Goal: Task Accomplishment & Management: Use online tool/utility

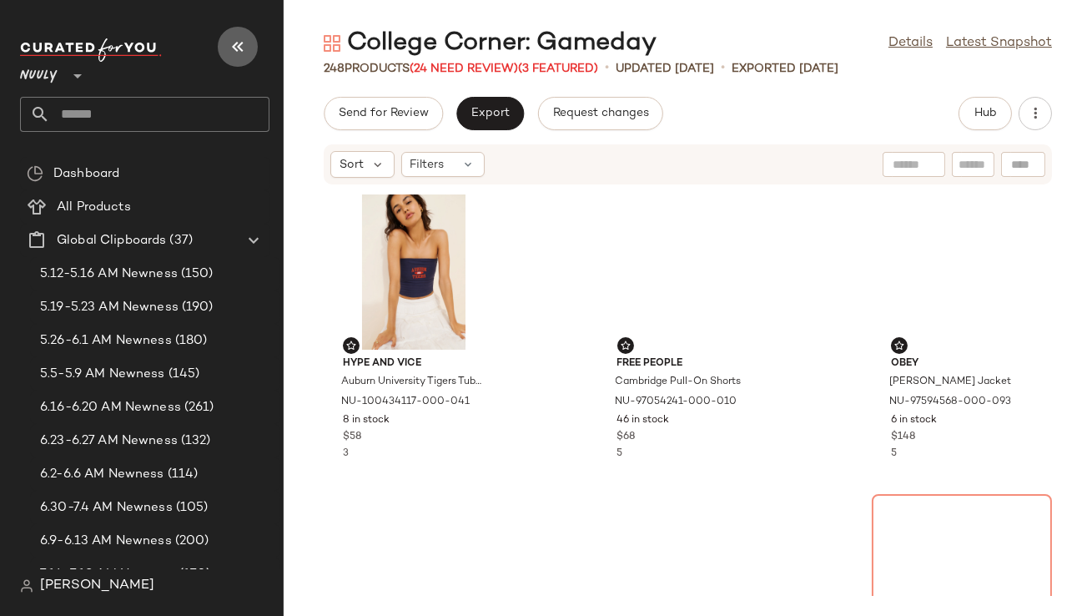
click at [238, 41] on icon "button" at bounding box center [238, 47] width 20 height 20
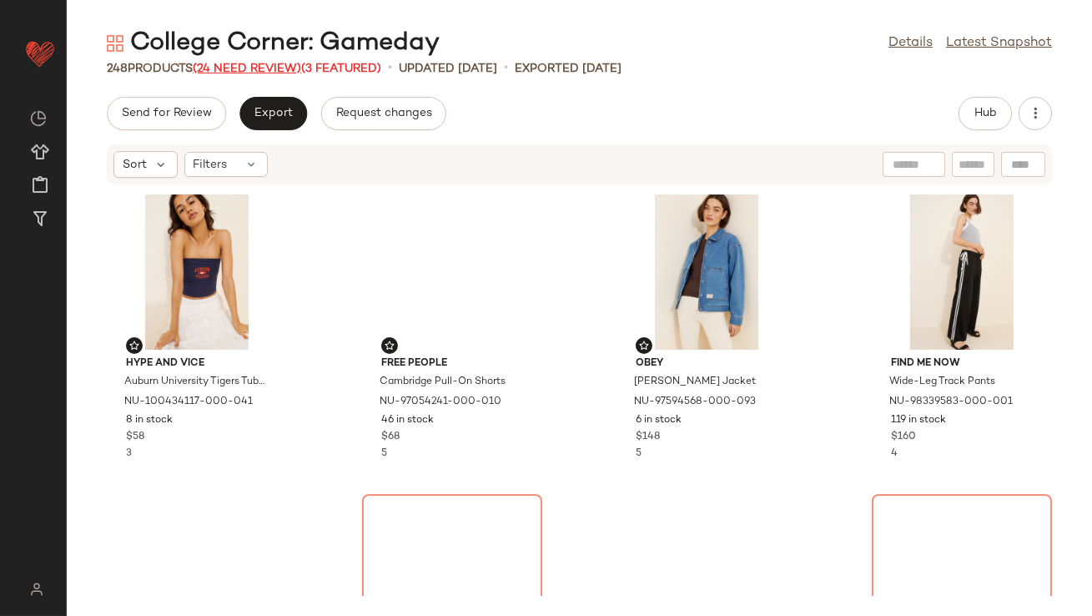
click at [269, 63] on span "(24 Need Review)" at bounding box center [247, 69] width 108 height 13
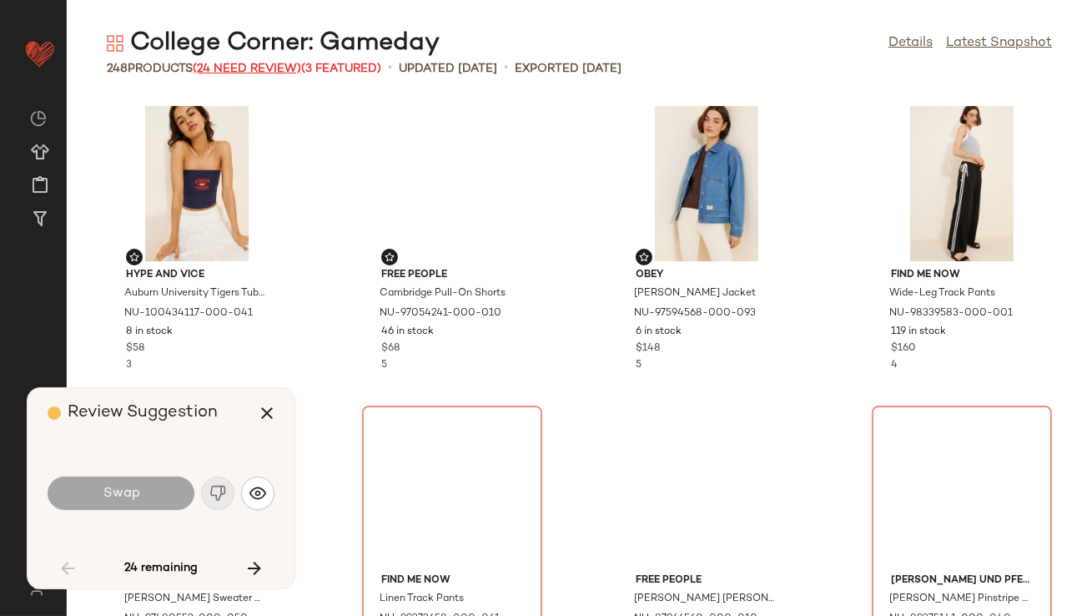
scroll to position [318, 0]
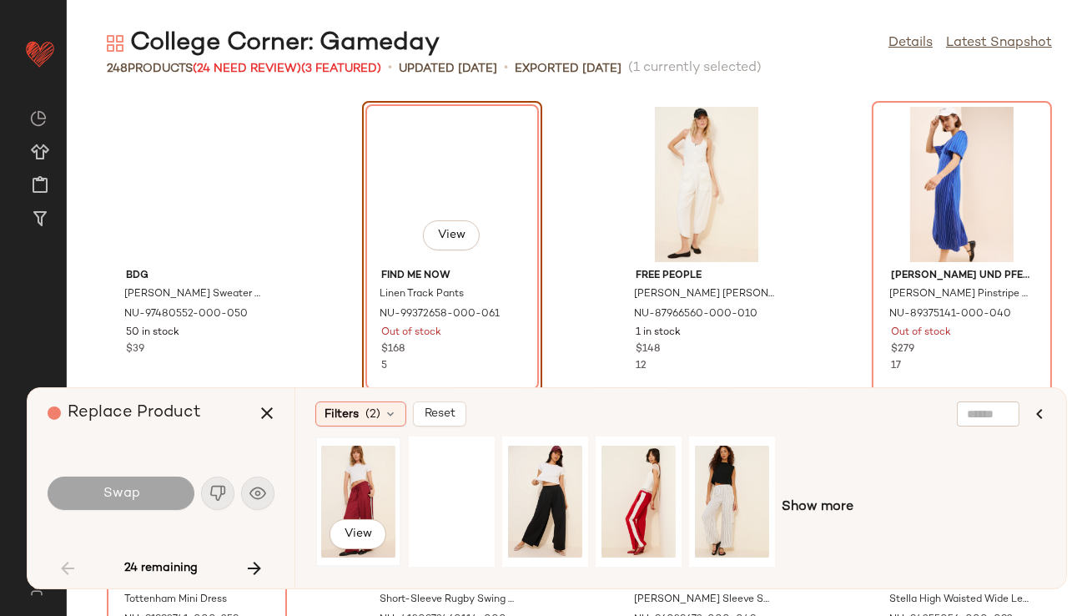
click at [378, 471] on div "View" at bounding box center [358, 501] width 74 height 118
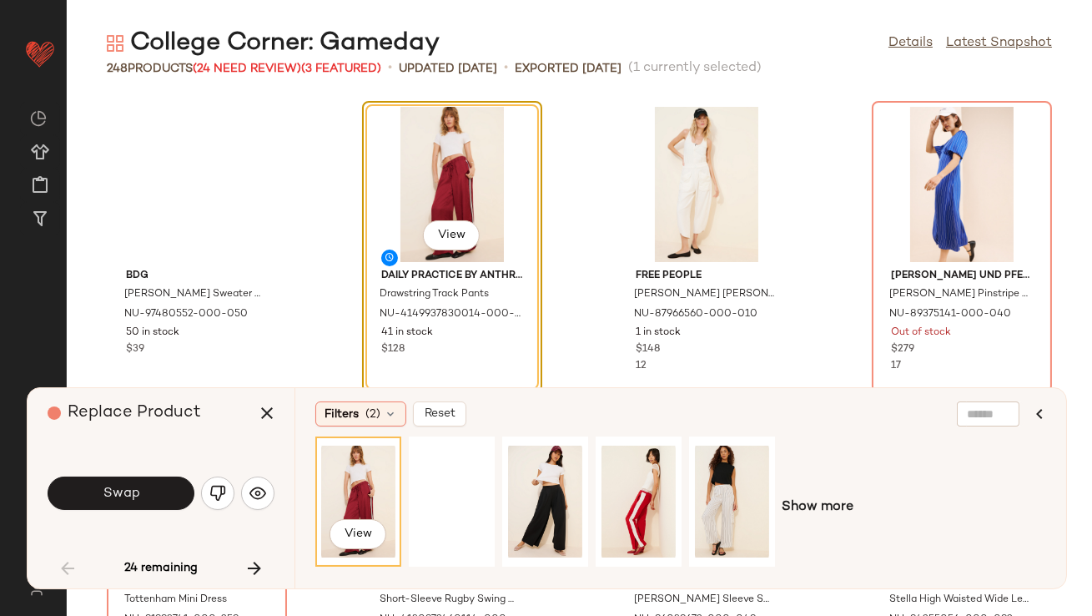
click at [171, 486] on button "Swap" at bounding box center [121, 492] width 147 height 33
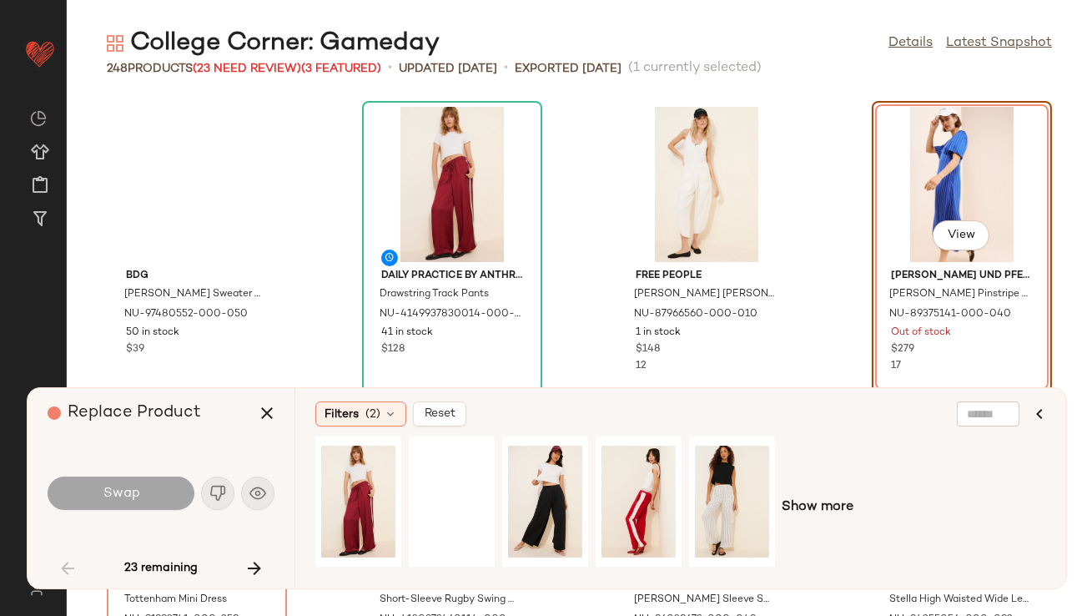
scroll to position [305, 0]
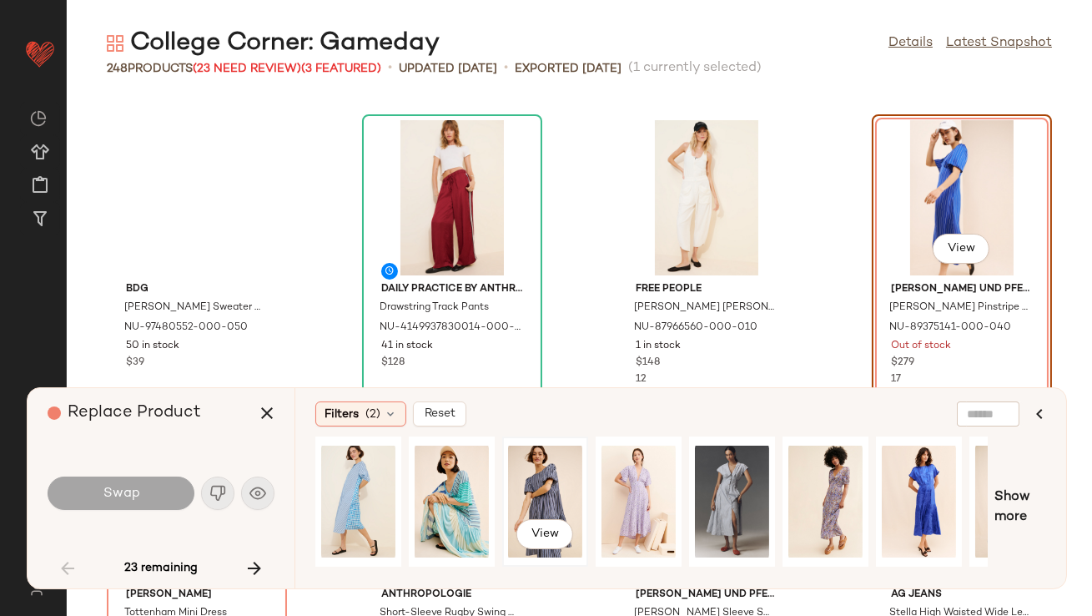
click at [523, 469] on div "View" at bounding box center [545, 501] width 74 height 118
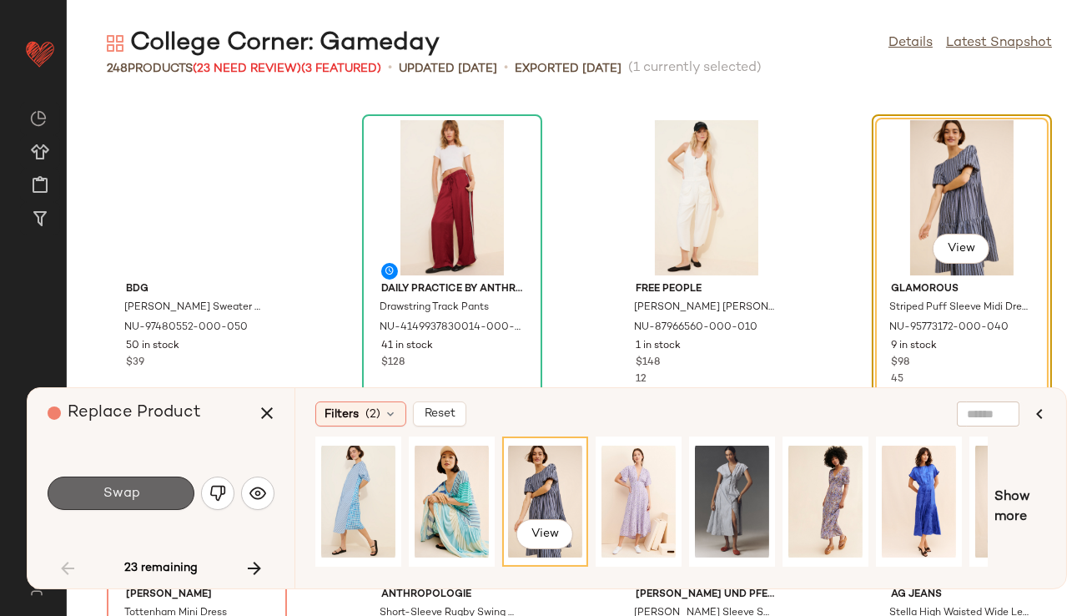
click at [154, 487] on button "Swap" at bounding box center [121, 492] width 147 height 33
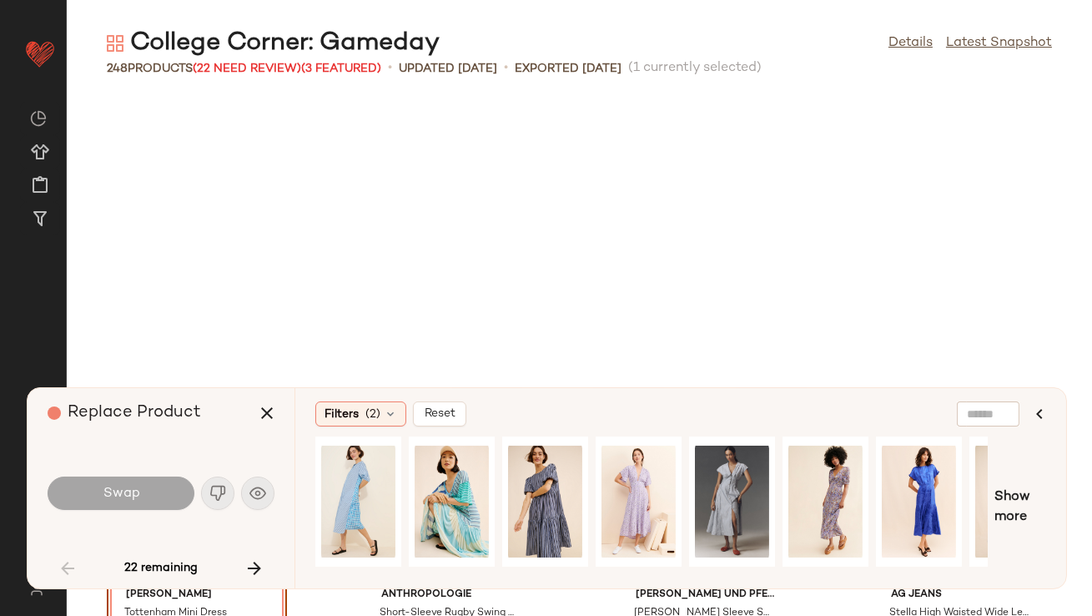
scroll to position [610, 0]
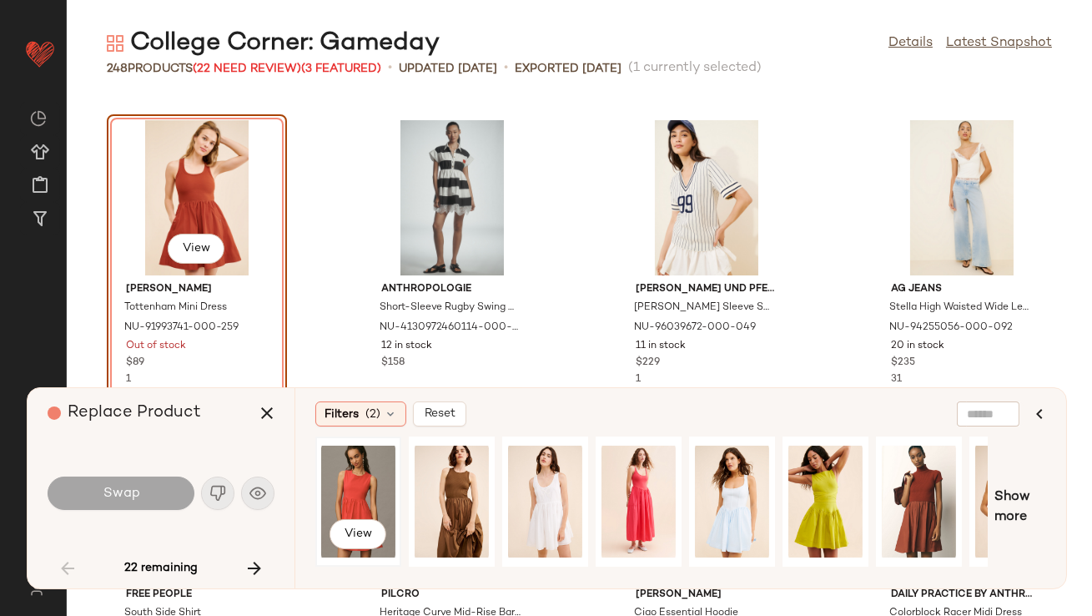
click at [366, 482] on div "View" at bounding box center [358, 501] width 74 height 118
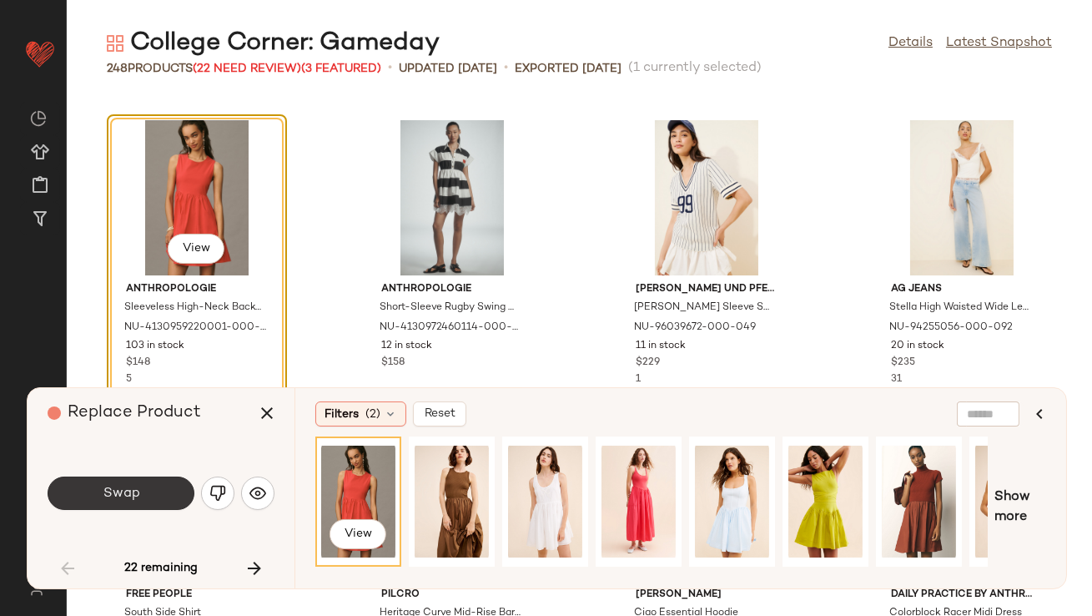
click at [164, 501] on button "Swap" at bounding box center [121, 492] width 147 height 33
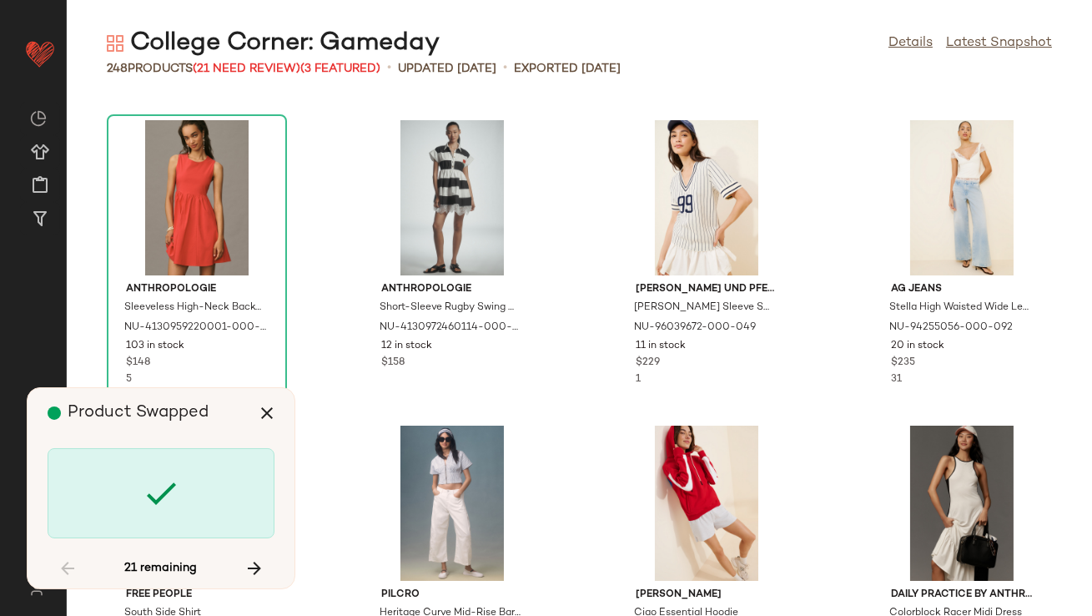
scroll to position [3359, 0]
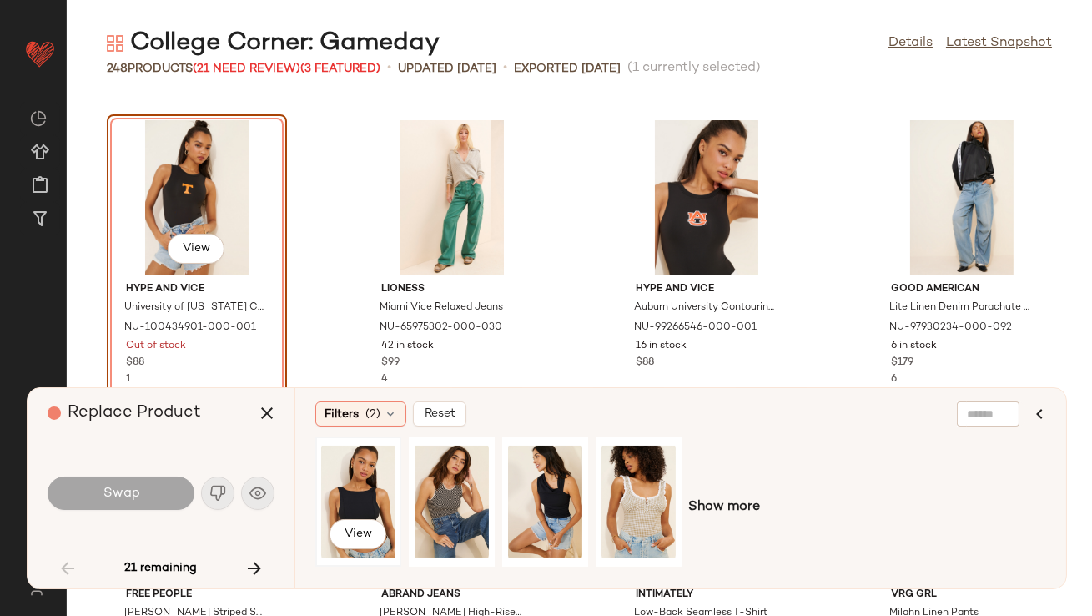
click at [359, 507] on div "View" at bounding box center [358, 501] width 74 height 118
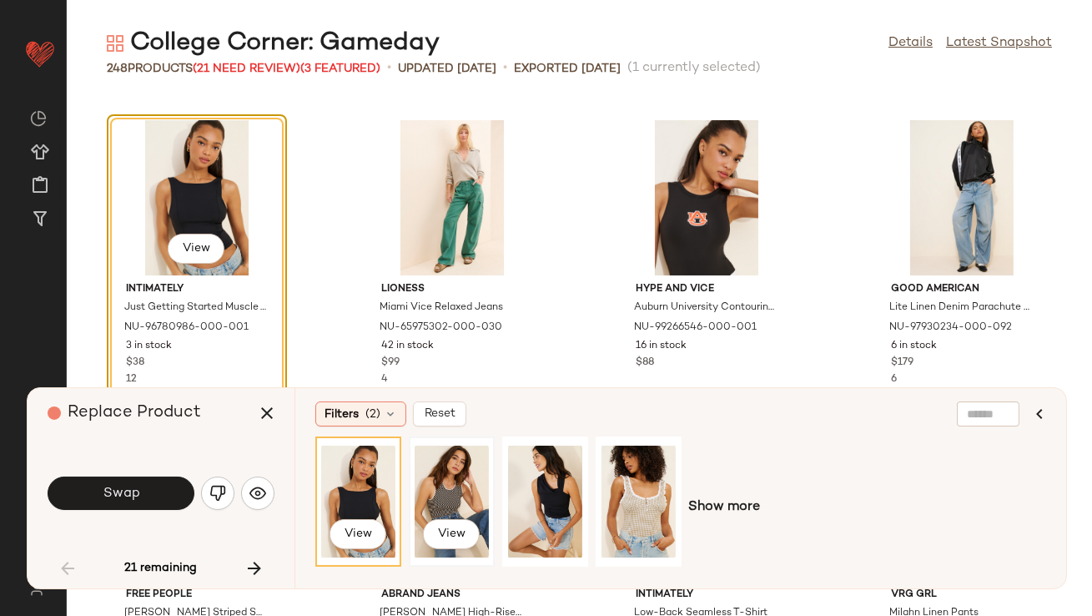
click at [451, 478] on div "View" at bounding box center [452, 501] width 74 height 118
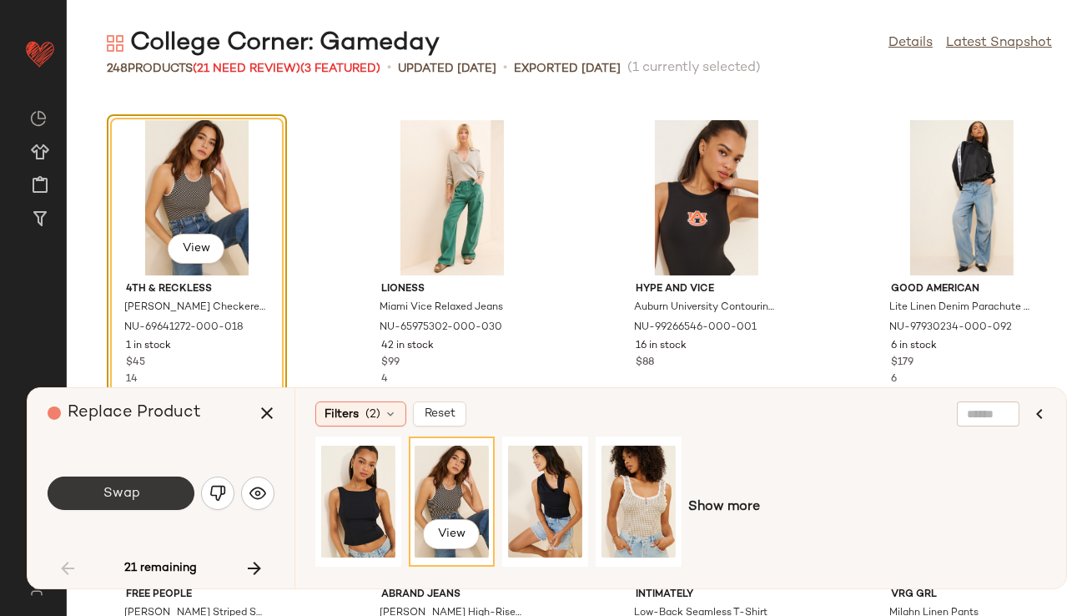
click at [163, 486] on button "Swap" at bounding box center [121, 492] width 147 height 33
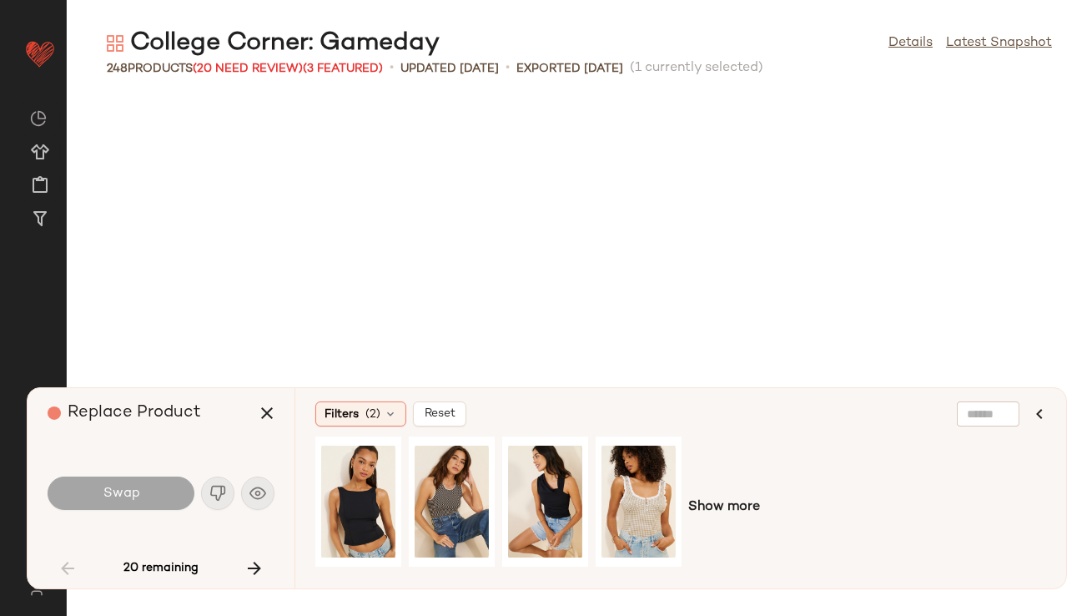
scroll to position [4581, 0]
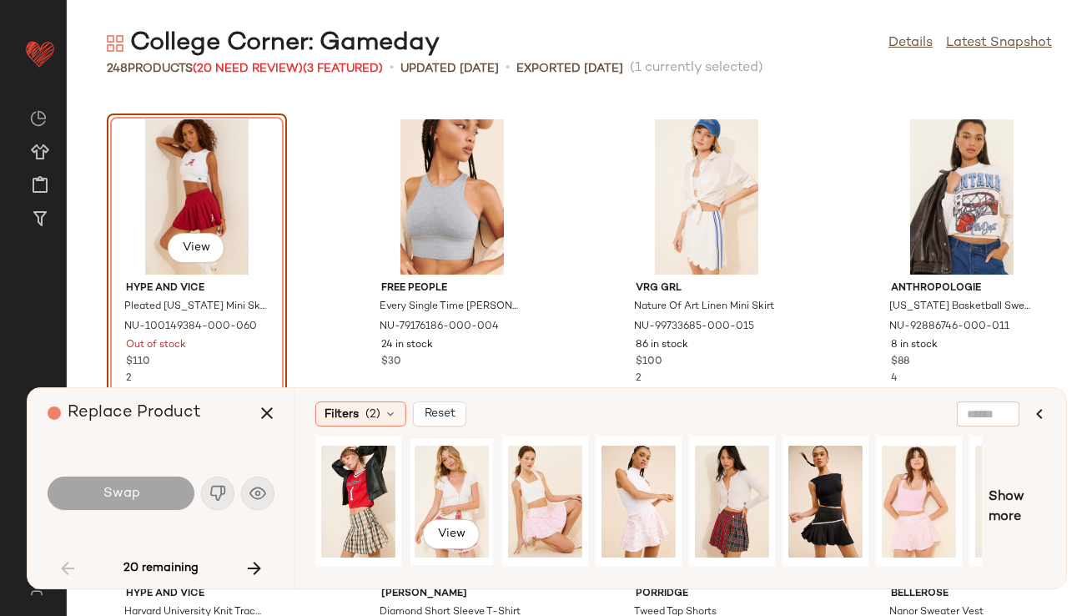
click at [425, 473] on div "View" at bounding box center [452, 501] width 74 height 118
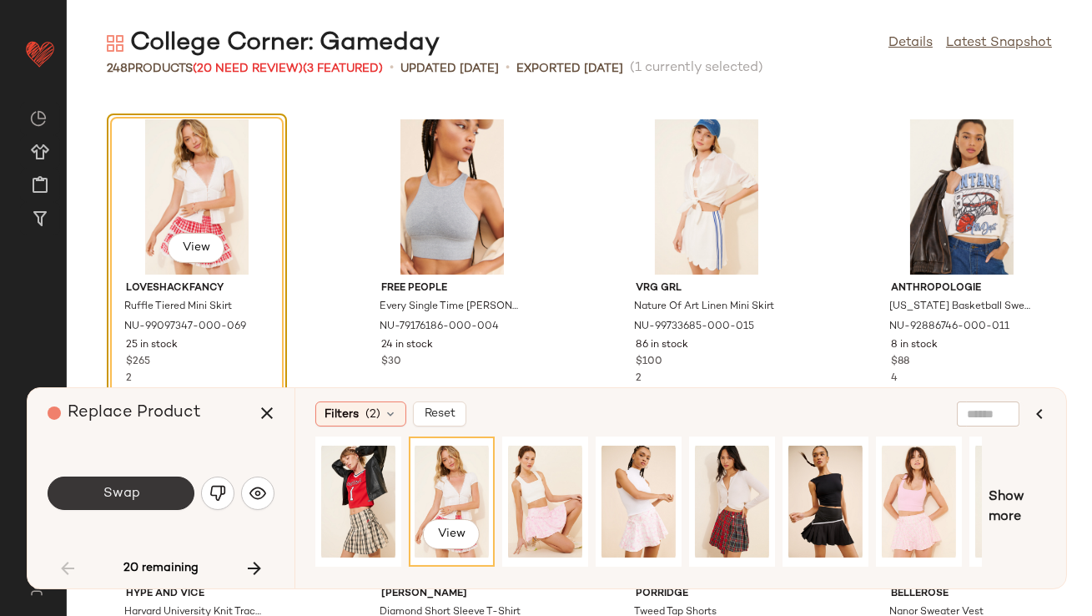
click at [129, 481] on button "Swap" at bounding box center [121, 492] width 147 height 33
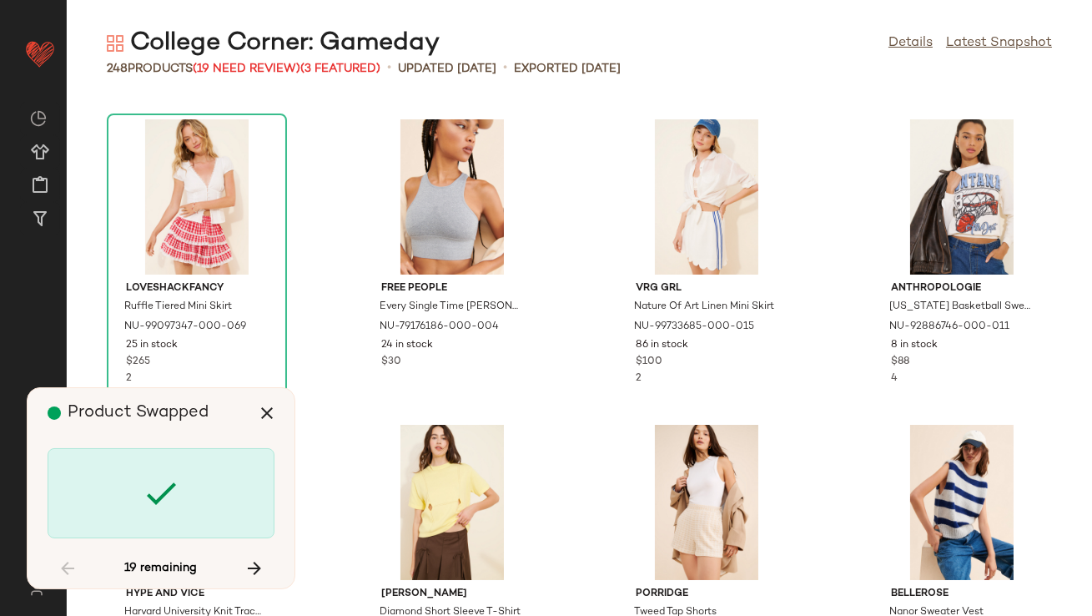
scroll to position [6108, 0]
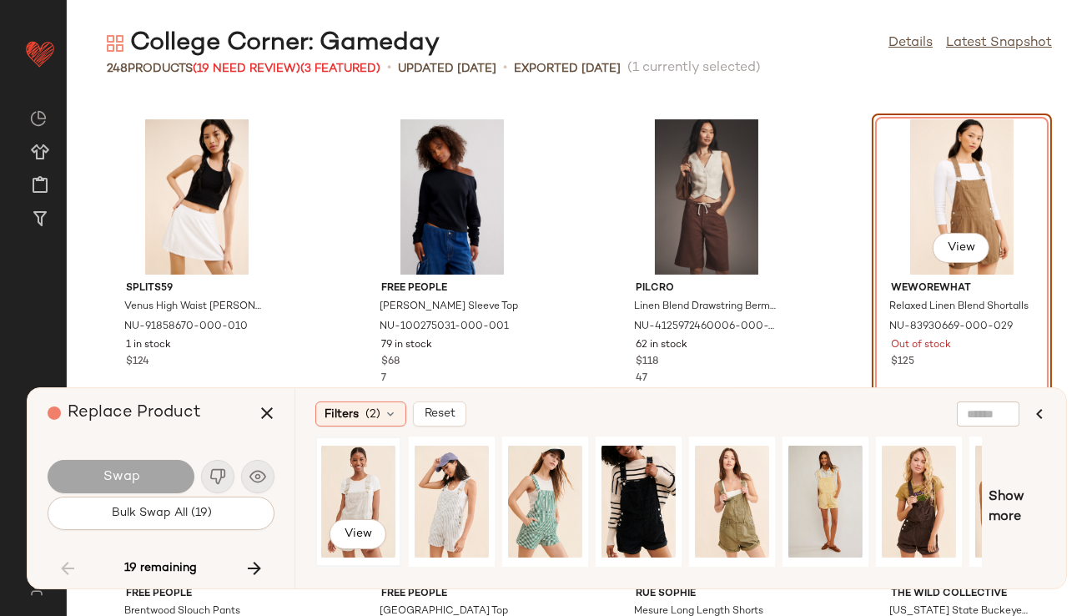
click at [354, 483] on div "View" at bounding box center [358, 501] width 74 height 118
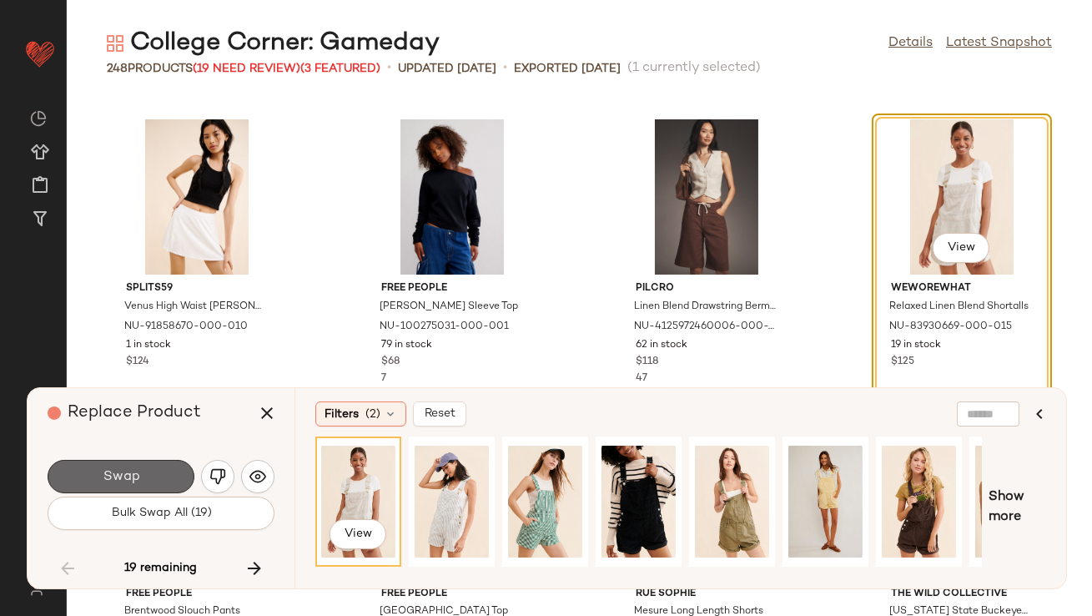
click at [176, 487] on button "Swap" at bounding box center [121, 476] width 147 height 33
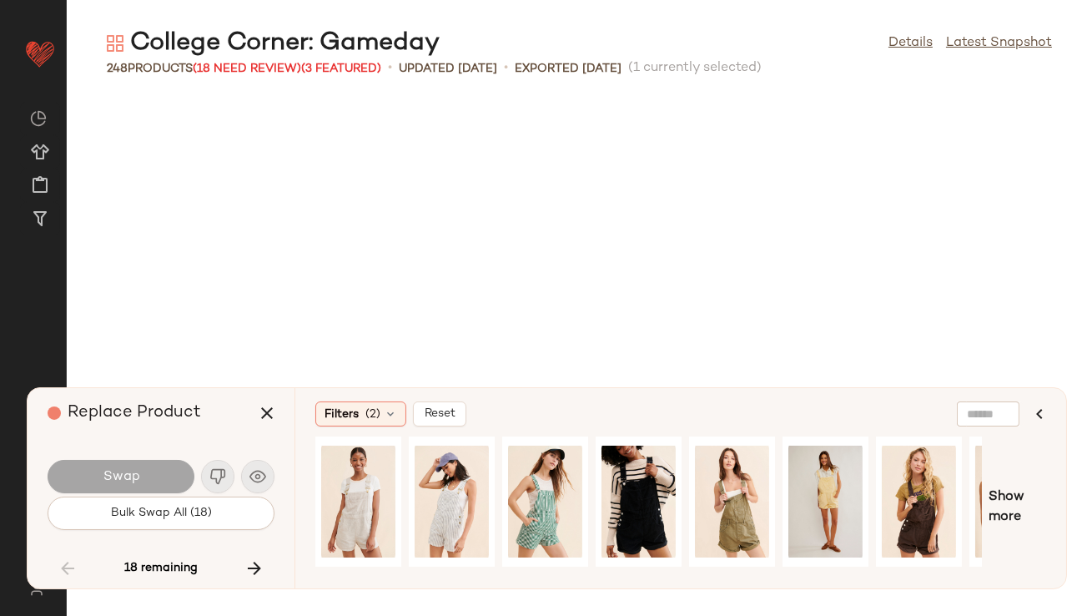
scroll to position [6718, 0]
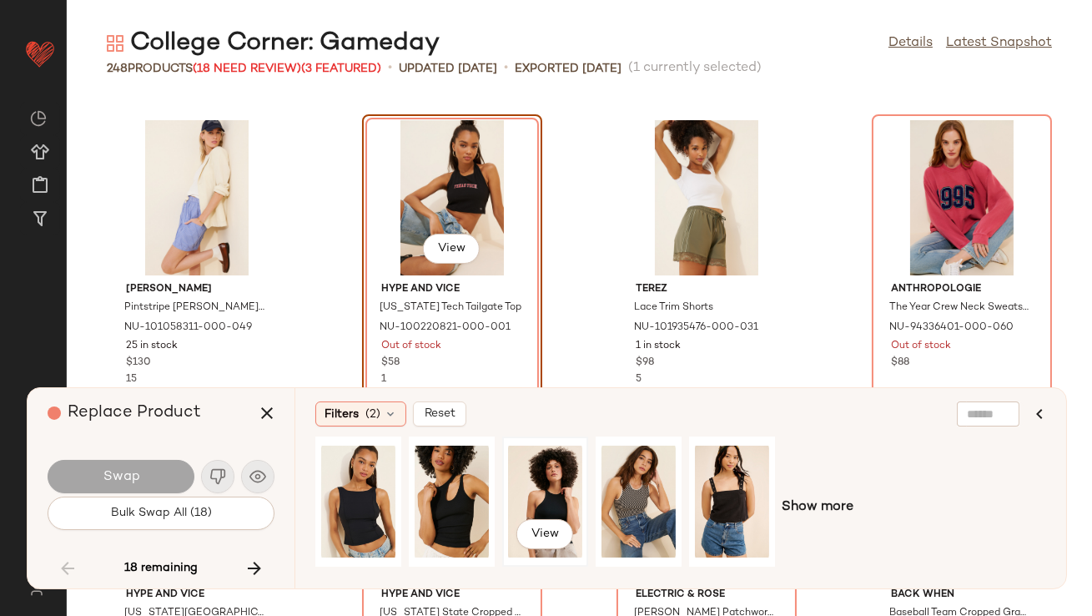
click at [544, 500] on div "View" at bounding box center [545, 501] width 74 height 118
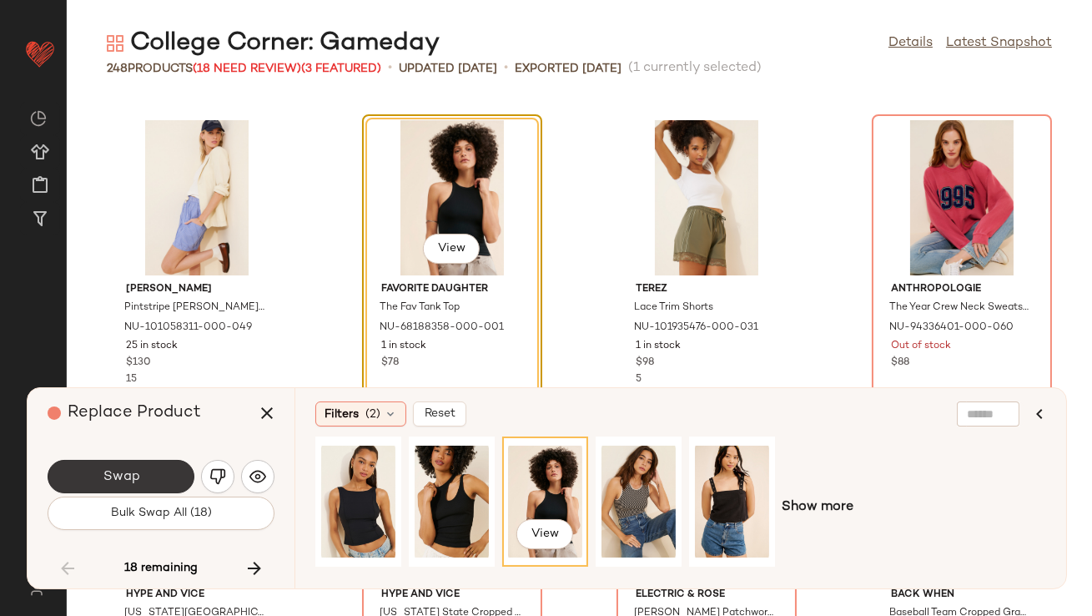
click at [123, 478] on span "Swap" at bounding box center [121, 477] width 38 height 16
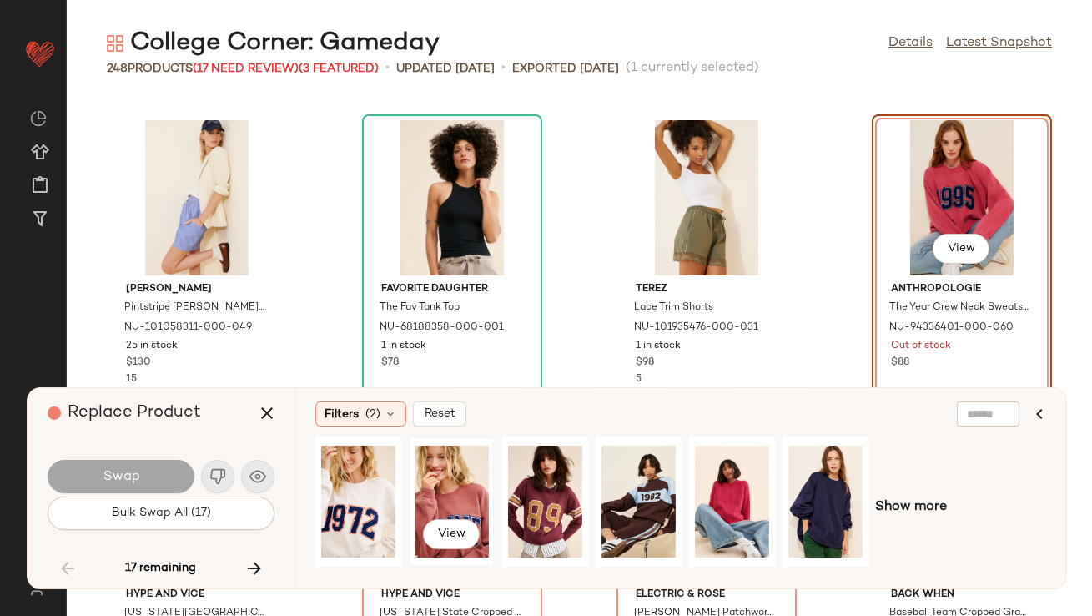
click at [451, 485] on div "View" at bounding box center [452, 501] width 74 height 118
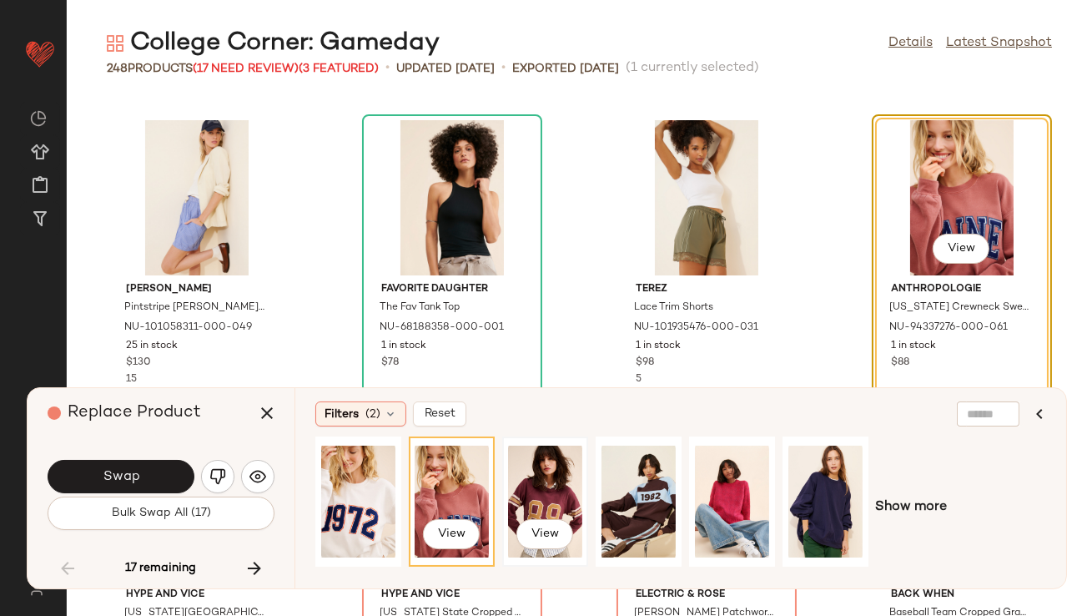
click at [532, 480] on div "View" at bounding box center [545, 501] width 74 height 118
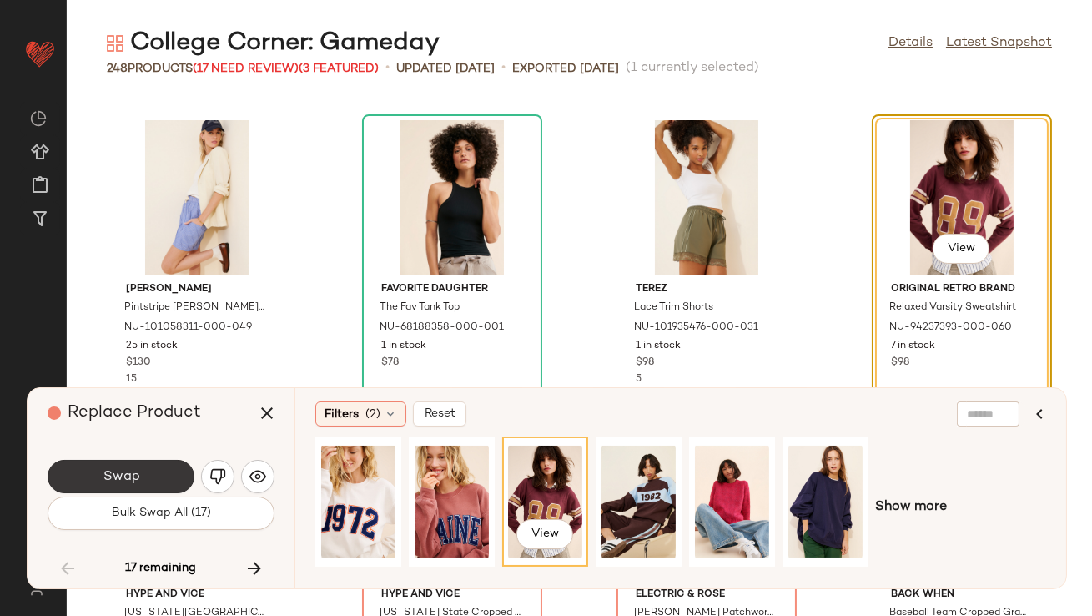
click at [169, 481] on button "Swap" at bounding box center [121, 476] width 147 height 33
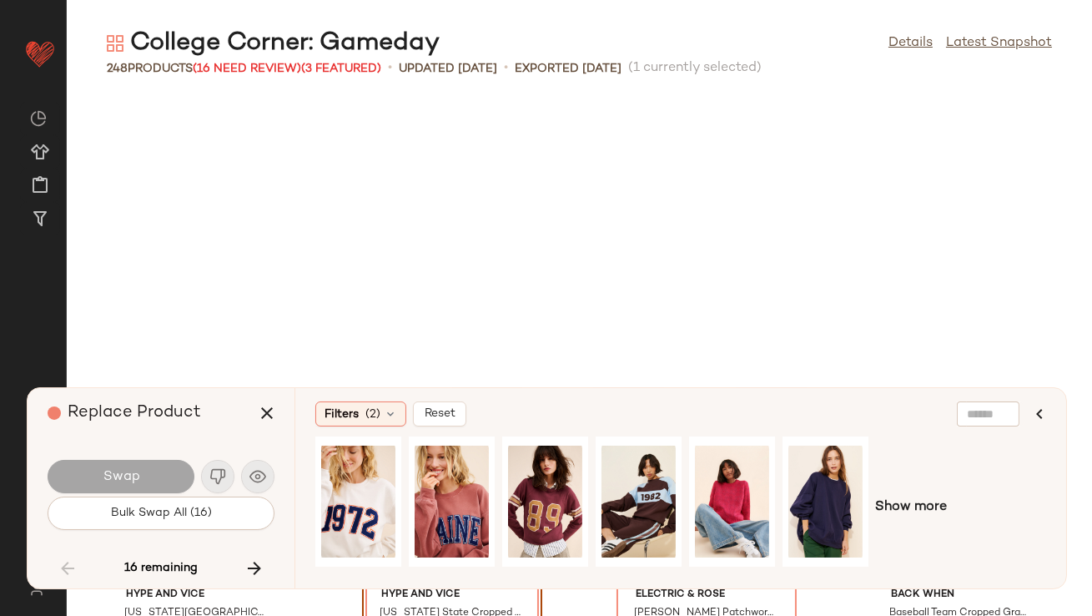
scroll to position [7024, 0]
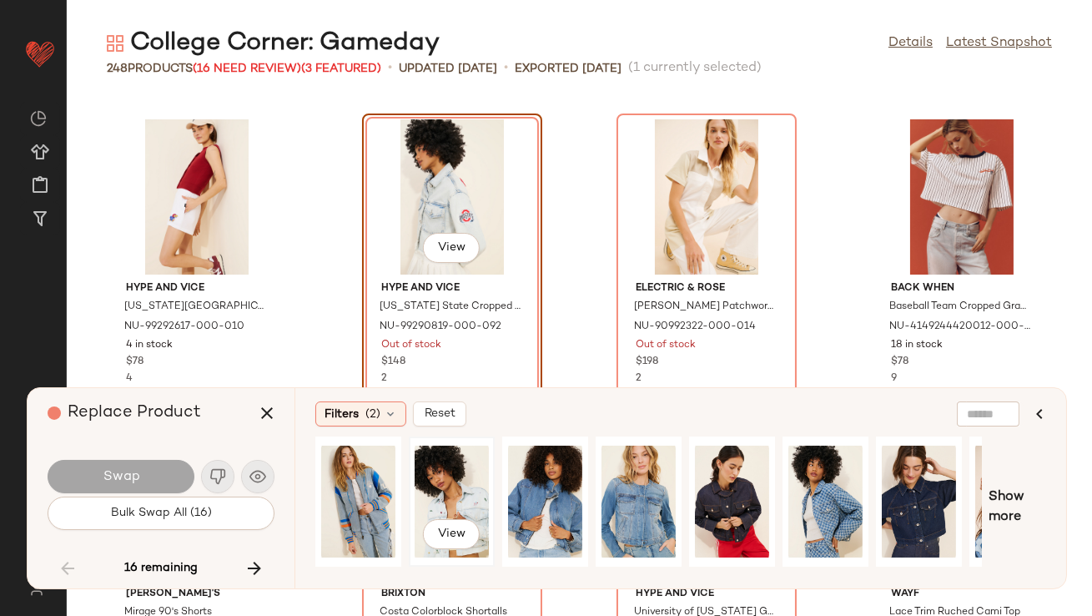
click at [430, 471] on div "View" at bounding box center [452, 501] width 74 height 118
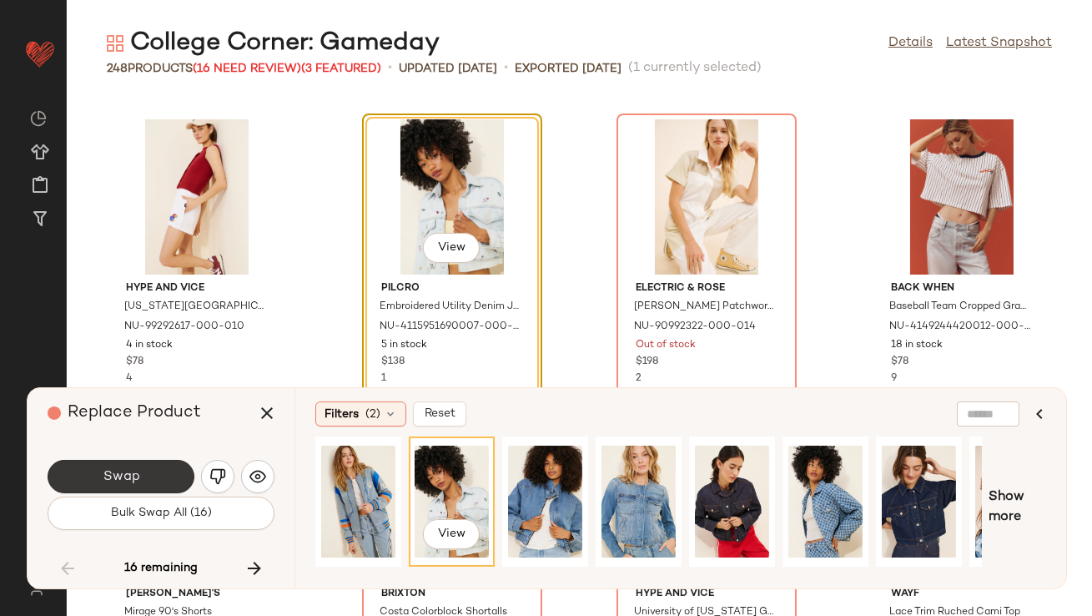
click at [123, 481] on span "Swap" at bounding box center [121, 477] width 38 height 16
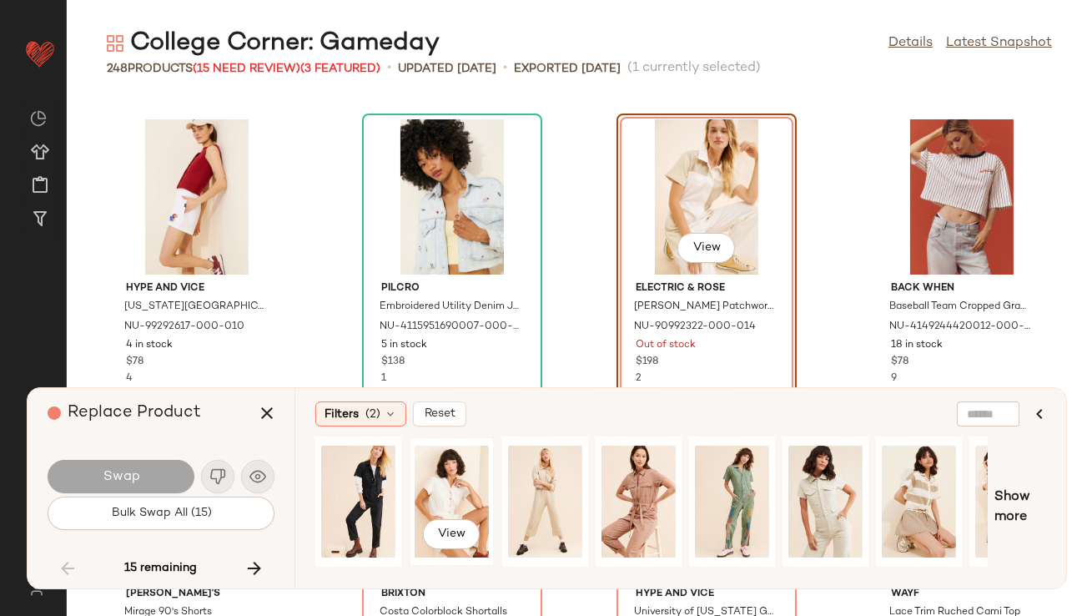
click at [426, 496] on div "View" at bounding box center [452, 501] width 74 height 118
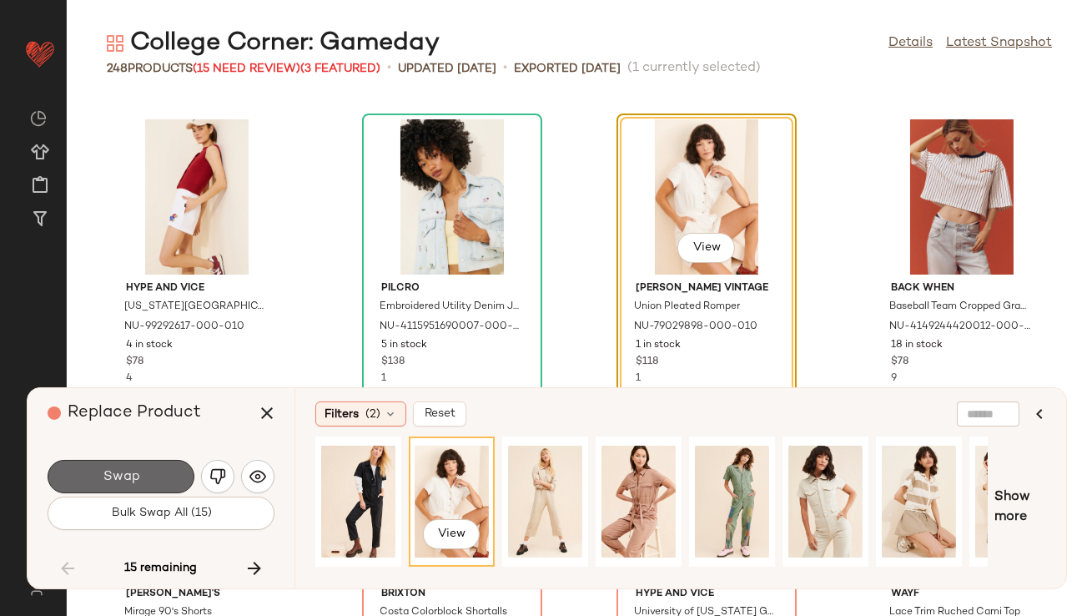
click at [187, 479] on button "Swap" at bounding box center [121, 476] width 147 height 33
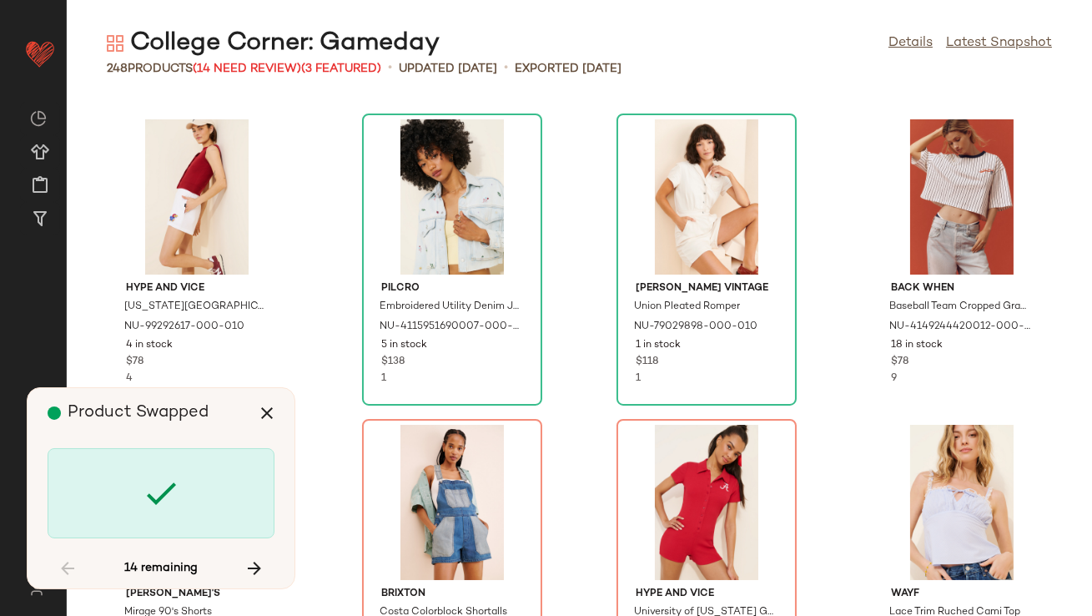
scroll to position [7330, 0]
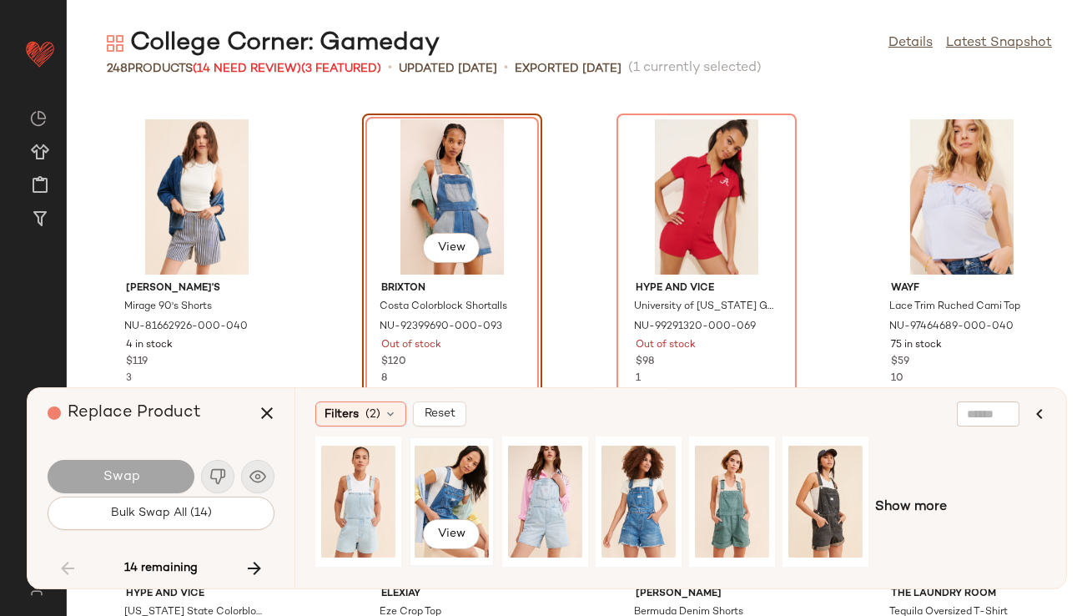
click at [421, 481] on div "View" at bounding box center [452, 501] width 74 height 118
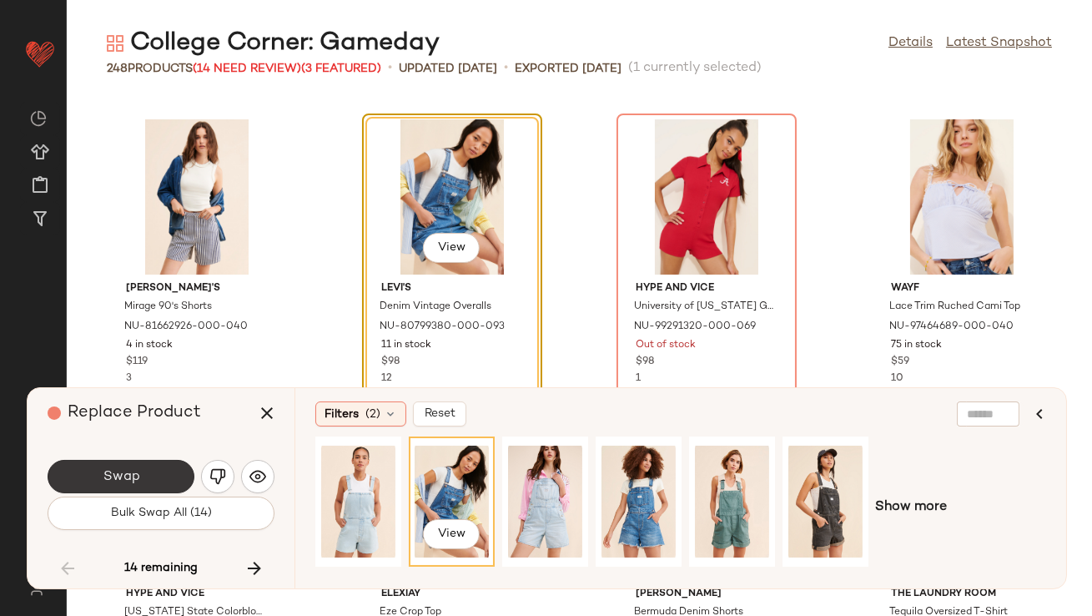
click at [149, 484] on button "Swap" at bounding box center [121, 476] width 147 height 33
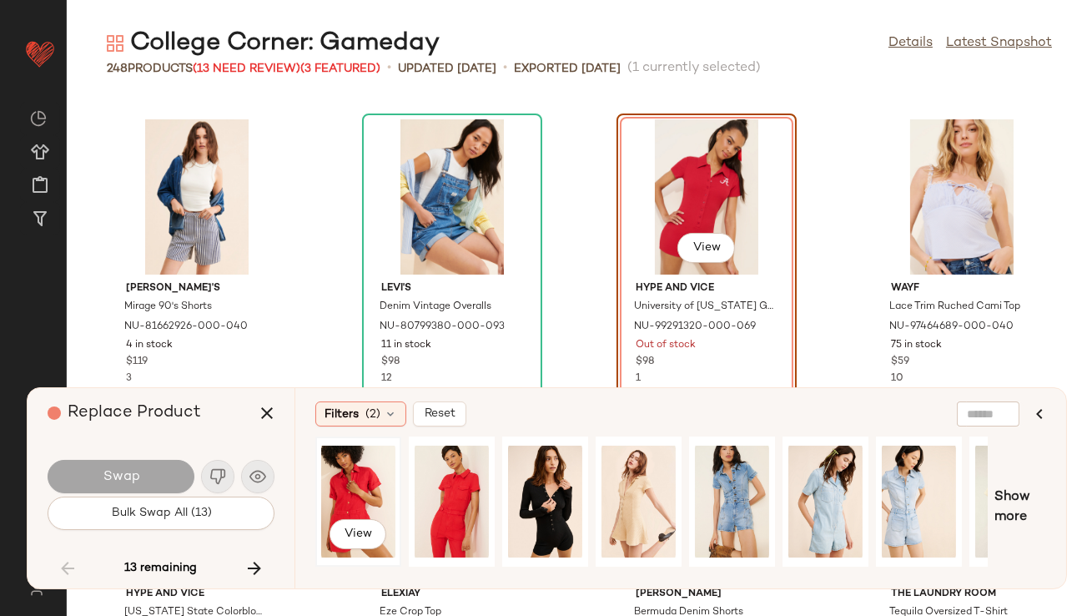
click at [331, 503] on div "View" at bounding box center [358, 501] width 74 height 118
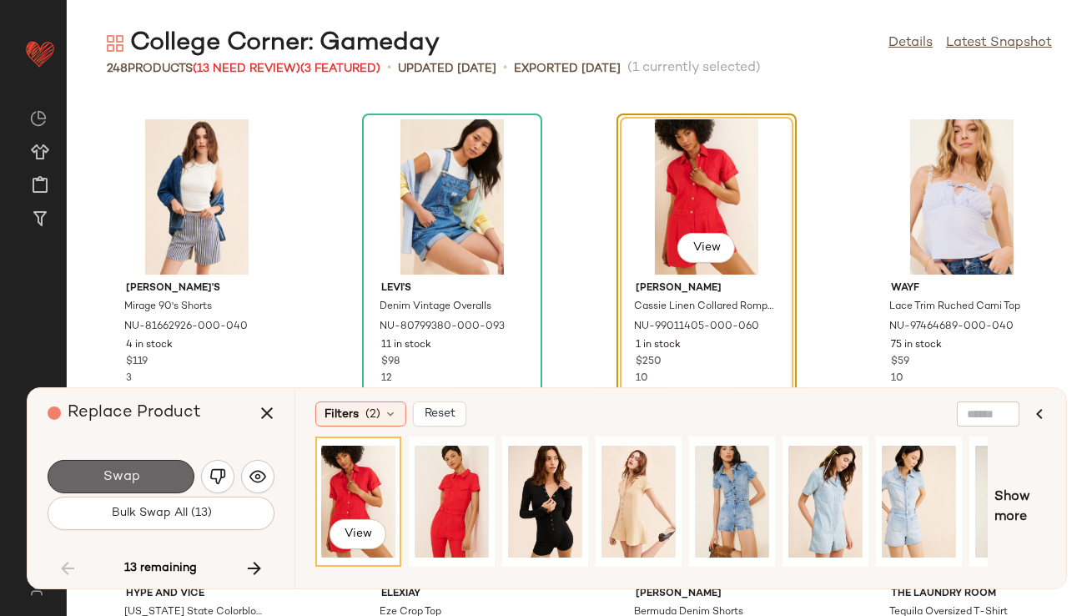
click at [184, 473] on button "Swap" at bounding box center [121, 476] width 147 height 33
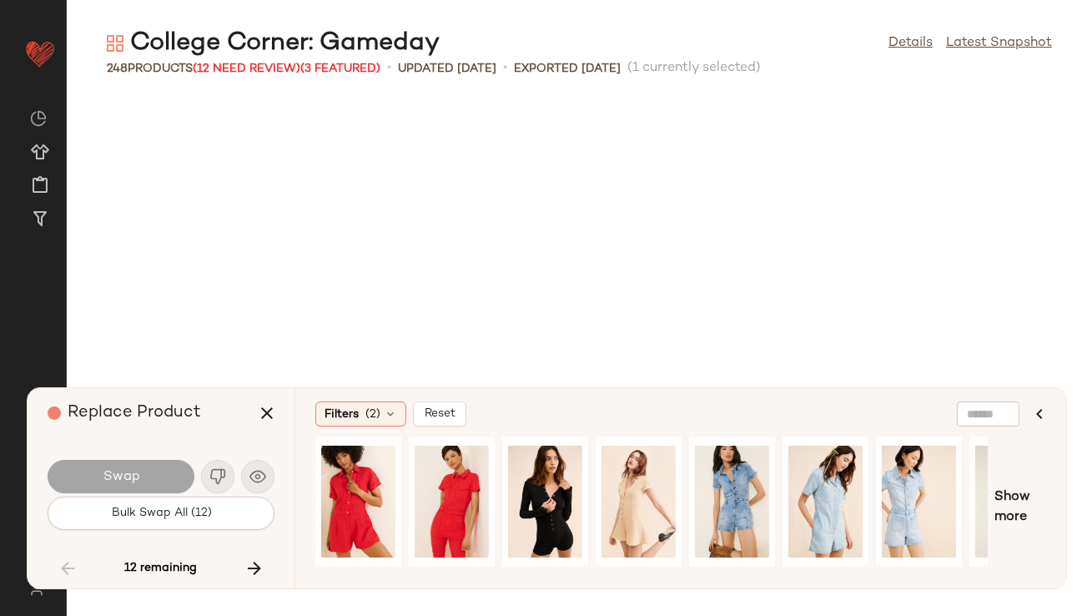
scroll to position [9162, 0]
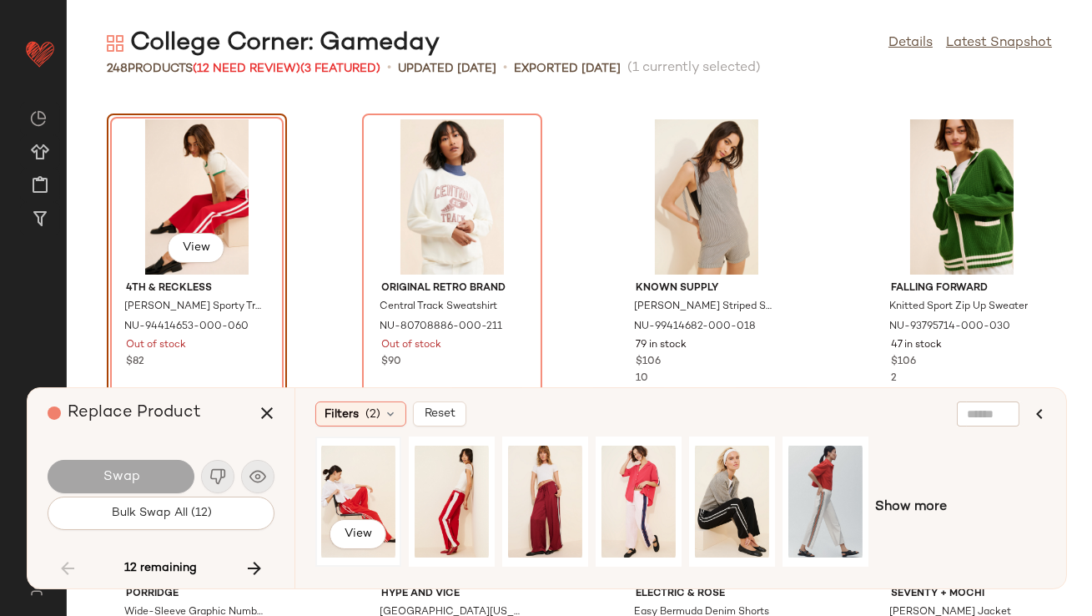
click at [370, 463] on div "View" at bounding box center [358, 501] width 74 height 118
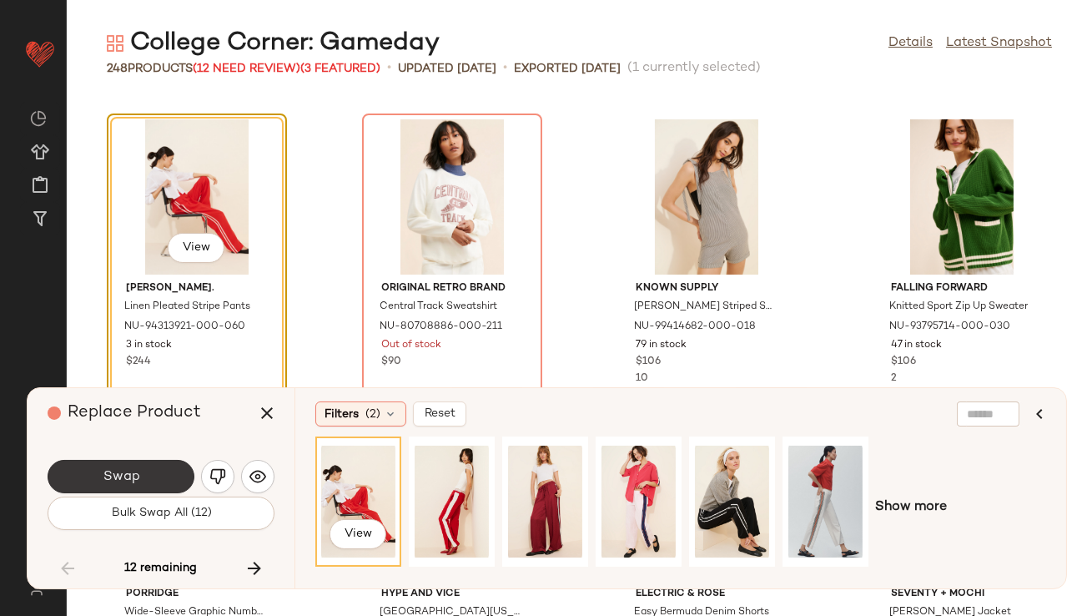
click at [145, 469] on button "Swap" at bounding box center [121, 476] width 147 height 33
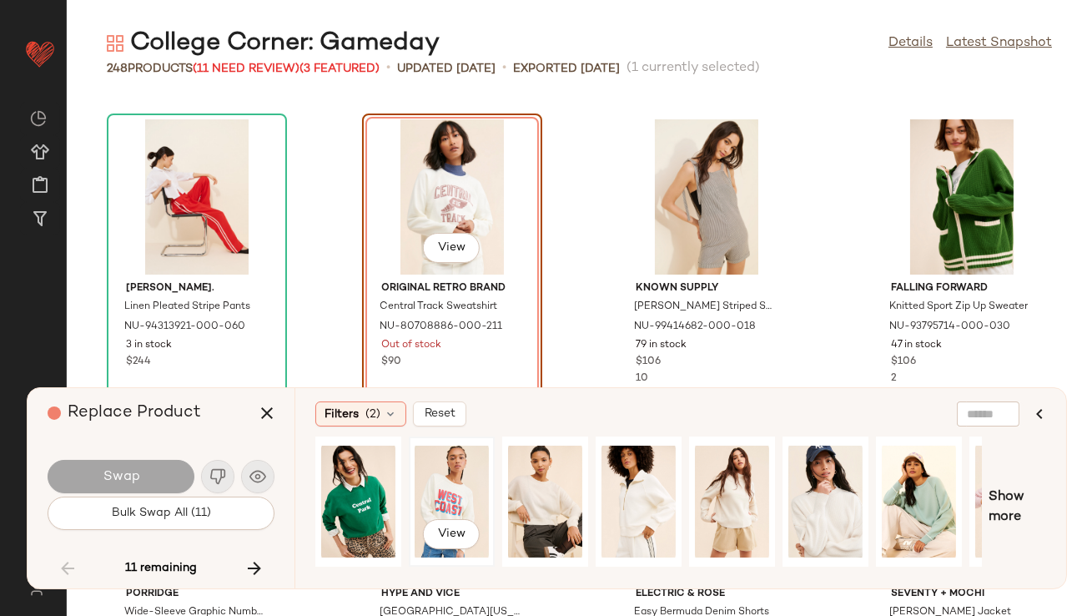
click at [421, 487] on div "View" at bounding box center [452, 501] width 74 height 118
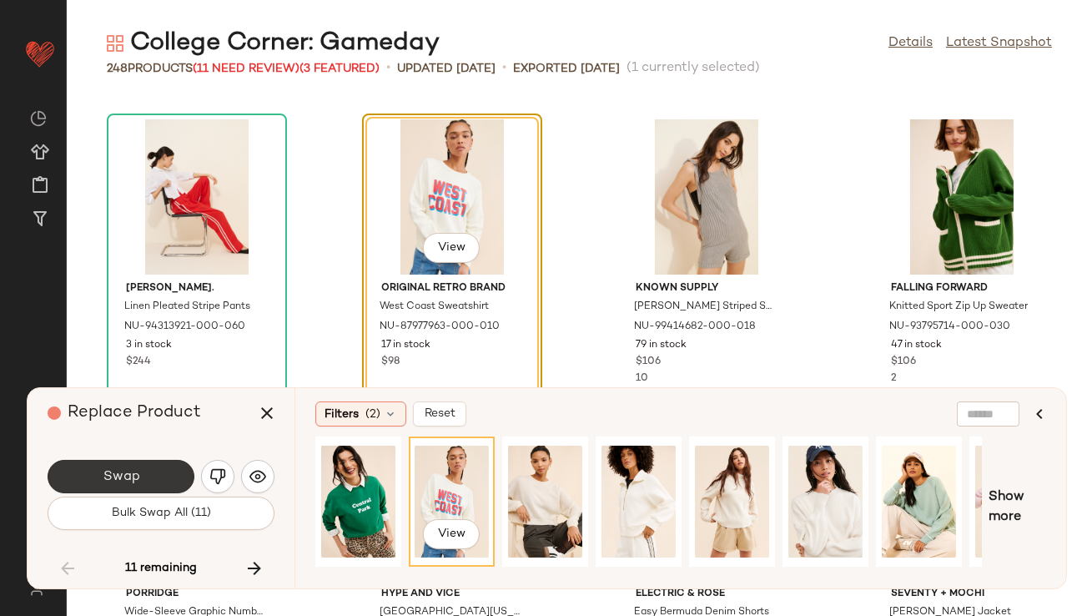
click at [147, 470] on button "Swap" at bounding box center [121, 476] width 147 height 33
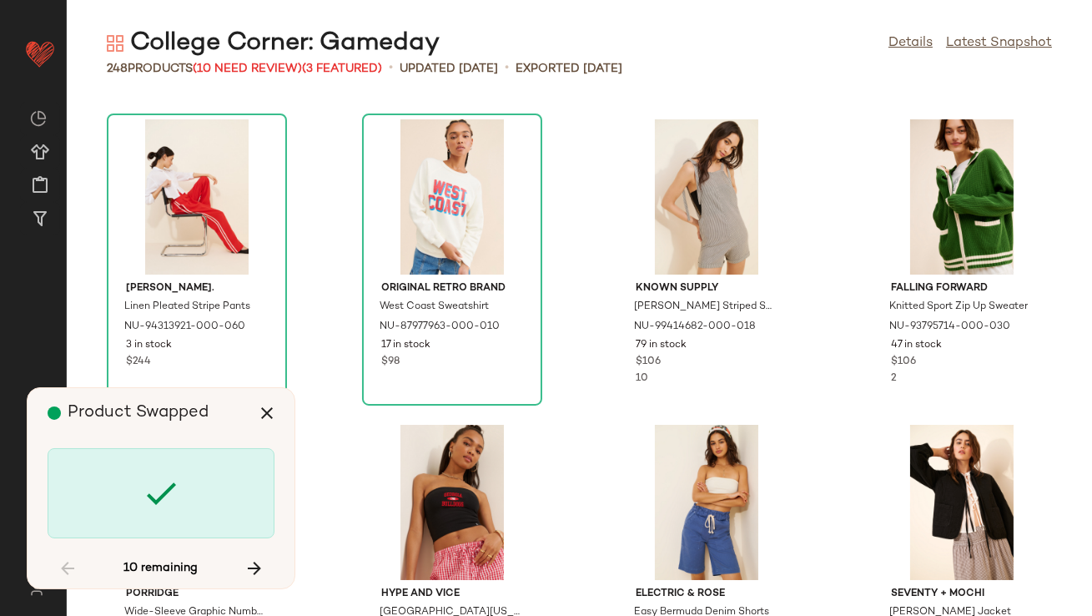
scroll to position [9772, 0]
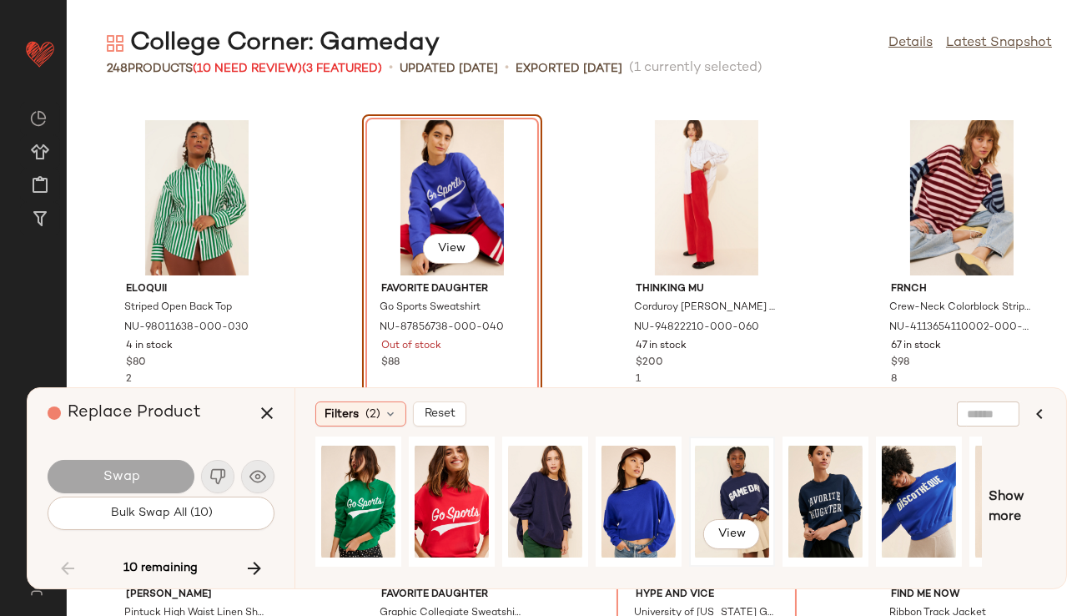
click at [740, 479] on div "View" at bounding box center [732, 501] width 74 height 118
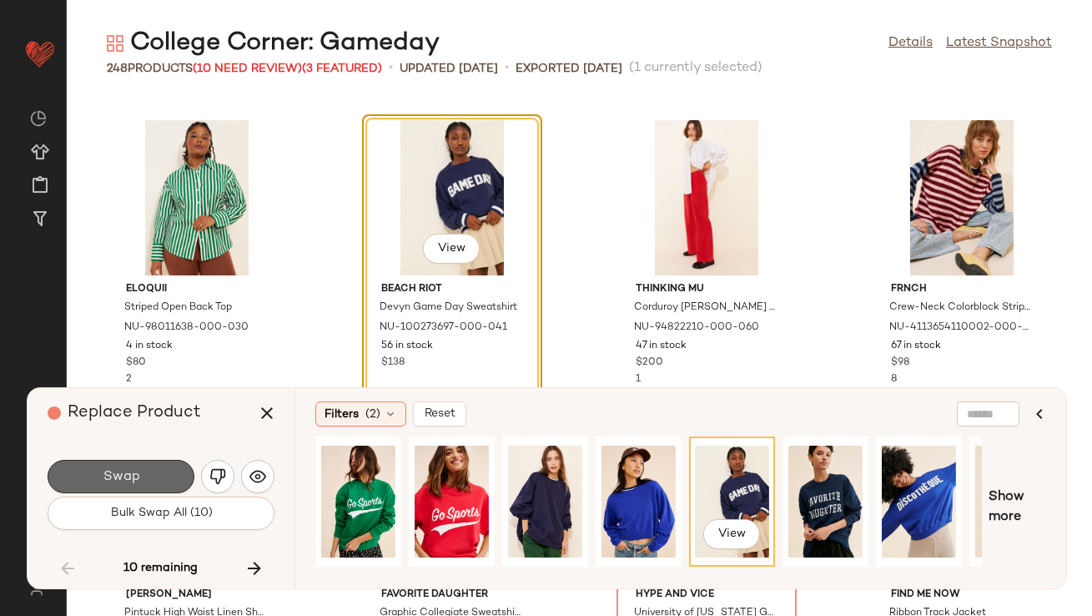
click at [131, 466] on button "Swap" at bounding box center [121, 476] width 147 height 33
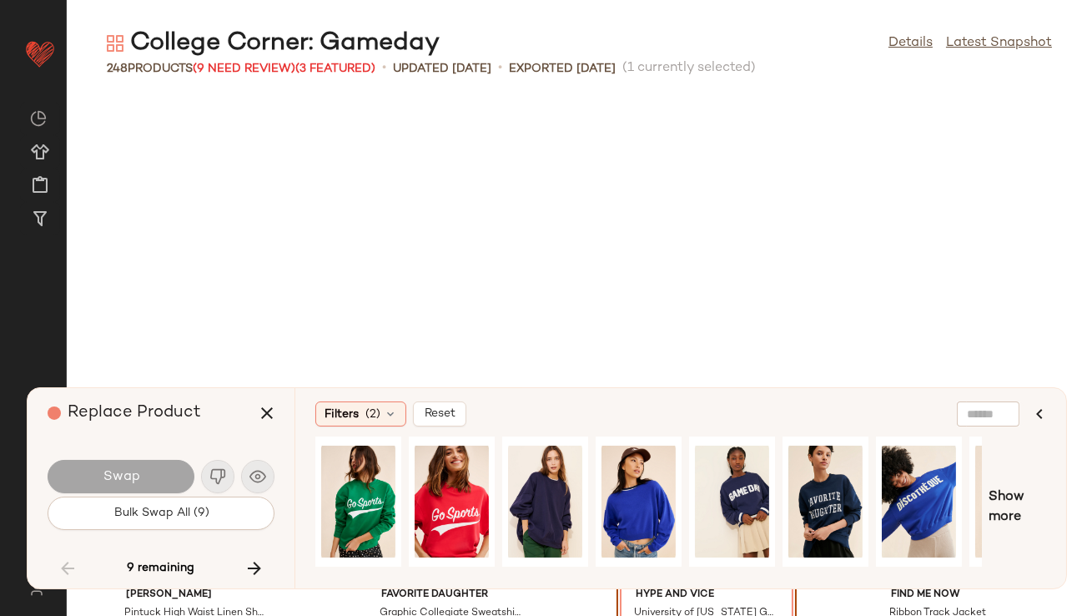
scroll to position [10078, 0]
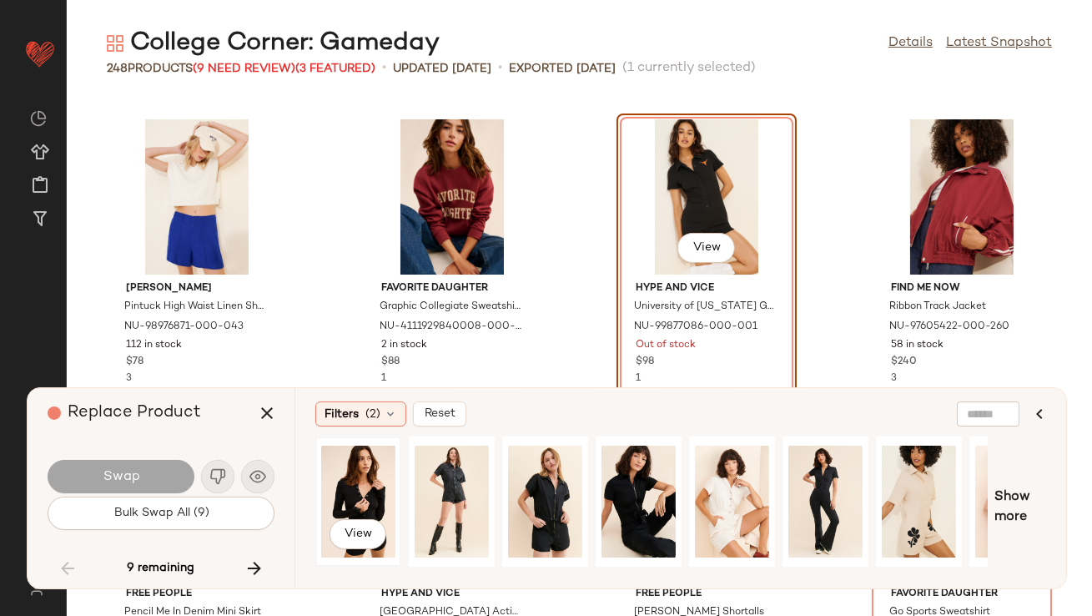
click at [358, 480] on div "View" at bounding box center [358, 501] width 74 height 118
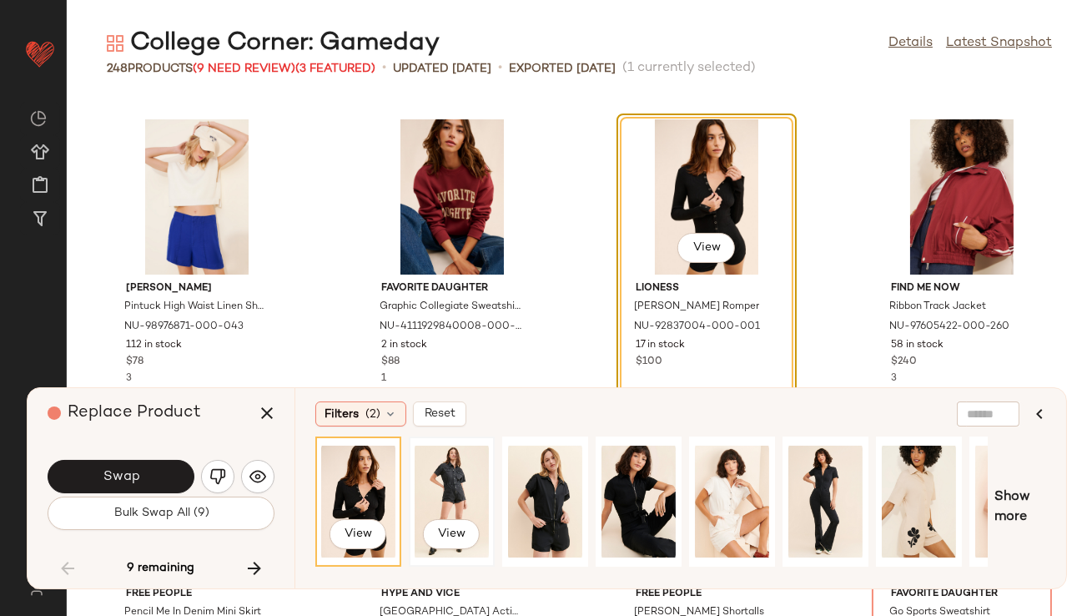
click at [422, 491] on div "View" at bounding box center [452, 501] width 74 height 118
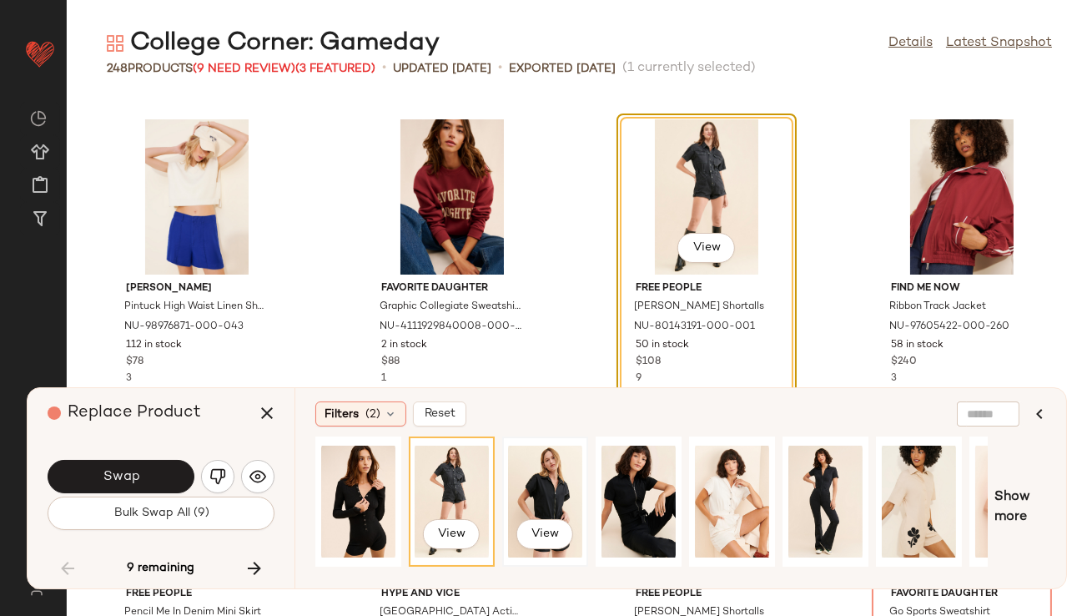
click at [544, 485] on div "View" at bounding box center [545, 501] width 74 height 118
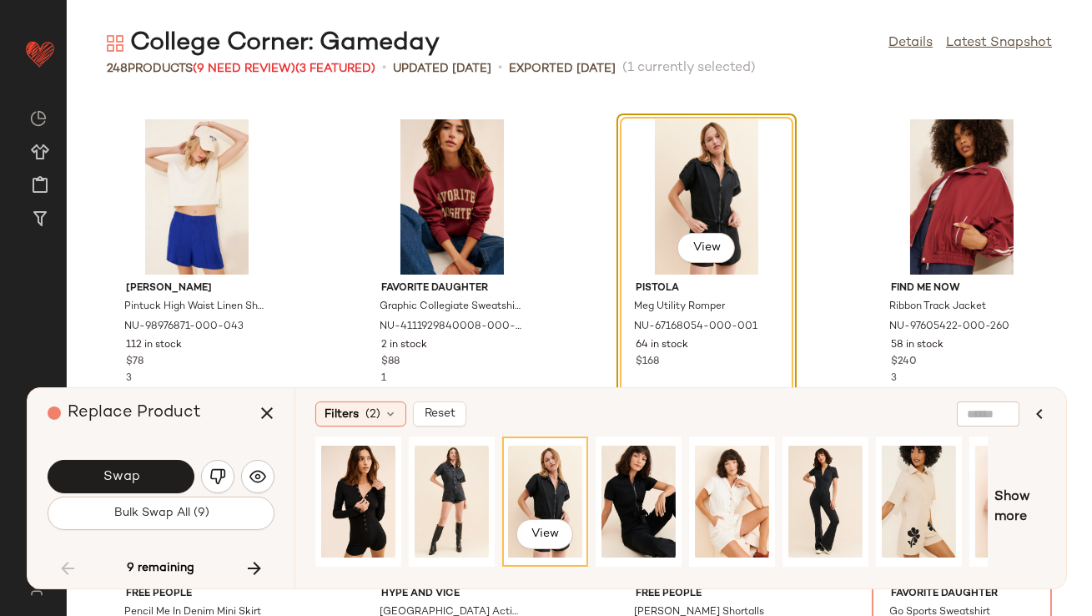
click at [170, 470] on button "Swap" at bounding box center [121, 476] width 147 height 33
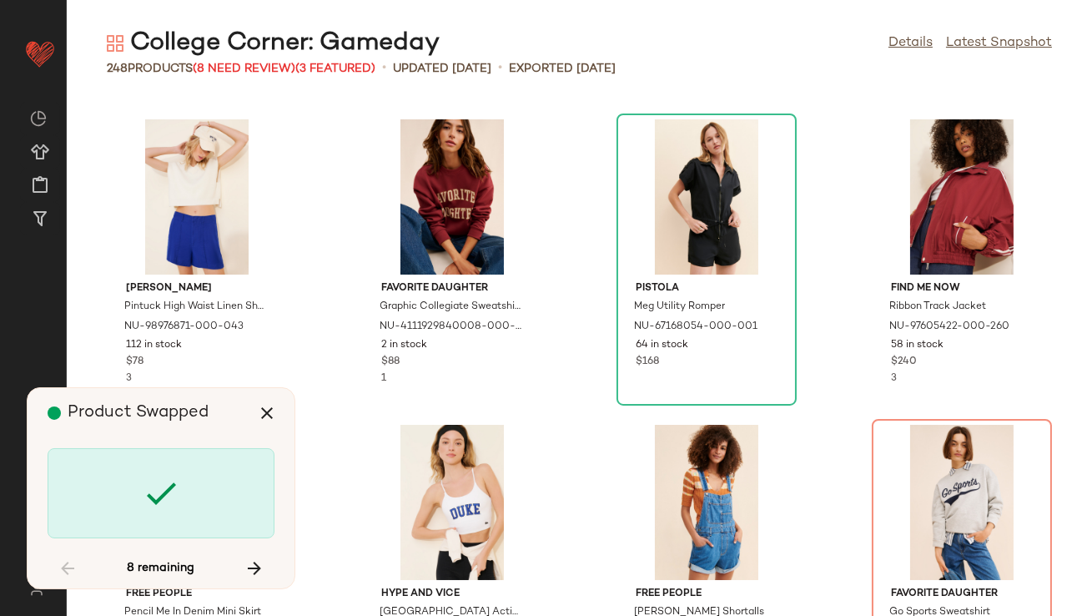
scroll to position [10384, 0]
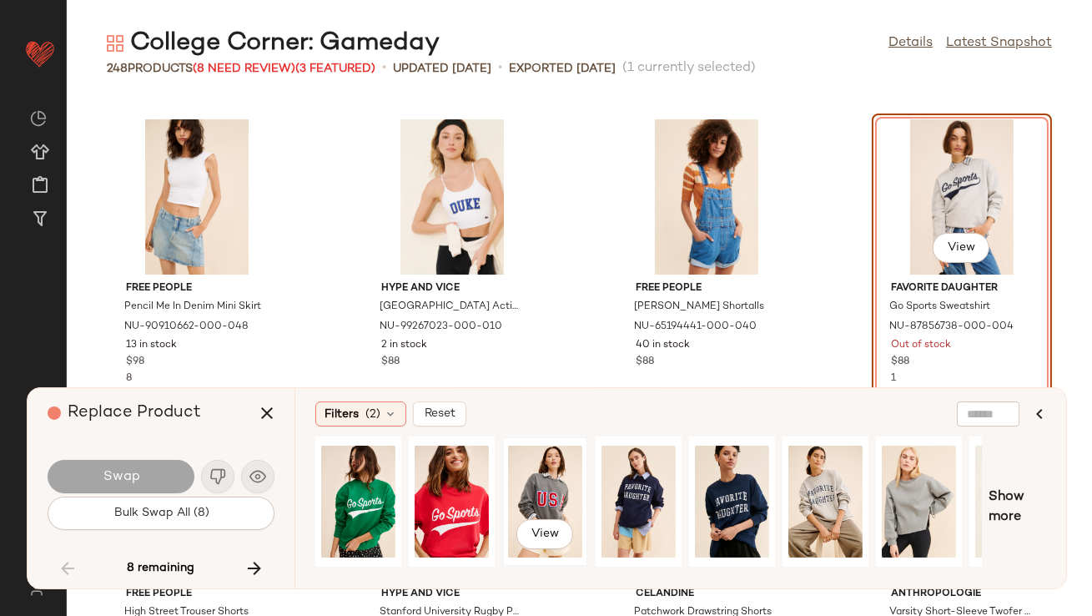
click at [521, 479] on div "View" at bounding box center [545, 501] width 74 height 118
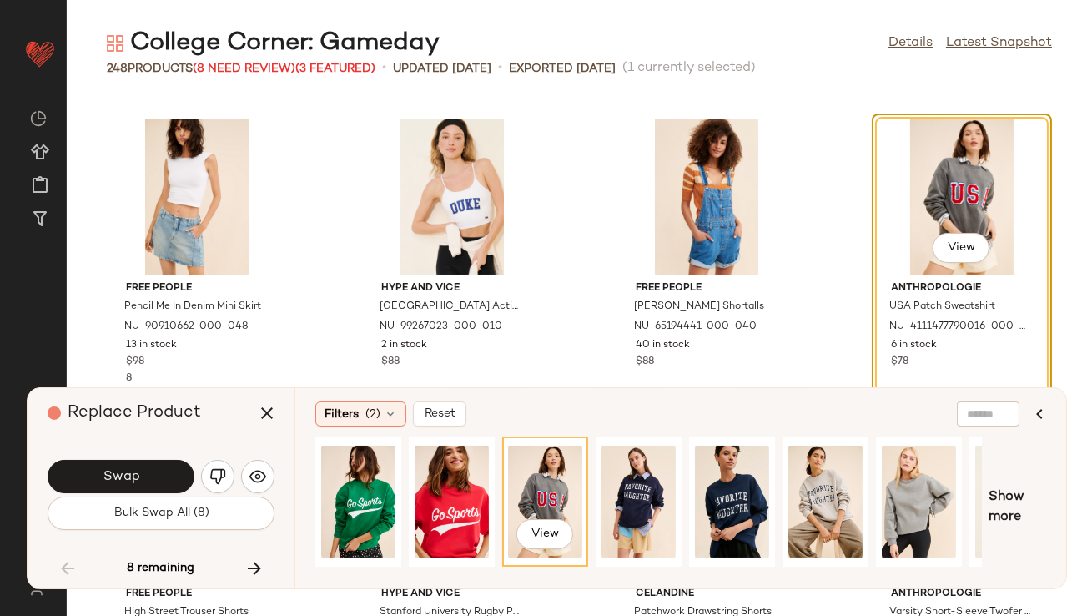
click at [148, 478] on button "Swap" at bounding box center [121, 476] width 147 height 33
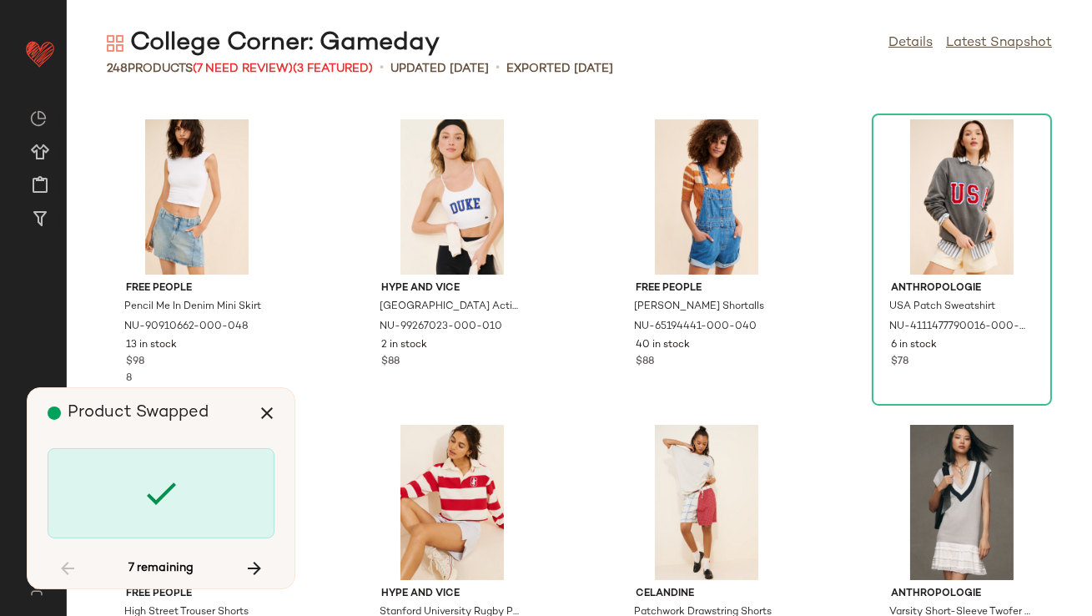
scroll to position [11299, 0]
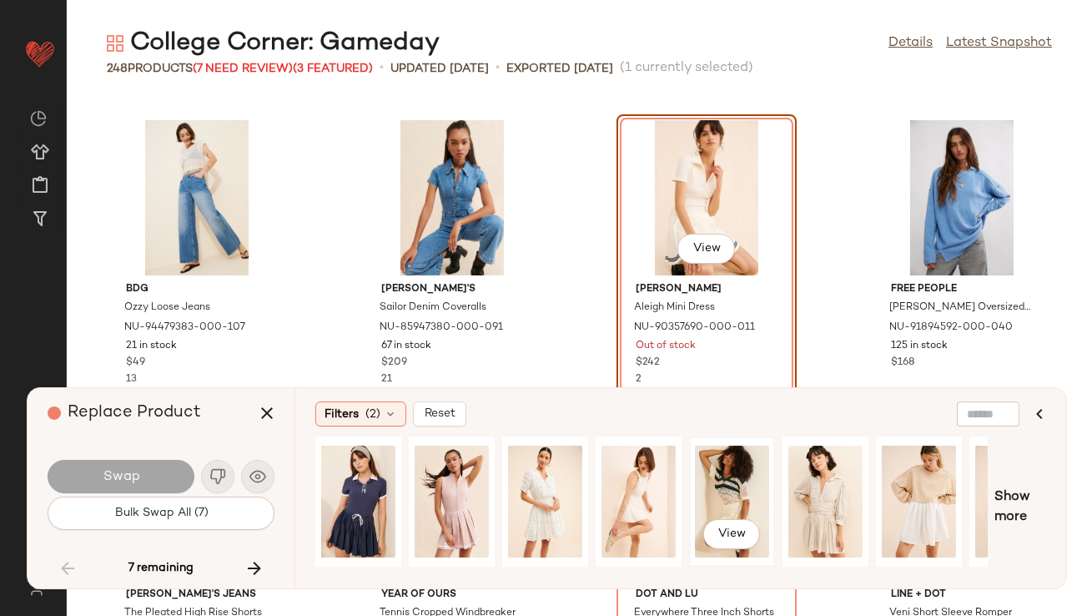
click at [693, 480] on div "View" at bounding box center [732, 501] width 83 height 127
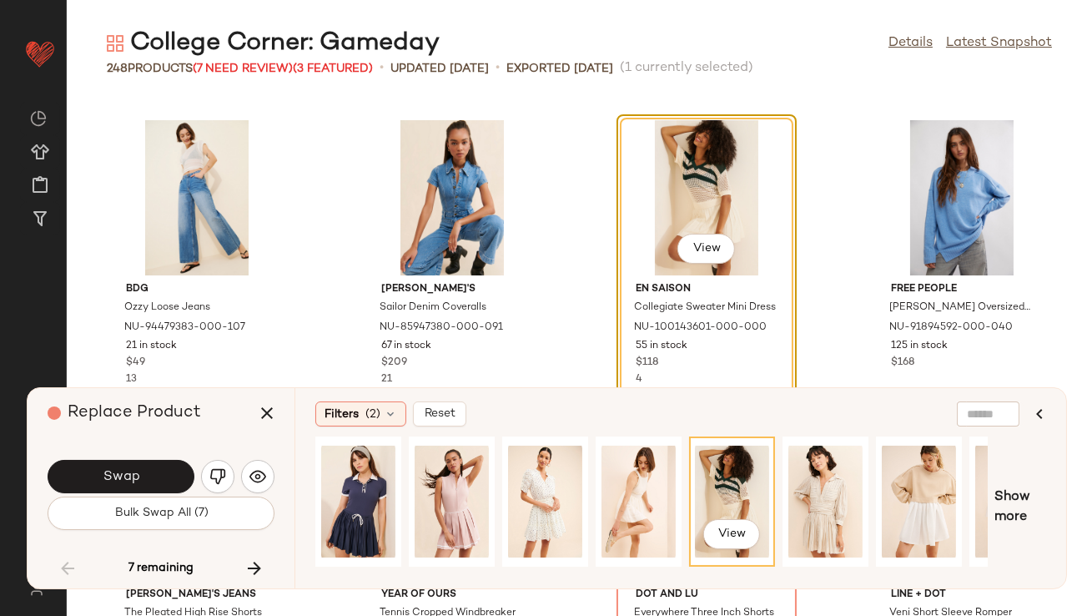
click at [163, 468] on button "Swap" at bounding box center [121, 476] width 147 height 33
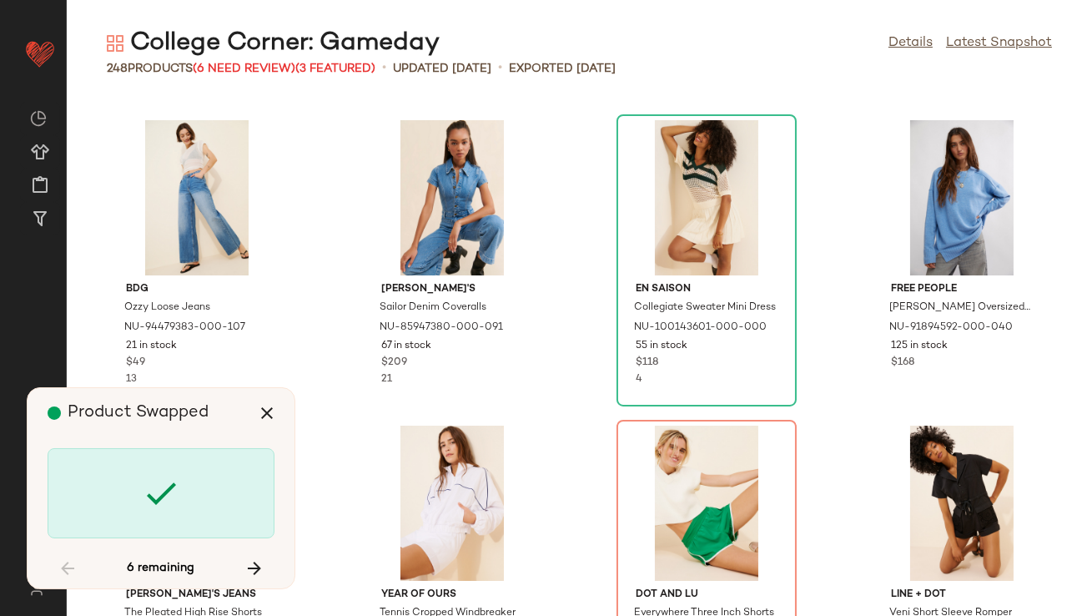
scroll to position [11606, 0]
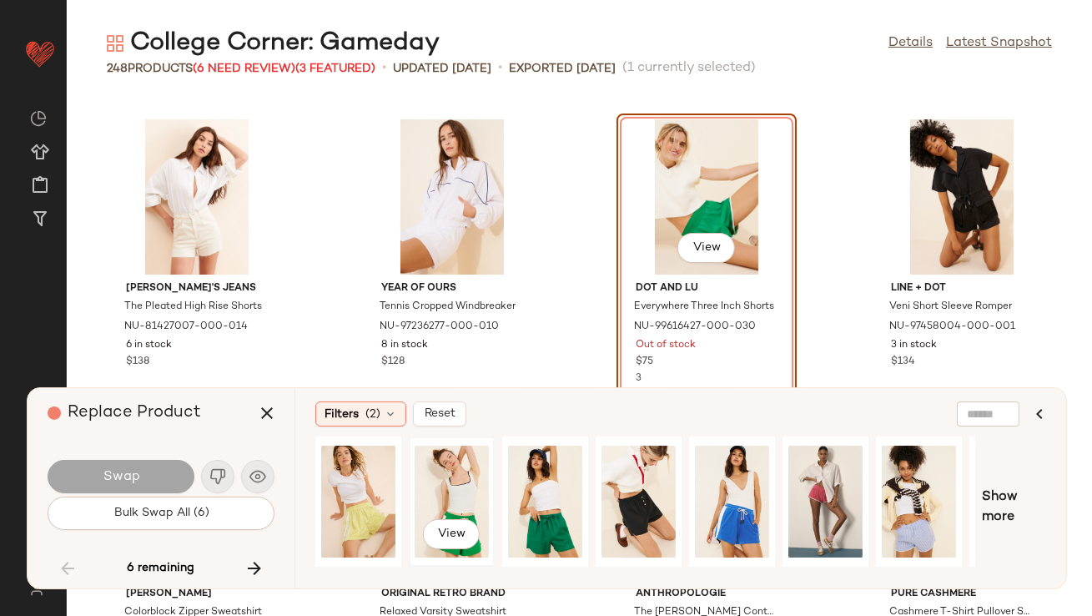
click at [470, 462] on div "View" at bounding box center [452, 501] width 74 height 118
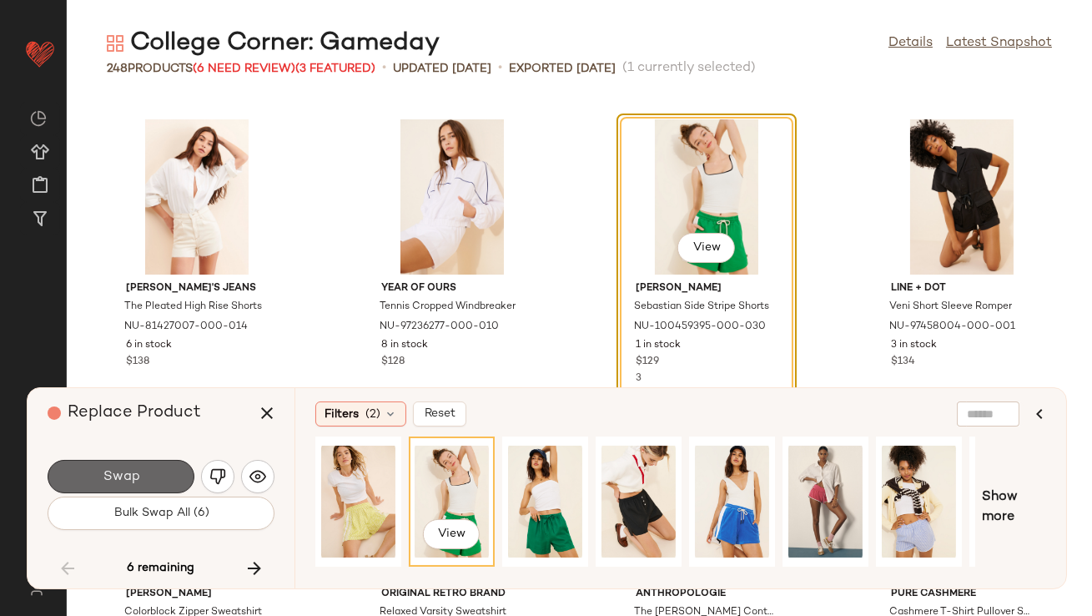
click at [136, 482] on span "Swap" at bounding box center [121, 477] width 38 height 16
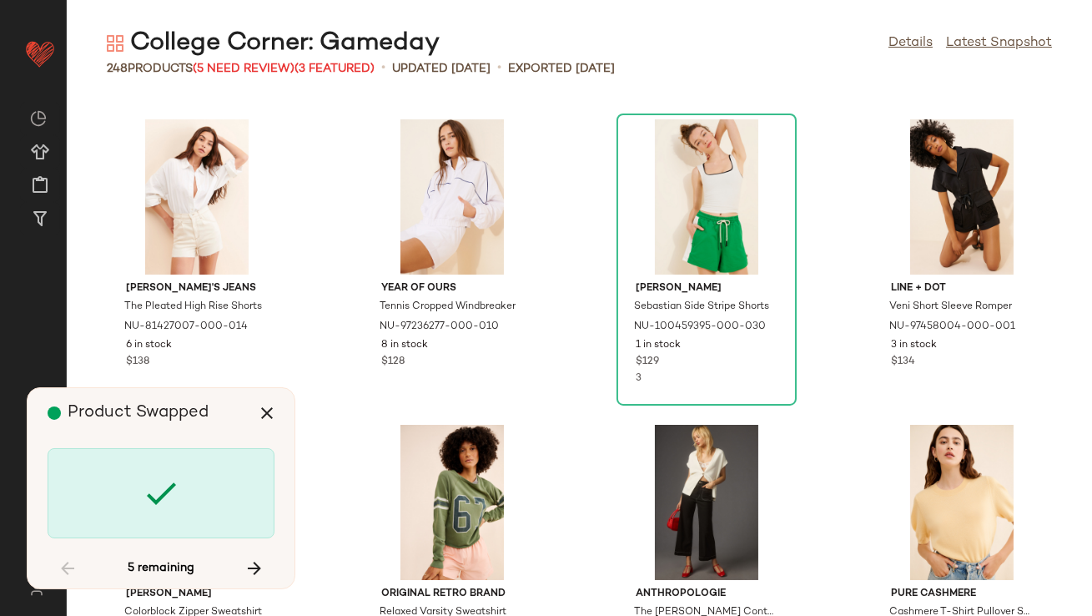
scroll to position [15270, 0]
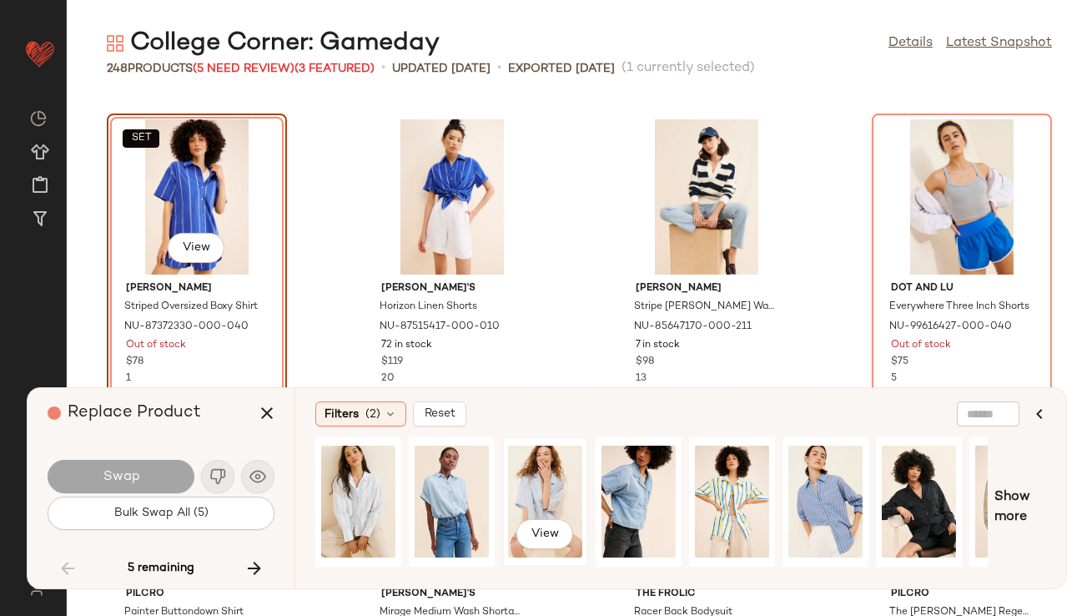
click at [560, 505] on div "View" at bounding box center [545, 501] width 74 height 118
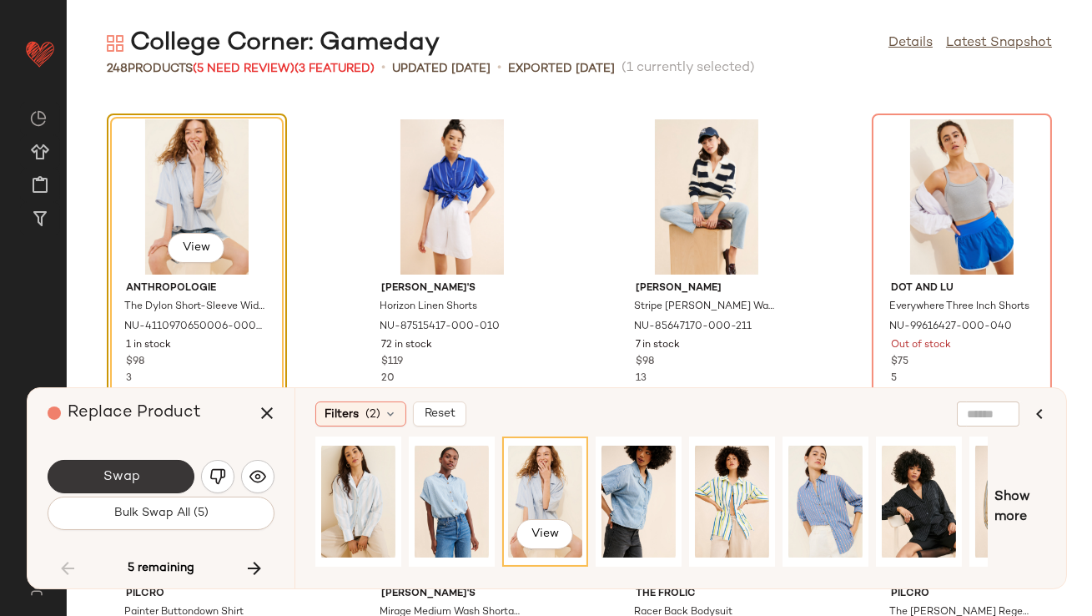
click at [149, 481] on button "Swap" at bounding box center [121, 476] width 147 height 33
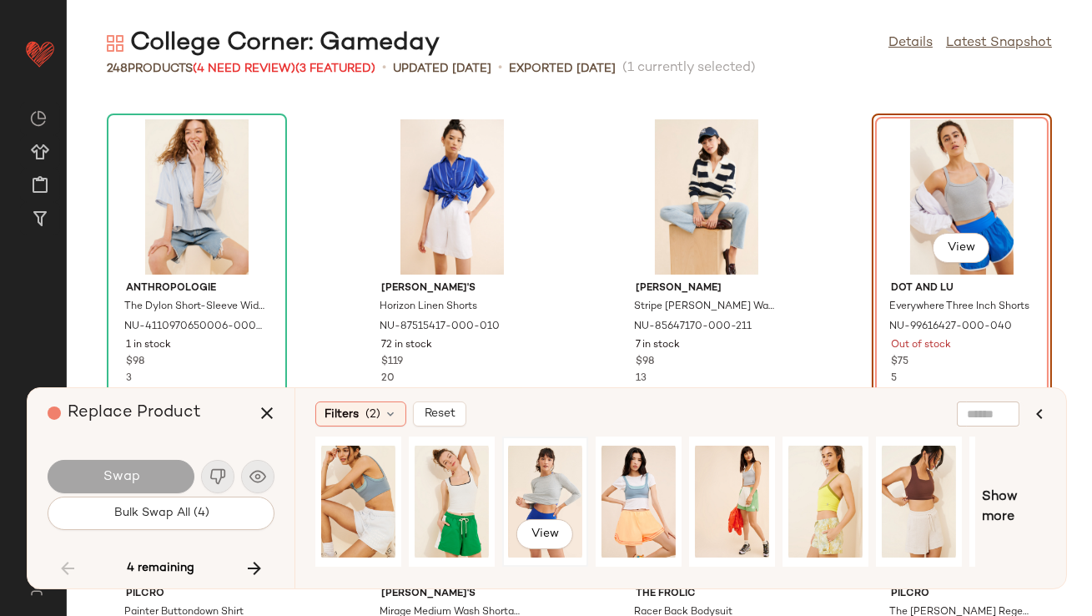
click at [522, 501] on div "View" at bounding box center [545, 501] width 74 height 118
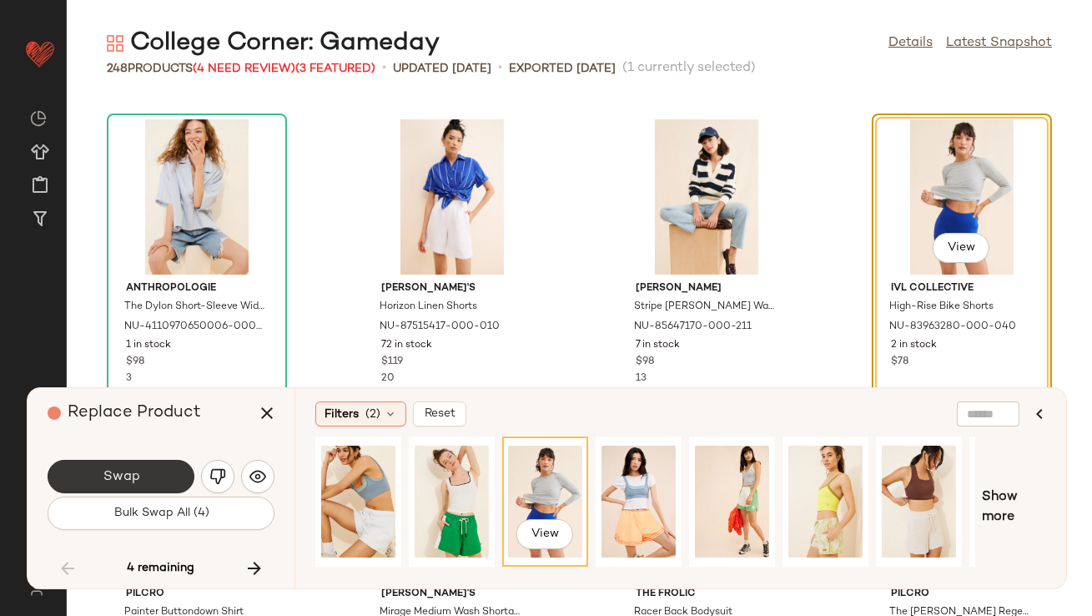
click at [182, 467] on button "Swap" at bounding box center [121, 476] width 147 height 33
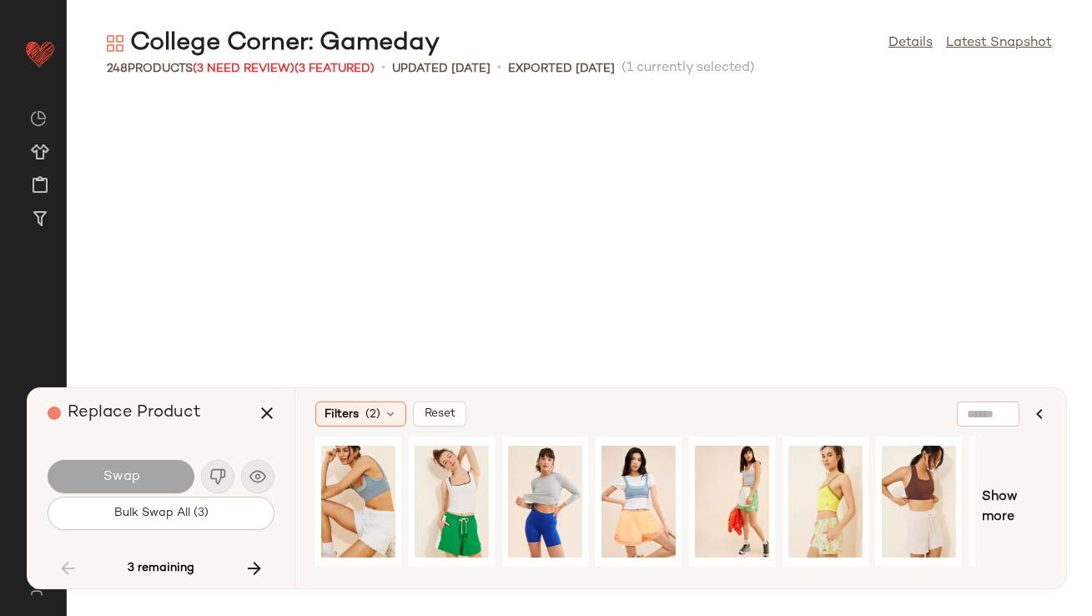
scroll to position [15880, 0]
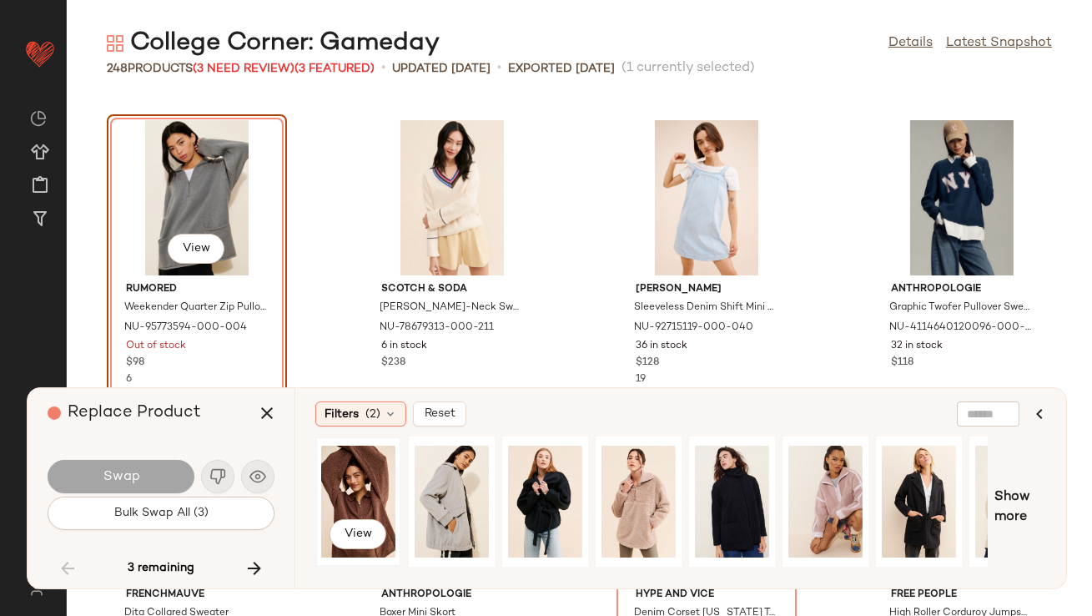
click at [355, 491] on div "View" at bounding box center [358, 501] width 74 height 118
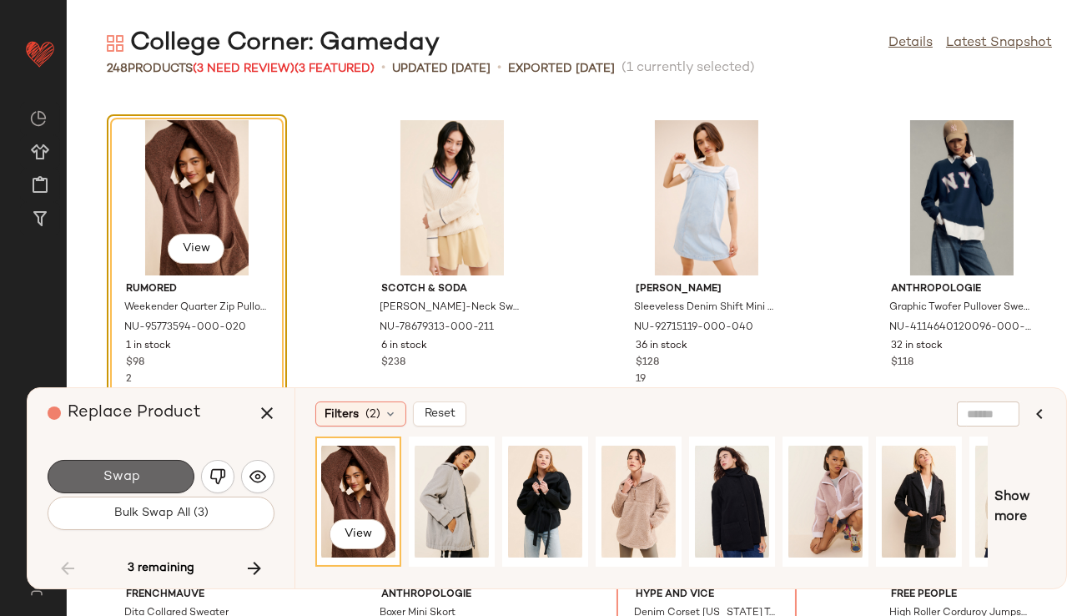
click at [135, 471] on span "Swap" at bounding box center [121, 477] width 38 height 16
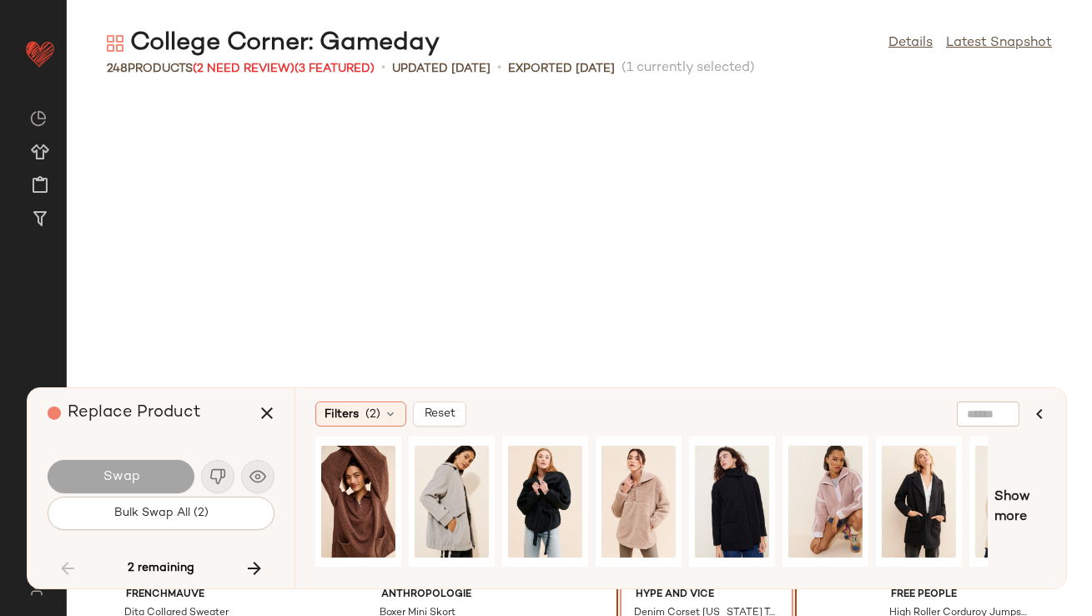
scroll to position [16187, 0]
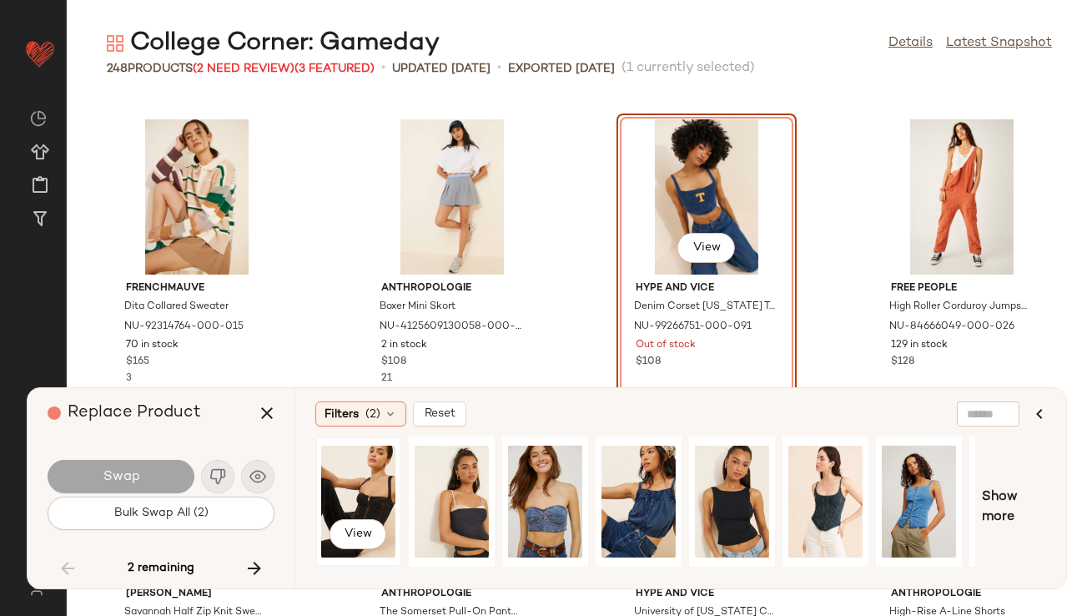
click at [337, 481] on div "View" at bounding box center [358, 501] width 74 height 118
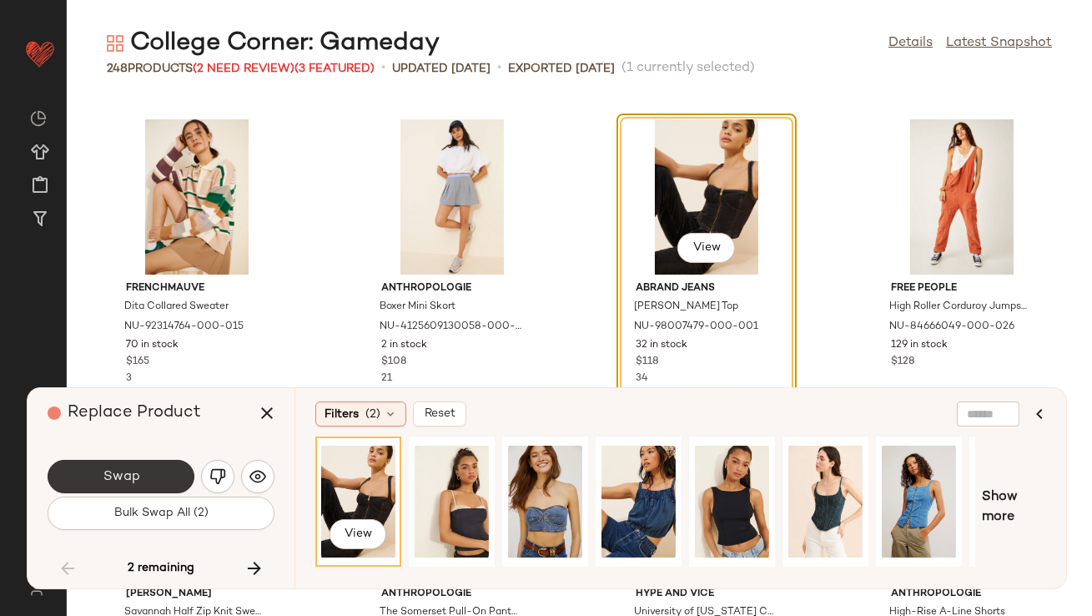
click at [148, 484] on button "Swap" at bounding box center [121, 476] width 147 height 33
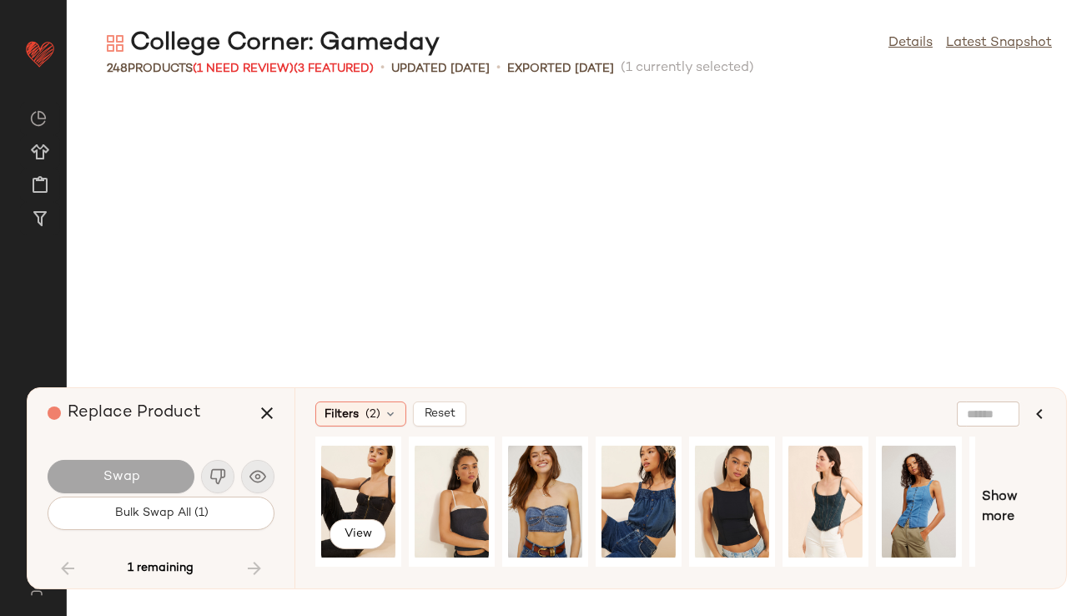
scroll to position [18419, 0]
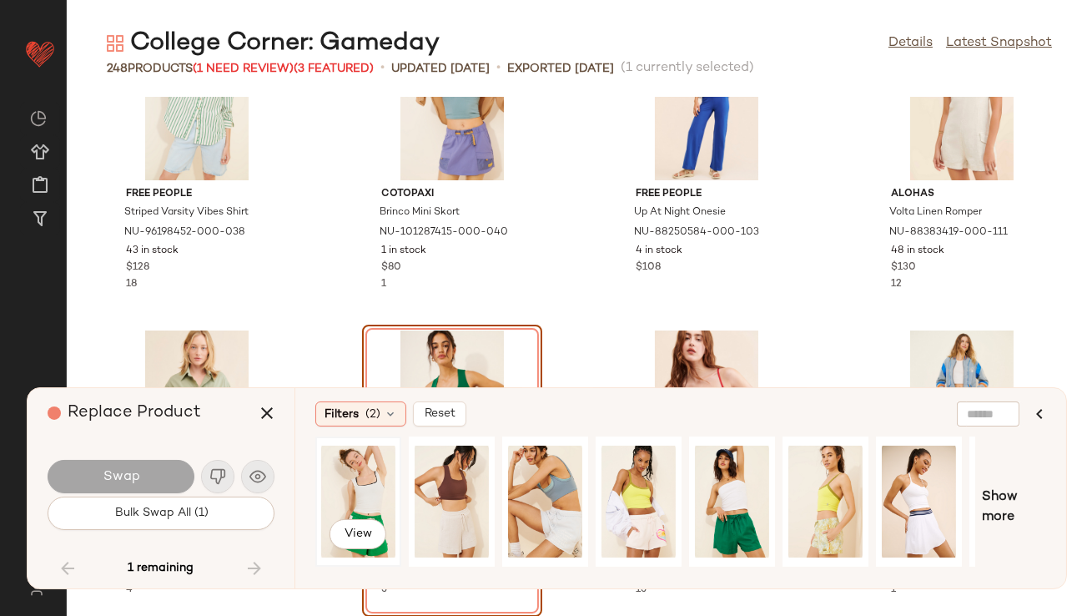
click at [376, 471] on div "View" at bounding box center [358, 501] width 74 height 118
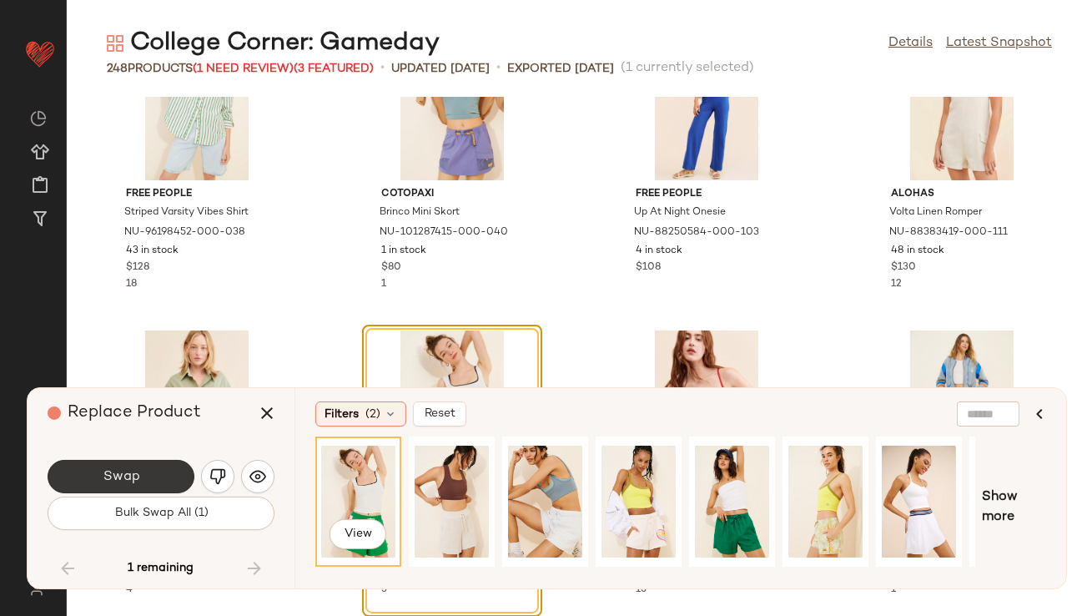
click at [131, 480] on span "Swap" at bounding box center [121, 477] width 38 height 16
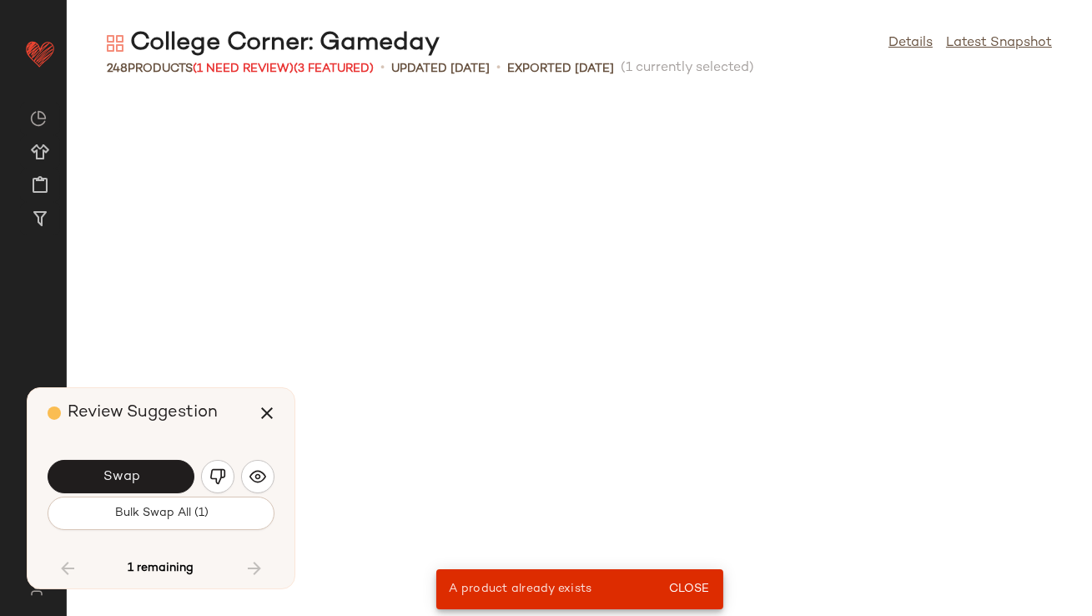
scroll to position [11606, 0]
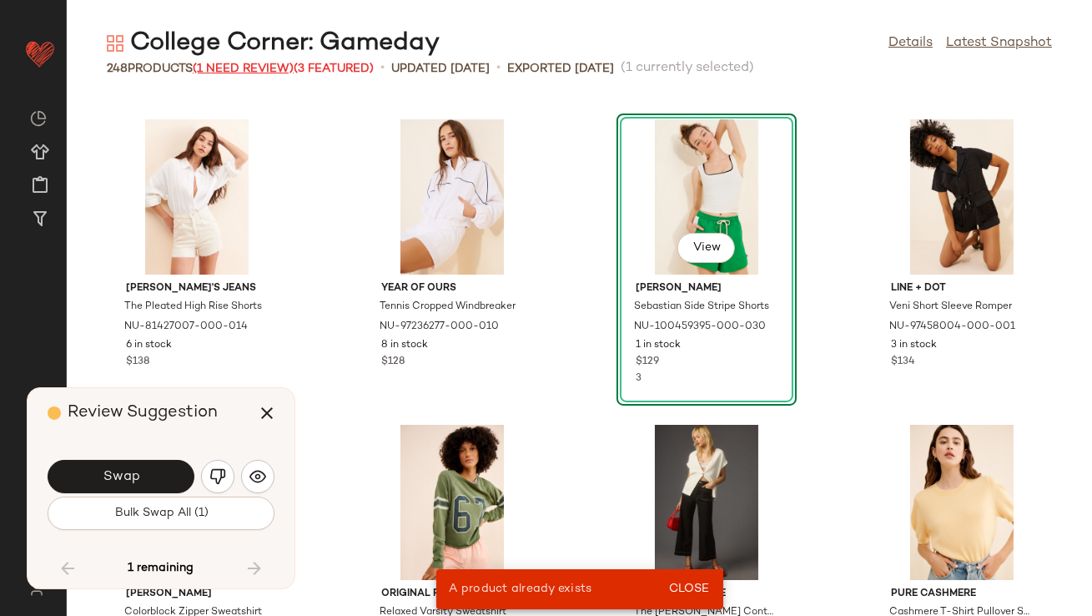
click at [269, 68] on span "(1 Need Review)" at bounding box center [243, 69] width 101 height 13
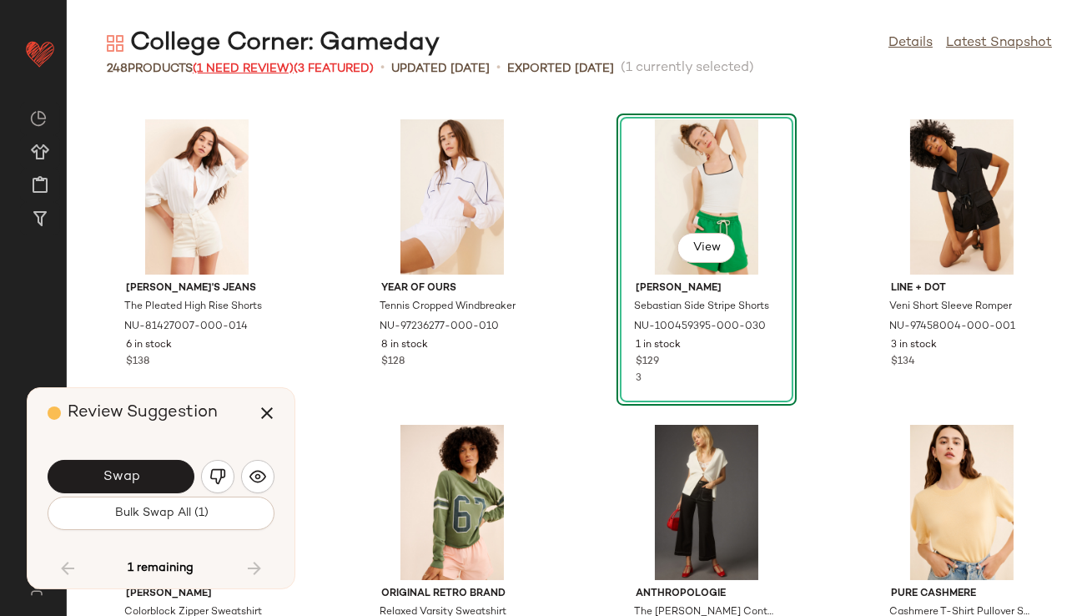
click at [271, 73] on span "(1 Need Review)" at bounding box center [243, 69] width 101 height 13
click at [255, 564] on div "1 remaining" at bounding box center [161, 568] width 227 height 40
click at [154, 466] on button "Swap" at bounding box center [121, 476] width 147 height 33
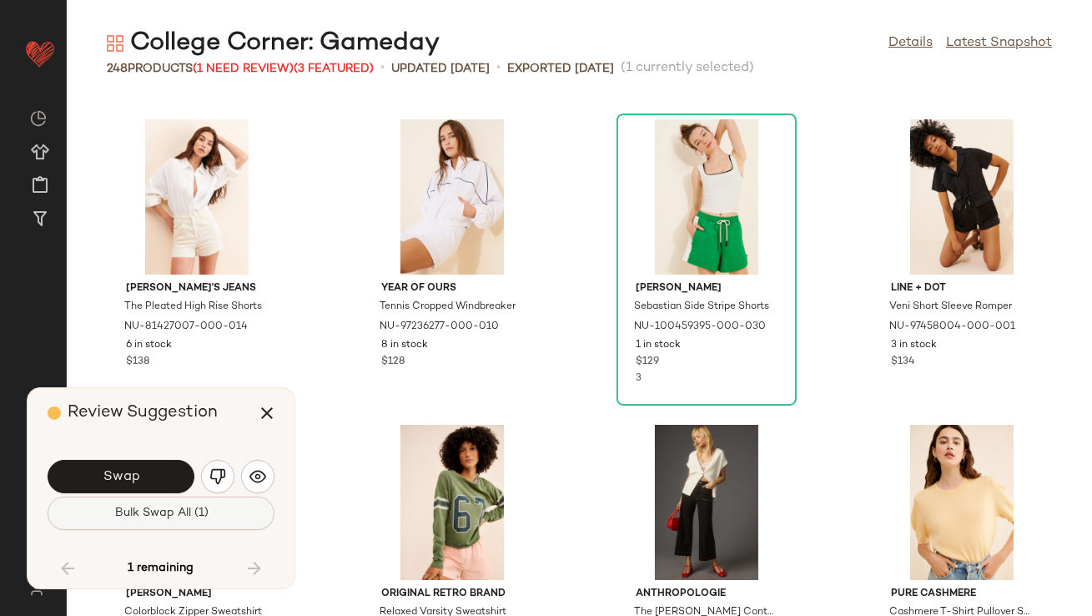
click at [183, 522] on button "Bulk Swap All (1)" at bounding box center [161, 512] width 227 height 33
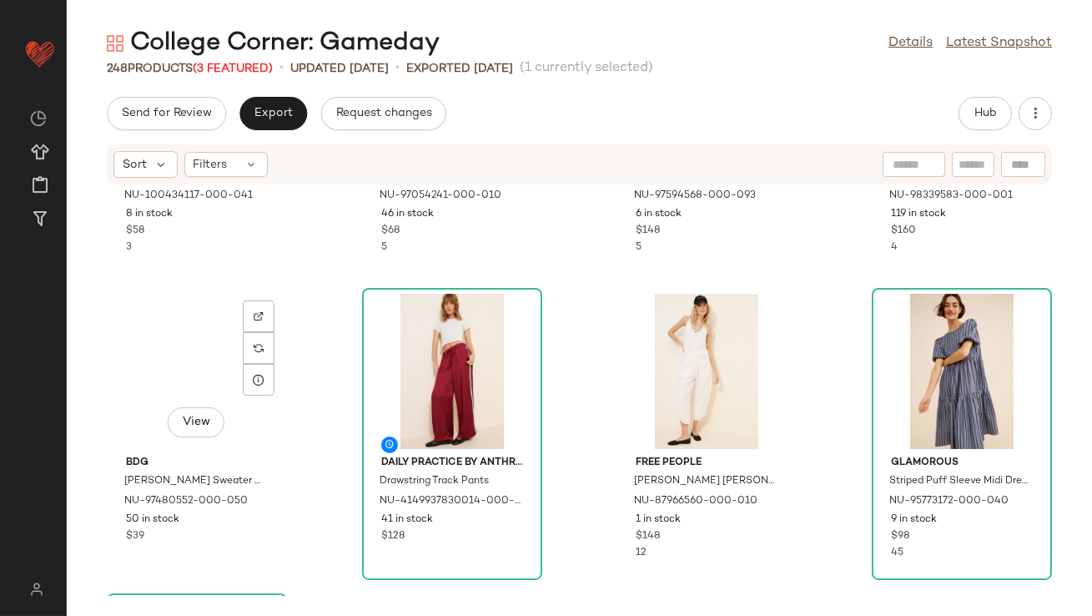
scroll to position [227, 0]
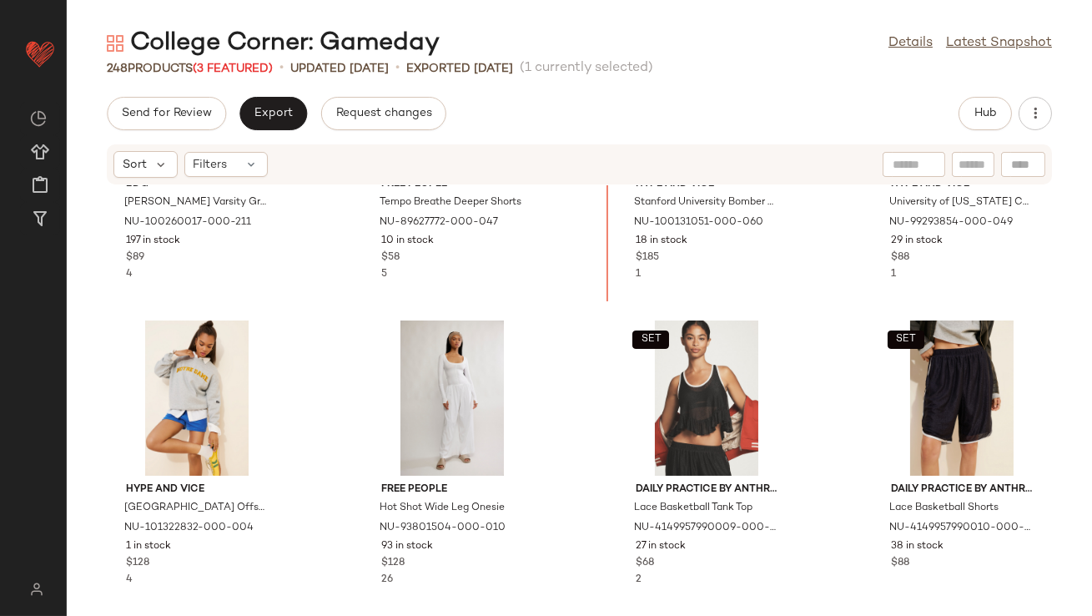
scroll to position [2416, 0]
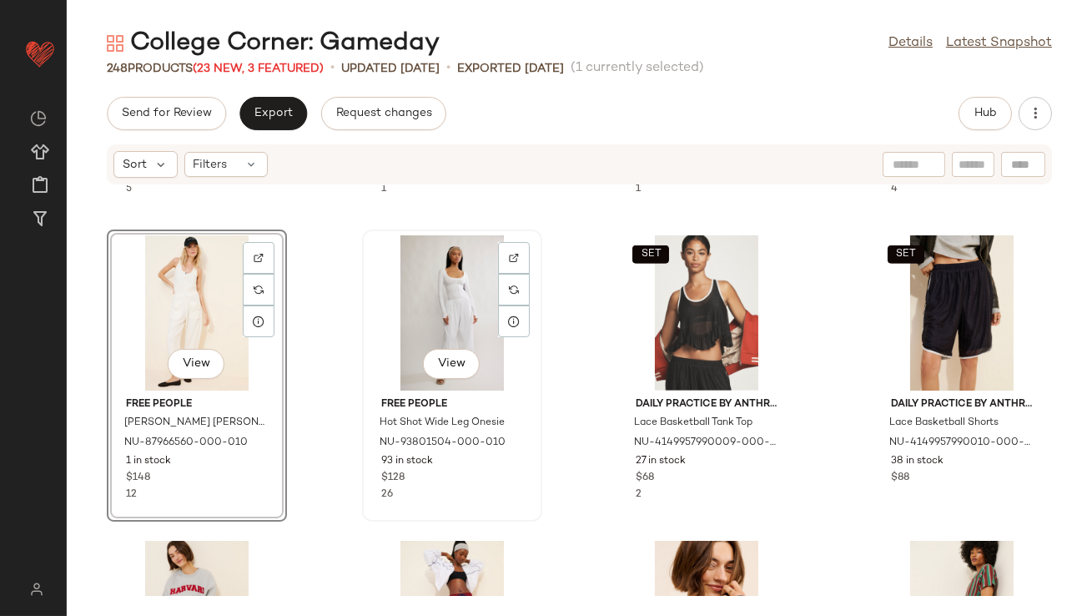
click at [457, 308] on div "View" at bounding box center [452, 312] width 169 height 155
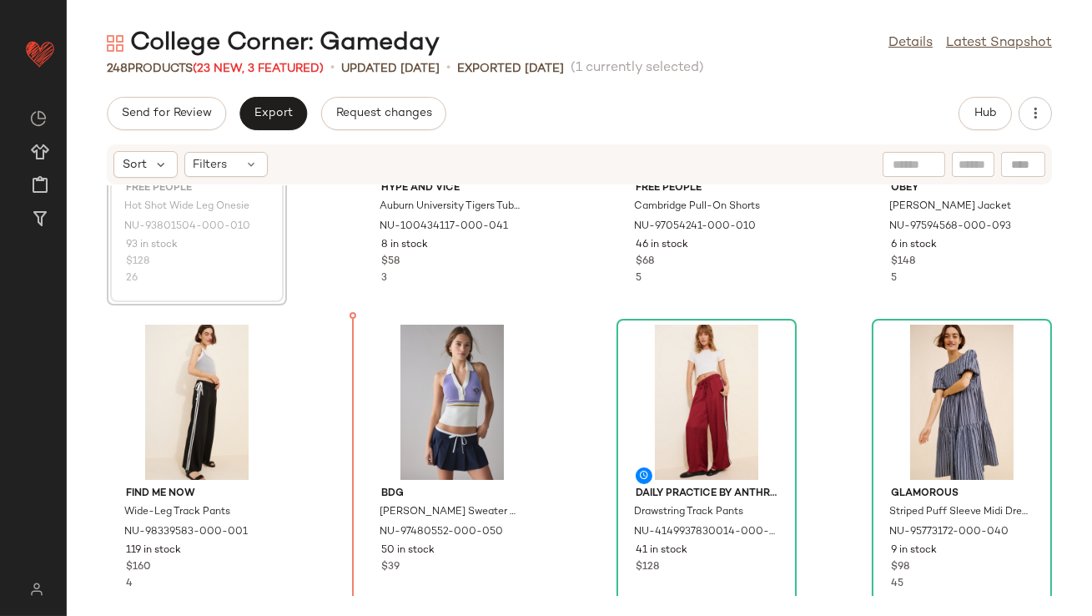
scroll to position [197, 0]
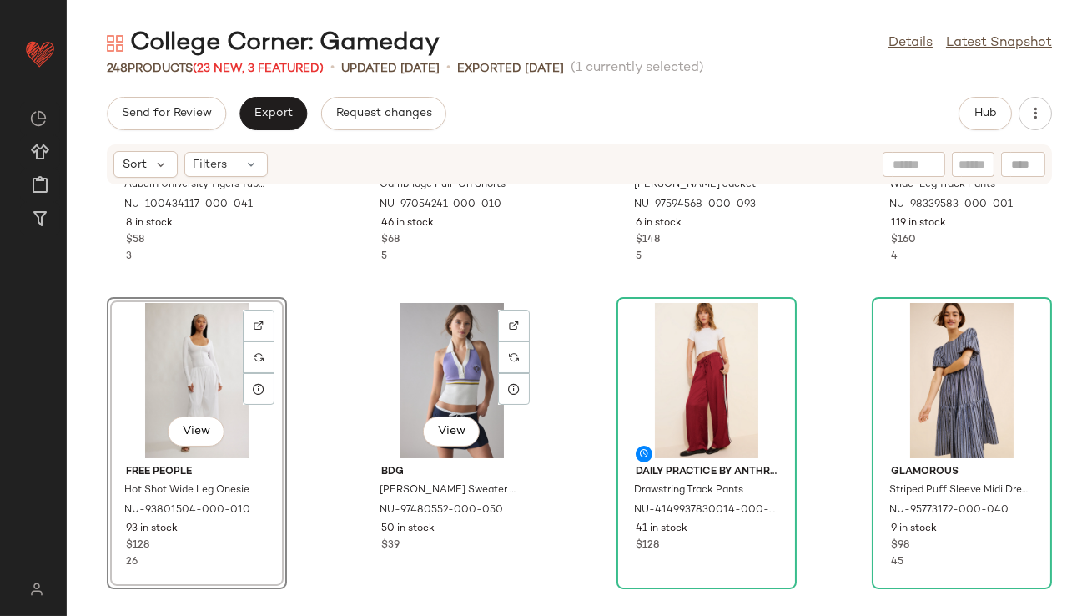
click at [539, 405] on div "Hype and Vice Auburn University Tigers Tube Top NU-100434117-000-041 8 in stock…" at bounding box center [580, 390] width 1026 height 411
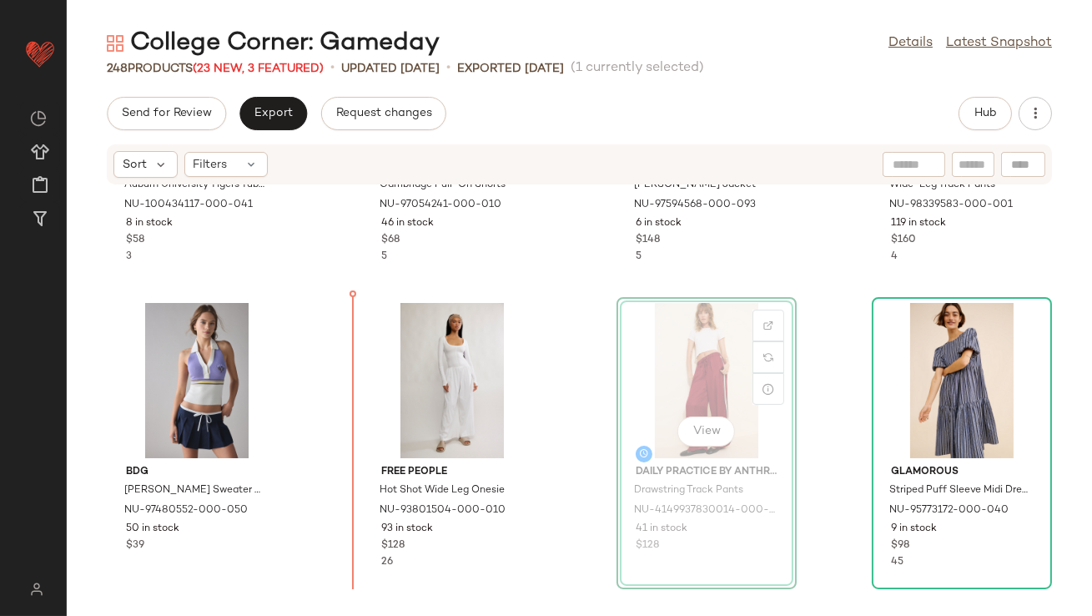
drag, startPoint x: 737, startPoint y: 389, endPoint x: 338, endPoint y: 380, distance: 399.0
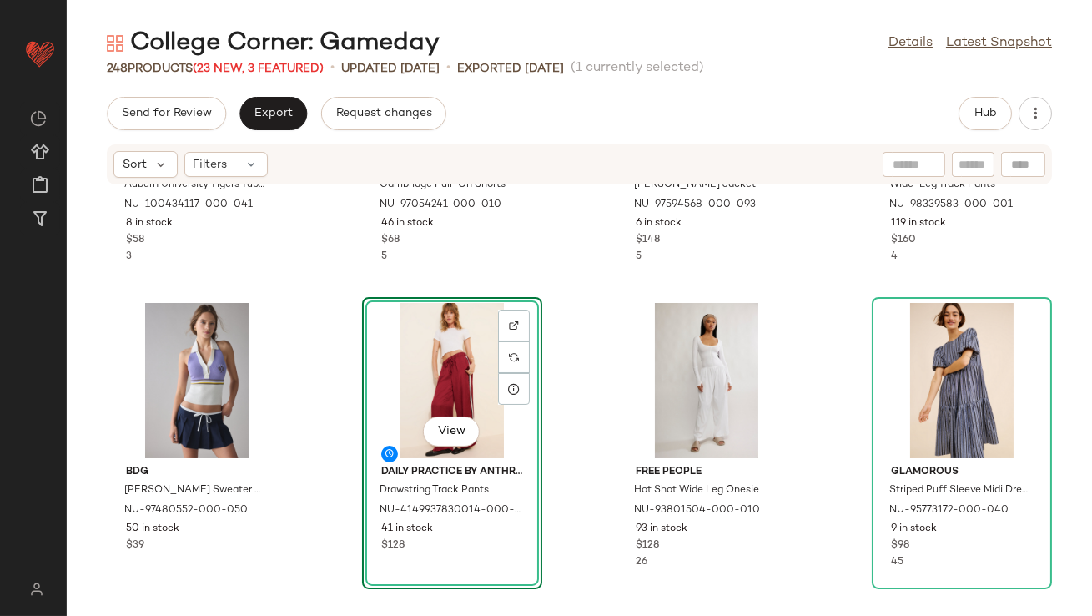
click at [583, 296] on div "Hype and Vice Auburn University Tigers Tube Top NU-100434117-000-041 8 in stock…" at bounding box center [580, 390] width 1026 height 411
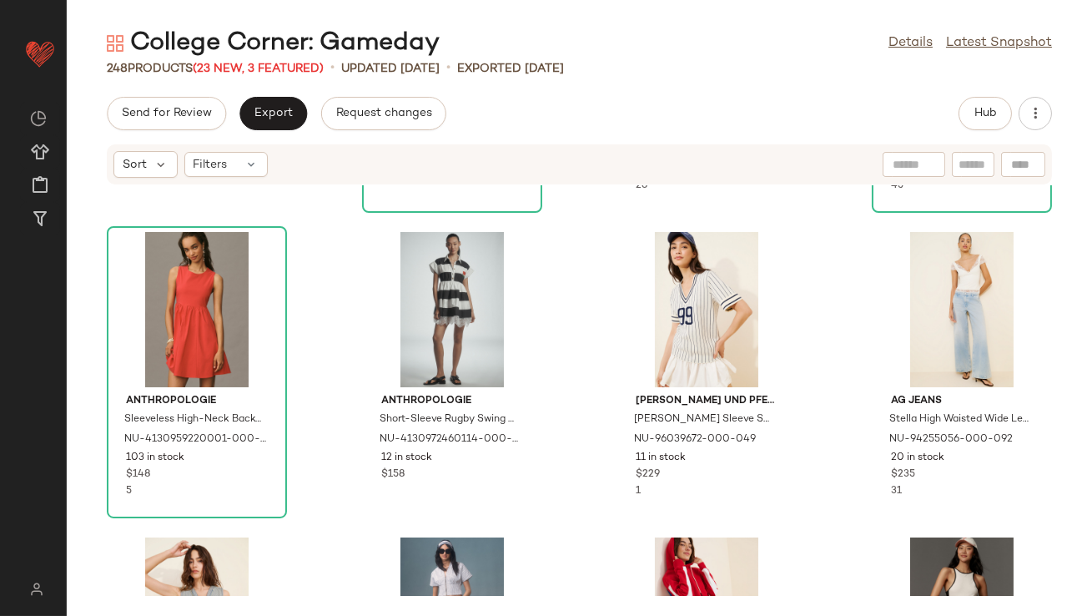
scroll to position [238, 0]
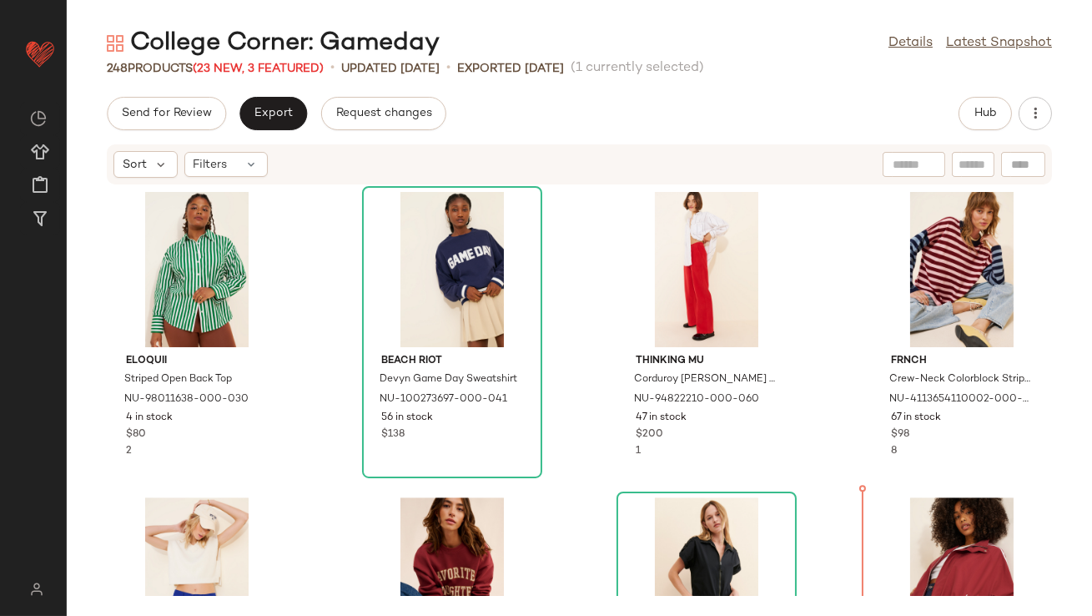
scroll to position [9789, 0]
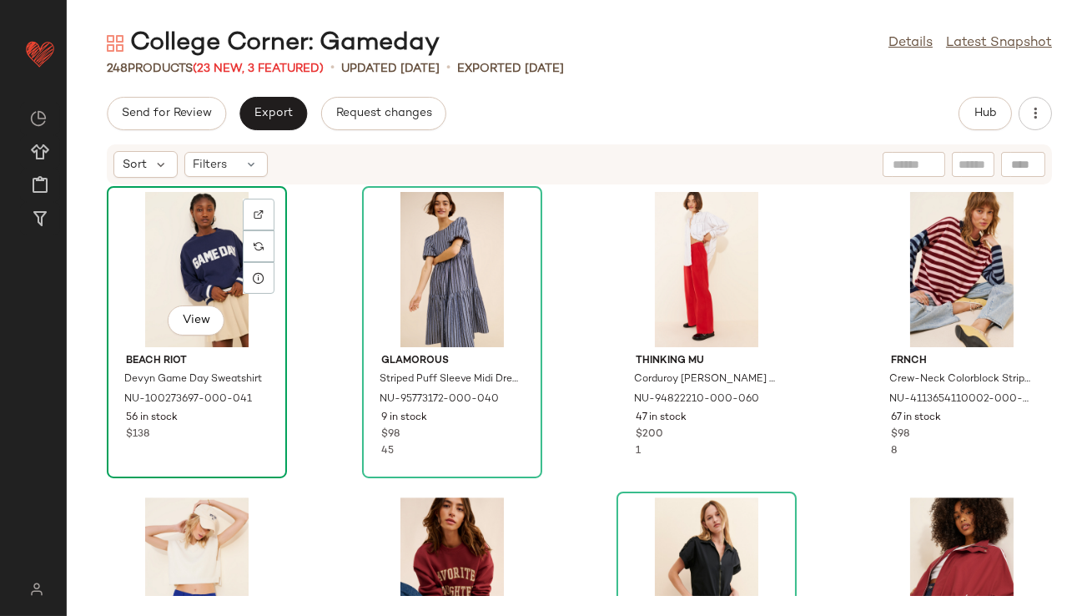
click at [224, 250] on div "View" at bounding box center [197, 269] width 169 height 155
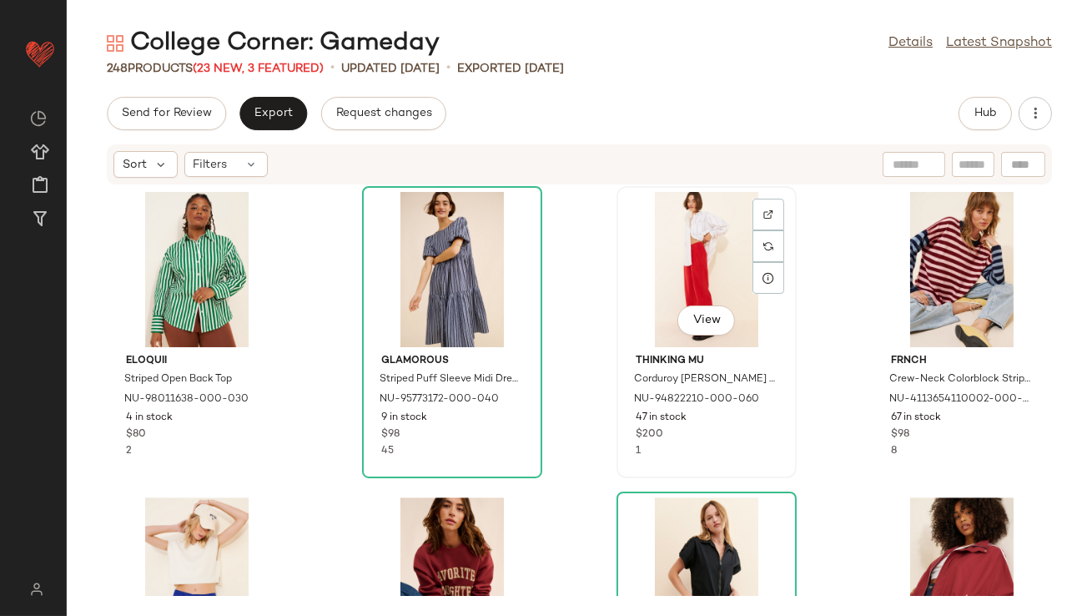
click at [702, 238] on div "View" at bounding box center [706, 269] width 169 height 155
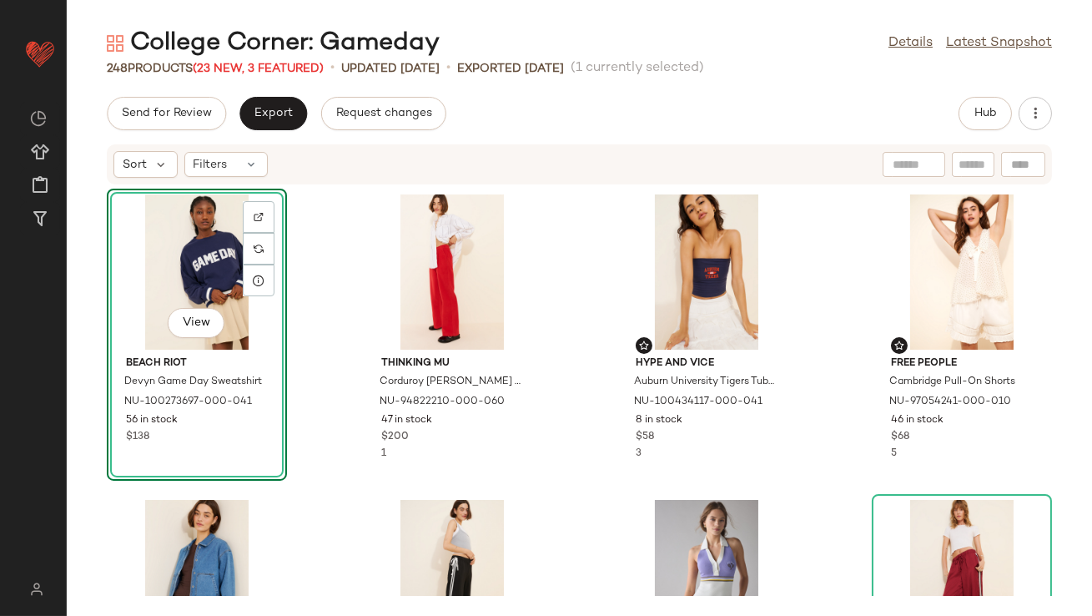
click at [123, 264] on div "View" at bounding box center [197, 271] width 169 height 155
click at [370, 250] on div "View" at bounding box center [452, 271] width 169 height 155
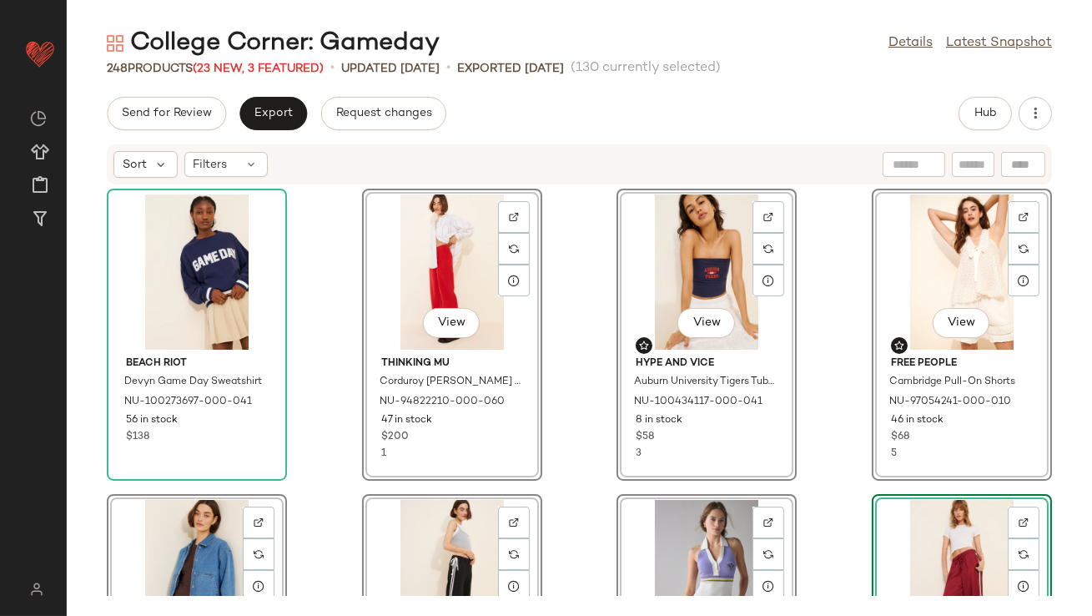
click at [319, 270] on div "Beach Riot Devyn Game Day Sweatshirt NU-100273697-000-041 56 in stock $138 View…" at bounding box center [580, 390] width 1026 height 411
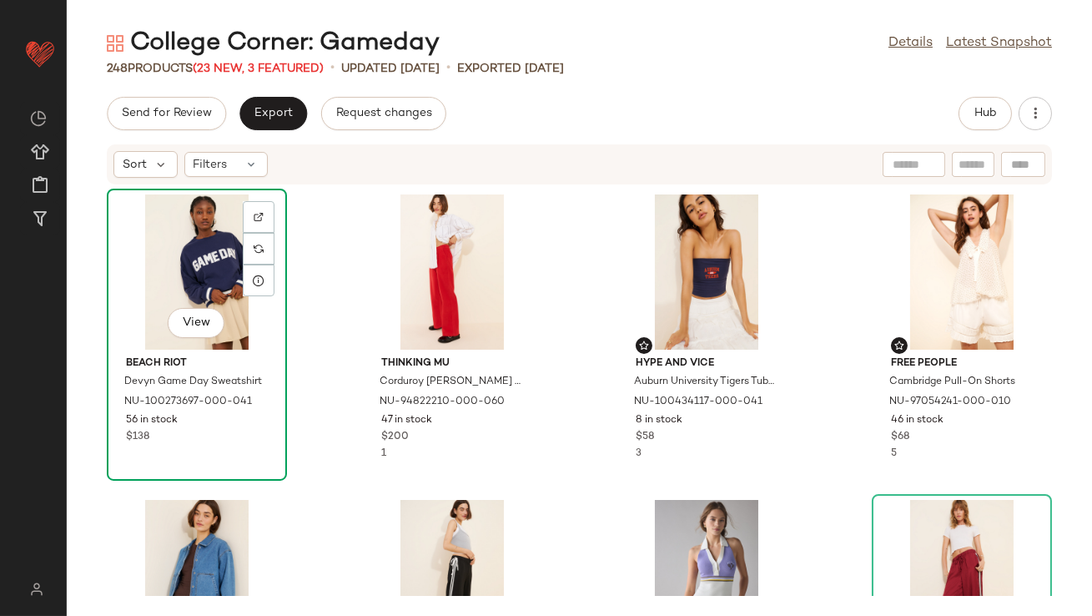
click at [220, 260] on div "View" at bounding box center [197, 271] width 169 height 155
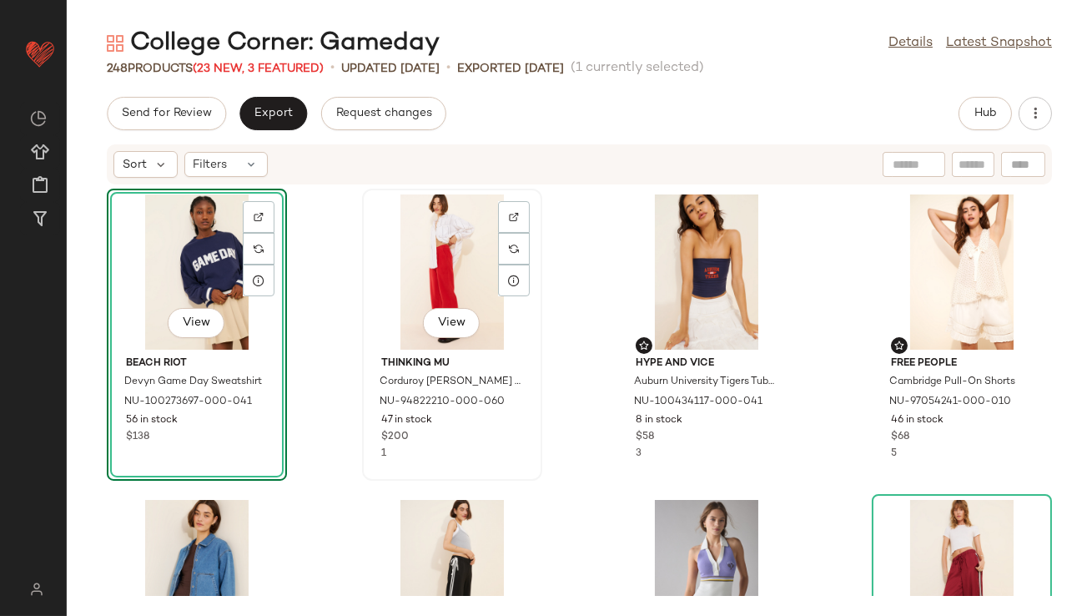
click at [391, 252] on div "View" at bounding box center [452, 271] width 169 height 155
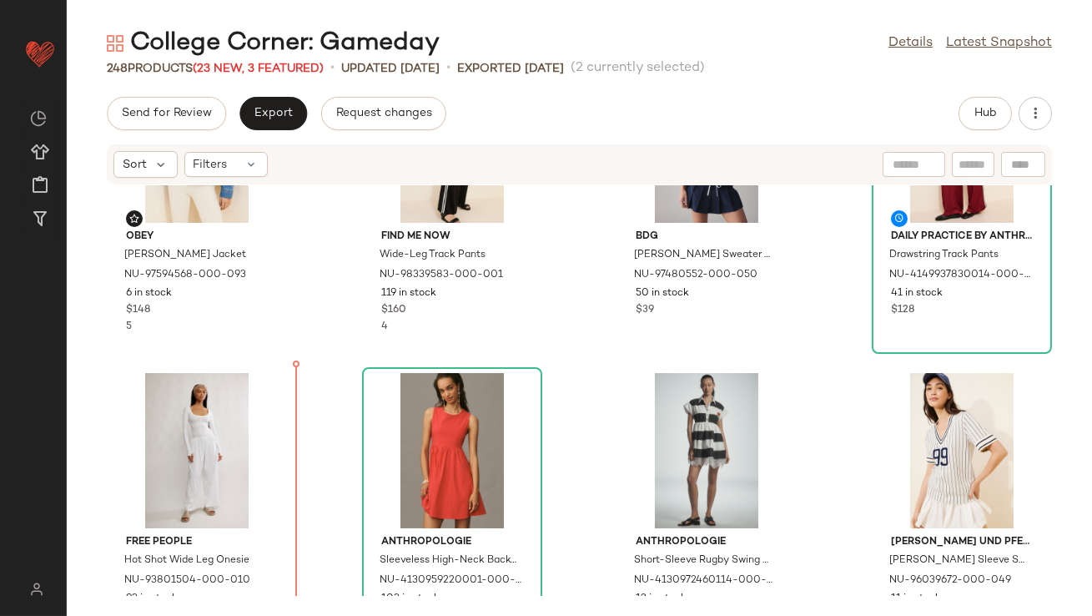
scroll to position [446, 0]
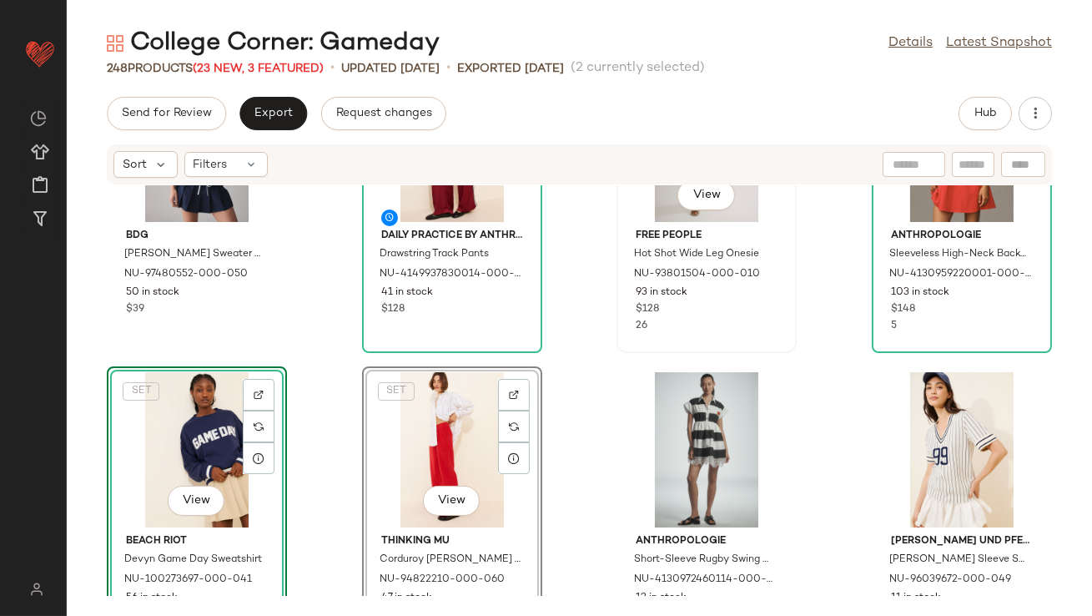
click at [618, 343] on div "View Free People Hot Shot Wide Leg Onesie NU-93801504-000-010 93 in stock $128 …" at bounding box center [706, 207] width 177 height 289
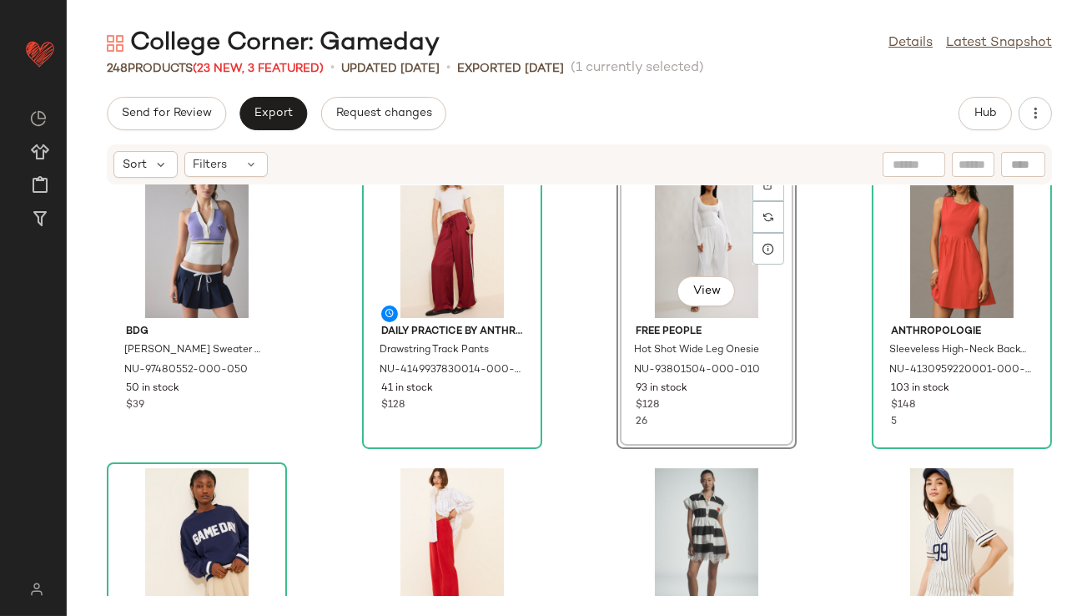
scroll to position [529, 0]
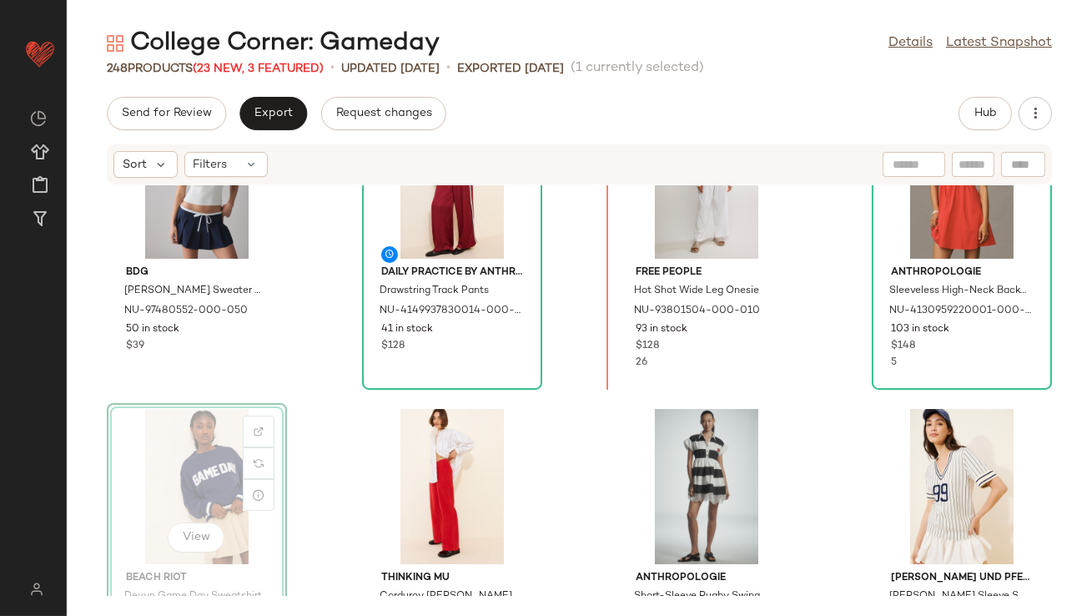
scroll to position [401, 0]
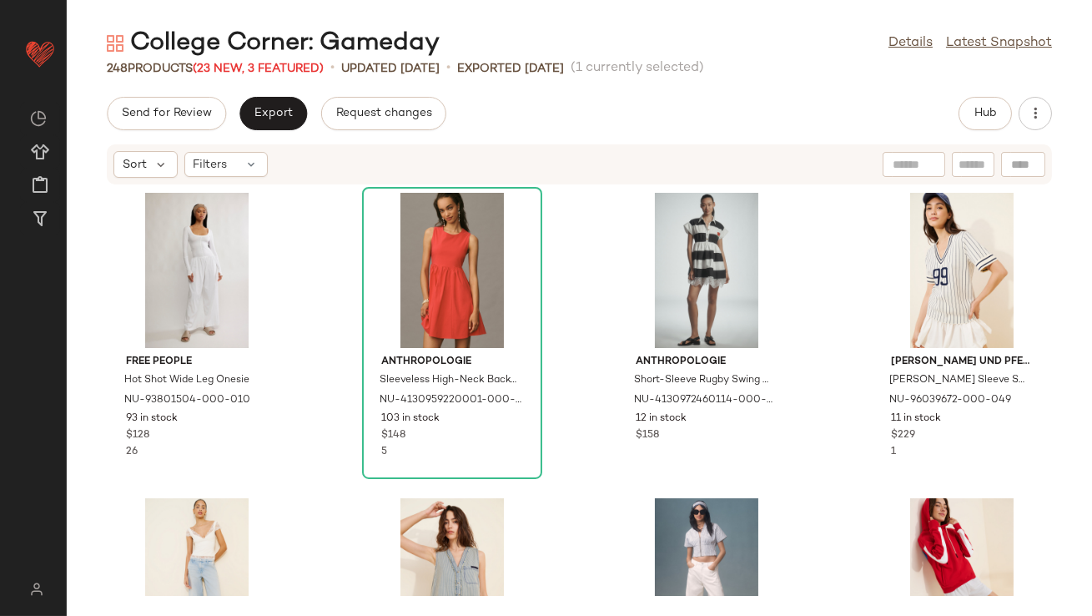
scroll to position [472, 0]
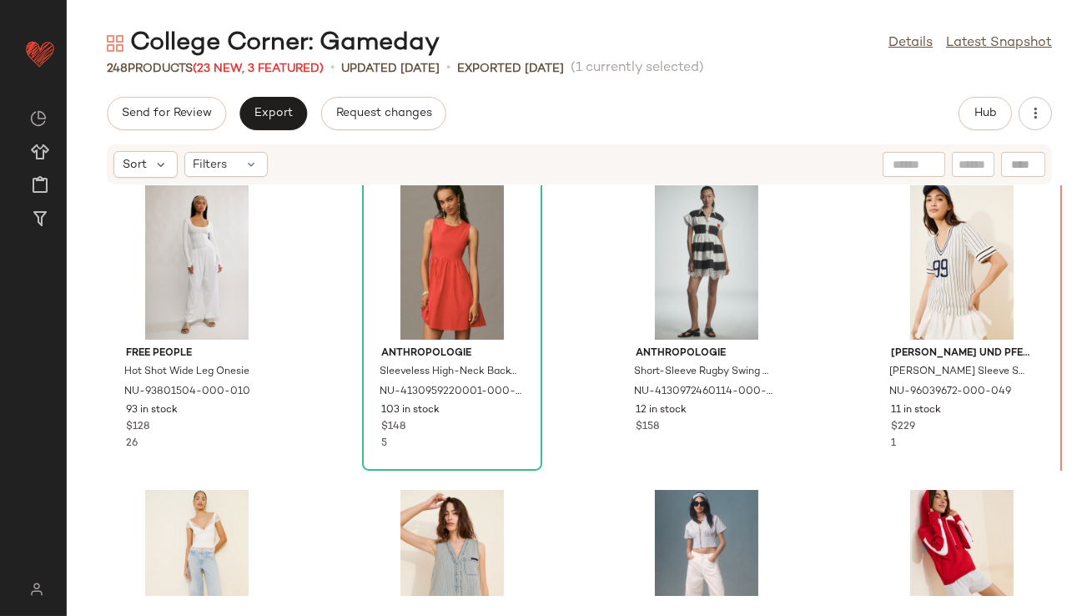
drag, startPoint x: 217, startPoint y: 265, endPoint x: 229, endPoint y: 266, distance: 11.8
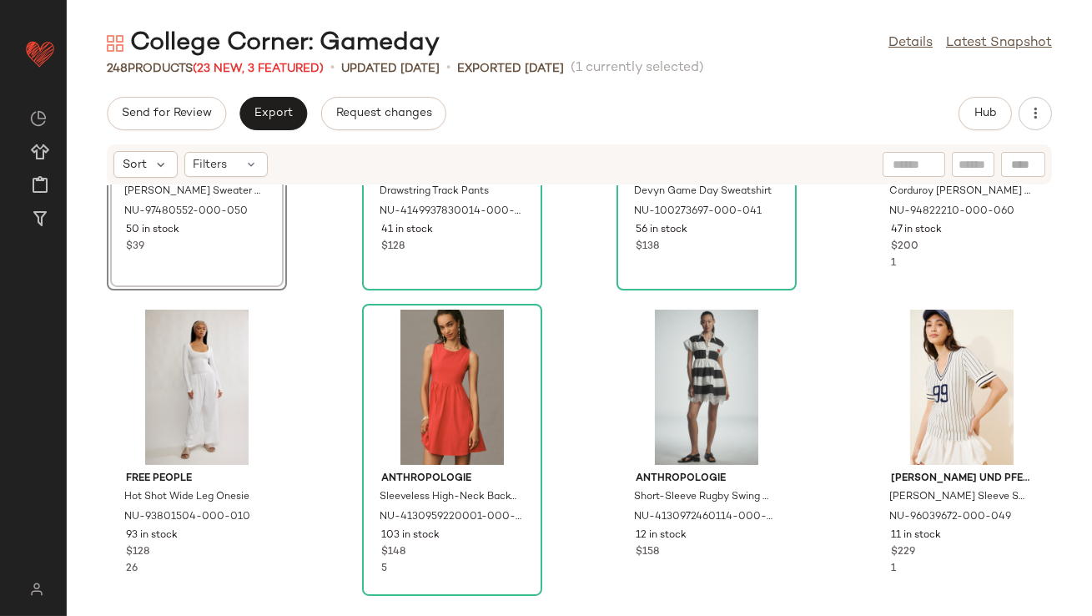
scroll to position [466, 0]
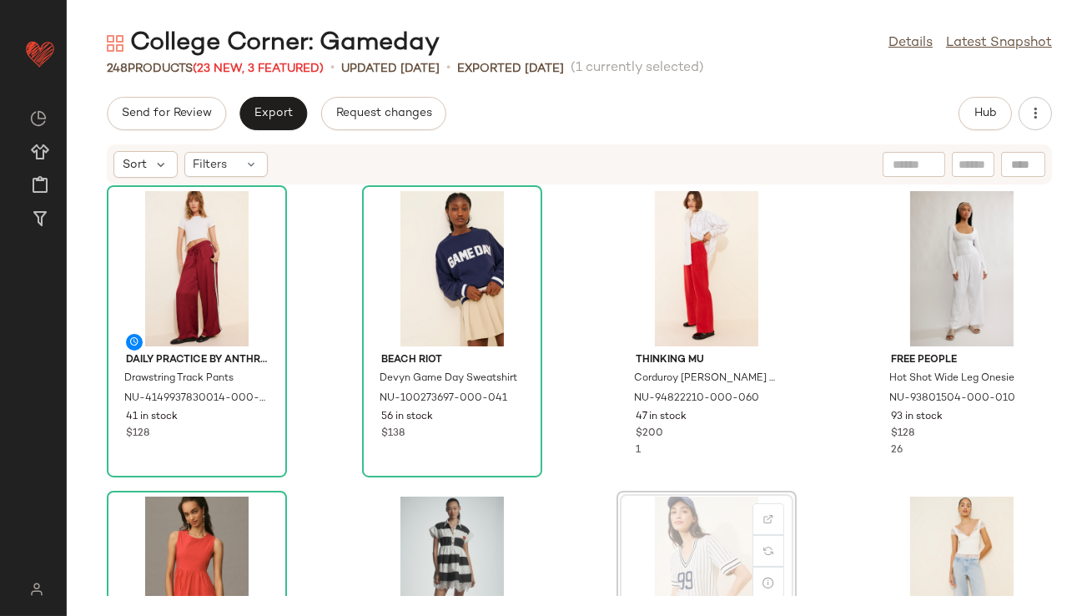
scroll to position [323, 0]
drag, startPoint x: 688, startPoint y: 546, endPoint x: 679, endPoint y: 546, distance: 9.2
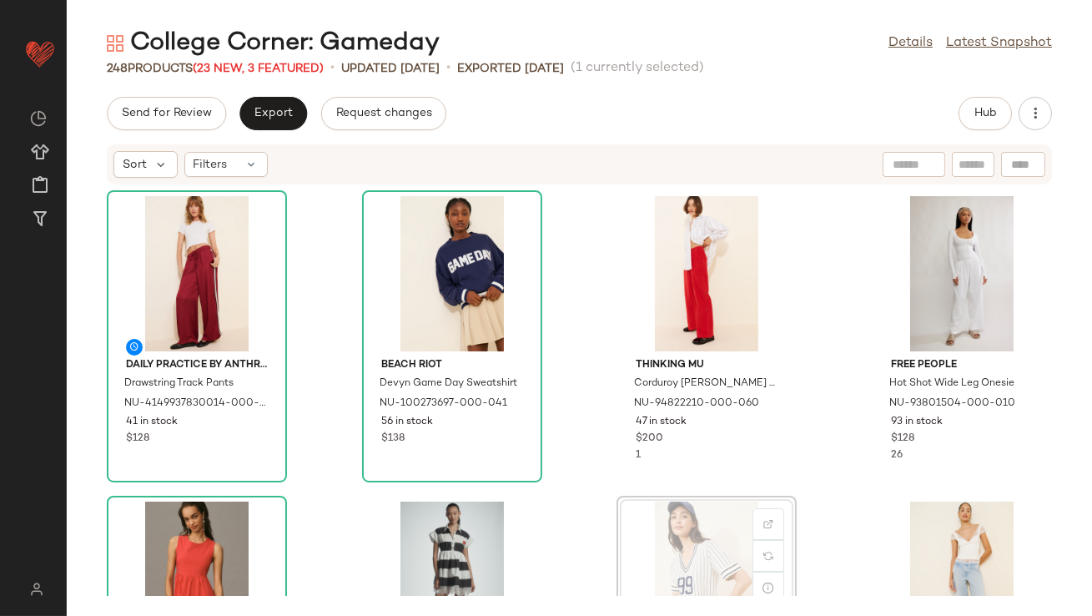
scroll to position [318, 0]
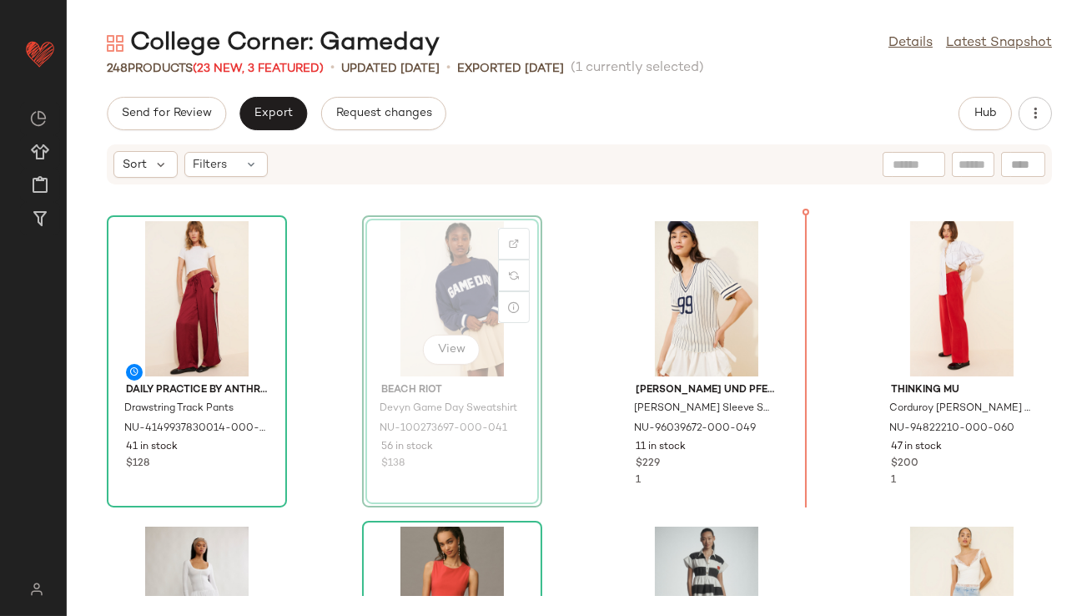
scroll to position [280, 0]
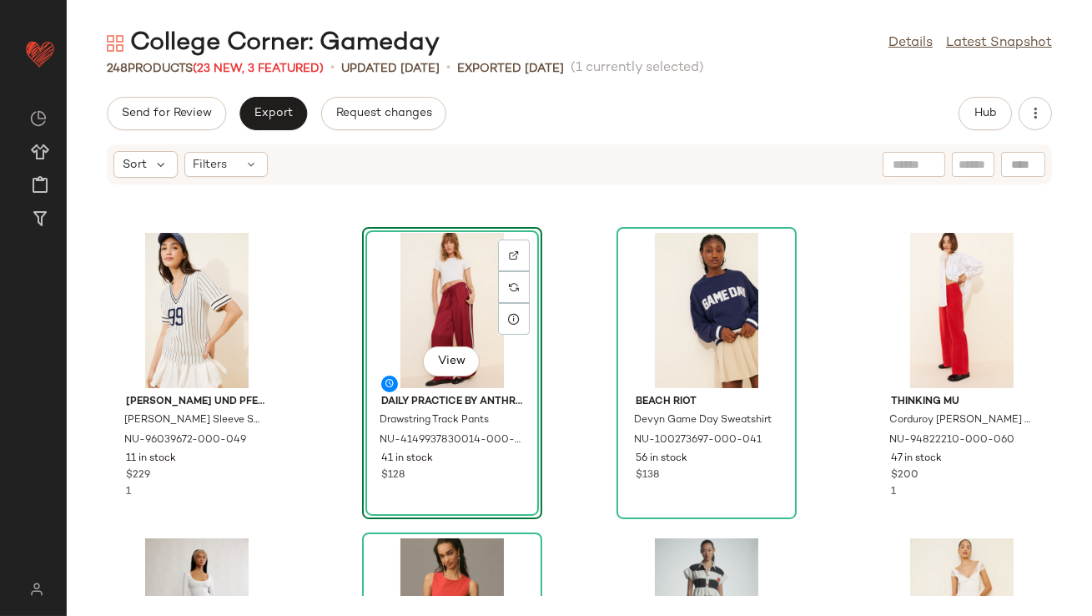
click at [333, 310] on div "Baum und Pferdgarten Cannie Short Sleeve Sweater NU-96039672-000-049 11 in stoc…" at bounding box center [580, 390] width 1026 height 411
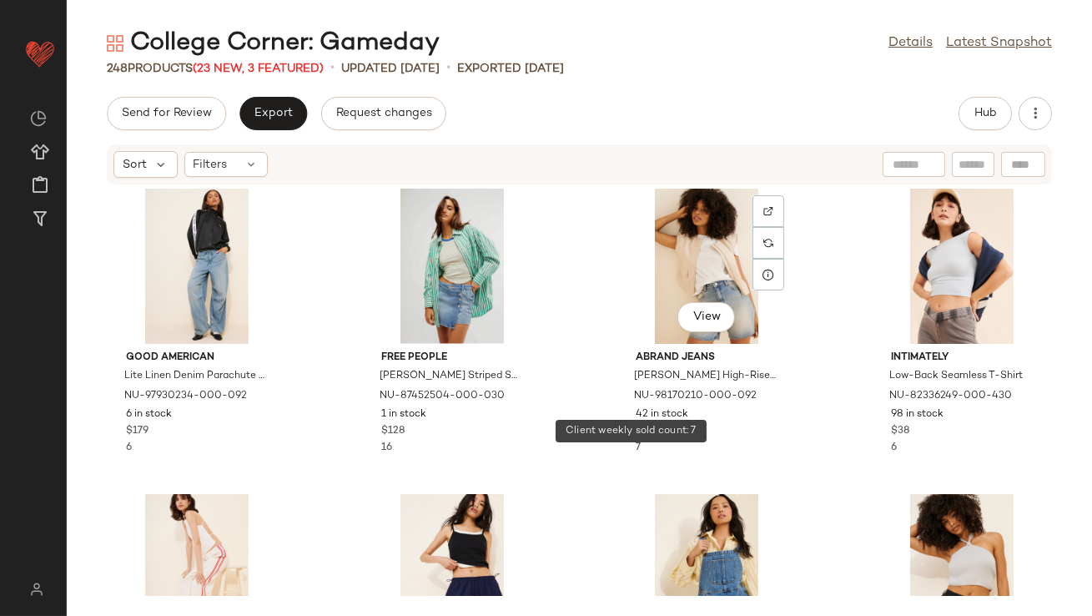
scroll to position [3675, 0]
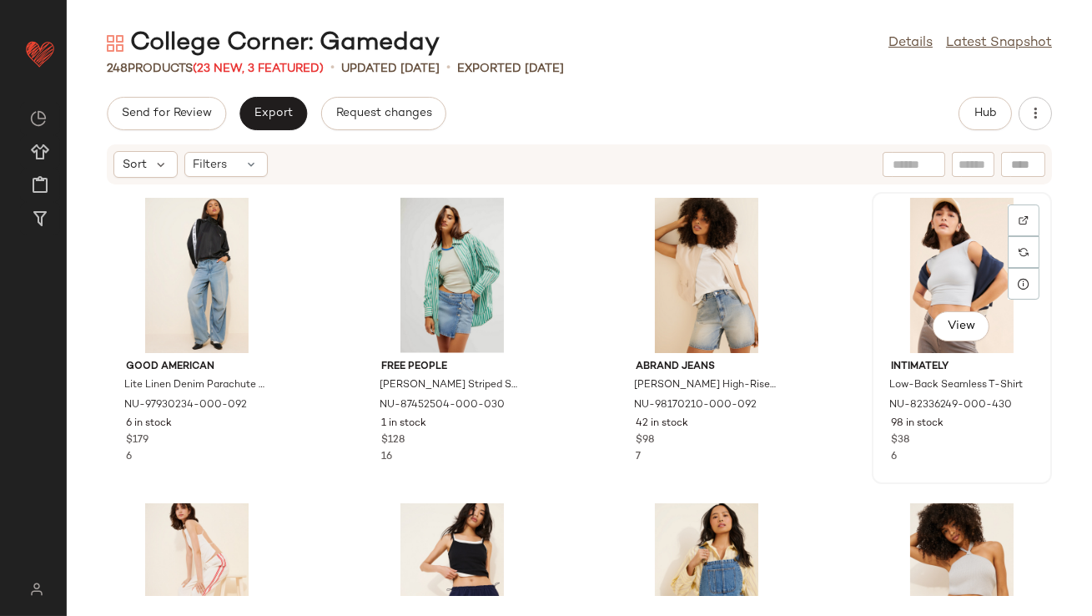
click at [932, 284] on div "View" at bounding box center [962, 275] width 169 height 155
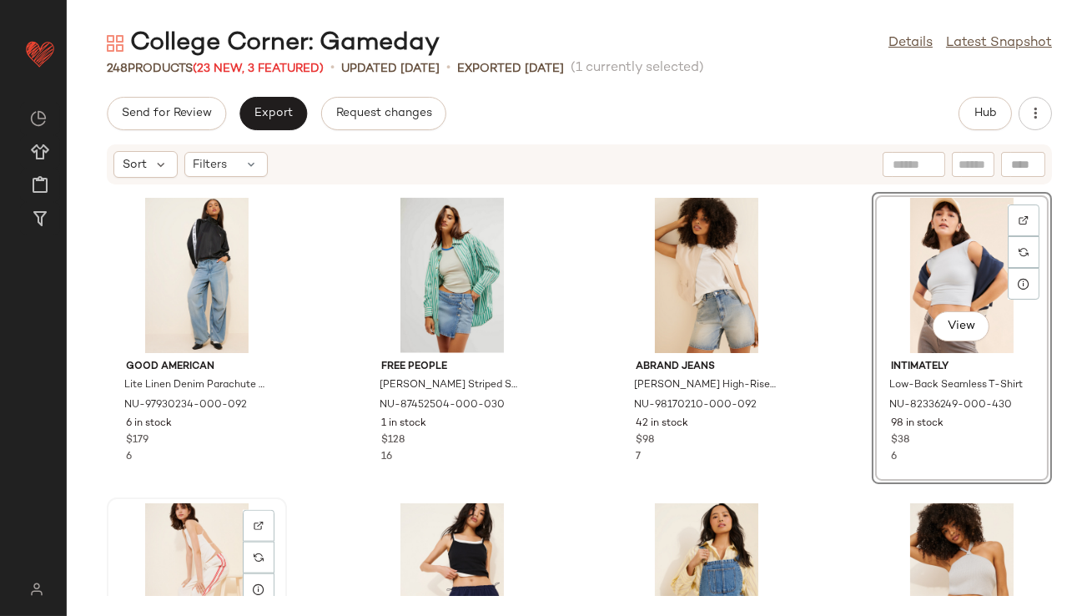
click at [199, 536] on div "View" at bounding box center [197, 580] width 169 height 155
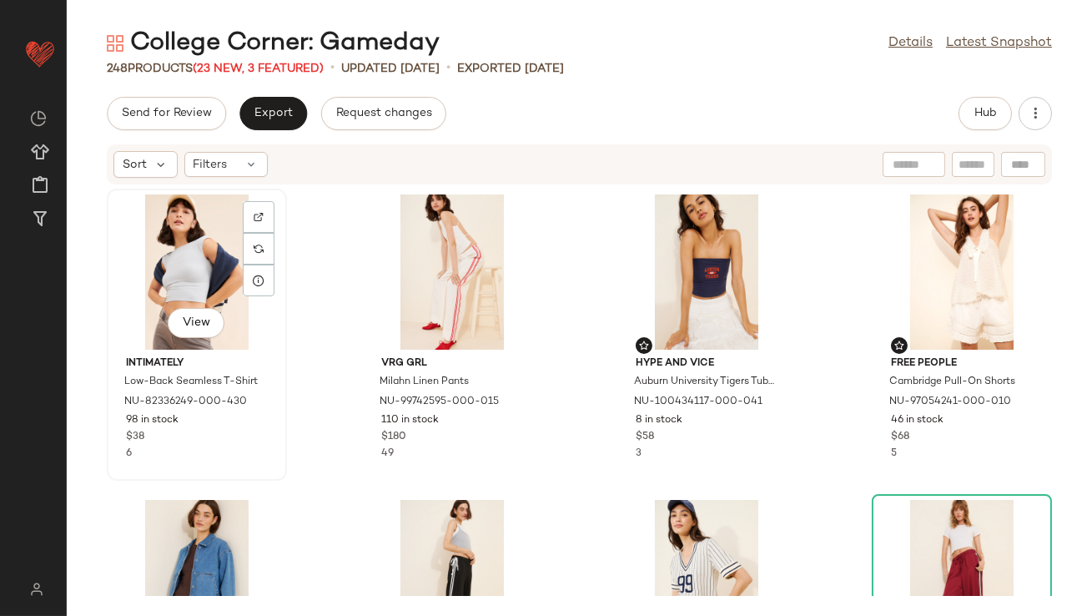
click at [195, 283] on div "View" at bounding box center [197, 271] width 169 height 155
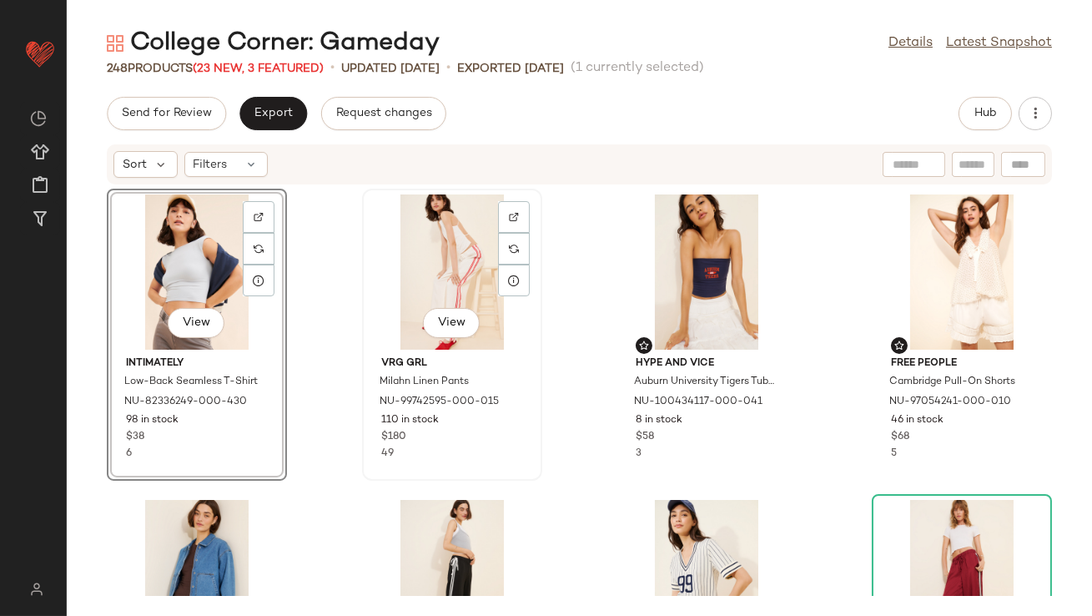
click at [432, 286] on div "View" at bounding box center [452, 271] width 169 height 155
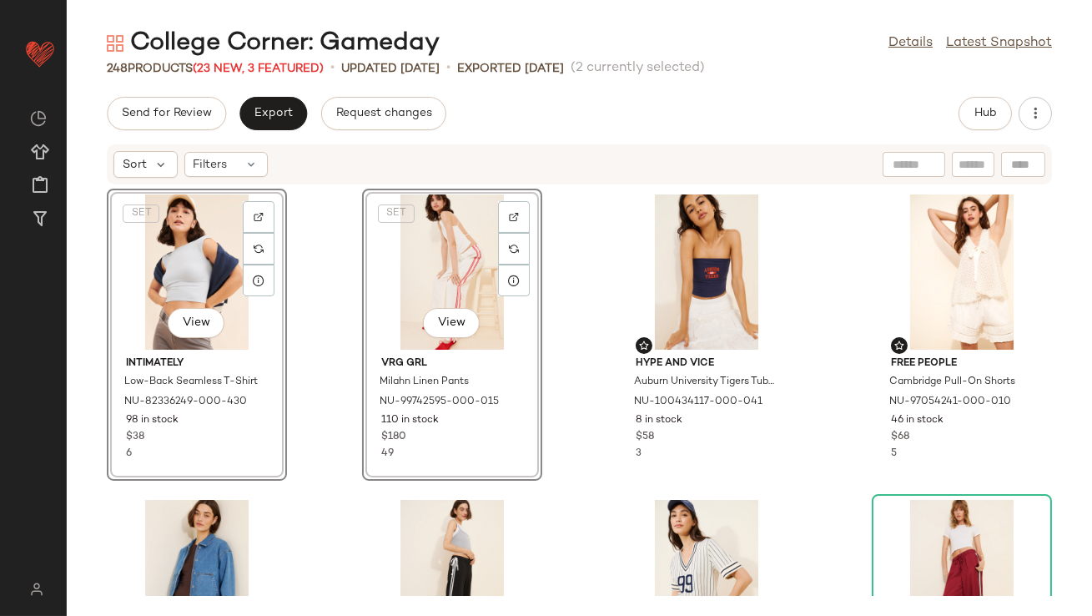
click at [193, 257] on div "SET View" at bounding box center [197, 271] width 169 height 155
click at [376, 265] on div "SET View" at bounding box center [452, 271] width 169 height 155
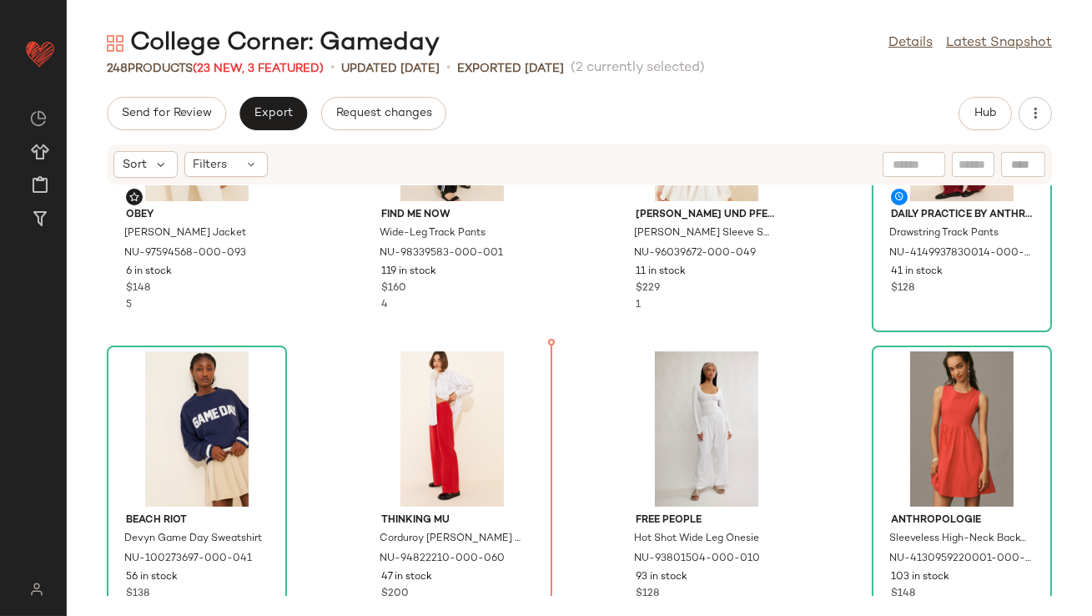
scroll to position [534, 0]
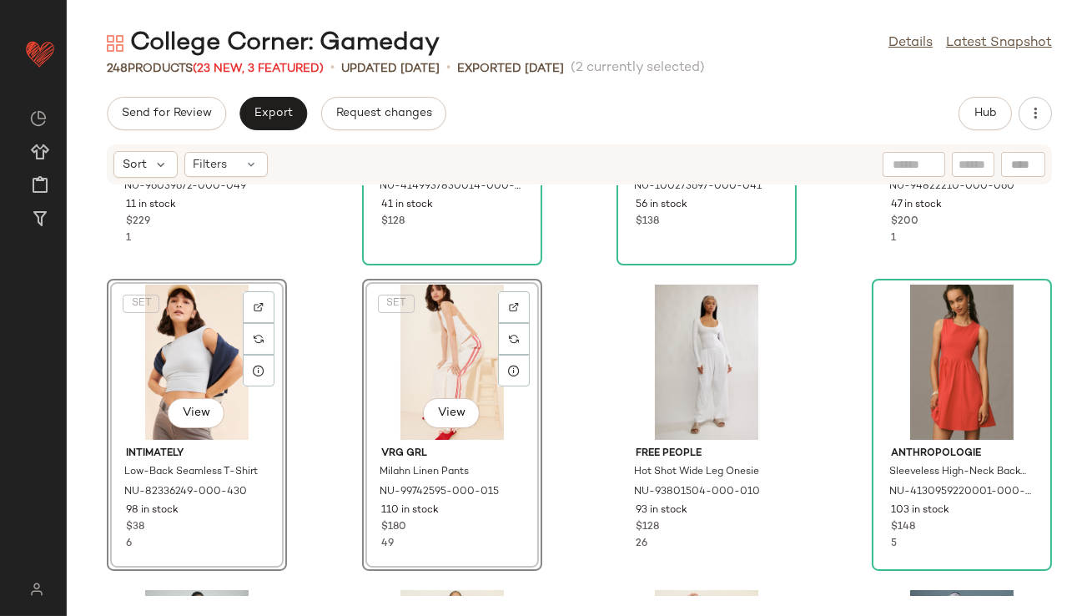
click at [577, 360] on div "Baum und Pferdgarten Cannie Short Sleeve Sweater NU-96039672-000-049 11 in stoc…" at bounding box center [580, 390] width 1026 height 411
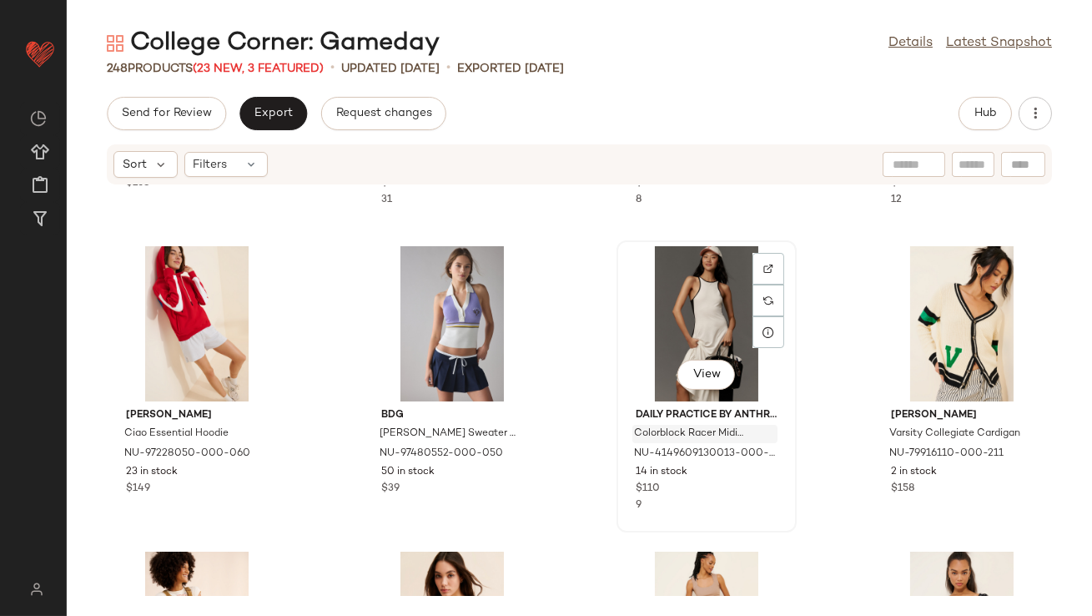
scroll to position [1186, 0]
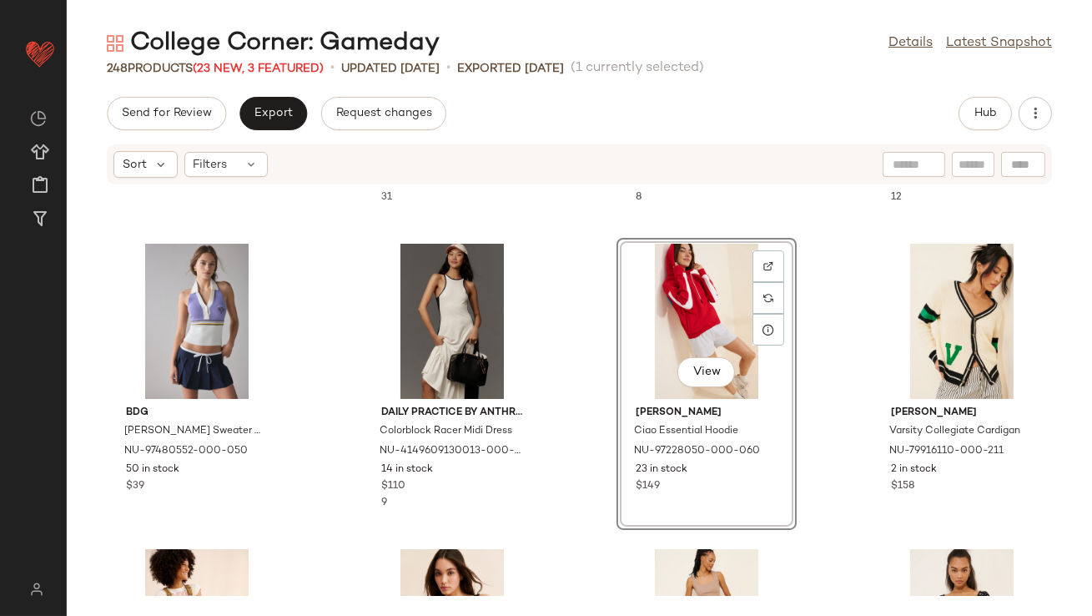
click at [822, 338] on div "Anthropologie Short-Sleeve Rugby Swing Mini Dress NU-4130972460114-000-018 12 i…" at bounding box center [580, 390] width 1026 height 411
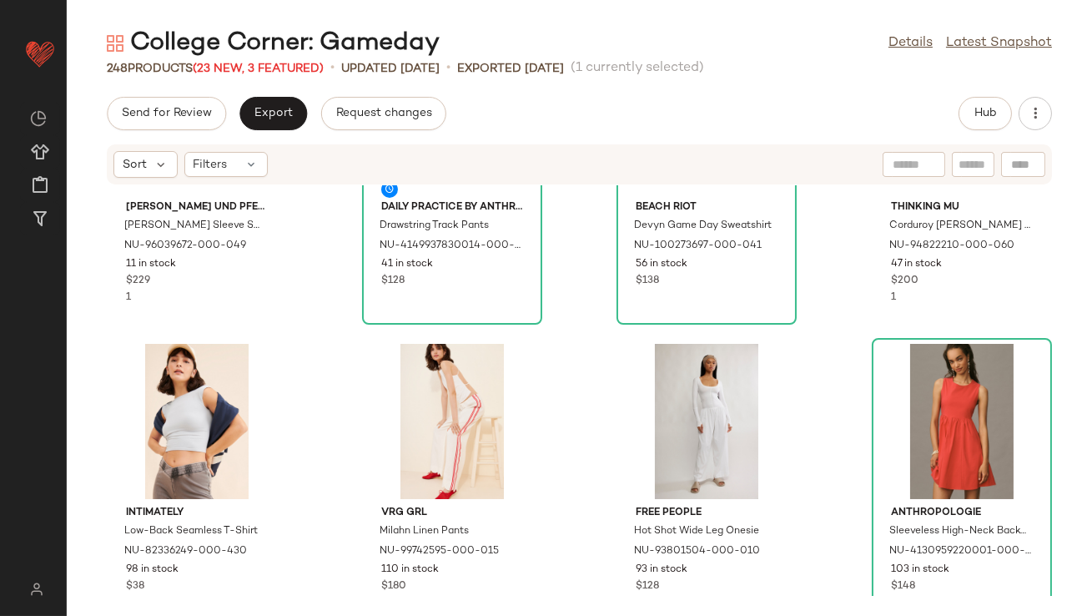
scroll to position [471, 0]
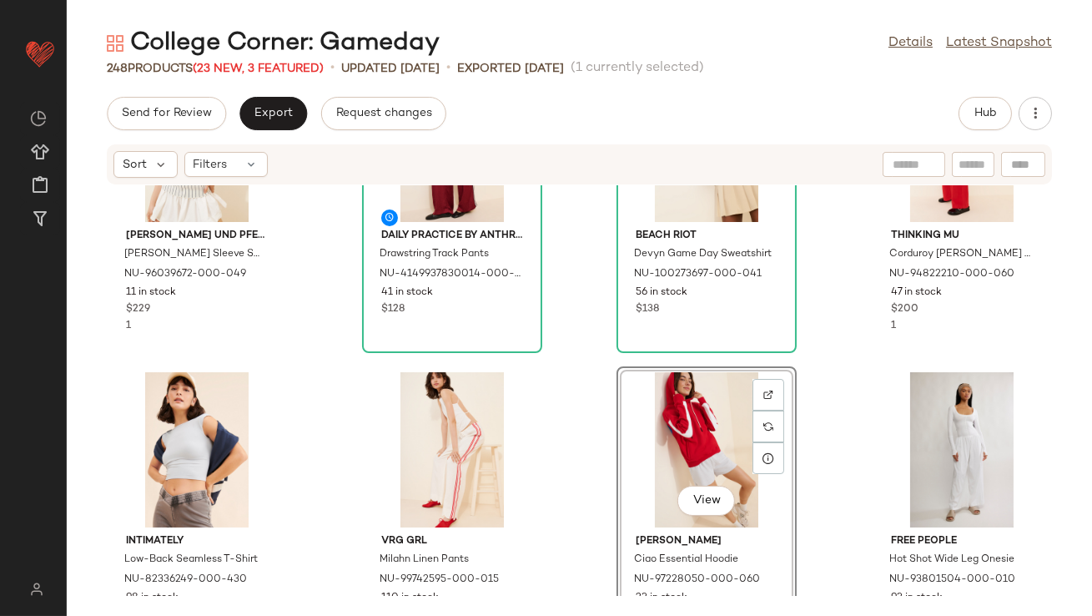
scroll to position [469, 0]
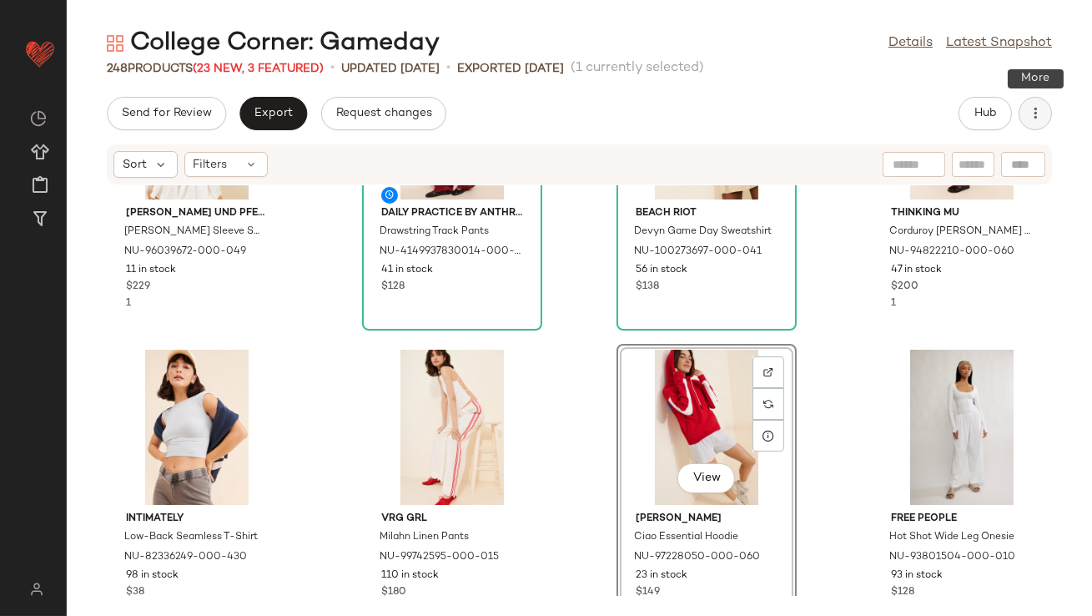
click at [1023, 122] on button "button" at bounding box center [1035, 113] width 33 height 33
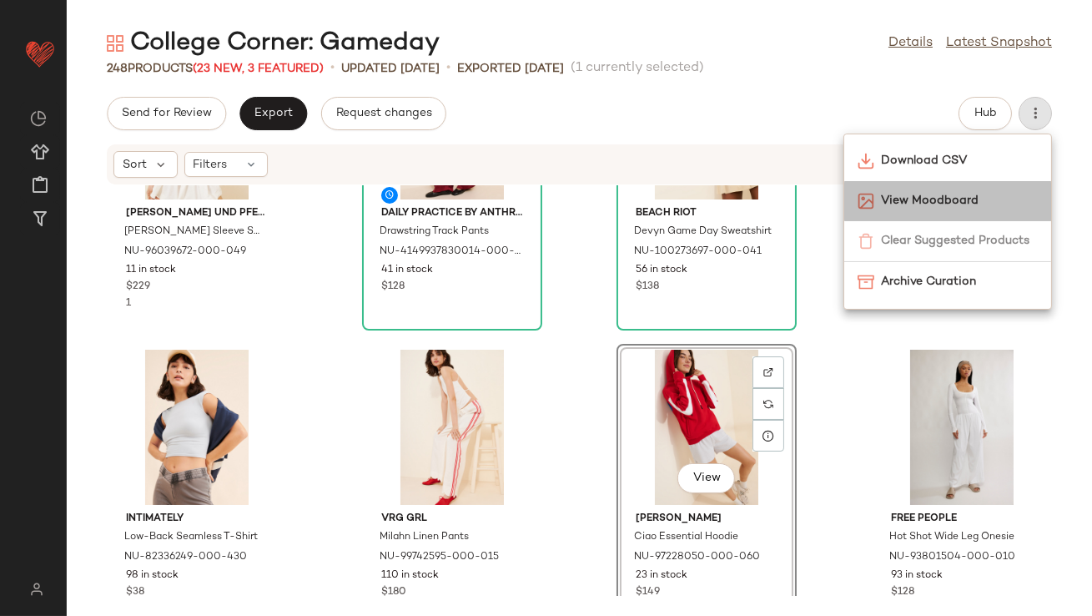
click at [950, 195] on span "View Moodboard" at bounding box center [959, 201] width 157 height 18
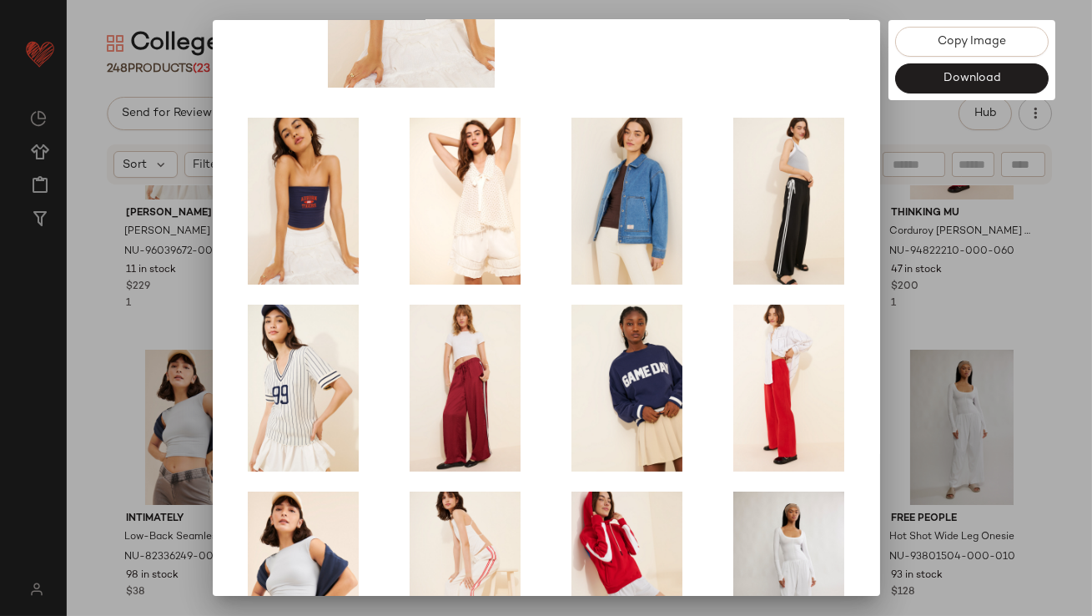
scroll to position [285, 0]
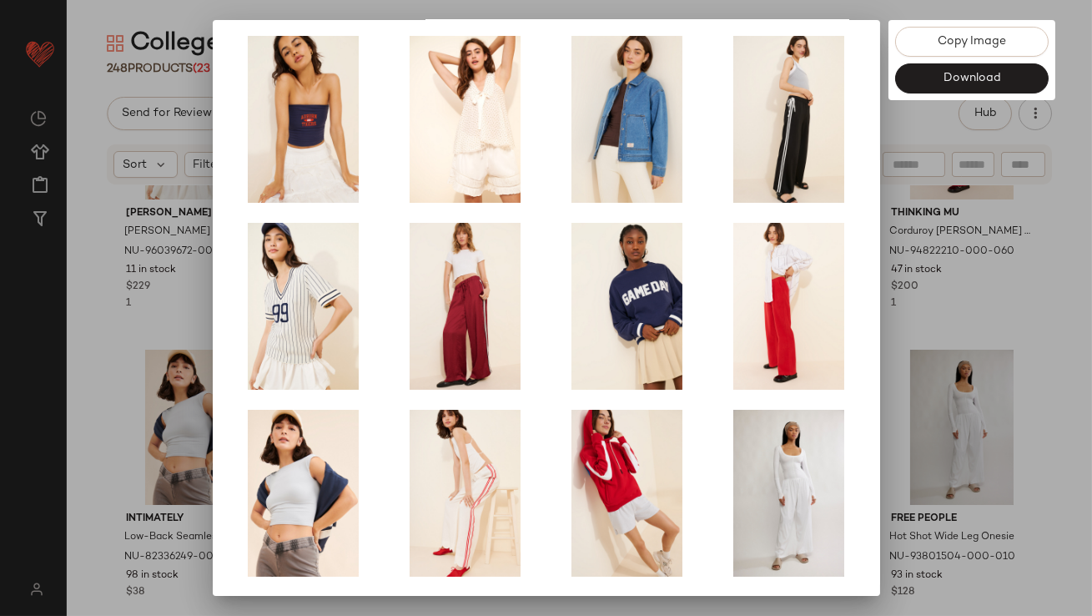
click at [938, 320] on div at bounding box center [546, 308] width 1092 height 616
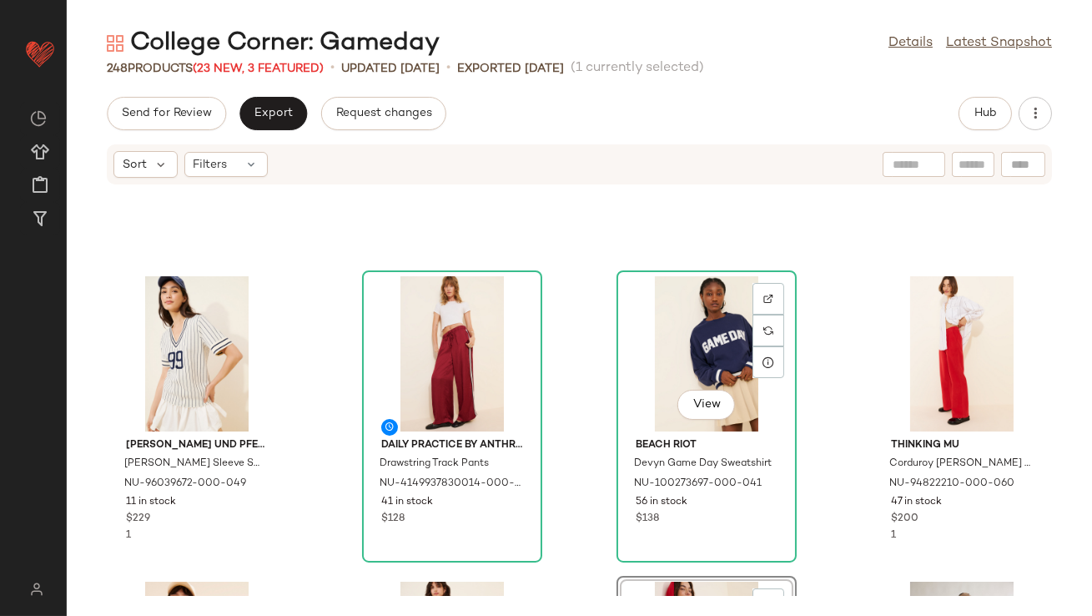
scroll to position [213, 0]
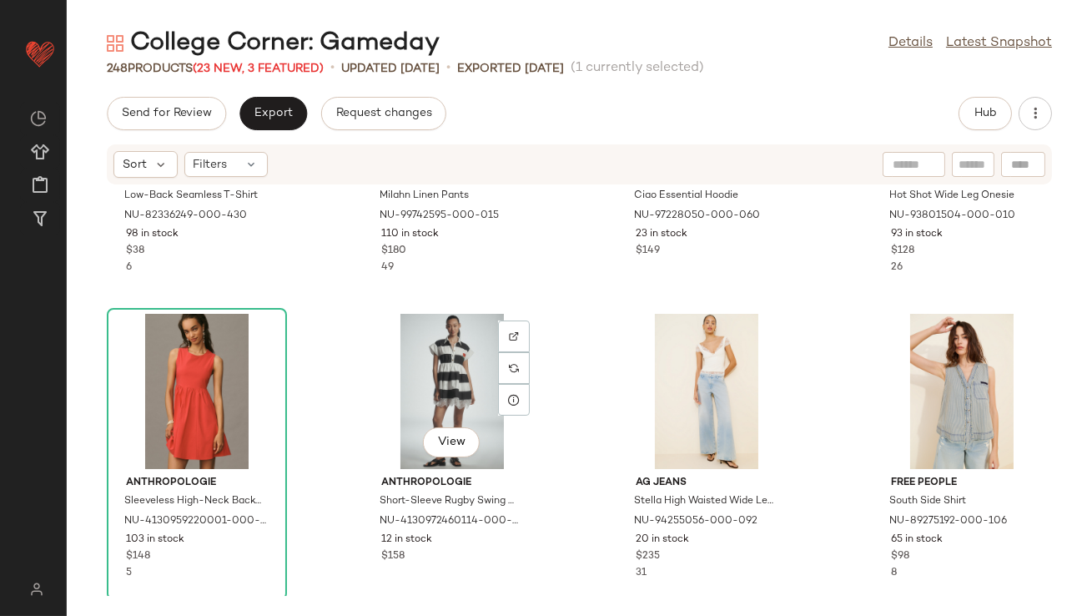
scroll to position [820, 0]
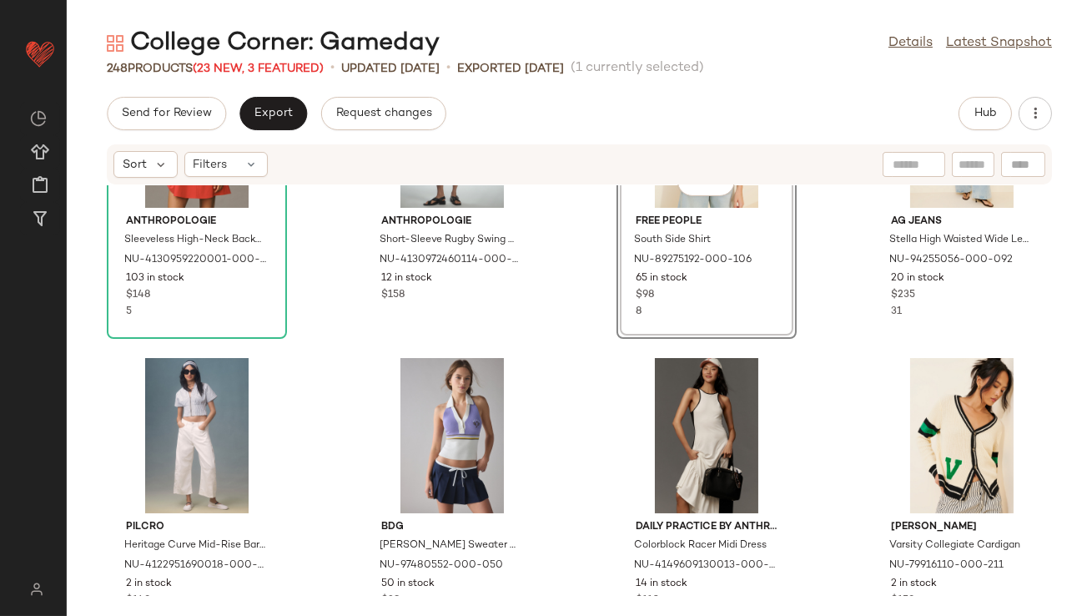
scroll to position [1072, 0]
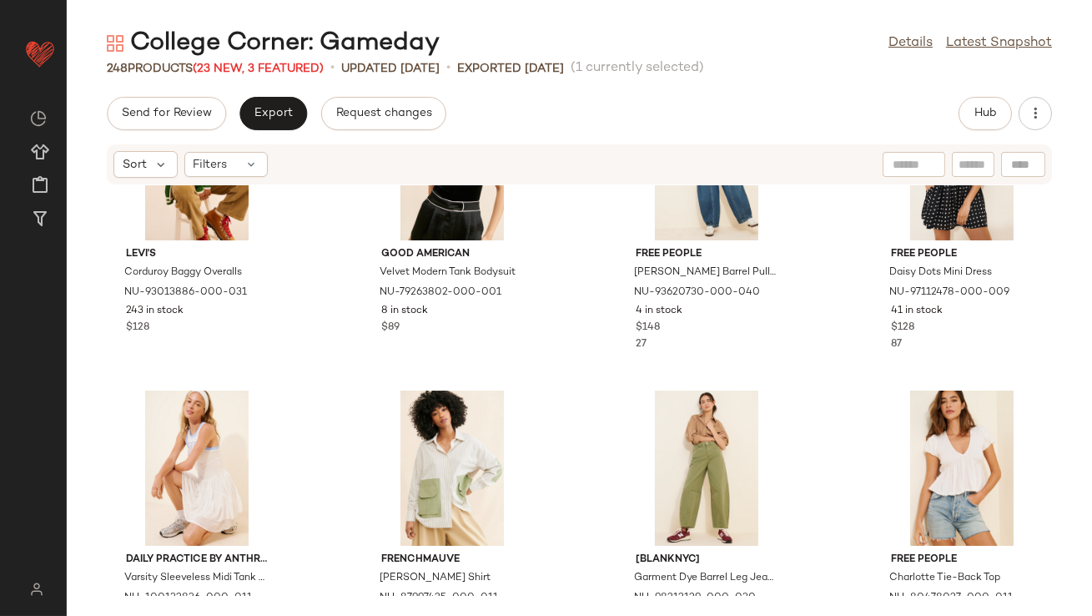
scroll to position [1531, 0]
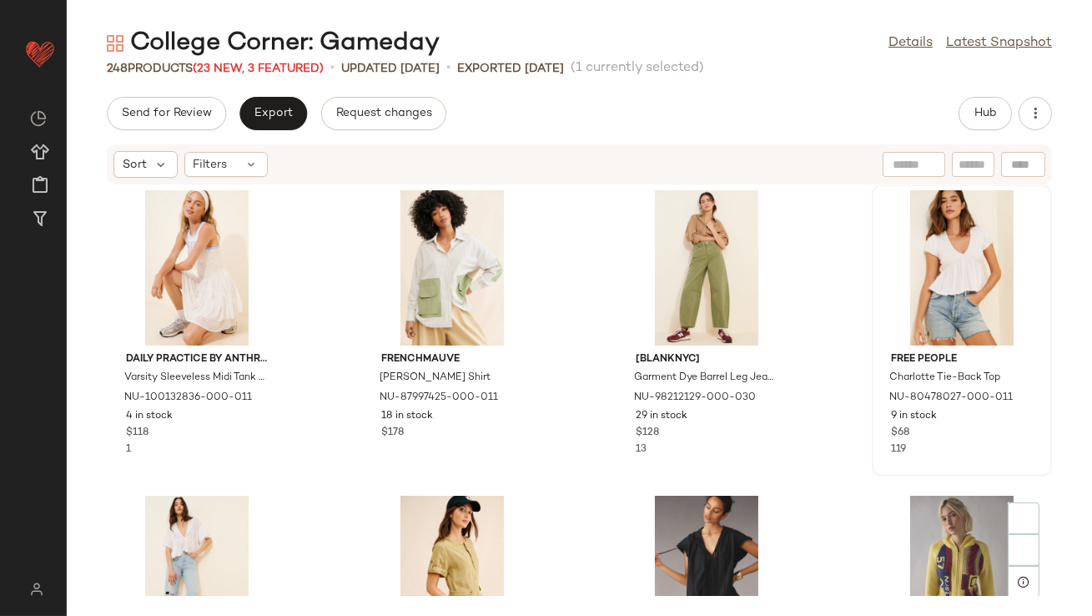
scroll to position [1966, 0]
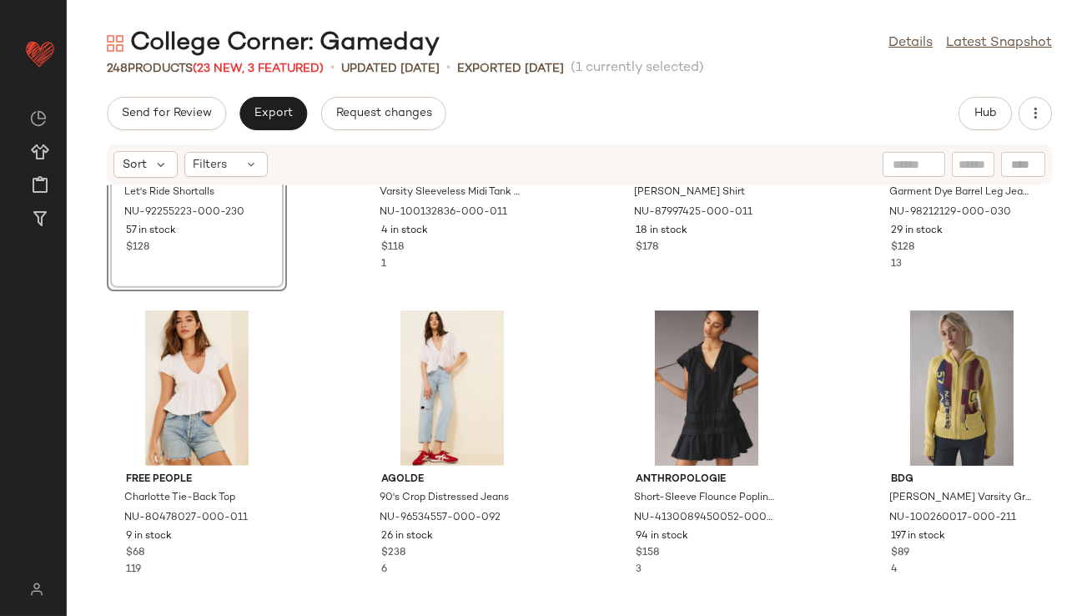
scroll to position [2135, 0]
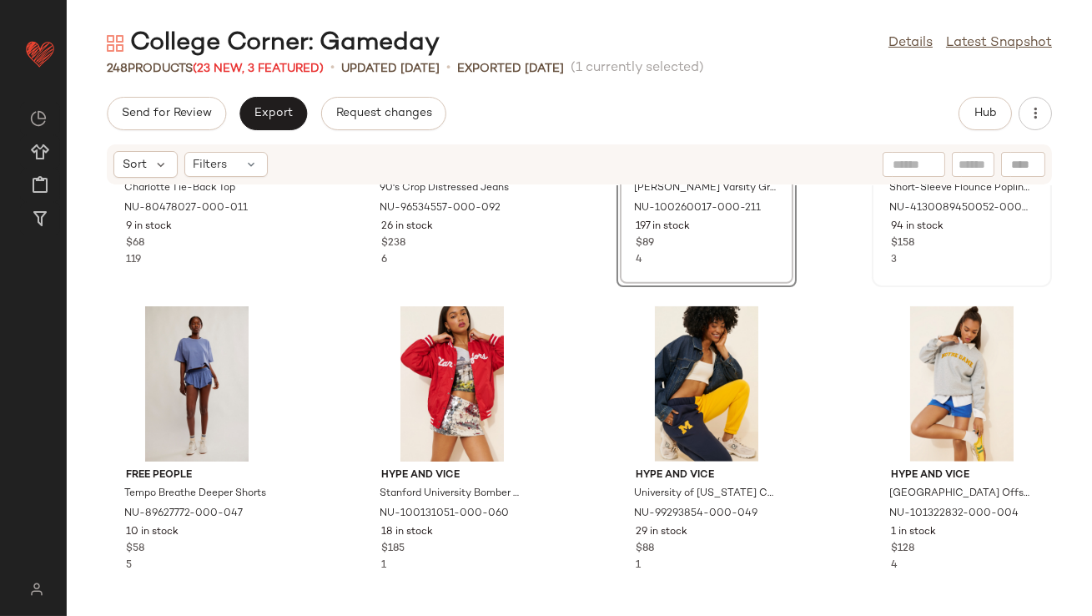
scroll to position [2391, 0]
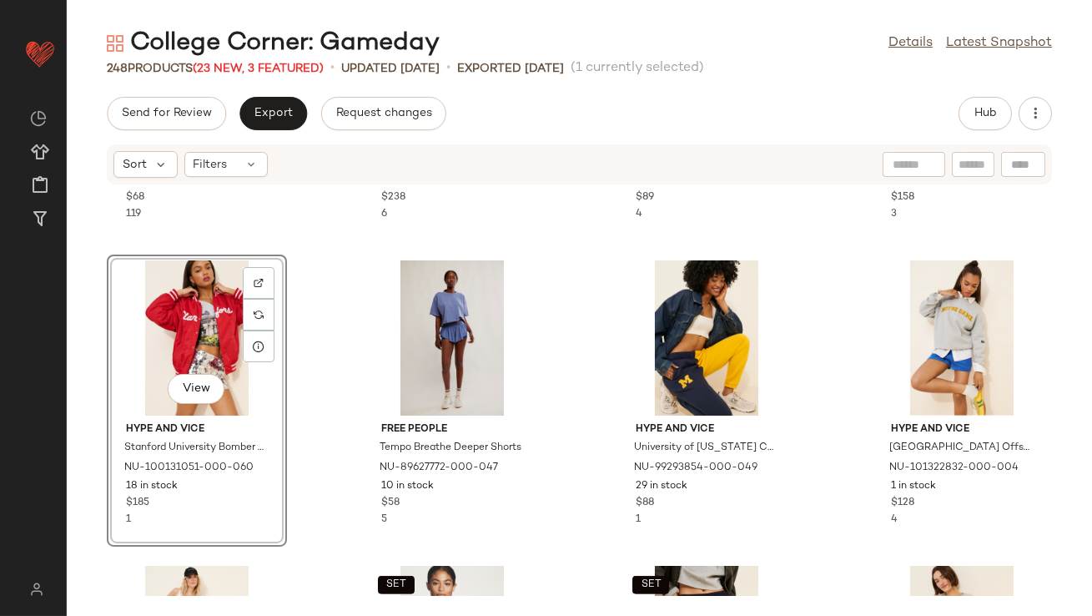
click at [161, 334] on div "View" at bounding box center [197, 337] width 169 height 155
click at [432, 328] on div at bounding box center [452, 337] width 169 height 155
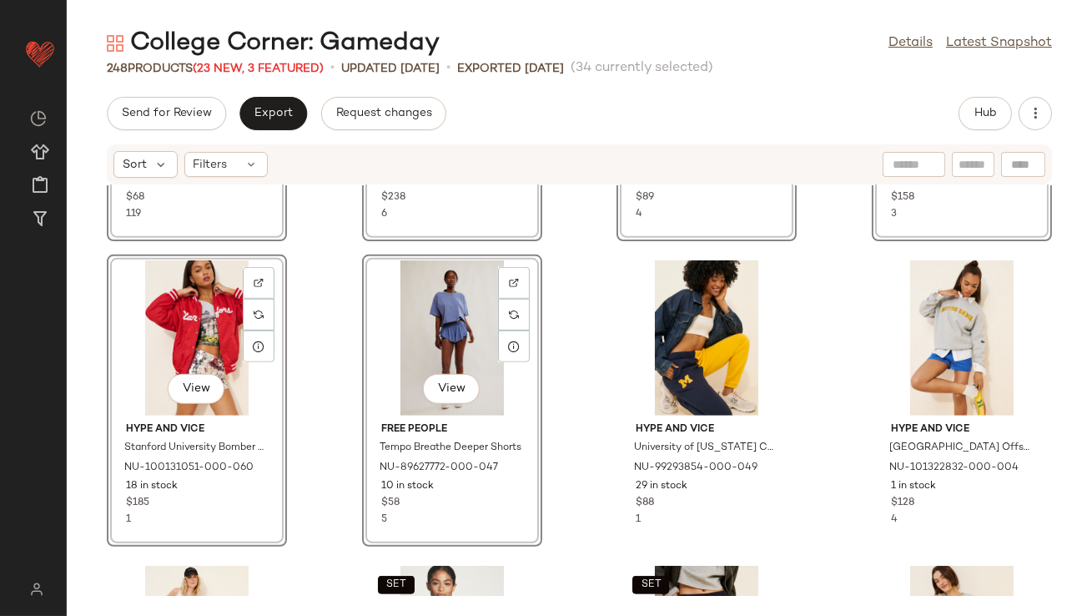
click at [325, 308] on div "View Free People Charlotte Tie-Back Top NU-80478027-000-011 9 in stock $68 119 …" at bounding box center [580, 390] width 1026 height 411
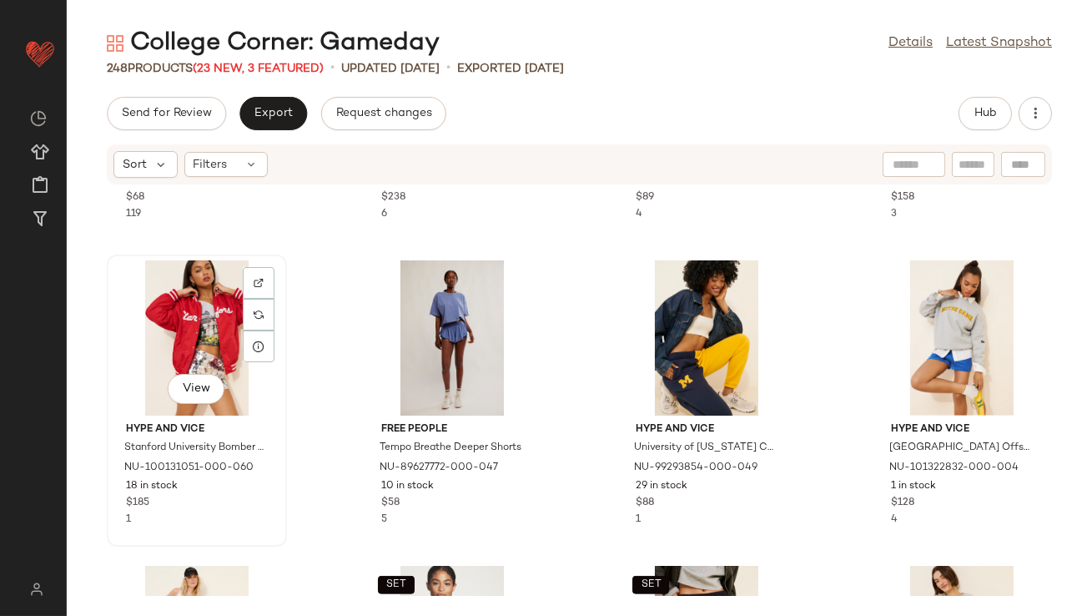
click at [177, 308] on div "View" at bounding box center [197, 337] width 169 height 155
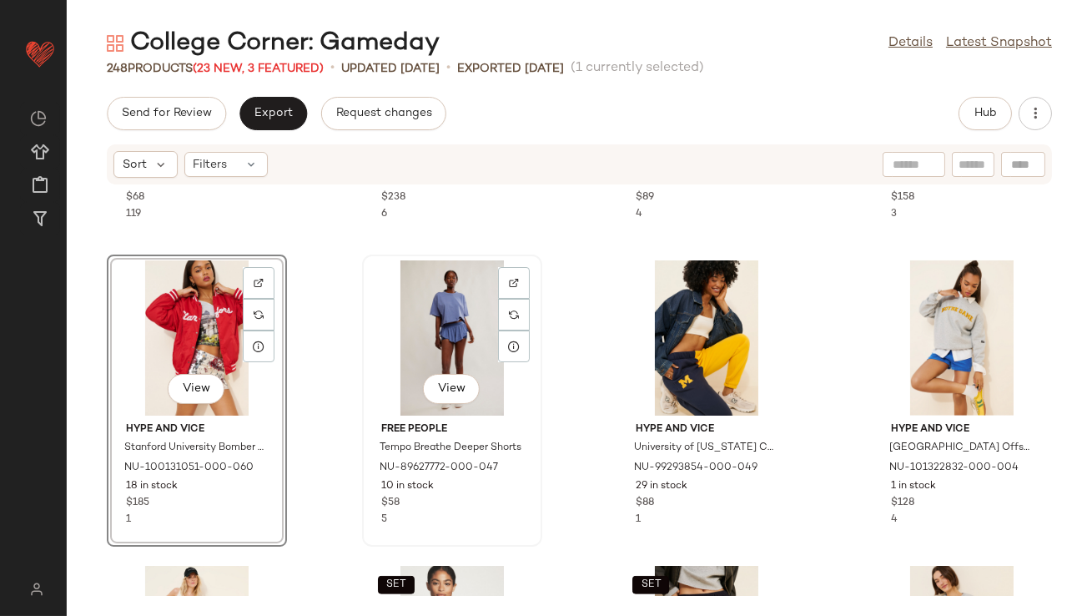
click at [415, 308] on div "View" at bounding box center [452, 337] width 169 height 155
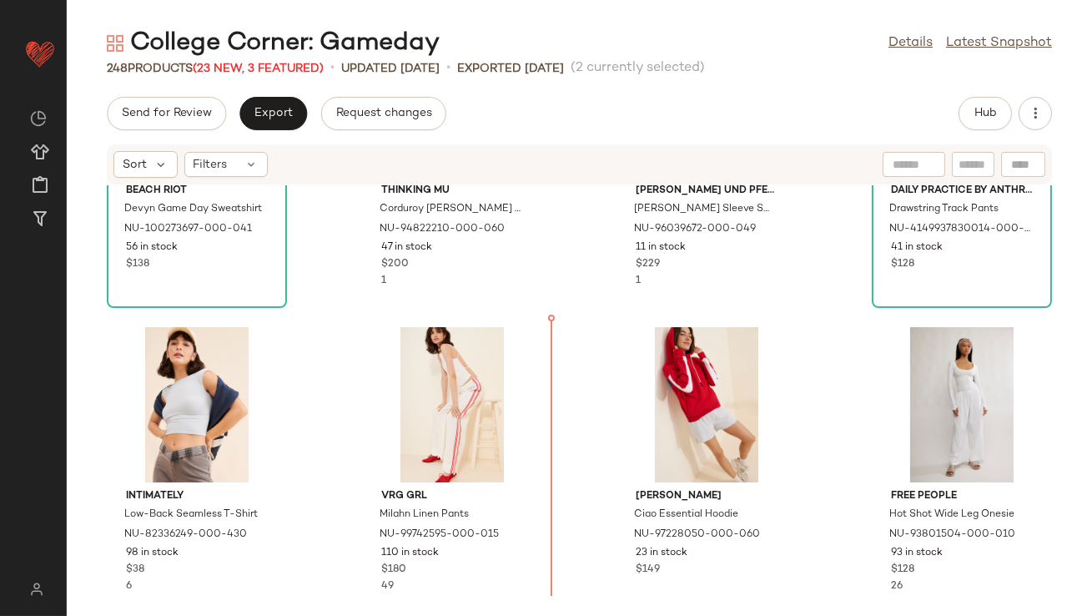
scroll to position [491, 0]
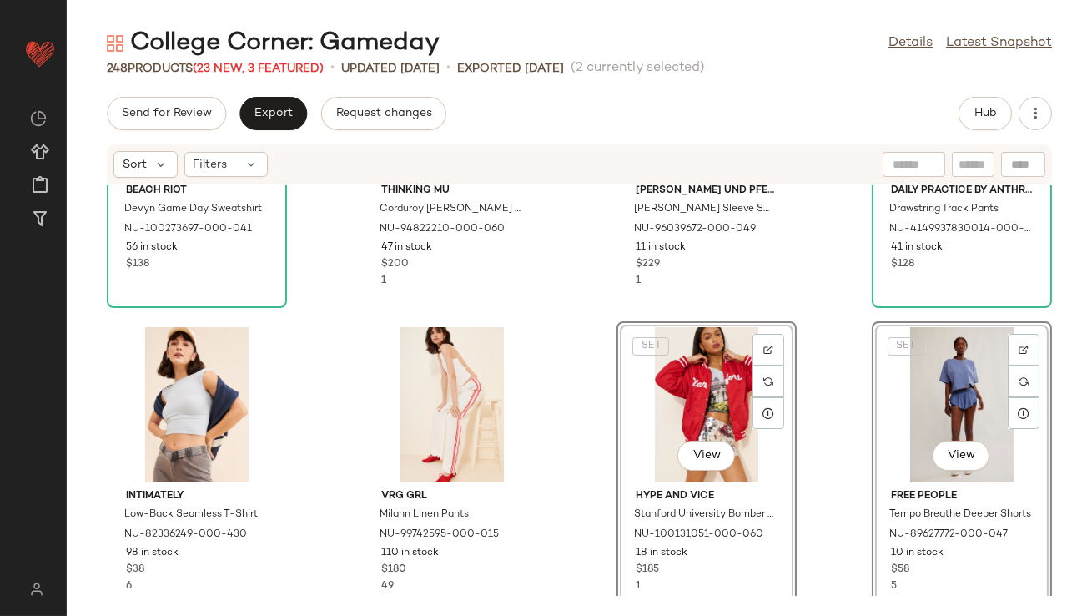
click at [567, 330] on div "Beach Riot Devyn Game Day Sweatshirt NU-100273697-000-041 56 in stock $138 Thin…" at bounding box center [580, 390] width 1026 height 411
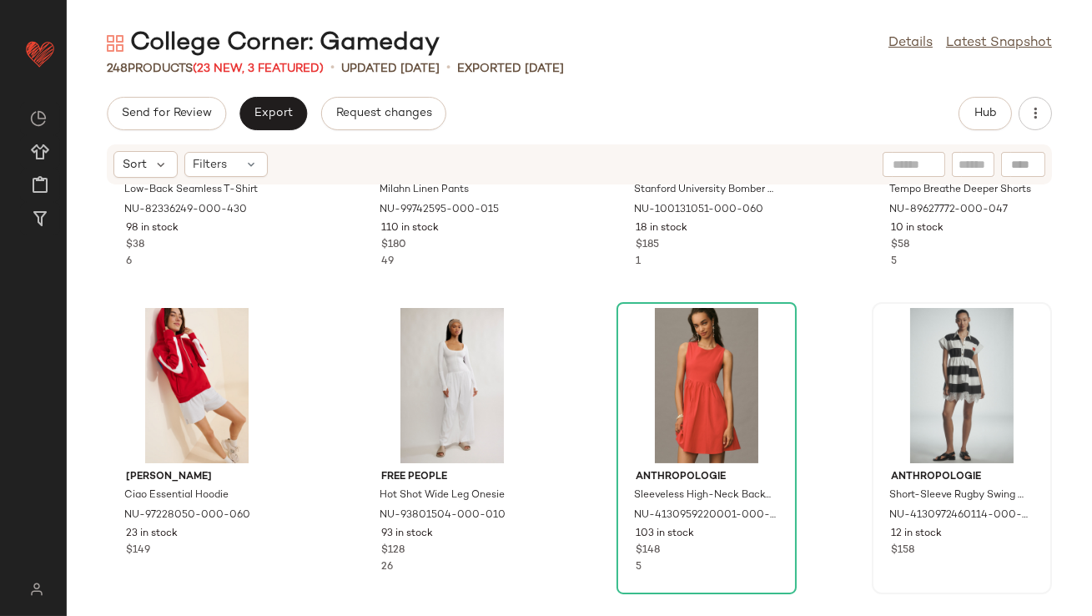
scroll to position [846, 0]
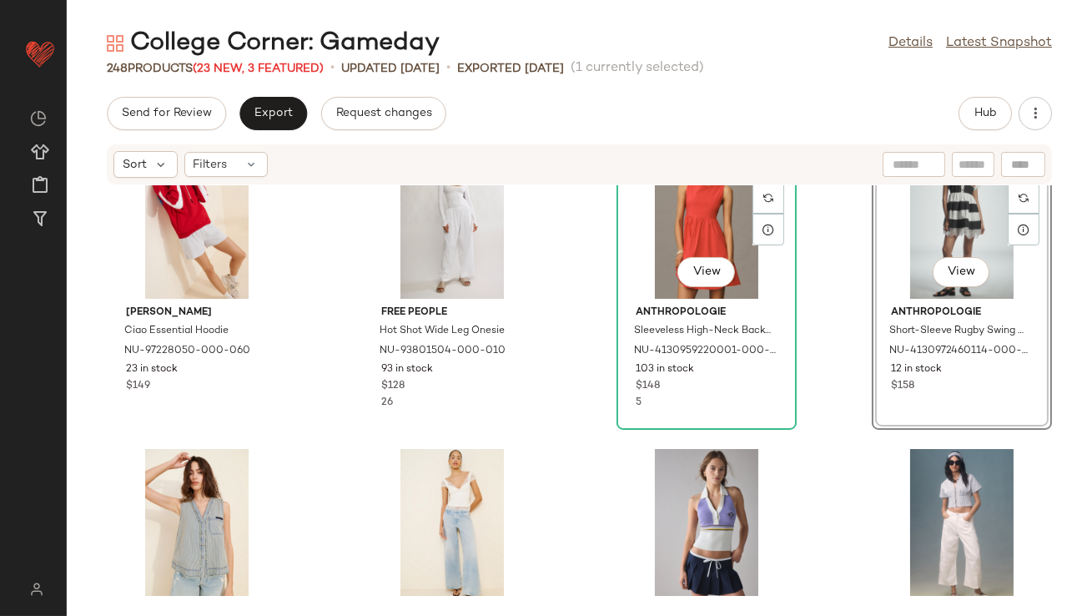
scroll to position [922, 0]
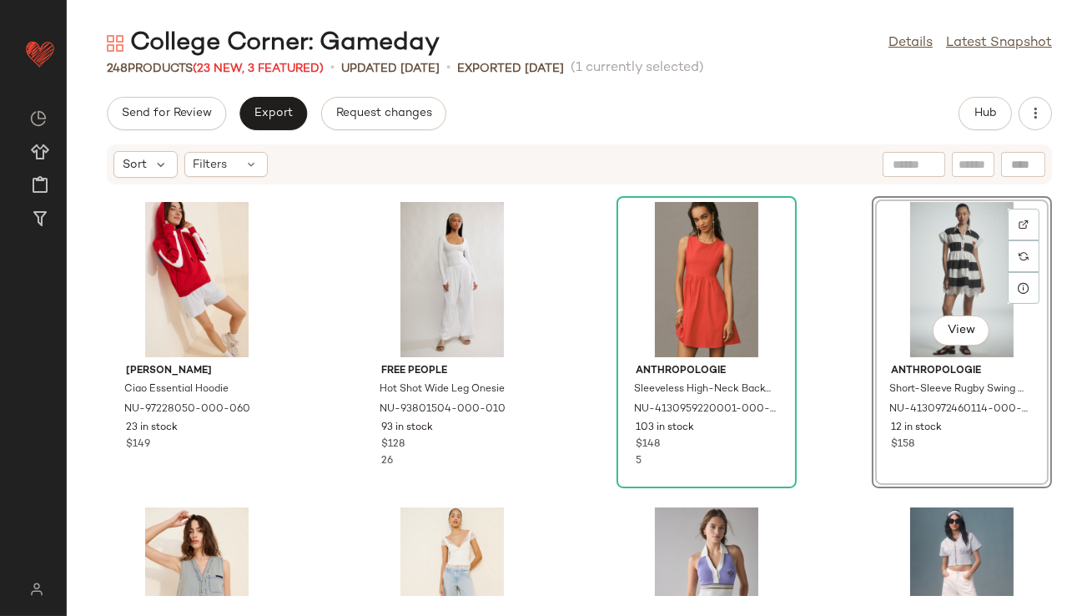
click at [567, 382] on div "Araminta James Ciao Essential Hoodie NU-97228050-000-060 23 in stock $149 Free …" at bounding box center [580, 390] width 1026 height 411
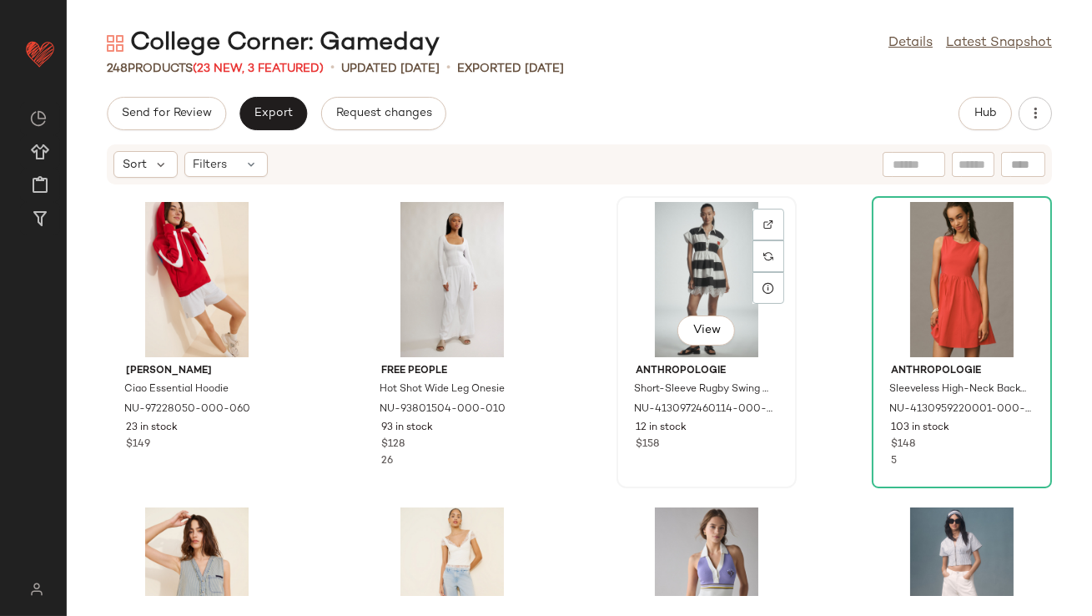
click at [774, 428] on div "Anthropologie Short-Sleeve Rugby Swing Mini Dress NU-4130972460114-000-018 12 i…" at bounding box center [706, 405] width 169 height 97
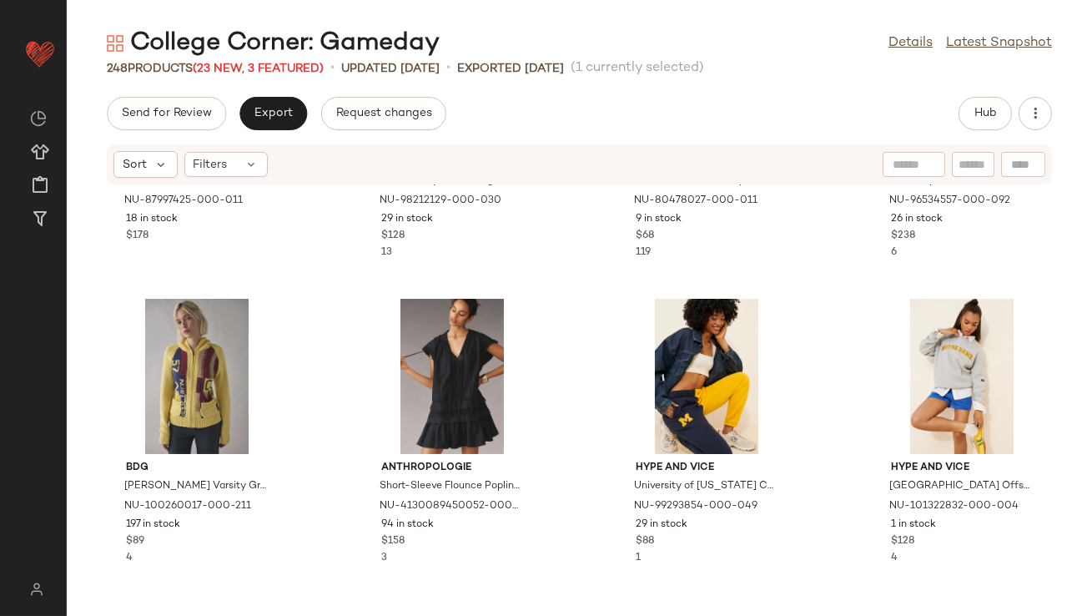
scroll to position [2410, 0]
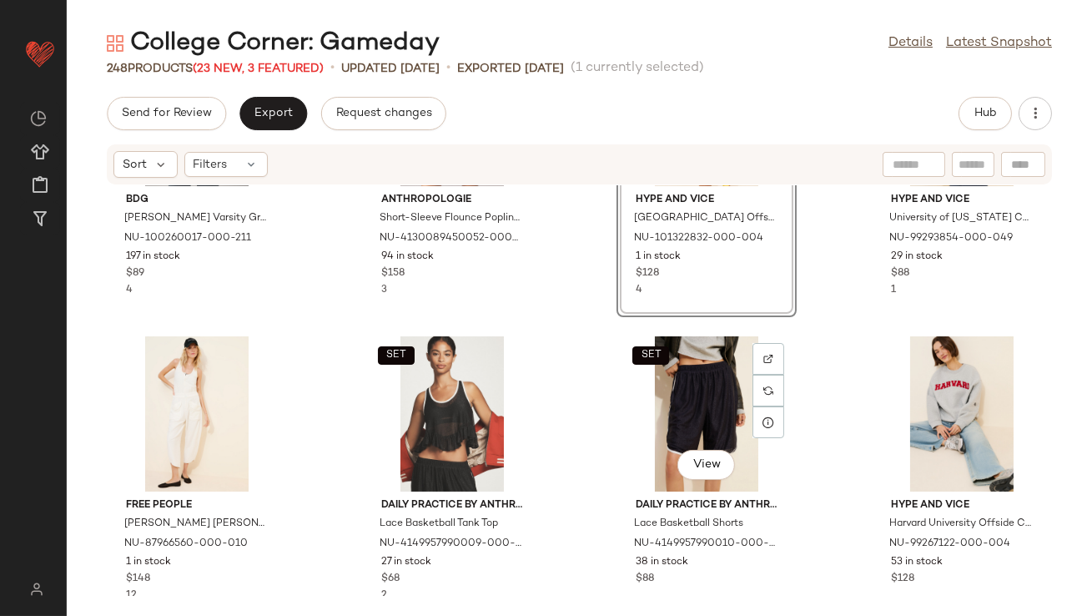
scroll to position [2624, 0]
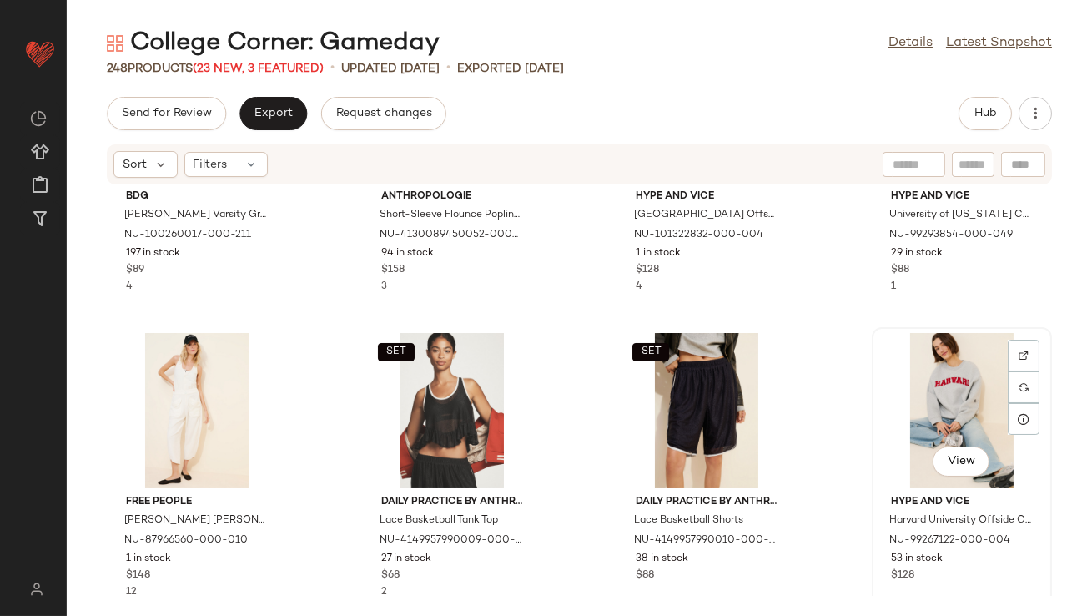
click at [909, 394] on div "View" at bounding box center [962, 410] width 169 height 155
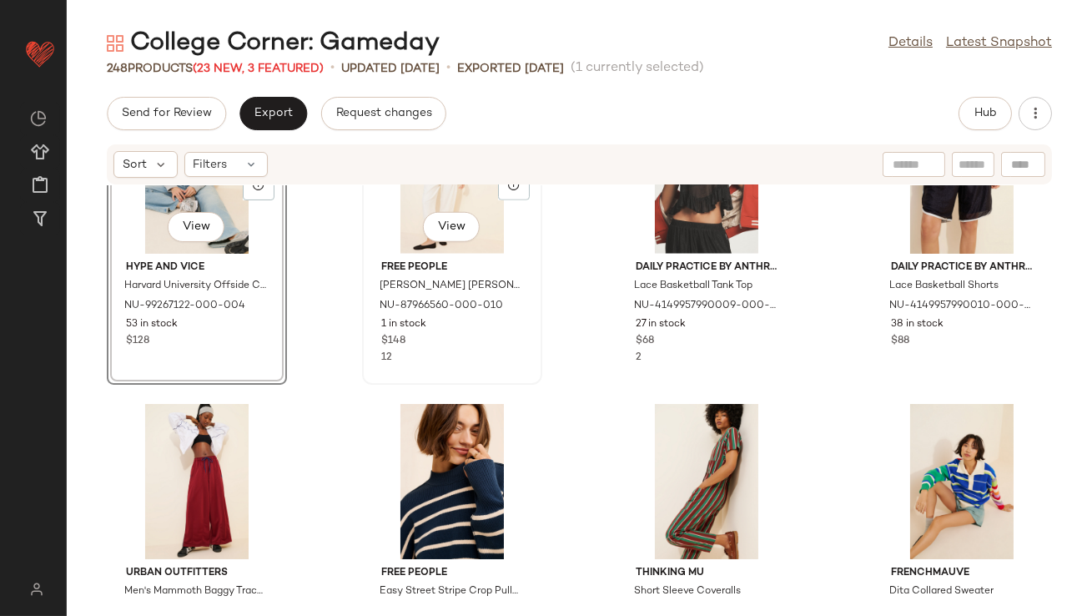
scroll to position [2986, 0]
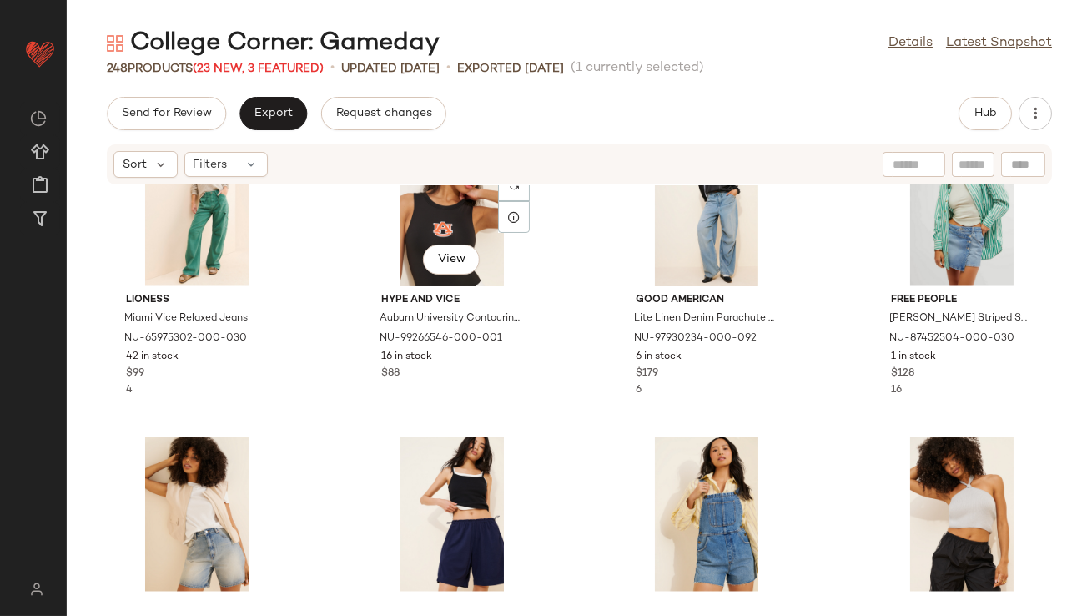
scroll to position [3812, 0]
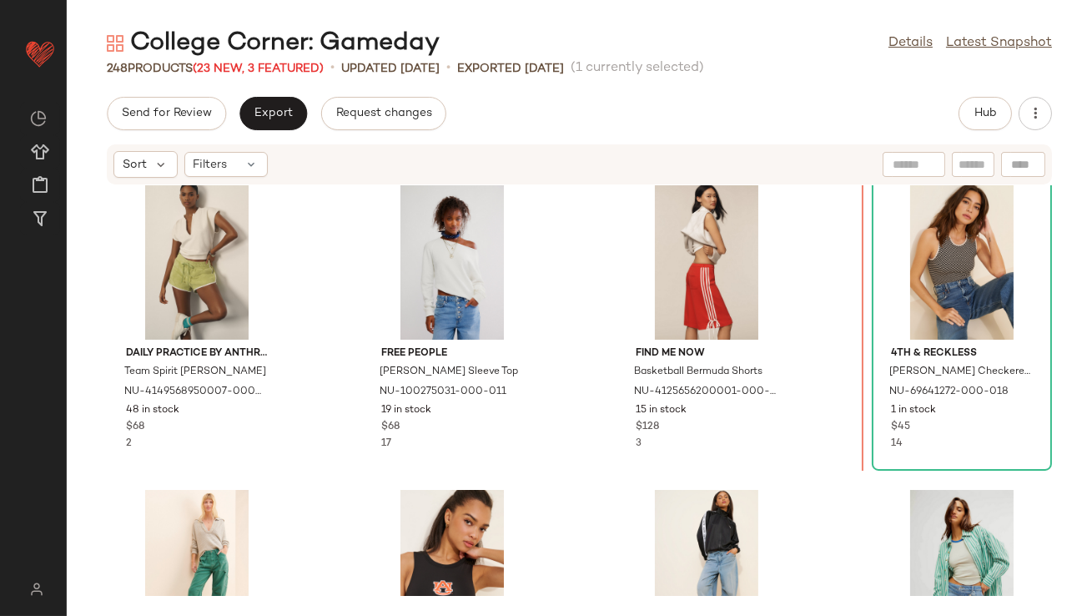
scroll to position [3372, 0]
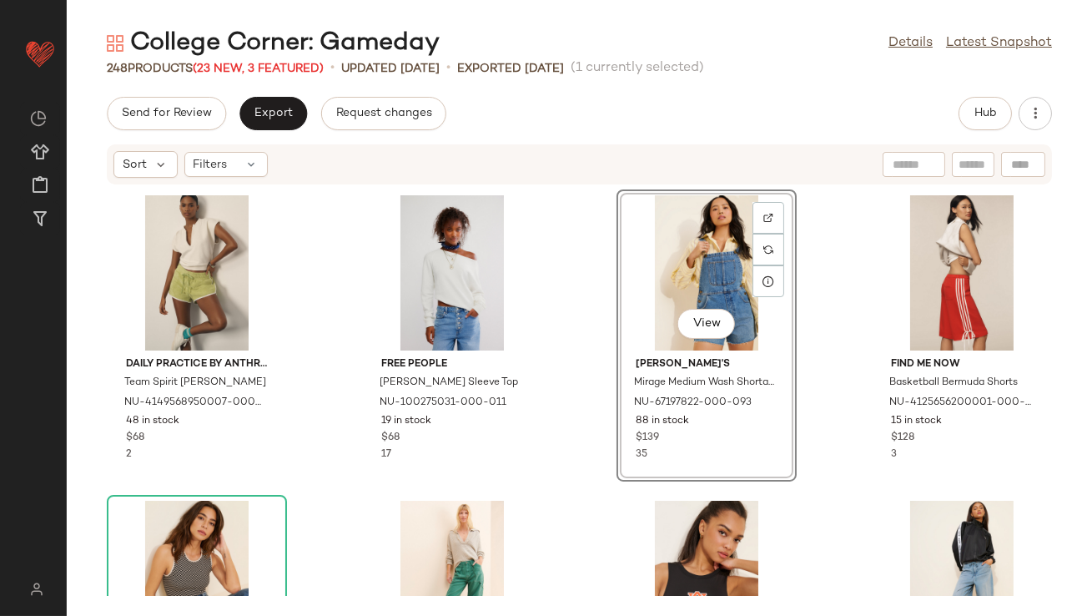
click at [820, 378] on div "Daily Practice by Anthropologie Team Spirit Terry Shorts NU-4149568950007-000-0…" at bounding box center [580, 390] width 1026 height 411
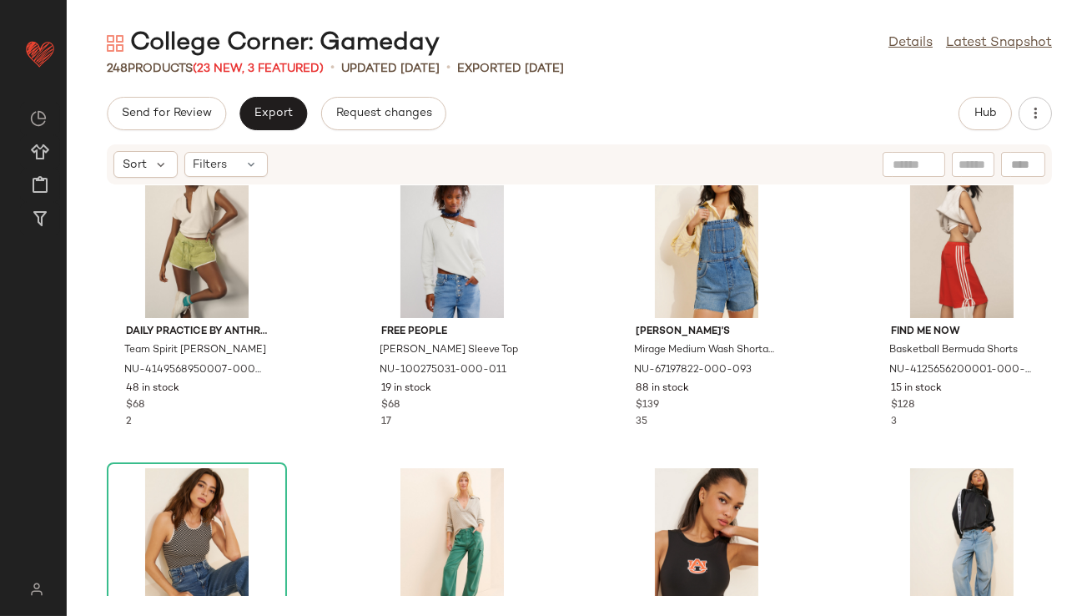
scroll to position [3491, 0]
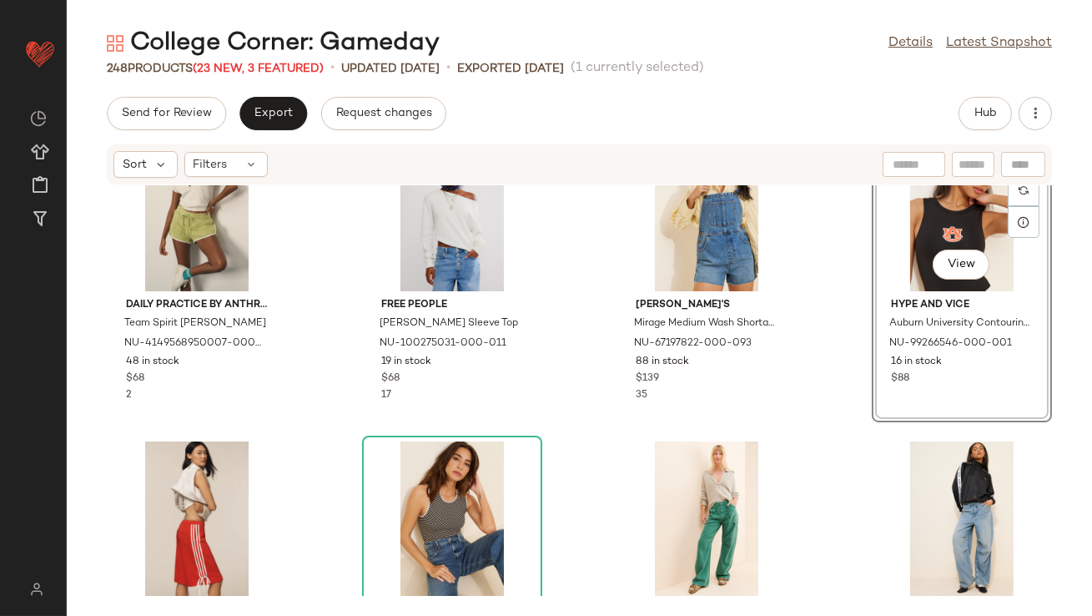
scroll to position [3344, 0]
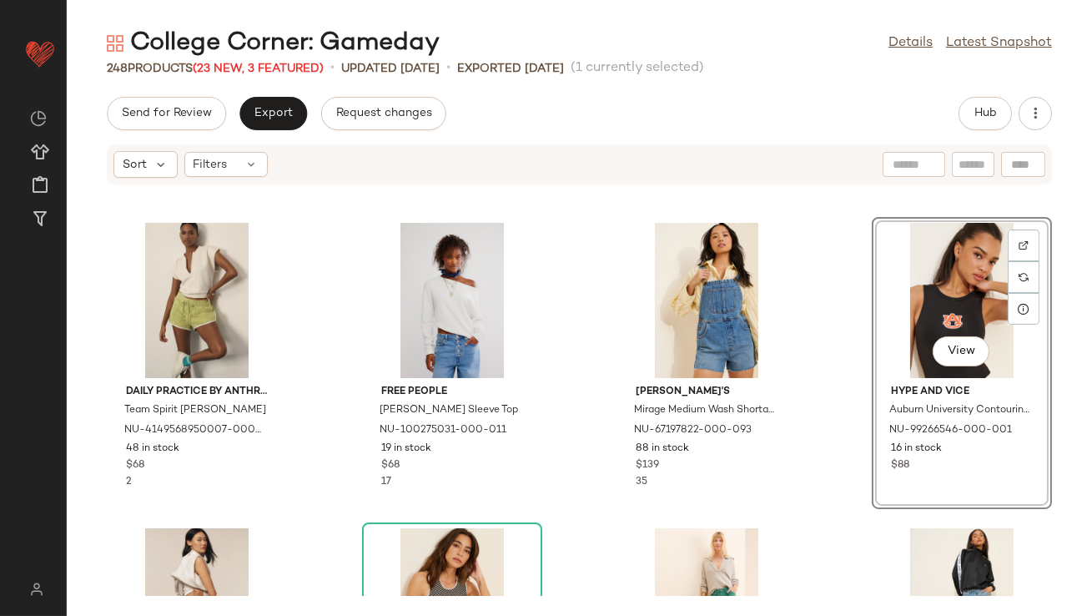
click at [880, 272] on div "View" at bounding box center [962, 300] width 169 height 155
click at [174, 539] on div "View" at bounding box center [197, 605] width 169 height 155
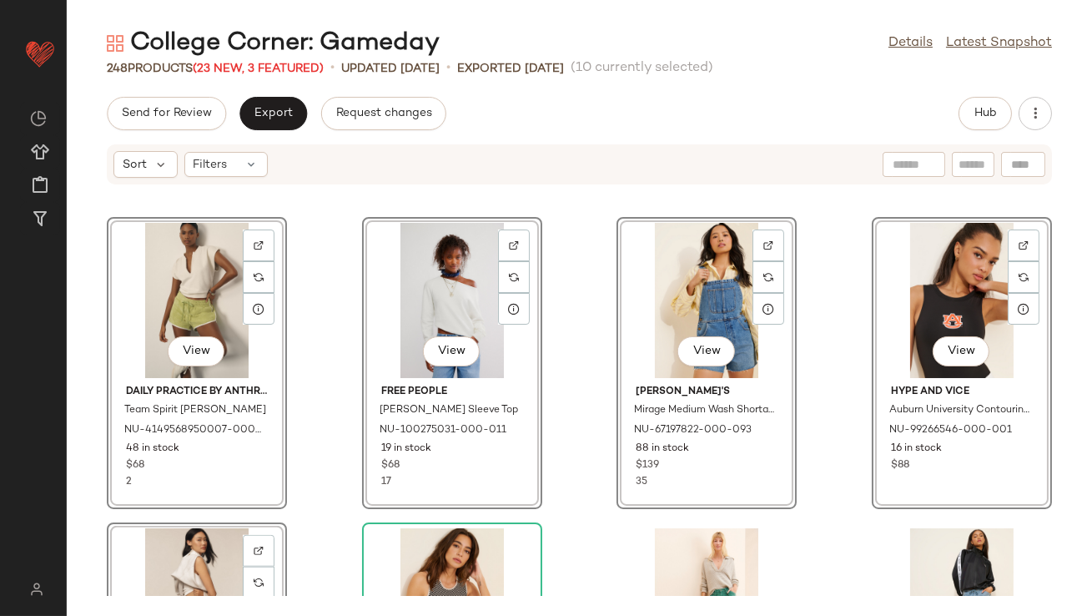
click at [849, 320] on div "View Daily Practice by Anthropologie Team Spirit Terry Shorts NU-4149568950007-…" at bounding box center [580, 390] width 1026 height 411
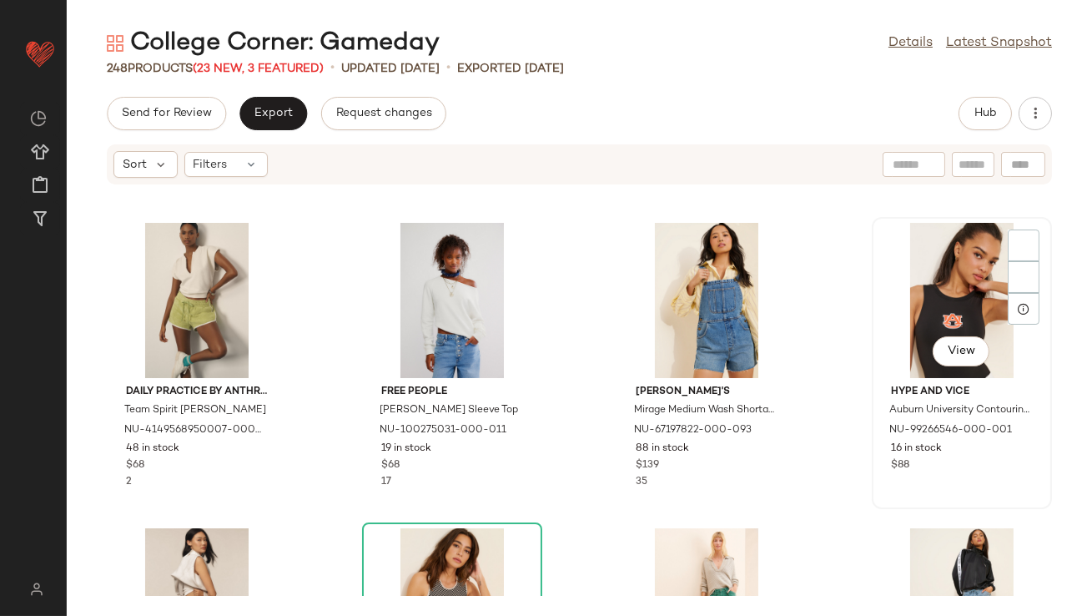
click at [882, 308] on div "View" at bounding box center [962, 300] width 169 height 155
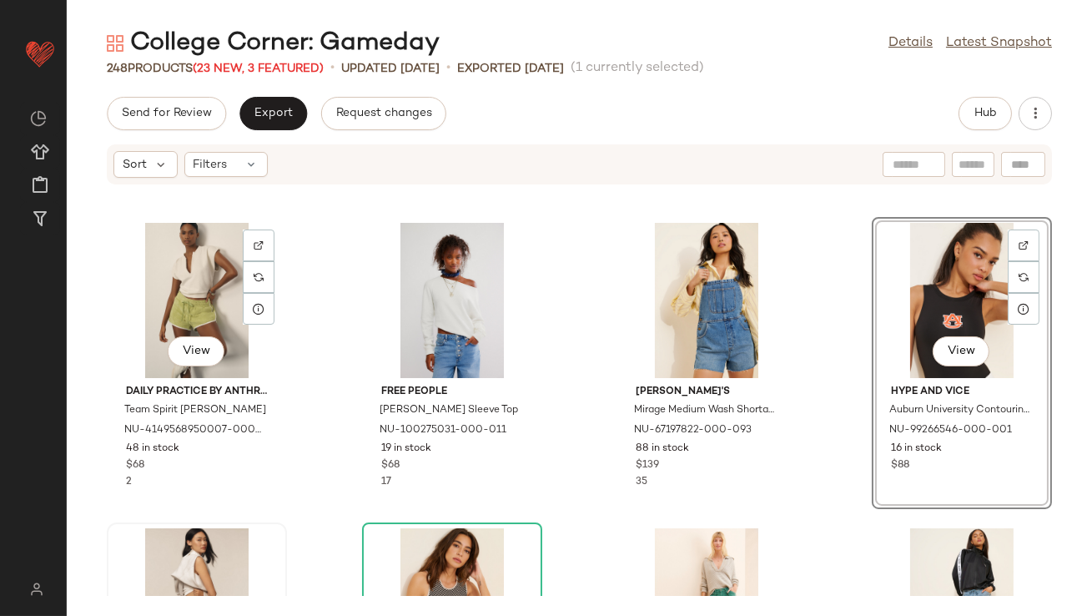
click at [189, 552] on div at bounding box center [197, 605] width 169 height 155
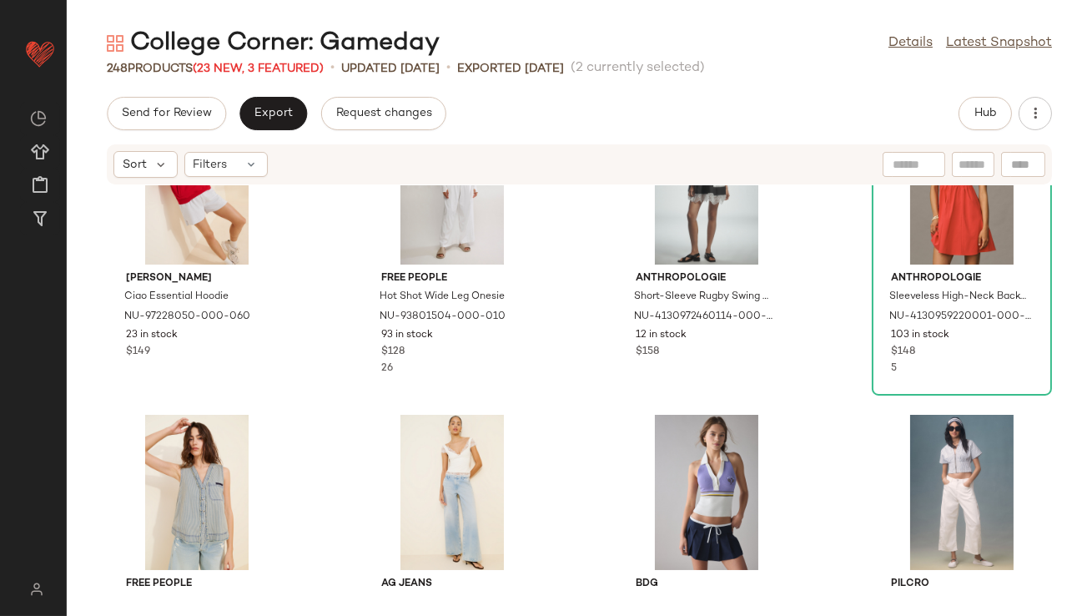
scroll to position [1114, 0]
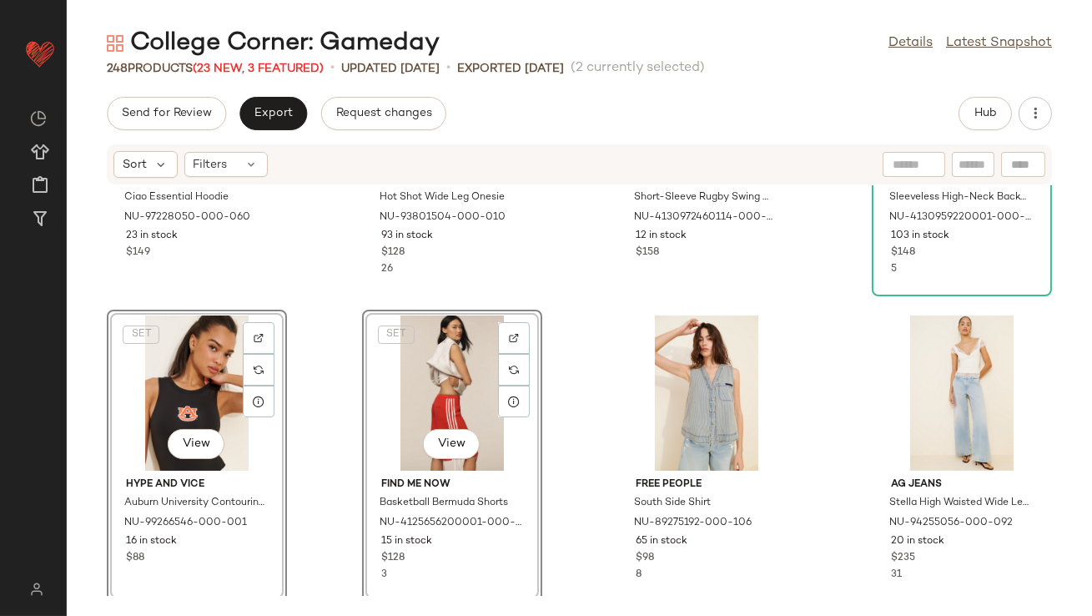
click at [577, 429] on div "Araminta James Ciao Essential Hoodie NU-97228050-000-060 23 in stock $149 Free …" at bounding box center [580, 390] width 1026 height 411
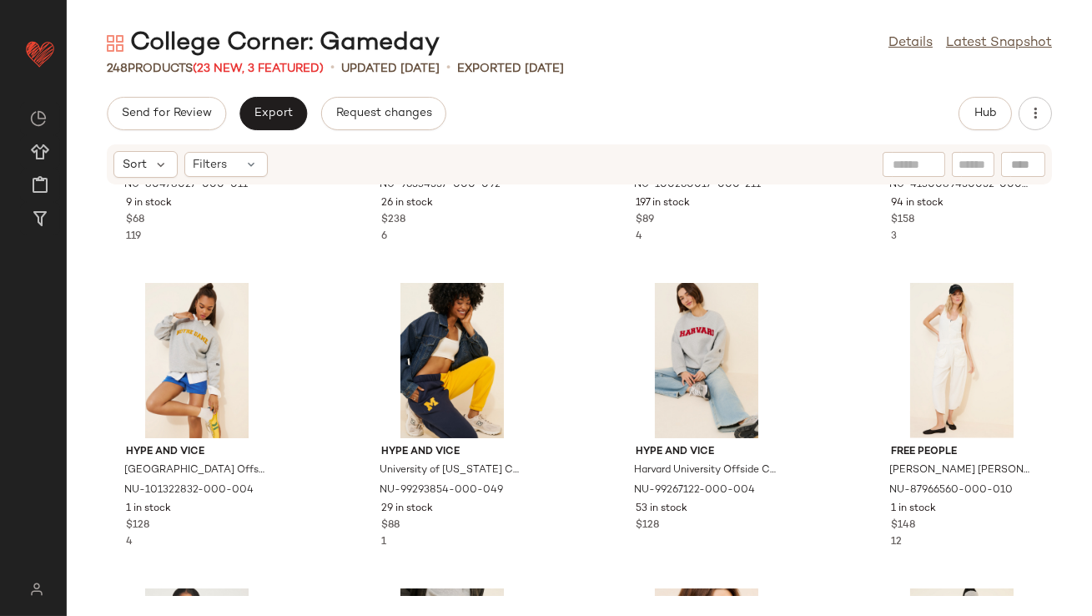
scroll to position [2674, 0]
click at [673, 353] on div "View" at bounding box center [706, 359] width 169 height 155
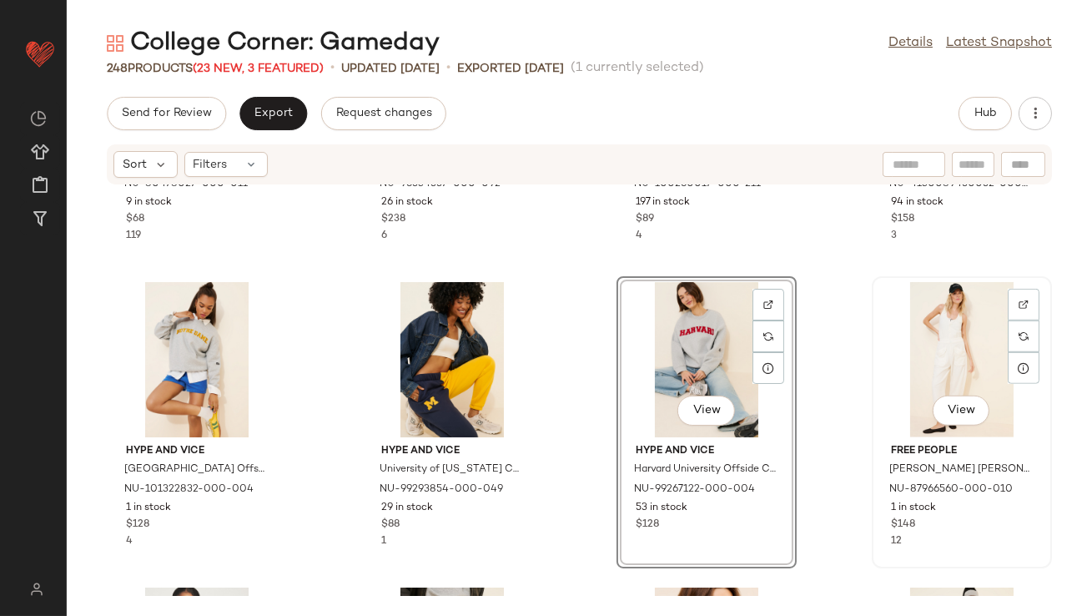
click at [930, 345] on div "View" at bounding box center [962, 359] width 169 height 155
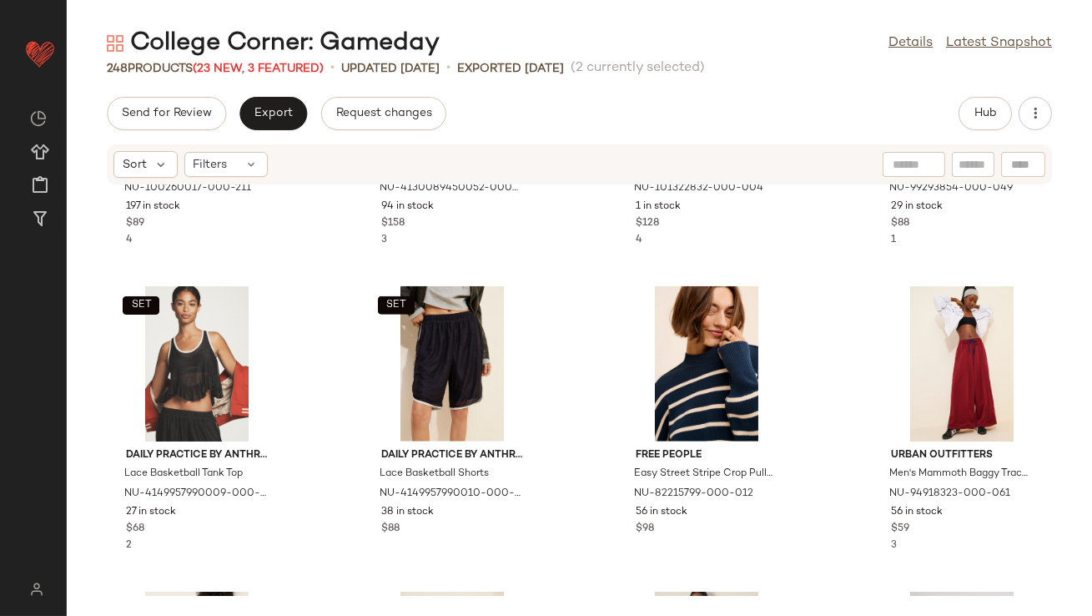
scroll to position [2995, 0]
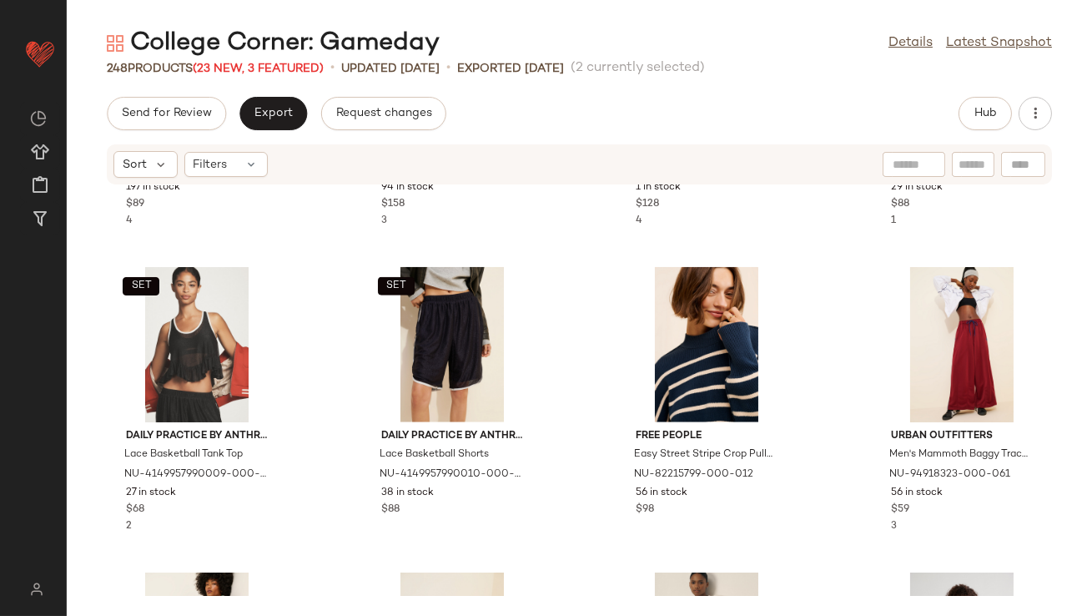
click at [603, 290] on div "BDG Scottie Varsity Graphic Knit Zip-Up Collared Cardigan NU-100260017-000-211 …" at bounding box center [580, 390] width 1026 height 411
click at [702, 317] on div "View" at bounding box center [706, 344] width 169 height 155
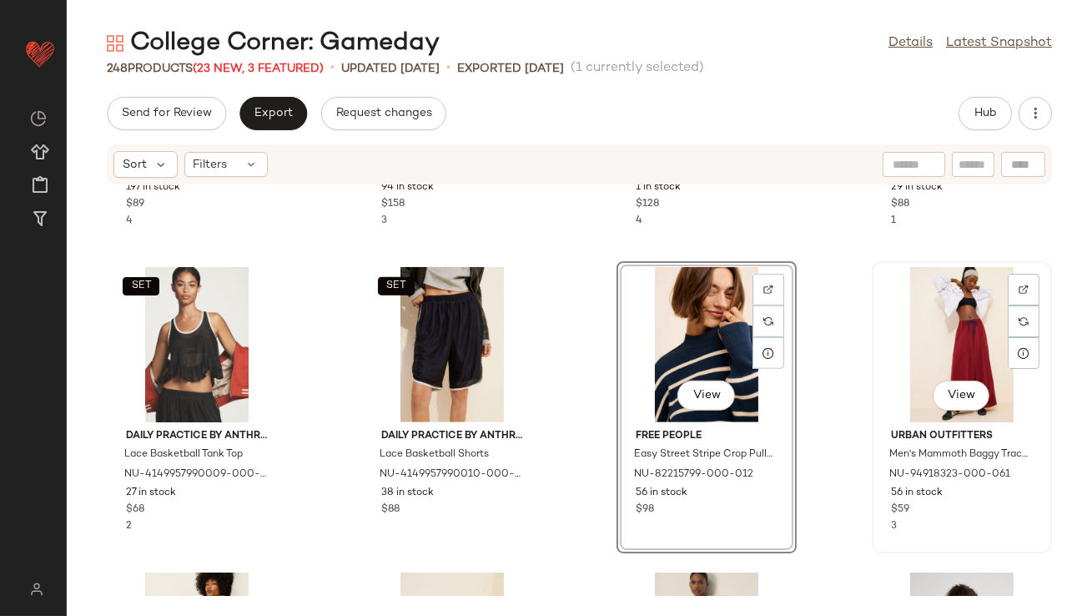
click at [913, 315] on div "View" at bounding box center [962, 344] width 169 height 155
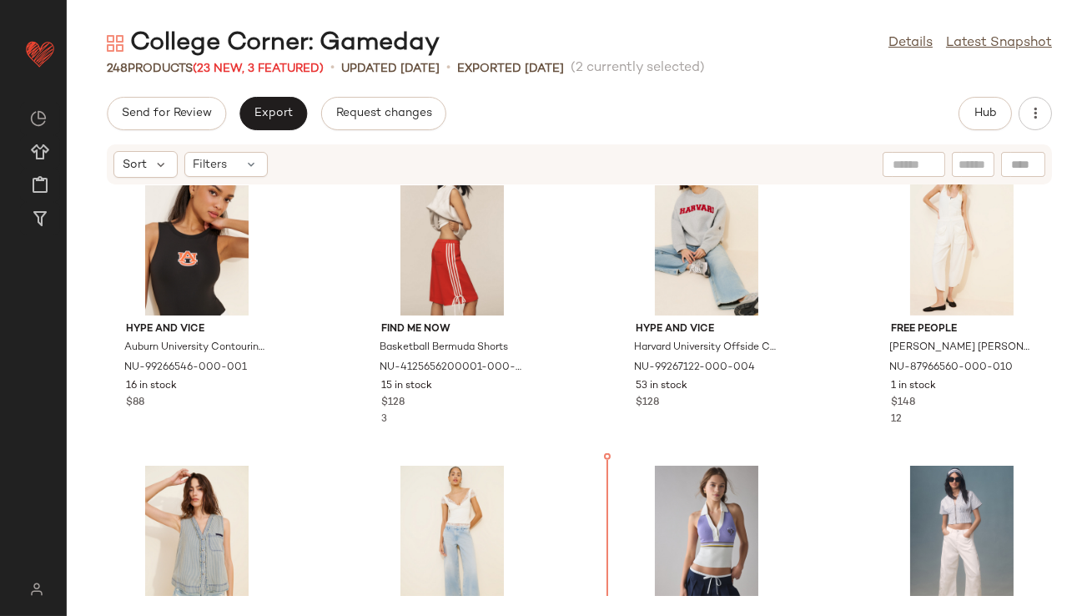
scroll to position [1276, 0]
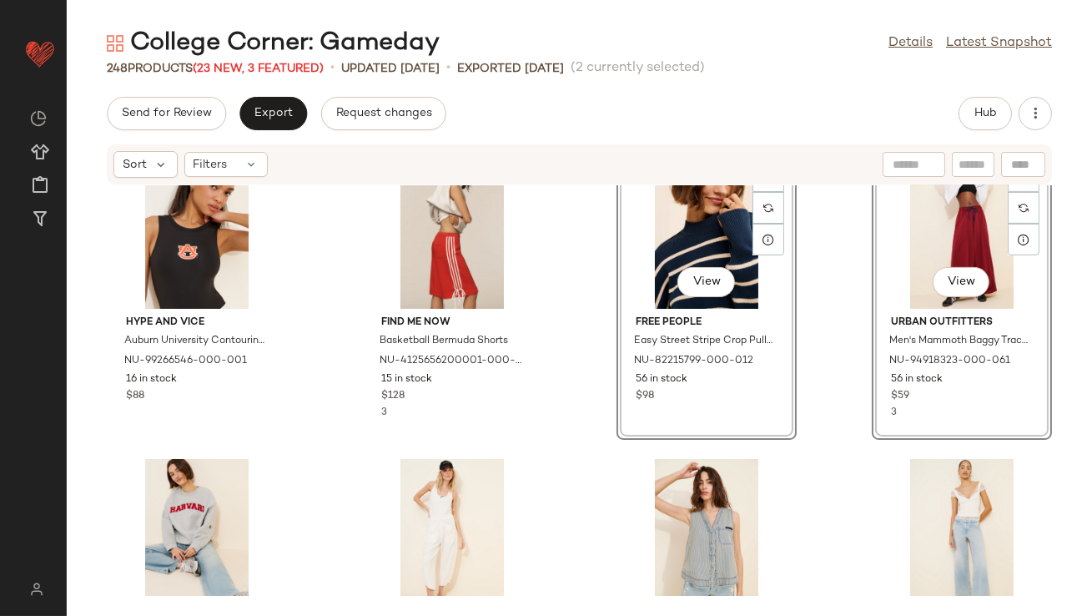
click at [578, 376] on div "Araminta James Ciao Essential Hoodie NU-97228050-000-060 23 in stock $149 Free …" at bounding box center [580, 390] width 1026 height 411
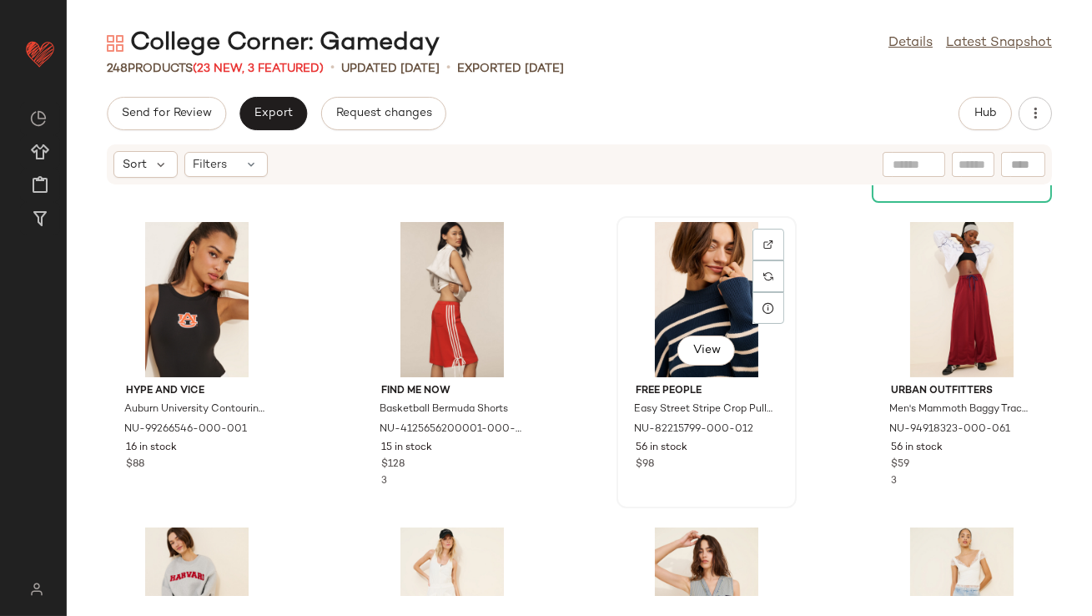
scroll to position [1298, 0]
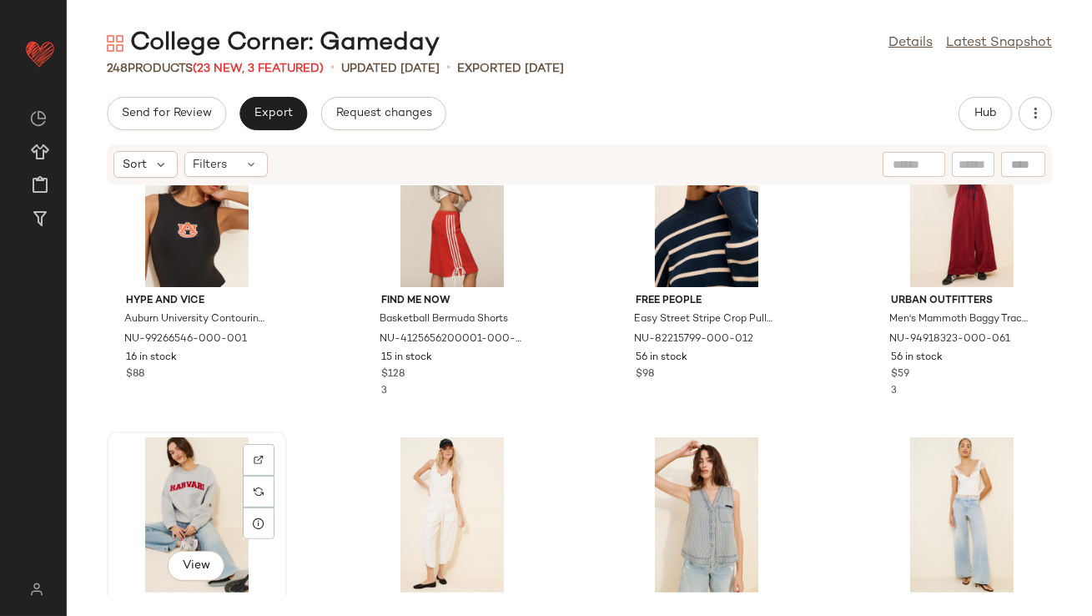
click at [190, 483] on div "View" at bounding box center [197, 514] width 169 height 155
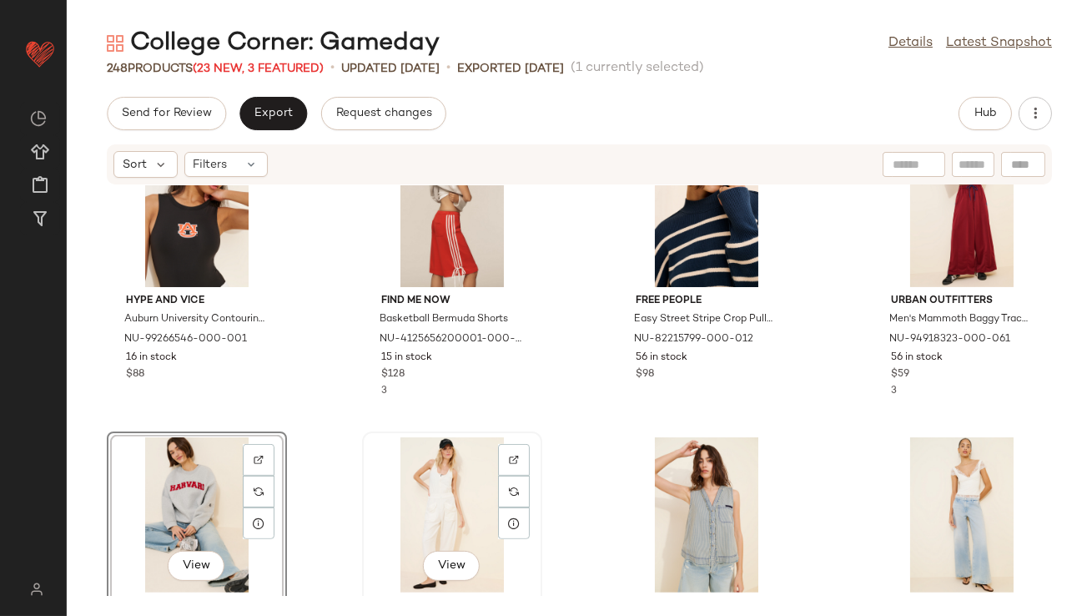
click at [395, 480] on div "View" at bounding box center [452, 514] width 169 height 155
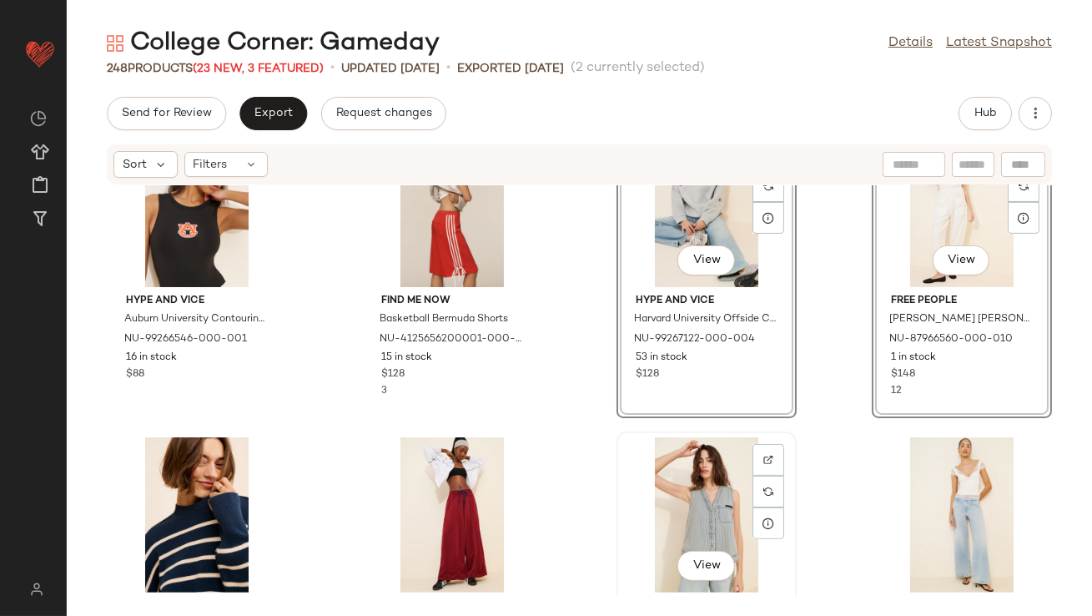
click at [678, 485] on div "View" at bounding box center [706, 514] width 169 height 155
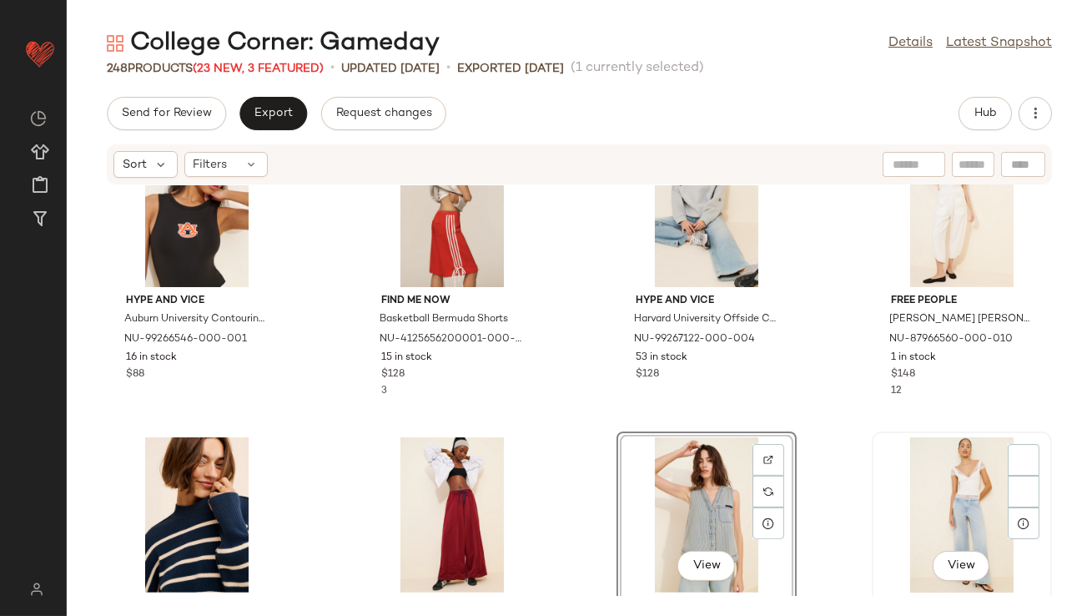
click at [917, 495] on div "View" at bounding box center [962, 514] width 169 height 155
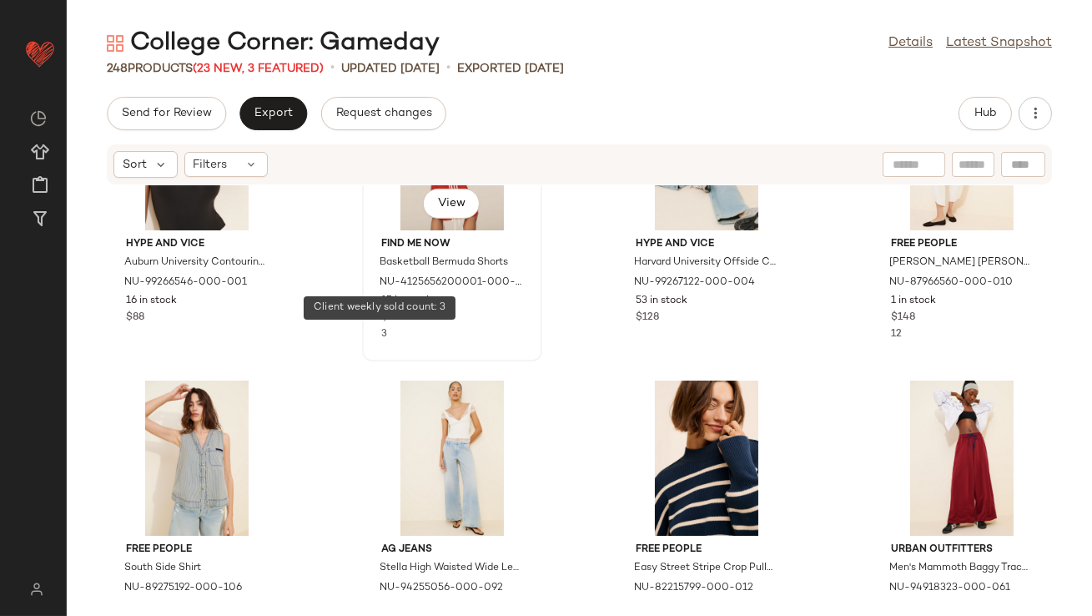
click at [381, 337] on span "3" at bounding box center [384, 334] width 6 height 11
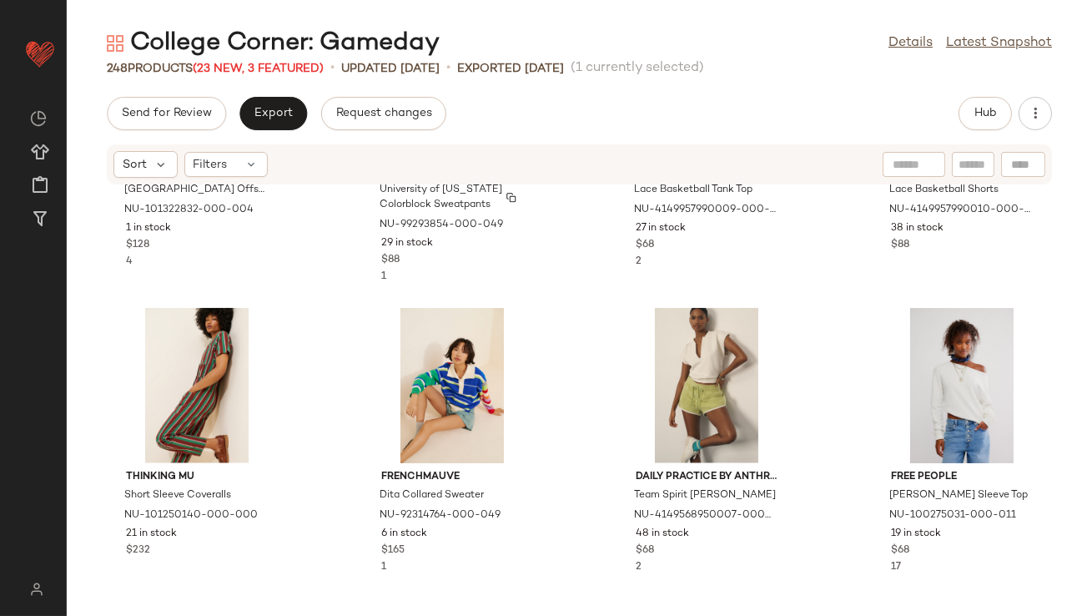
scroll to position [3293, 0]
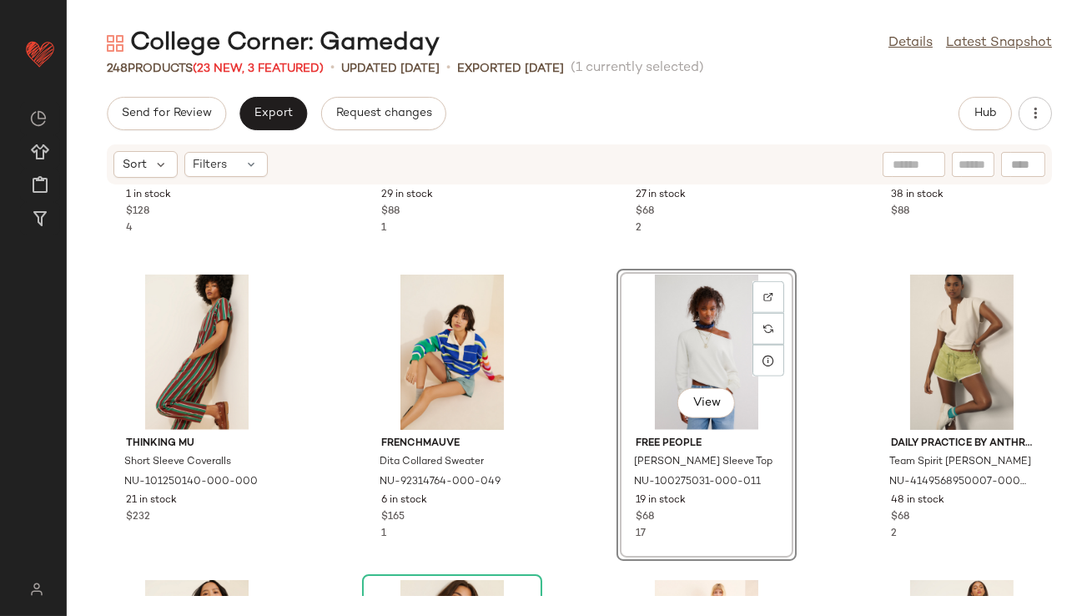
click at [651, 335] on div "View" at bounding box center [706, 352] width 169 height 155
click at [934, 339] on div "View" at bounding box center [962, 352] width 169 height 155
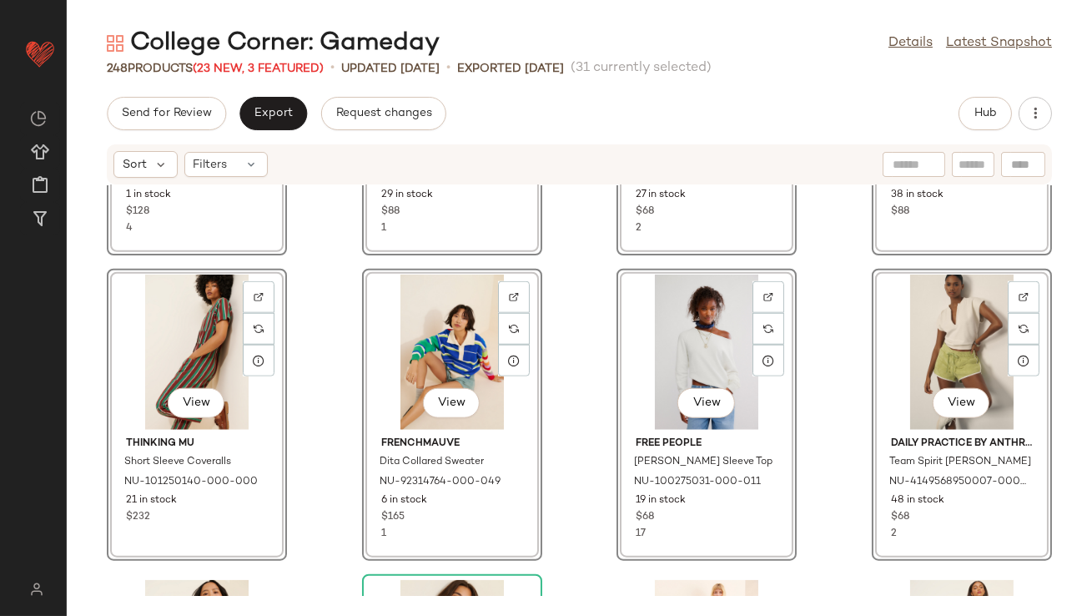
click at [563, 325] on div "View Hype and Vice University of Notre Dame Offside Crewneck Sweatshirt NU-1013…" at bounding box center [580, 390] width 1026 height 411
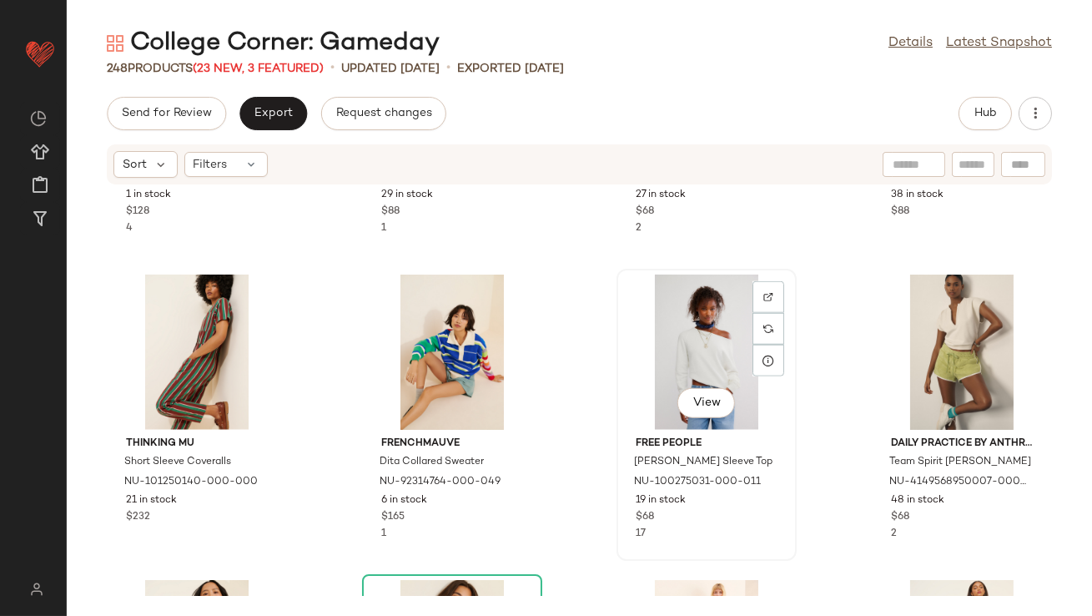
click at [705, 323] on div "View" at bounding box center [706, 352] width 169 height 155
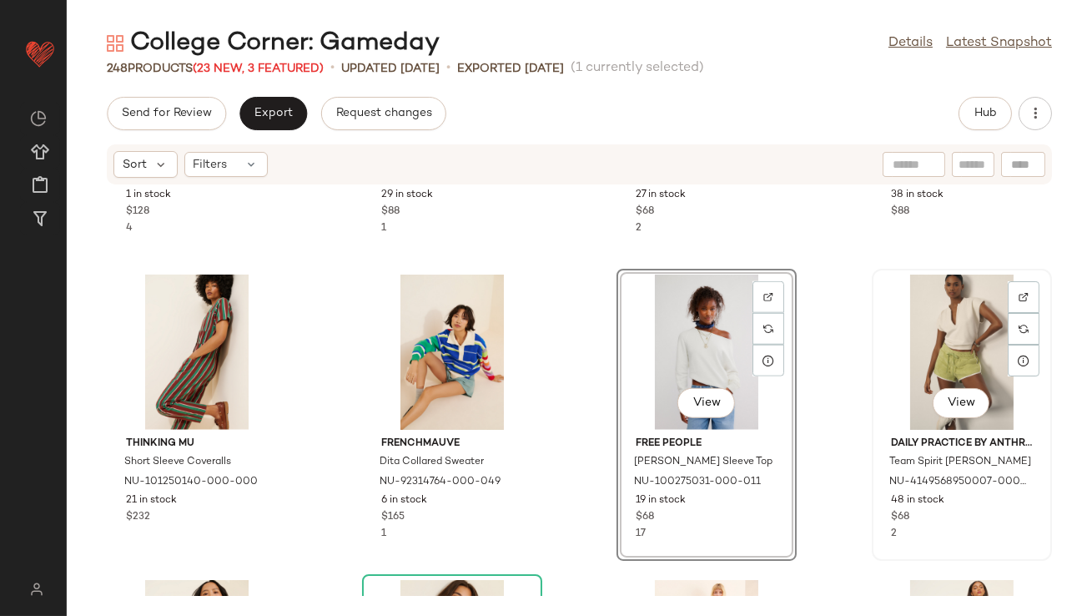
click at [933, 341] on div "View" at bounding box center [962, 352] width 169 height 155
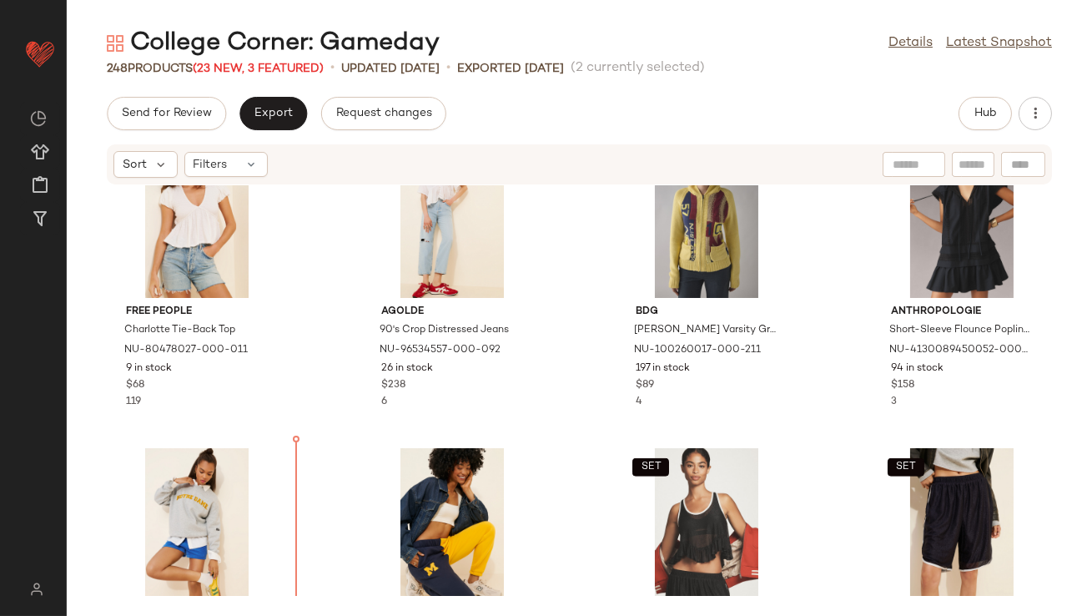
scroll to position [2814, 0]
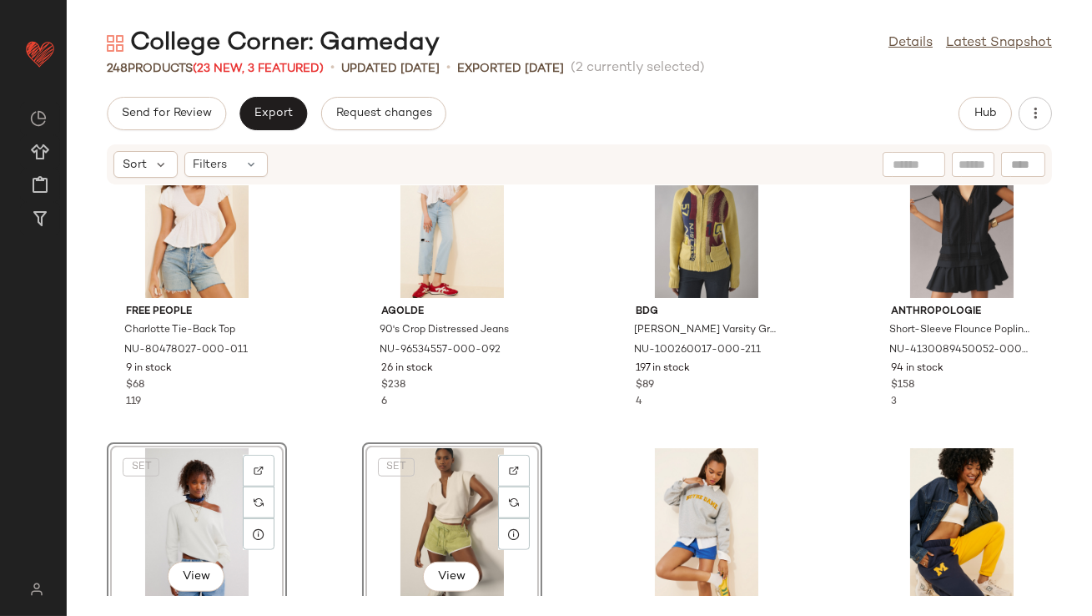
click at [546, 369] on div "Free People Charlotte Tie-Back Top NU-80478027-000-011 9 in stock $68 119 AGOLD…" at bounding box center [580, 390] width 1026 height 411
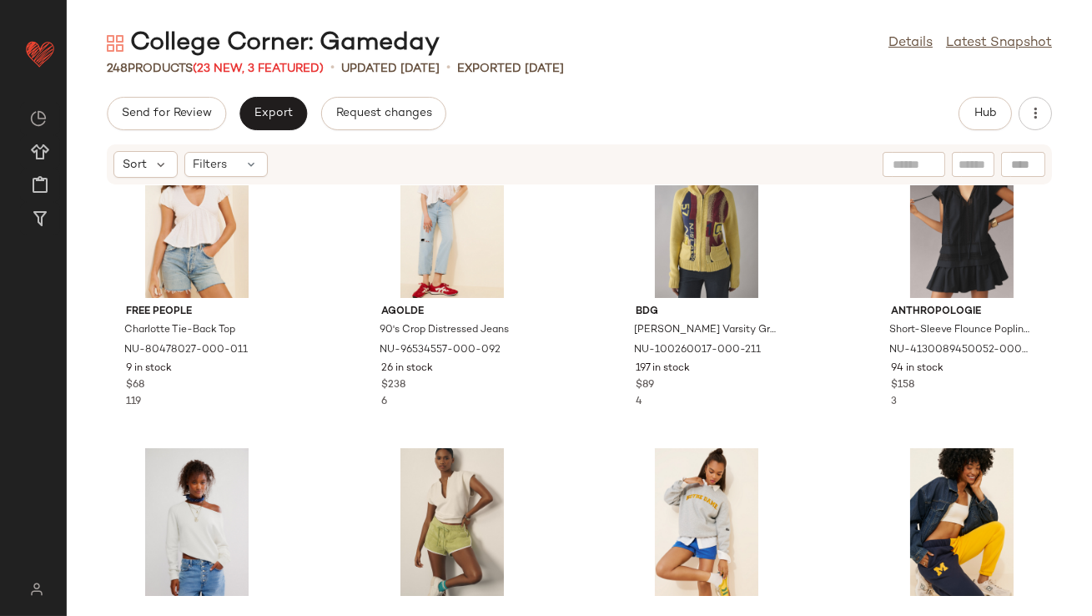
scroll to position [2810, 0]
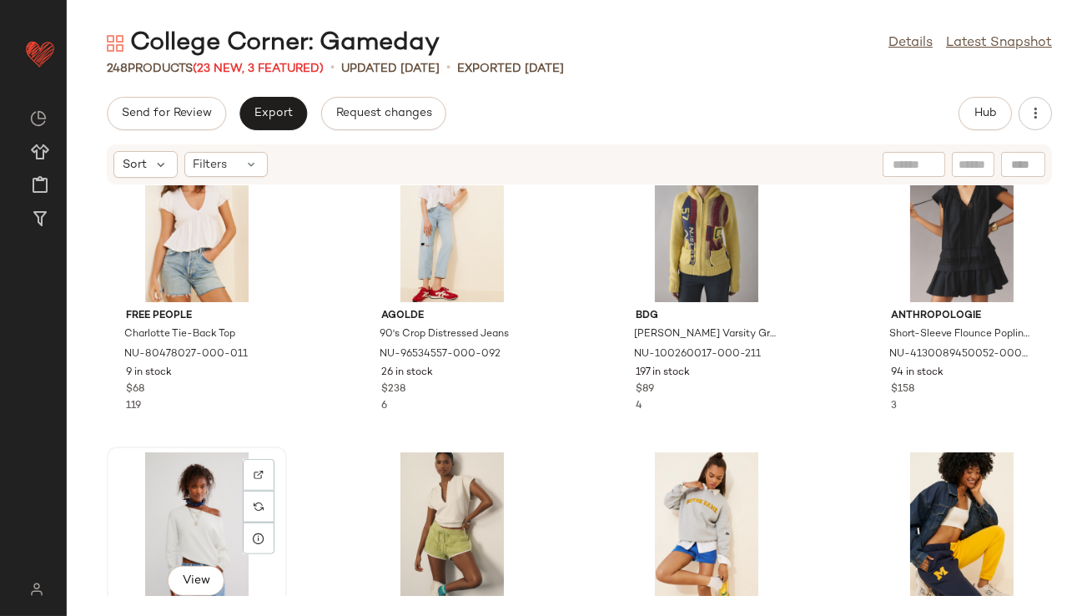
click at [166, 498] on div "View" at bounding box center [197, 529] width 169 height 155
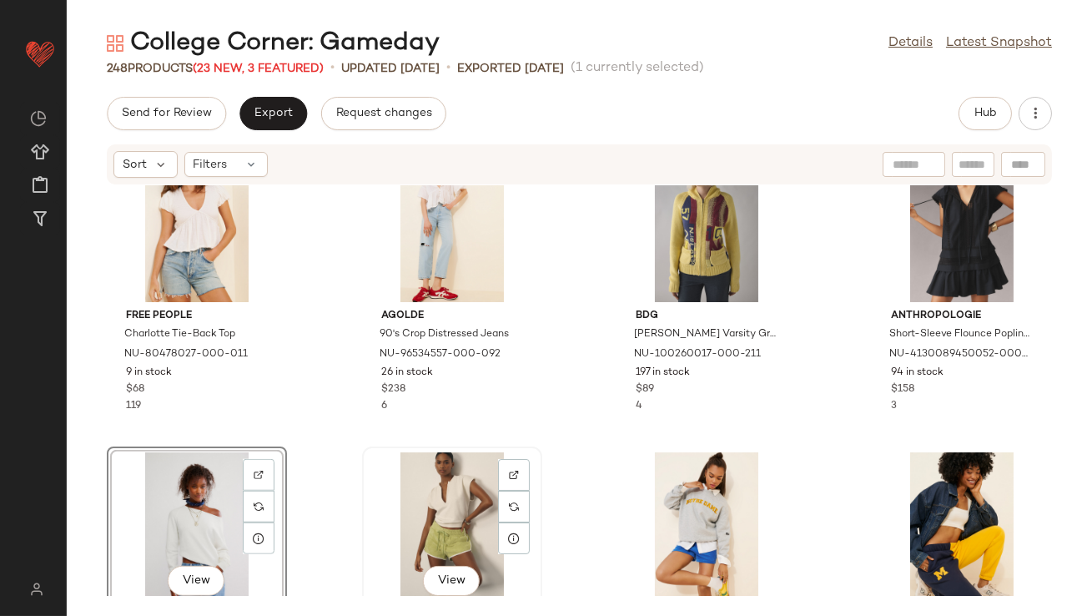
click at [465, 518] on div "View" at bounding box center [452, 529] width 169 height 155
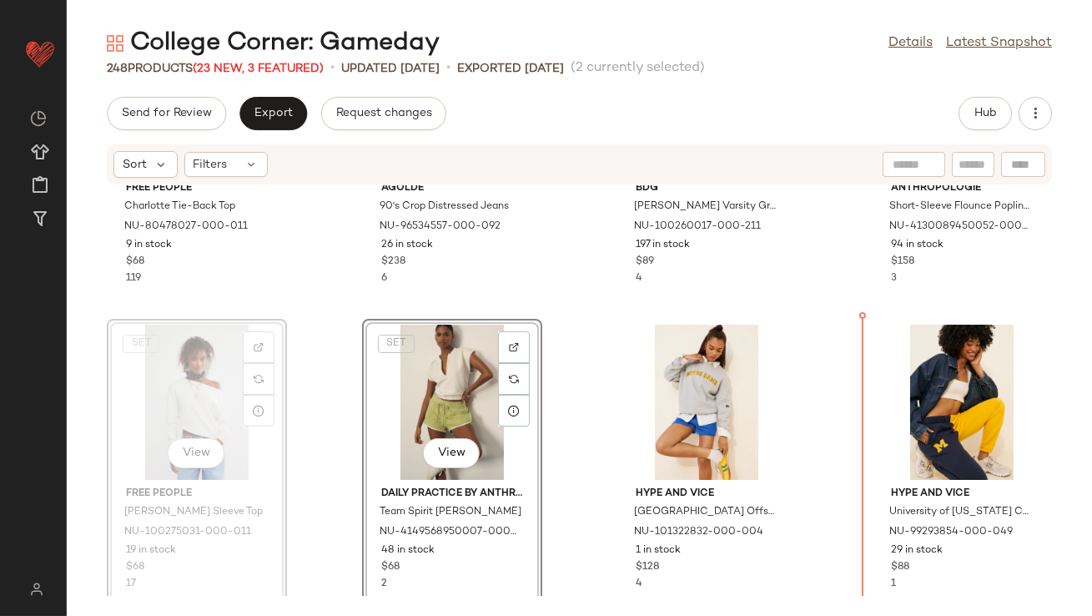
scroll to position [2940, 0]
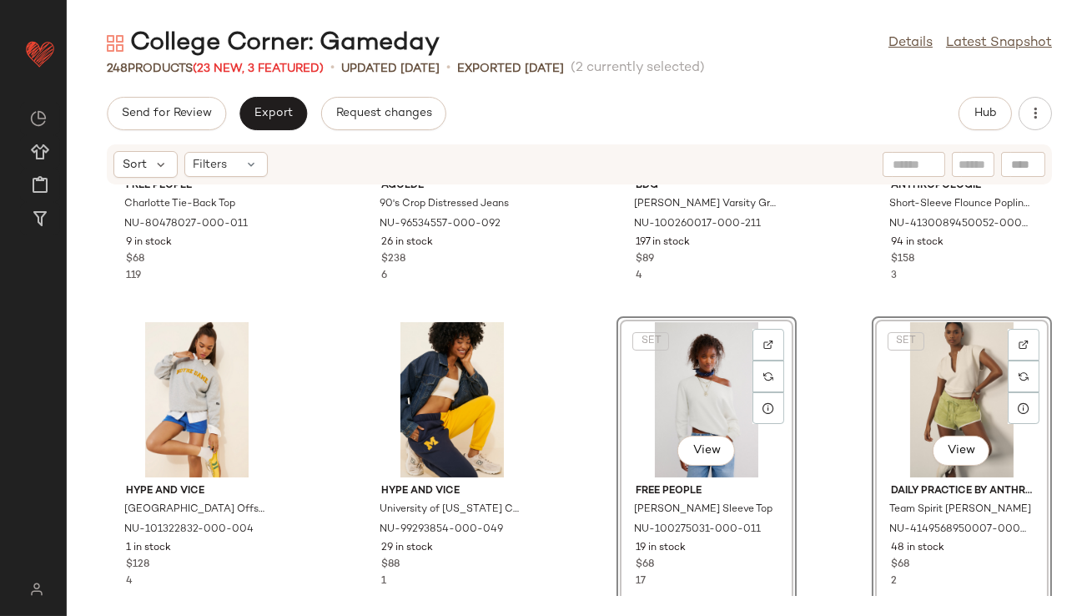
click at [595, 305] on div "Free People Charlotte Tie-Back Top NU-80478027-000-011 9 in stock $68 119 AGOLD…" at bounding box center [580, 390] width 1026 height 411
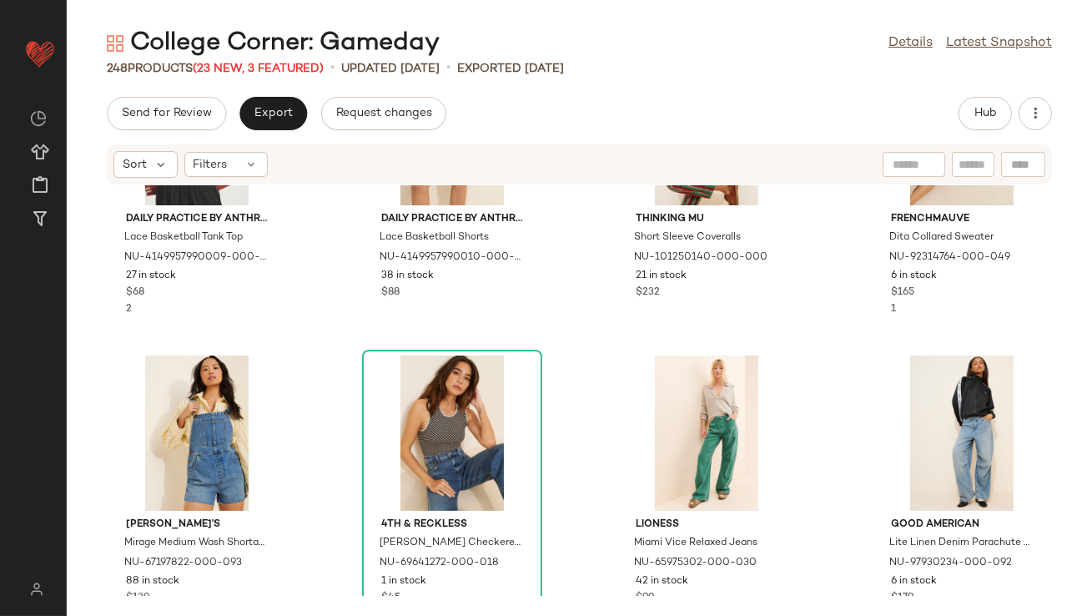
scroll to position [3586, 0]
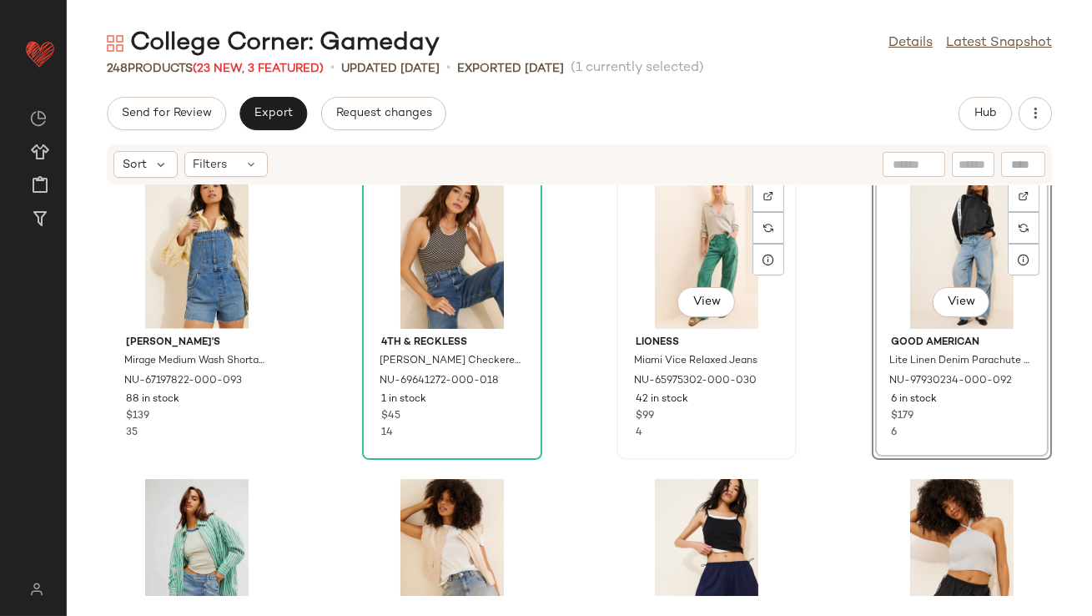
scroll to position [3798, 0]
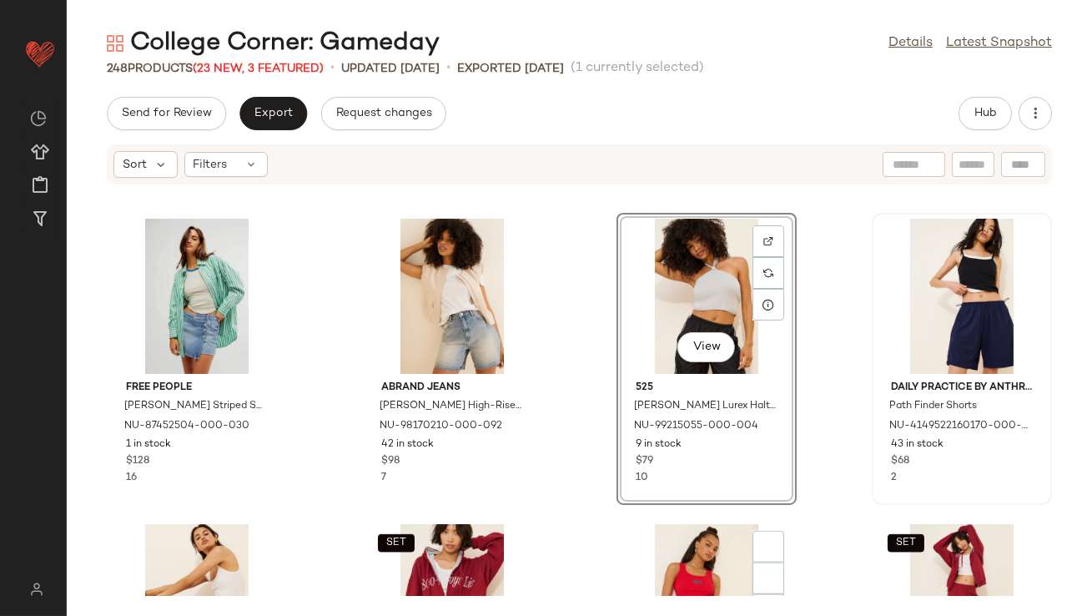
scroll to position [4087, 0]
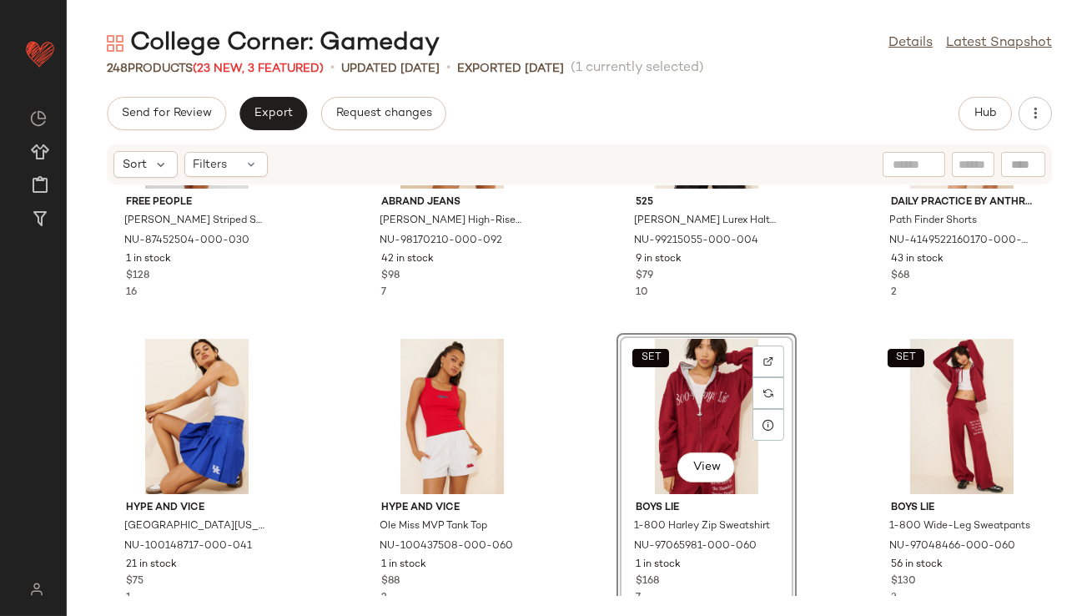
scroll to position [4310, 0]
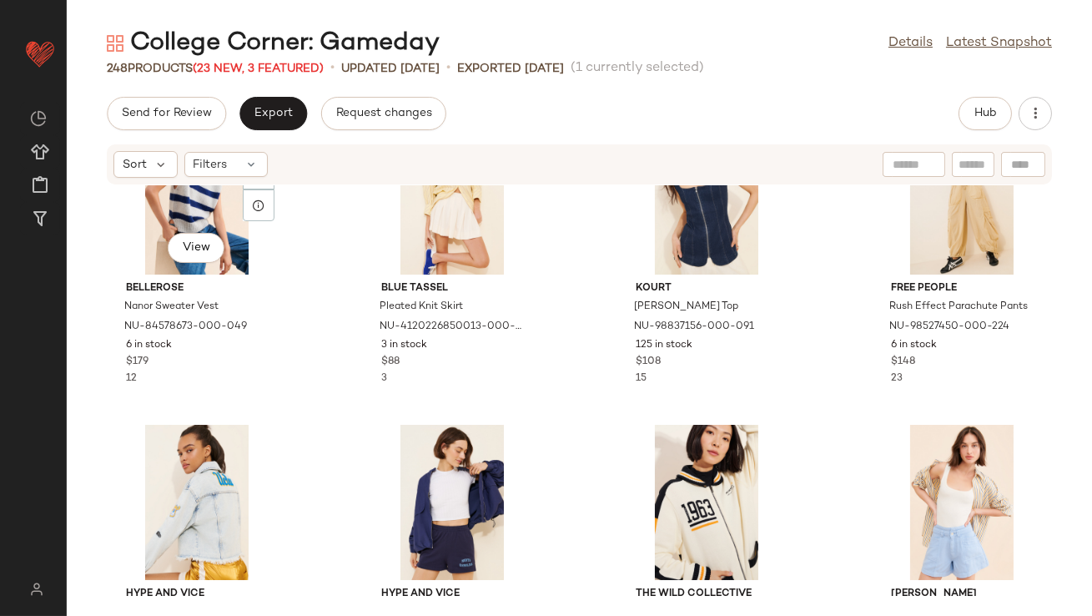
scroll to position [5606, 0]
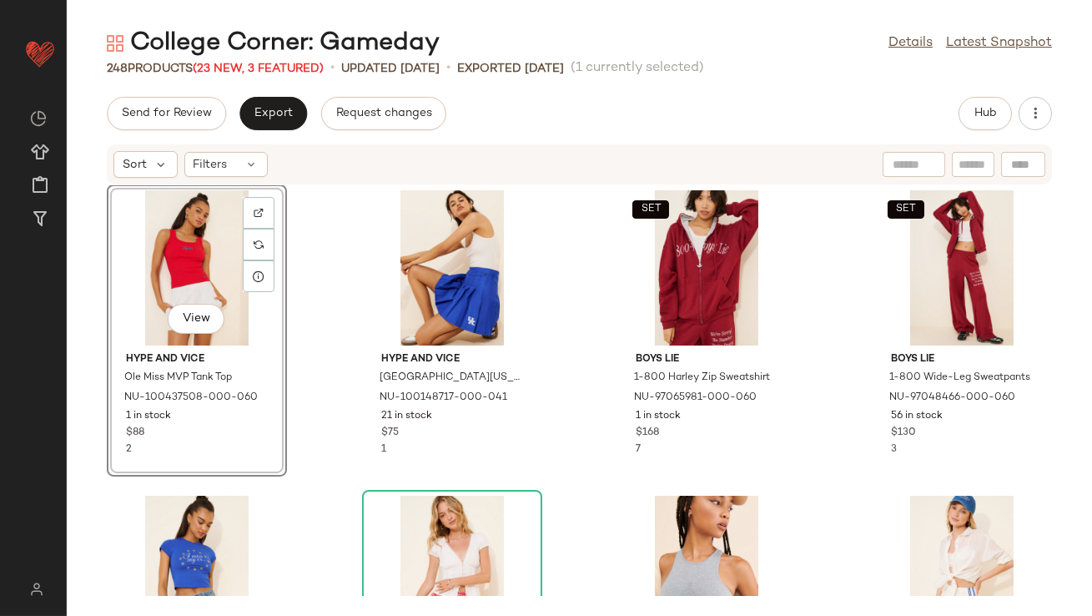
click at [175, 270] on div "View" at bounding box center [197, 267] width 169 height 155
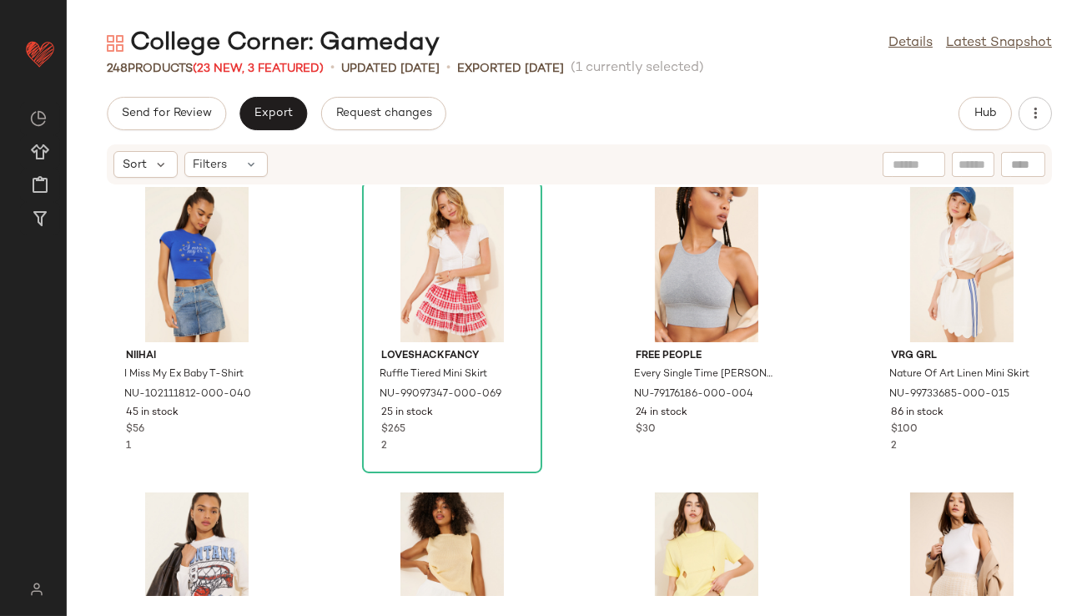
scroll to position [4702, 0]
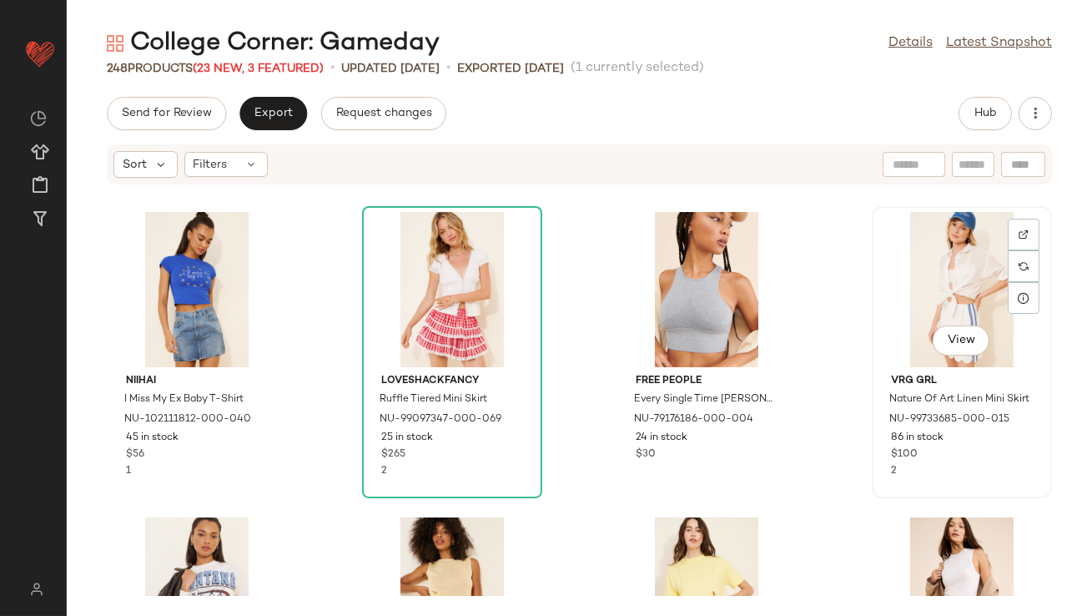
click at [944, 305] on div "View" at bounding box center [962, 289] width 169 height 155
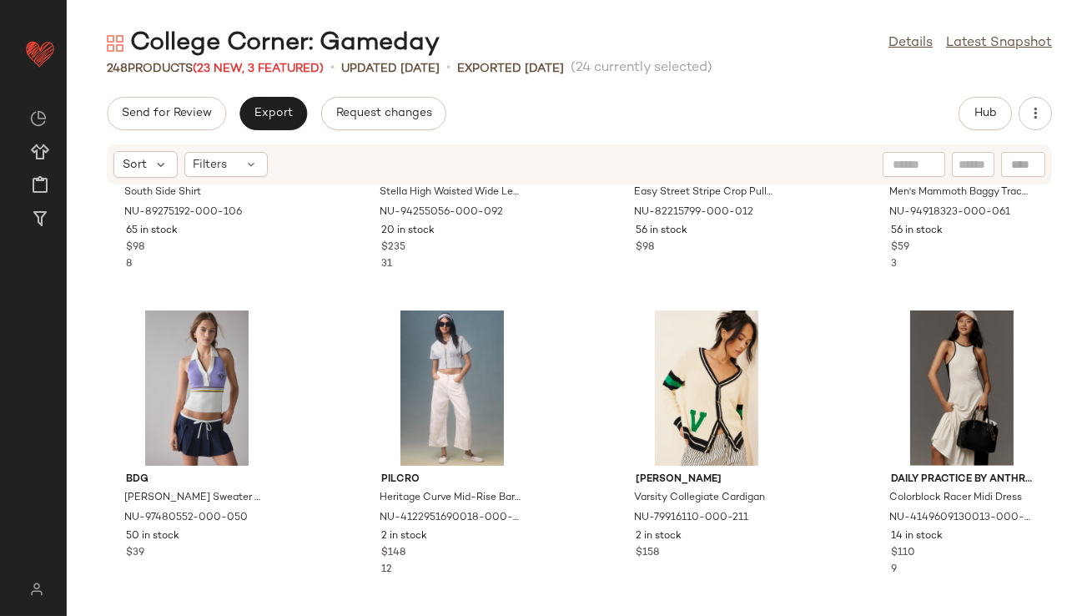
scroll to position [1857, 0]
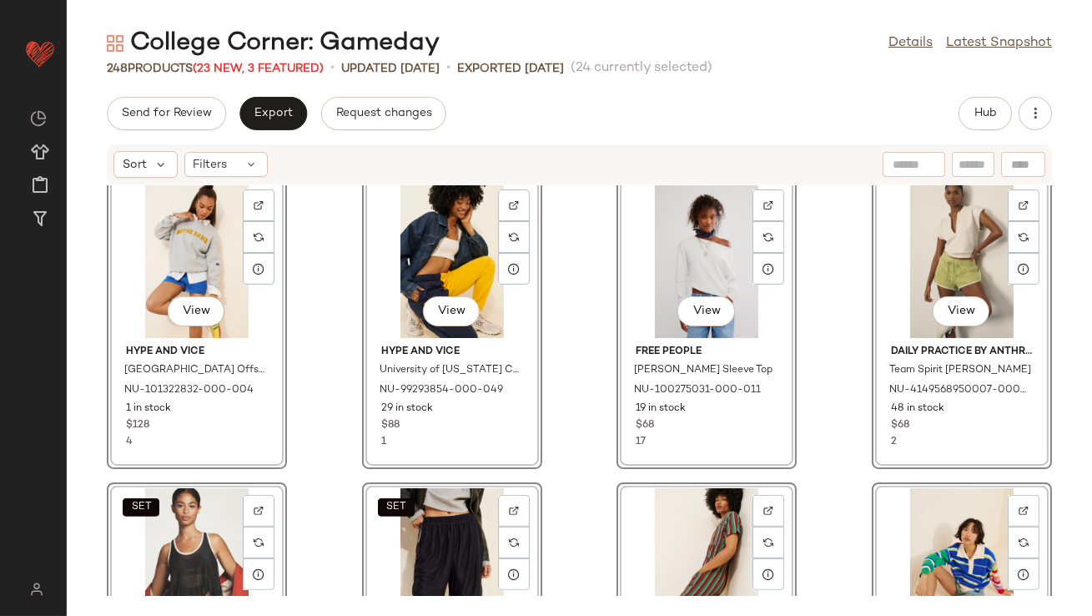
click at [313, 340] on div "View Hype and Vice University of Notre Dame Offside Crewneck Sweatshirt NU-1013…" at bounding box center [580, 390] width 1026 height 411
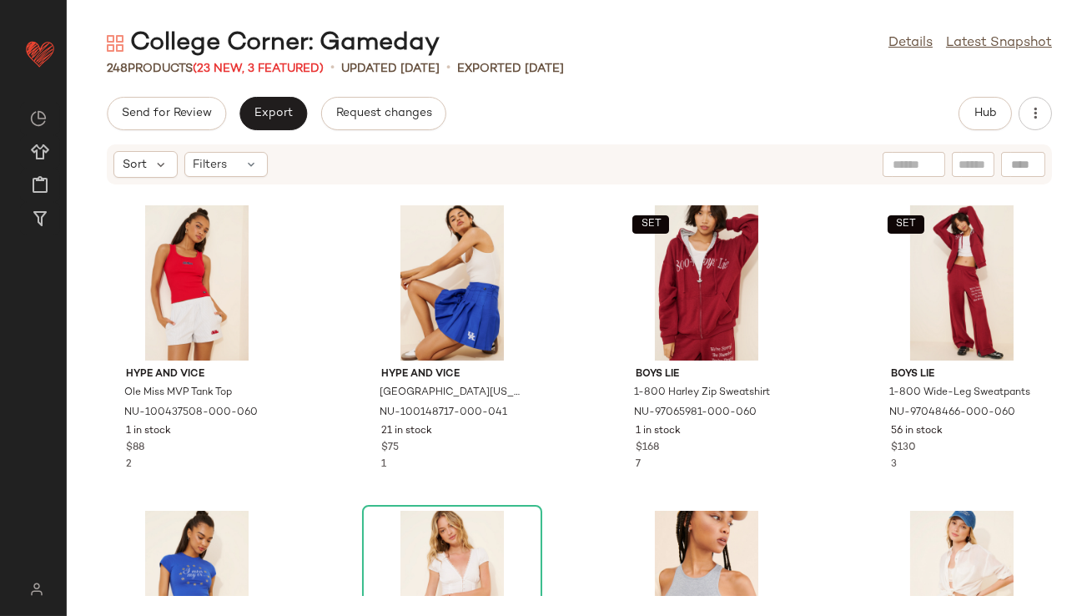
scroll to position [3008, 0]
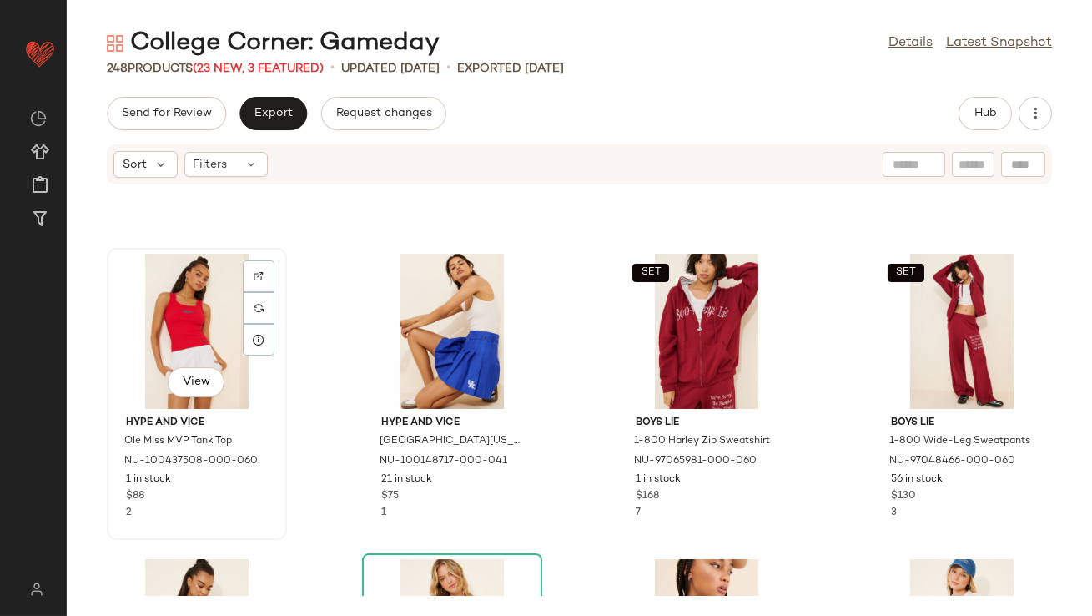
click at [184, 307] on div "View" at bounding box center [197, 331] width 169 height 155
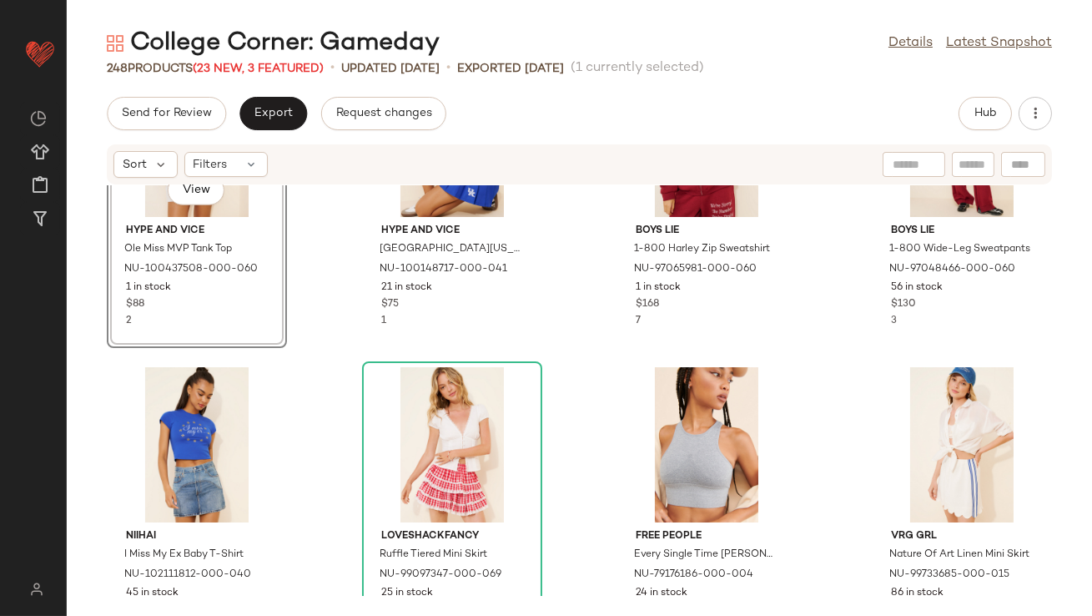
scroll to position [3377, 0]
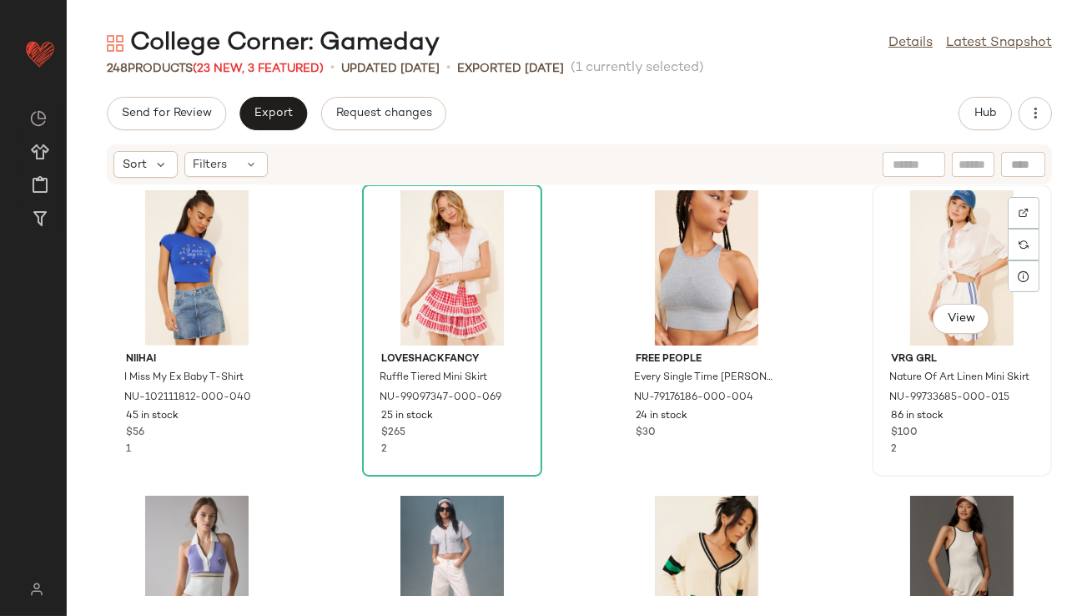
click at [943, 270] on div "View" at bounding box center [962, 267] width 169 height 155
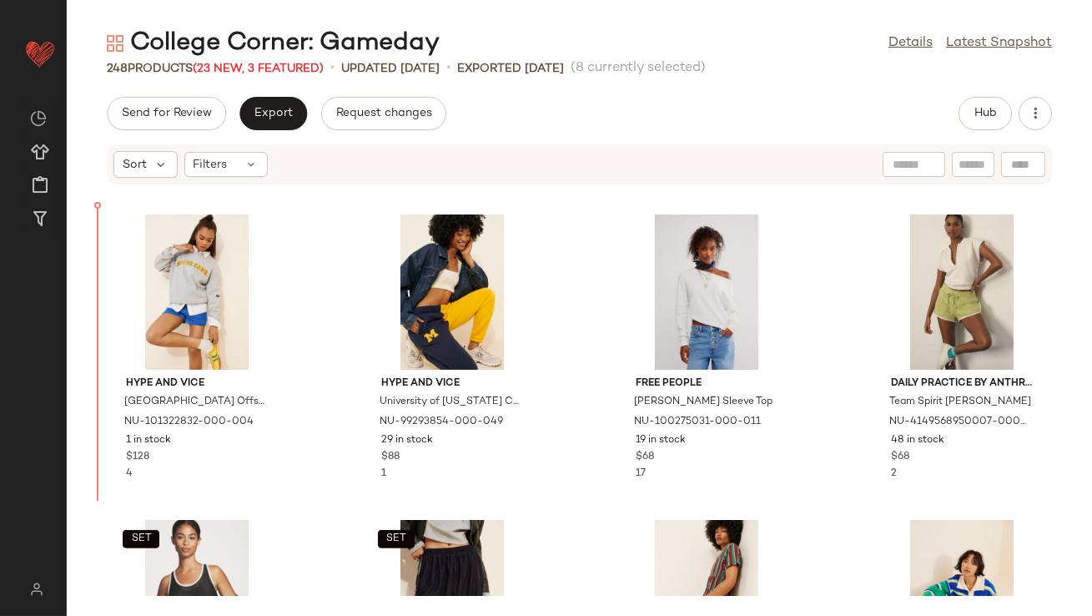
scroll to position [1826, 0]
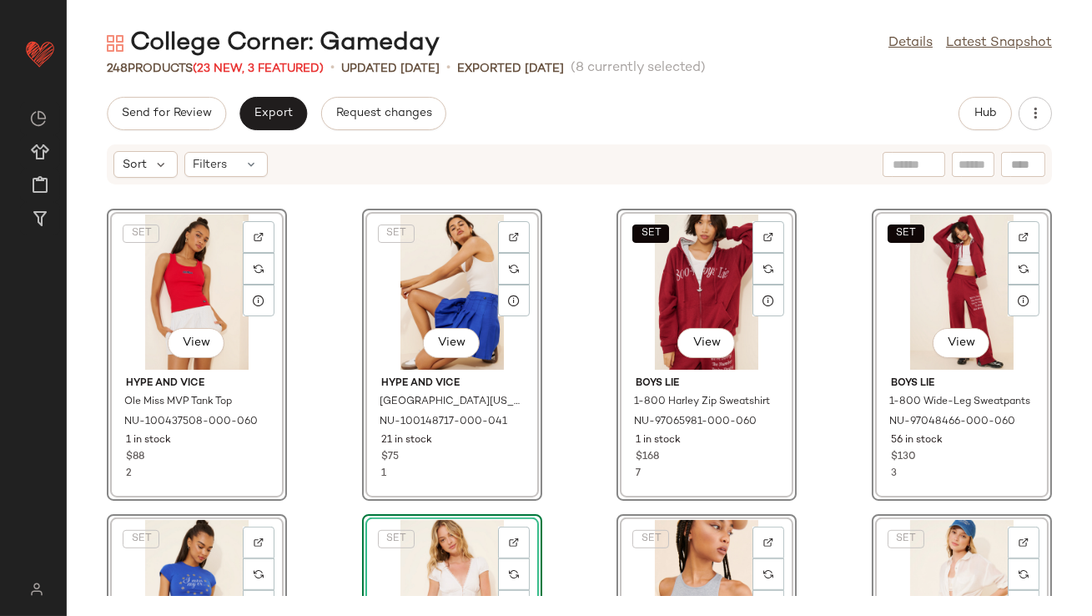
click at [300, 260] on div "SET View Hype and Vice Ole Miss MVP Tank Top NU-100437508-000-060 1 in stock $8…" at bounding box center [580, 390] width 1026 height 411
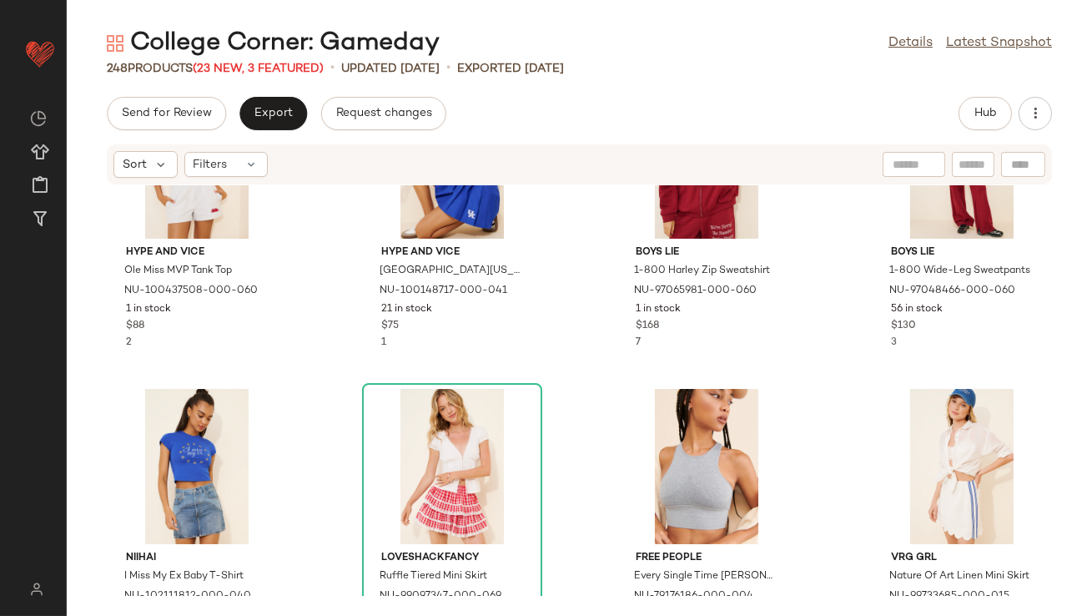
scroll to position [1960, 0]
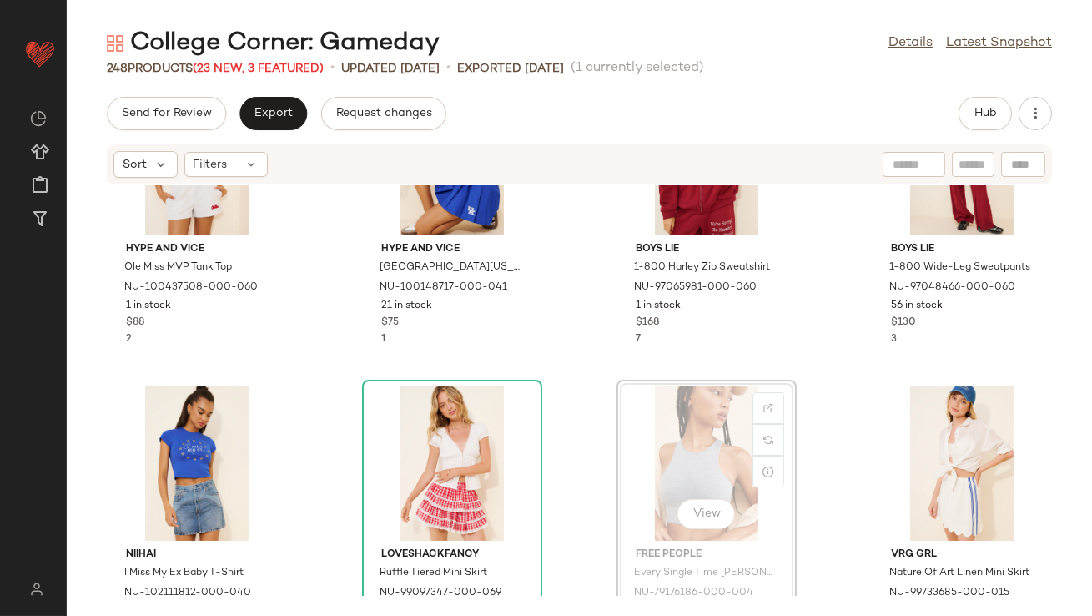
scroll to position [1945, 0]
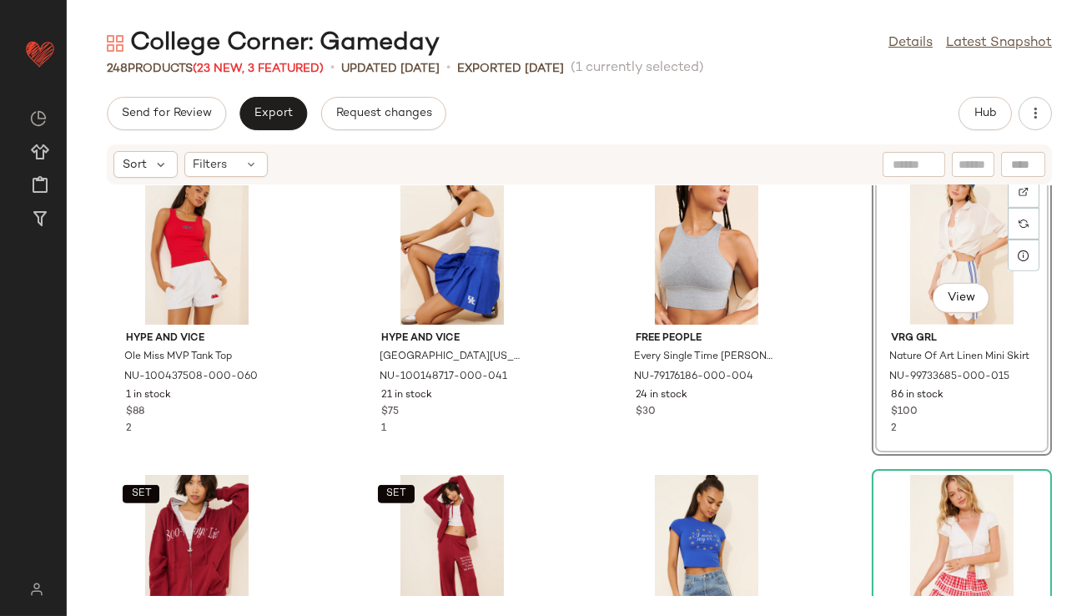
scroll to position [1998, 0]
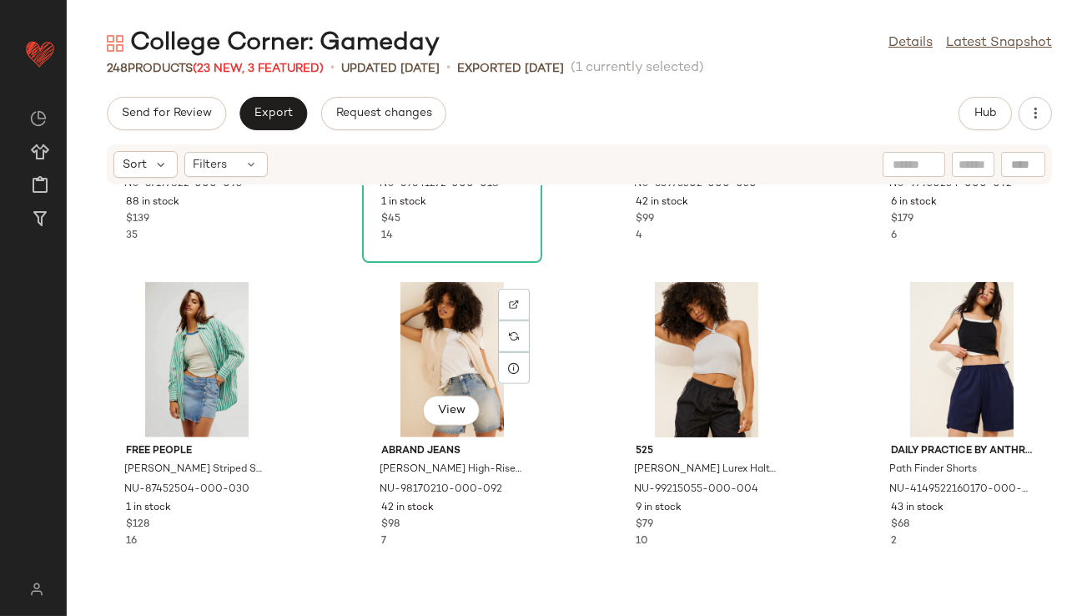
scroll to position [3323, 0]
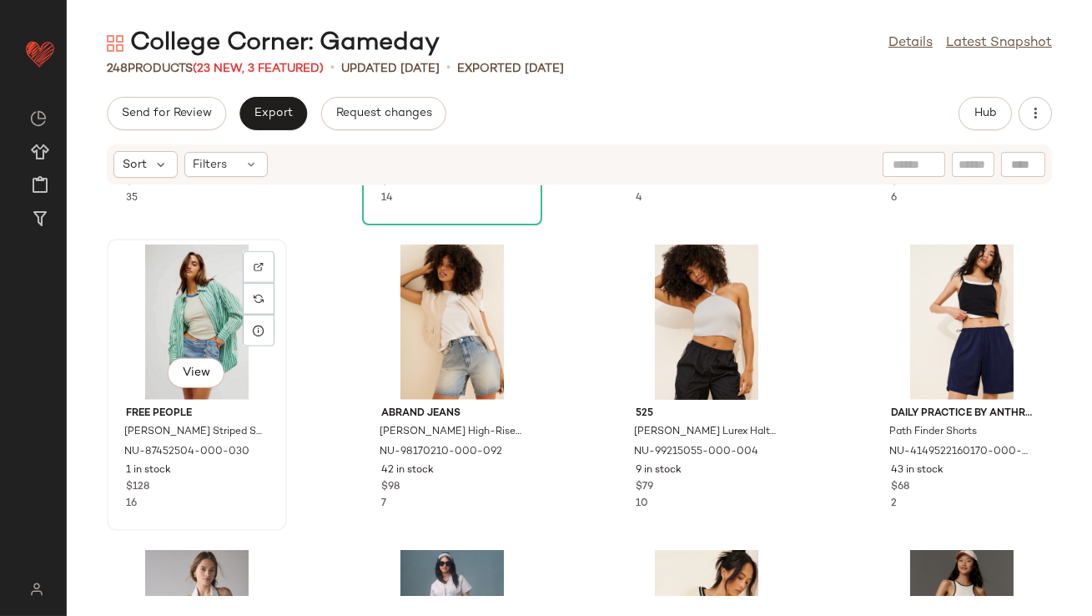
click at [212, 329] on div "View" at bounding box center [197, 321] width 169 height 155
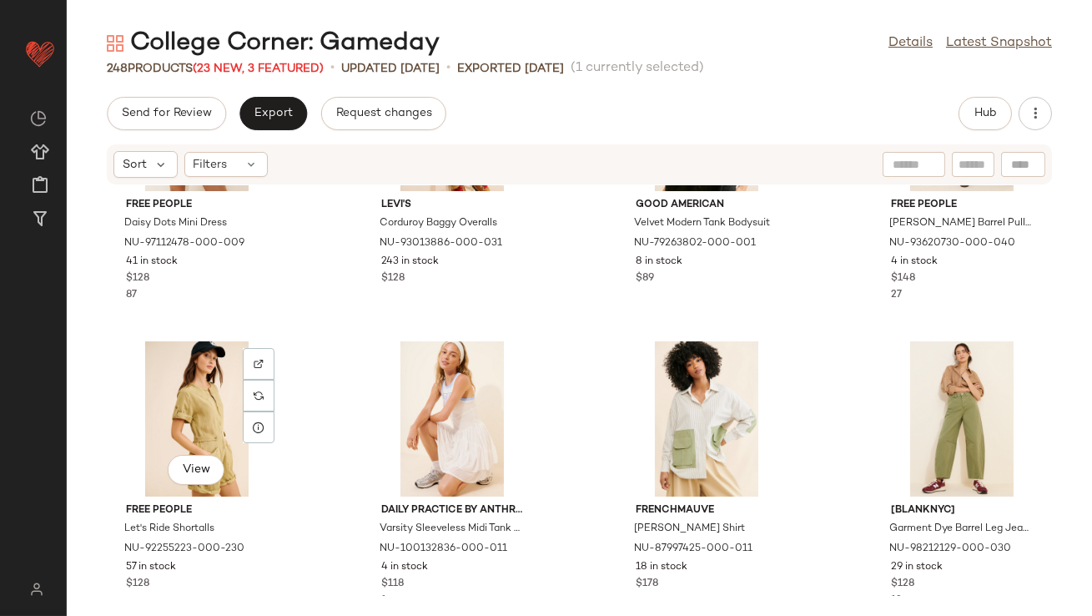
scroll to position [4139, 0]
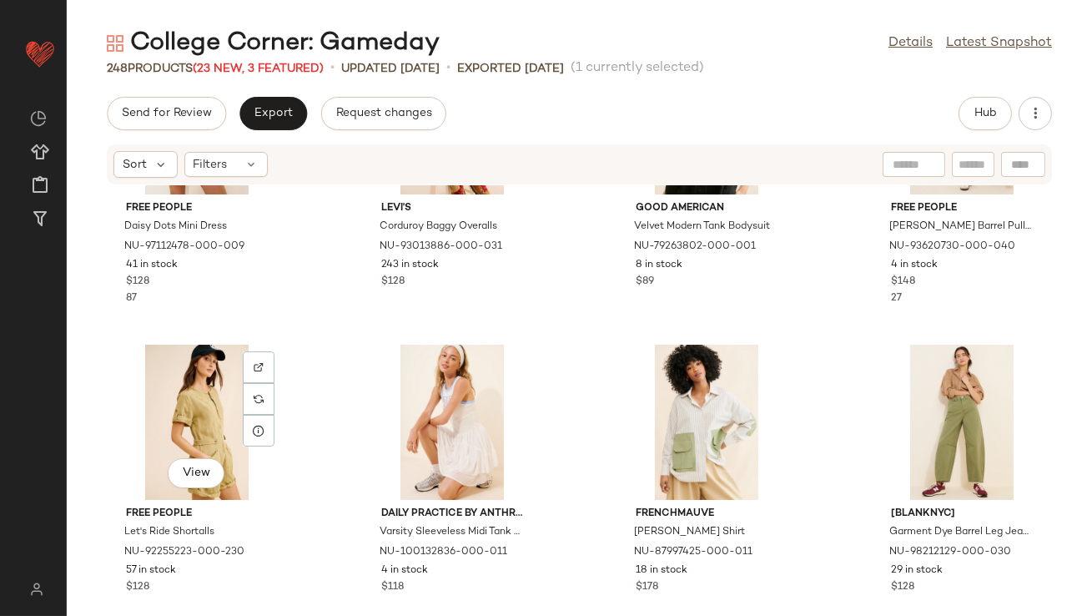
click at [270, 386] on div at bounding box center [259, 399] width 32 height 32
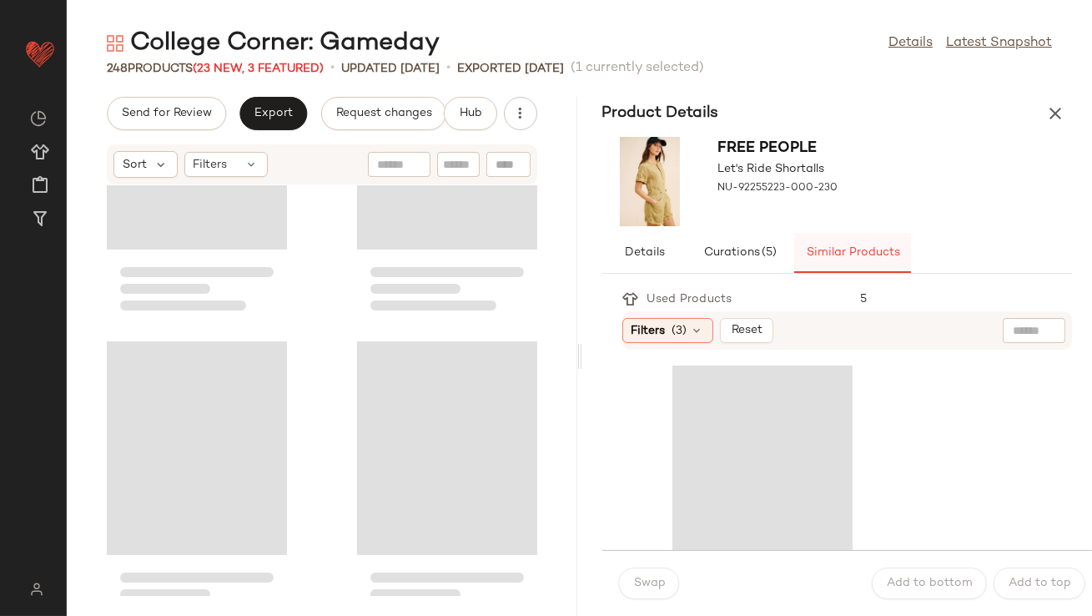
scroll to position [8551, 0]
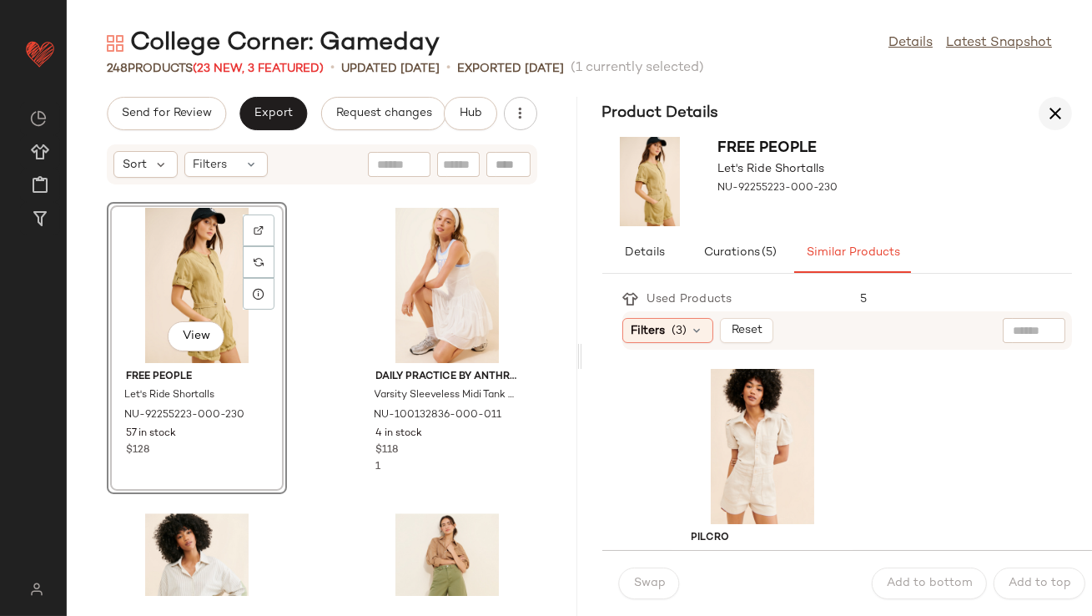
click at [1054, 123] on icon "button" at bounding box center [1056, 113] width 20 height 20
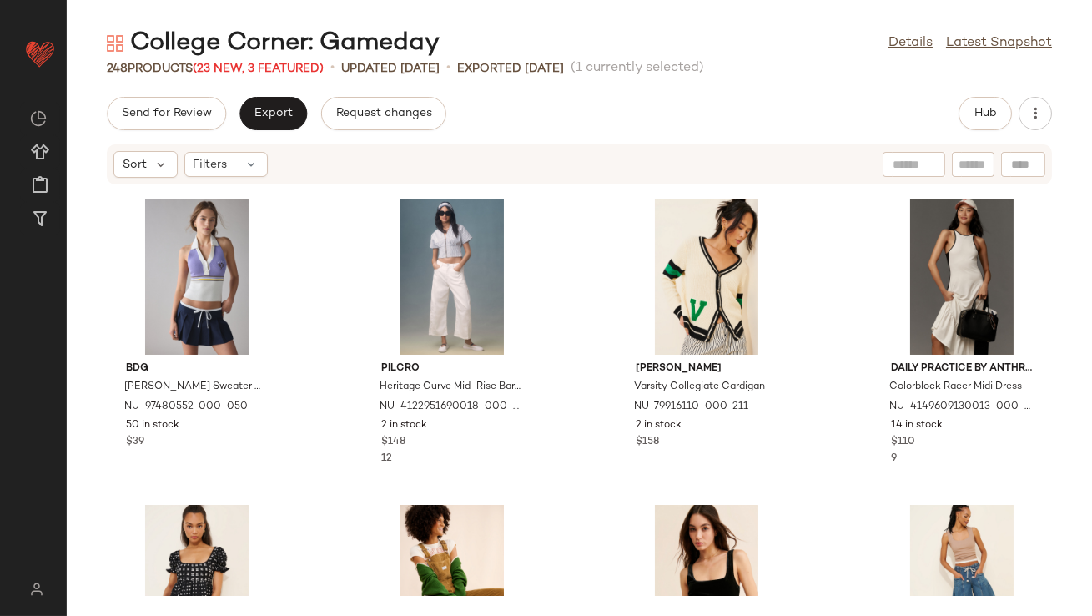
scroll to position [3659, 0]
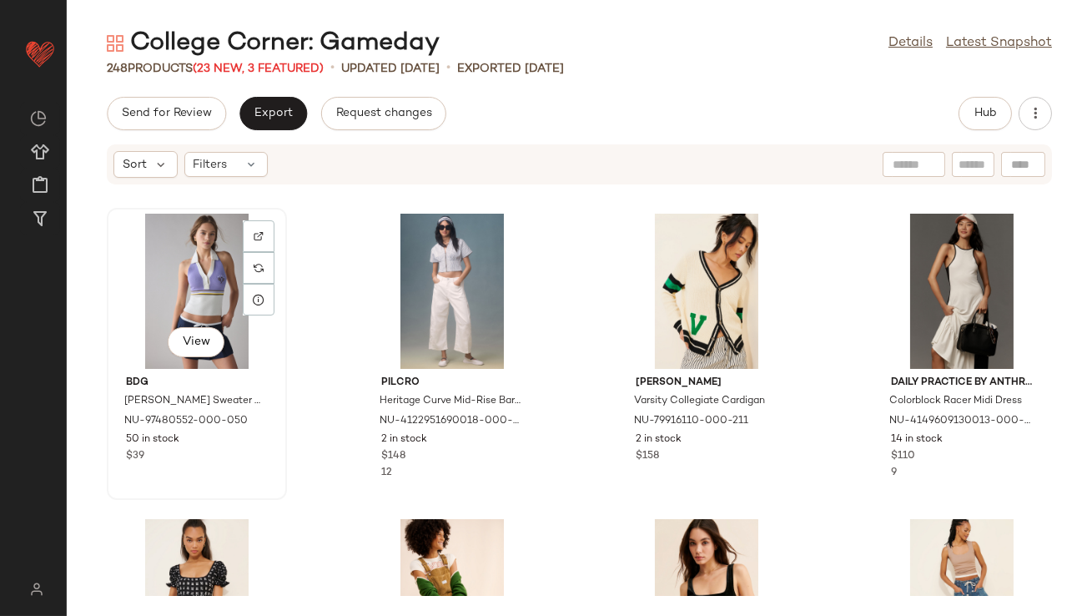
click at [196, 276] on div "View" at bounding box center [197, 291] width 169 height 155
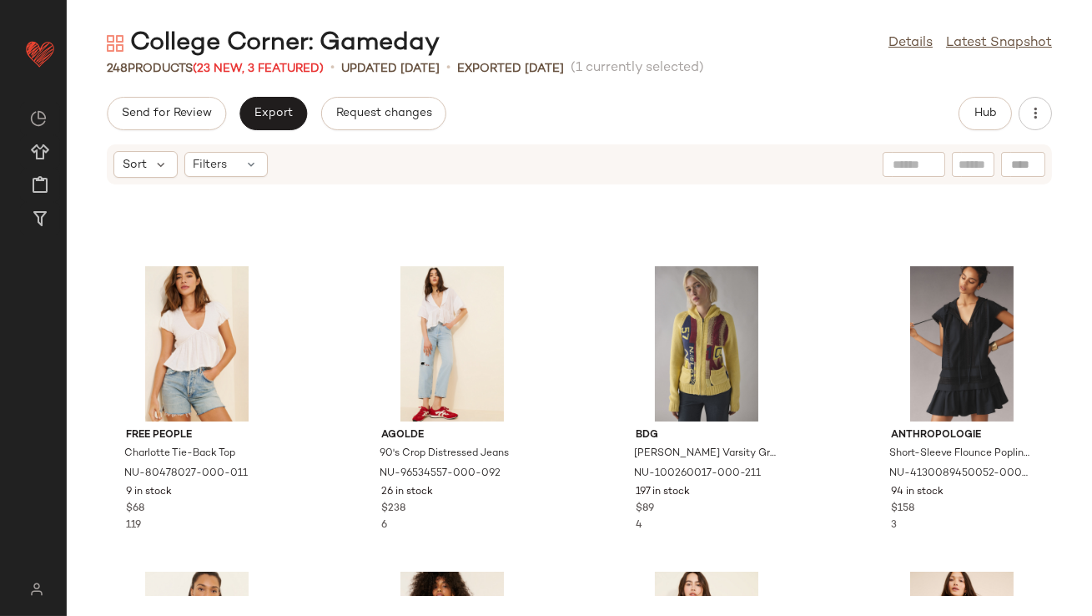
scroll to position [4513, 0]
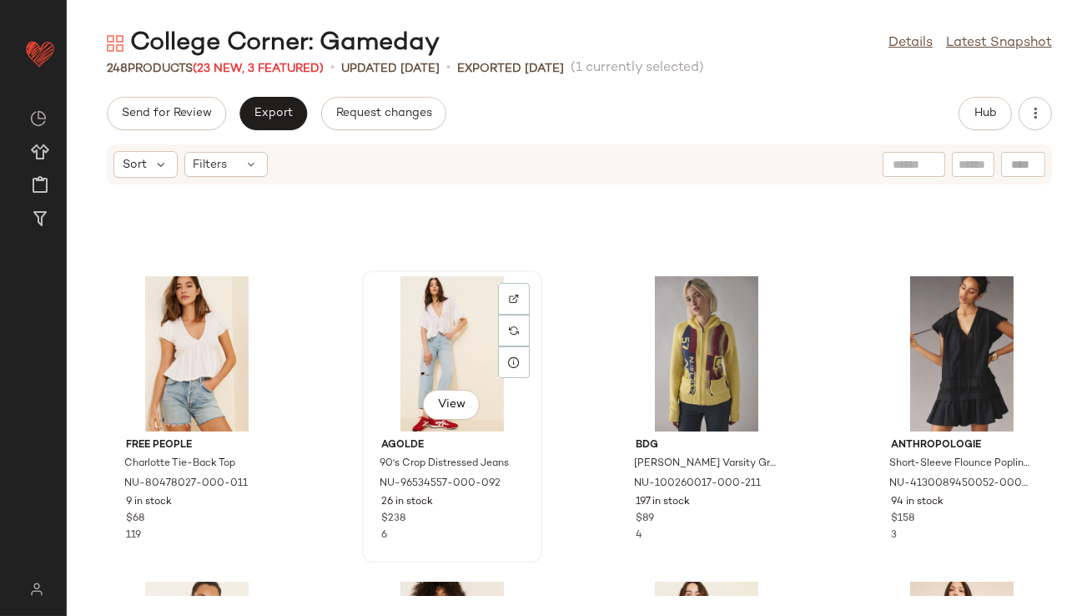
click at [431, 343] on div "View" at bounding box center [452, 353] width 169 height 155
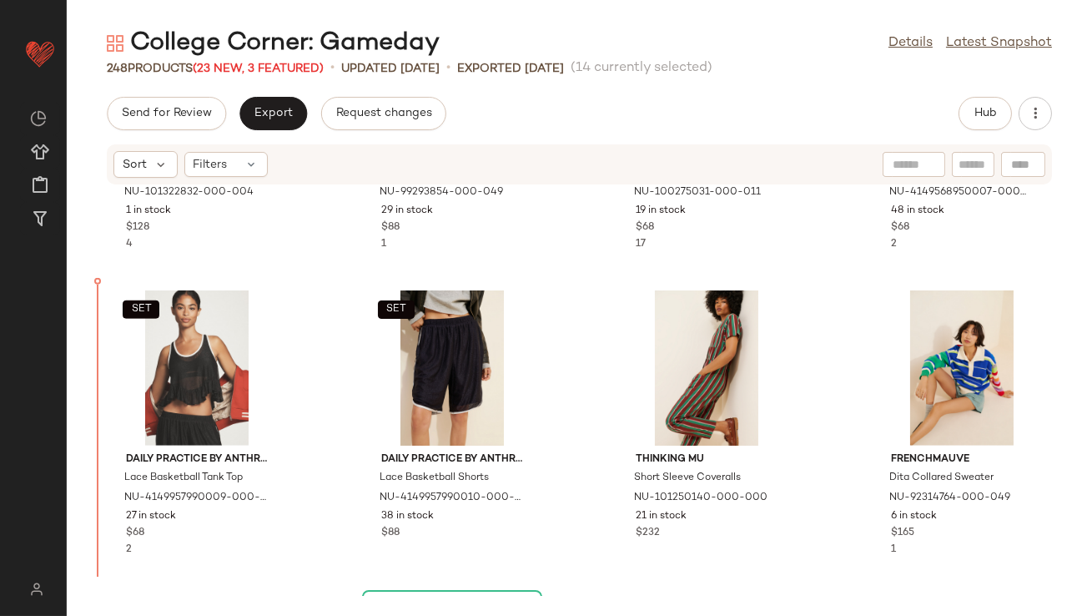
scroll to position [2666, 0]
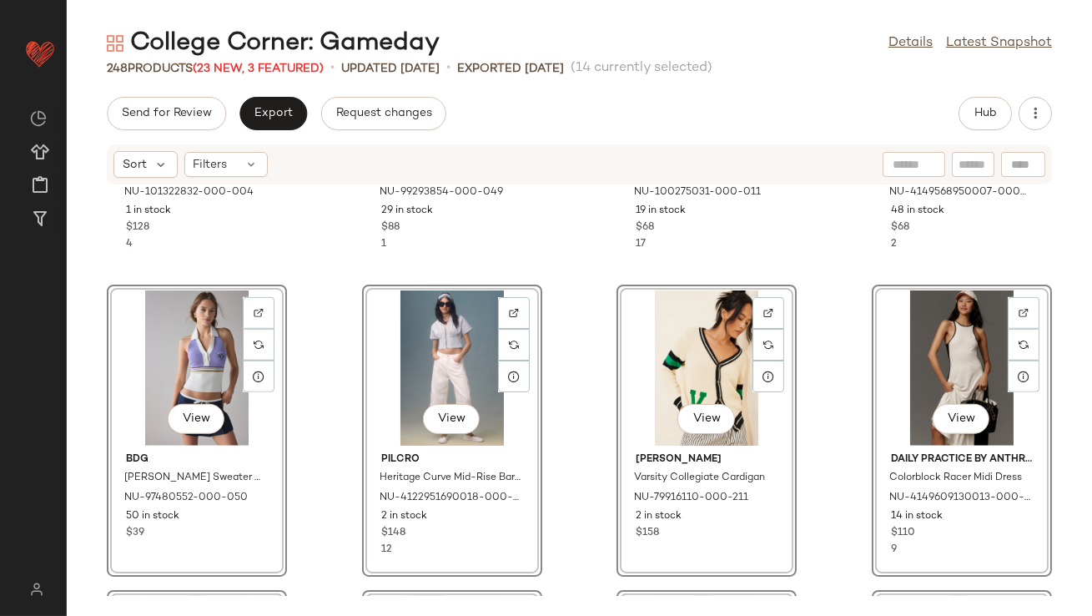
click at [305, 261] on div "Hype and Vice University of Notre Dame Offside Crewneck Sweatshirt NU-101322832…" at bounding box center [580, 390] width 1026 height 411
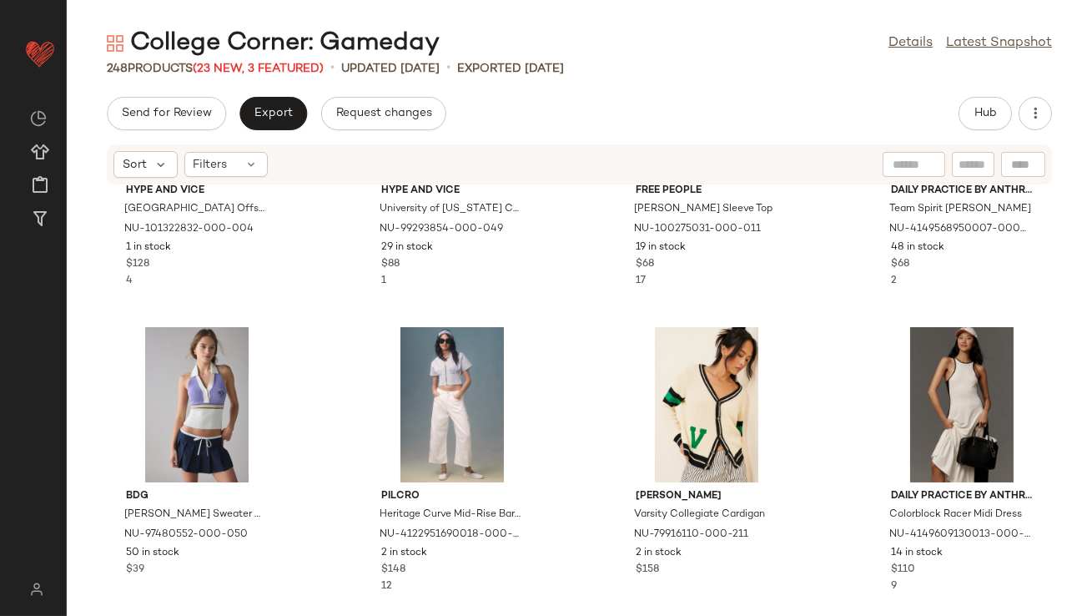
scroll to position [2669, 0]
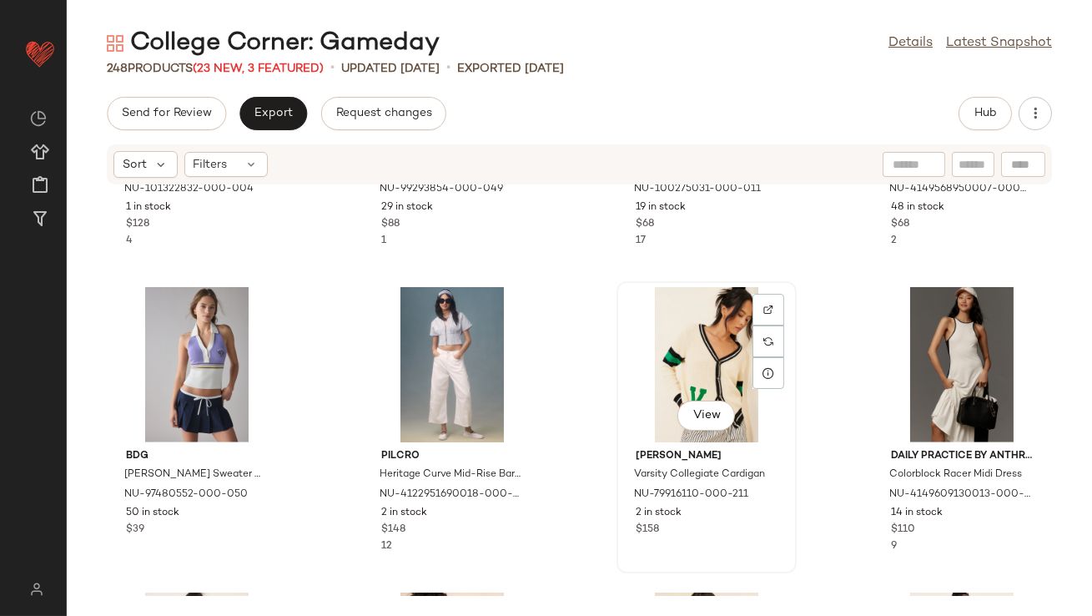
click at [668, 323] on div "View" at bounding box center [706, 364] width 169 height 155
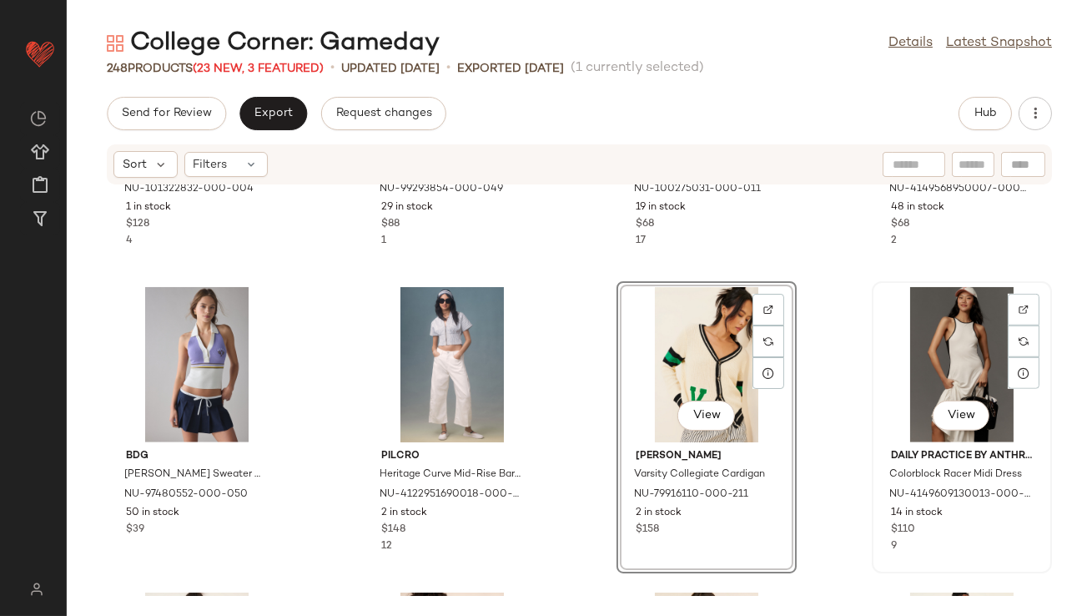
click at [906, 341] on div "View" at bounding box center [962, 364] width 169 height 155
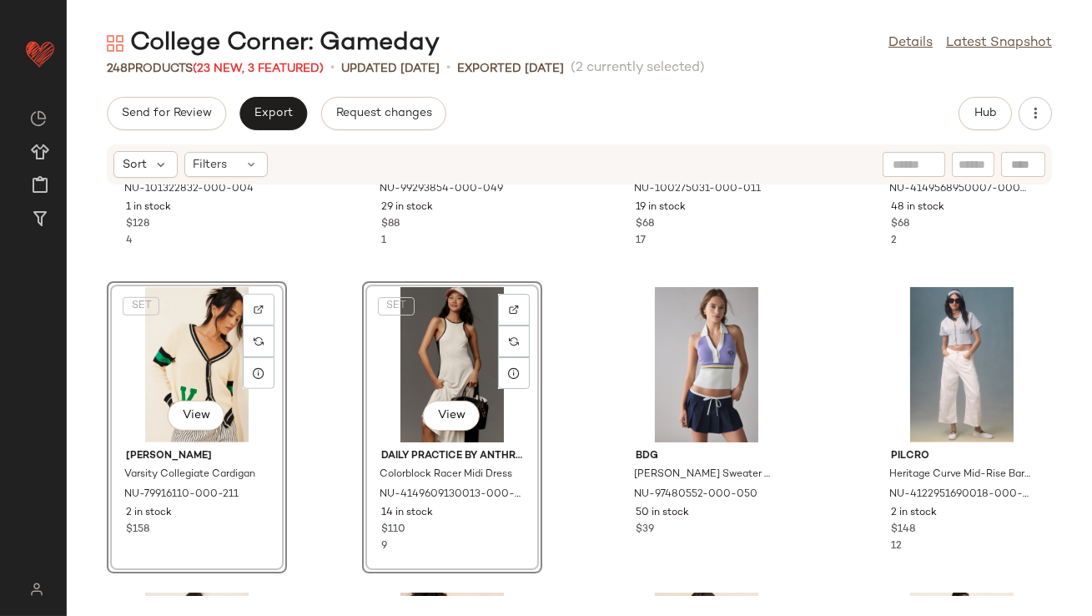
click at [325, 290] on div "Hype and Vice University of Notre Dame Offside Crewneck Sweatshirt NU-101322832…" at bounding box center [580, 390] width 1026 height 411
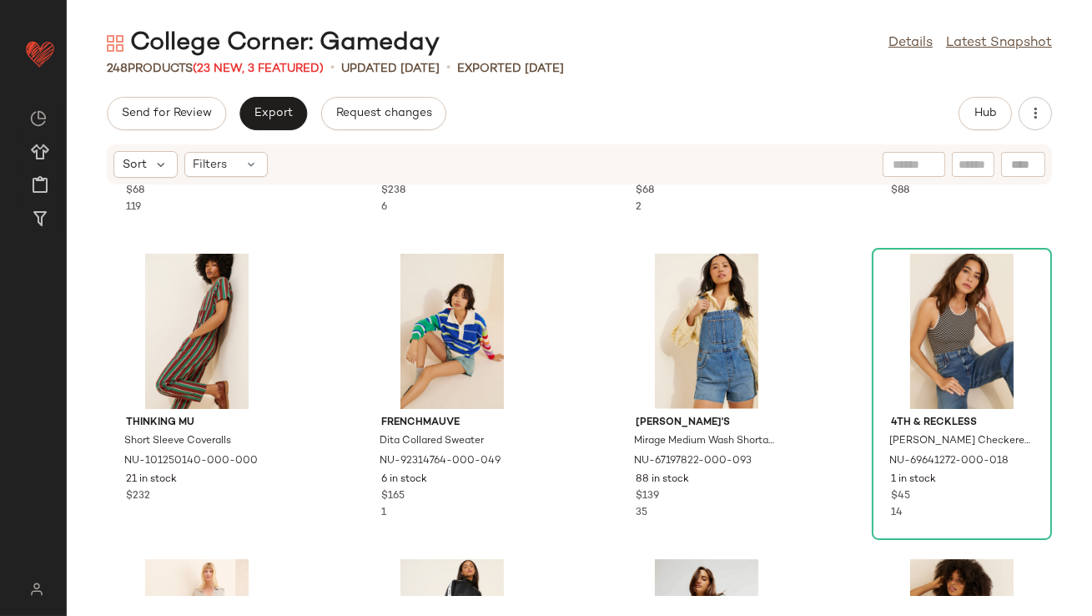
scroll to position [3922, 0]
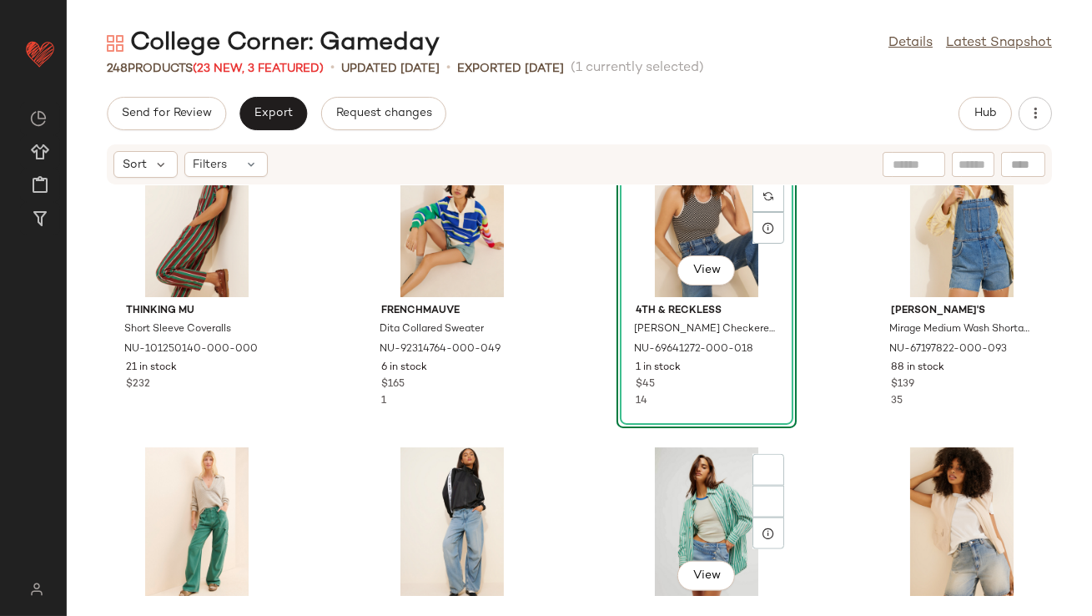
scroll to position [4261, 0]
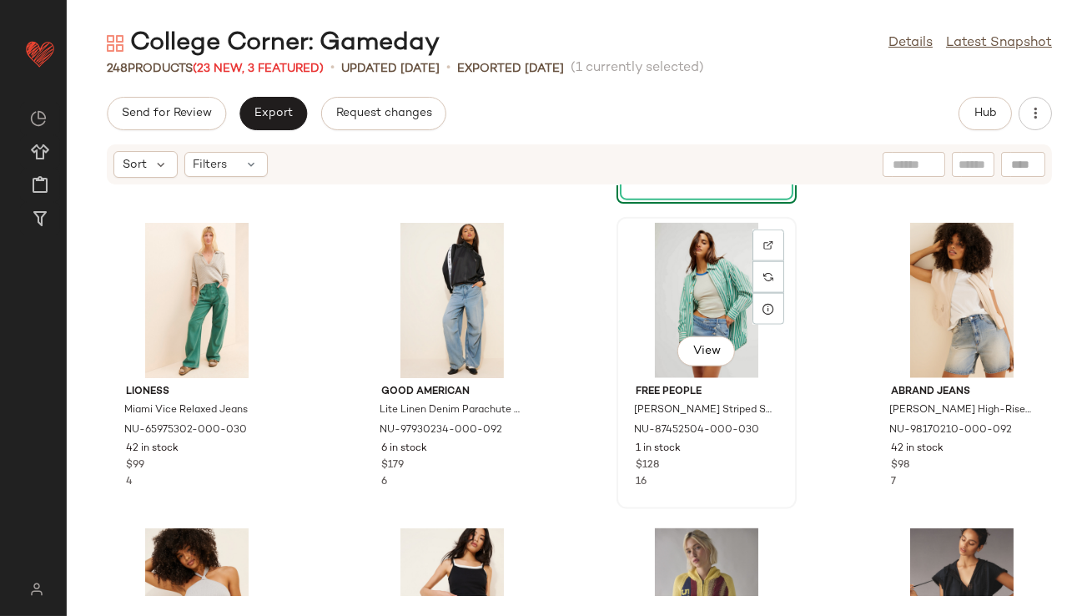
click at [670, 300] on div "View" at bounding box center [706, 300] width 169 height 155
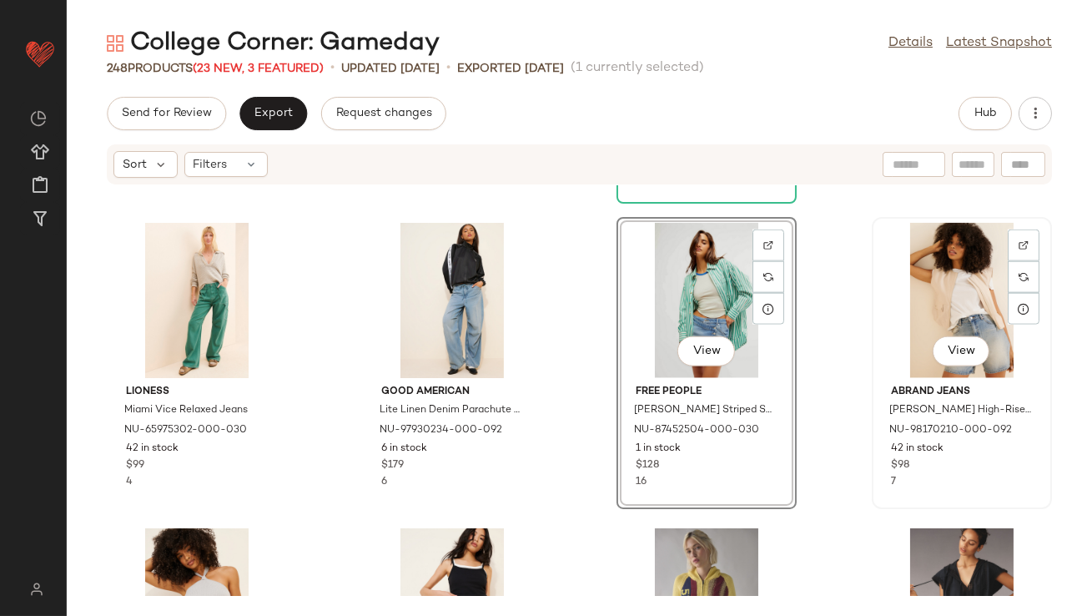
click at [940, 285] on div "View" at bounding box center [962, 300] width 169 height 155
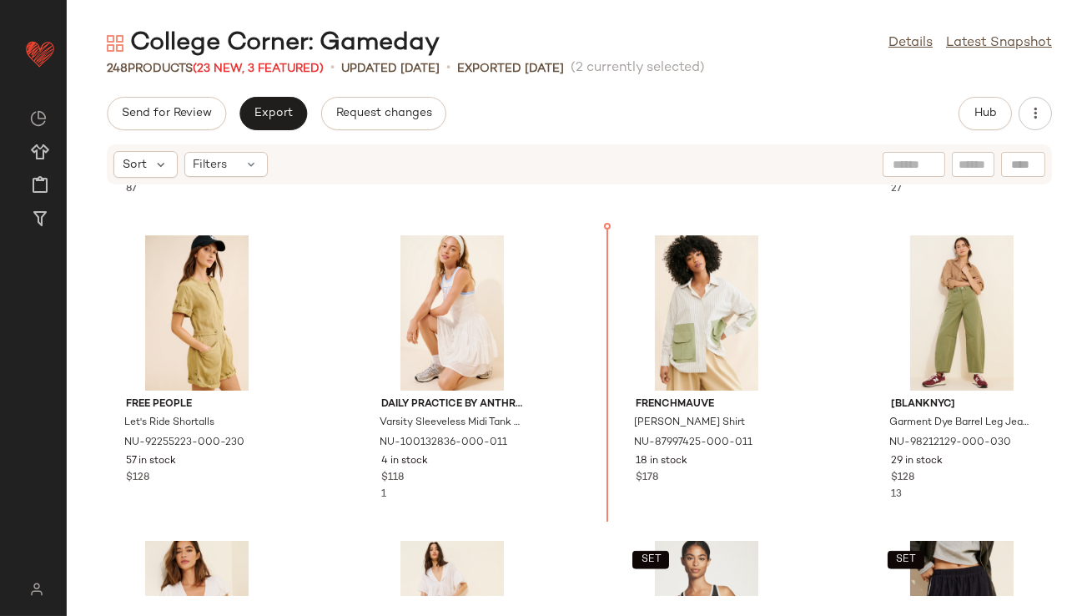
scroll to position [3341, 0]
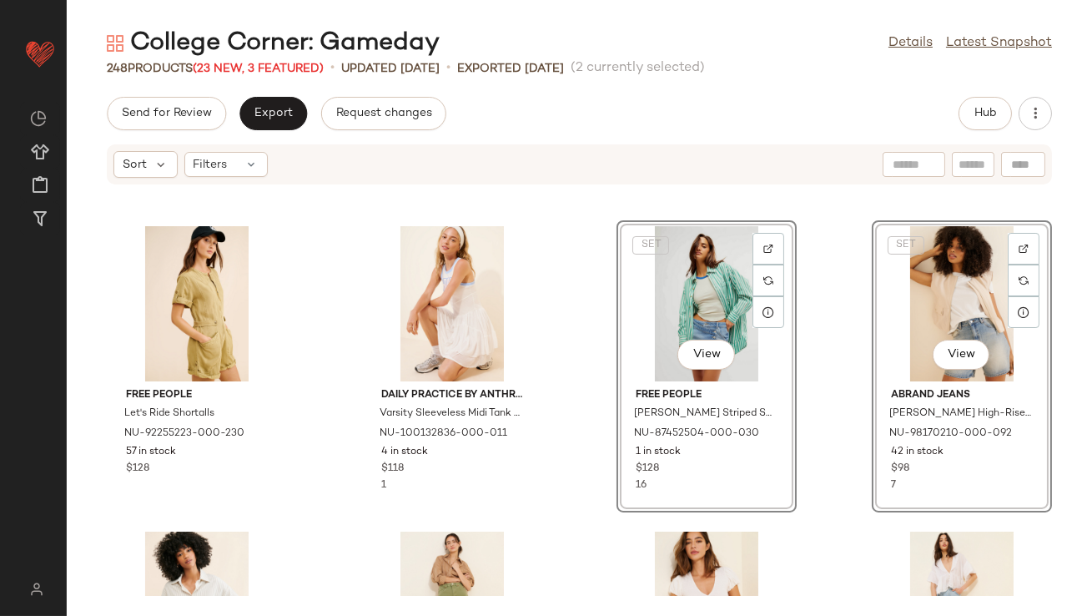
click at [591, 384] on div "Free People Daisy Dots Mini Dress NU-97112478-000-009 41 in stock $128 87 Levi'…" at bounding box center [580, 390] width 1026 height 411
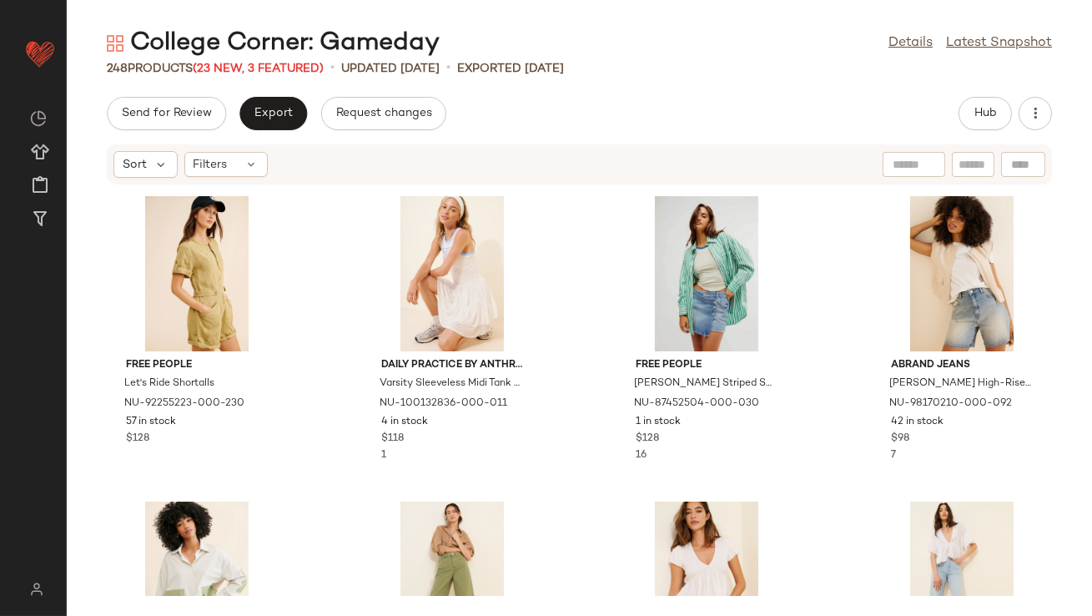
scroll to position [3357, 0]
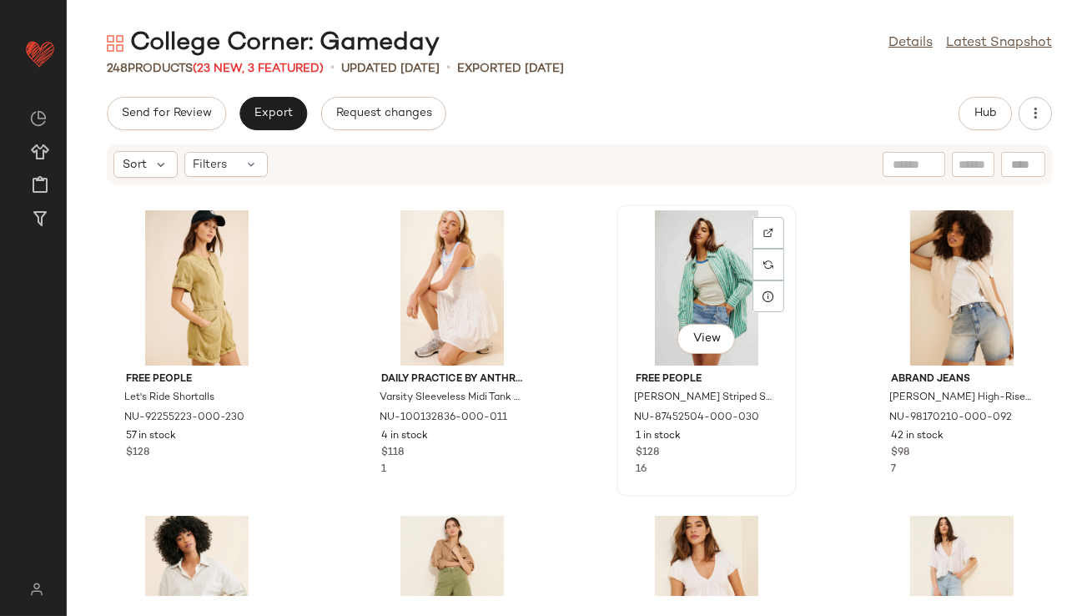
click at [679, 266] on div "View" at bounding box center [706, 287] width 169 height 155
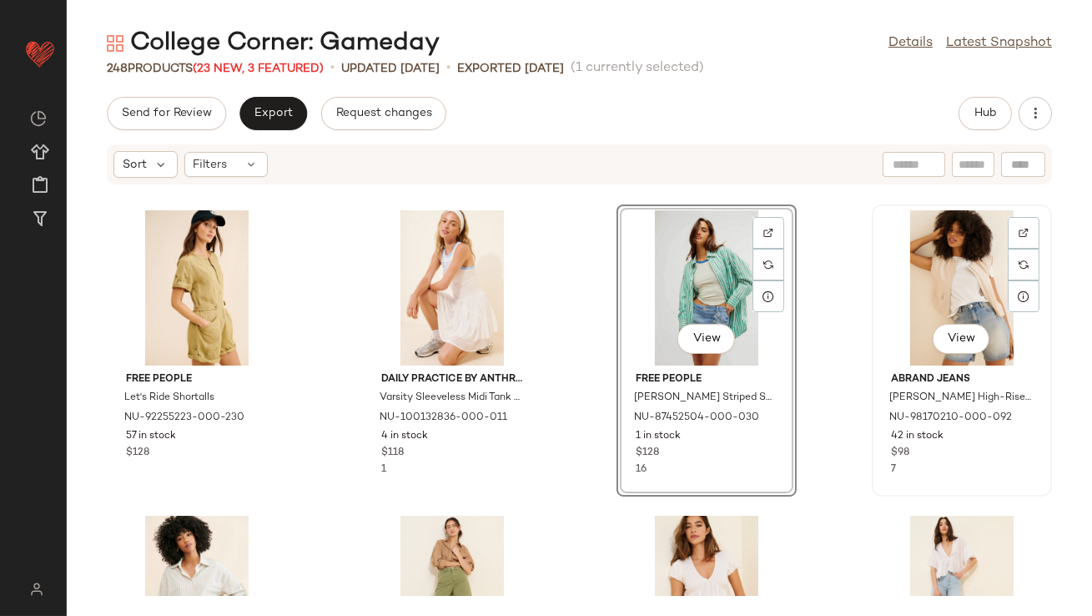
click at [972, 278] on div "View" at bounding box center [962, 287] width 169 height 155
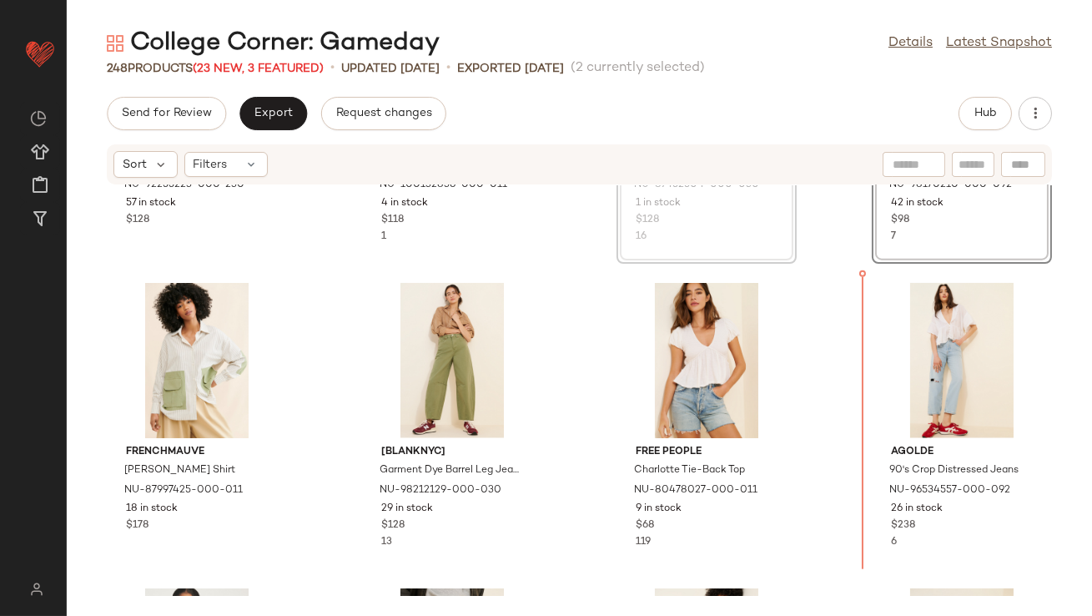
scroll to position [3592, 0]
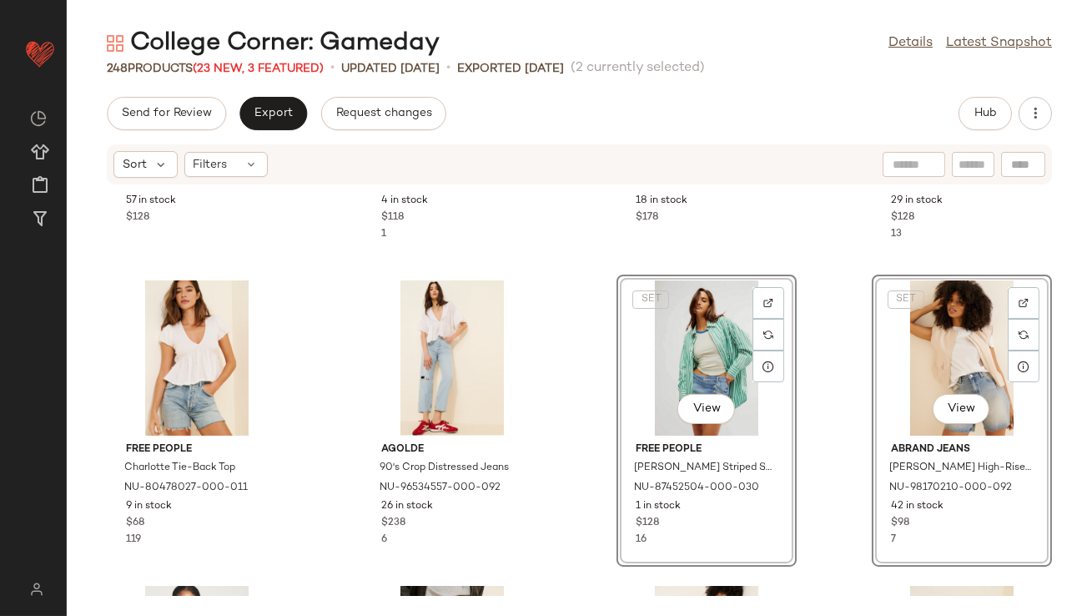
click at [836, 341] on div "Free People Let's Ride Shortalls NU-92255223-000-230 57 in stock $128 Daily Pra…" at bounding box center [580, 390] width 1026 height 411
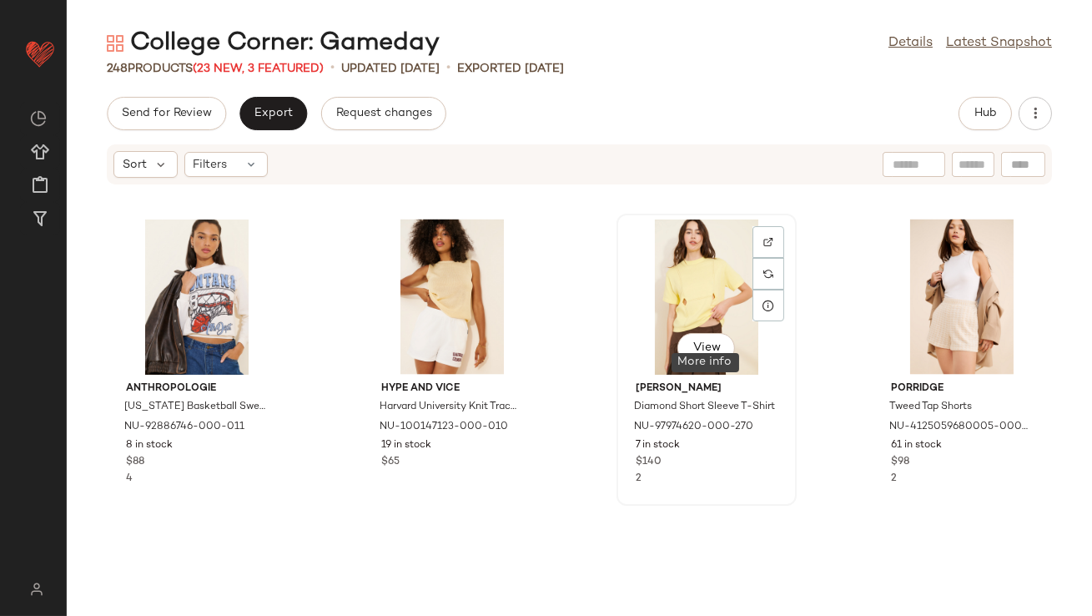
scroll to position [5000, 0]
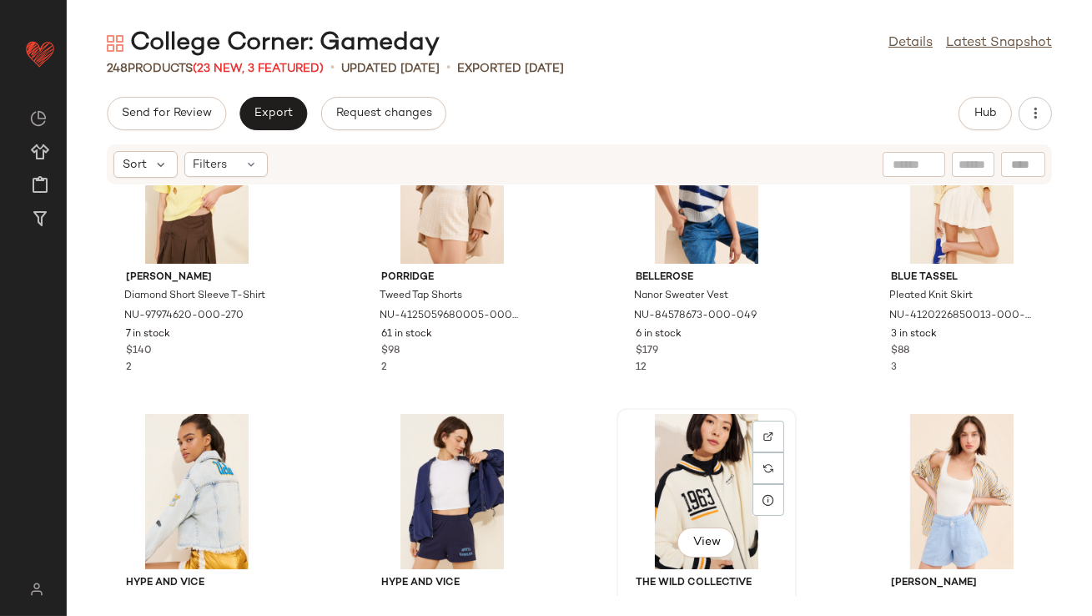
scroll to position [5292, 0]
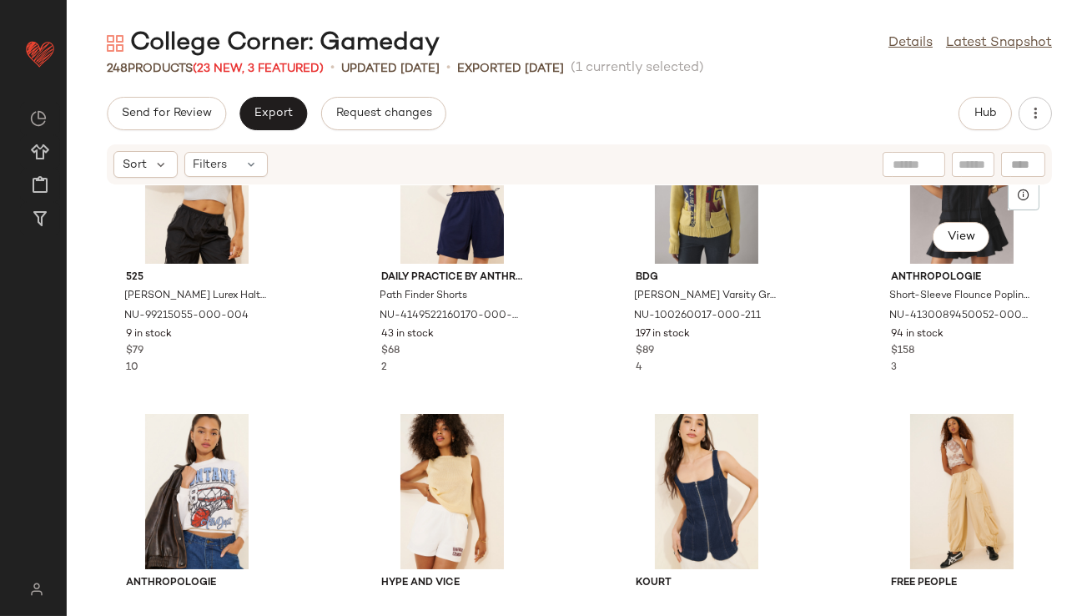
scroll to position [4656, 0]
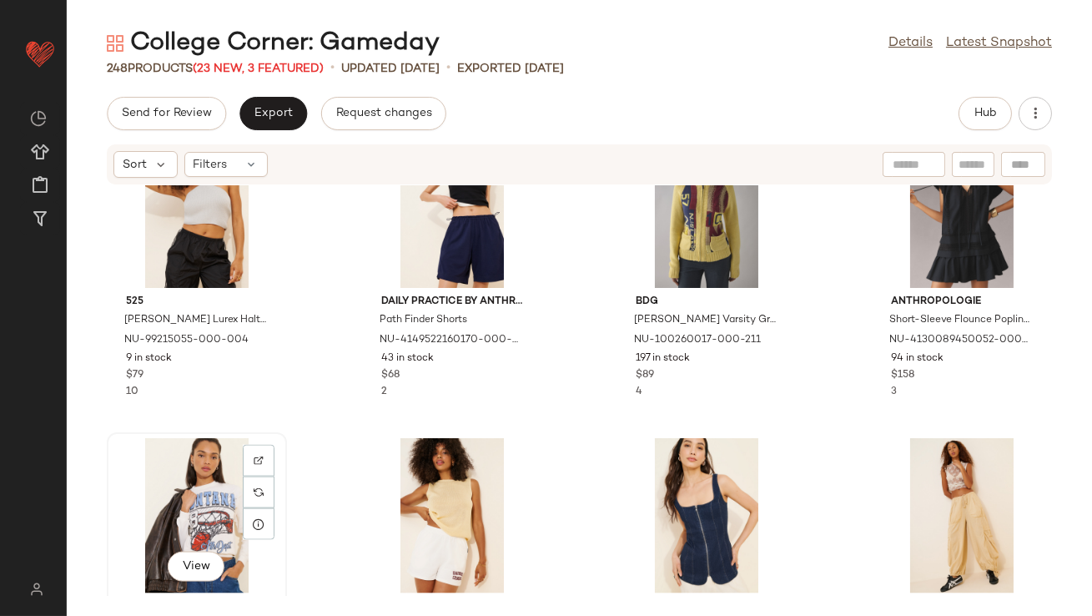
click at [198, 483] on div "View" at bounding box center [197, 515] width 169 height 155
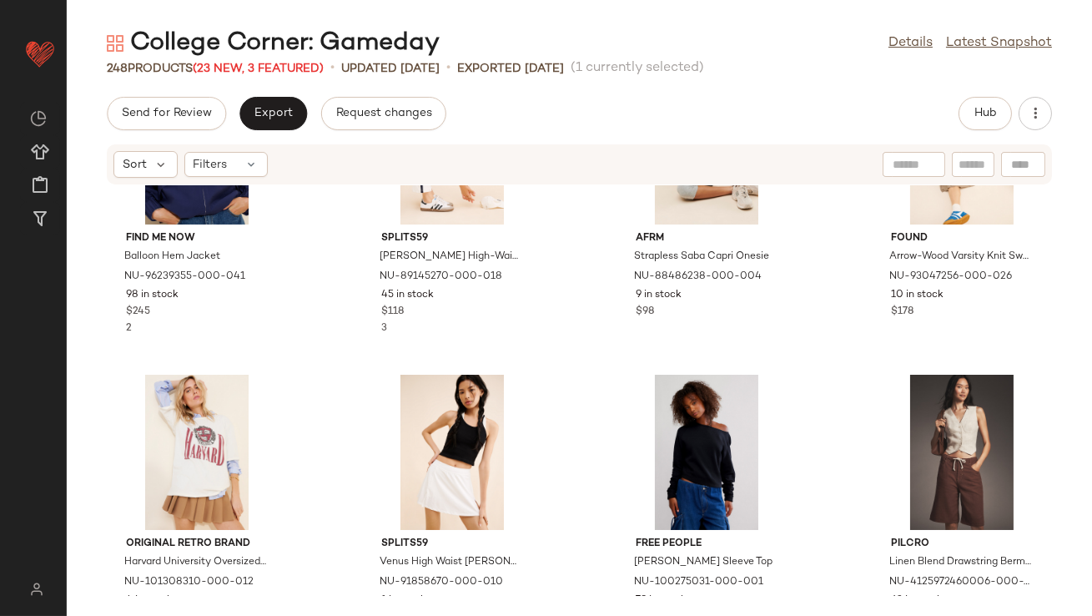
scroll to position [5778, 0]
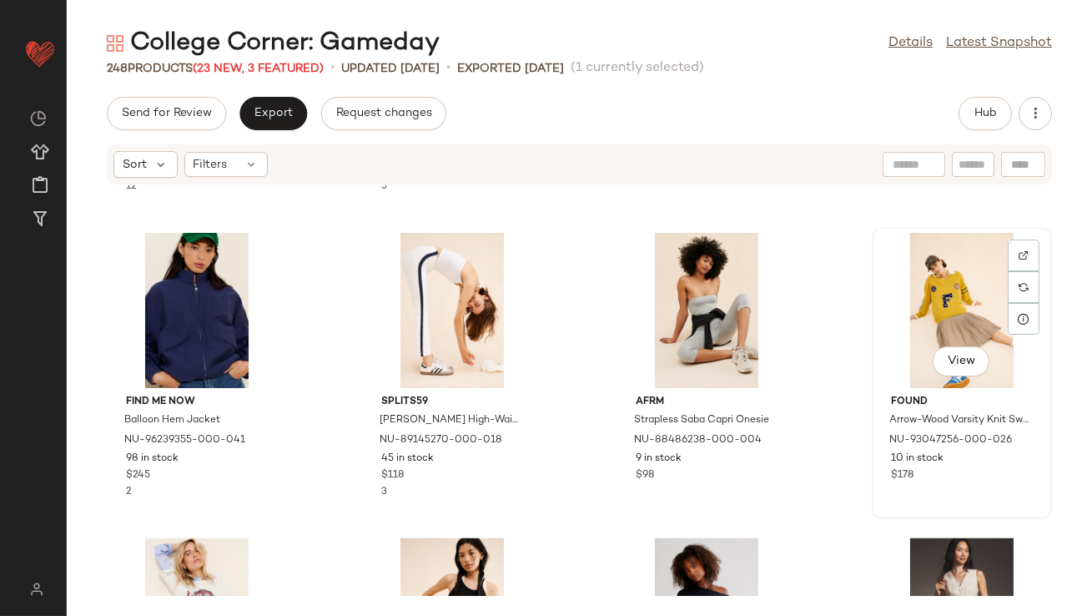
click at [894, 295] on div "View" at bounding box center [962, 310] width 169 height 155
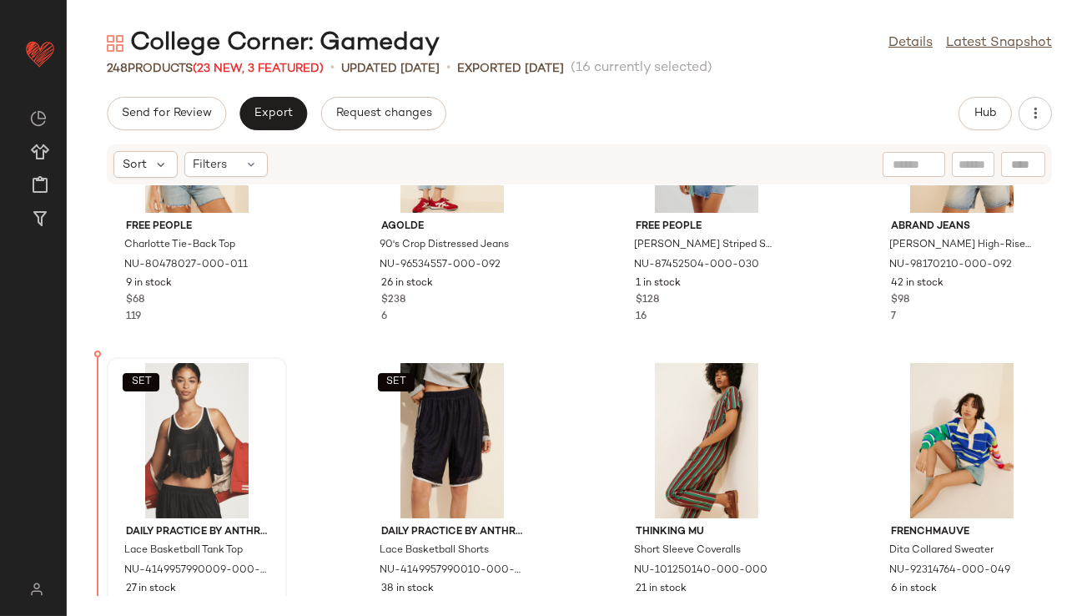
scroll to position [3816, 0]
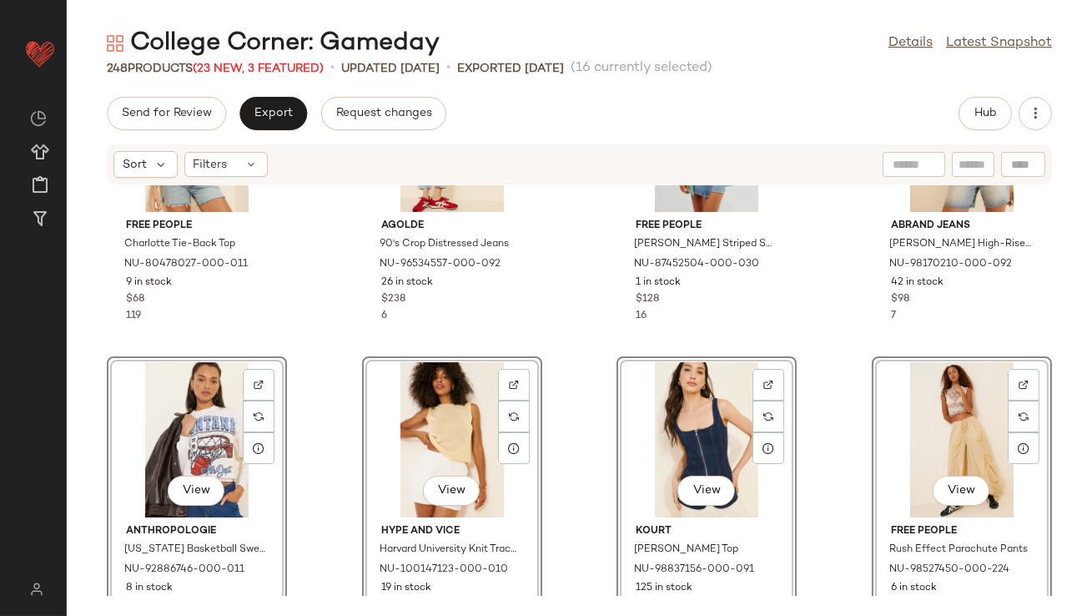
click at [295, 305] on div "Free People Charlotte Tie-Back Top NU-80478027-000-011 9 in stock $68 119 AGOLD…" at bounding box center [580, 390] width 1026 height 411
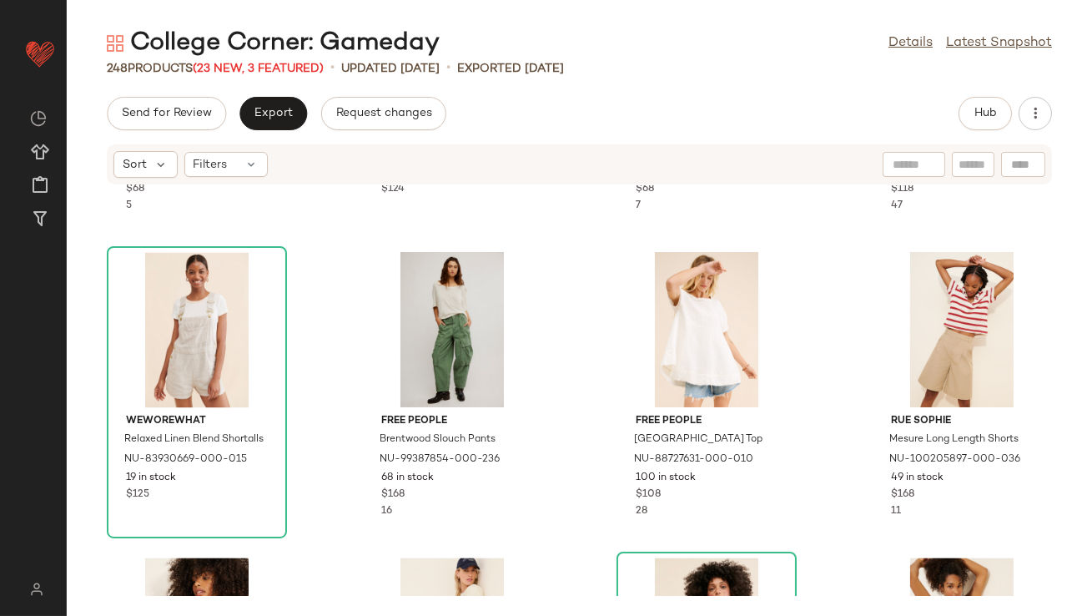
scroll to position [6426, 0]
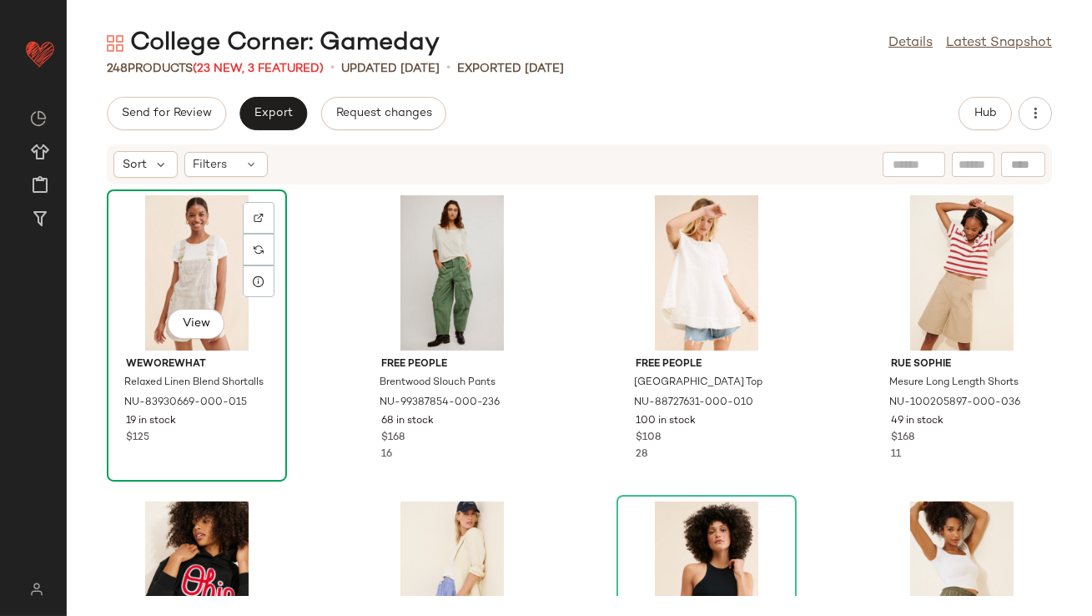
click at [173, 273] on div "View" at bounding box center [197, 272] width 169 height 155
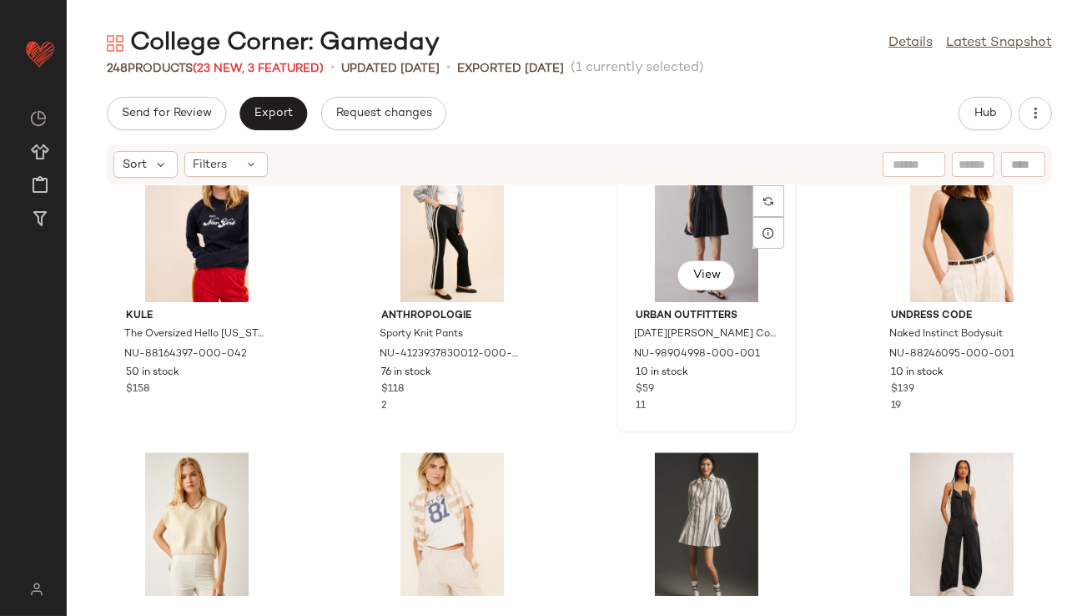
scroll to position [8405, 0]
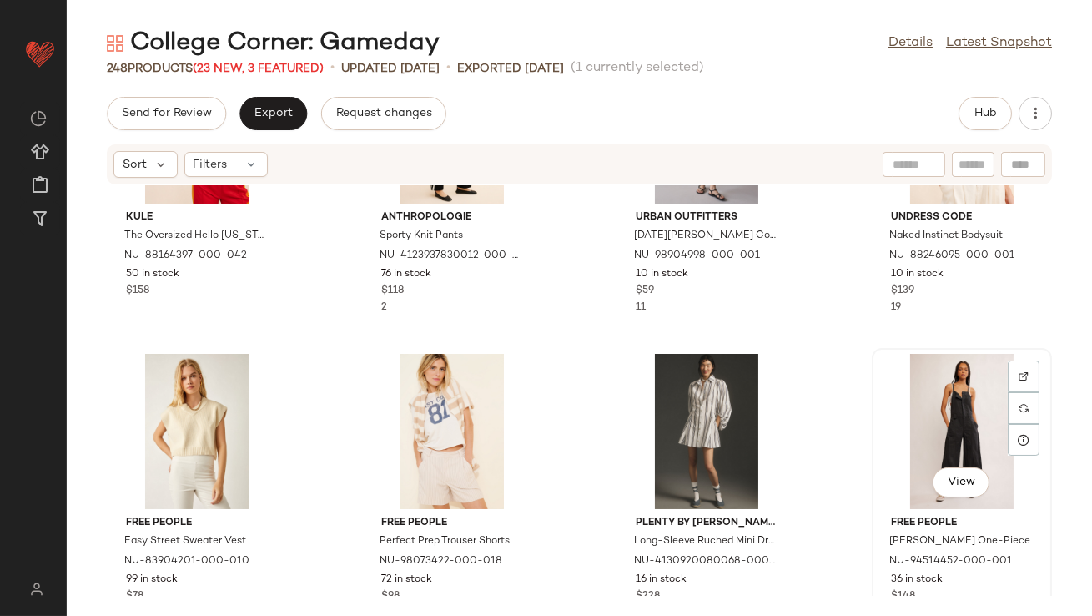
click at [930, 410] on div "View" at bounding box center [962, 431] width 169 height 155
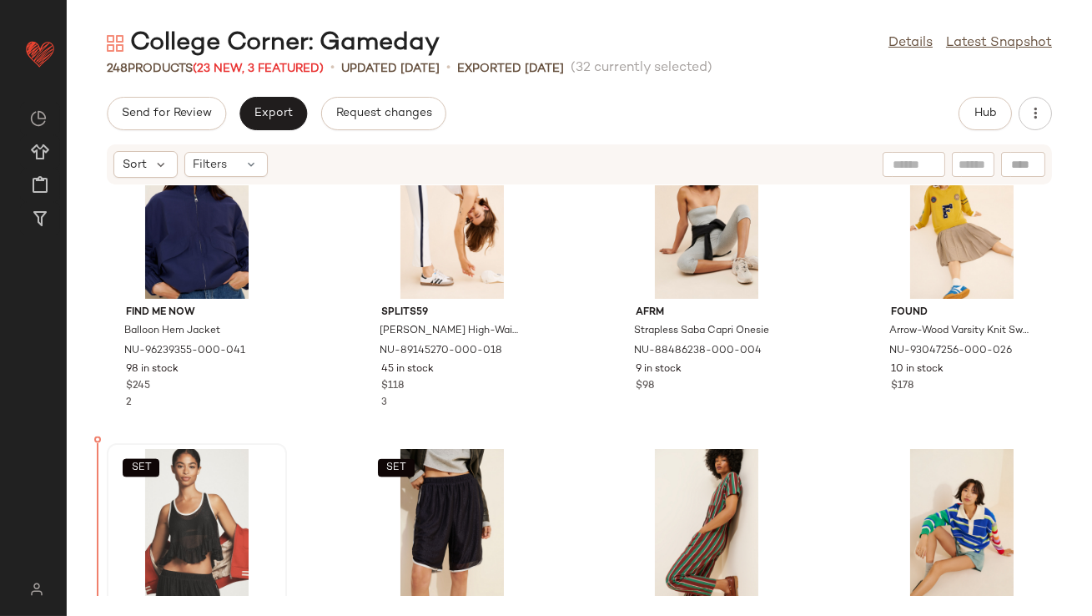
scroll to position [4969, 0]
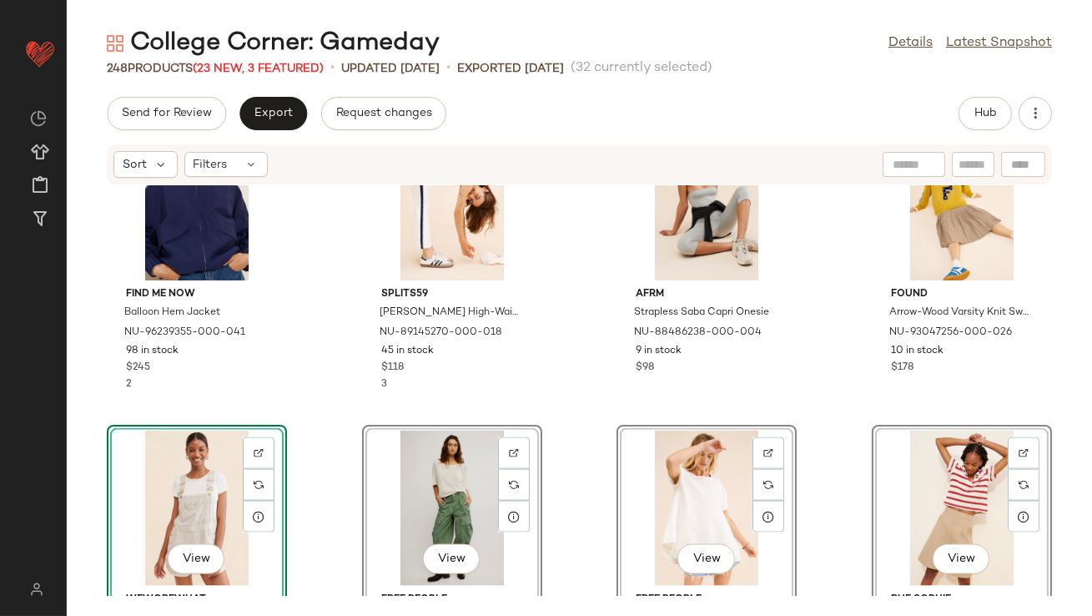
click at [306, 335] on div "Find Me Now Balloon Hem Jacket NU-96239355-000-041 98 in stock $245 2 Splits59 …" at bounding box center [580, 390] width 1026 height 411
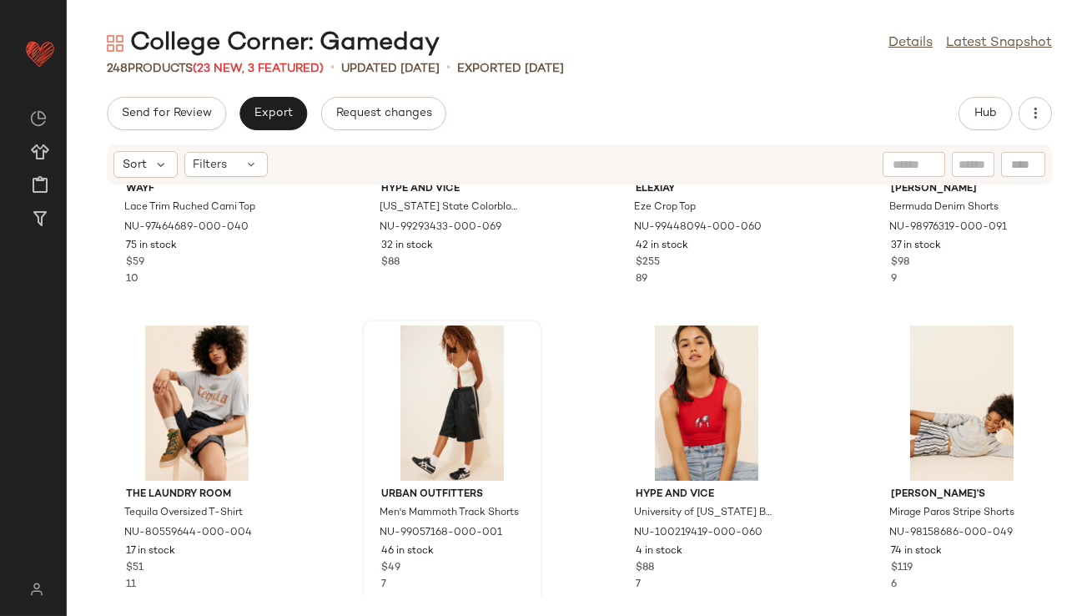
scroll to position [6636, 0]
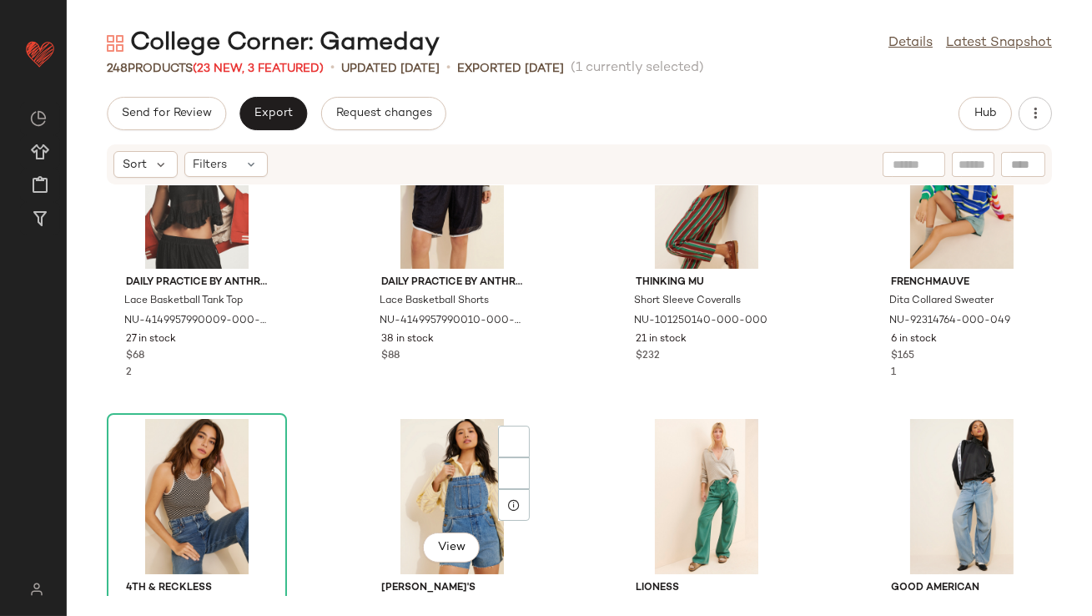
scroll to position [7760, 0]
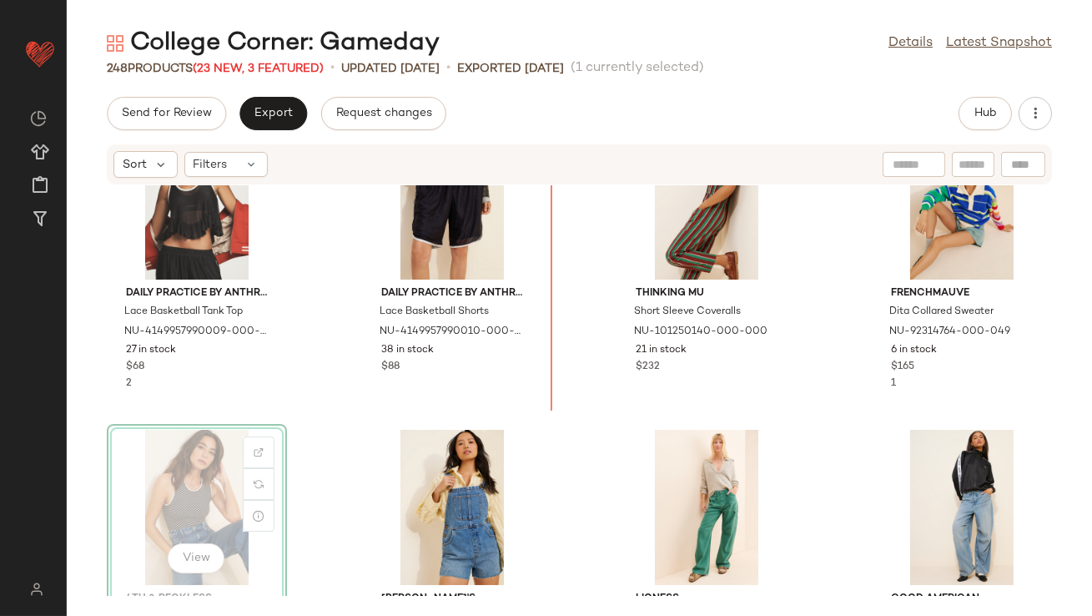
drag, startPoint x: 191, startPoint y: 455, endPoint x: 200, endPoint y: 453, distance: 9.3
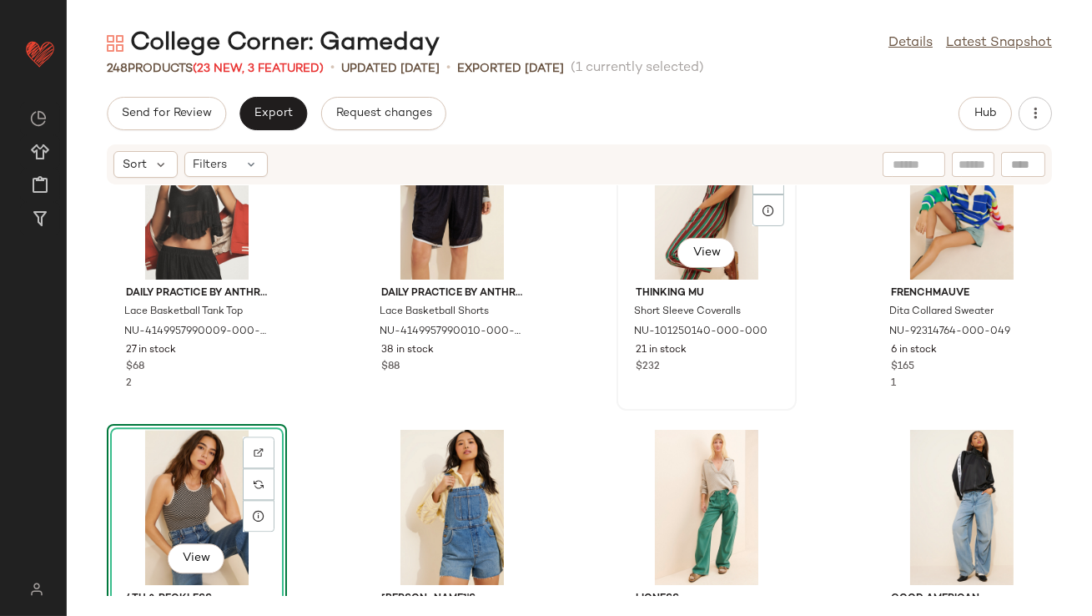
scroll to position [7719, 0]
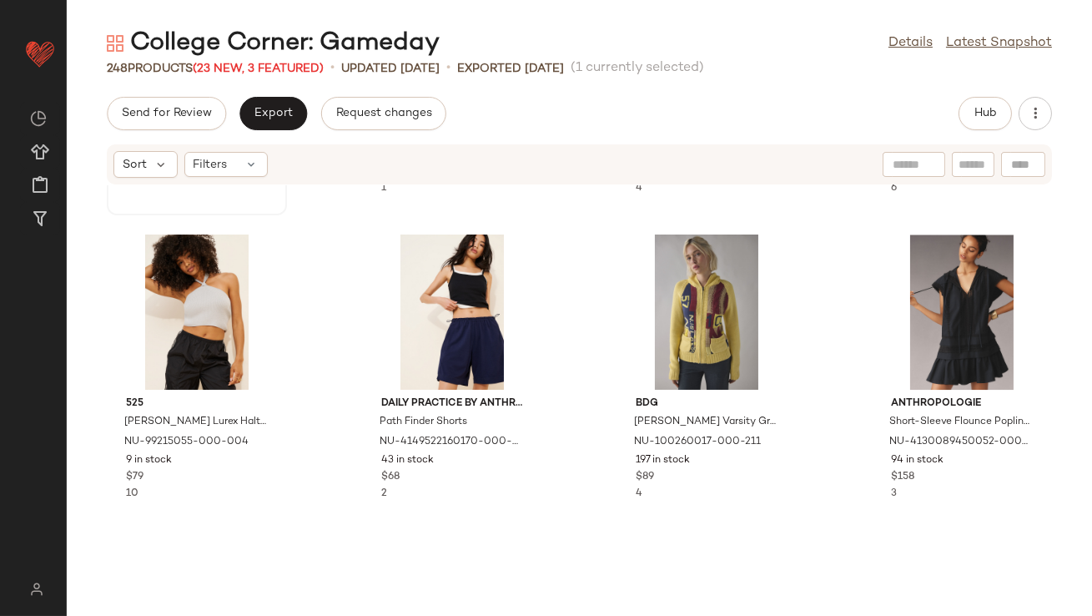
scroll to position [8274, 0]
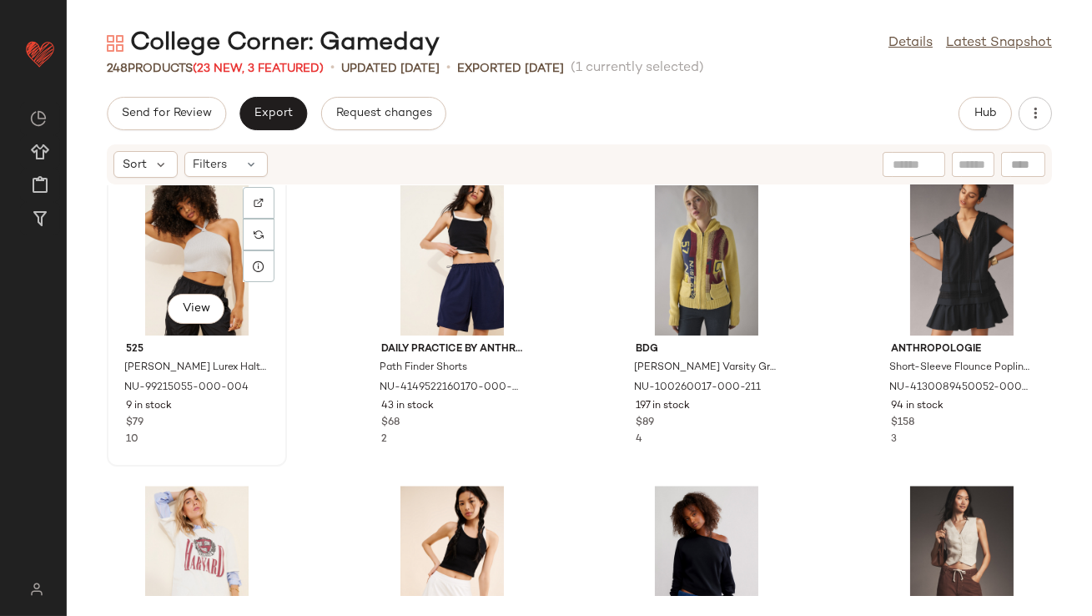
click at [192, 255] on div "View" at bounding box center [197, 257] width 169 height 155
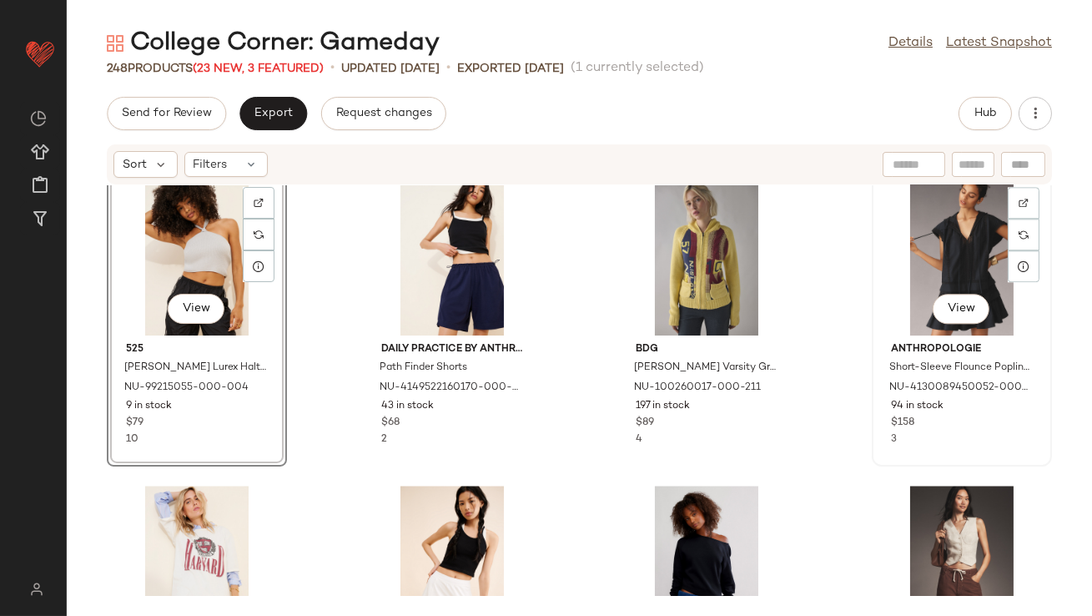
click at [940, 214] on div "View" at bounding box center [962, 257] width 169 height 155
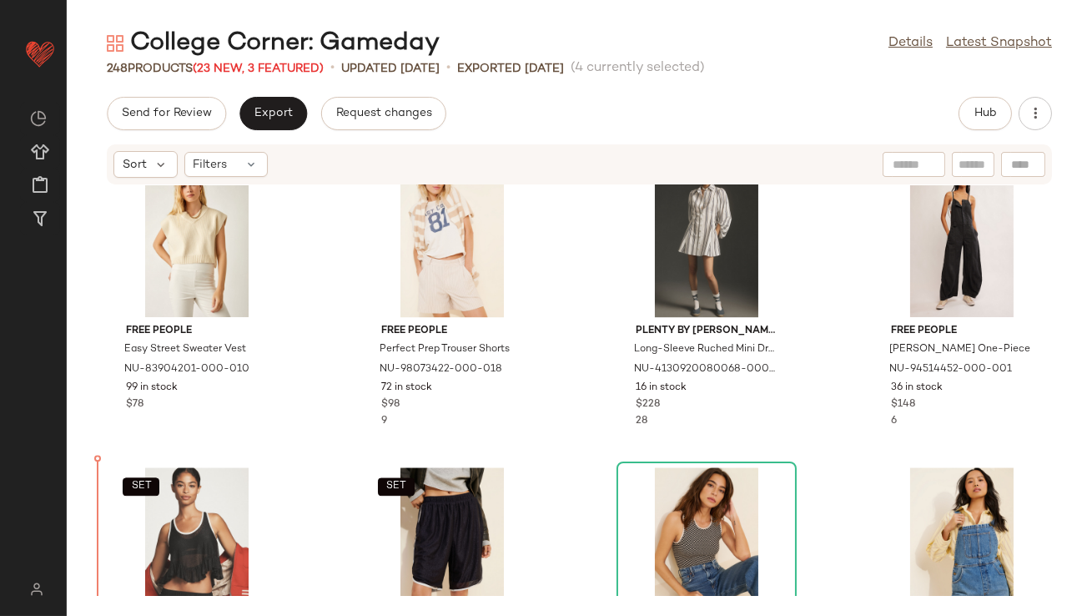
drag, startPoint x: 183, startPoint y: 256, endPoint x: 192, endPoint y: 256, distance: 9.2
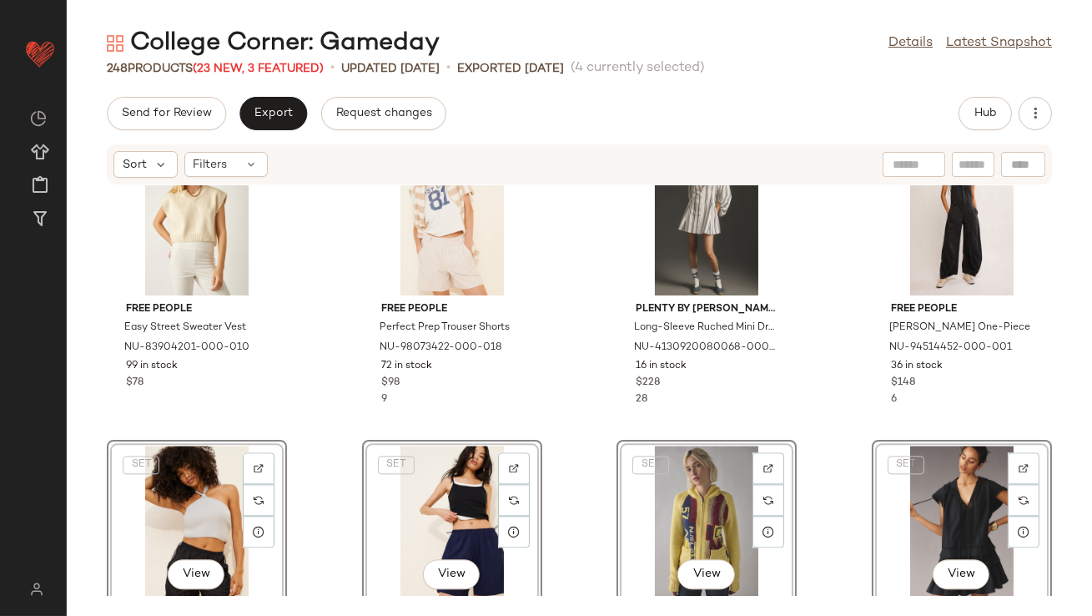
click at [330, 376] on div "Free People Easy Street Sweater Vest NU-83904201-000-010 99 in stock $78 Free P…" at bounding box center [580, 390] width 1026 height 411
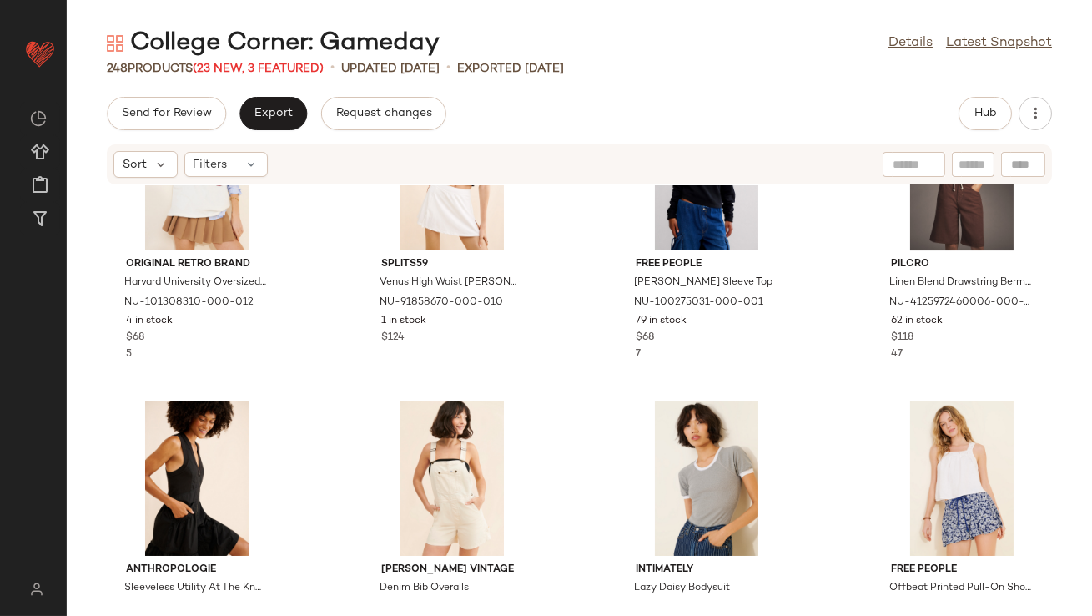
scroll to position [8733, 0]
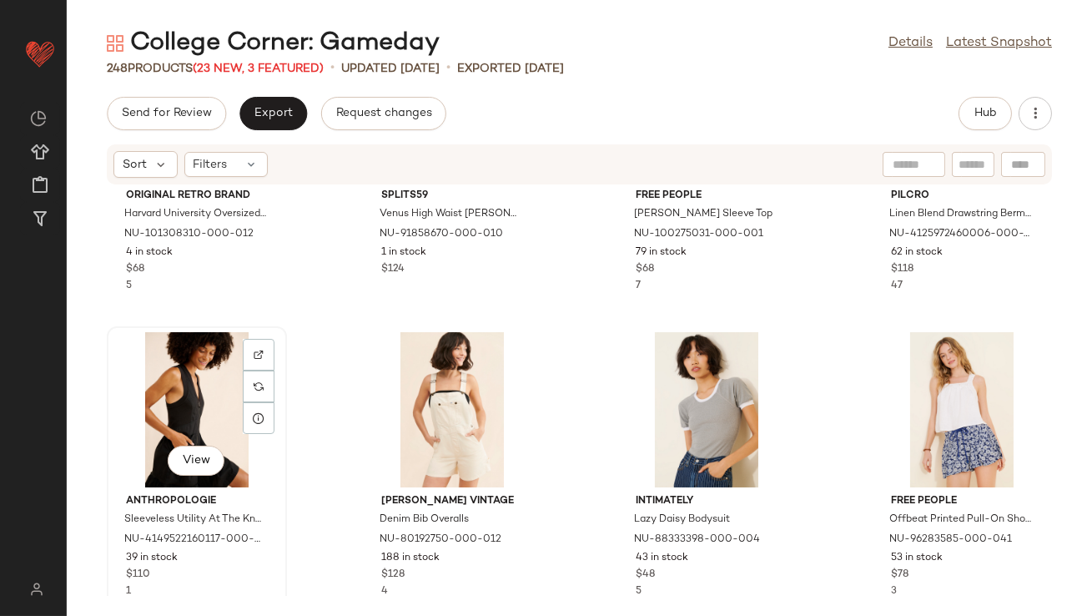
click at [169, 386] on div "View" at bounding box center [197, 409] width 169 height 155
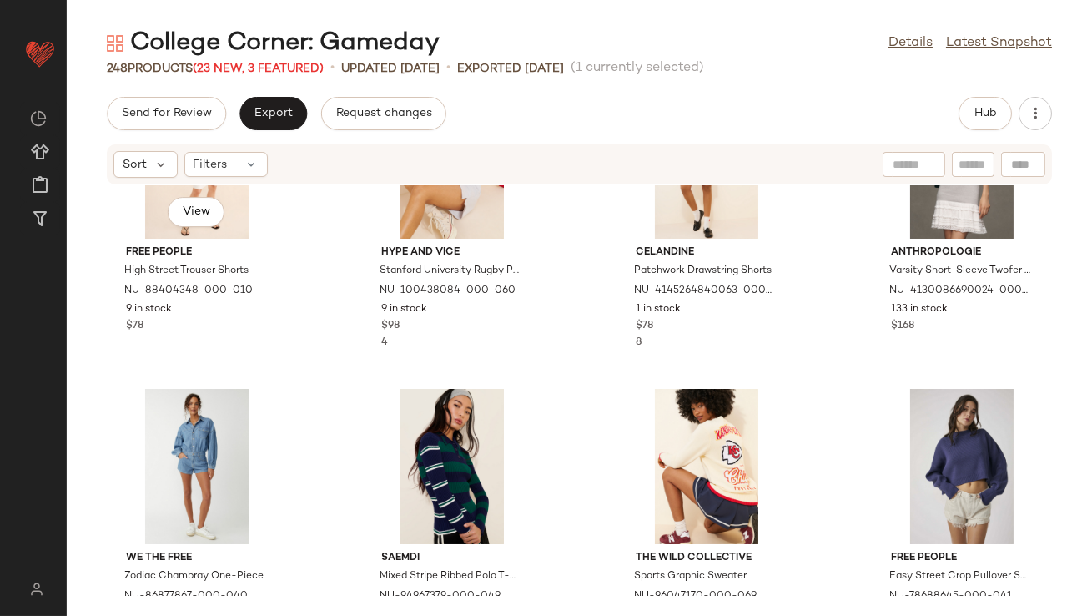
scroll to position [10839, 0]
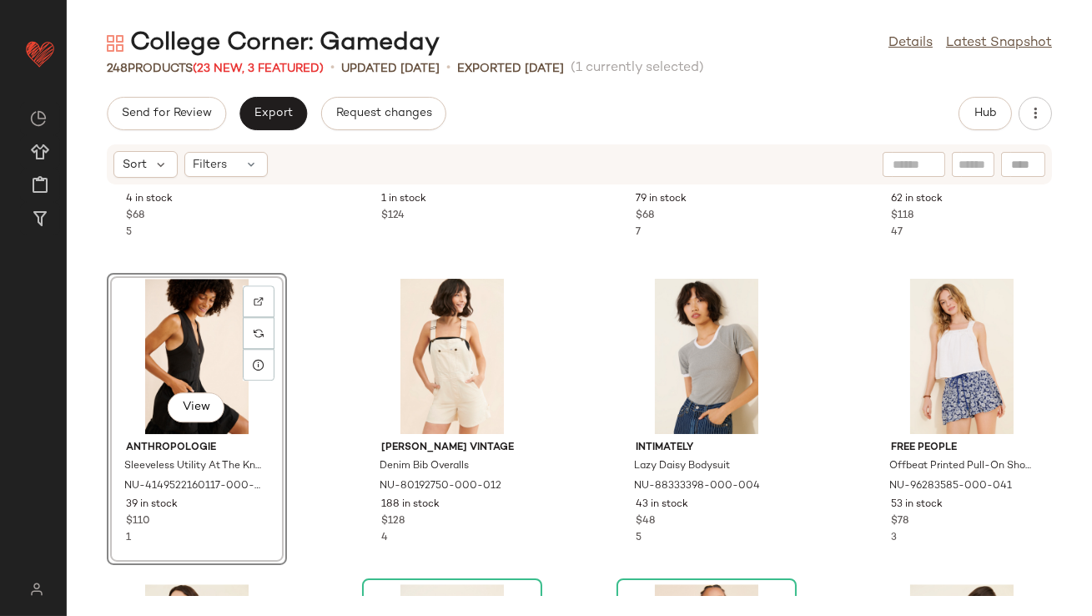
scroll to position [8240, 0]
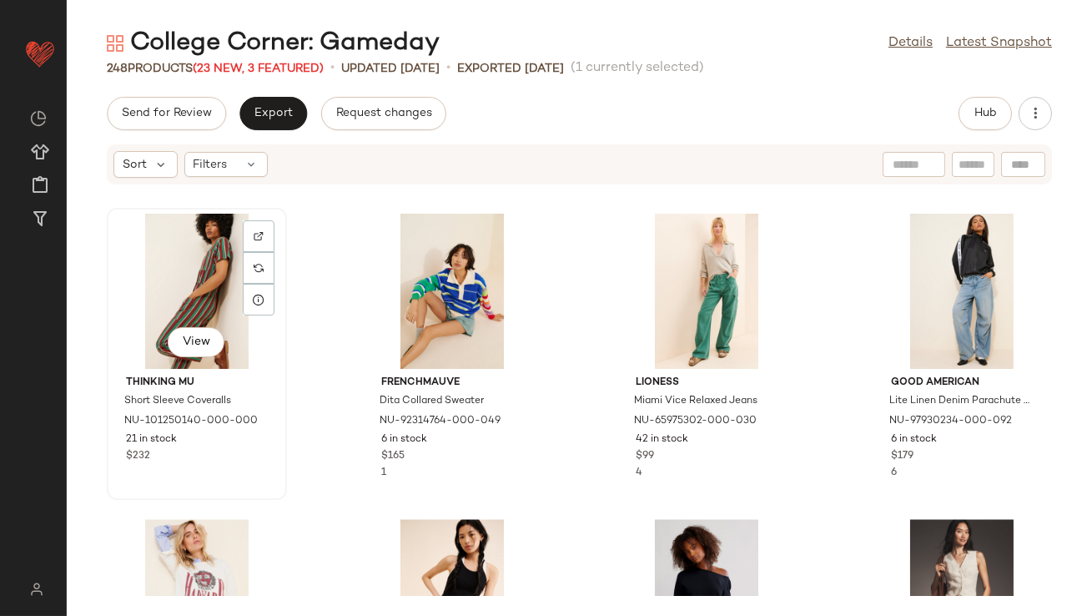
click at [282, 409] on div "View Thinking MU Short Sleeve Coveralls NU-101250140-000-000 21 in stock $232" at bounding box center [196, 353] width 177 height 289
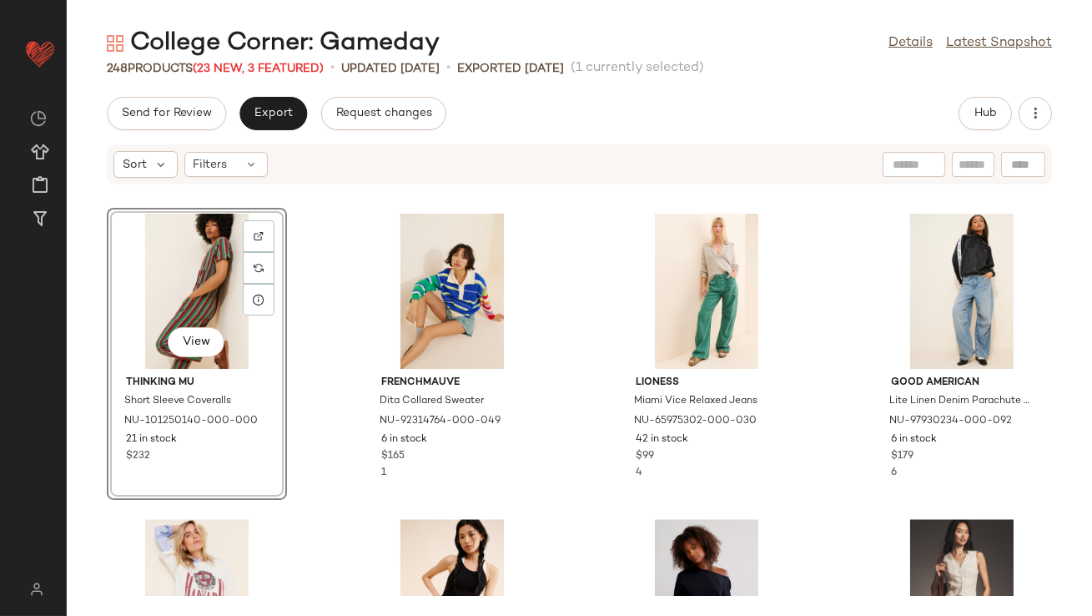
click at [182, 298] on div "View" at bounding box center [197, 291] width 169 height 155
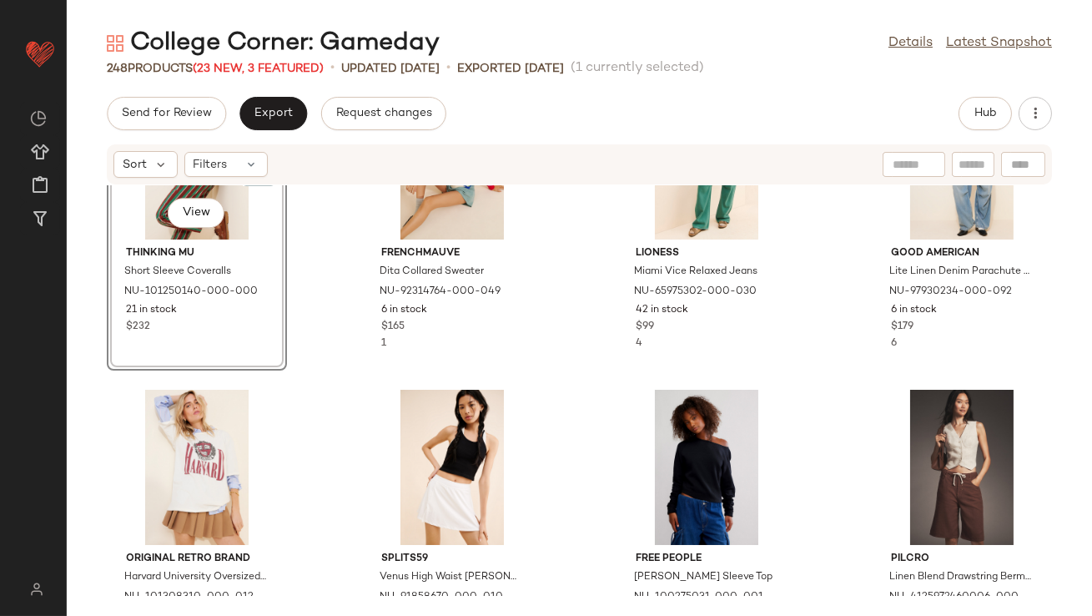
scroll to position [8262, 0]
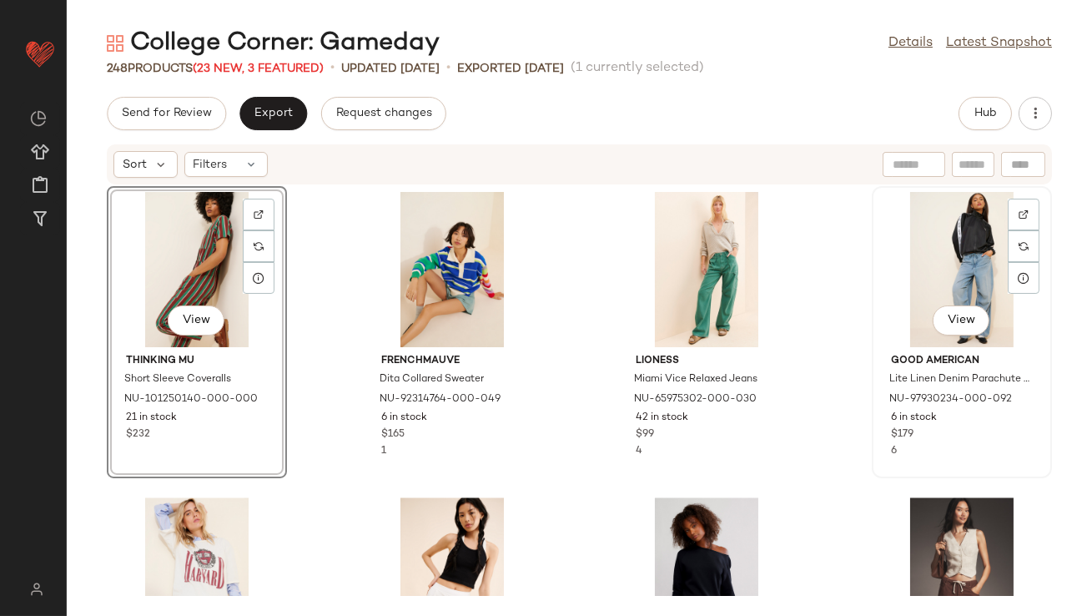
click at [952, 271] on div "View" at bounding box center [962, 269] width 169 height 155
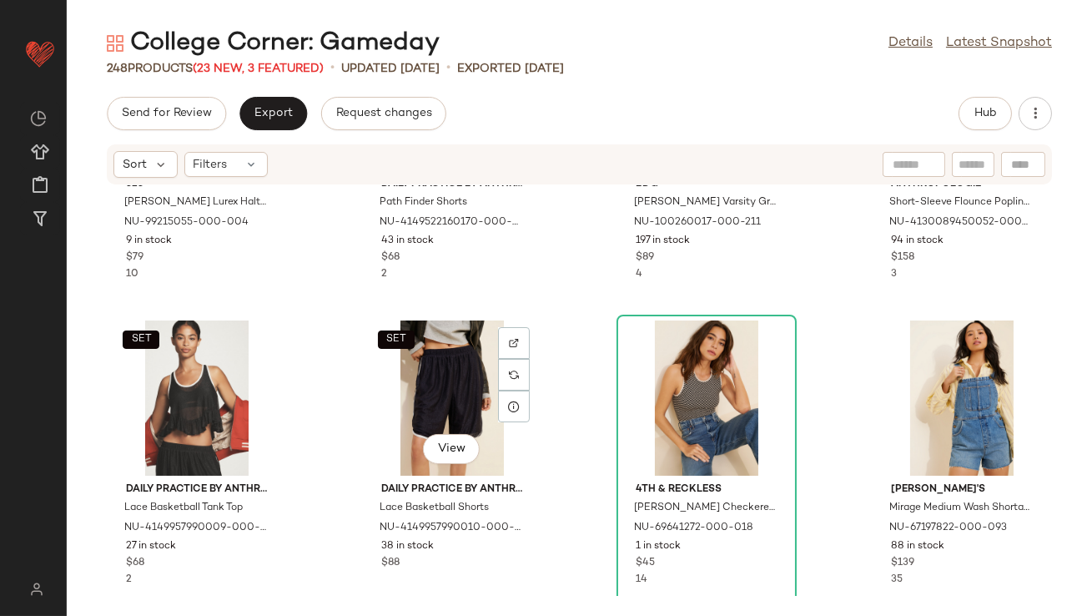
scroll to position [7839, 0]
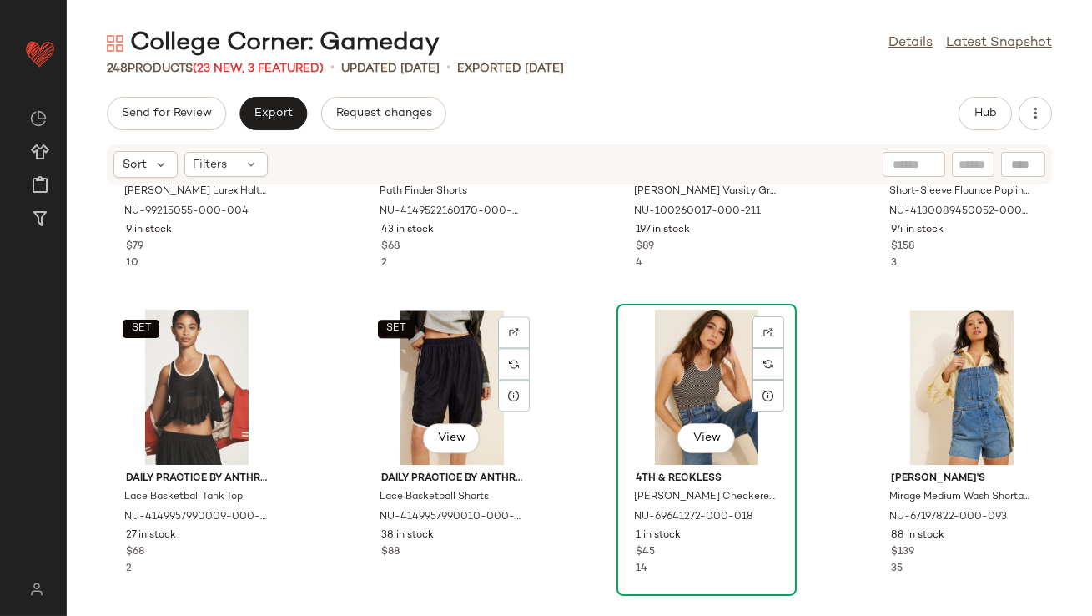
click at [723, 382] on div "View" at bounding box center [706, 387] width 169 height 155
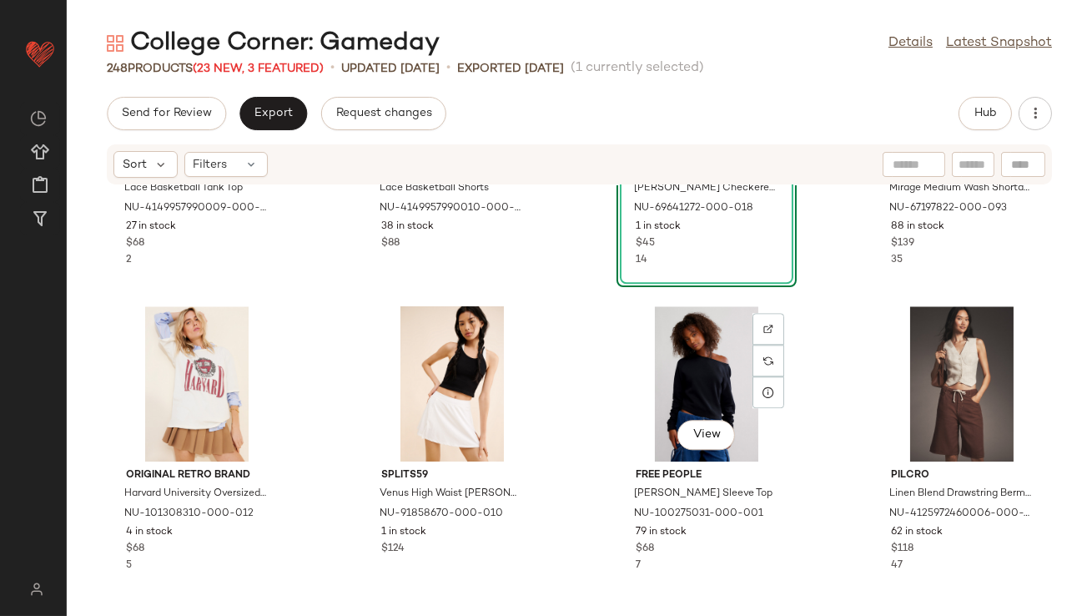
scroll to position [8145, 0]
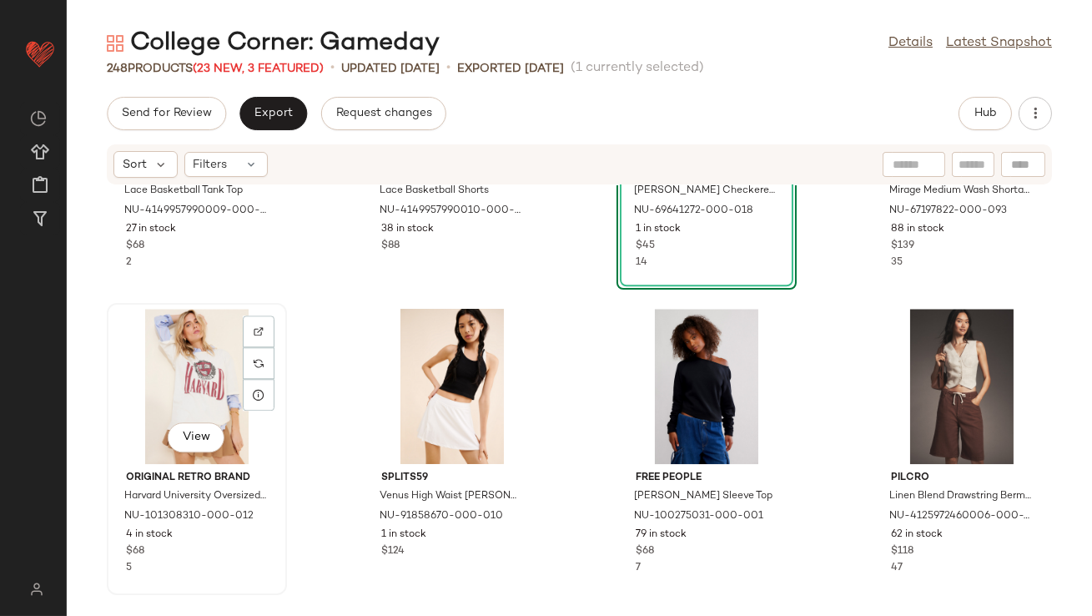
click at [215, 379] on div "View" at bounding box center [197, 386] width 169 height 155
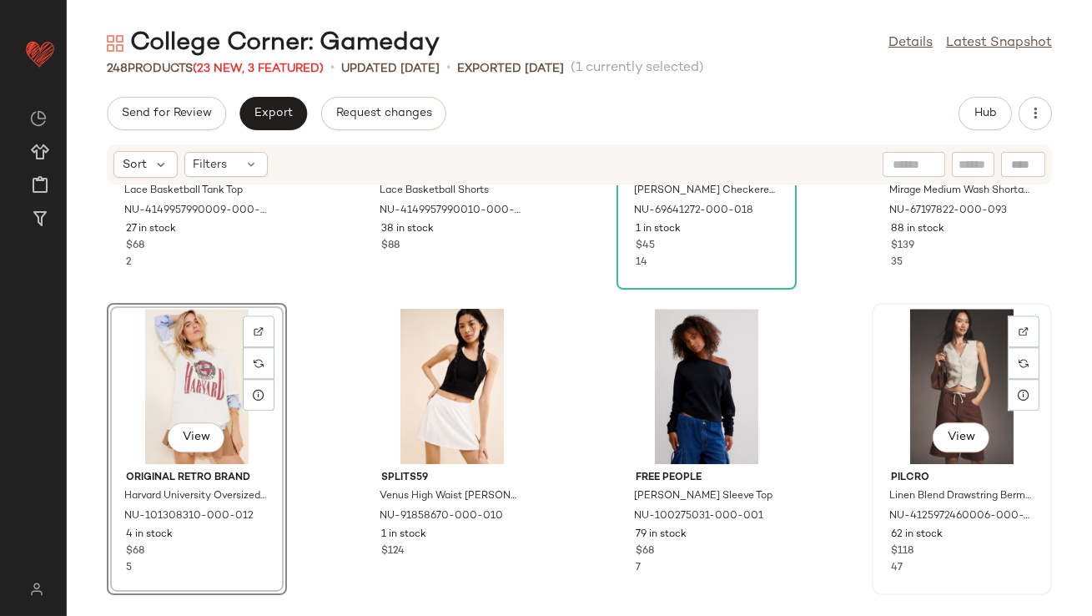
click at [957, 370] on div "View" at bounding box center [962, 386] width 169 height 155
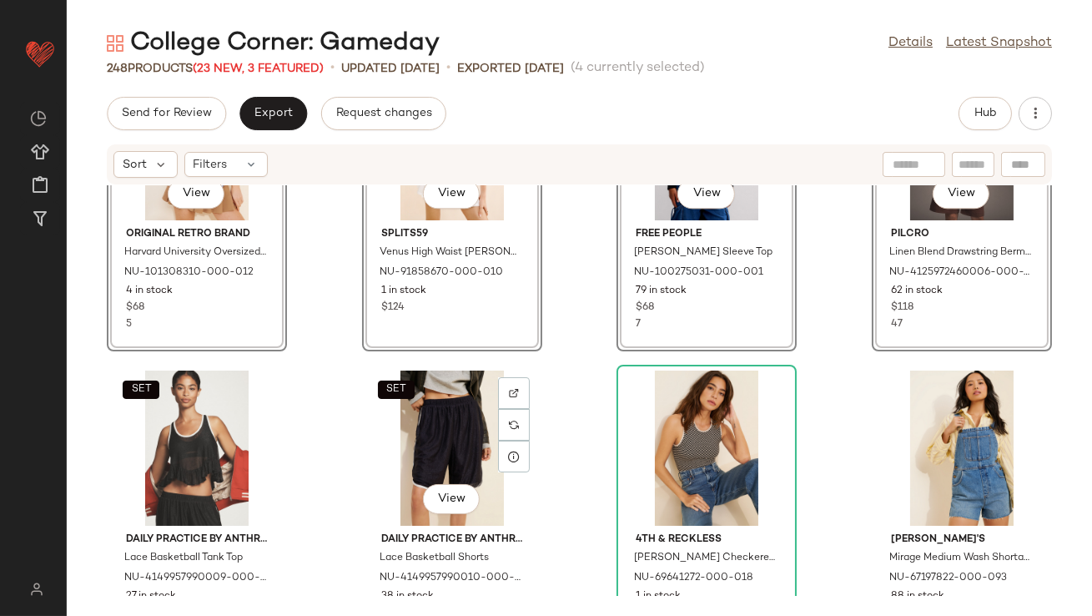
click at [305, 321] on div "SET View Original Retro Brand Harvard University Oversized Graphic T-Shirt NU-1…" at bounding box center [580, 390] width 1026 height 411
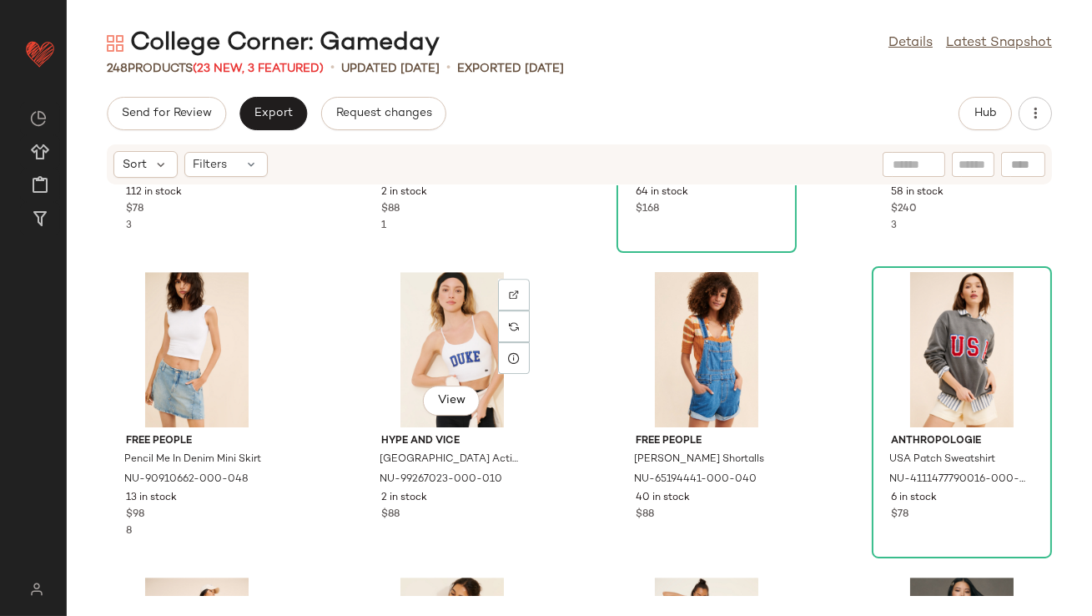
scroll to position [10078, 0]
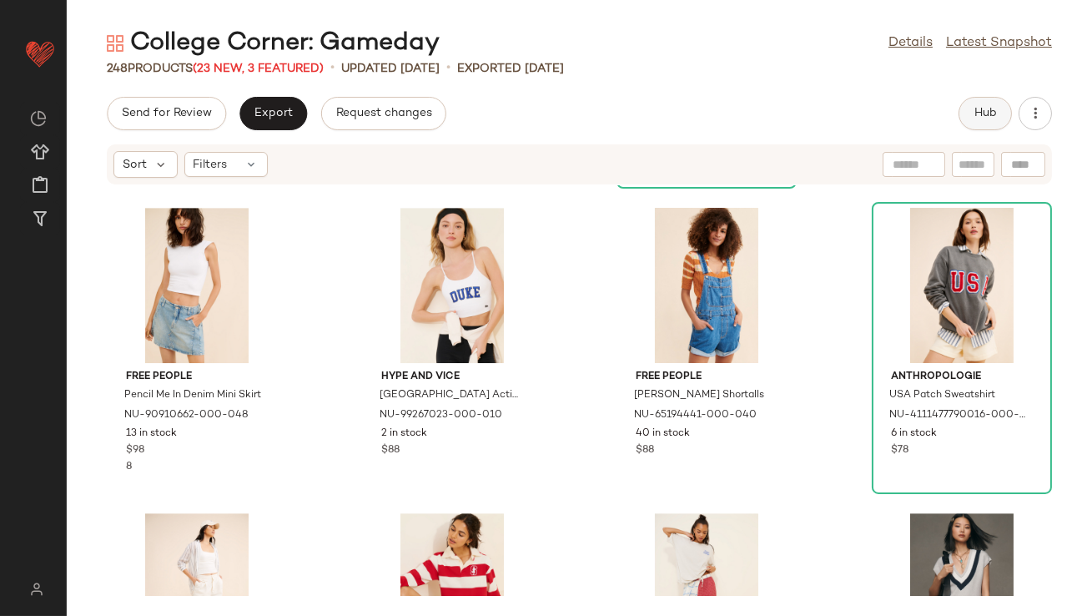
click at [991, 107] on span "Hub" at bounding box center [985, 113] width 23 height 13
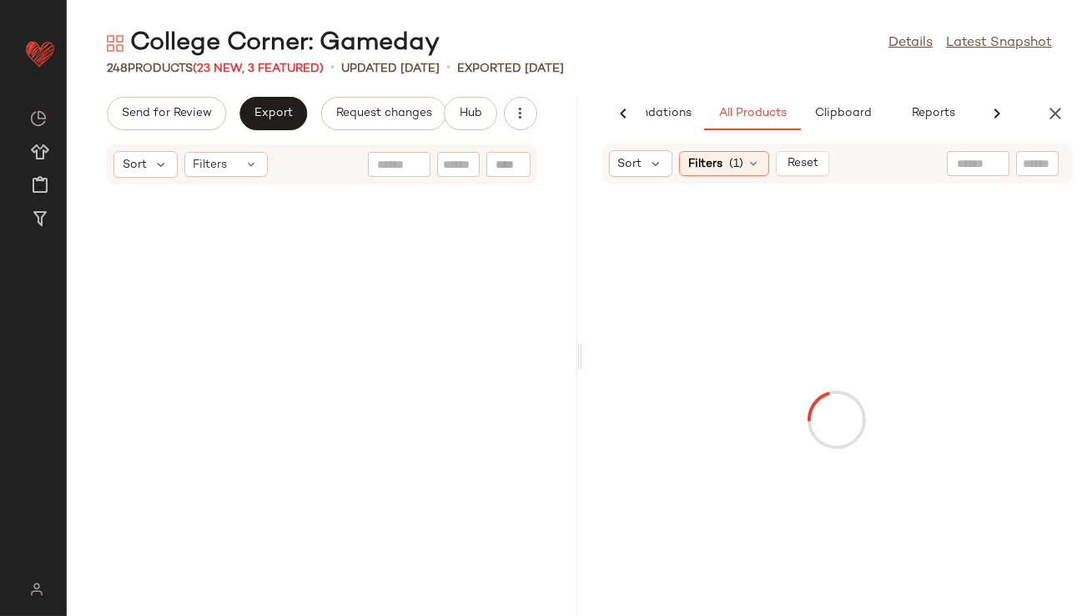
scroll to position [20156, 0]
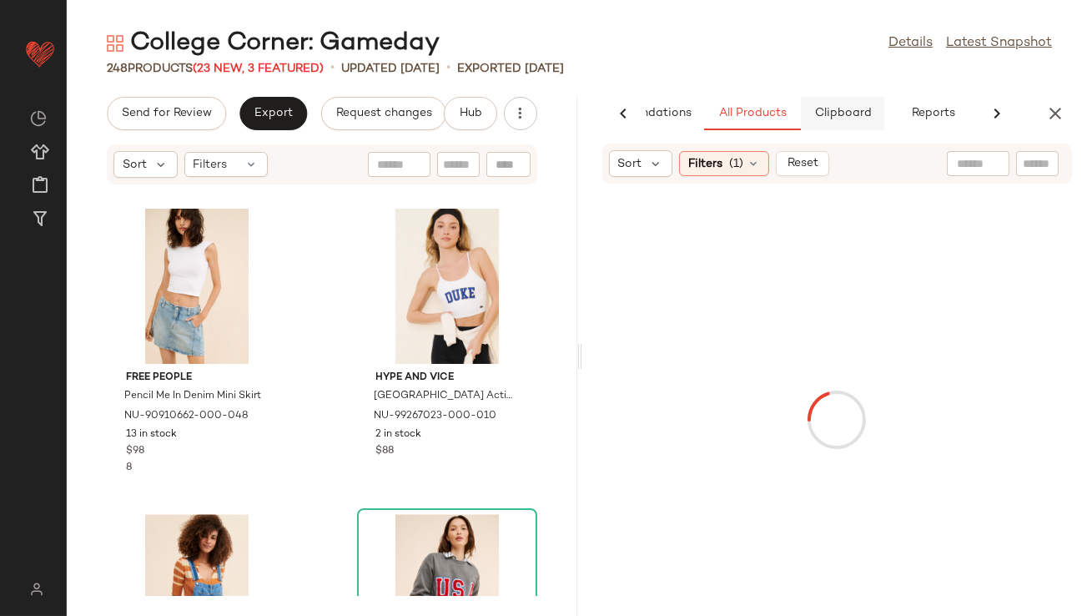
click at [834, 115] on span "Clipboard" at bounding box center [843, 113] width 58 height 13
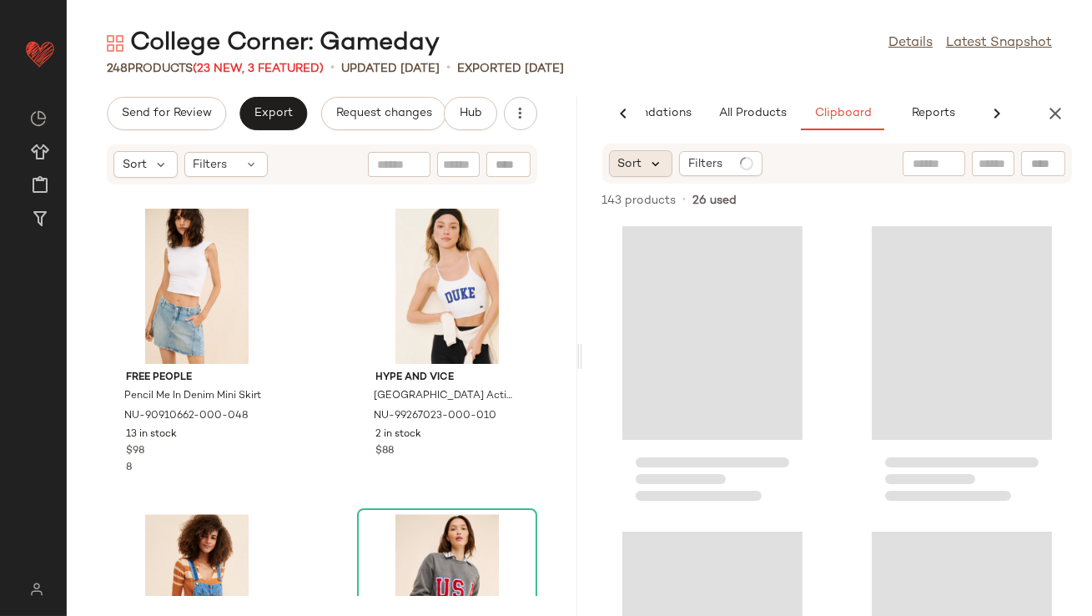
click at [649, 168] on icon at bounding box center [656, 163] width 15 height 15
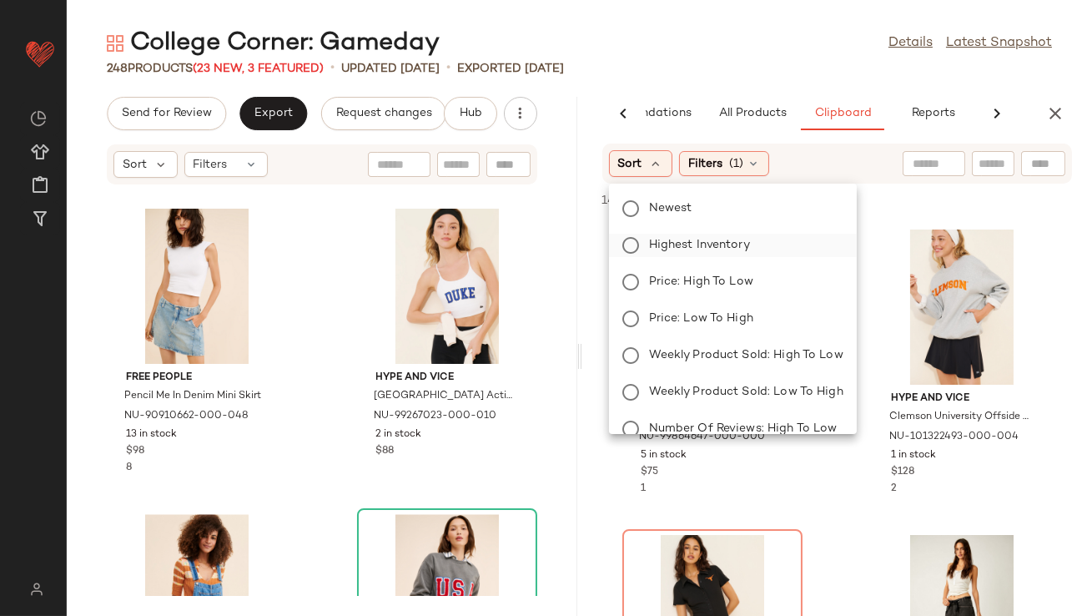
click at [665, 239] on span "Highest Inventory" at bounding box center [699, 245] width 101 height 18
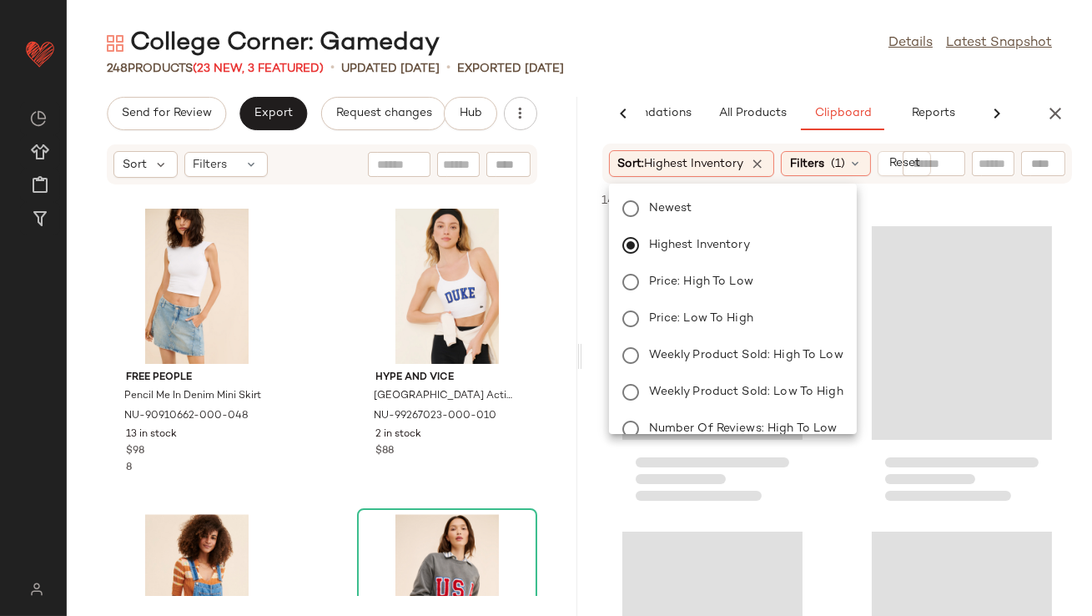
click at [683, 83] on div "College Corner: Gameday Details Latest Snapshot 248 Products (23 New, 3 Feature…" at bounding box center [580, 321] width 1026 height 589
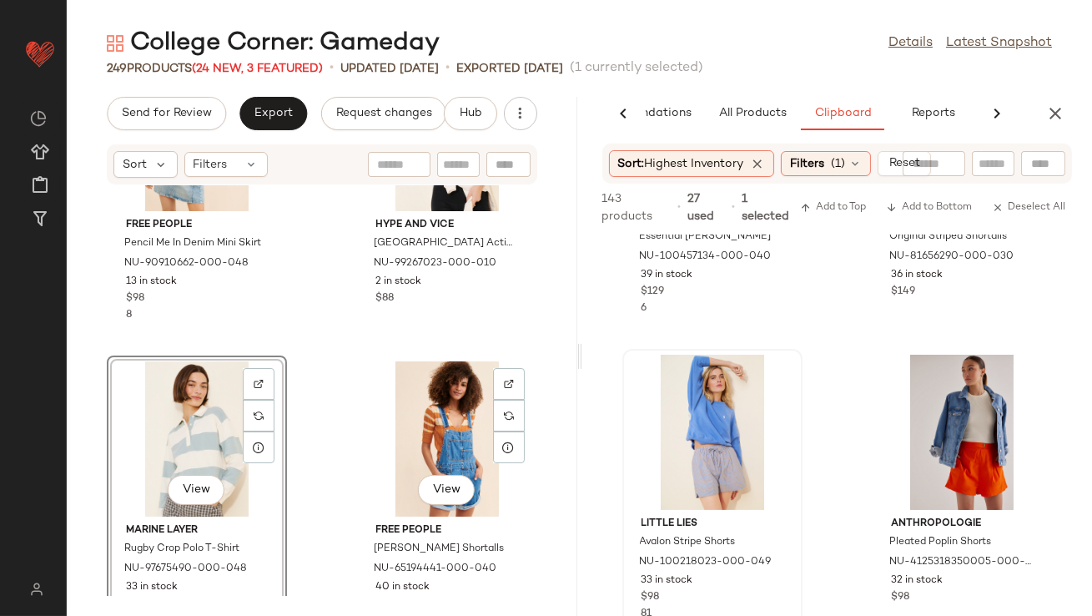
scroll to position [20401, 0]
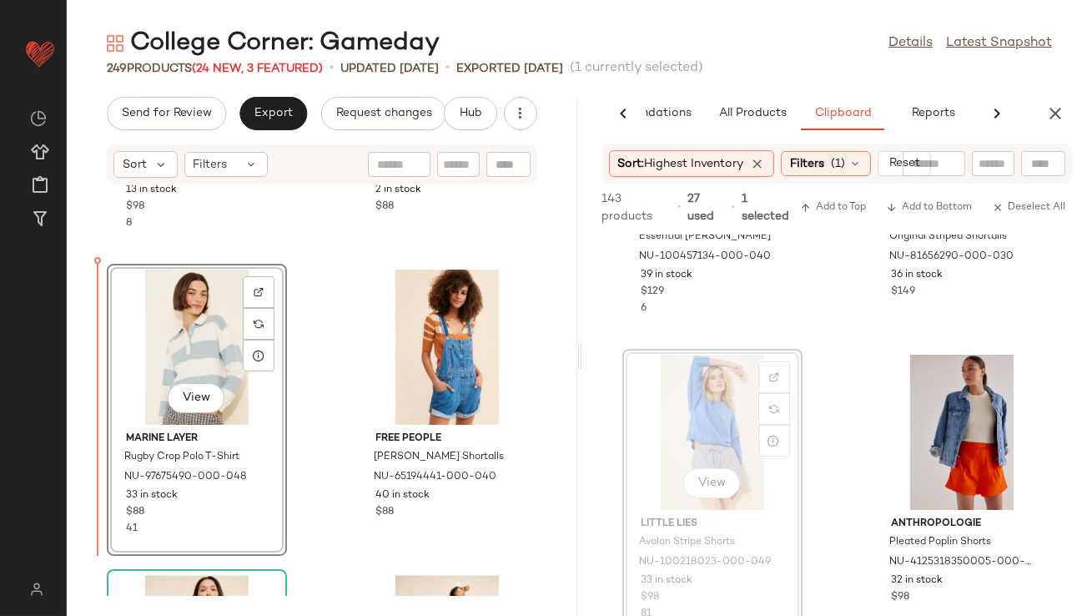
drag, startPoint x: 663, startPoint y: 406, endPoint x: 643, endPoint y: 406, distance: 19.2
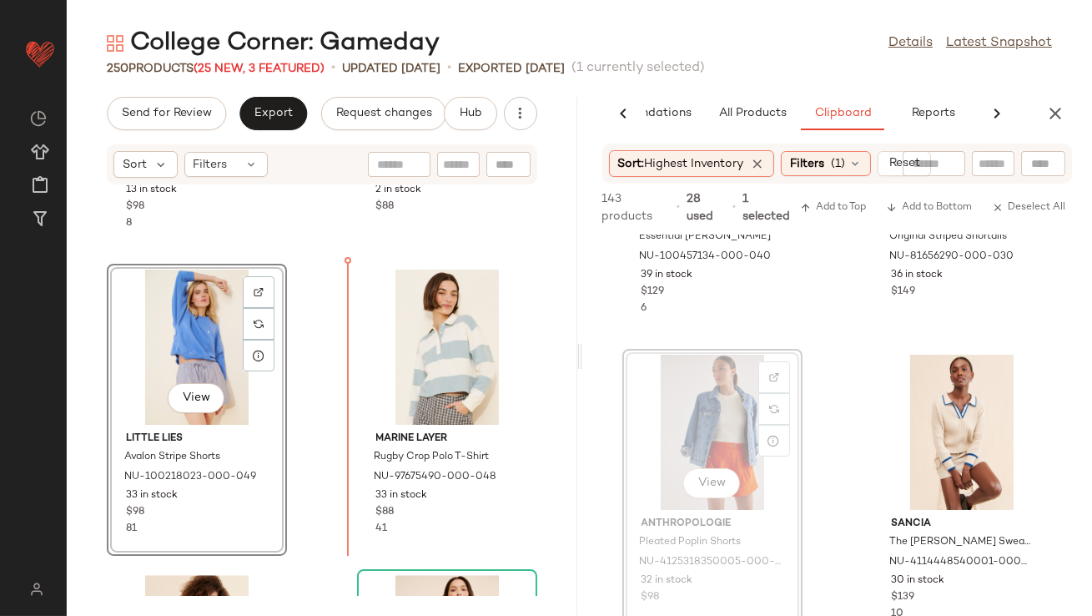
drag, startPoint x: 735, startPoint y: 396, endPoint x: 723, endPoint y: 396, distance: 11.7
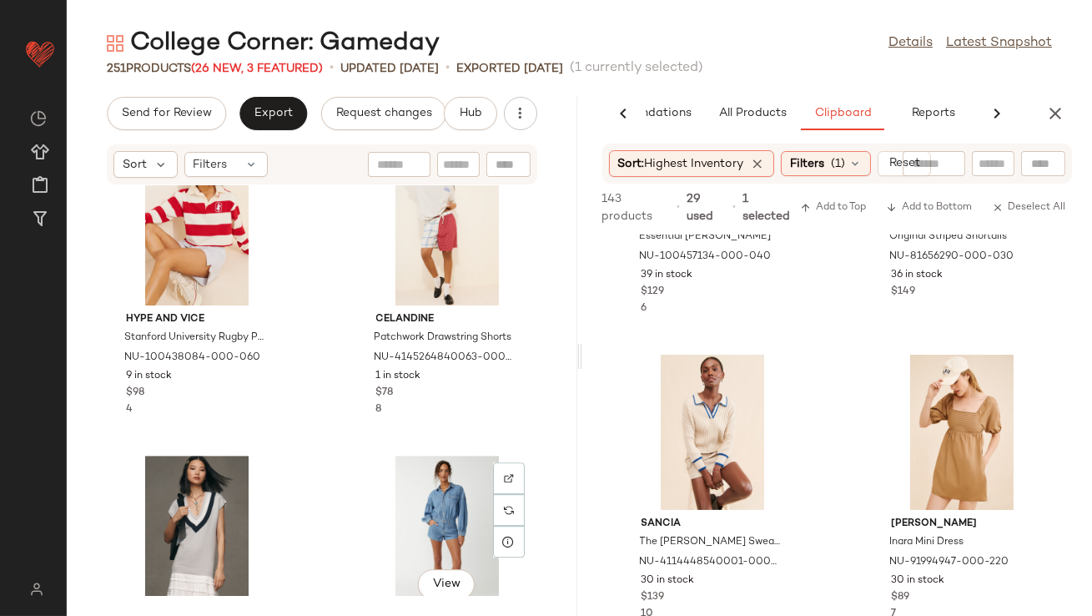
scroll to position [21664, 0]
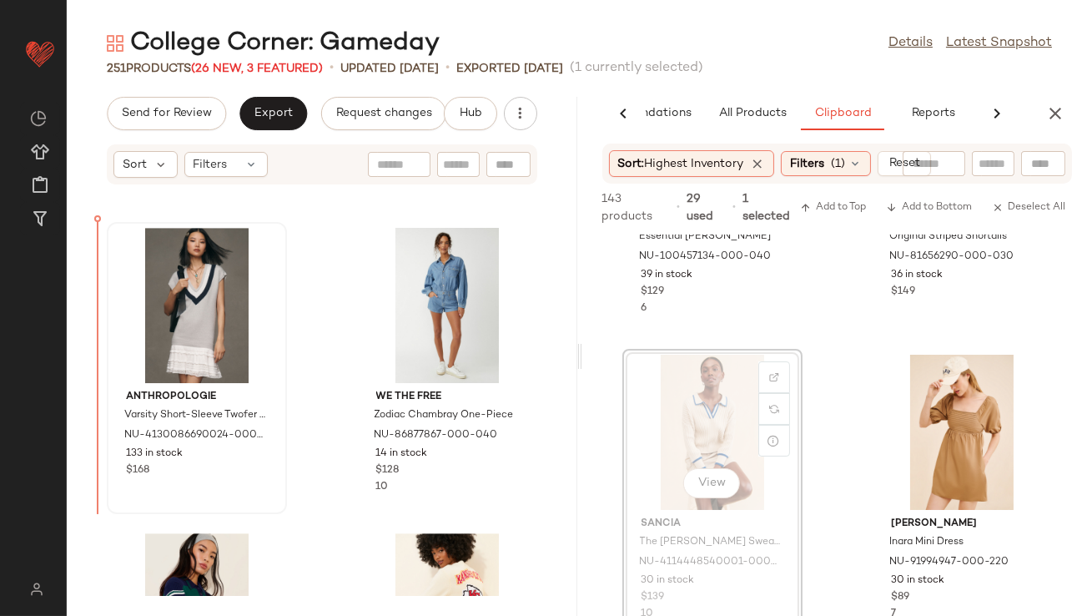
drag, startPoint x: 665, startPoint y: 439, endPoint x: 139, endPoint y: 384, distance: 528.6
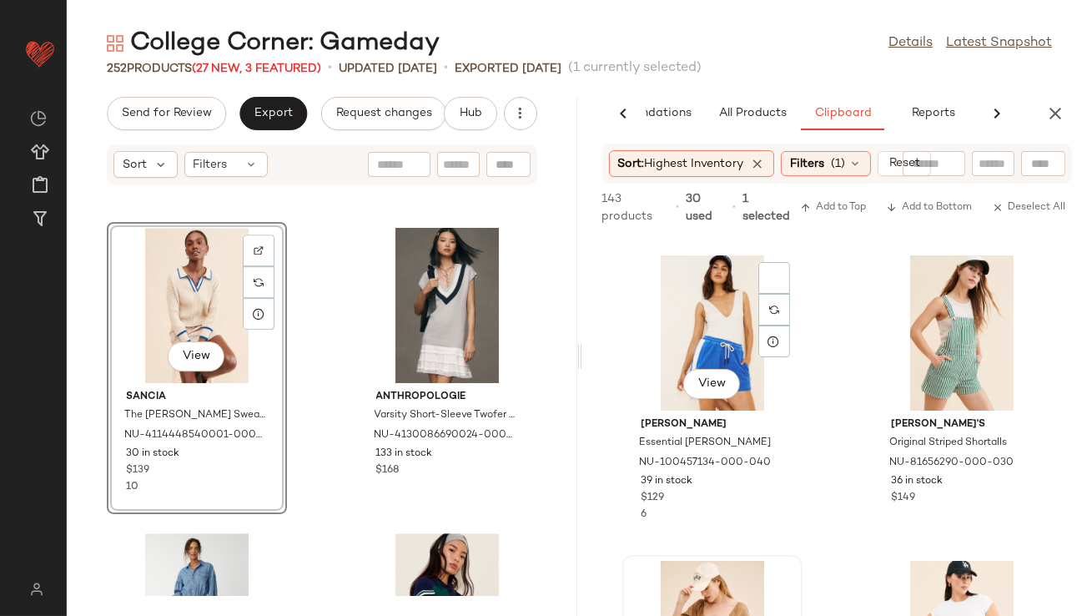
scroll to position [915, 0]
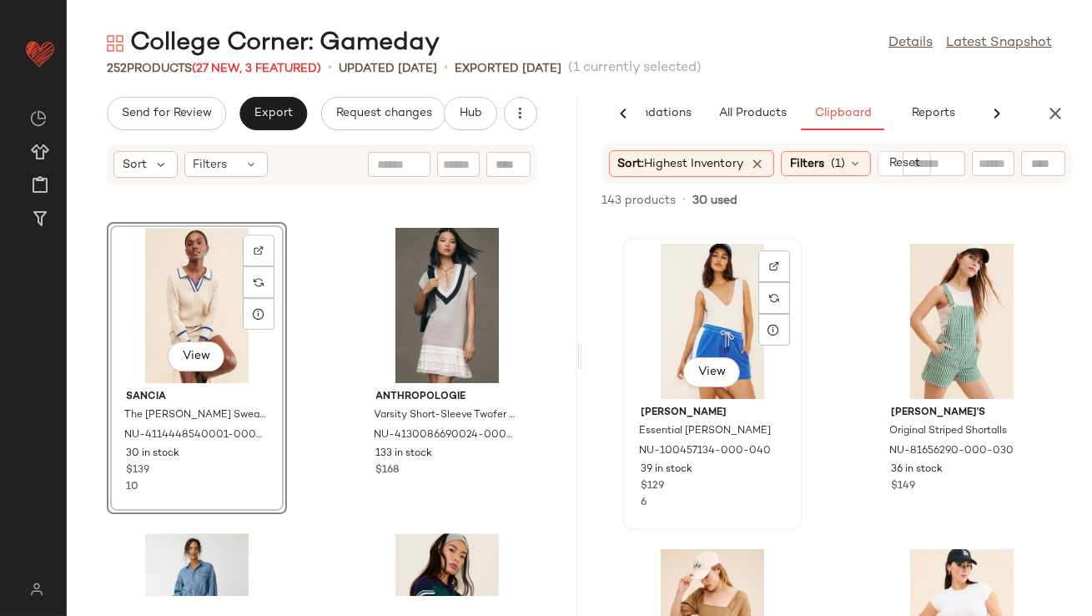
drag, startPoint x: 686, startPoint y: 323, endPoint x: 655, endPoint y: 323, distance: 30.9
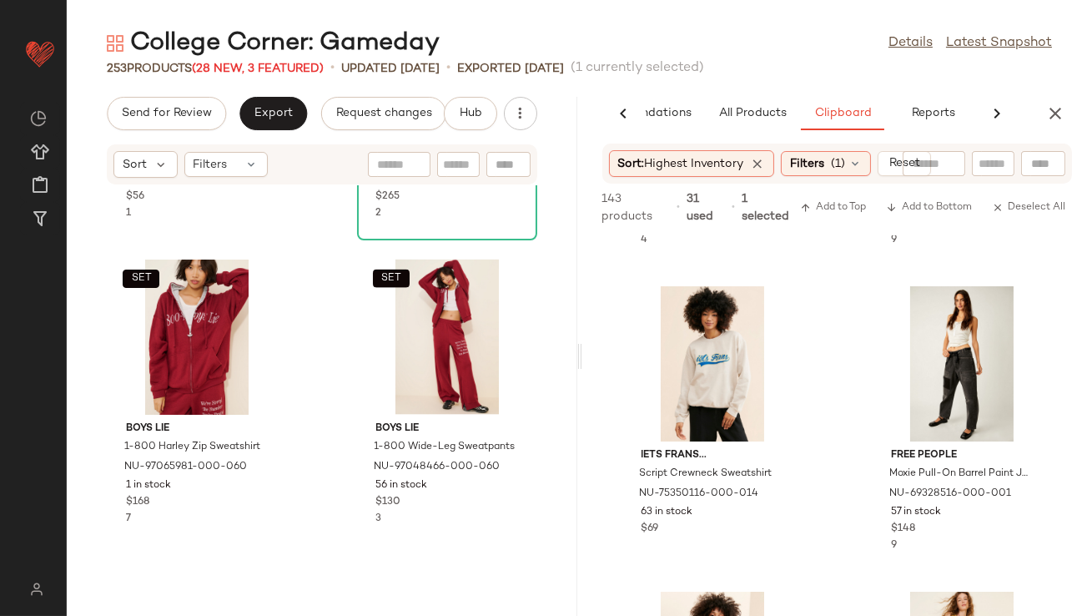
scroll to position [4566, 0]
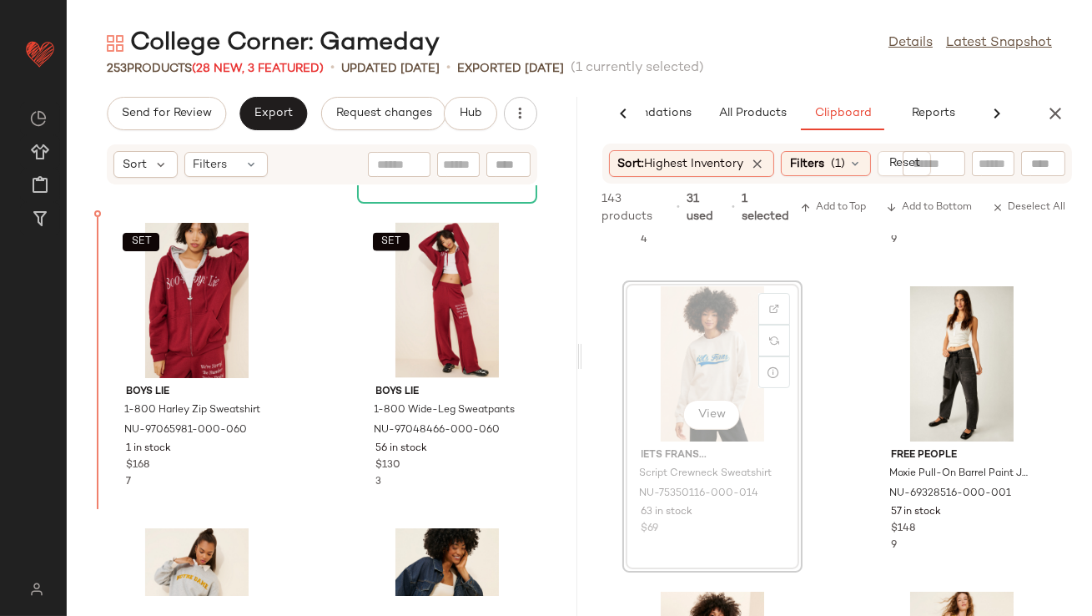
drag, startPoint x: 717, startPoint y: 340, endPoint x: 703, endPoint y: 340, distance: 13.4
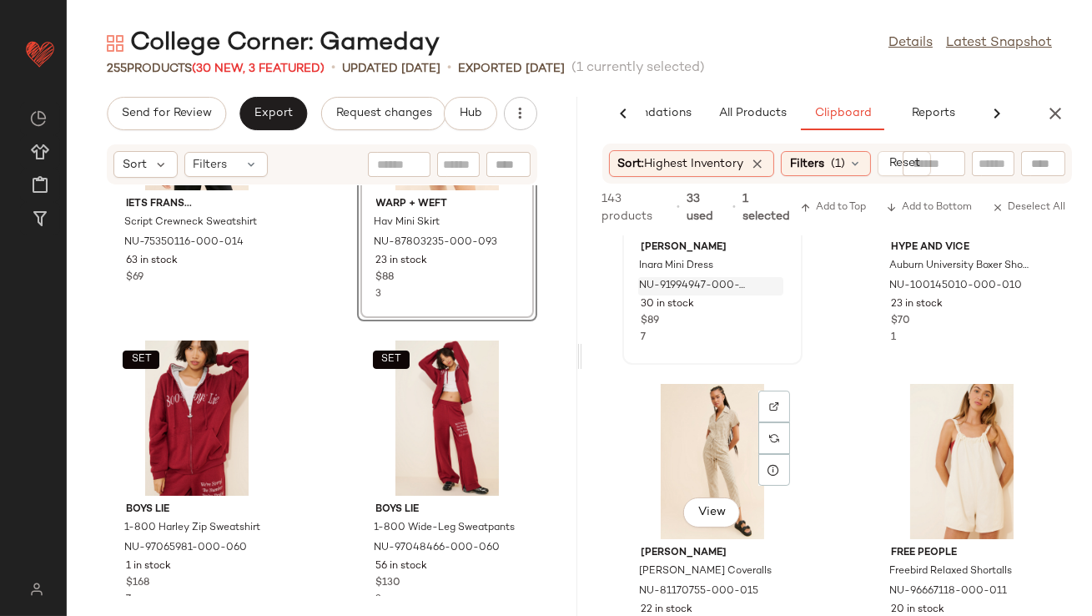
scroll to position [1098, 0]
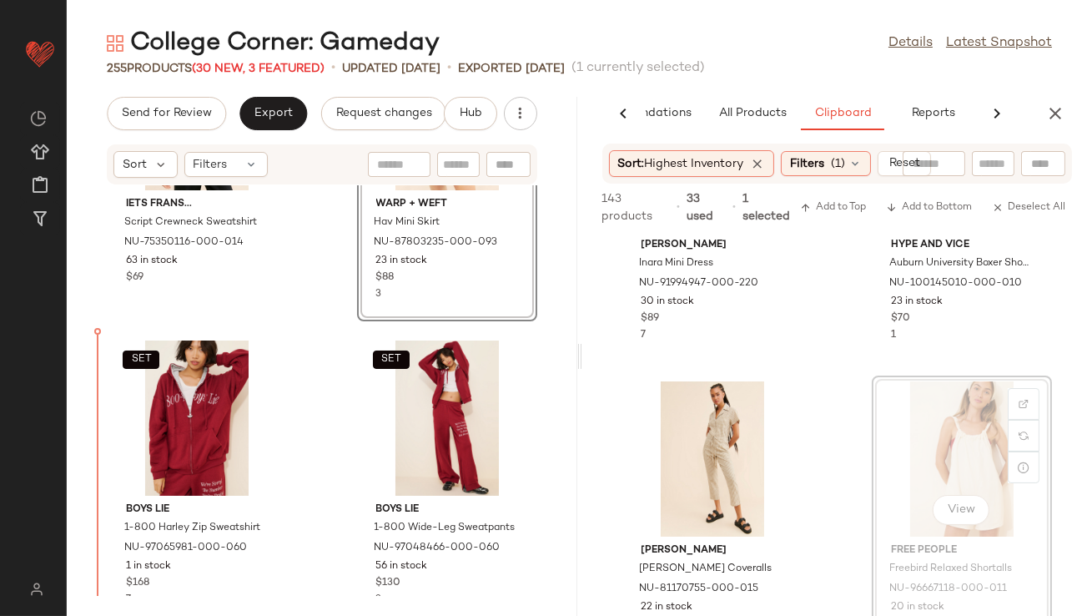
drag, startPoint x: 905, startPoint y: 493, endPoint x: 875, endPoint y: 493, distance: 30.0
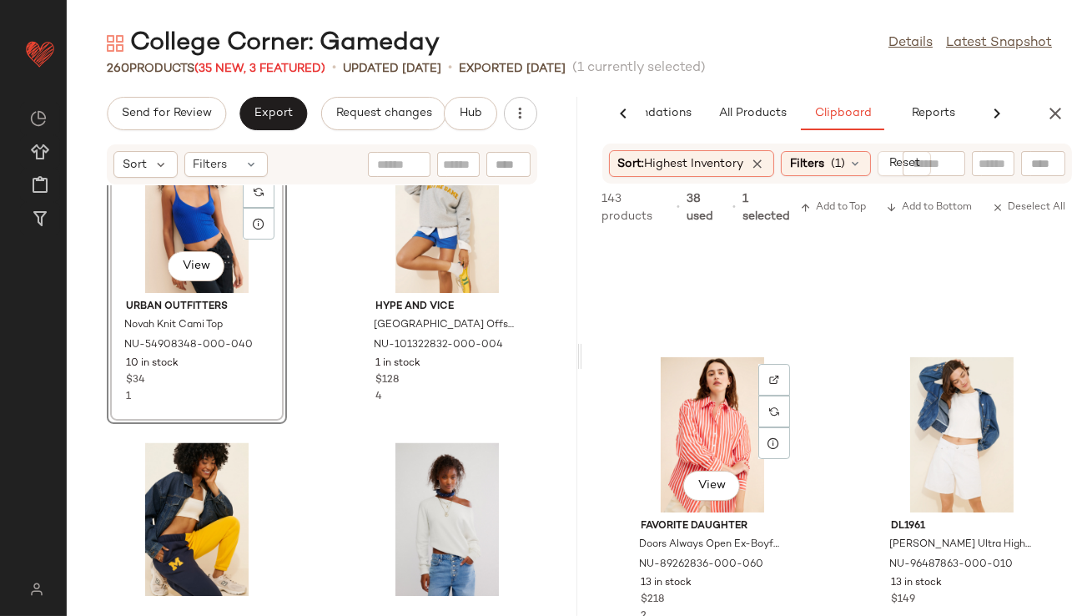
scroll to position [1426, 0]
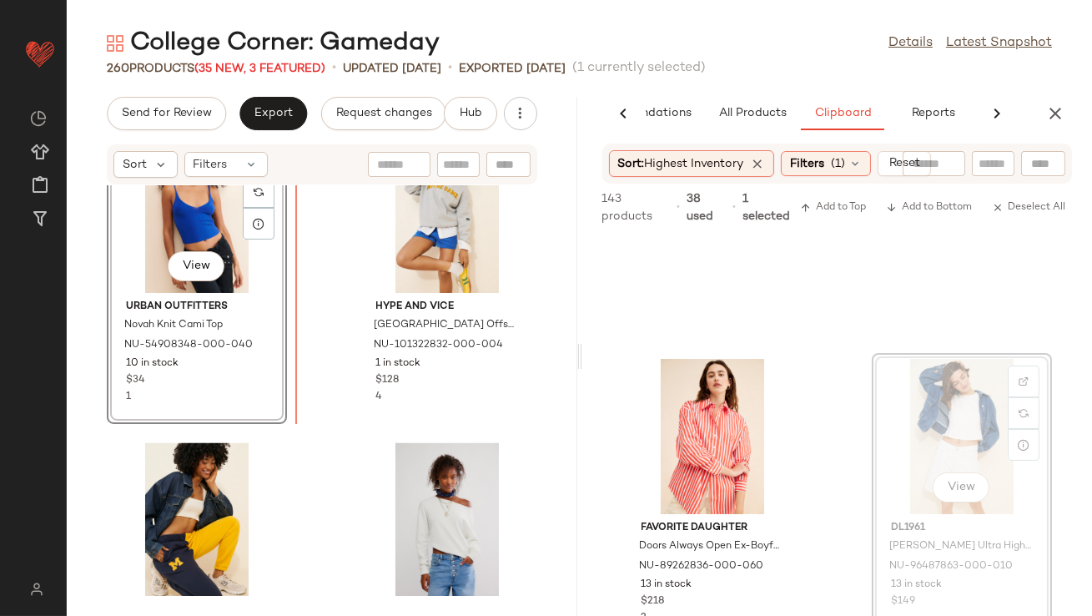
drag, startPoint x: 920, startPoint y: 411, endPoint x: 874, endPoint y: 411, distance: 46.7
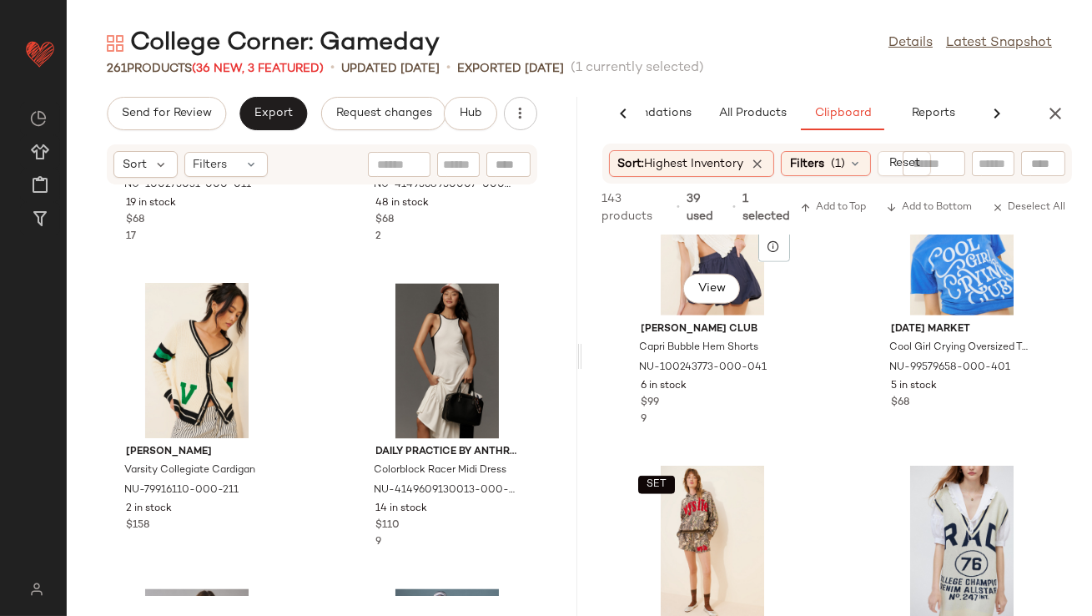
scroll to position [3642, 0]
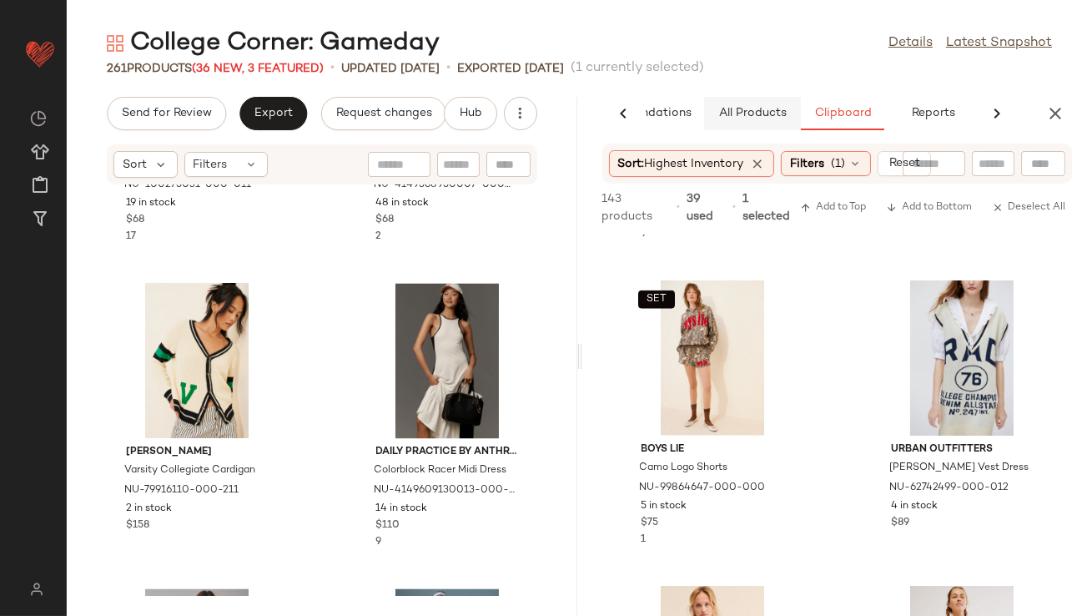
click at [765, 111] on span "All Products" at bounding box center [752, 113] width 68 height 13
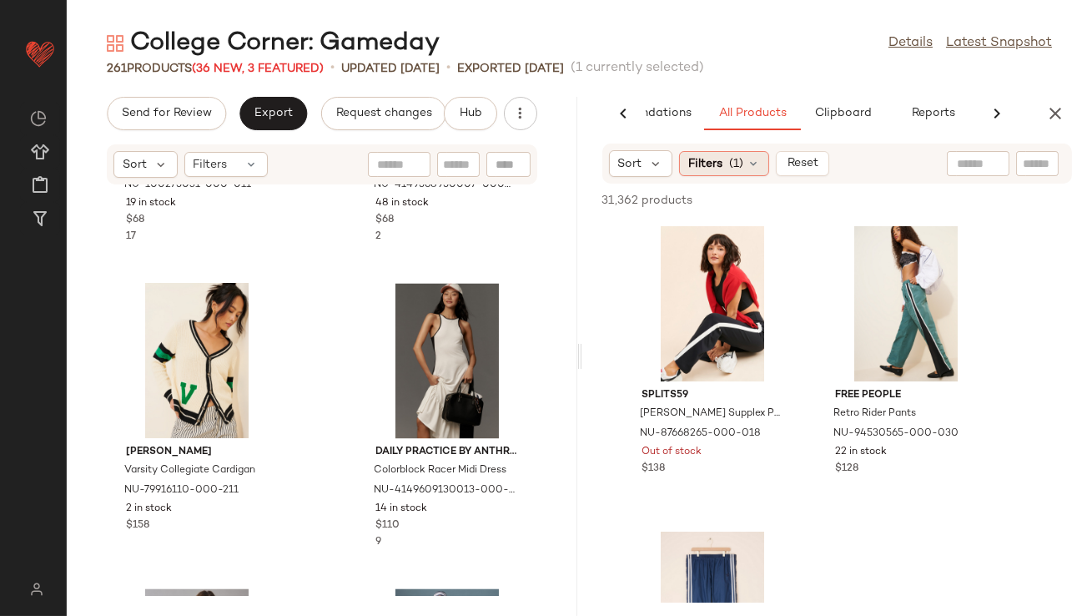
click at [735, 159] on span "(1)" at bounding box center [736, 164] width 14 height 18
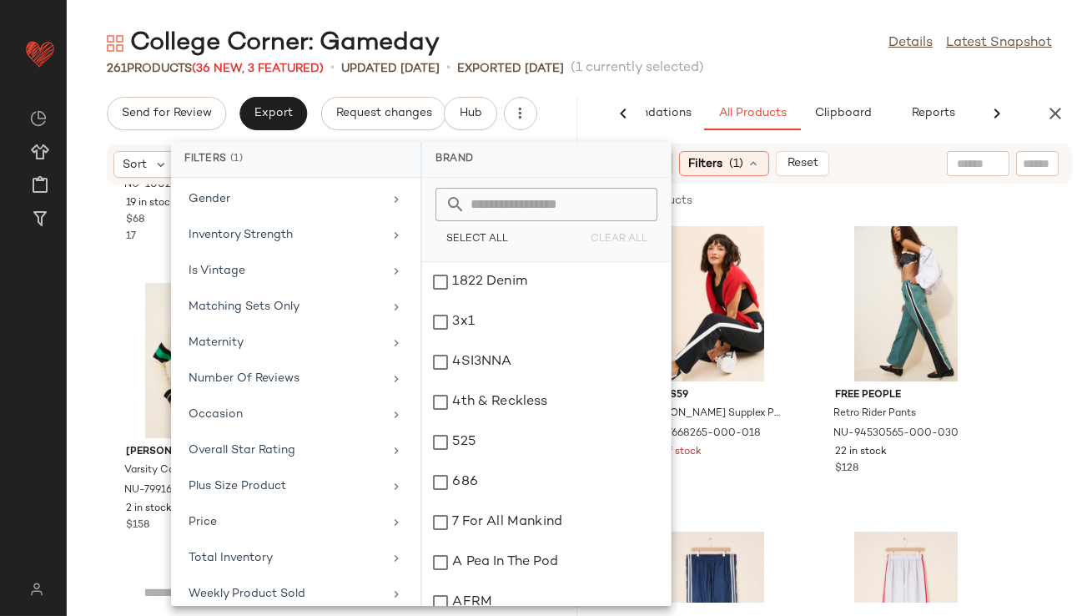
scroll to position [386, 0]
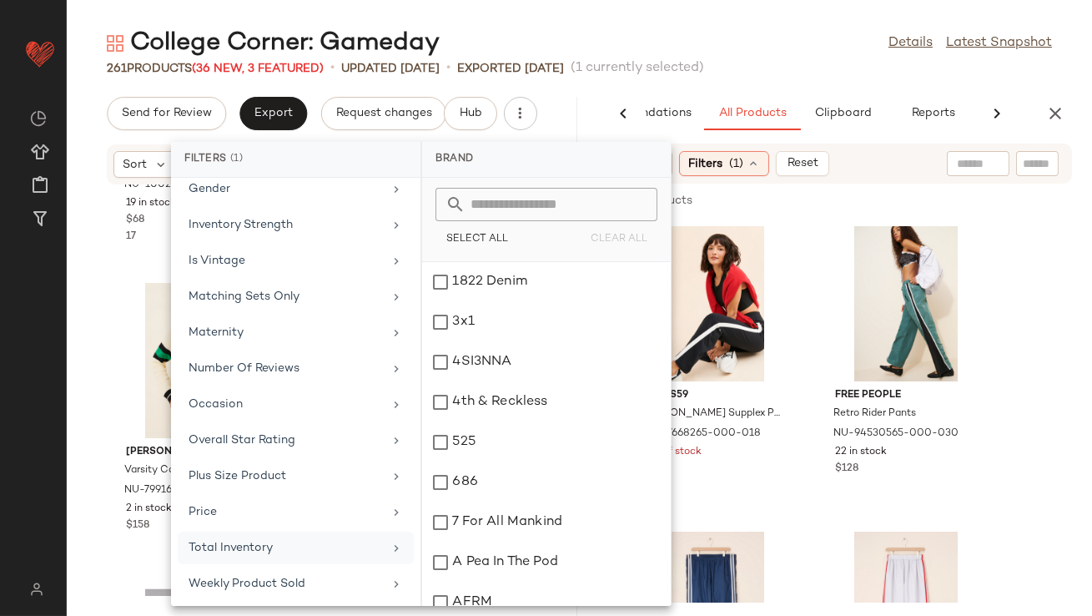
click at [260, 539] on div "Total Inventory" at bounding box center [286, 548] width 194 height 18
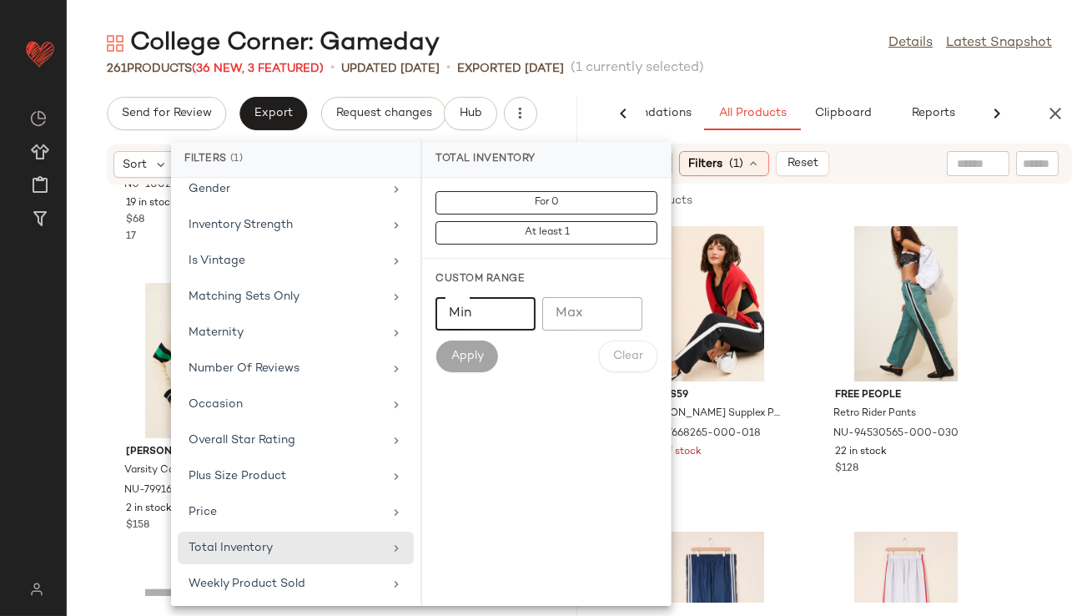
click at [464, 312] on input "Min" at bounding box center [486, 313] width 100 height 33
type input "**"
click at [470, 349] on button "Apply" at bounding box center [467, 356] width 62 height 32
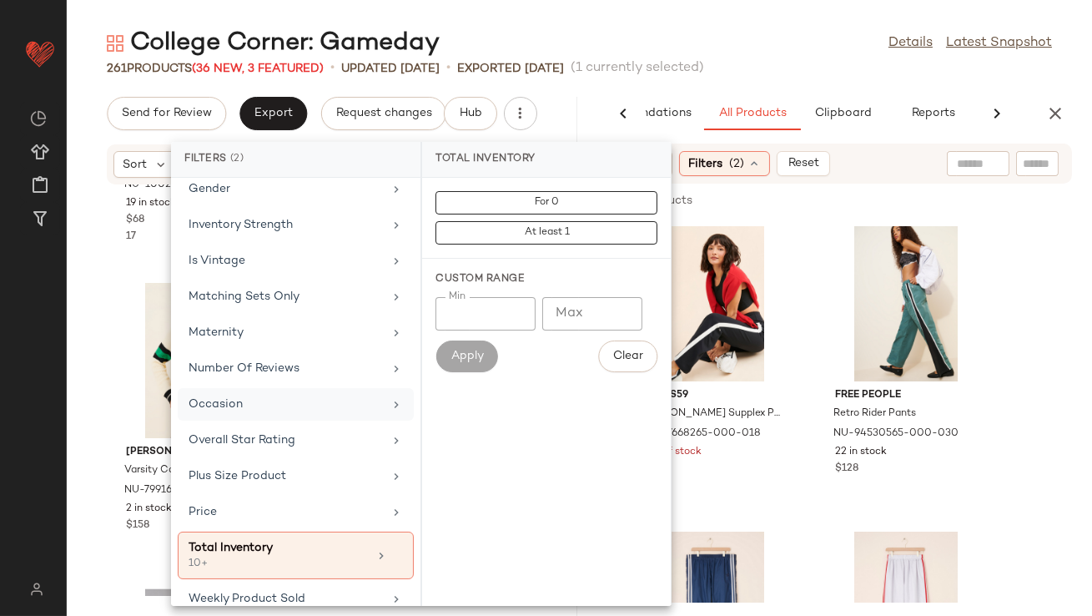
click at [255, 424] on div "Occasion" at bounding box center [296, 440] width 236 height 33
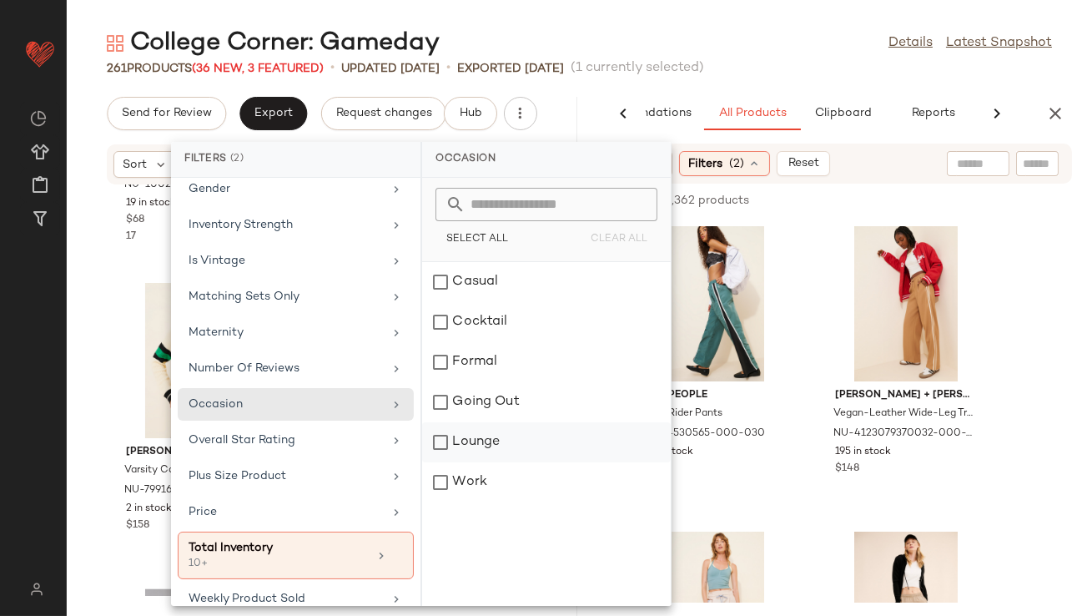
click at [454, 462] on div "Lounge" at bounding box center [546, 482] width 249 height 40
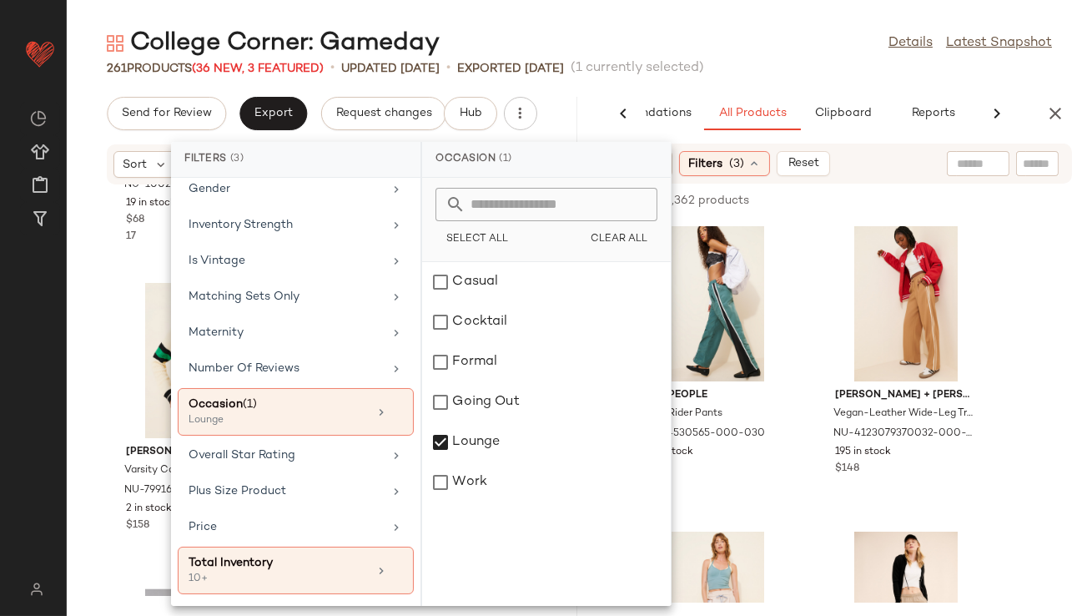
click at [744, 50] on div "College Corner: Gameday Details Latest Snapshot" at bounding box center [580, 43] width 1026 height 33
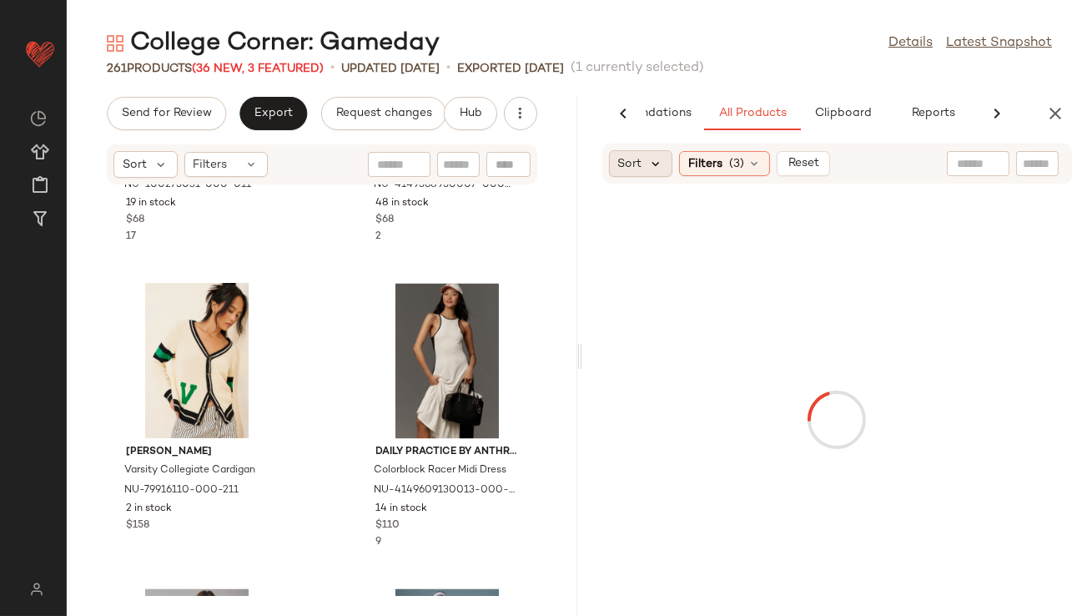
click at [663, 159] on div "Sort" at bounding box center [641, 163] width 64 height 27
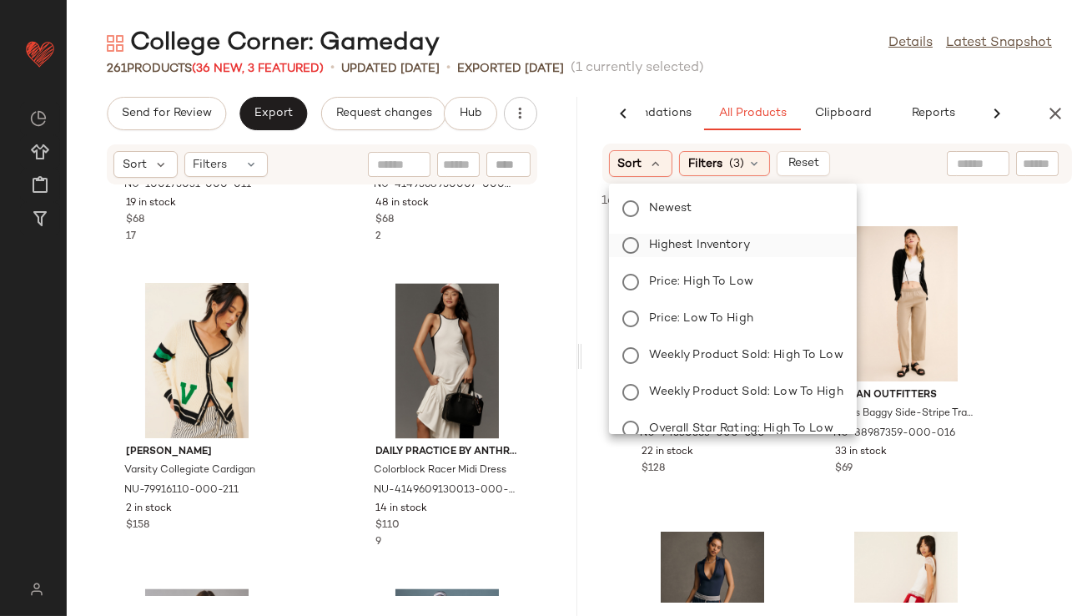
click at [654, 249] on span "Highest Inventory" at bounding box center [699, 245] width 101 height 18
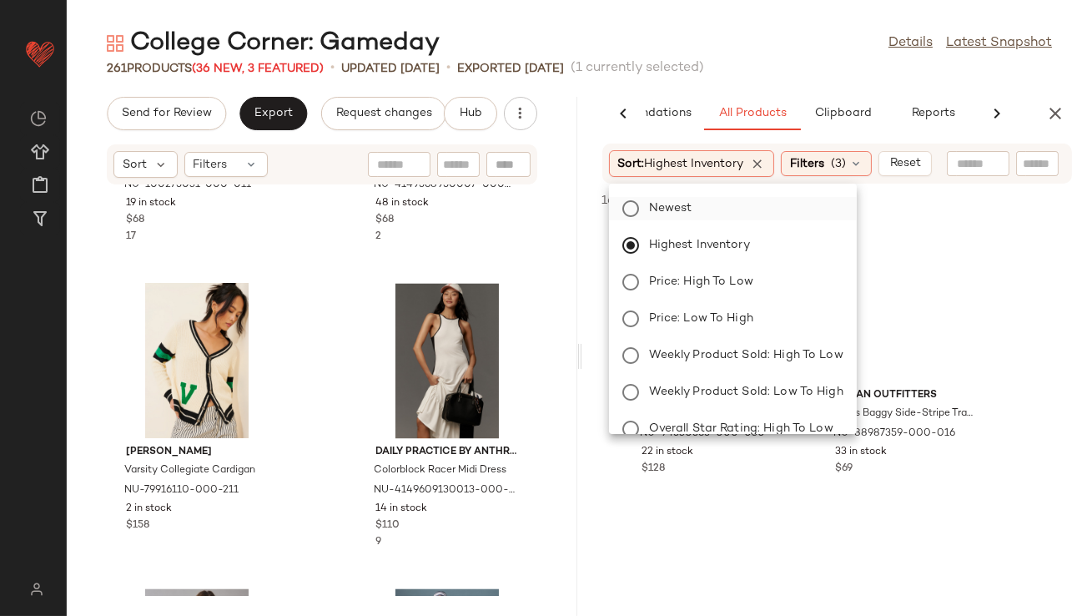
click at [652, 215] on span "Newest" at bounding box center [670, 208] width 43 height 18
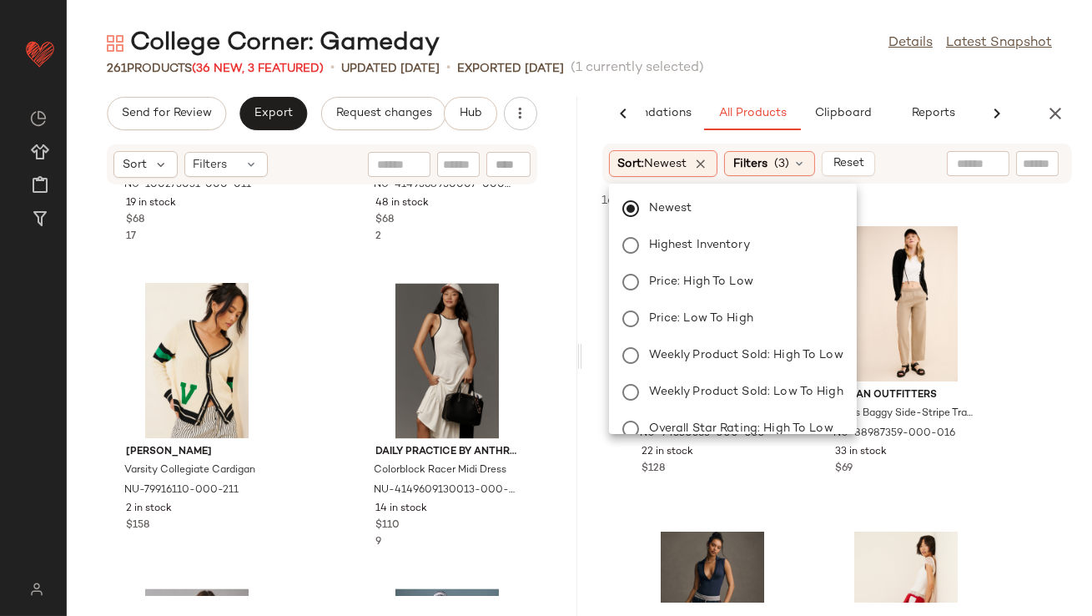
click at [684, 40] on div "College Corner: Gameday Details Latest Snapshot" at bounding box center [580, 43] width 1026 height 33
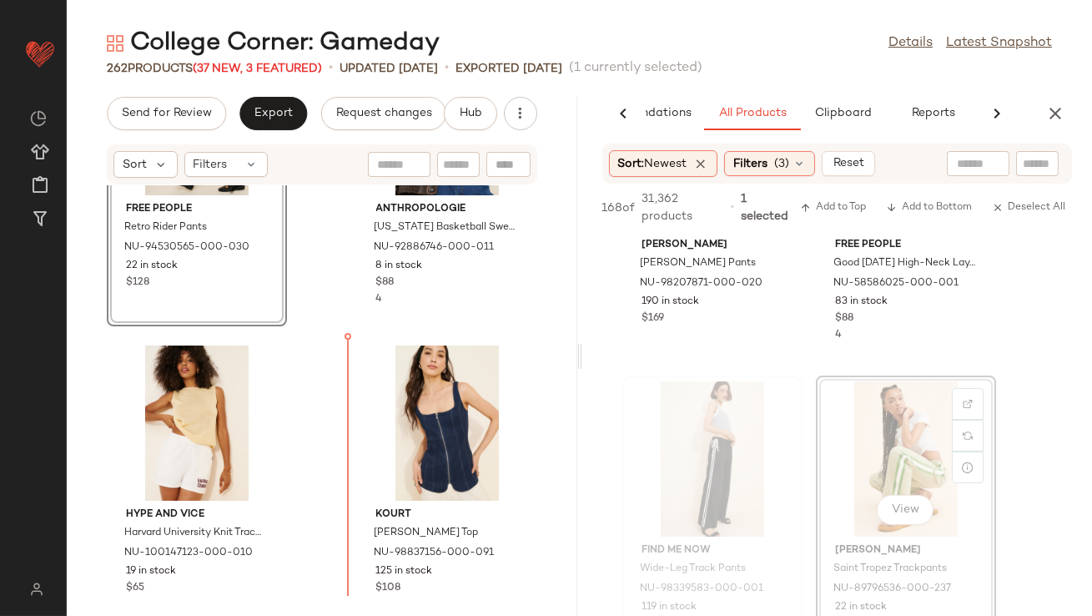
scroll to position [9335, 0]
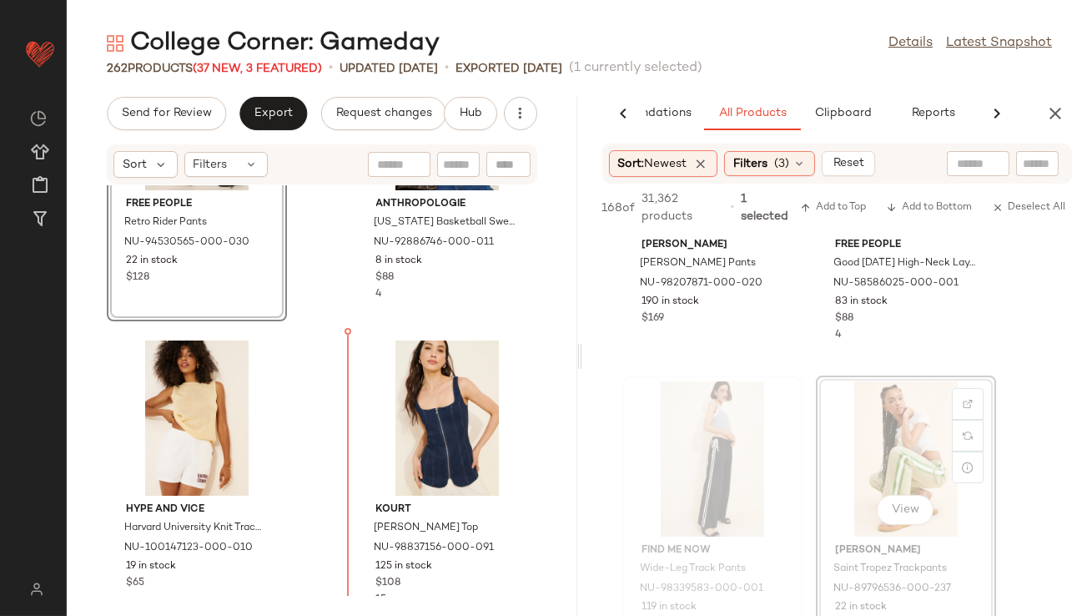
drag, startPoint x: 880, startPoint y: 414, endPoint x: 802, endPoint y: 421, distance: 78.0
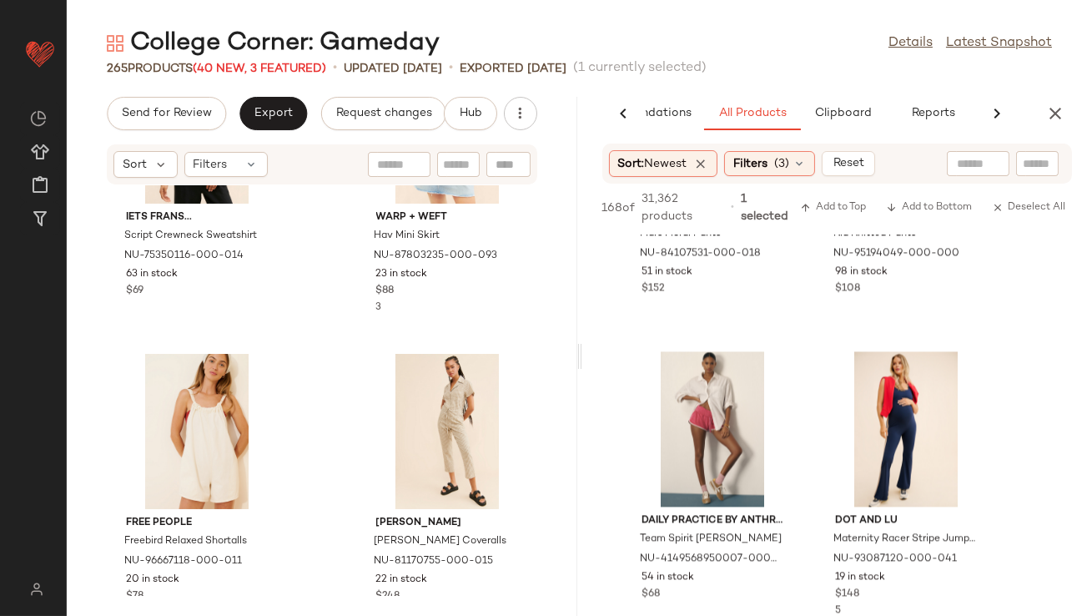
scroll to position [7194, 0]
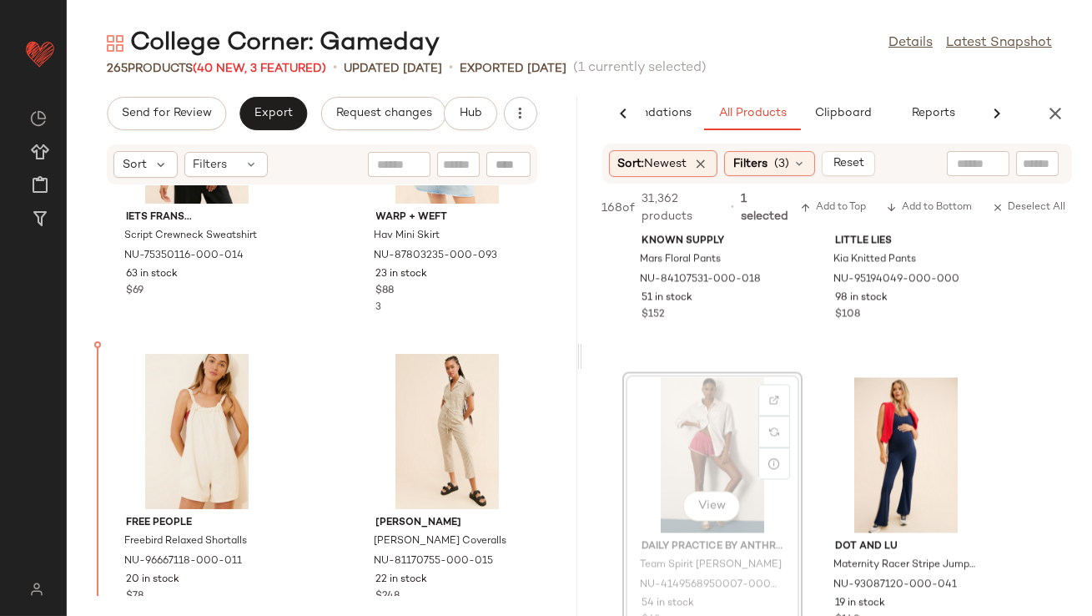
drag, startPoint x: 707, startPoint y: 446, endPoint x: 696, endPoint y: 446, distance: 10.8
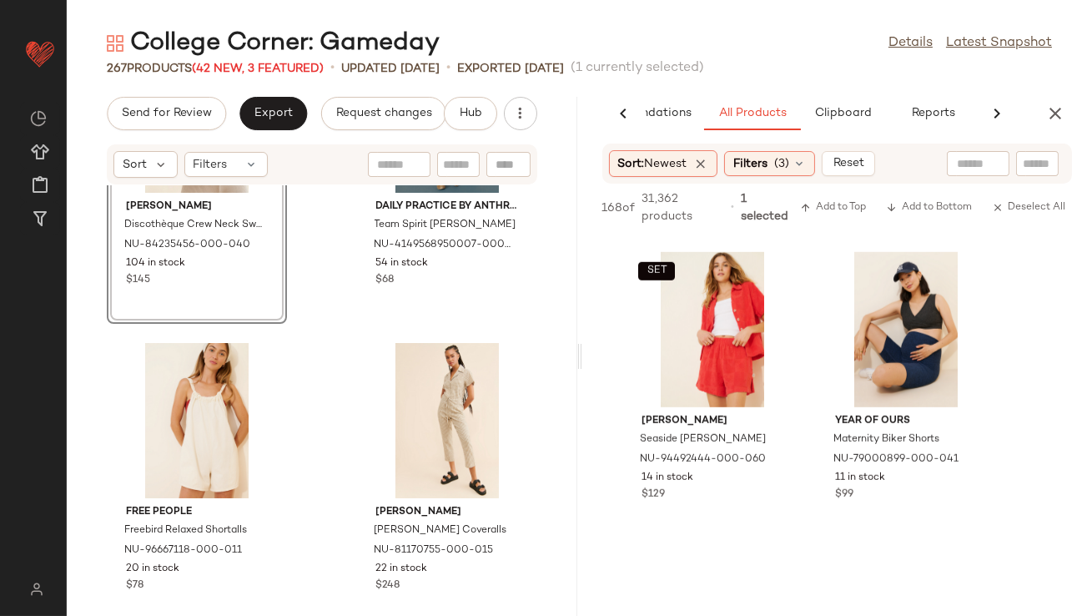
scroll to position [14382, 0]
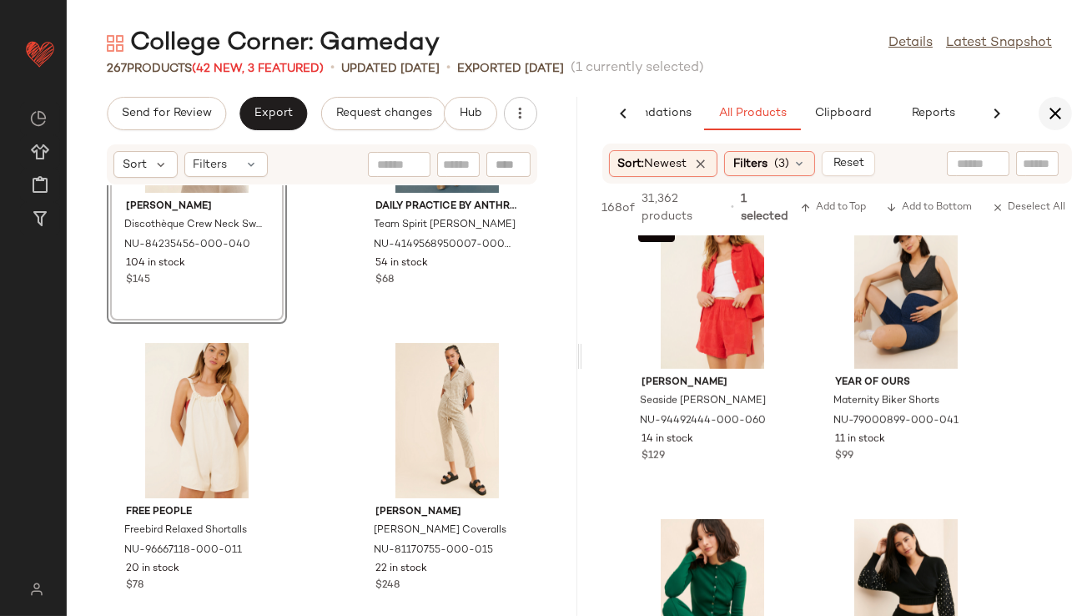
click at [1065, 115] on icon "button" at bounding box center [1056, 113] width 20 height 20
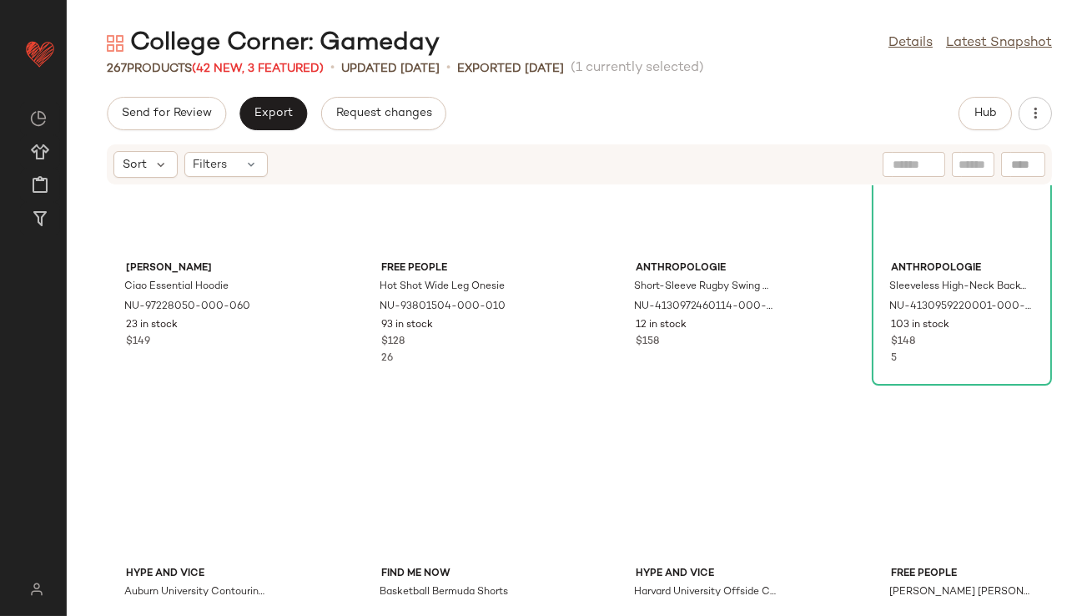
scroll to position [0, 0]
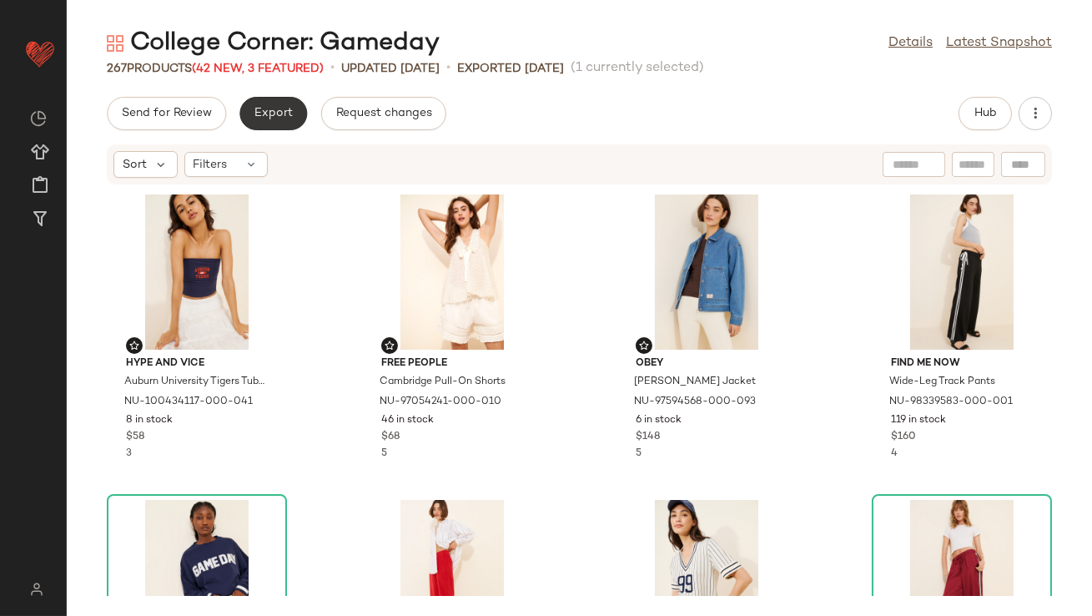
click at [274, 120] on button "Export" at bounding box center [273, 113] width 68 height 33
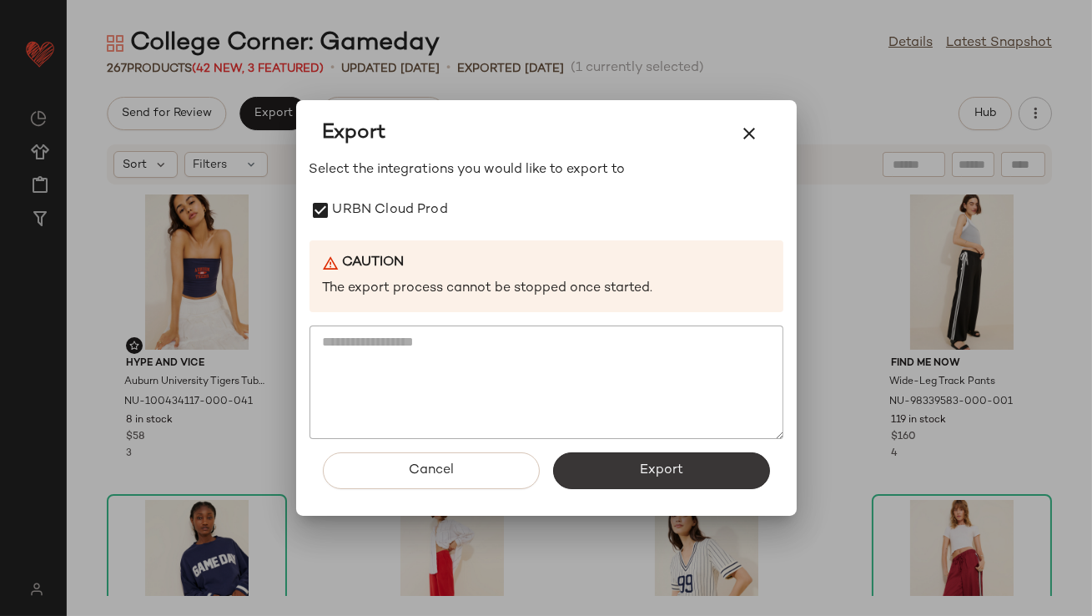
click at [668, 476] on span "Export" at bounding box center [661, 470] width 44 height 16
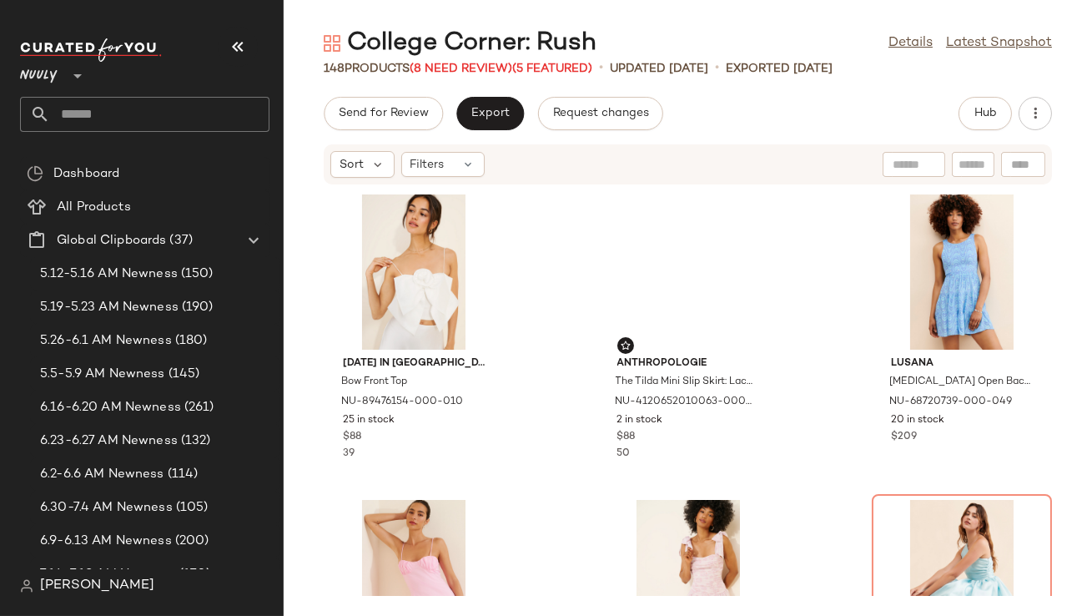
click at [249, 58] on button "button" at bounding box center [238, 47] width 40 height 40
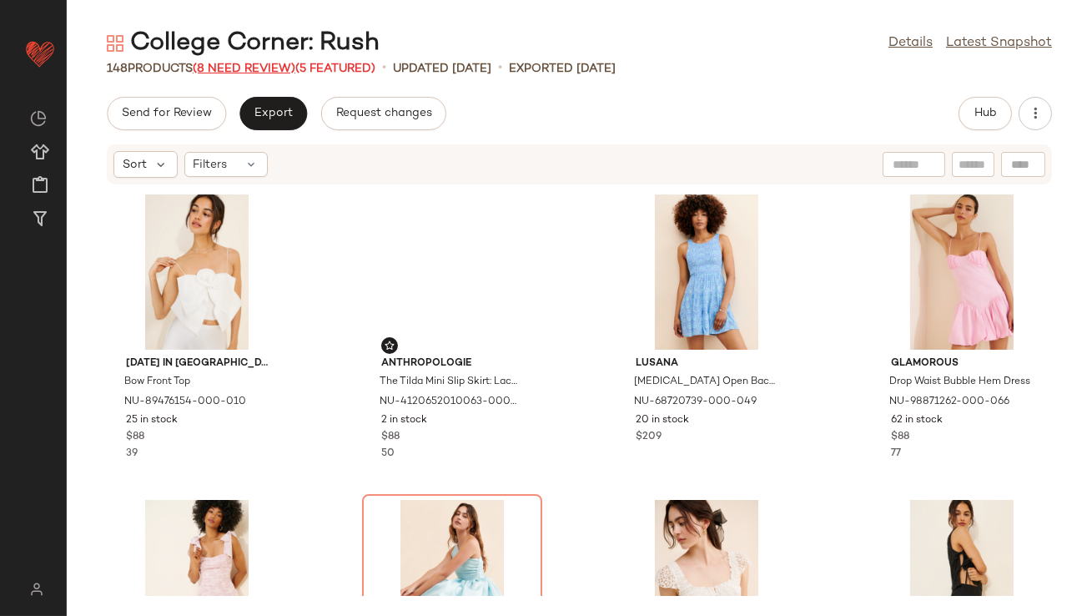
click at [251, 65] on span "(8 Need Review)" at bounding box center [244, 69] width 103 height 13
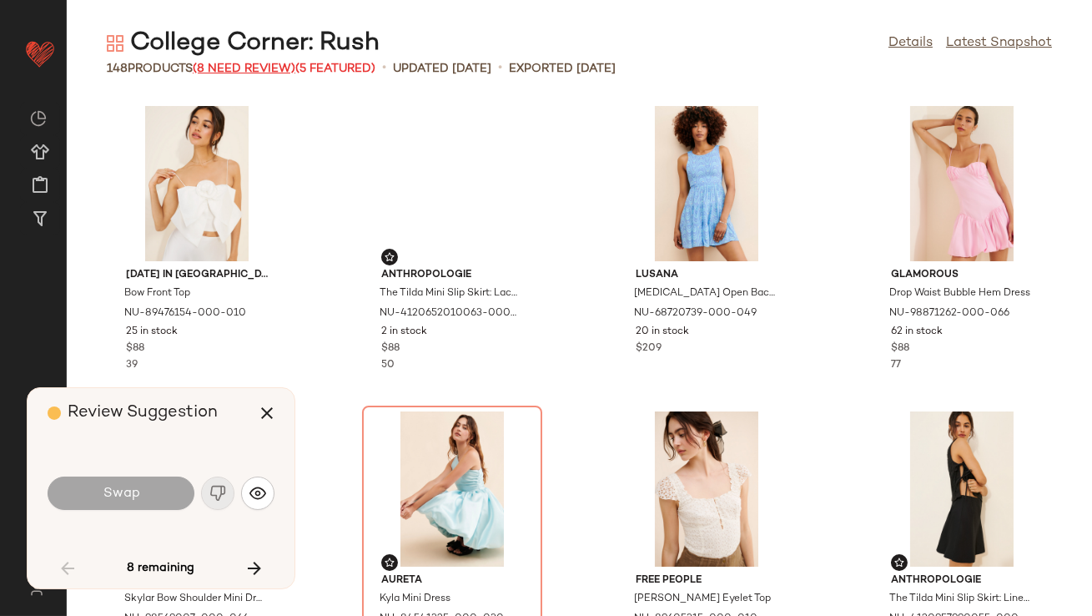
scroll to position [318, 0]
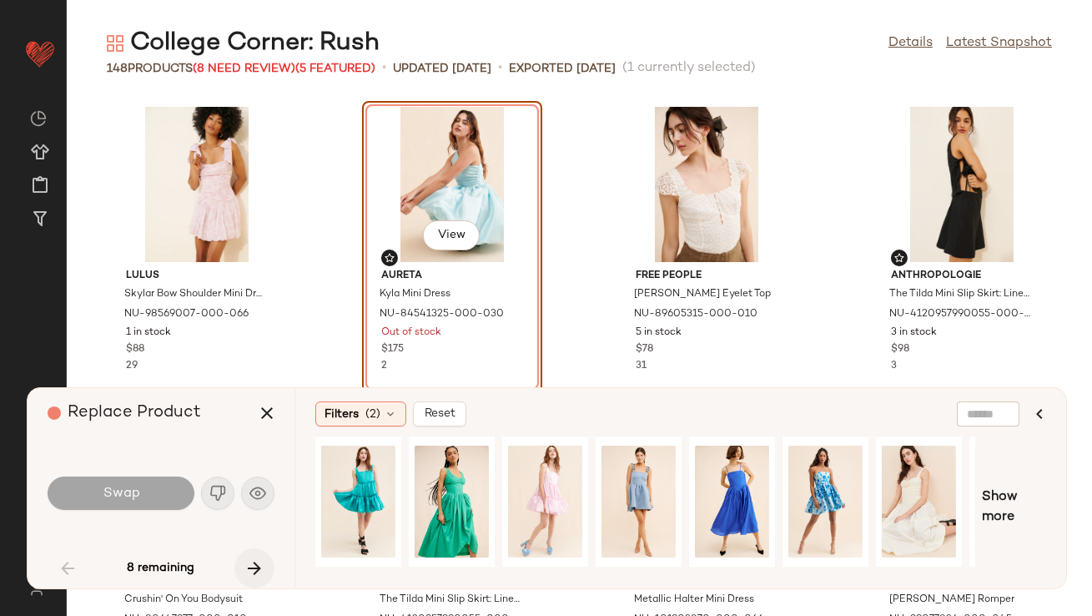
click at [250, 572] on icon "button" at bounding box center [254, 568] width 20 height 20
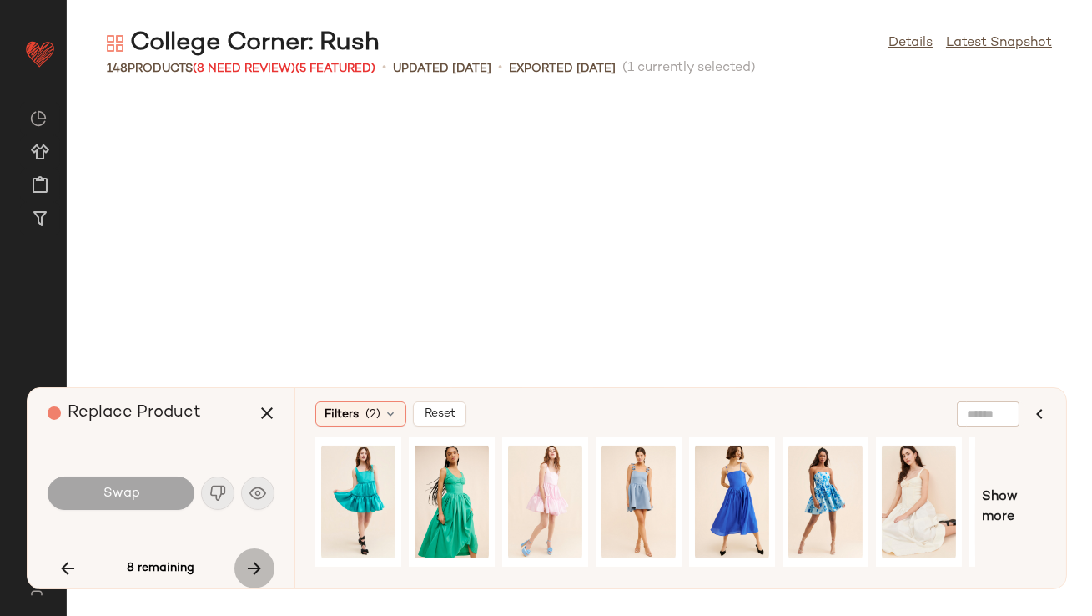
scroll to position [916, 0]
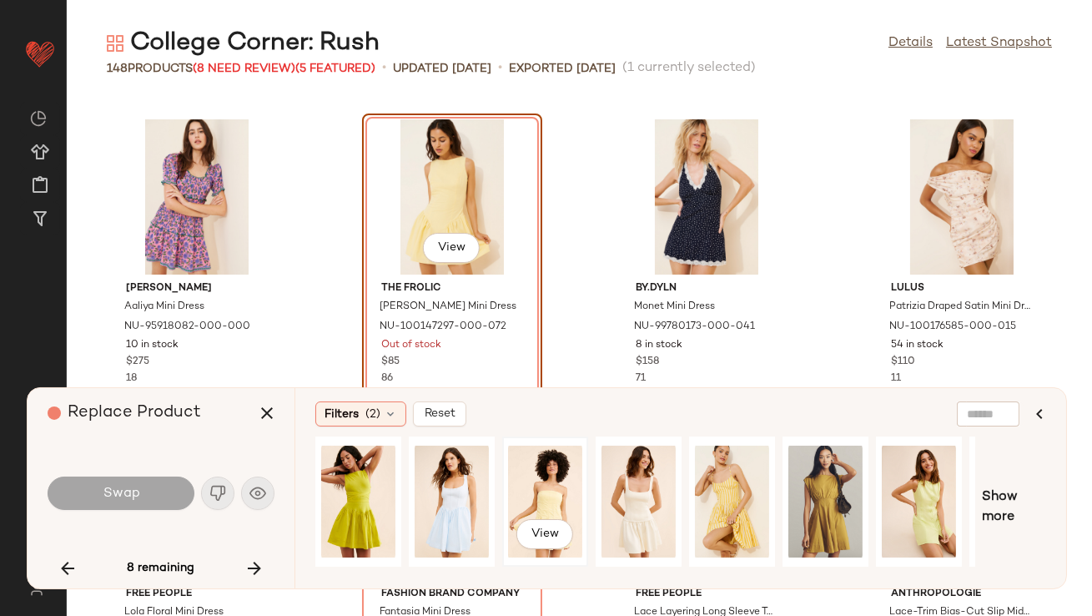
click at [542, 481] on div "View" at bounding box center [545, 501] width 74 height 118
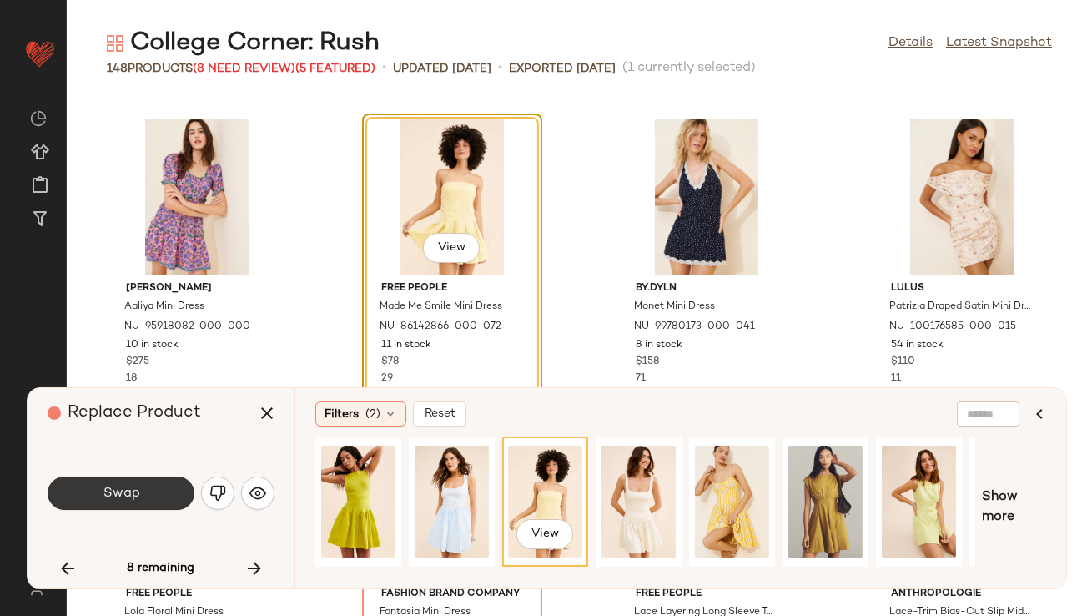
click at [119, 483] on button "Swap" at bounding box center [121, 492] width 147 height 33
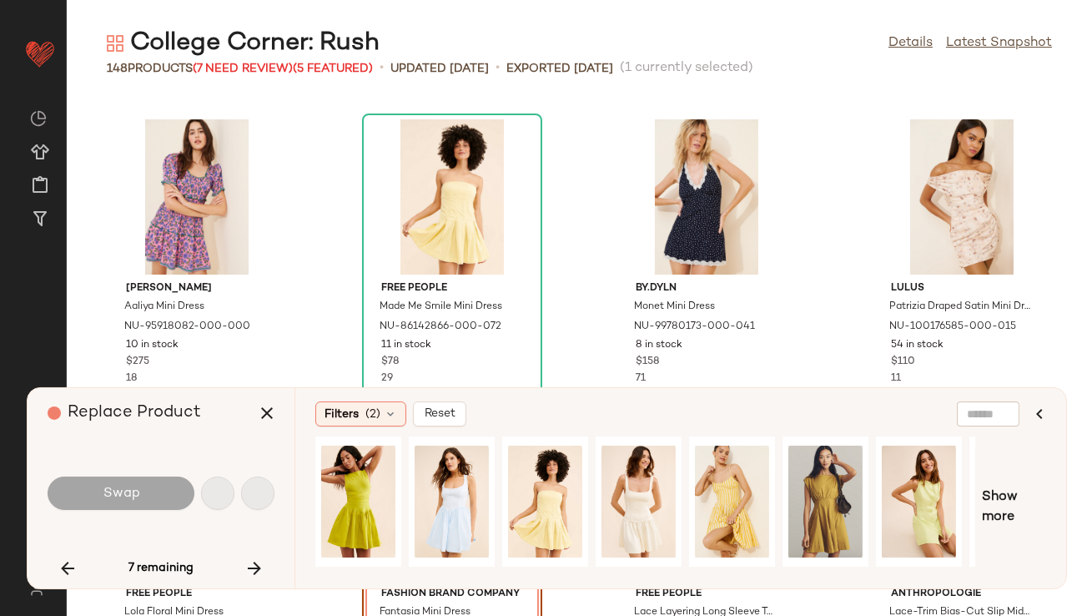
scroll to position [1222, 0]
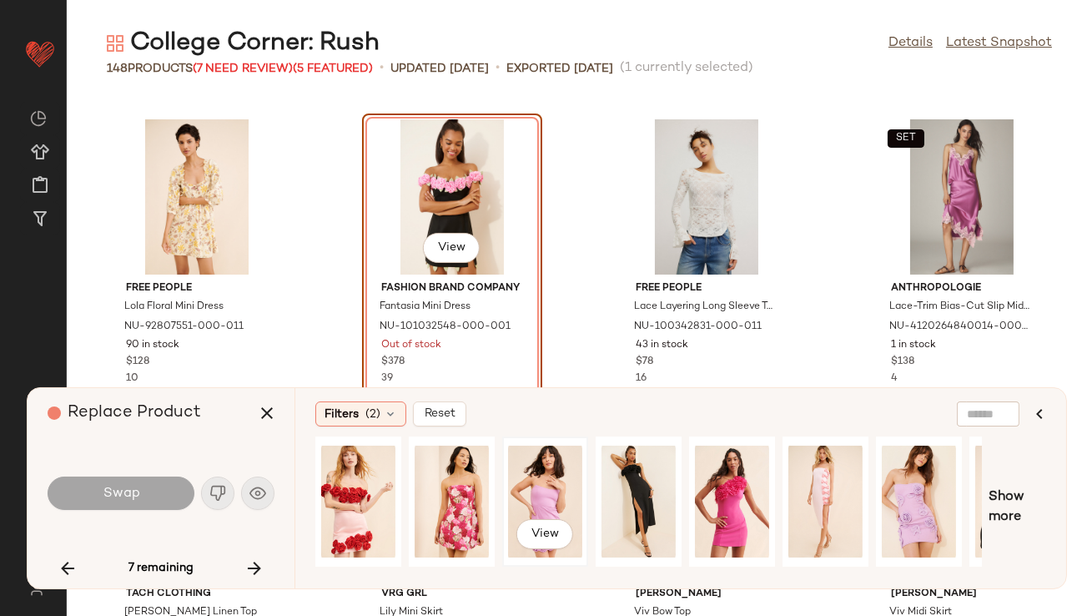
click at [541, 483] on div "View" at bounding box center [545, 501] width 74 height 118
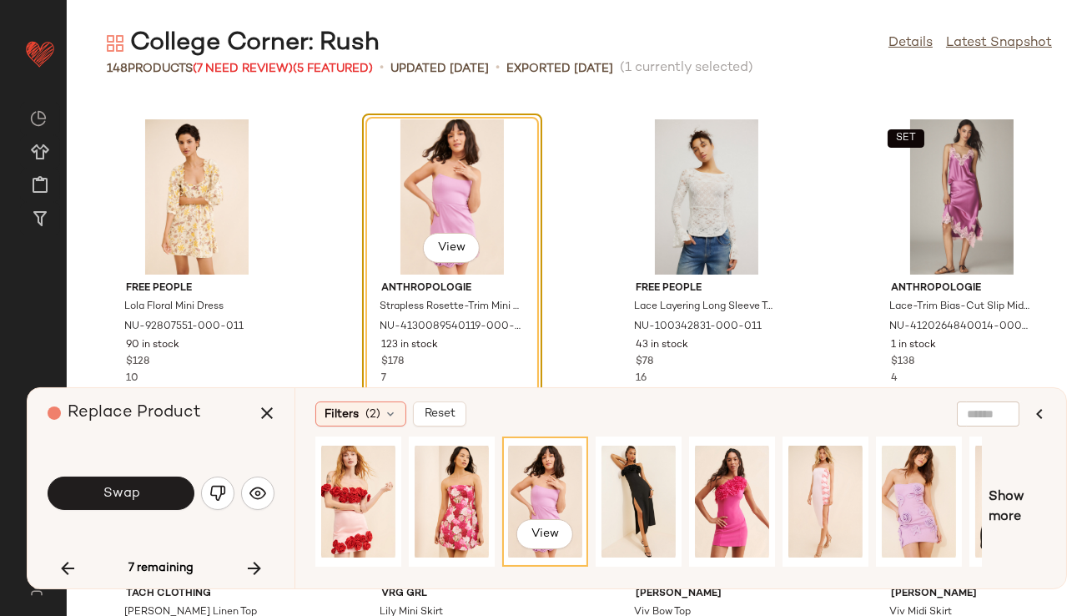
click at [123, 492] on span "Swap" at bounding box center [121, 494] width 38 height 16
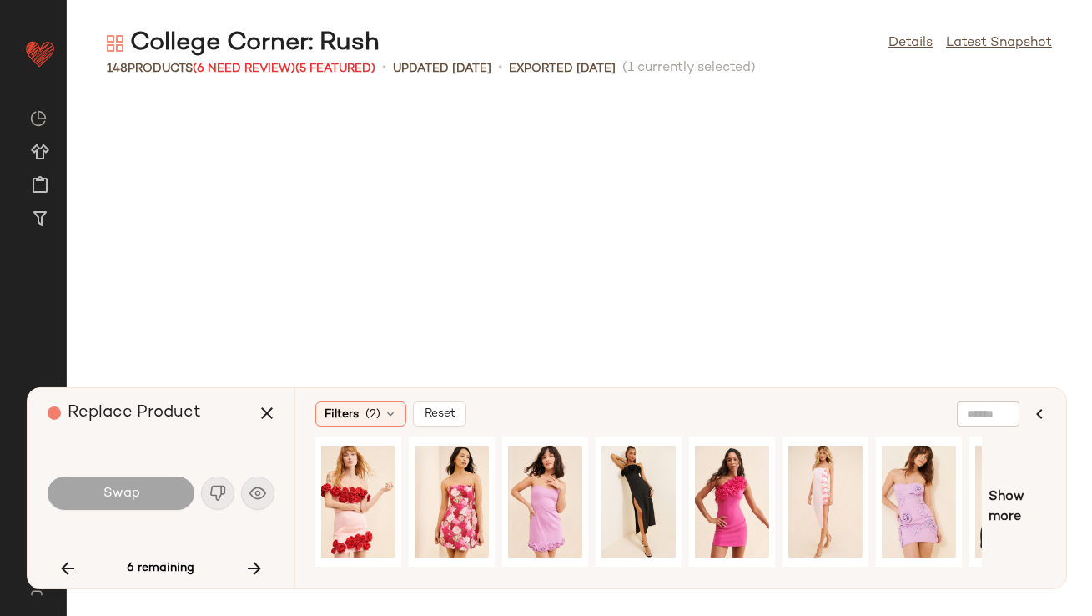
scroll to position [3664, 0]
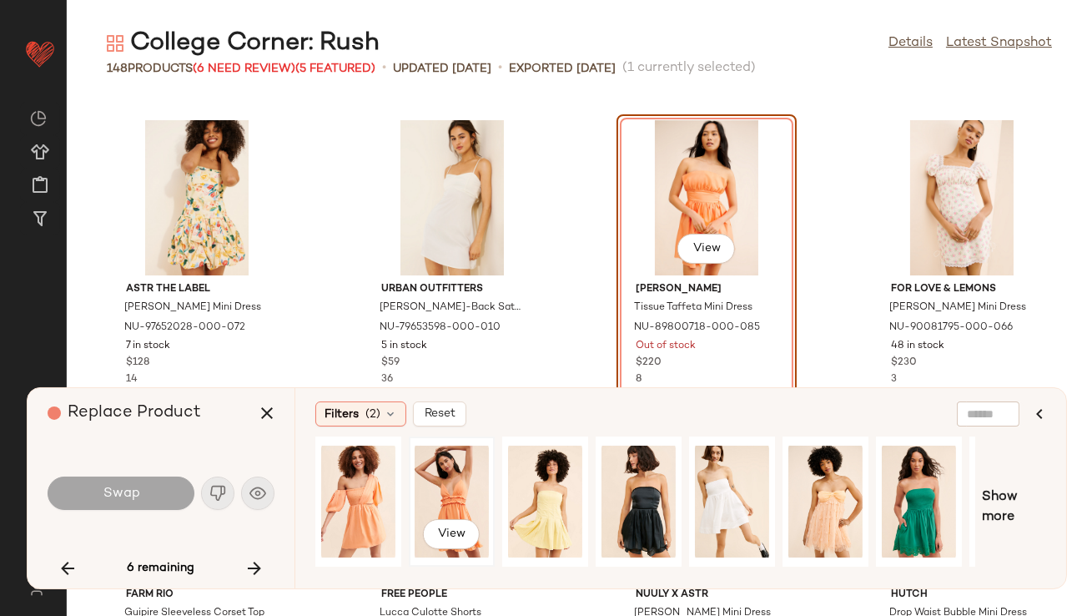
click at [463, 486] on div "View" at bounding box center [452, 501] width 74 height 118
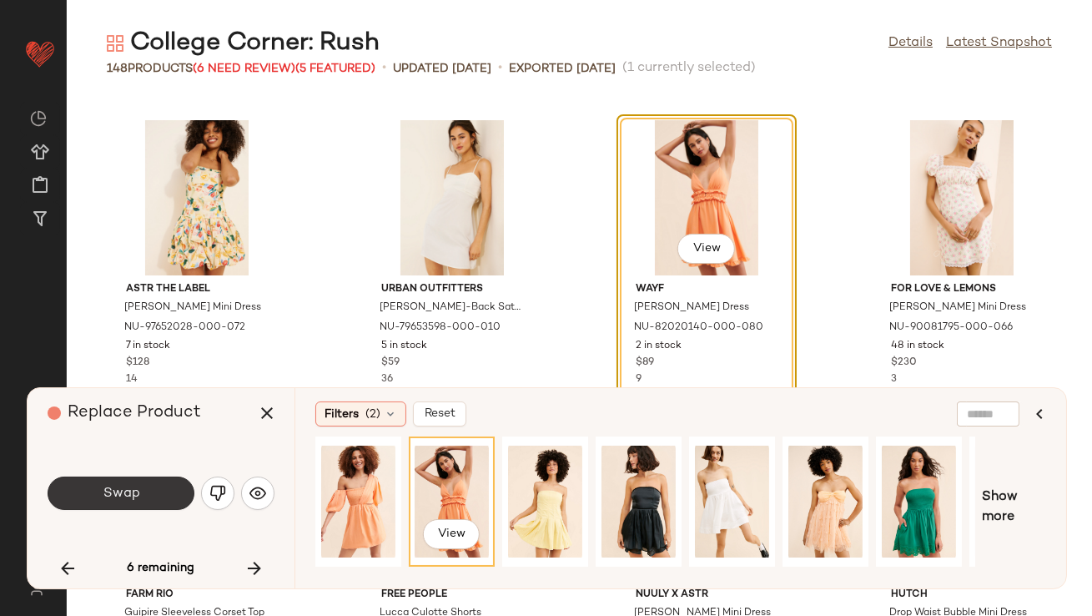
click at [84, 489] on button "Swap" at bounding box center [121, 492] width 147 height 33
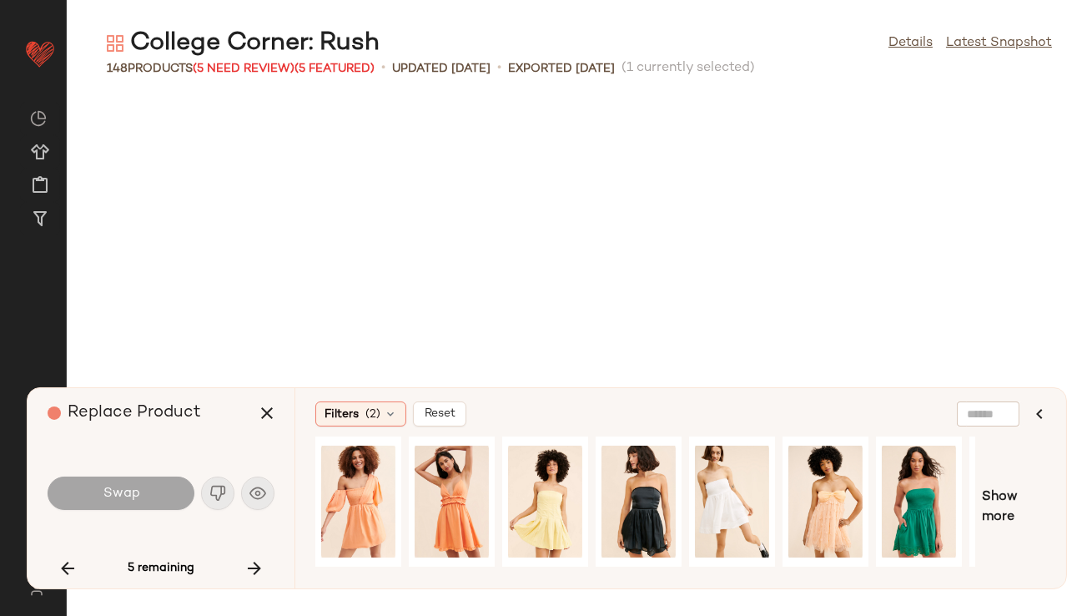
scroll to position [4276, 0]
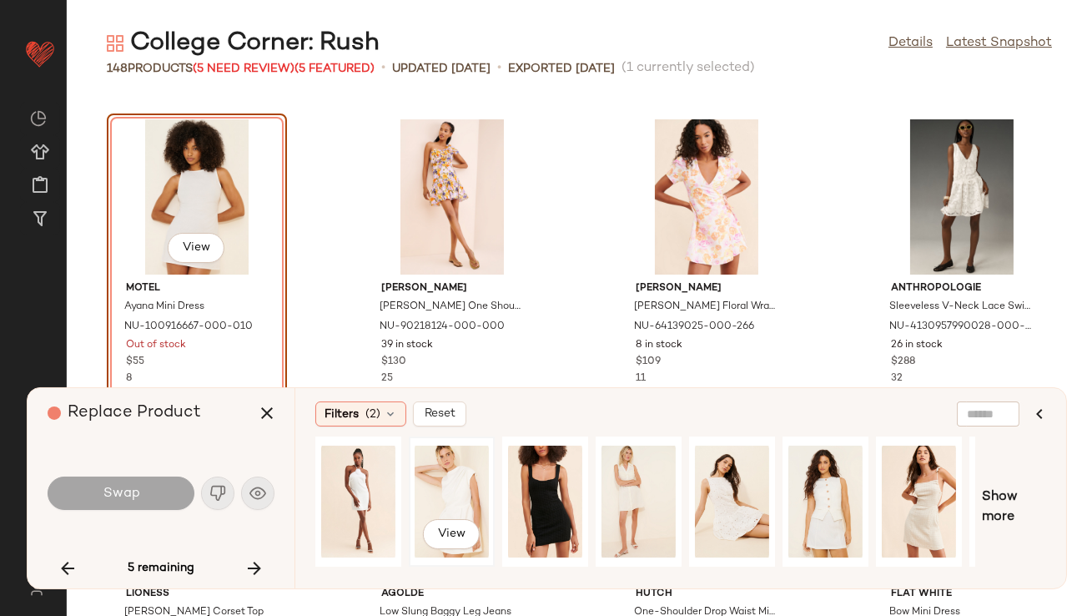
click at [435, 491] on div "View" at bounding box center [452, 501] width 74 height 118
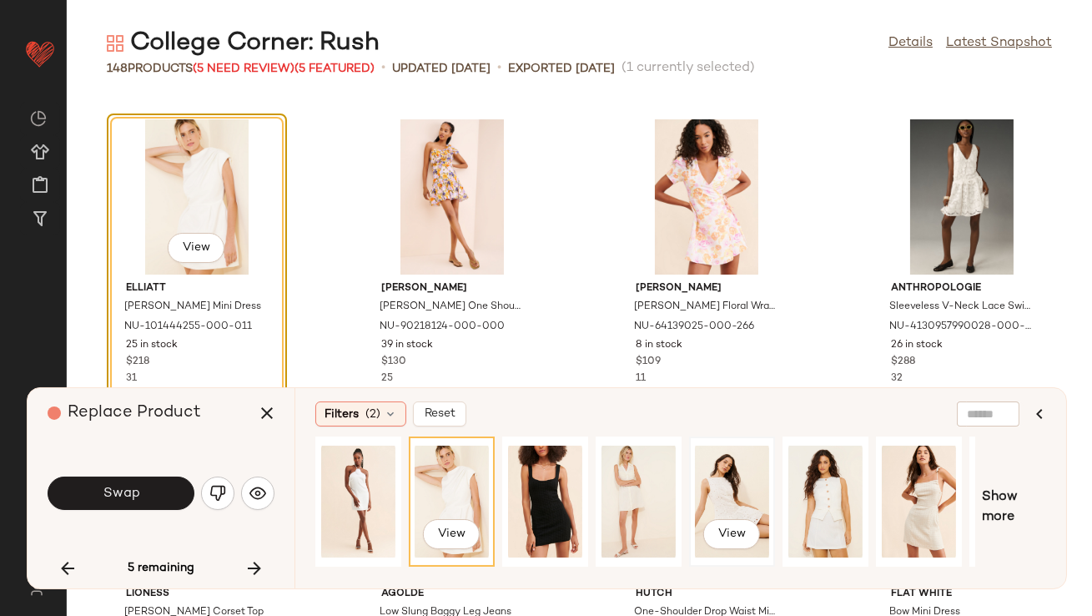
click at [708, 497] on div "View" at bounding box center [732, 501] width 74 height 118
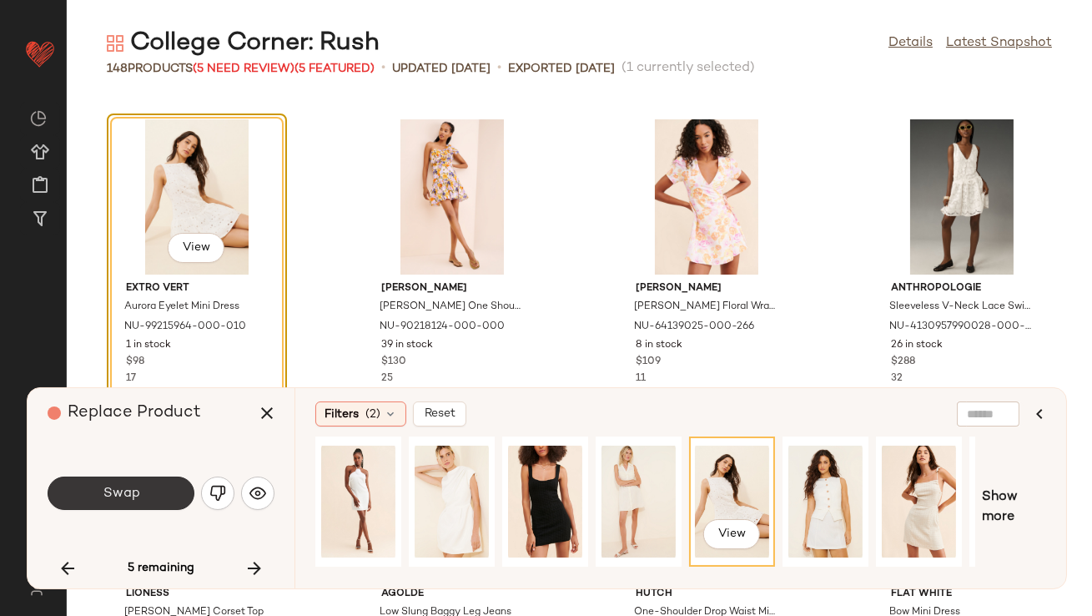
click at [113, 499] on span "Swap" at bounding box center [121, 494] width 38 height 16
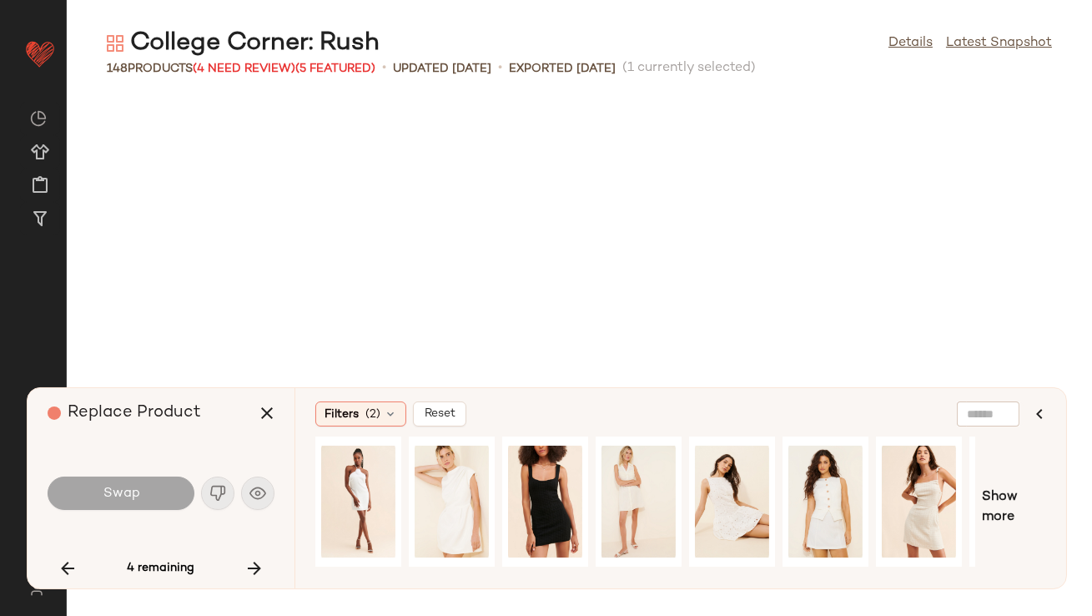
scroll to position [8245, 0]
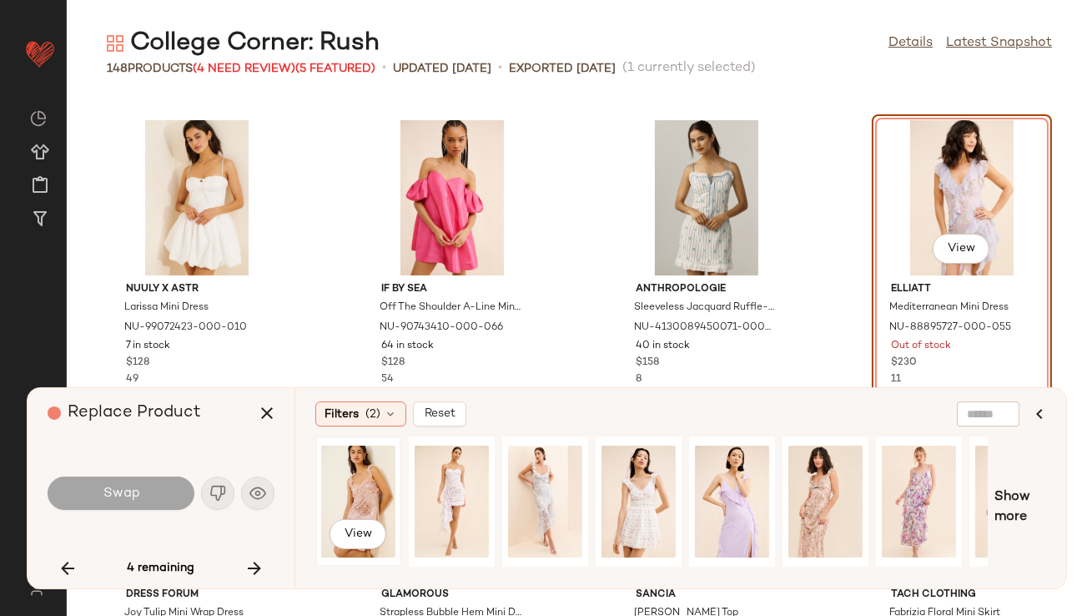
click at [350, 495] on div "View" at bounding box center [358, 501] width 74 height 118
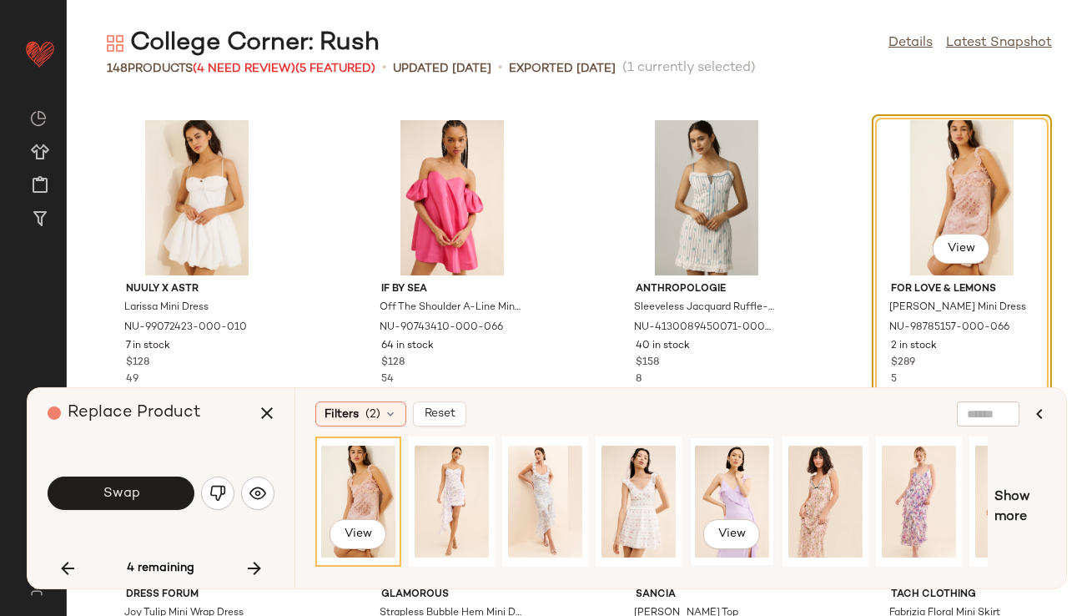
click at [733, 486] on div "View" at bounding box center [732, 501] width 74 height 118
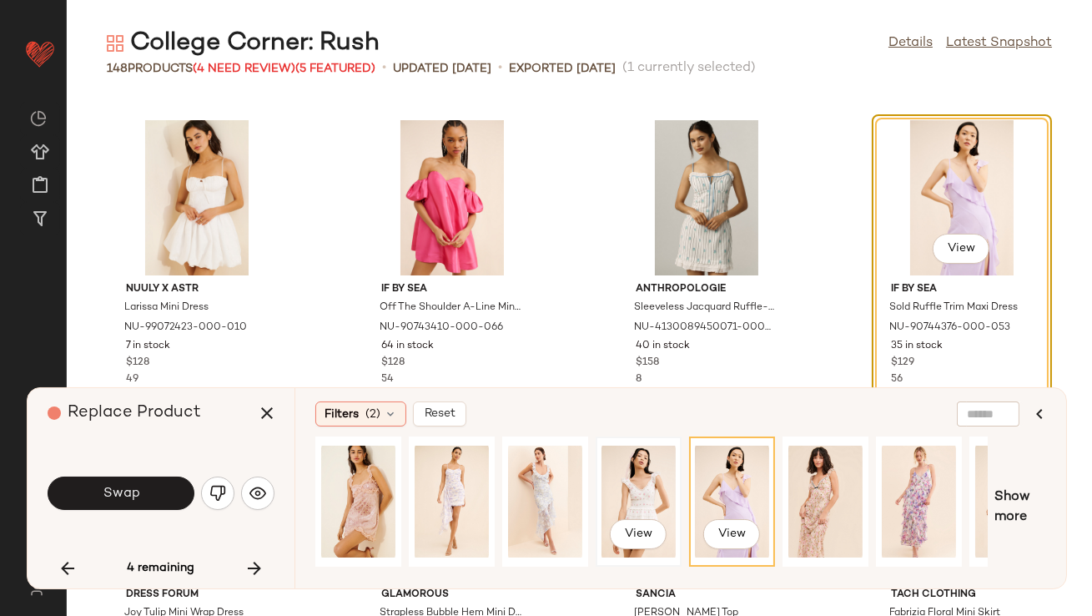
click at [658, 511] on div "View" at bounding box center [639, 501] width 74 height 118
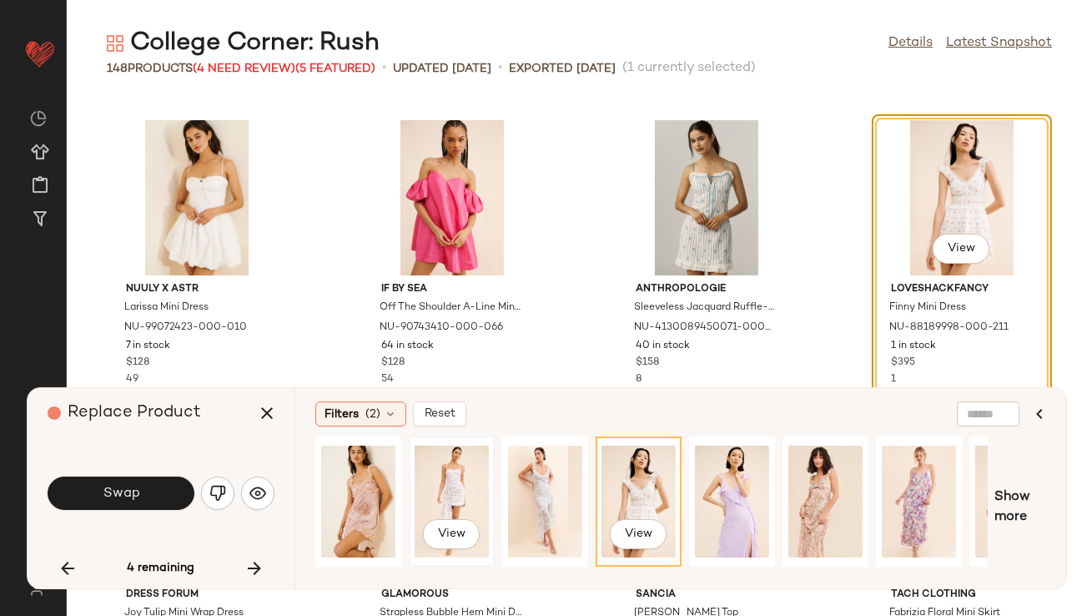
click at [456, 481] on div "View" at bounding box center [452, 501] width 74 height 118
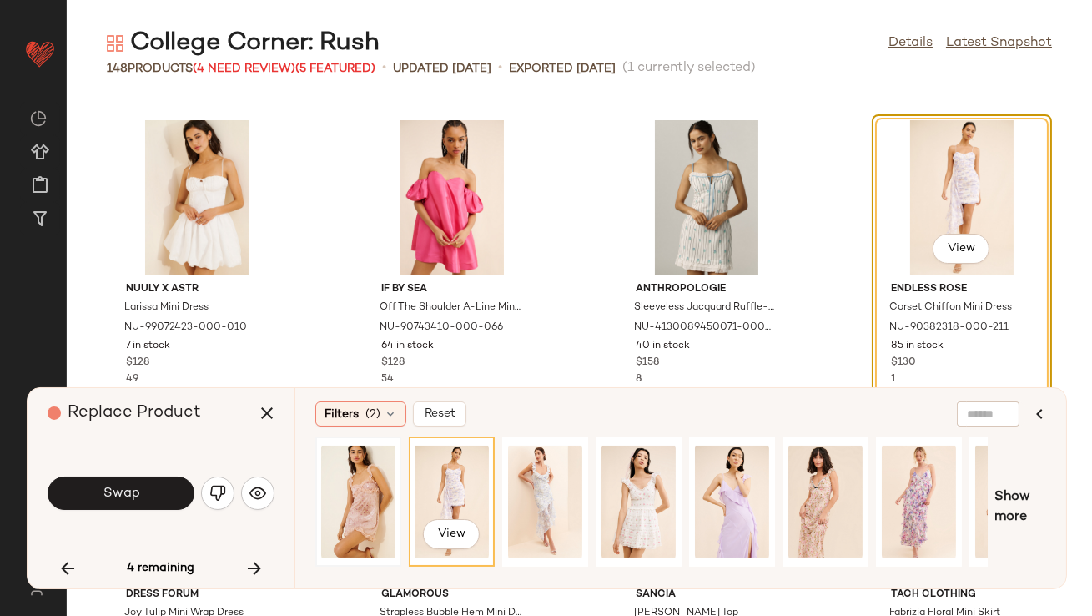
click at [331, 484] on div at bounding box center [358, 501] width 74 height 118
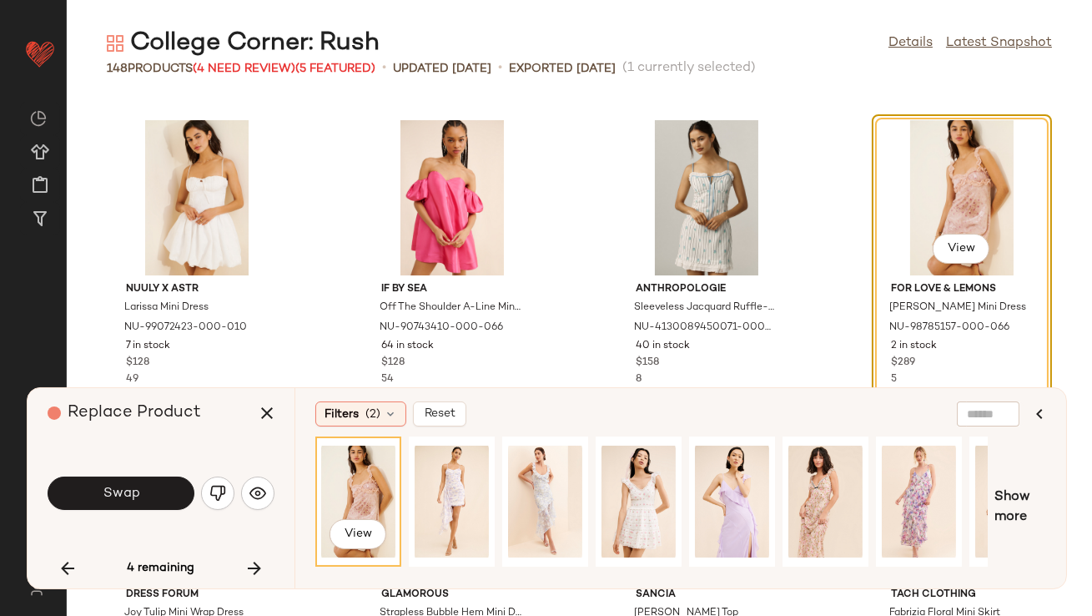
click at [158, 483] on button "Swap" at bounding box center [121, 492] width 147 height 33
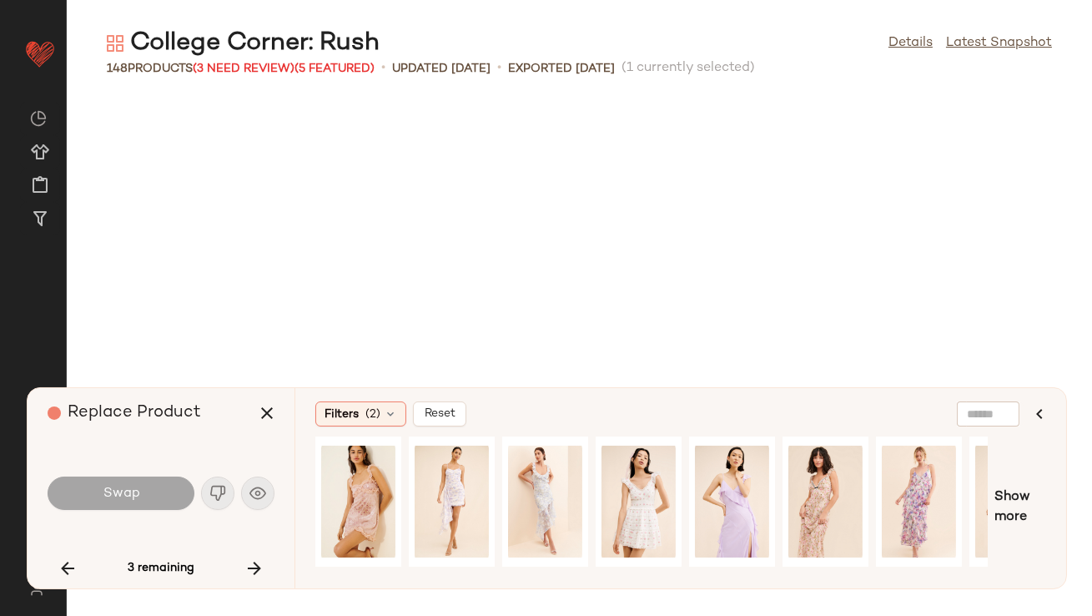
scroll to position [9162, 0]
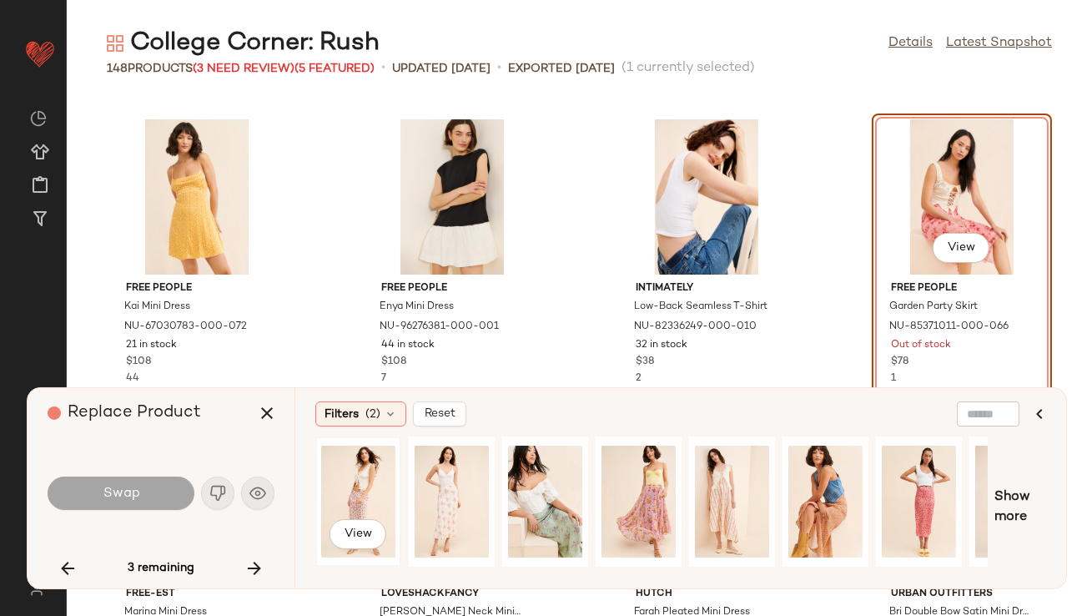
click at [345, 476] on div "View" at bounding box center [358, 501] width 74 height 118
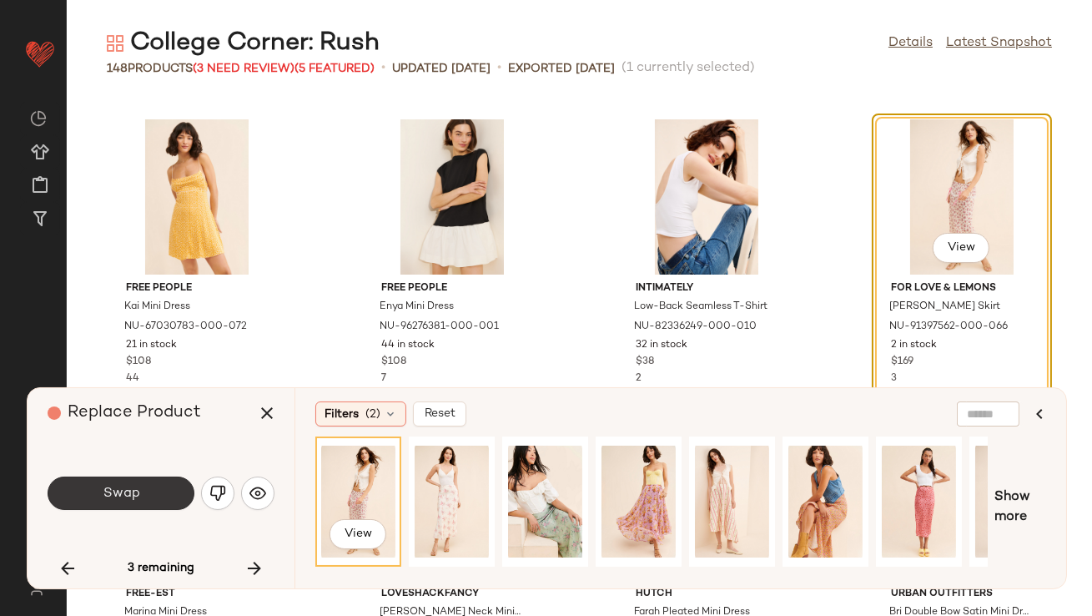
click at [97, 495] on button "Swap" at bounding box center [121, 492] width 147 height 33
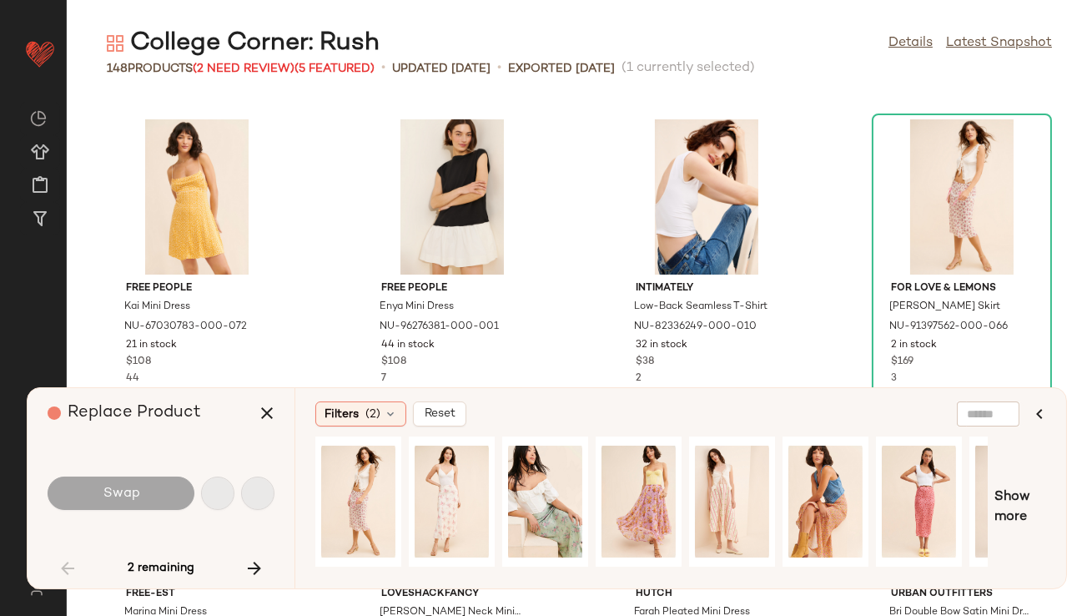
scroll to position [305, 0]
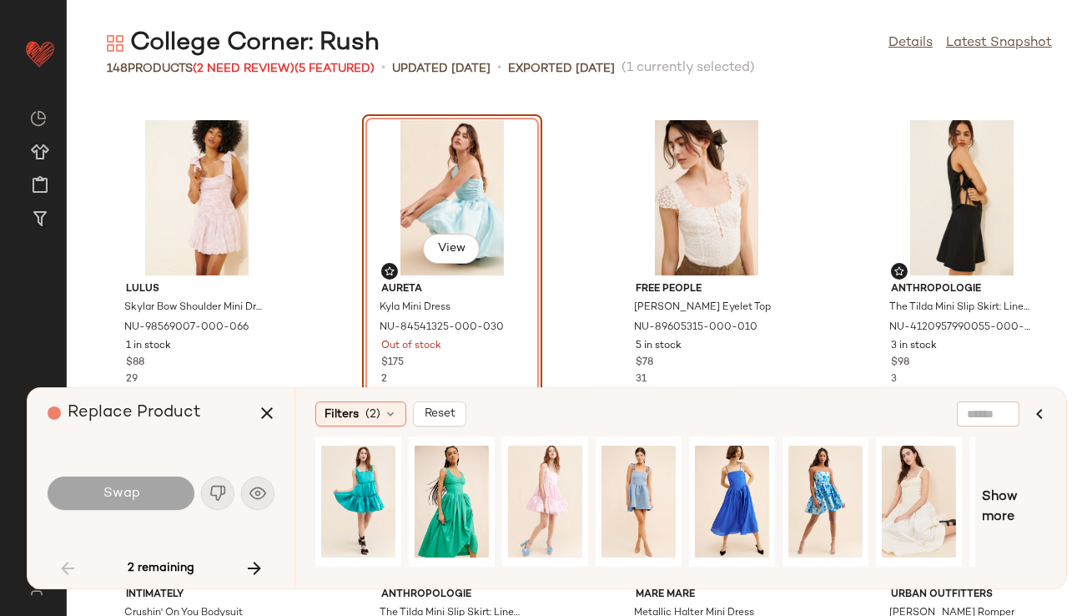
click at [246, 562] on icon "button" at bounding box center [254, 568] width 20 height 20
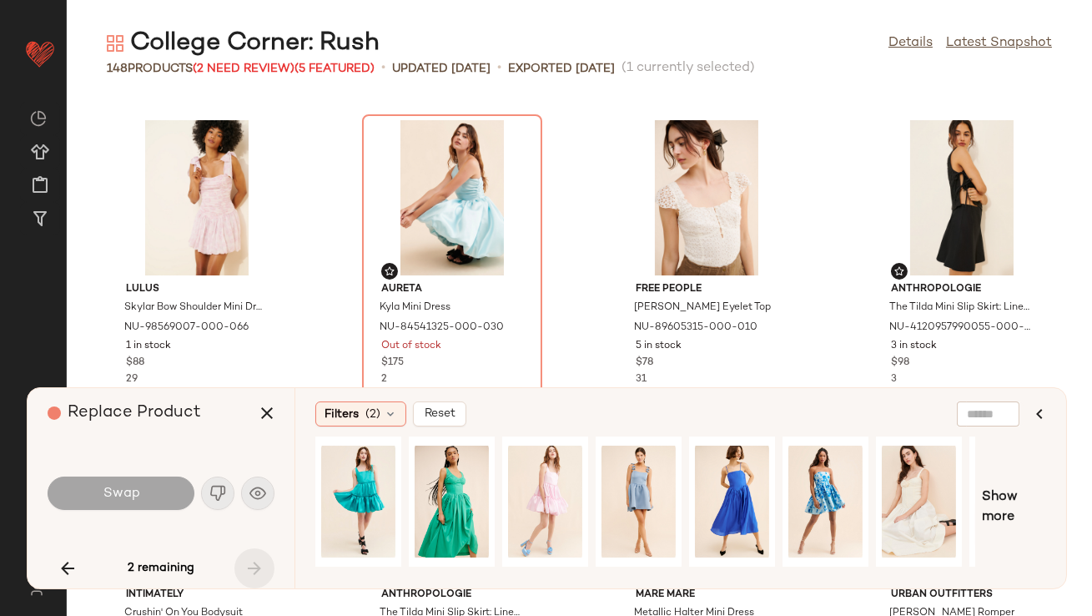
scroll to position [9772, 0]
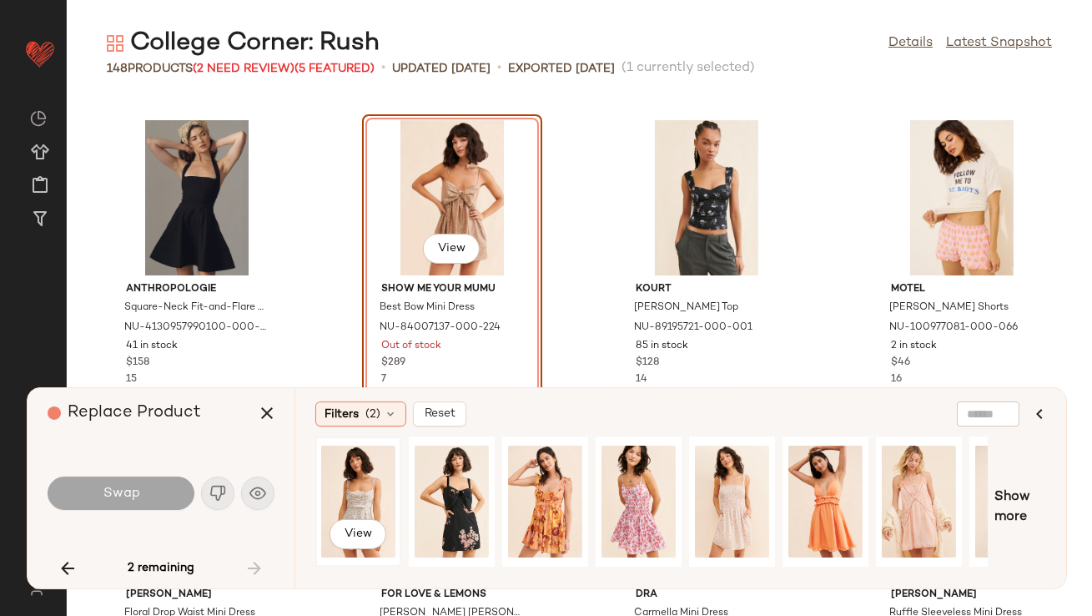
click at [376, 495] on div "View" at bounding box center [358, 501] width 74 height 118
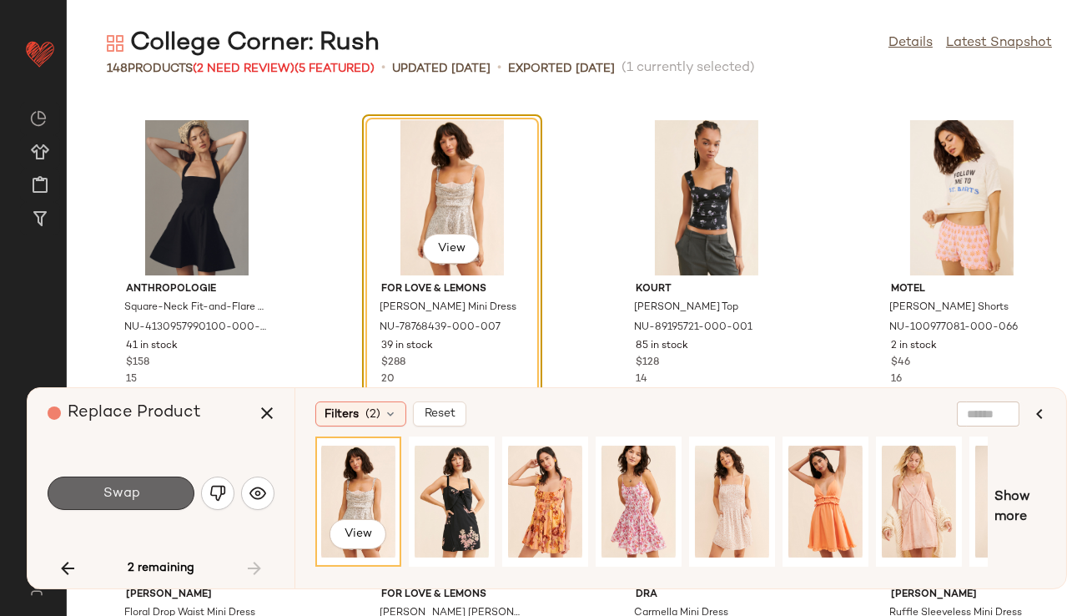
click at [138, 485] on button "Swap" at bounding box center [121, 492] width 147 height 33
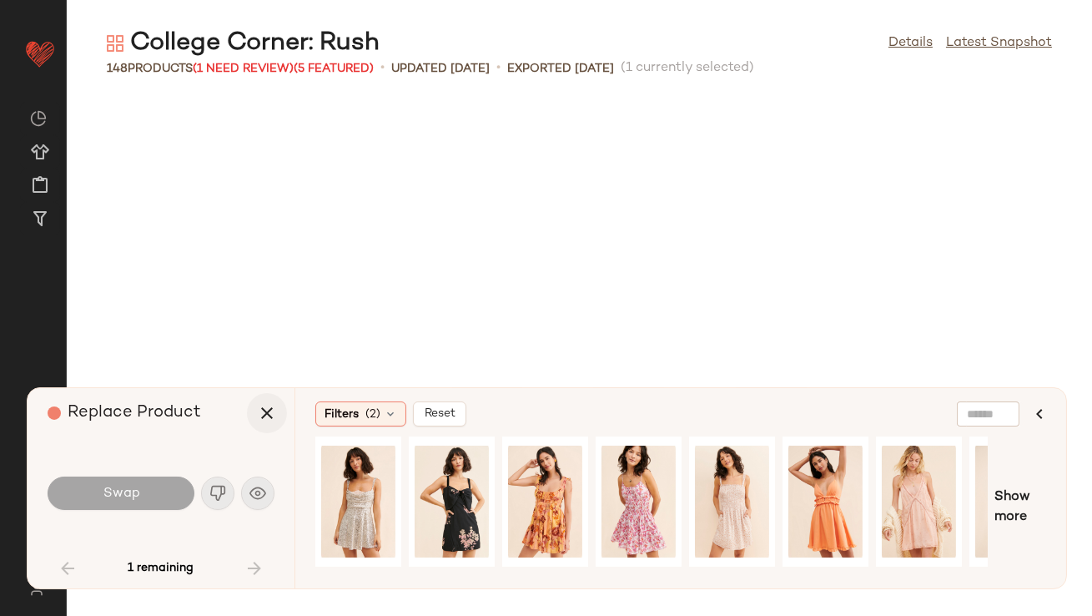
scroll to position [305, 0]
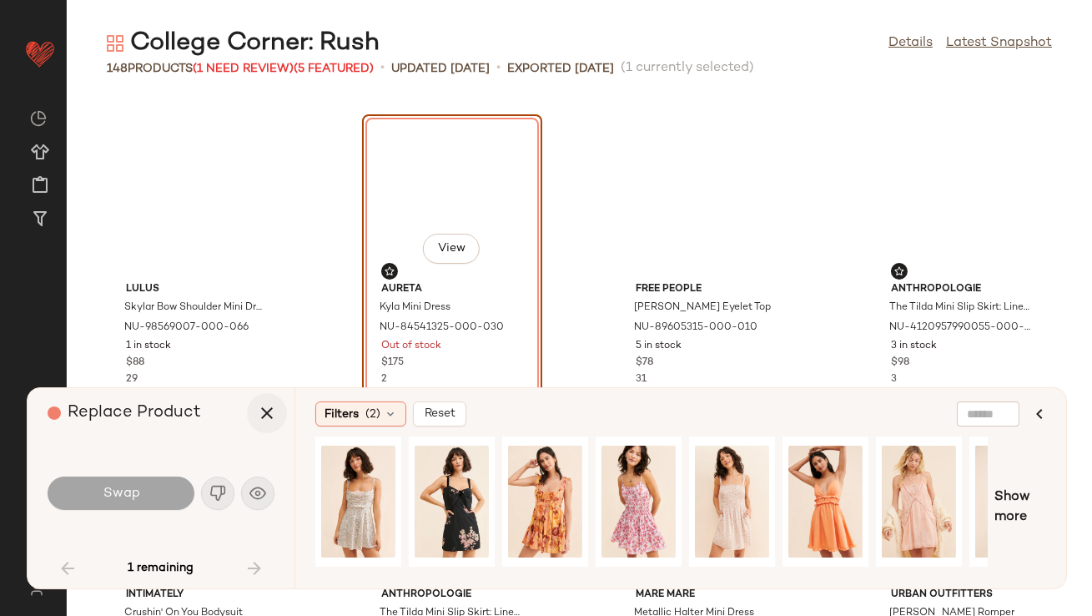
click at [272, 400] on button "button" at bounding box center [267, 413] width 40 height 40
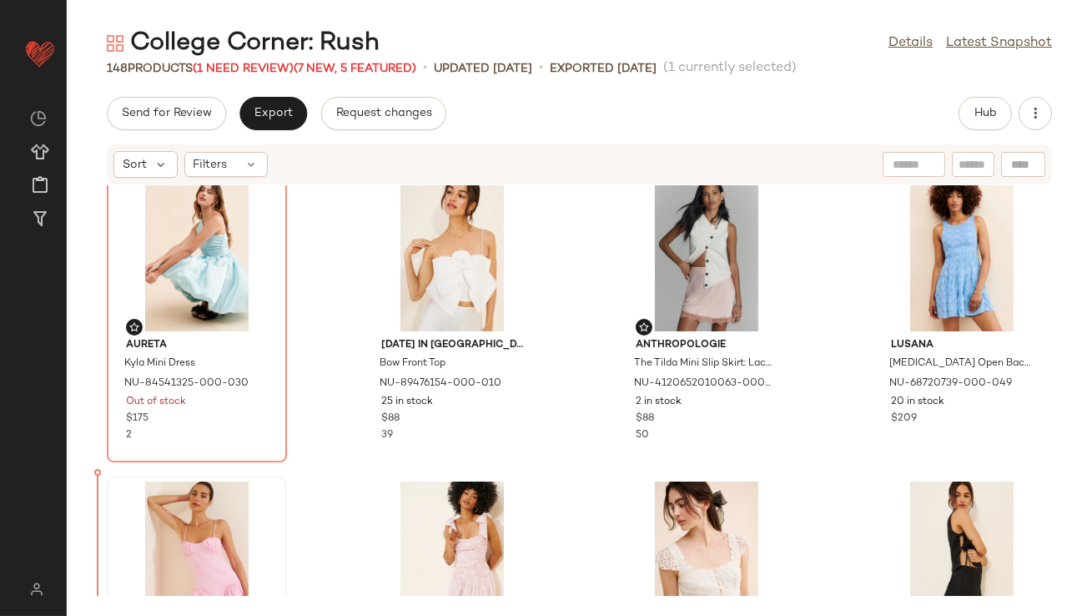
scroll to position [46, 0]
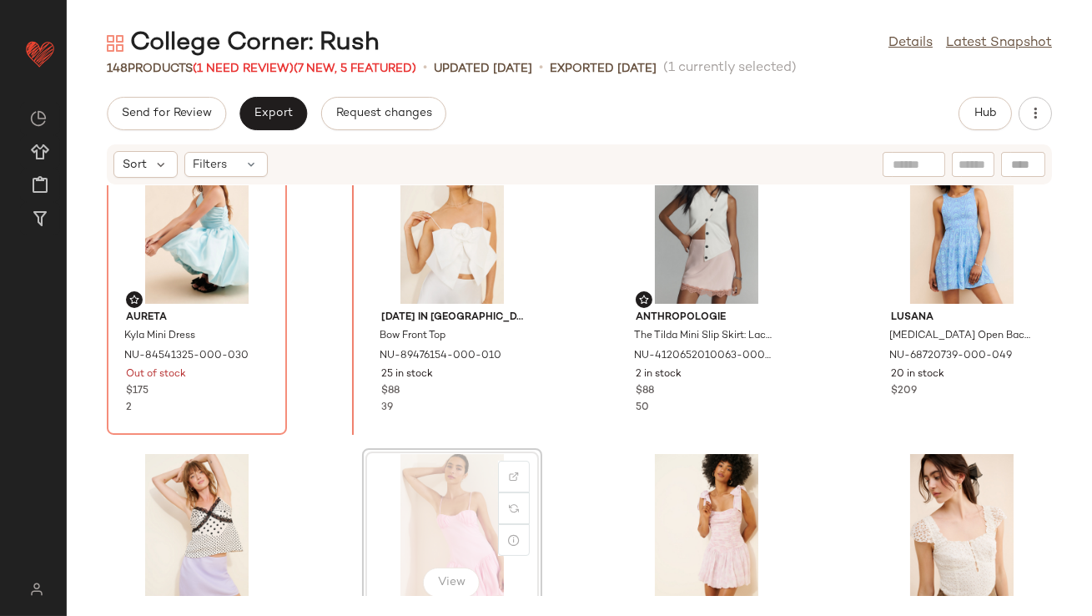
drag, startPoint x: 456, startPoint y: 481, endPoint x: 452, endPoint y: 467, distance: 14.0
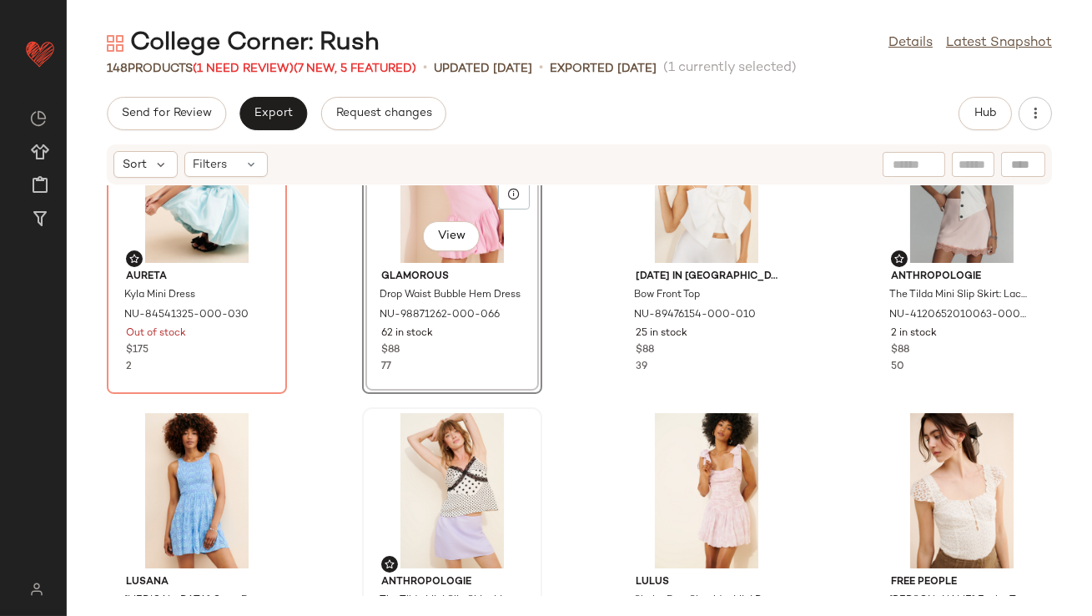
scroll to position [204, 0]
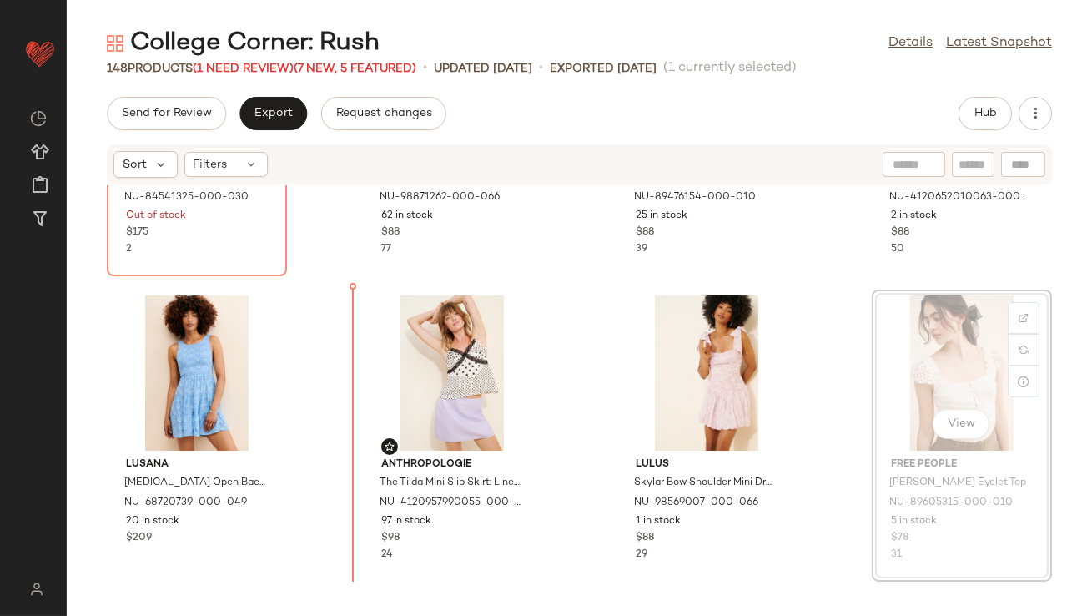
drag, startPoint x: 983, startPoint y: 365, endPoint x: 946, endPoint y: 370, distance: 37.1
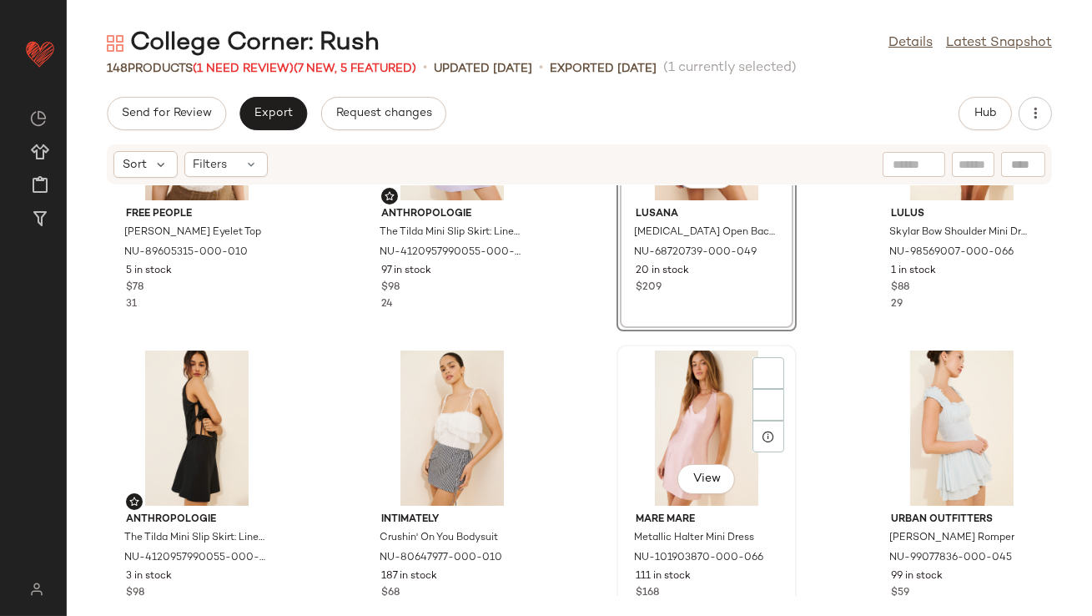
scroll to position [475, 0]
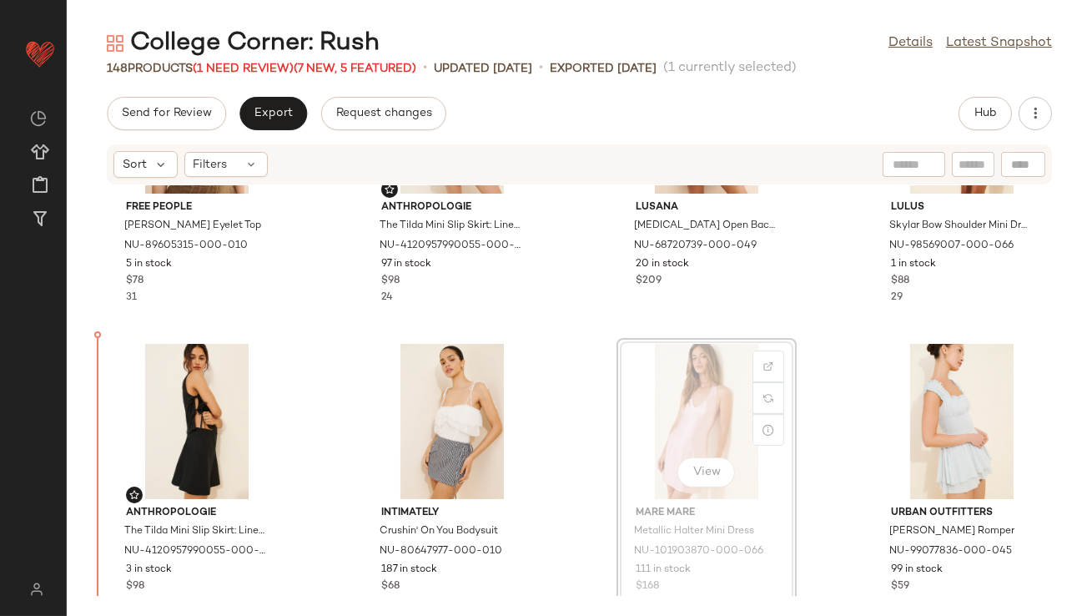
drag, startPoint x: 686, startPoint y: 434, endPoint x: 648, endPoint y: 434, distance: 38.4
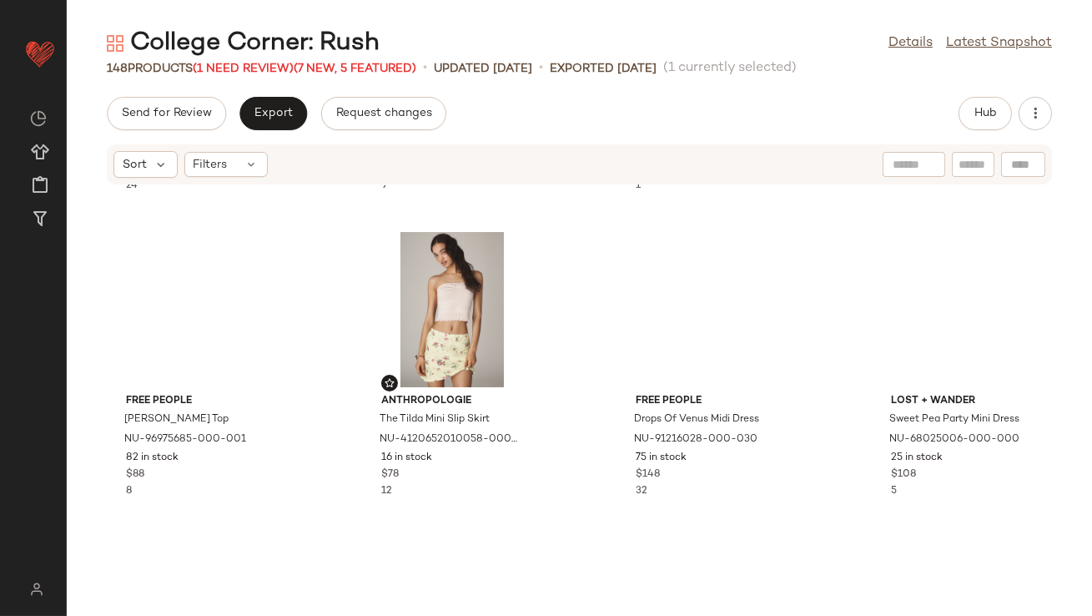
scroll to position [1847, 0]
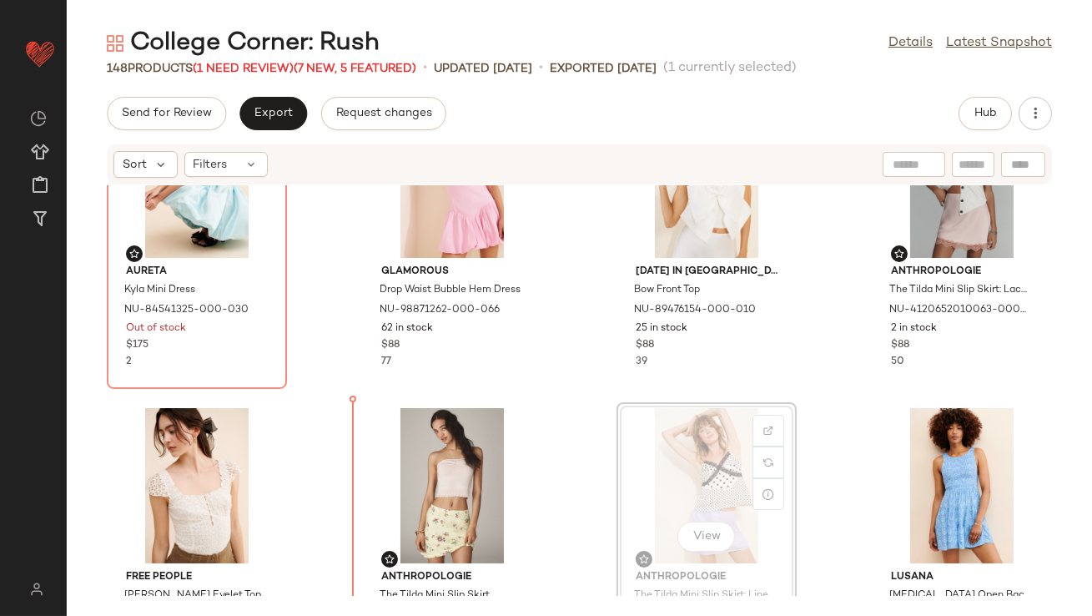
drag, startPoint x: 720, startPoint y: 491, endPoint x: 695, endPoint y: 491, distance: 25.0
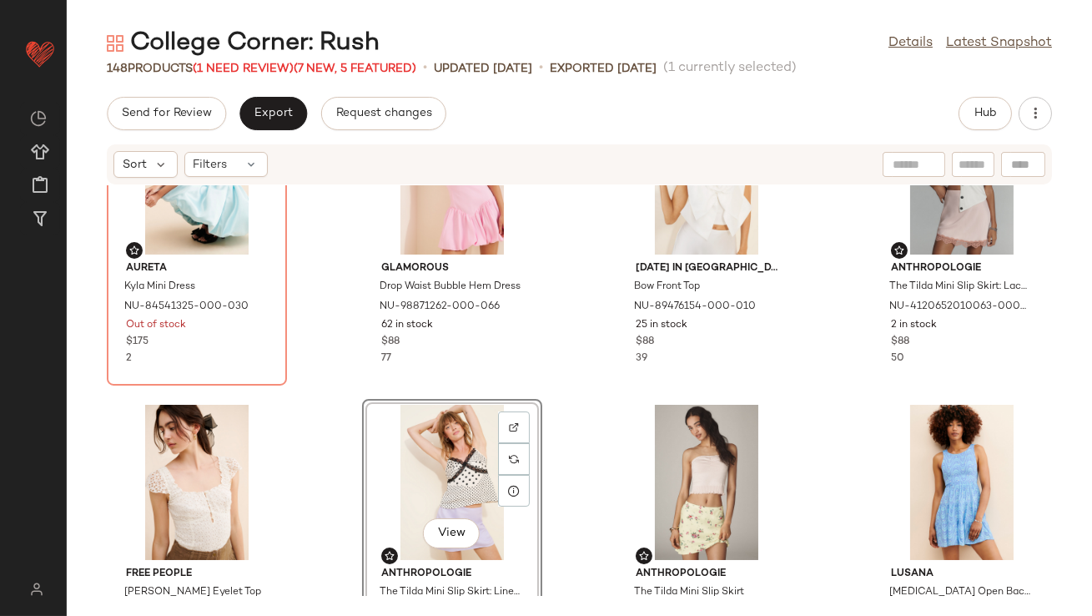
scroll to position [23, 0]
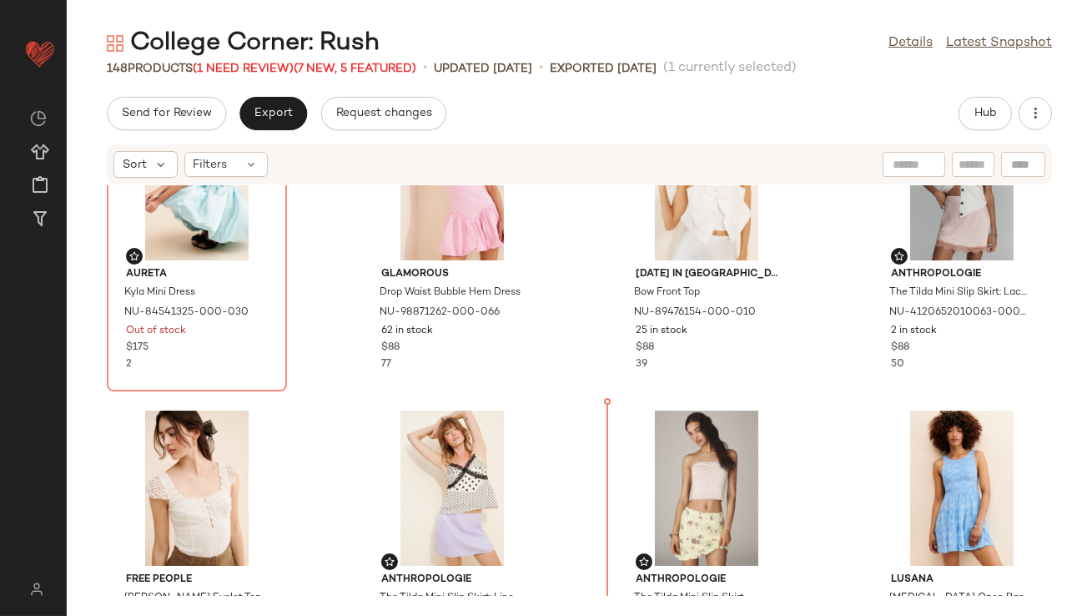
drag, startPoint x: 425, startPoint y: 362, endPoint x: 437, endPoint y: 359, distance: 13.0
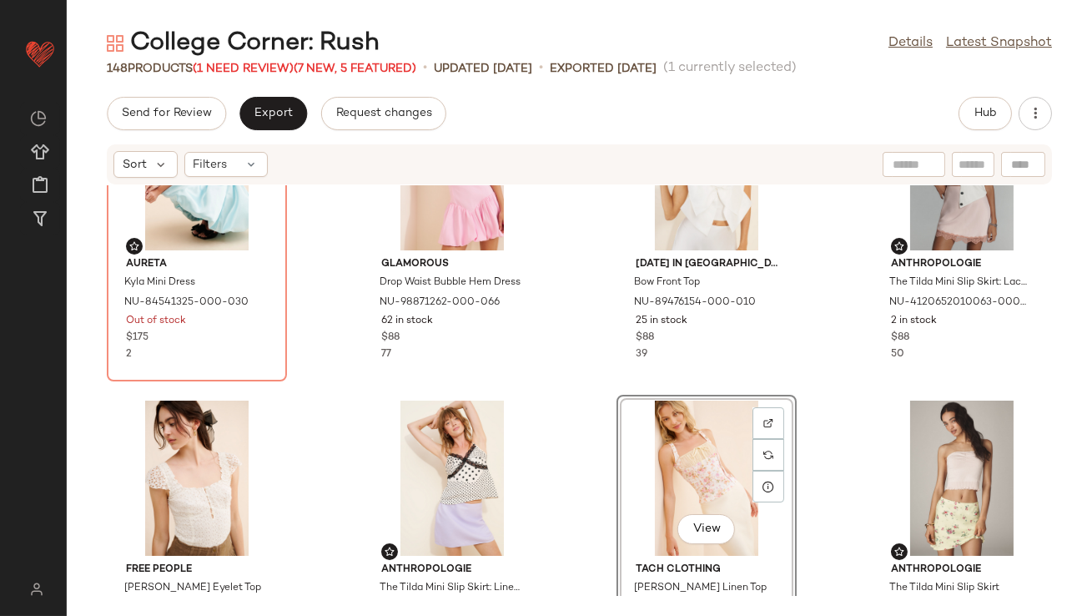
scroll to position [33, 0]
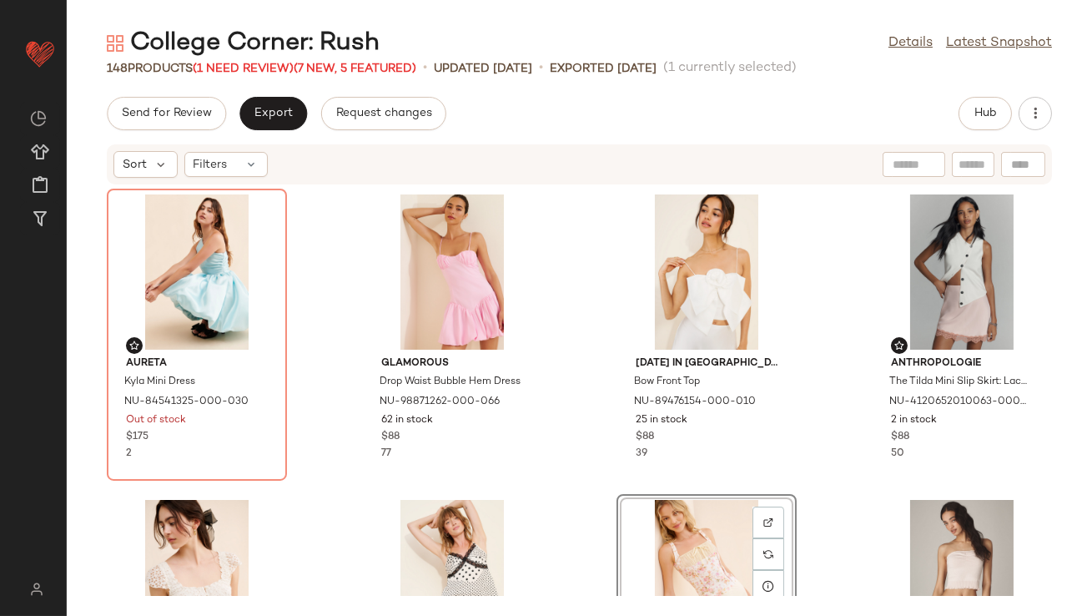
click at [593, 414] on div "Aureta Kyla Mini Dress NU-84541325-000-030 Out of stock $175 2 Glamorous Drop W…" at bounding box center [580, 390] width 1026 height 411
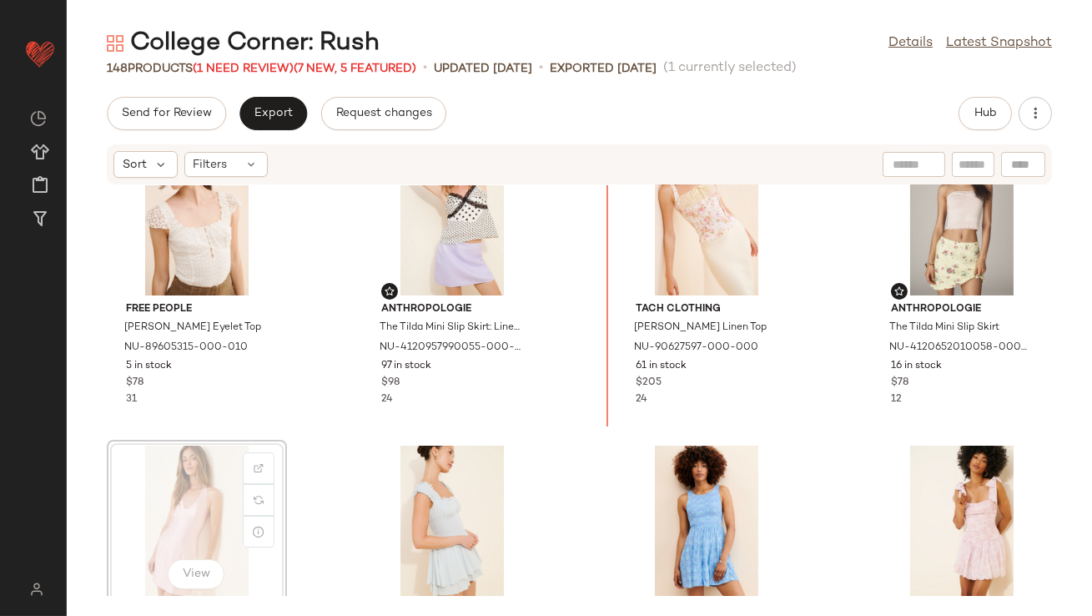
drag, startPoint x: 159, startPoint y: 527, endPoint x: 178, endPoint y: 518, distance: 20.2
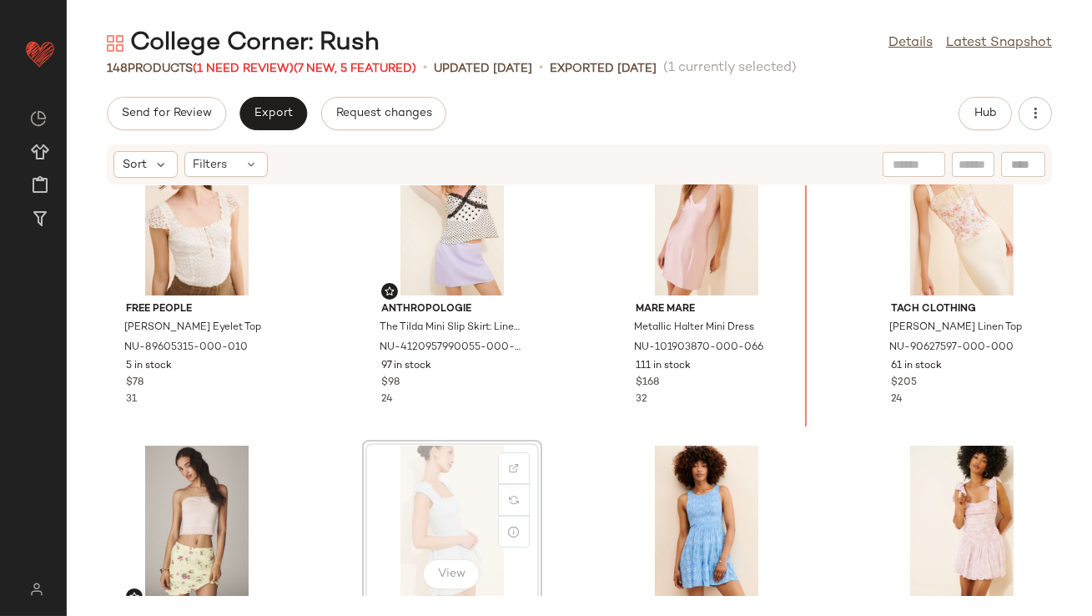
drag, startPoint x: 454, startPoint y: 477, endPoint x: 466, endPoint y: 466, distance: 16.5
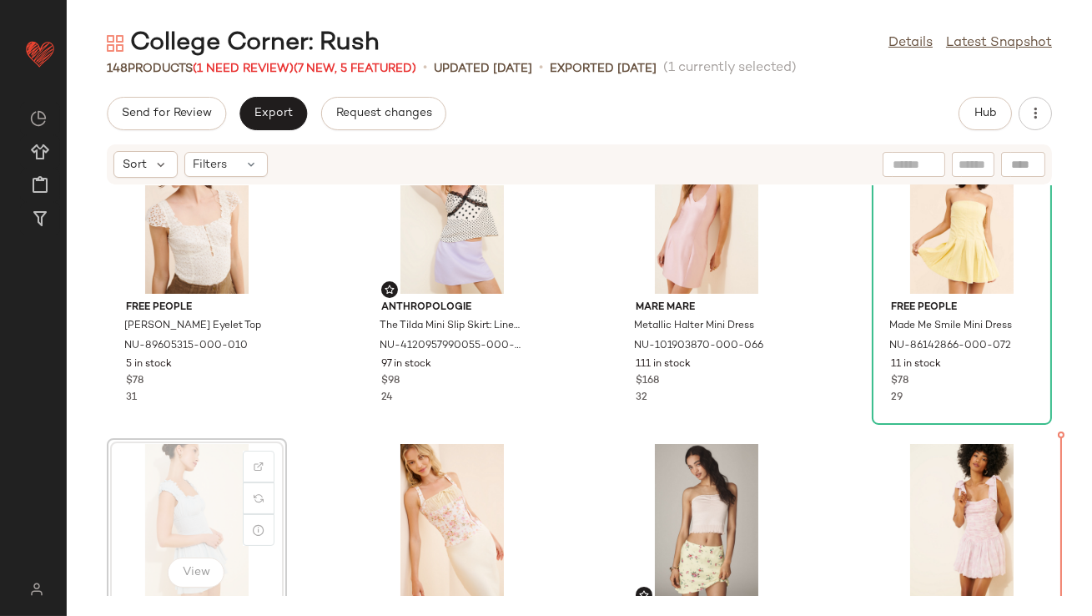
drag, startPoint x: 180, startPoint y: 537, endPoint x: 213, endPoint y: 536, distance: 32.6
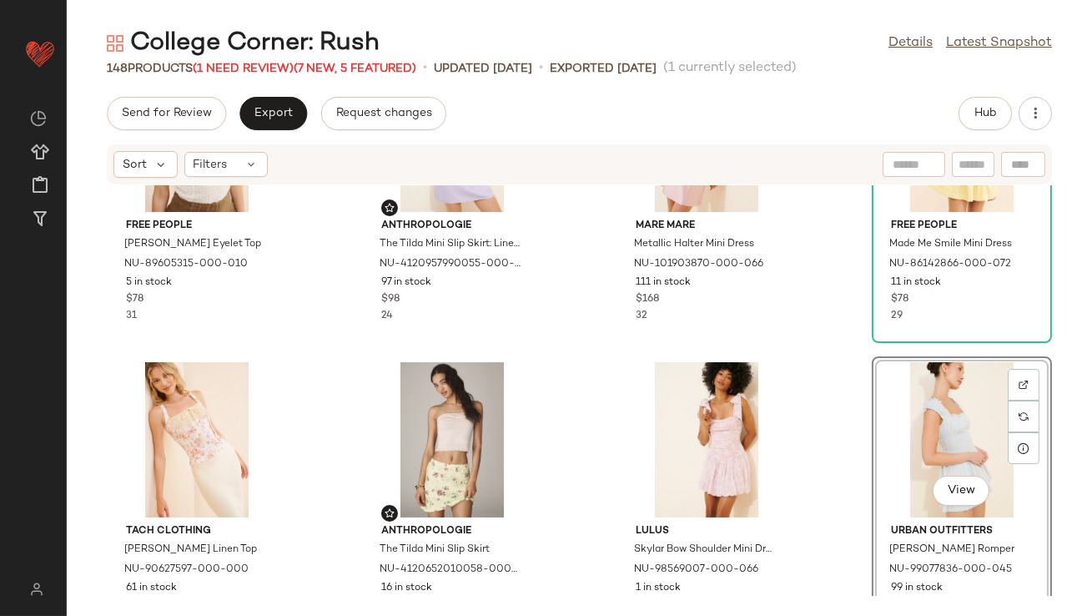
drag, startPoint x: 976, startPoint y: 440, endPoint x: 953, endPoint y: 441, distance: 23.4
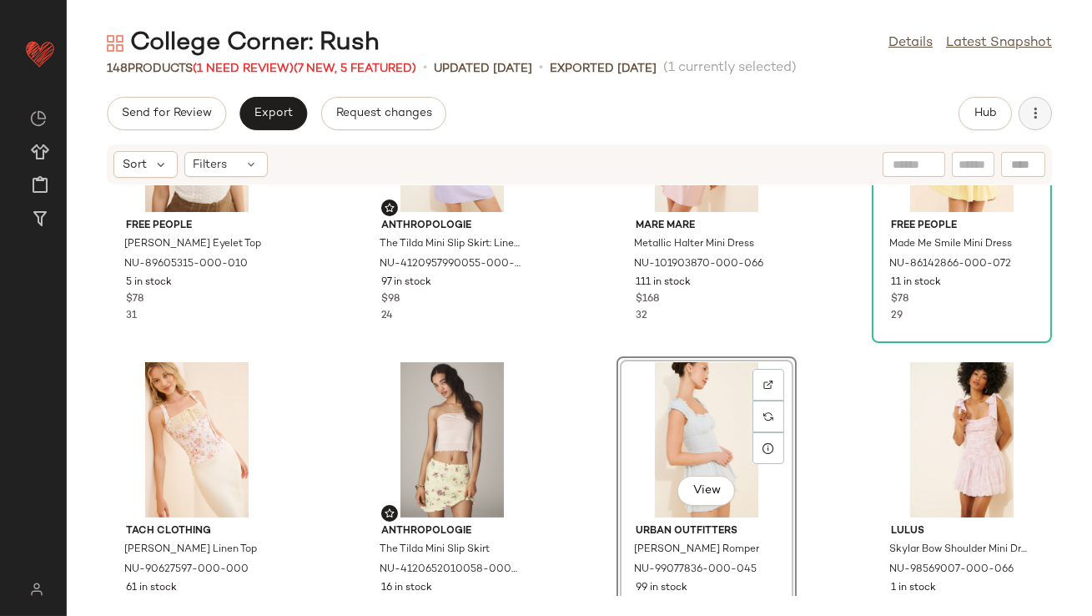
click at [1044, 108] on button "button" at bounding box center [1035, 113] width 33 height 33
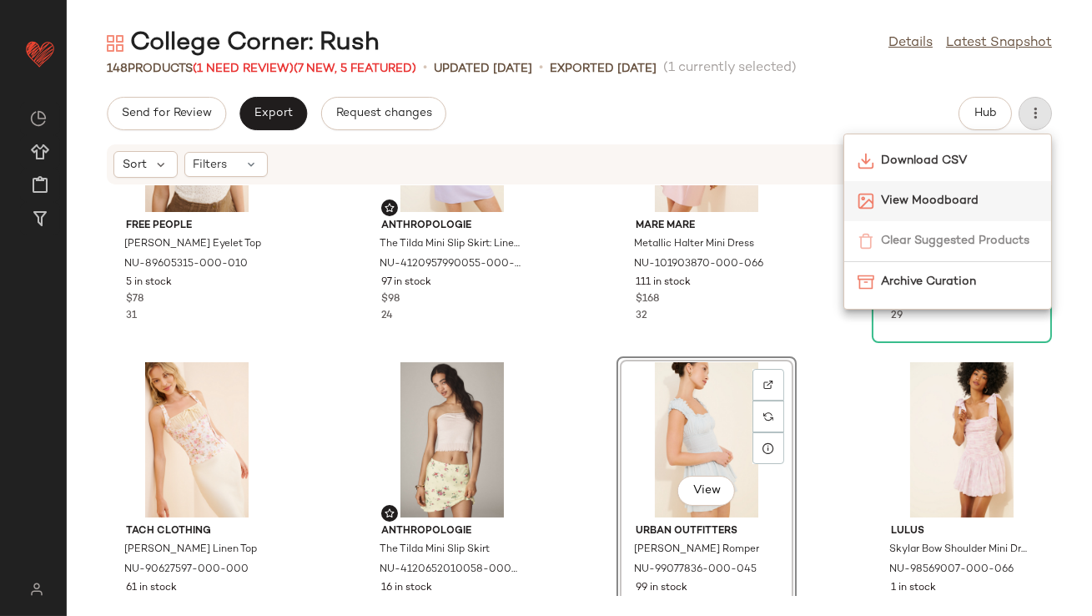
click at [962, 208] on span "View Moodboard" at bounding box center [959, 201] width 157 height 18
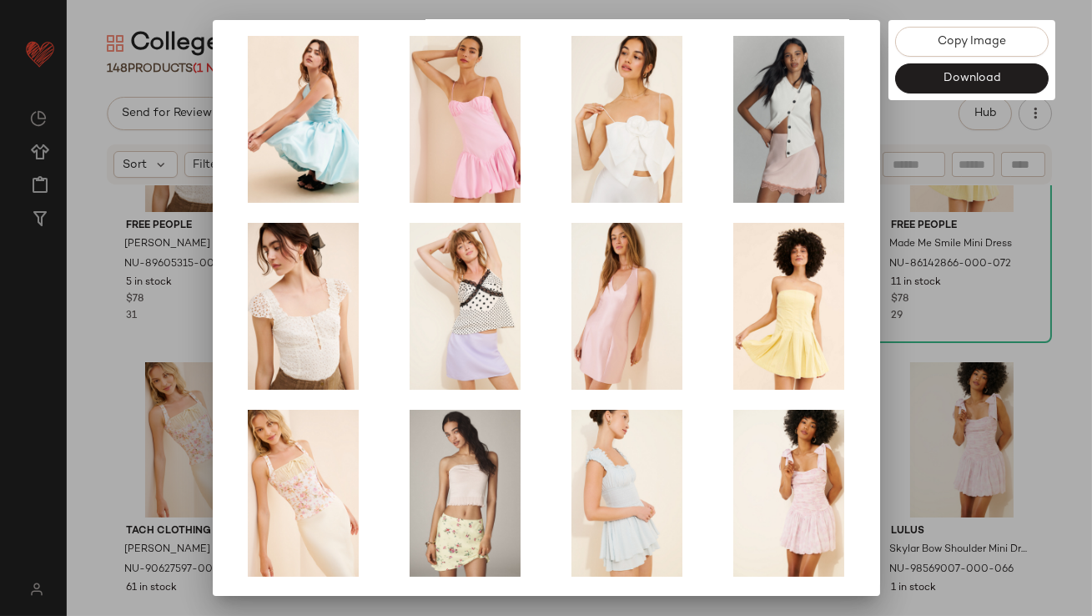
click at [933, 349] on div at bounding box center [546, 308] width 1092 height 616
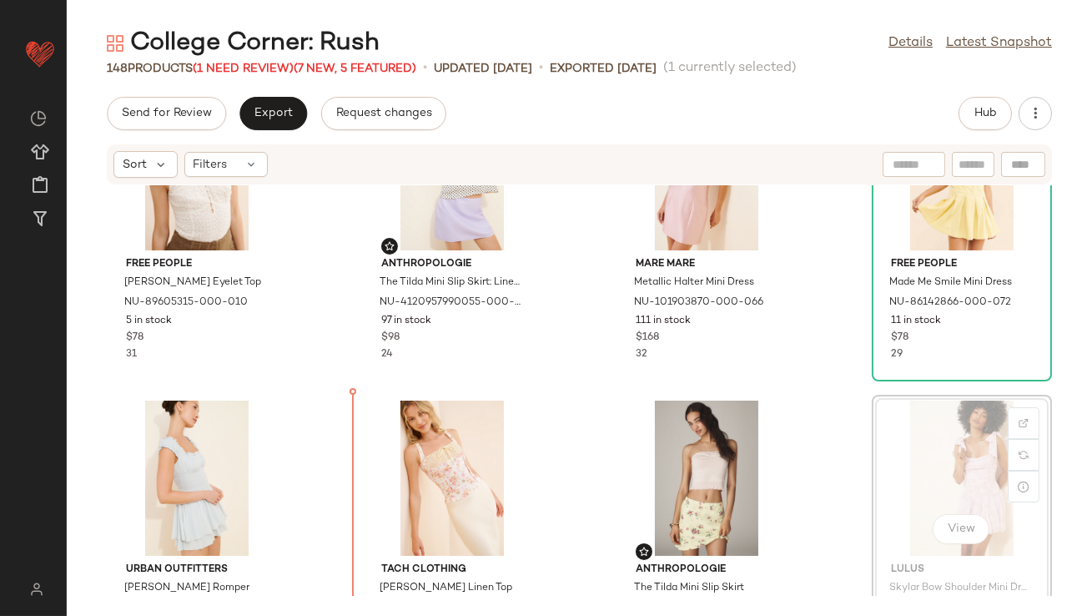
drag, startPoint x: 966, startPoint y: 449, endPoint x: 946, endPoint y: 451, distance: 20.2
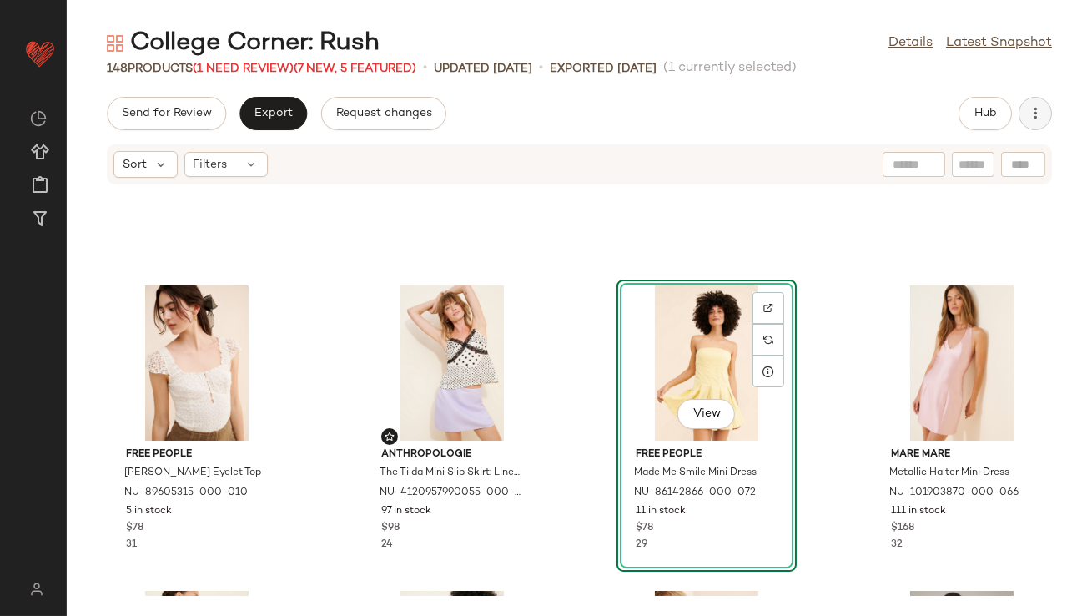
click at [1043, 123] on button "button" at bounding box center [1035, 113] width 33 height 33
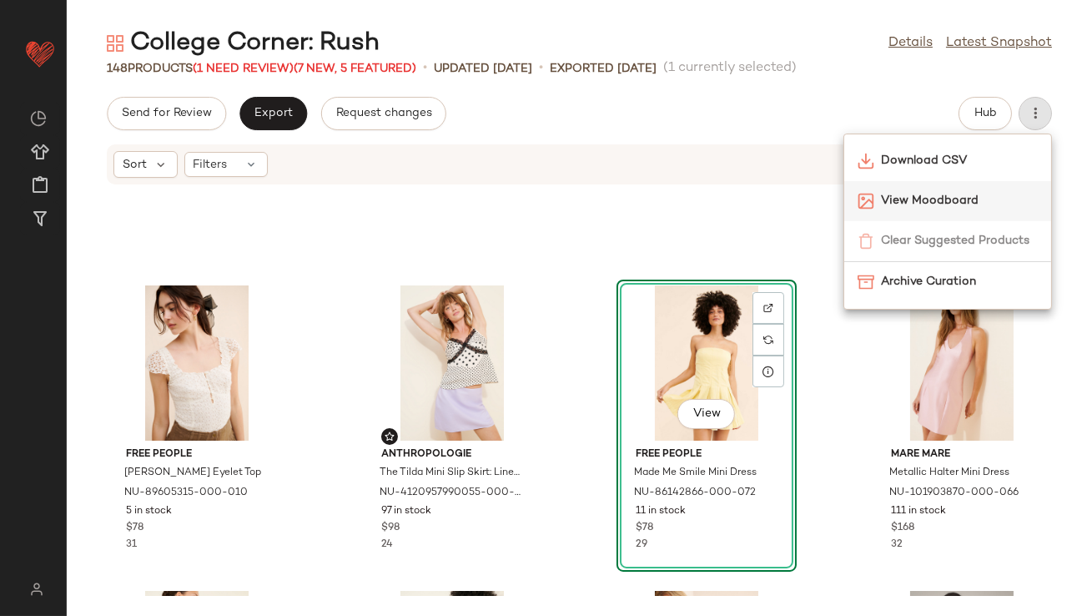
click at [960, 192] on span "View Moodboard" at bounding box center [959, 201] width 157 height 18
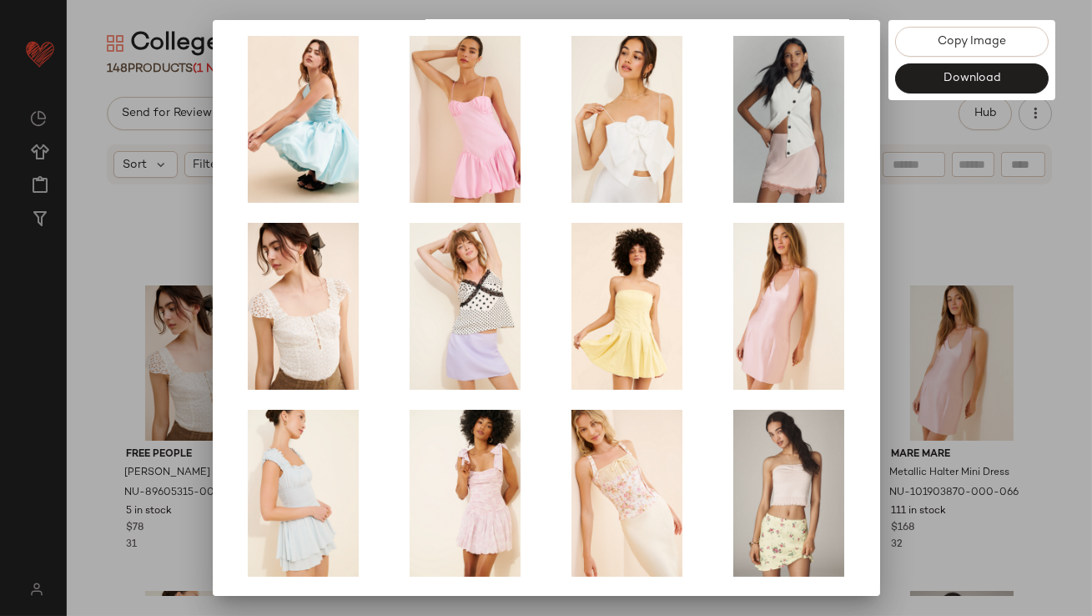
click at [880, 375] on div at bounding box center [546, 308] width 1092 height 616
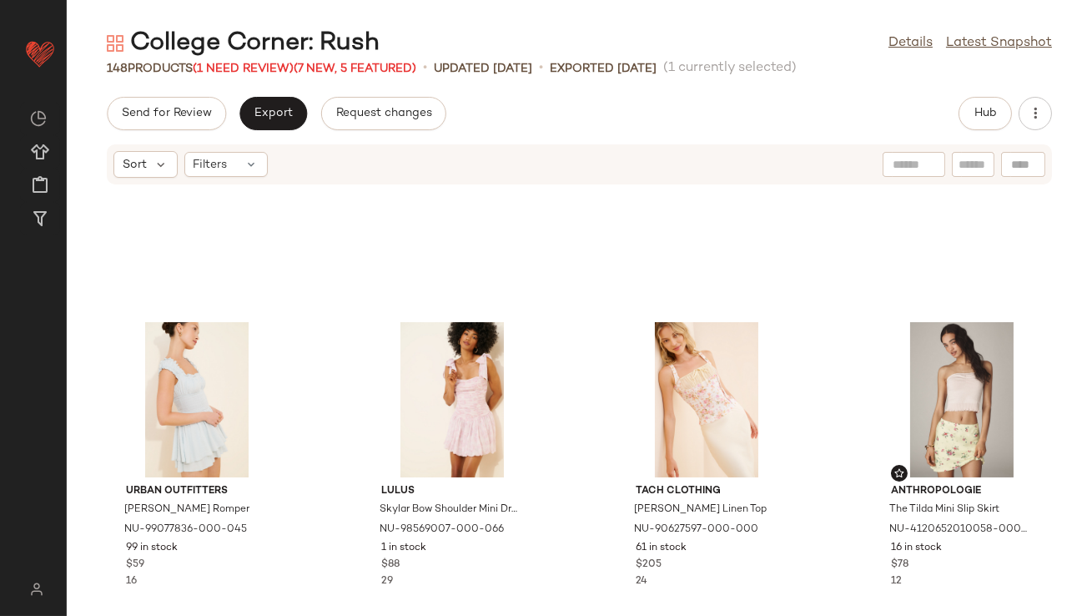
scroll to position [738, 0]
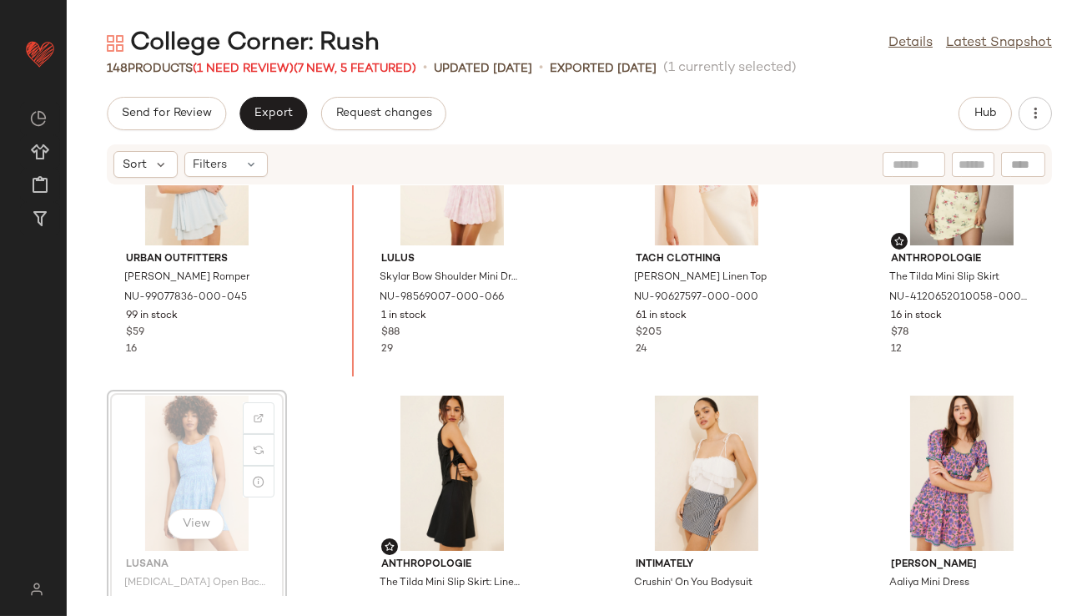
drag, startPoint x: 187, startPoint y: 441, endPoint x: 201, endPoint y: 437, distance: 14.8
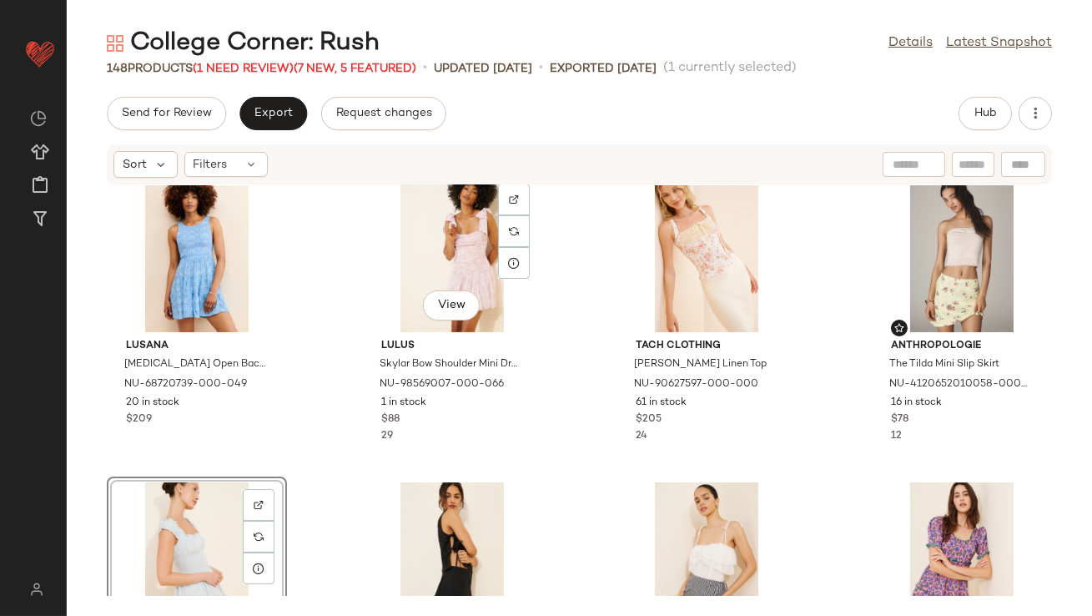
scroll to position [849, 0]
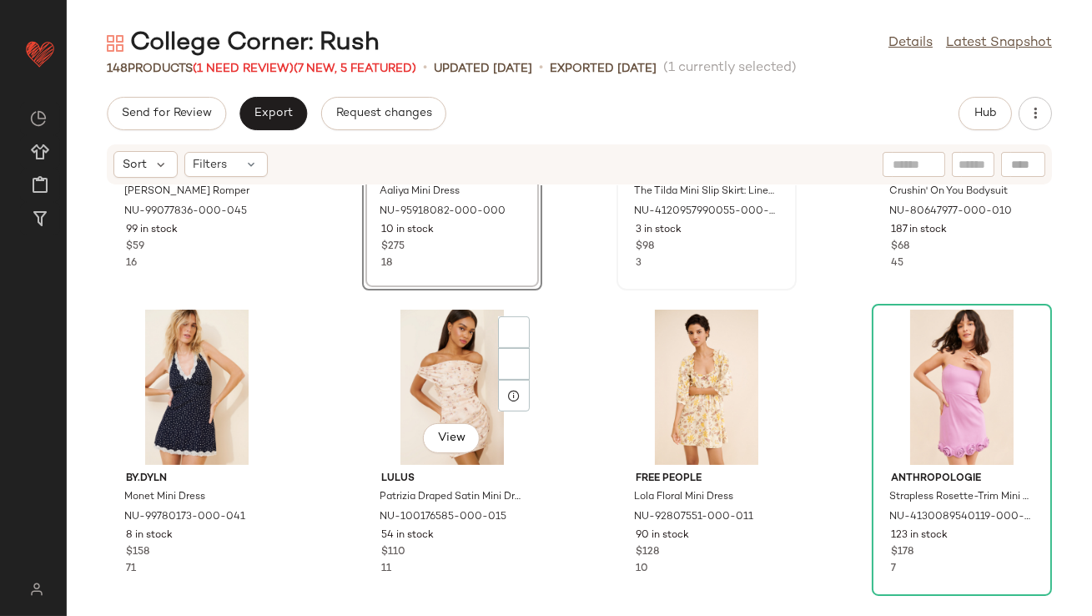
scroll to position [1157, 0]
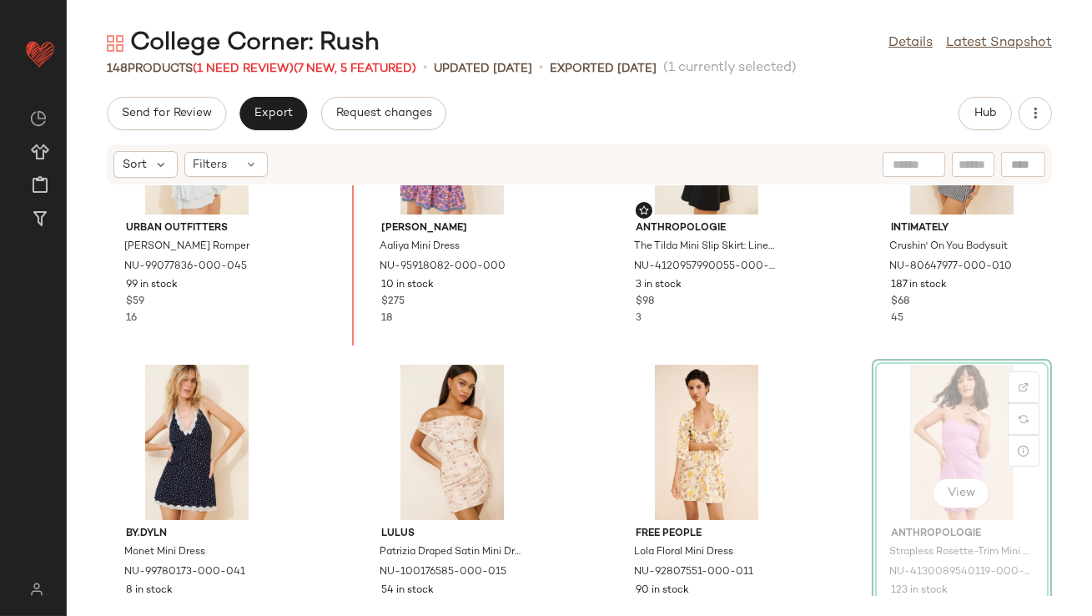
drag, startPoint x: 917, startPoint y: 338, endPoint x: 895, endPoint y: 338, distance: 22.5
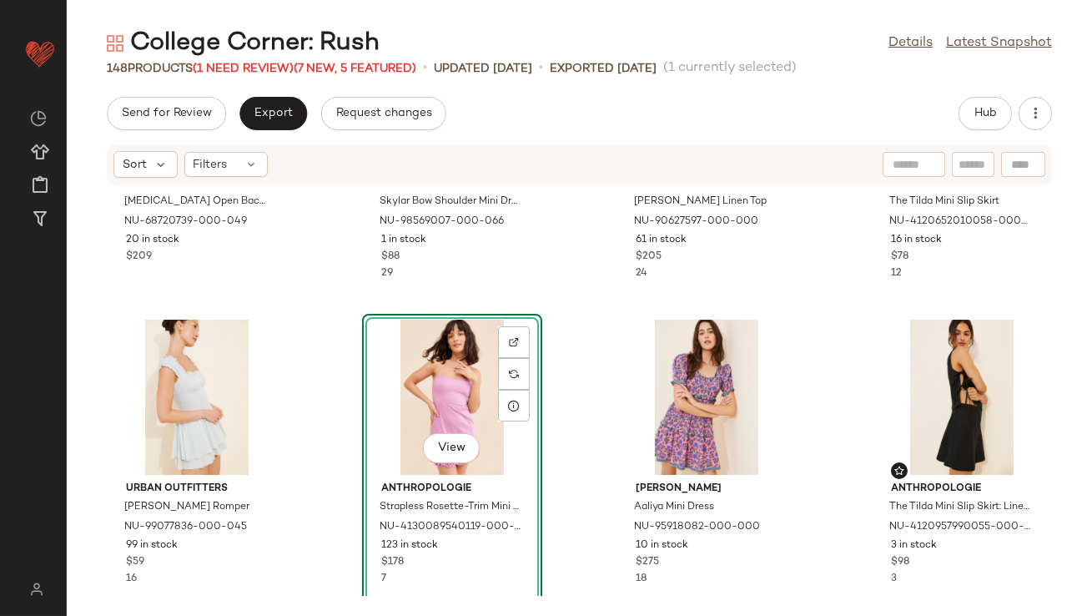
scroll to position [693, 0]
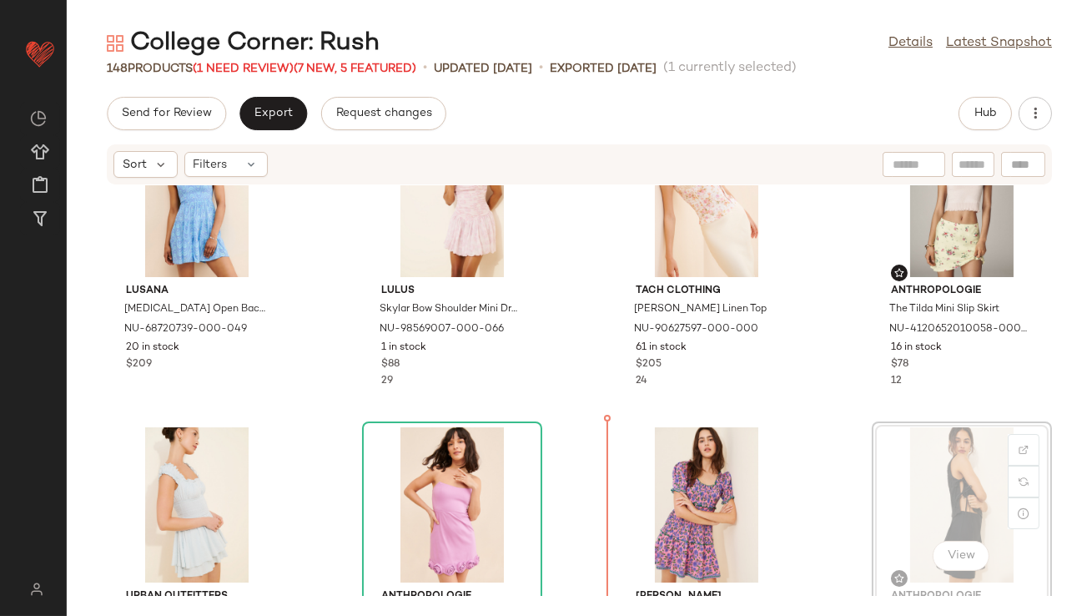
drag, startPoint x: 929, startPoint y: 466, endPoint x: 851, endPoint y: 484, distance: 79.7
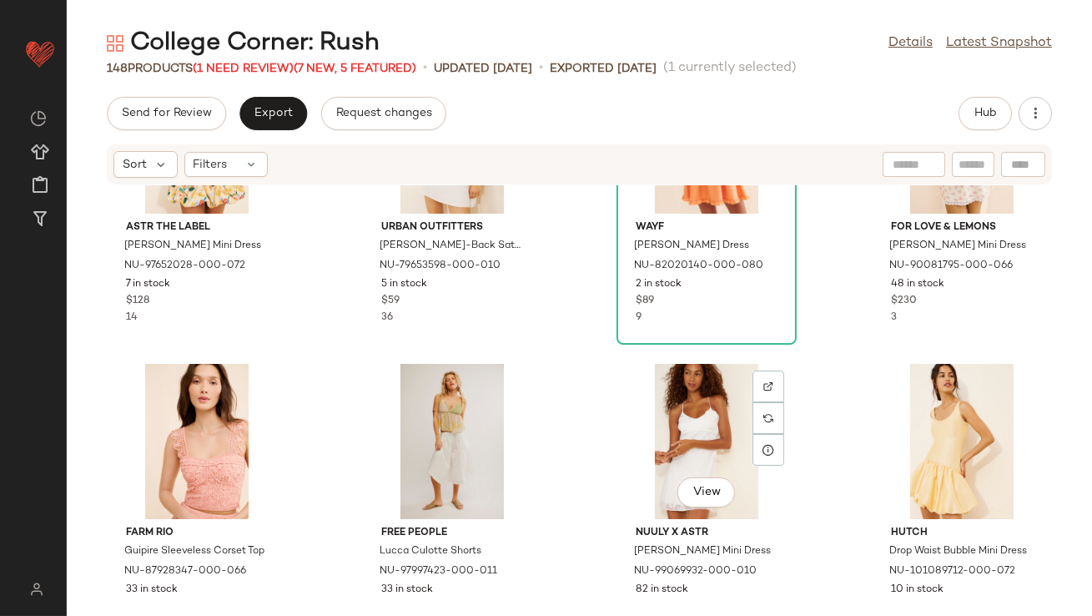
scroll to position [3839, 0]
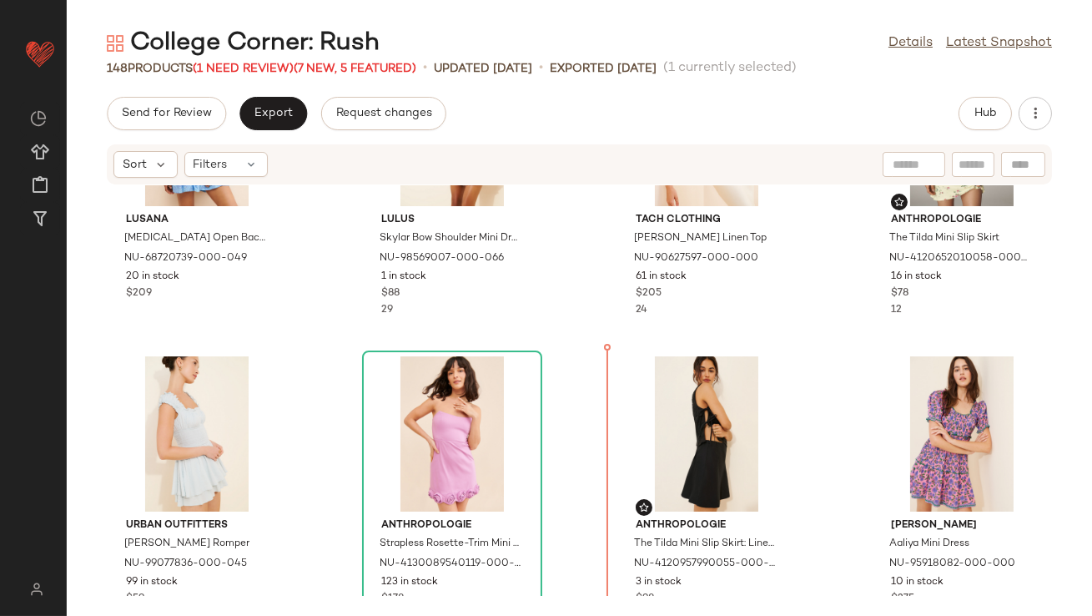
scroll to position [774, 0]
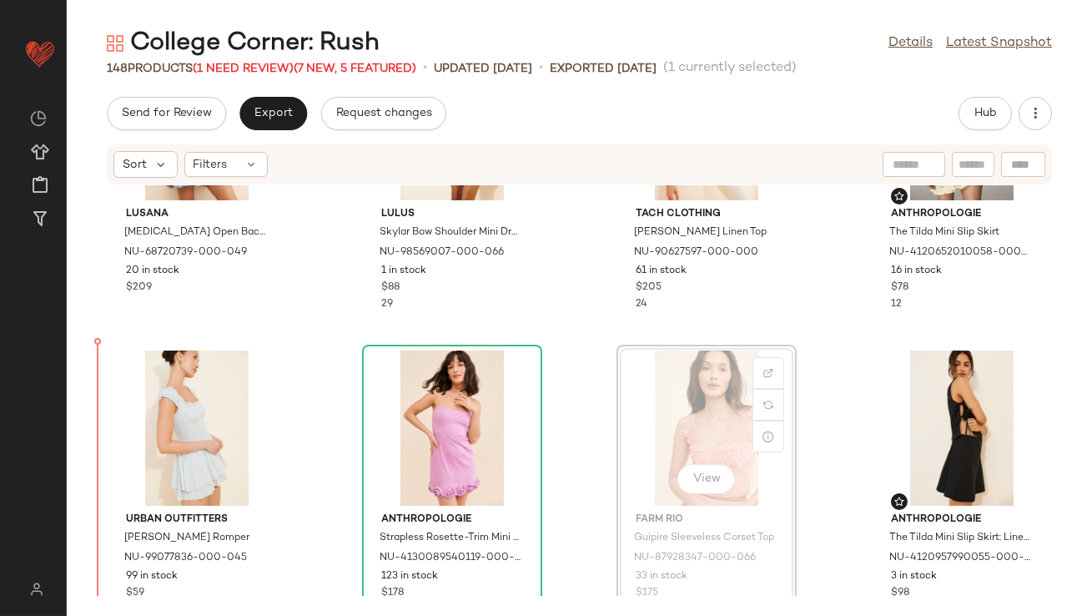
drag, startPoint x: 725, startPoint y: 446, endPoint x: 678, endPoint y: 446, distance: 46.7
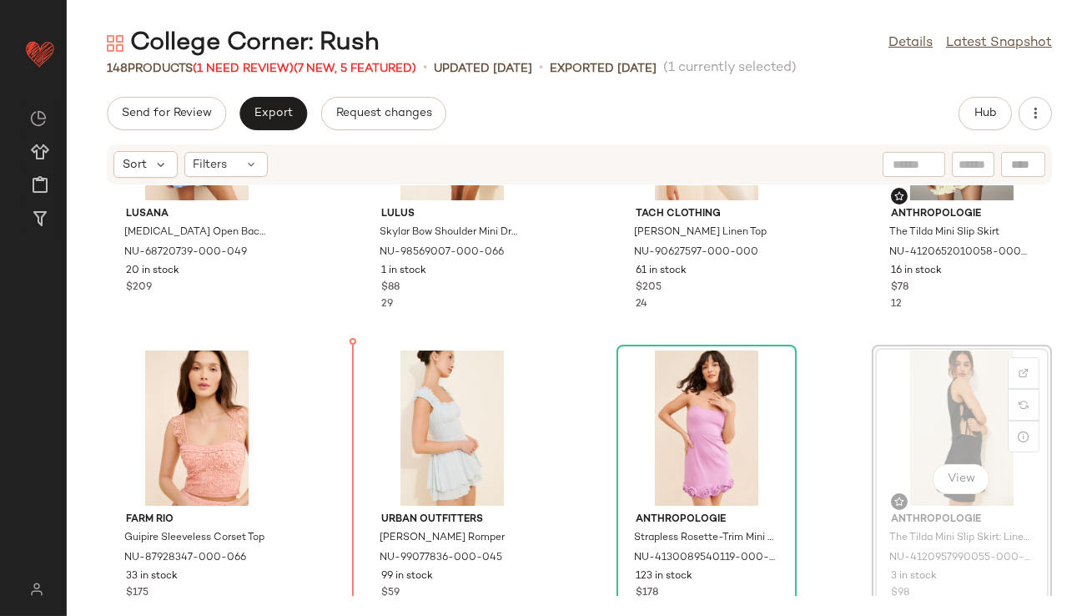
drag, startPoint x: 920, startPoint y: 416, endPoint x: 858, endPoint y: 416, distance: 62.6
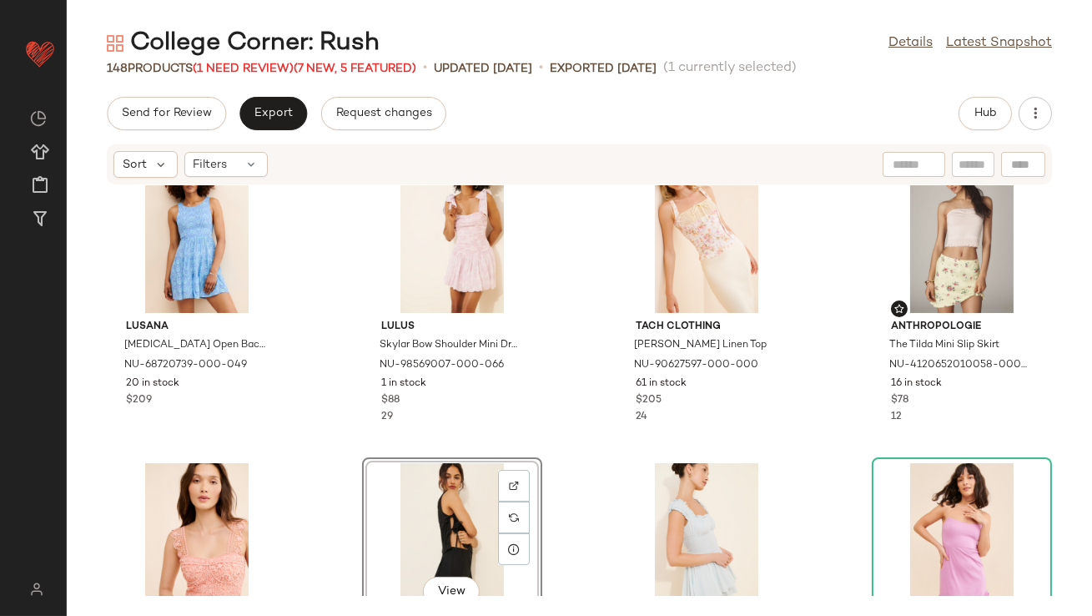
scroll to position [681, 0]
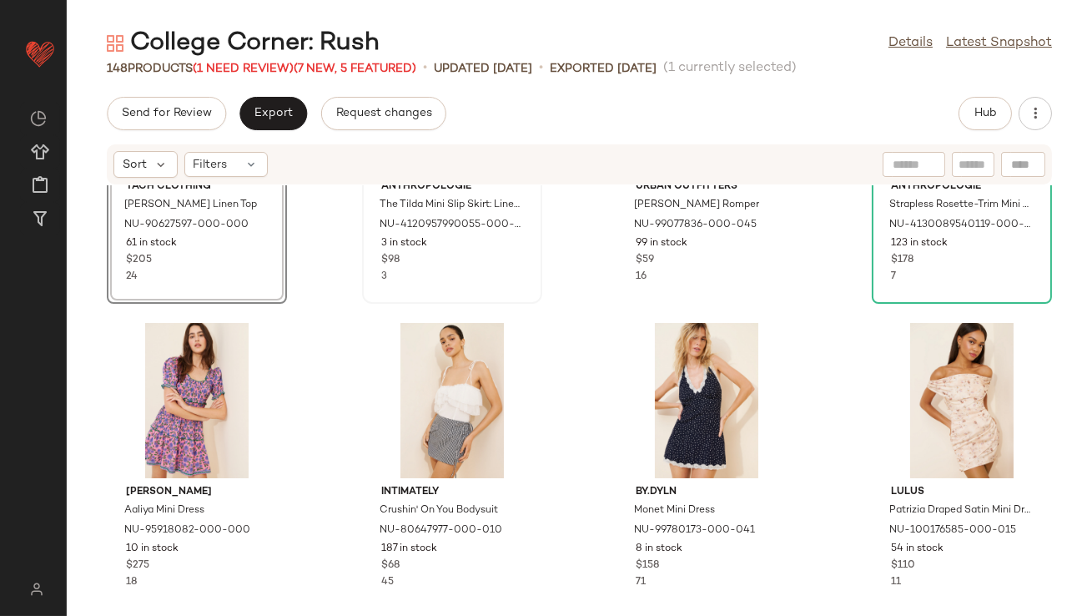
scroll to position [1206, 0]
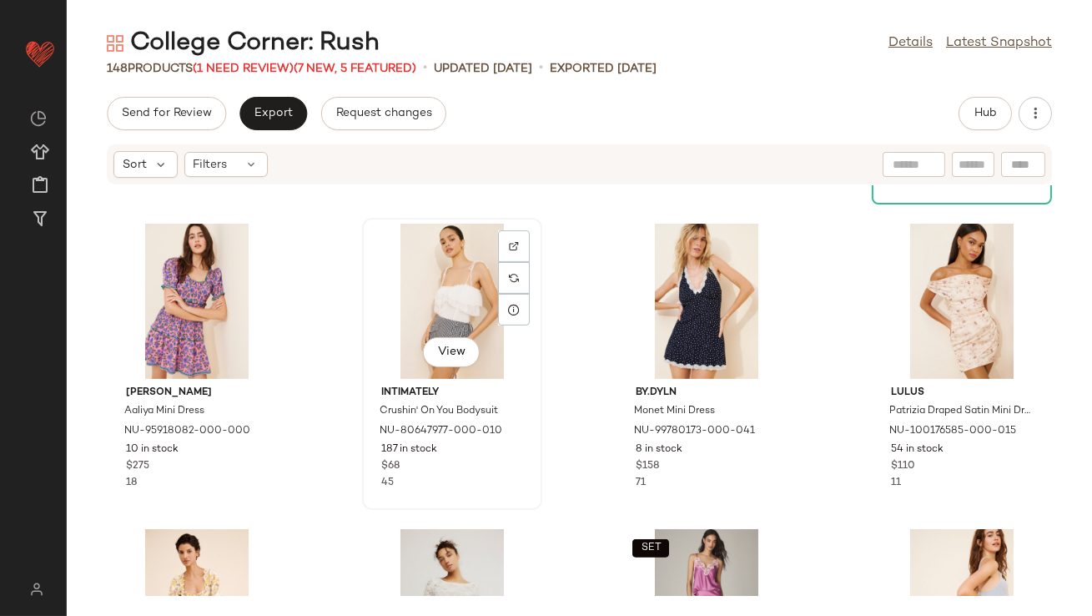
click at [445, 315] on div "View" at bounding box center [452, 301] width 169 height 155
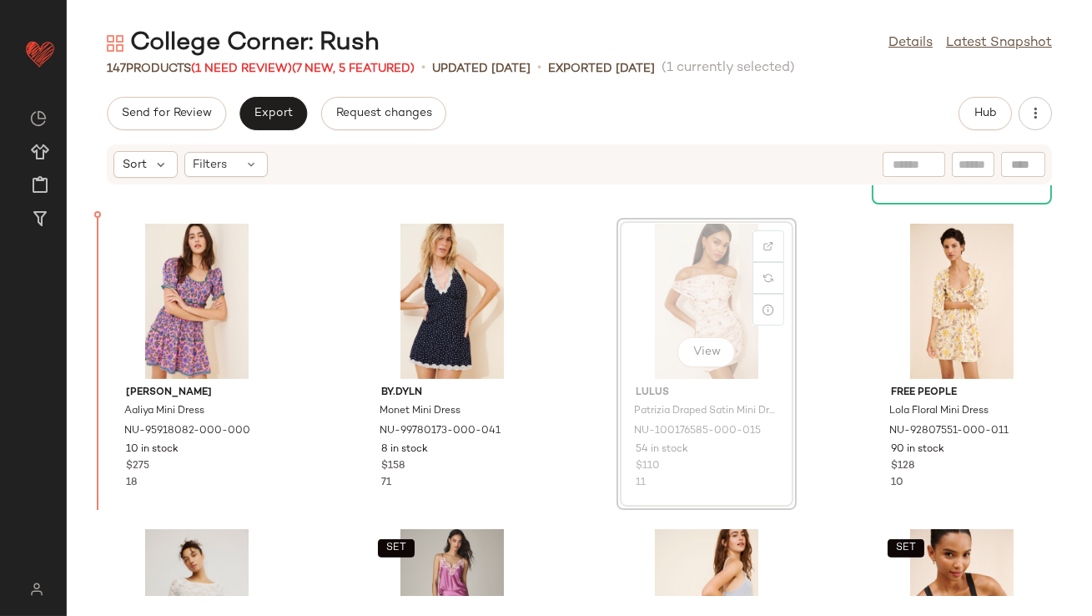
scroll to position [1206, 0]
drag, startPoint x: 723, startPoint y: 286, endPoint x: 680, endPoint y: 286, distance: 43.4
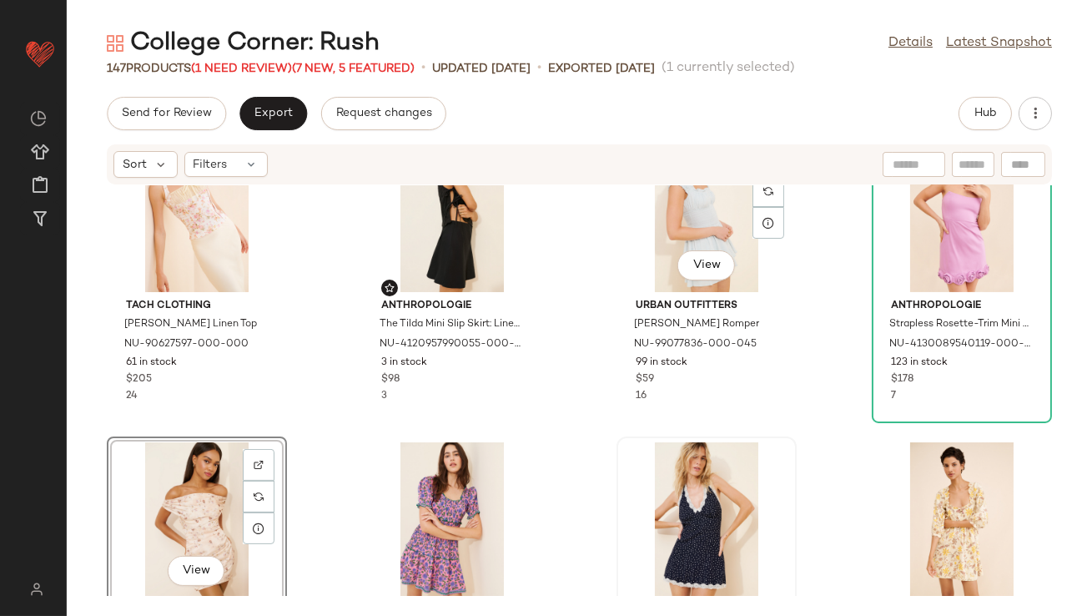
scroll to position [1100, 0]
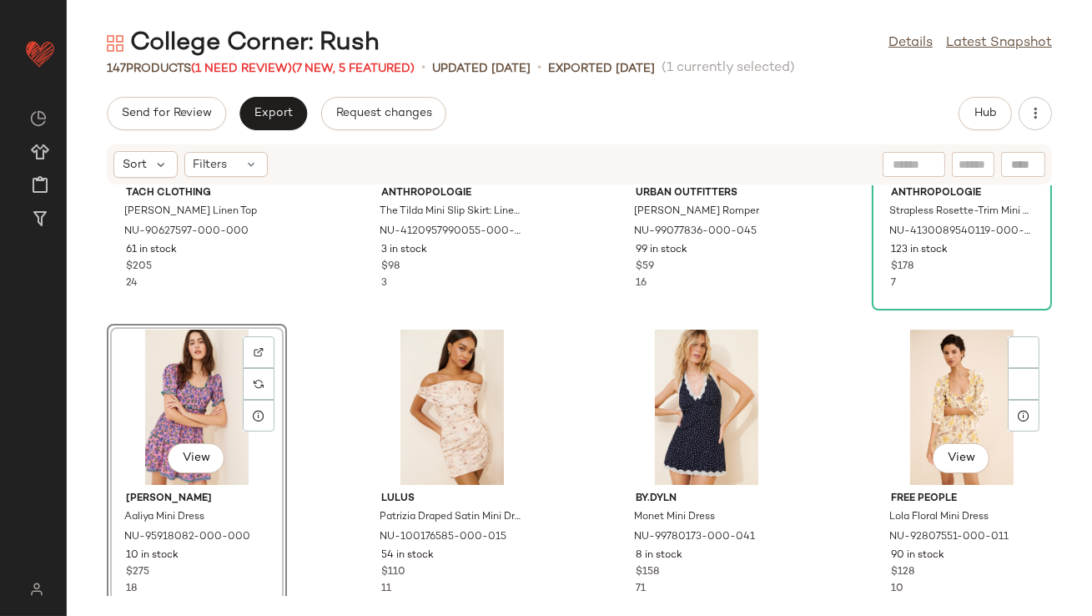
drag, startPoint x: 1054, startPoint y: 370, endPoint x: 858, endPoint y: 396, distance: 197.8
click at [858, 396] on div "Tach Clothing Luciana Floral Linen Top NU-90627597-000-000 61 in stock $205 24 …" at bounding box center [580, 390] width 1026 height 411
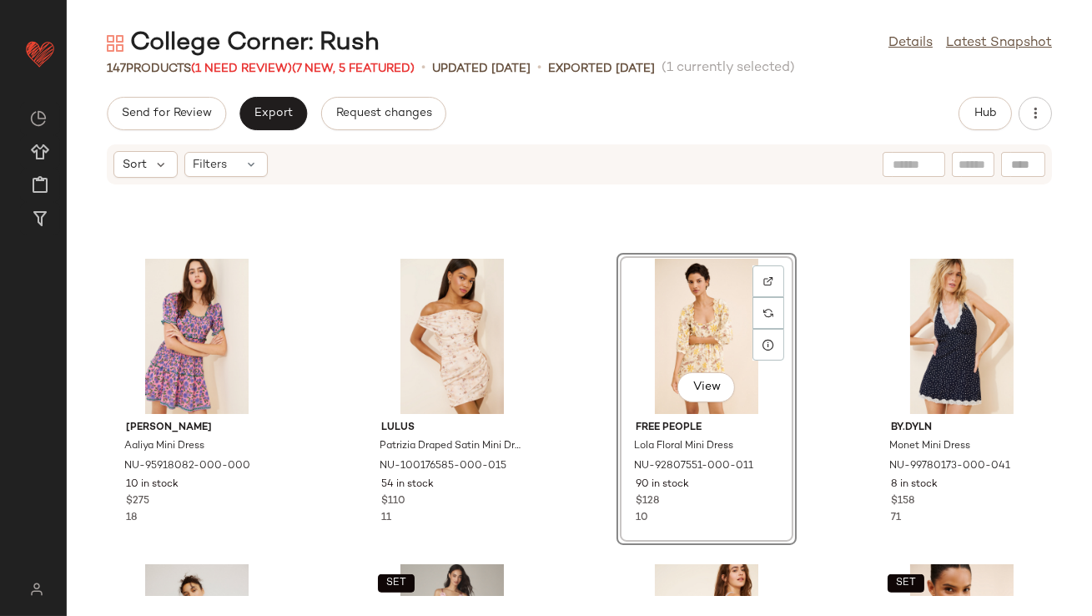
scroll to position [1313, 0]
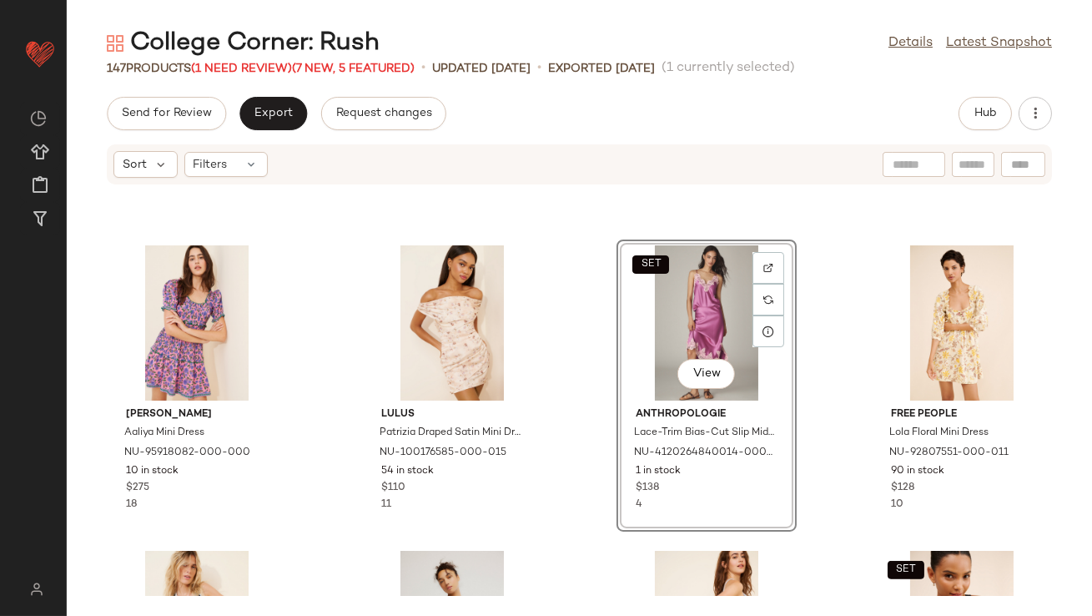
scroll to position [1155, 0]
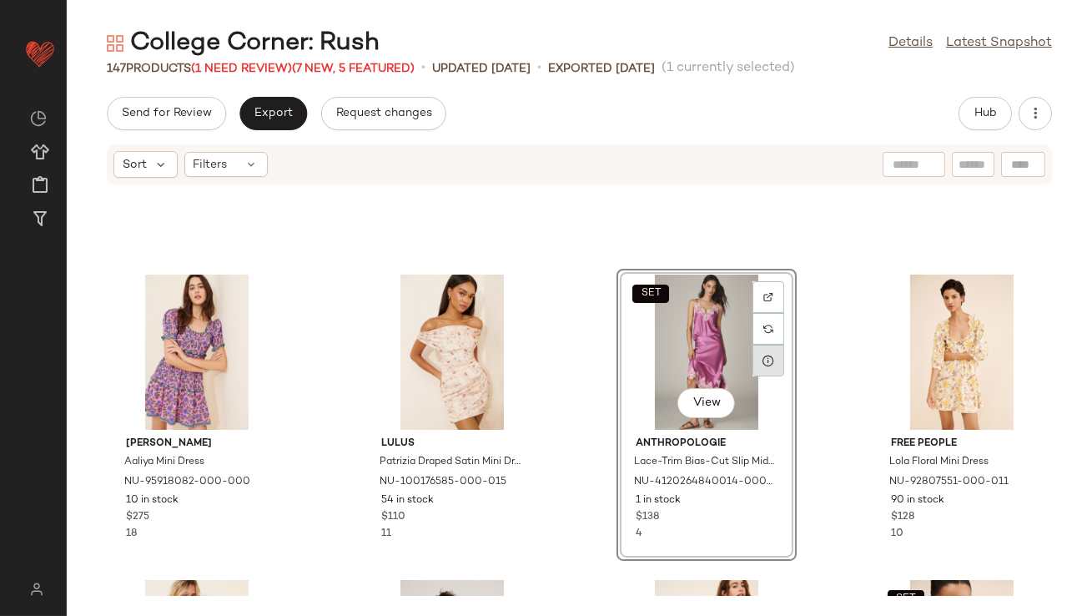
click at [762, 359] on icon at bounding box center [768, 360] width 13 height 13
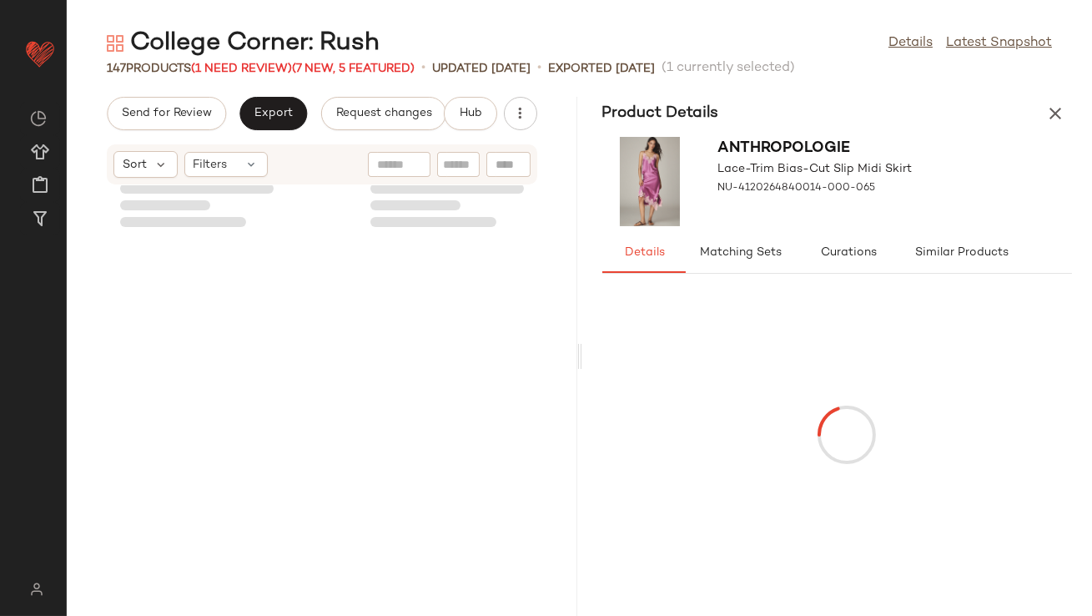
scroll to position [2749, 0]
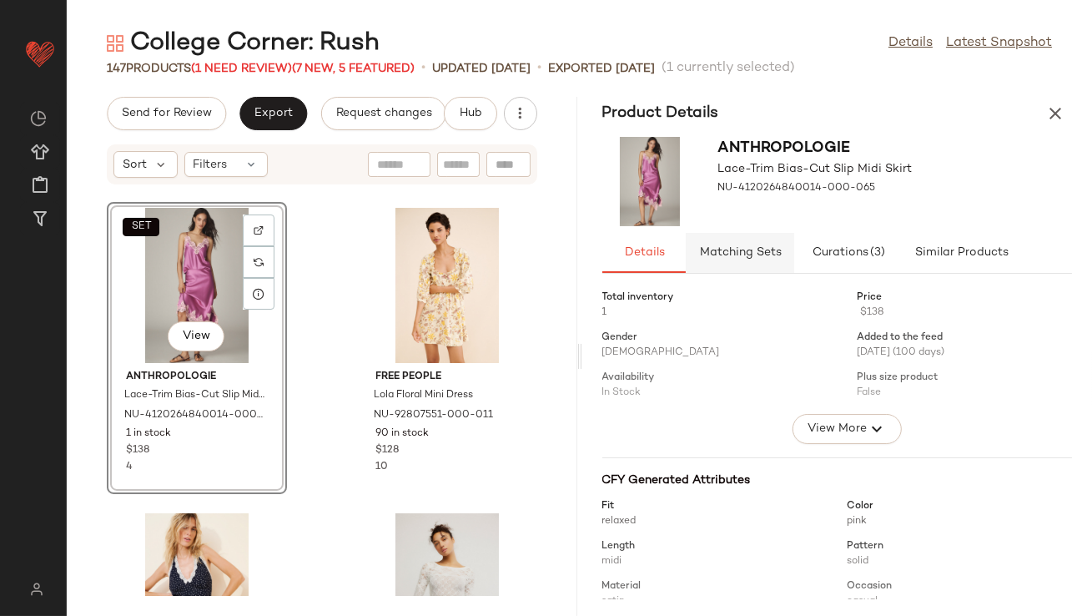
click at [765, 255] on span "Matching Sets" at bounding box center [739, 252] width 83 height 13
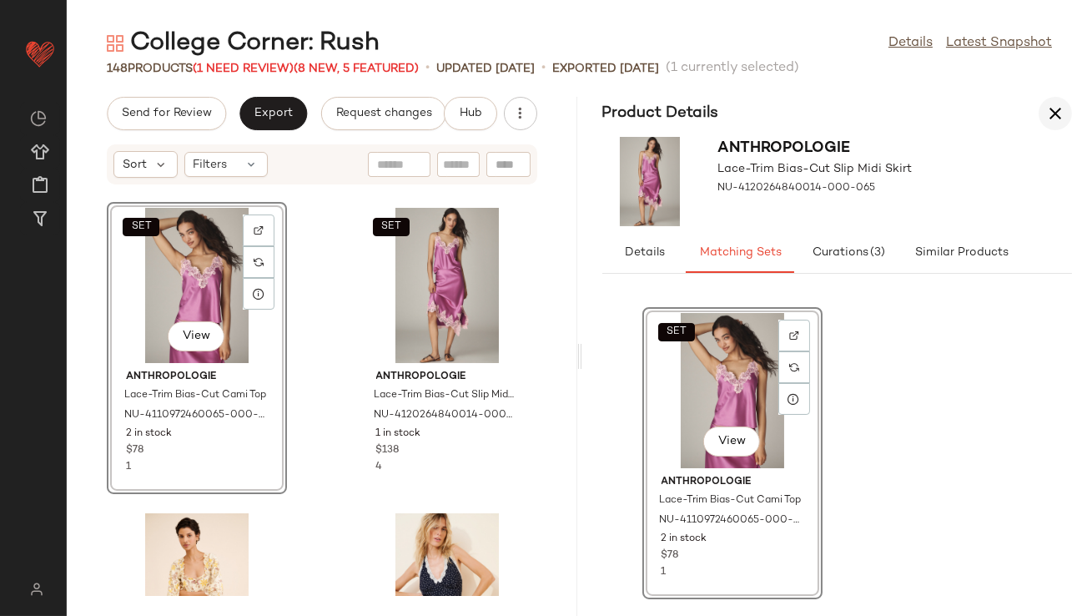
click at [1056, 101] on button "button" at bounding box center [1055, 113] width 33 height 33
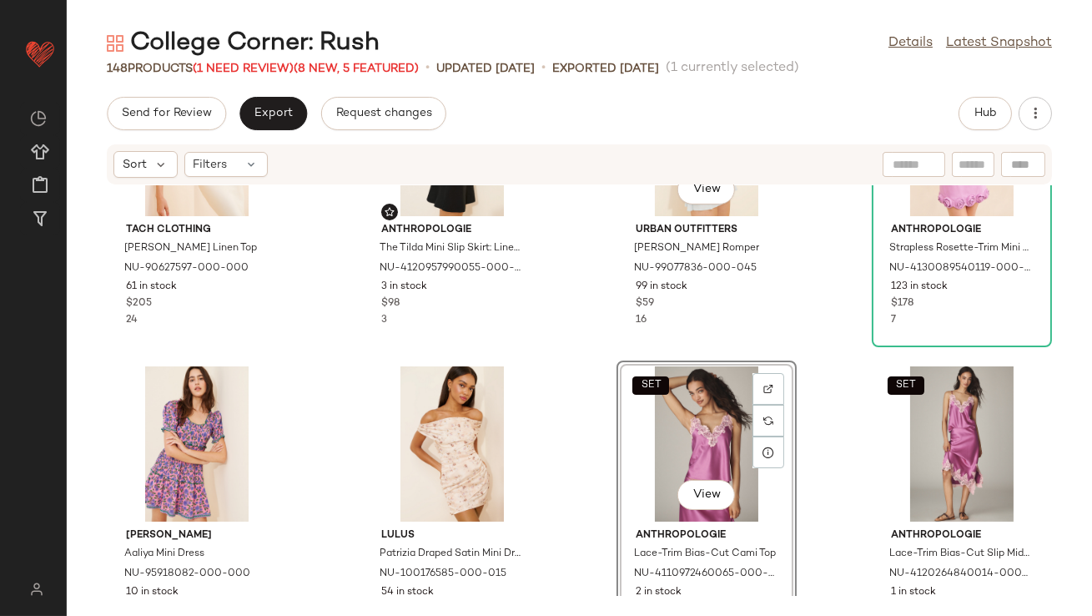
scroll to position [1067, 0]
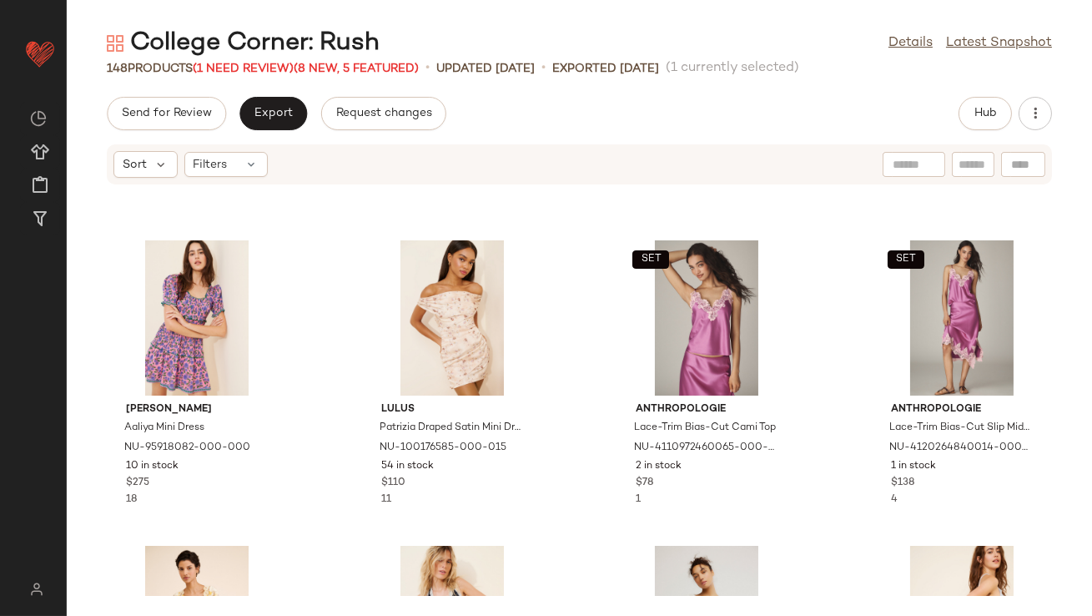
scroll to position [724, 0]
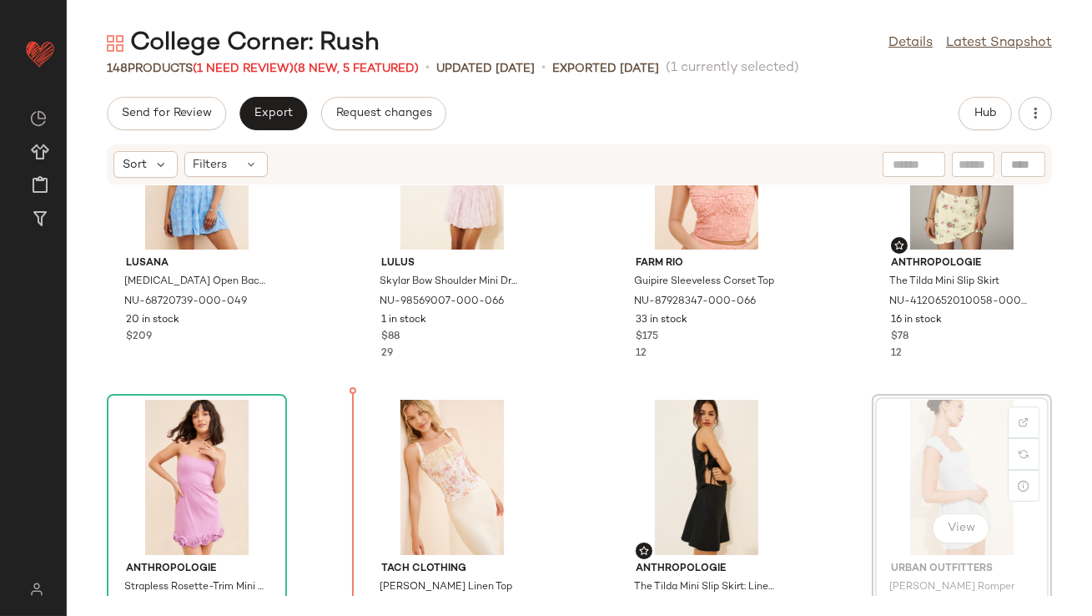
drag, startPoint x: 970, startPoint y: 436, endPoint x: 950, endPoint y: 438, distance: 20.2
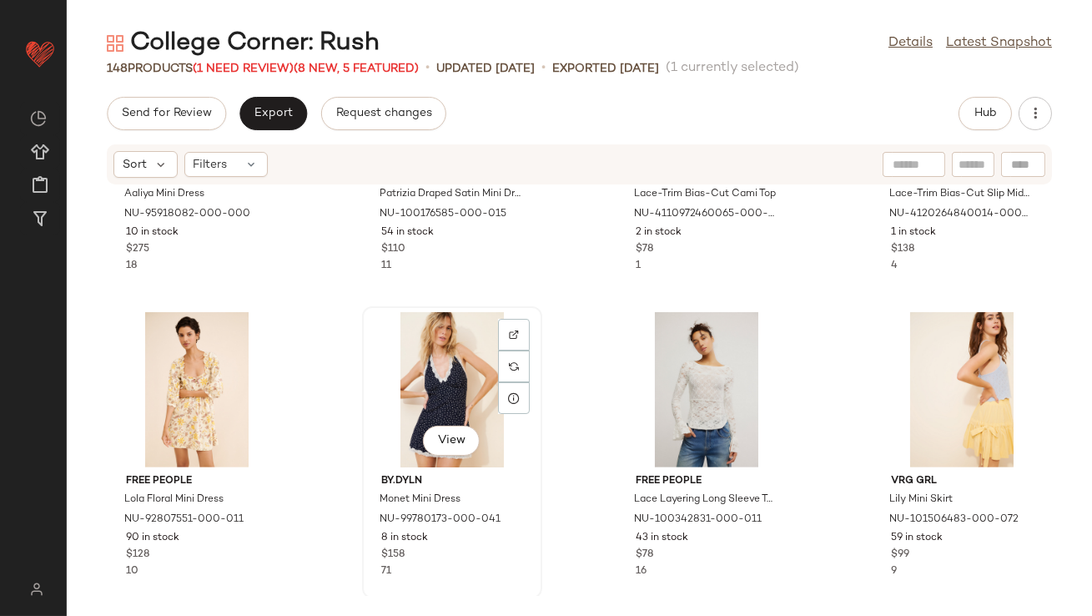
scroll to position [1546, 0]
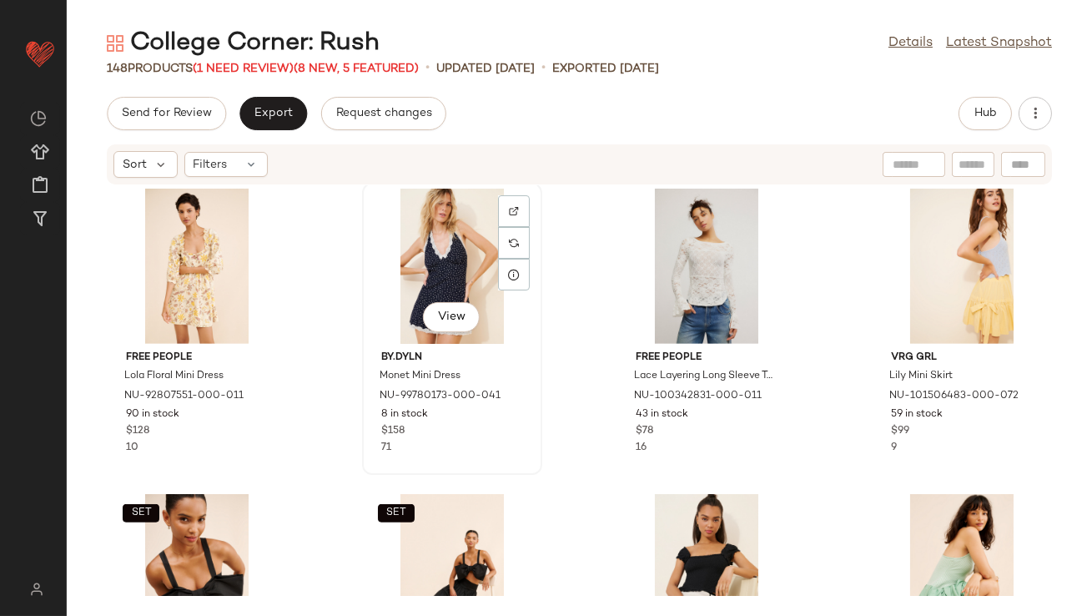
click at [440, 278] on div "View" at bounding box center [452, 266] width 169 height 155
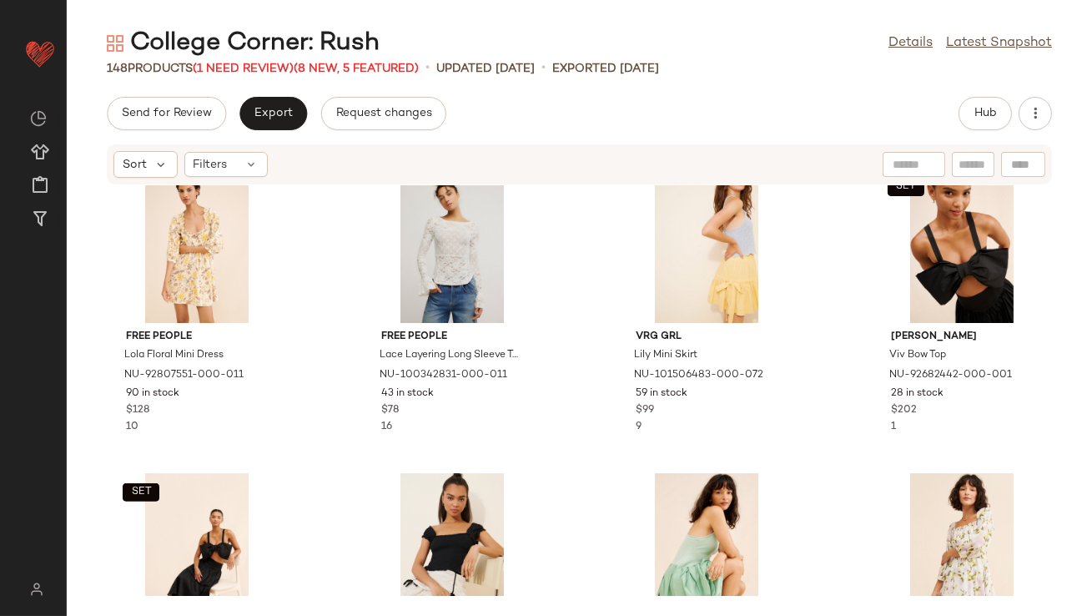
scroll to position [1568, 0]
click at [911, 264] on div "SET View" at bounding box center [962, 244] width 169 height 155
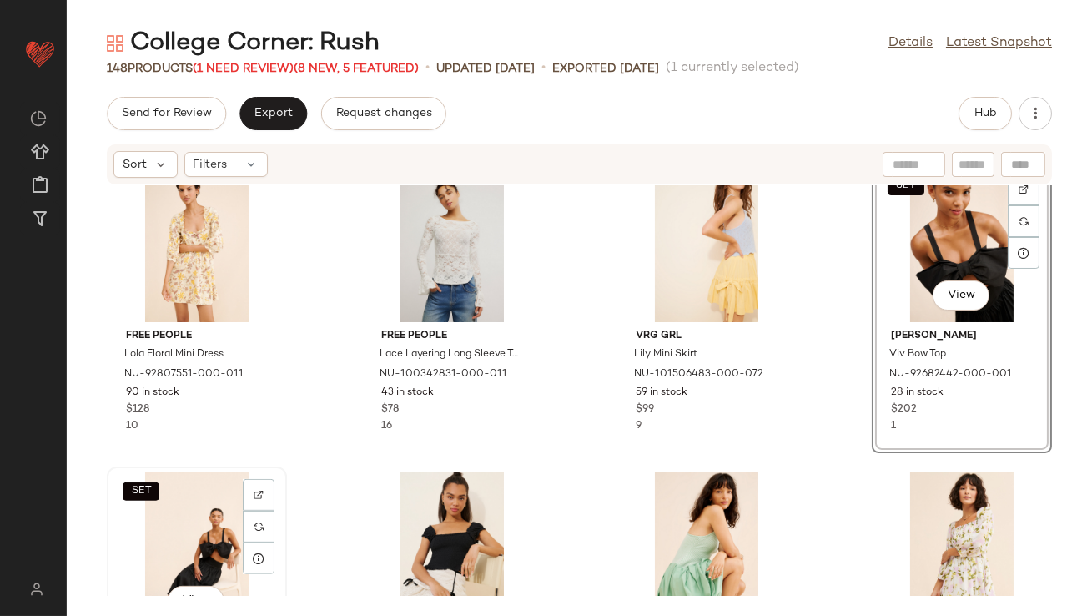
click at [194, 507] on div "SET View" at bounding box center [197, 549] width 169 height 155
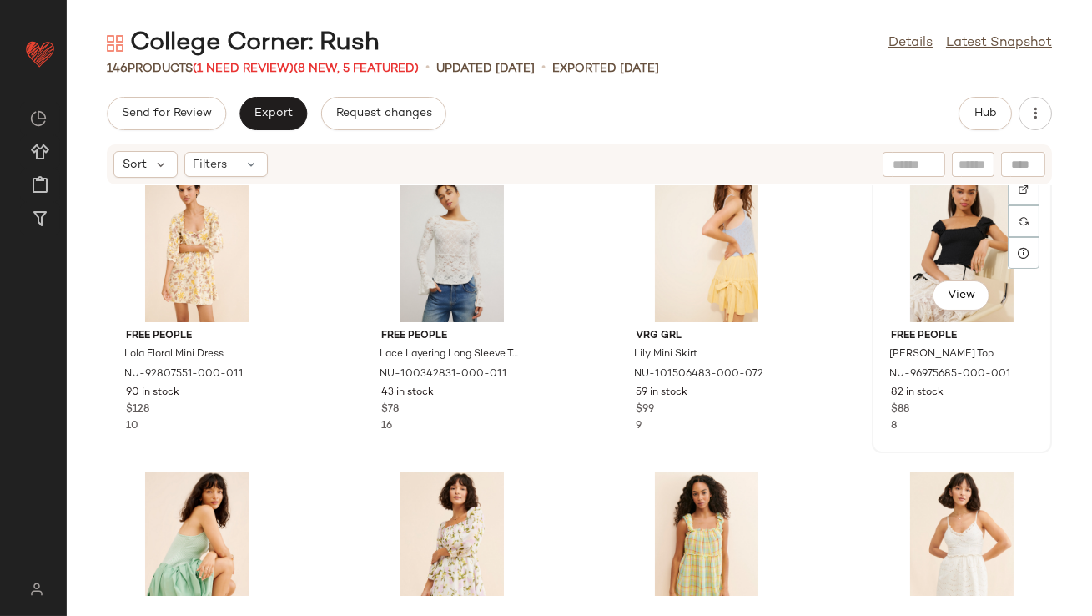
click at [914, 263] on div "View" at bounding box center [962, 244] width 169 height 155
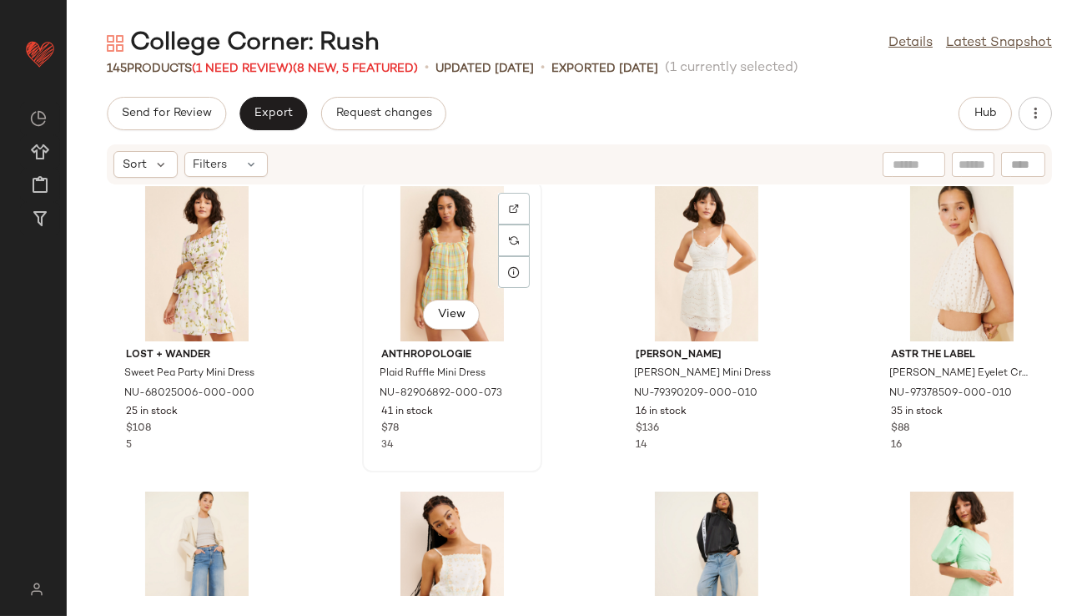
scroll to position [1832, 0]
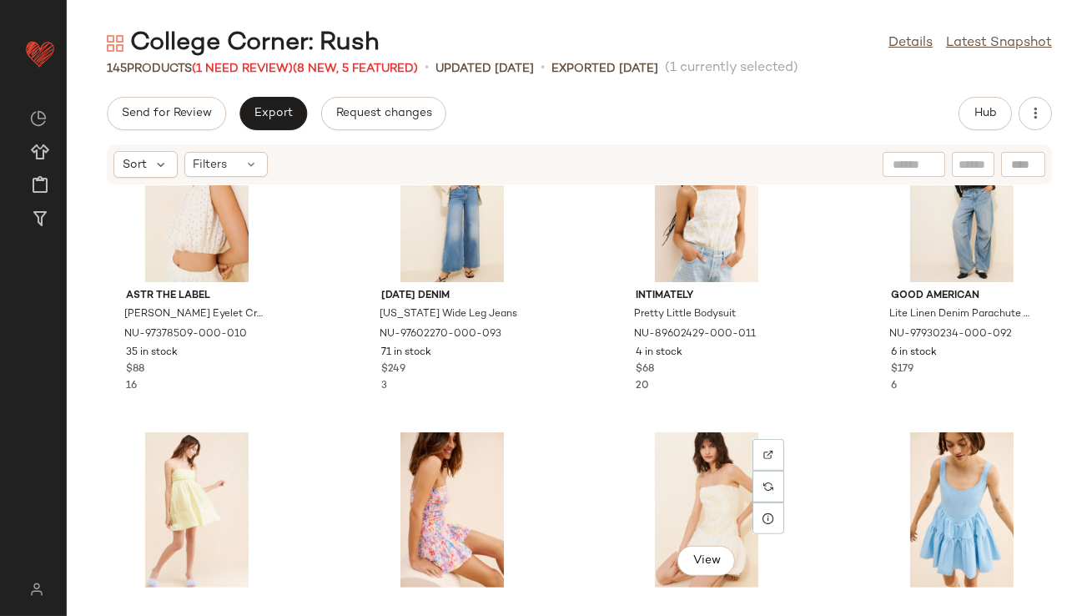
scroll to position [2224, 0]
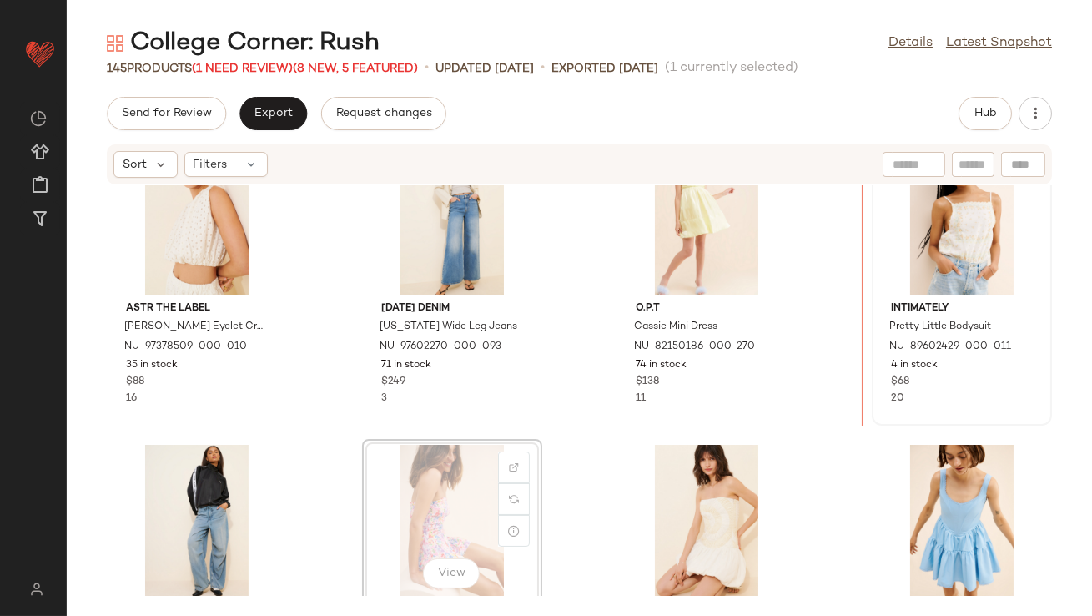
drag, startPoint x: 468, startPoint y: 487, endPoint x: 920, endPoint y: 253, distance: 508.7
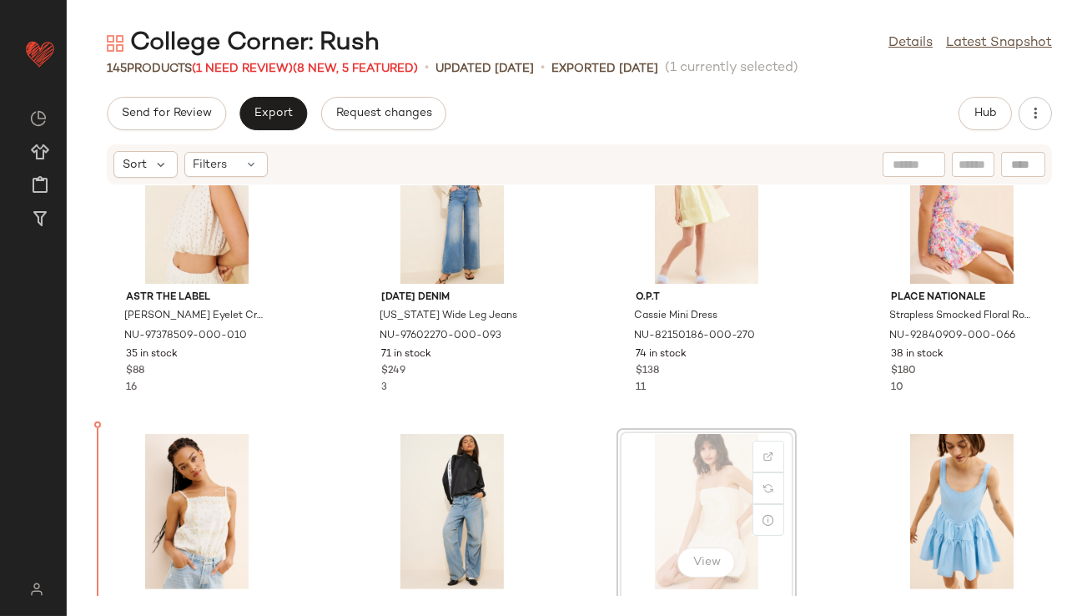
drag, startPoint x: 682, startPoint y: 534, endPoint x: 659, endPoint y: 534, distance: 22.5
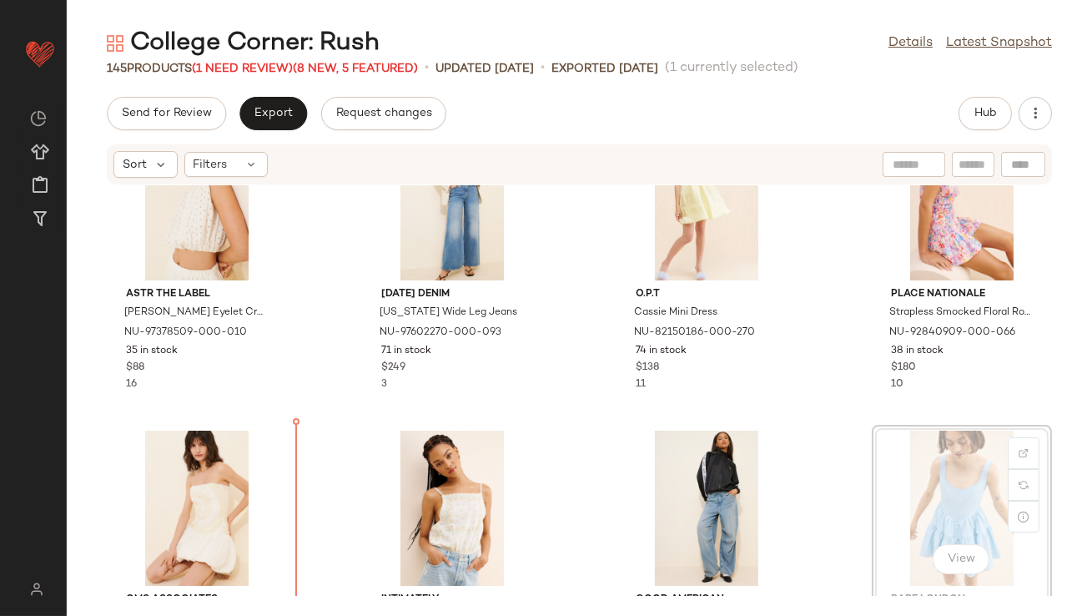
scroll to position [2228, 0]
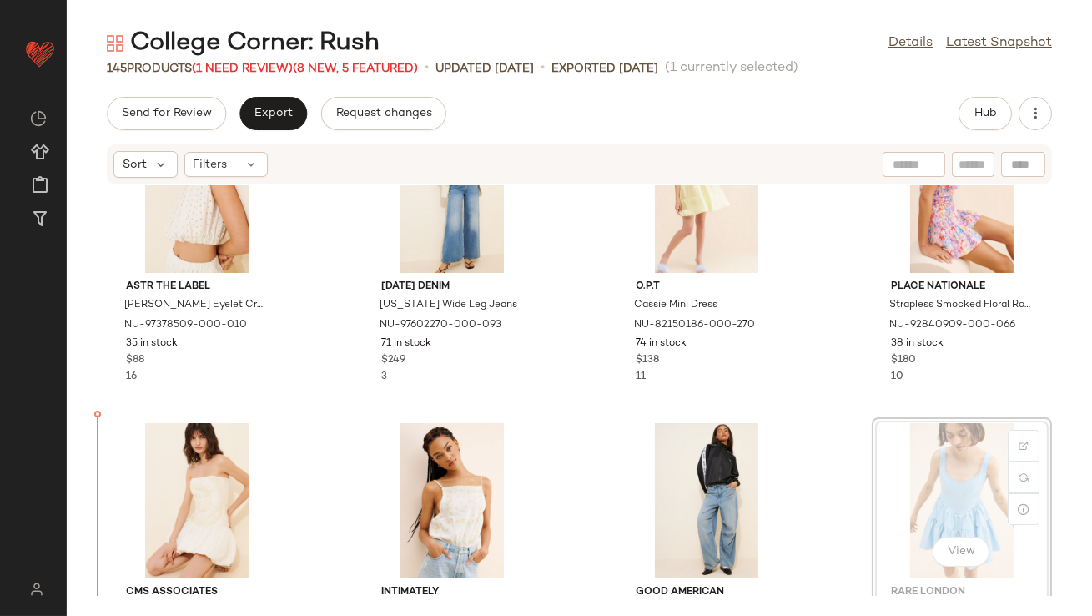
drag, startPoint x: 886, startPoint y: 493, endPoint x: 846, endPoint y: 493, distance: 40.1
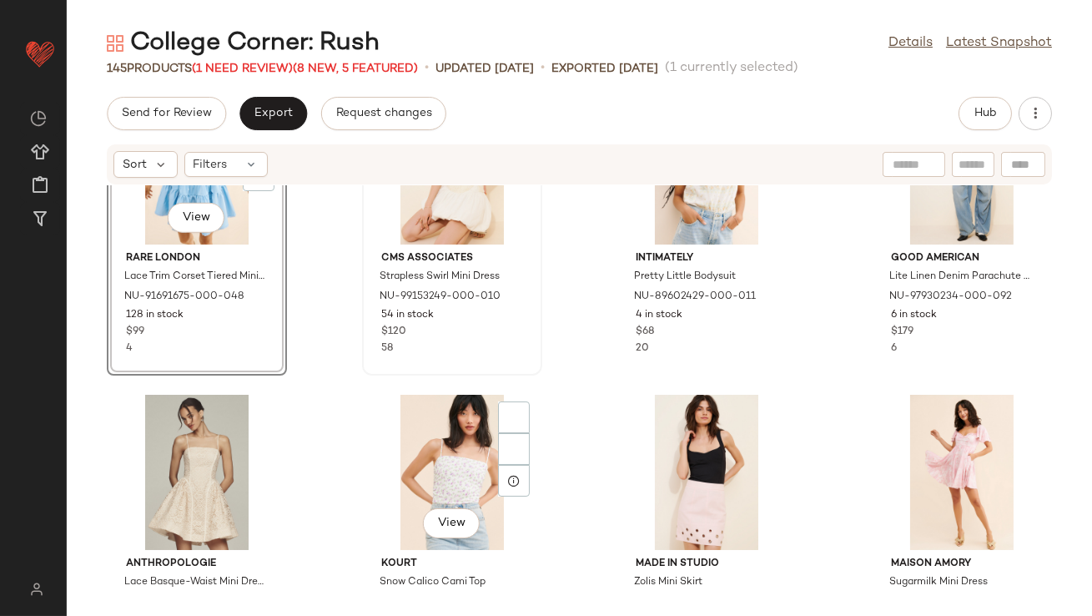
scroll to position [2570, 0]
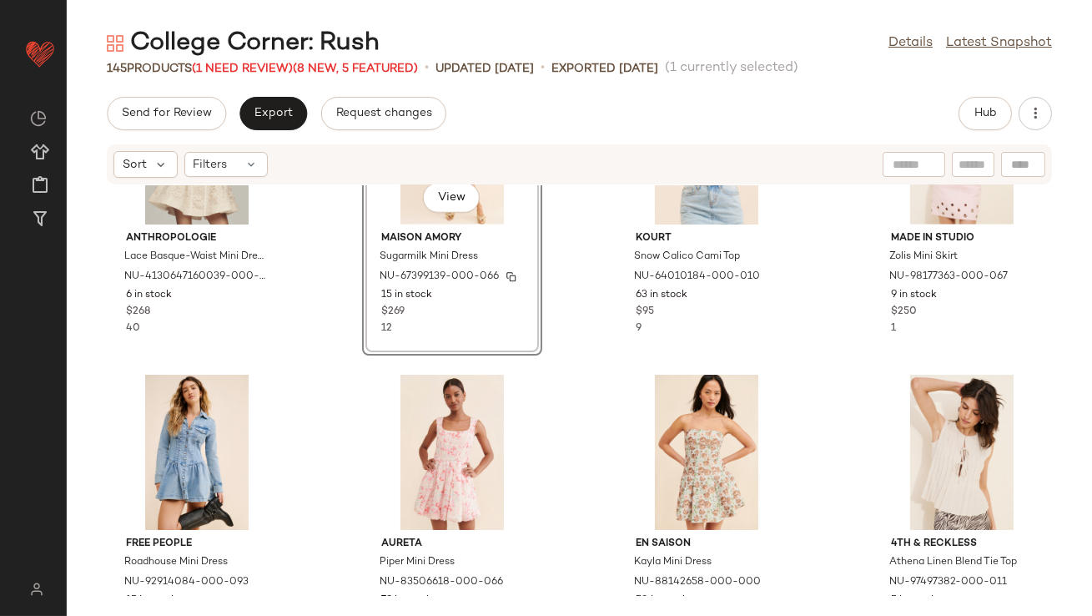
scroll to position [2933, 0]
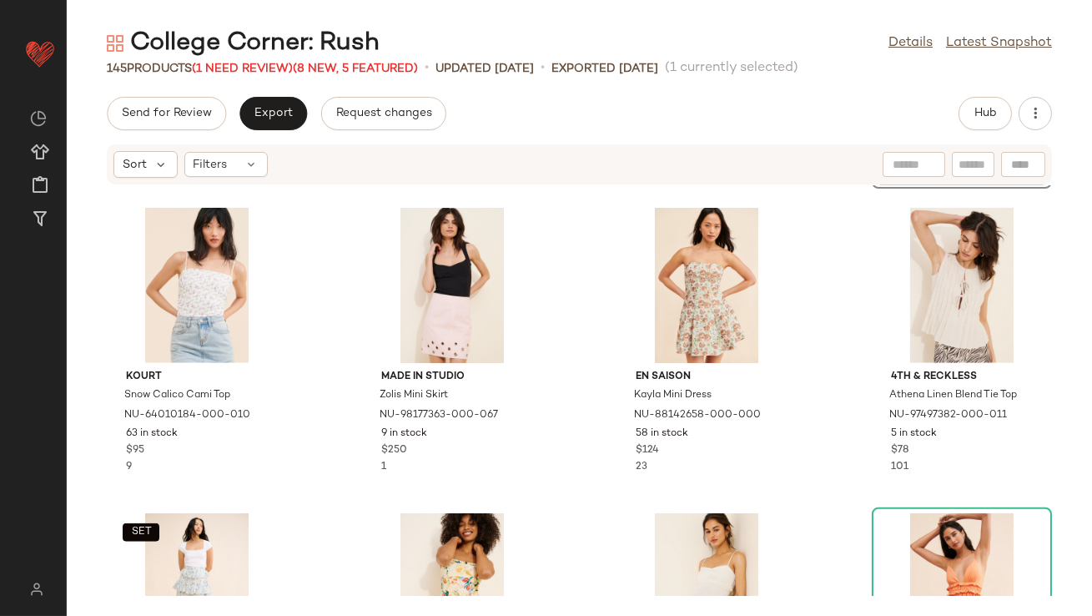
scroll to position [3085, 0]
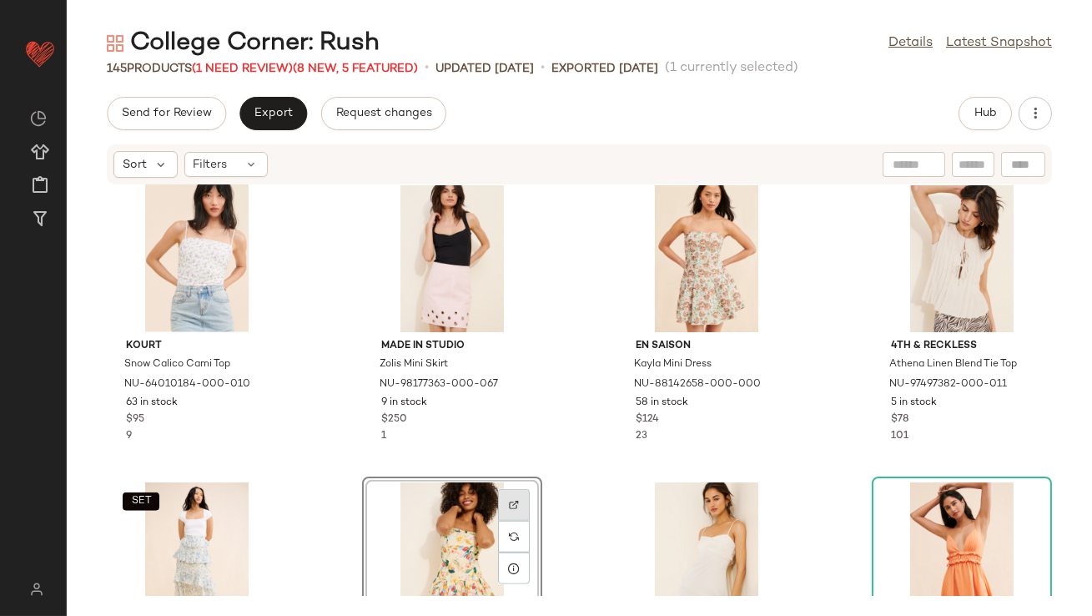
drag, startPoint x: 472, startPoint y: 516, endPoint x: 508, endPoint y: 488, distance: 45.2
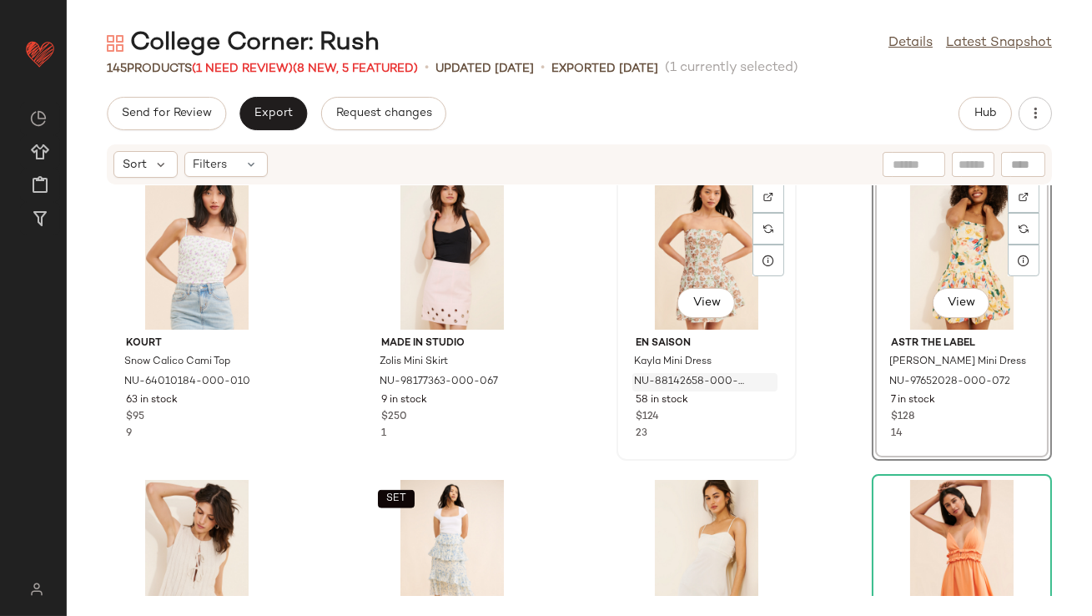
scroll to position [3101, 0]
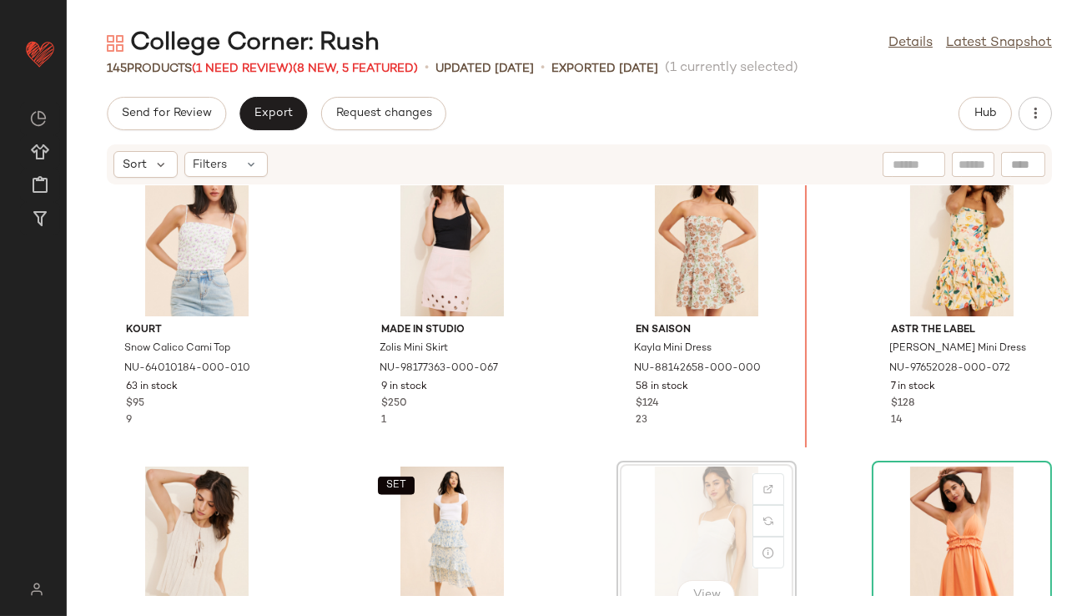
drag, startPoint x: 699, startPoint y: 542, endPoint x: 712, endPoint y: 517, distance: 27.2
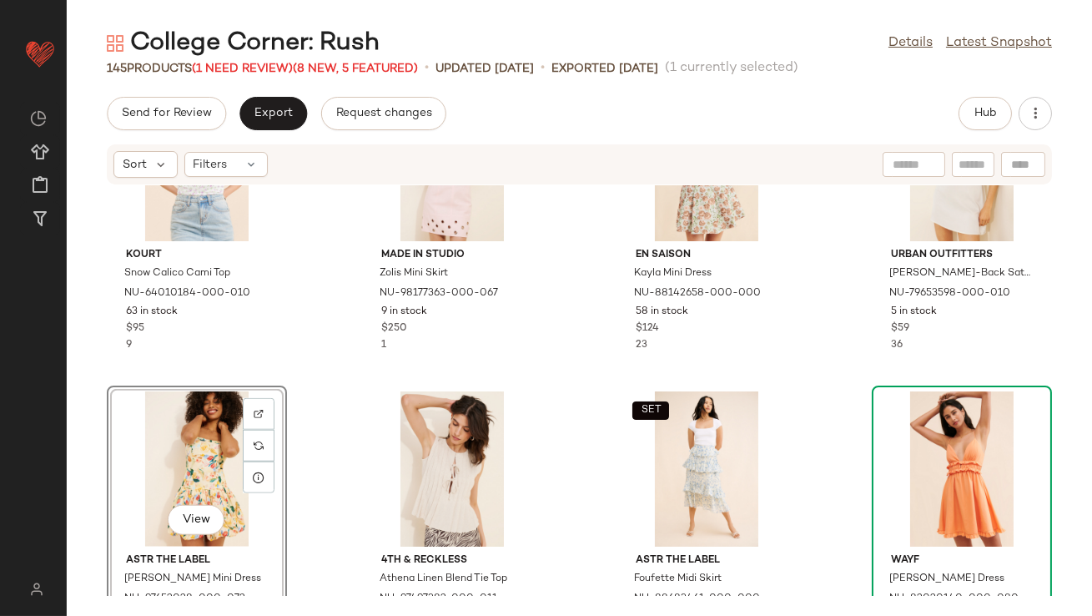
scroll to position [3176, 0]
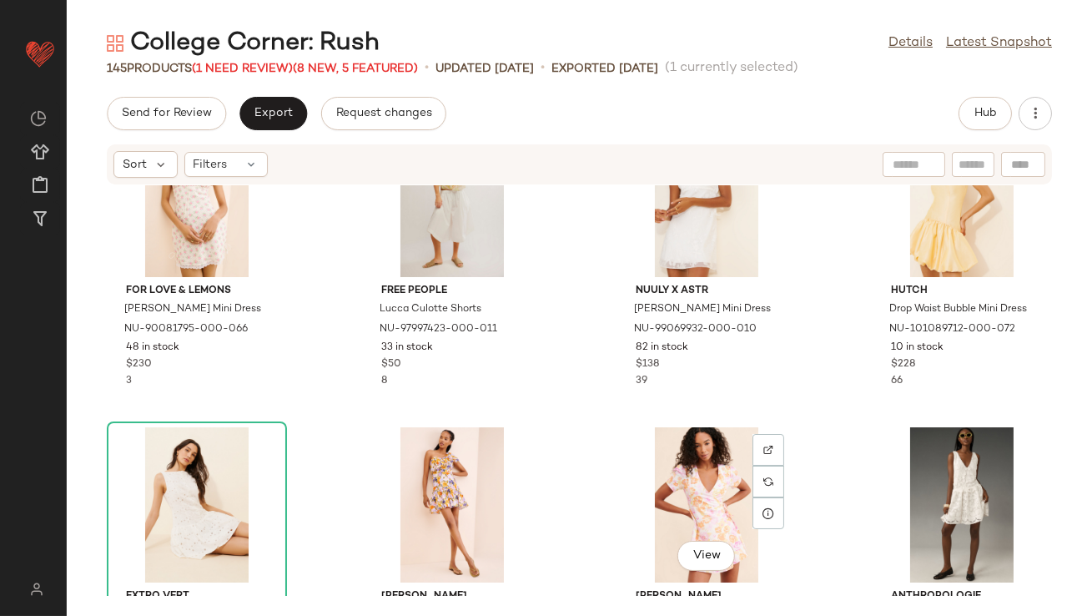
scroll to position [3751, 0]
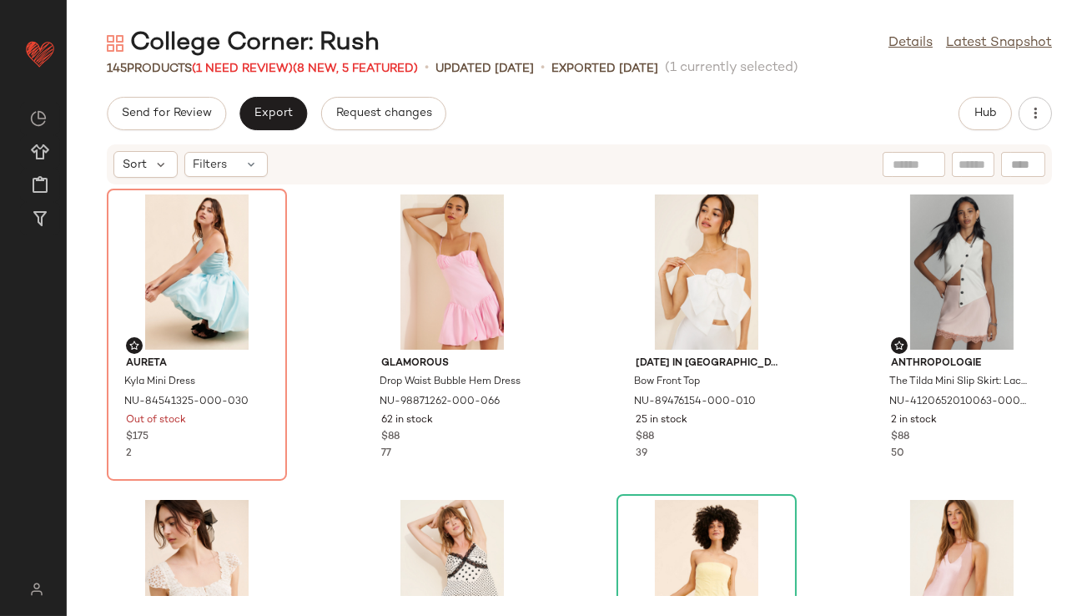
click at [999, 97] on div "Hub" at bounding box center [985, 113] width 53 height 33
click at [993, 107] on span "Hub" at bounding box center [985, 113] width 23 height 13
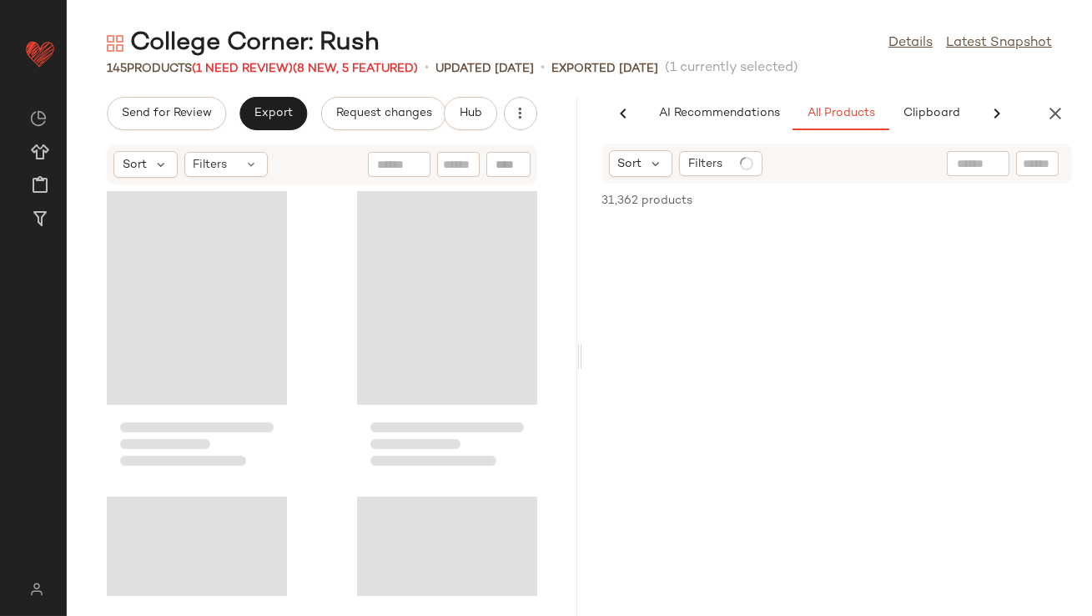
scroll to position [0, 90]
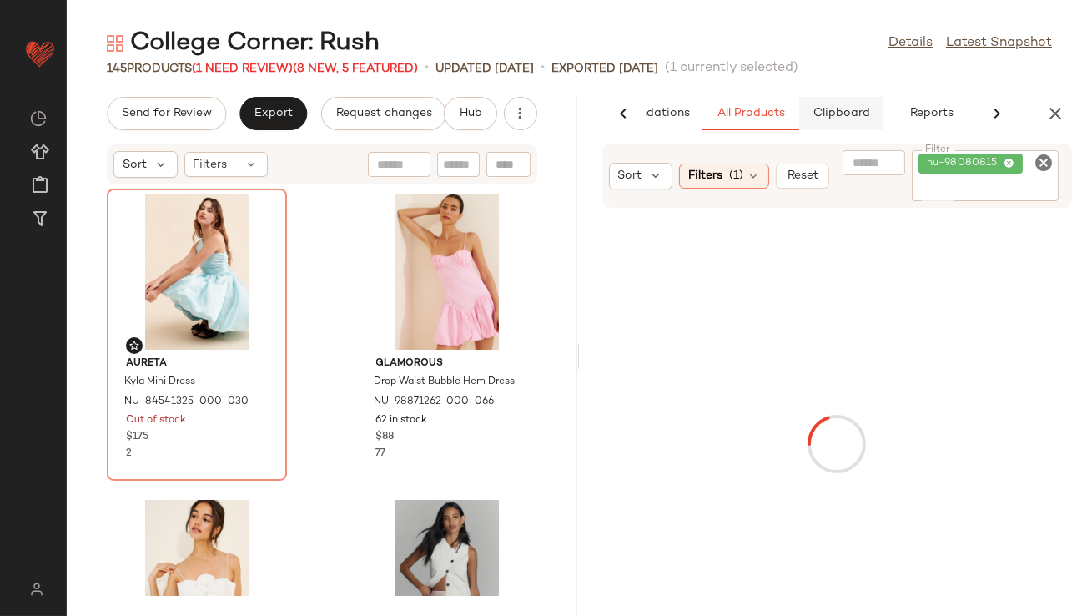
click at [819, 108] on span "Clipboard" at bounding box center [841, 113] width 58 height 13
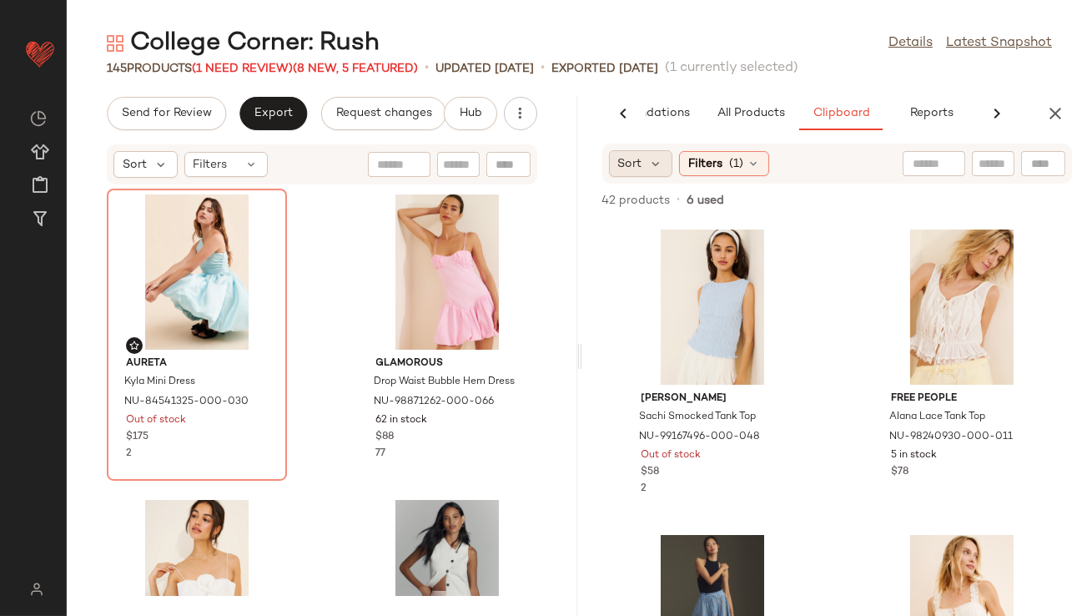
click at [641, 162] on span "Sort" at bounding box center [630, 164] width 24 height 18
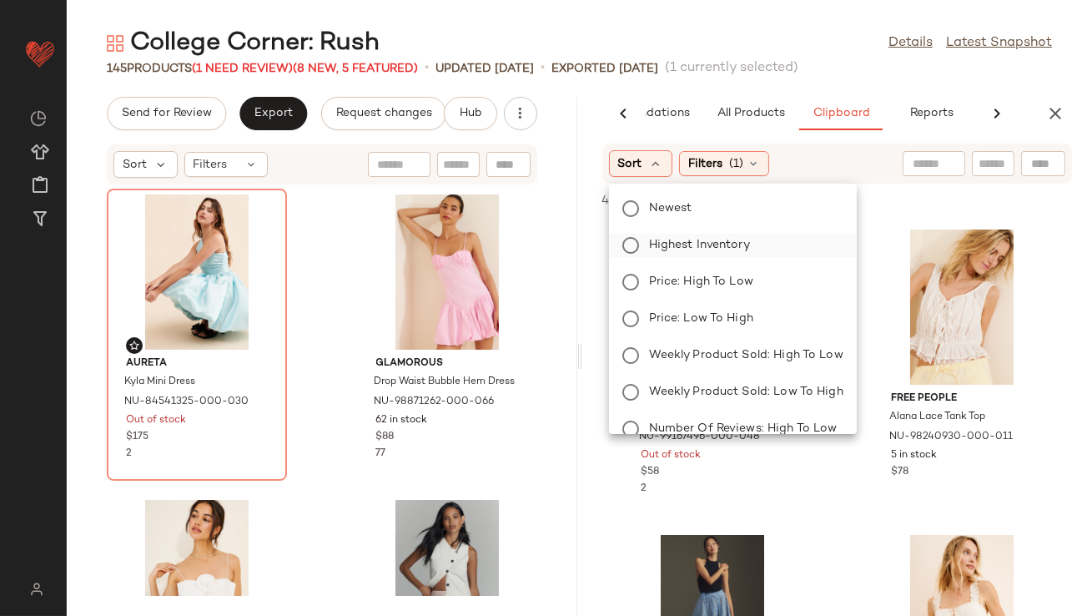
click at [673, 242] on span "Highest Inventory" at bounding box center [699, 245] width 101 height 18
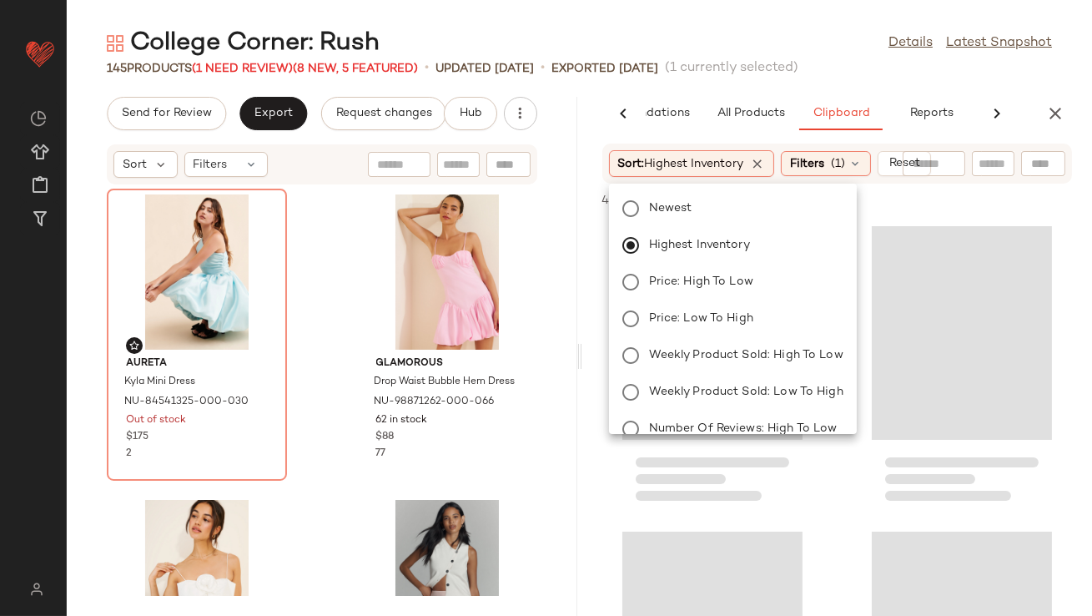
click at [753, 58] on div "College Corner: Rush Details Latest Snapshot" at bounding box center [580, 43] width 1026 height 33
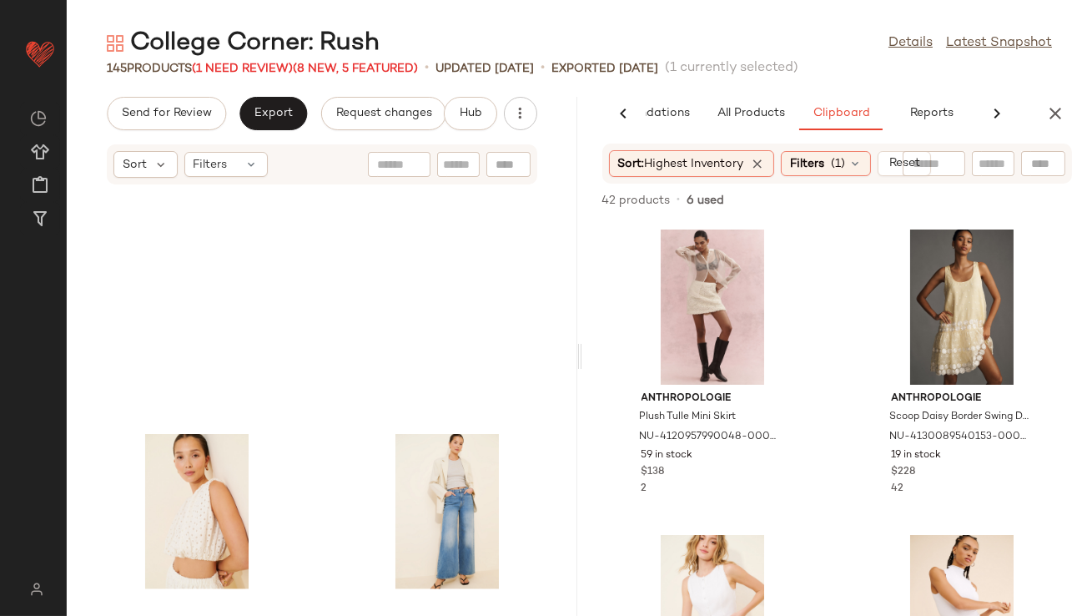
scroll to position [4368, 0]
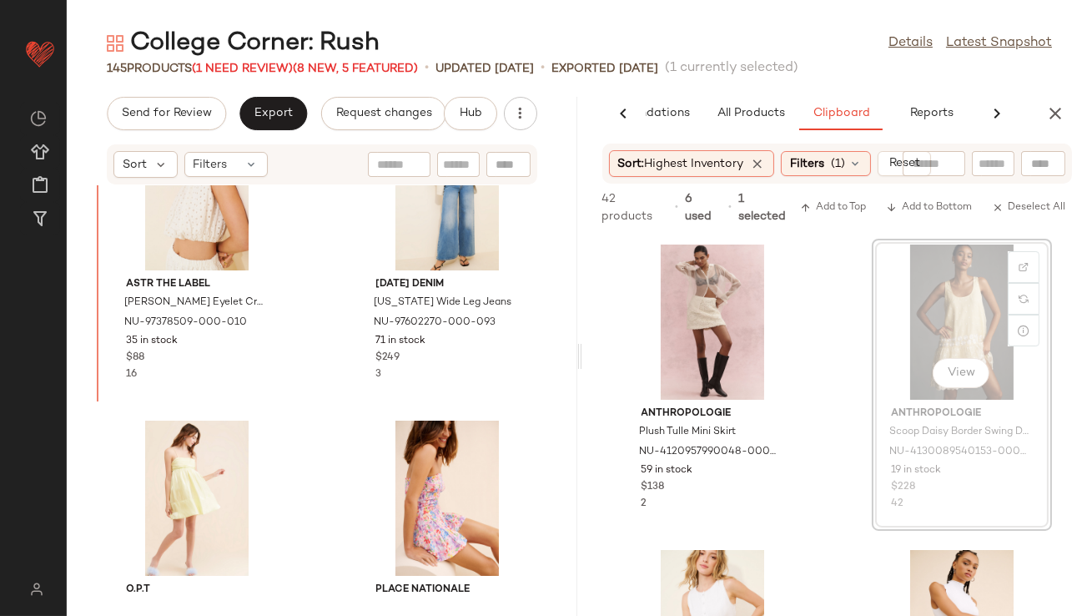
drag, startPoint x: 939, startPoint y: 310, endPoint x: 923, endPoint y: 314, distance: 16.2
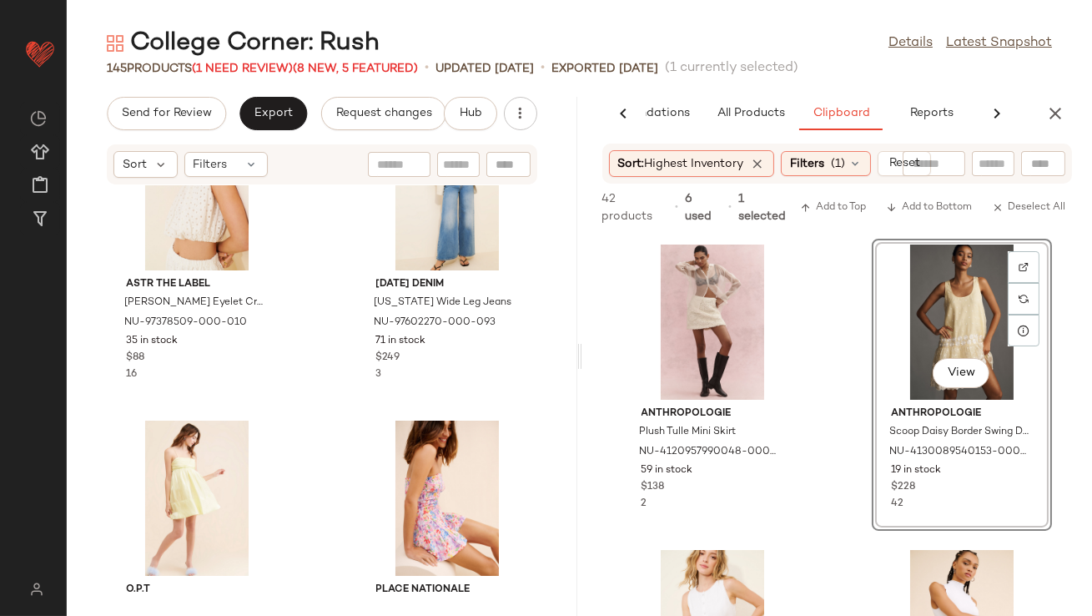
scroll to position [164, 0]
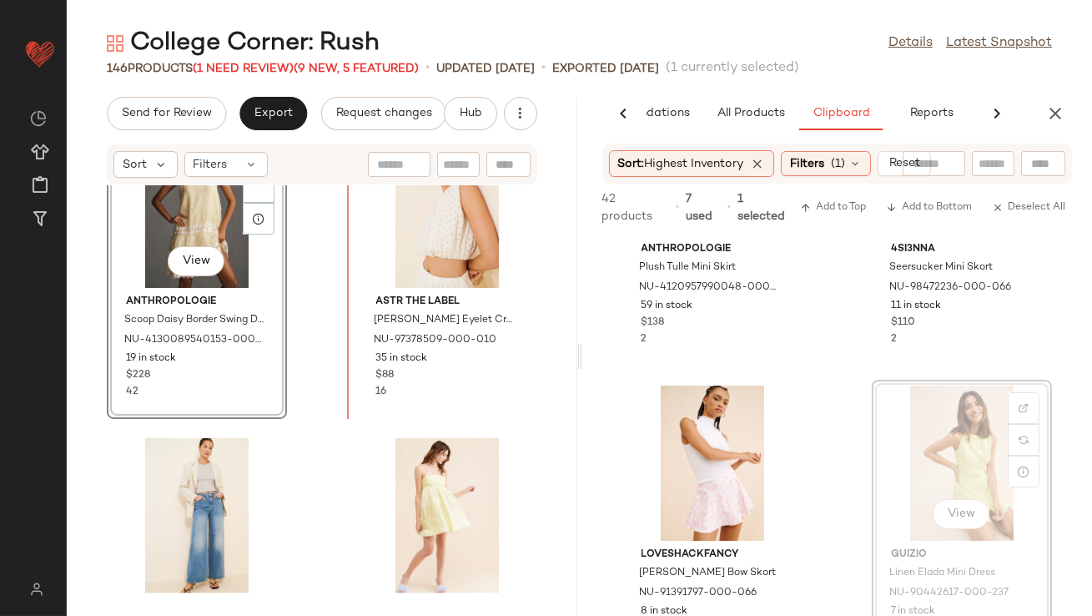
drag, startPoint x: 961, startPoint y: 450, endPoint x: 912, endPoint y: 446, distance: 49.4
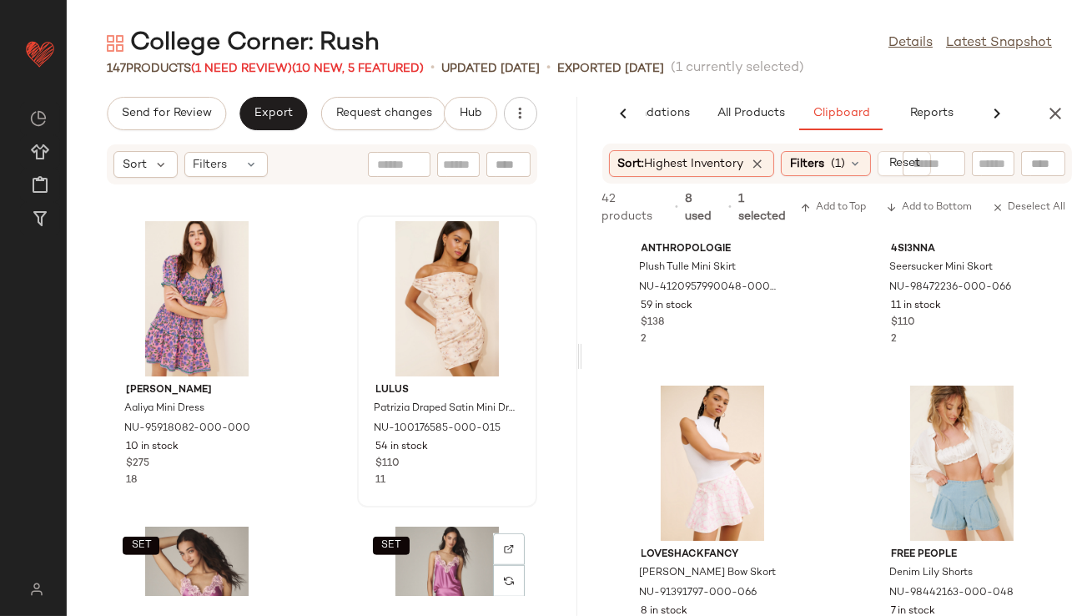
scroll to position [2578, 0]
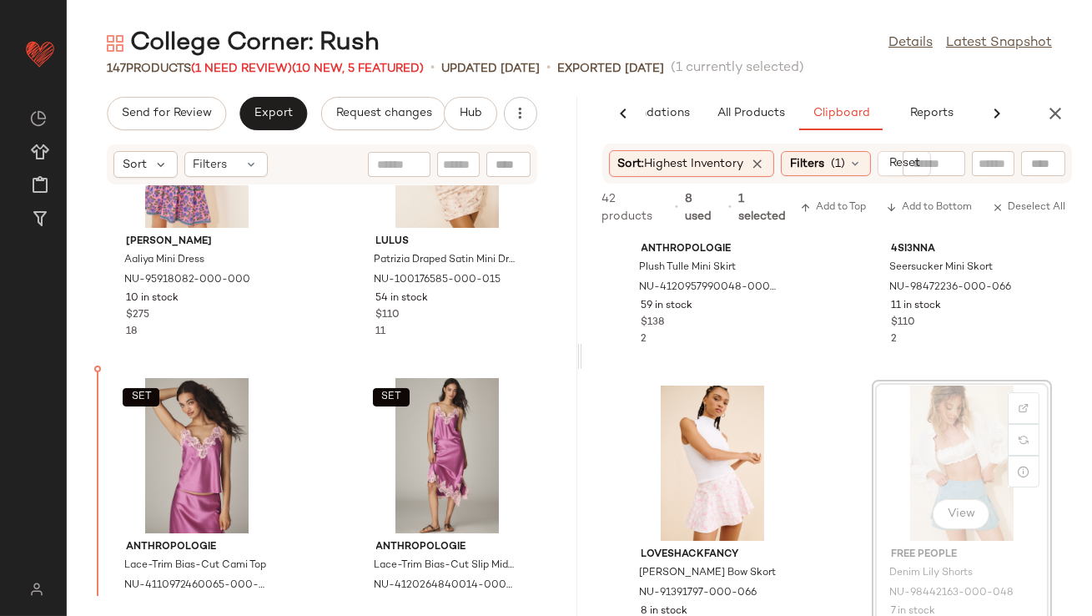
drag, startPoint x: 925, startPoint y: 451, endPoint x: 895, endPoint y: 451, distance: 29.2
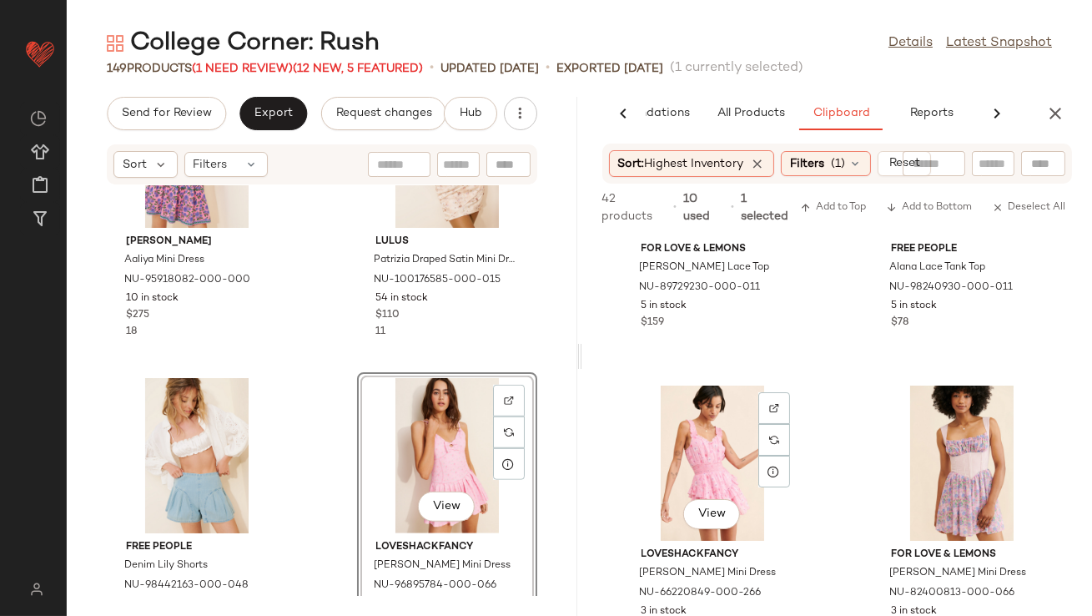
scroll to position [799, 0]
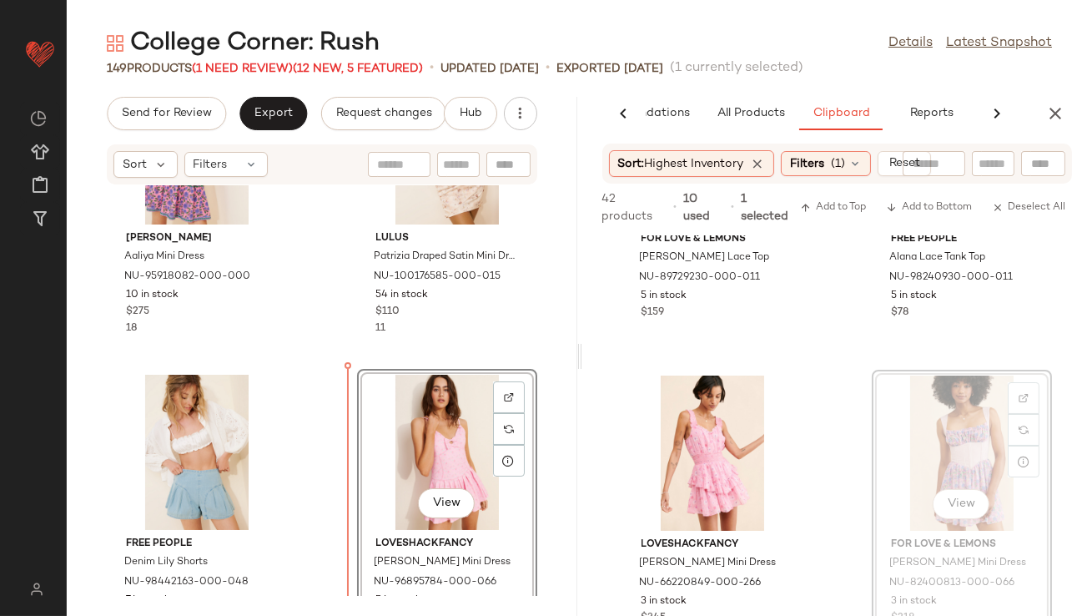
drag, startPoint x: 932, startPoint y: 451, endPoint x: 869, endPoint y: 456, distance: 63.6
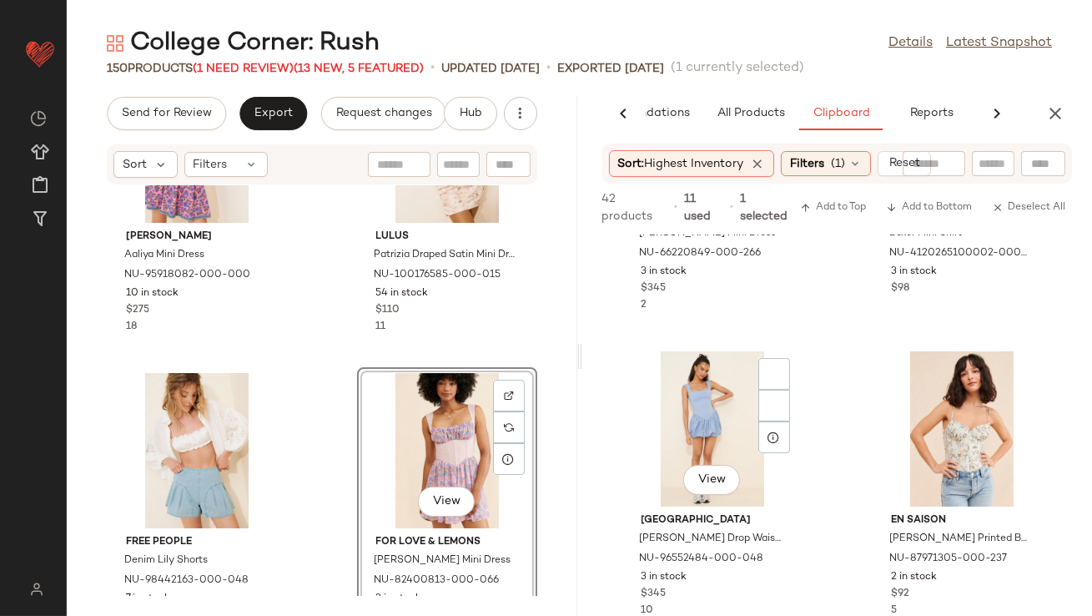
scroll to position [1147, 0]
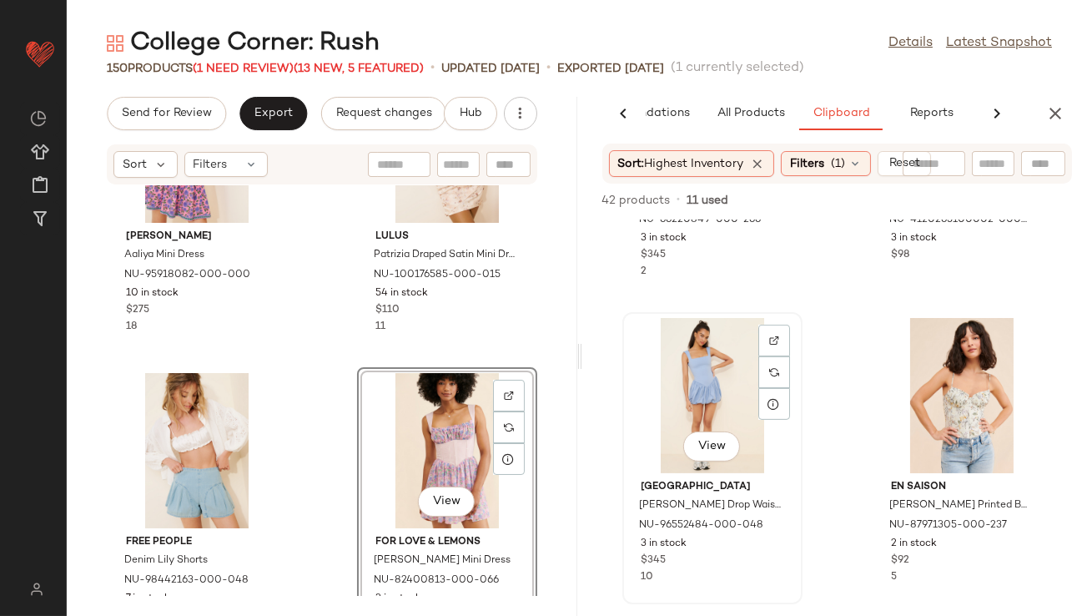
click at [710, 396] on div "View" at bounding box center [712, 395] width 169 height 155
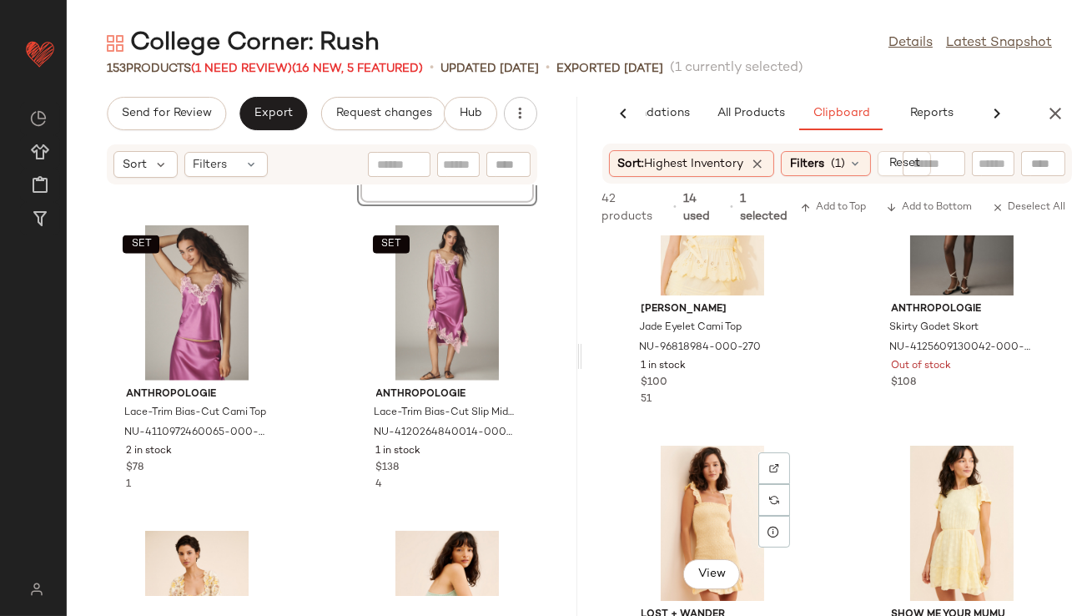
scroll to position [2018, 0]
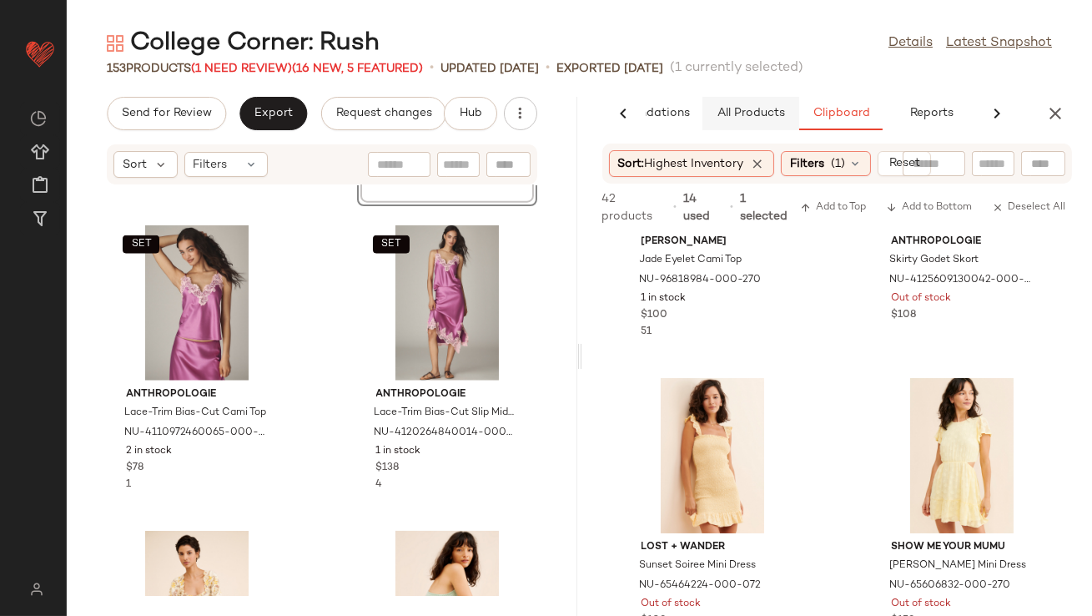
click at [775, 113] on span "All Products" at bounding box center [750, 113] width 68 height 13
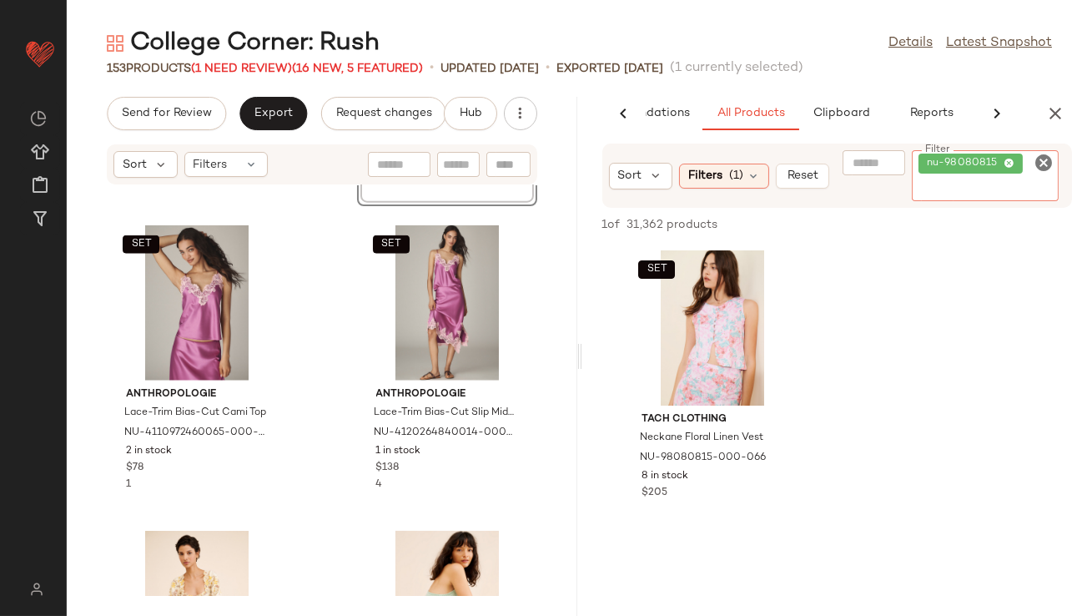
click at [1008, 160] on icon at bounding box center [1009, 164] width 11 height 11
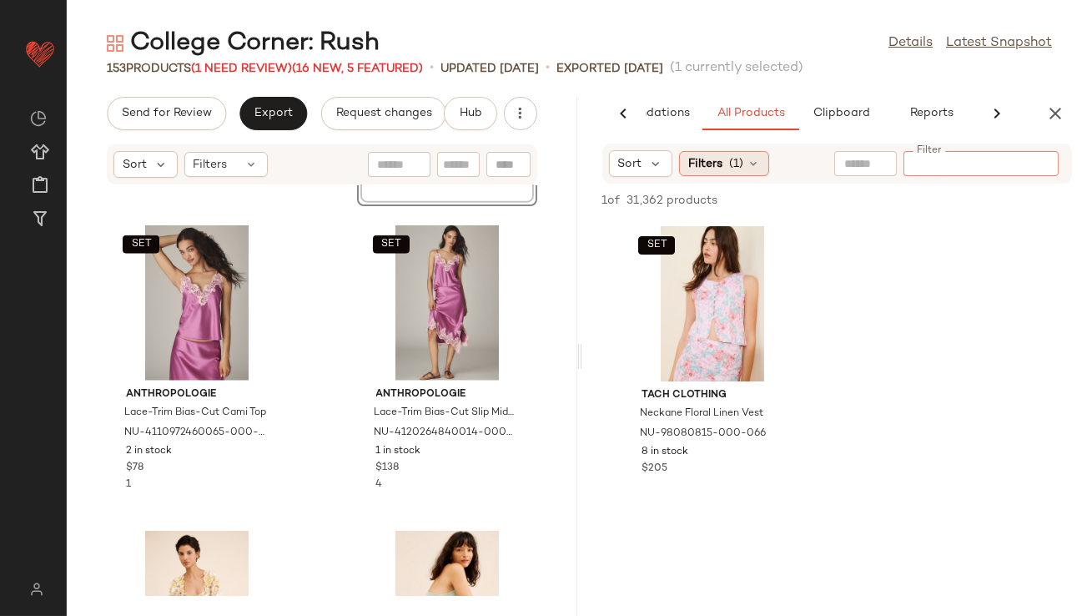
click at [758, 169] on icon at bounding box center [753, 163] width 13 height 13
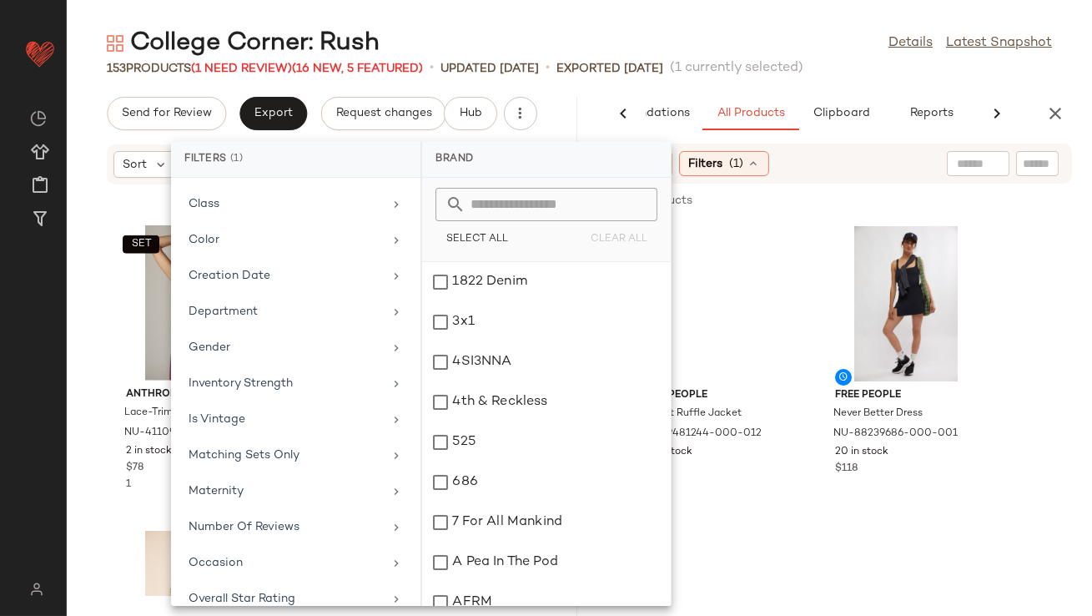
scroll to position [386, 0]
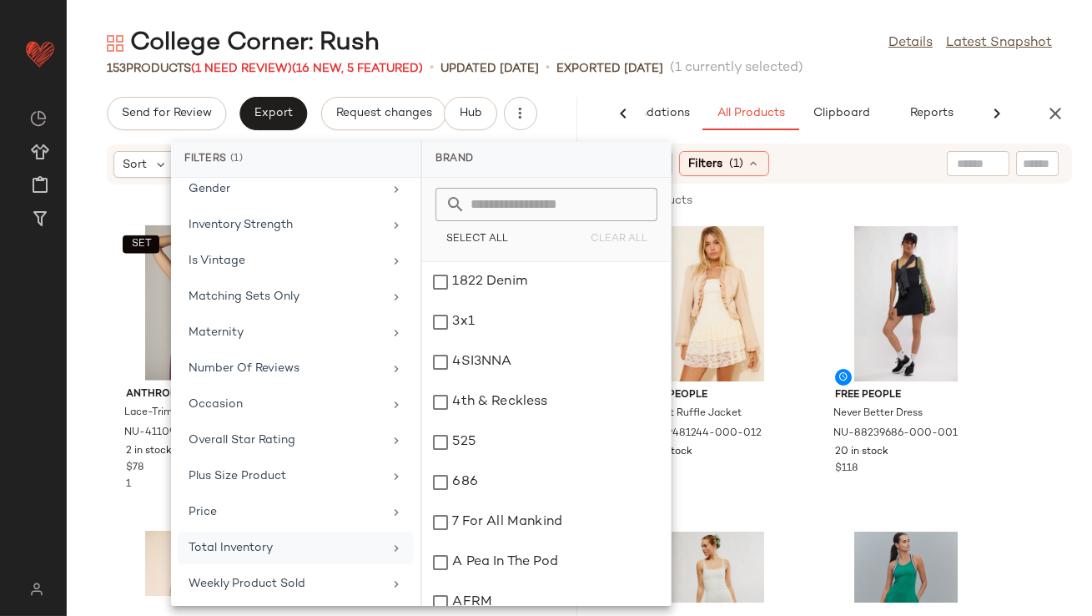
click at [218, 548] on div "Total Inventory" at bounding box center [286, 548] width 194 height 18
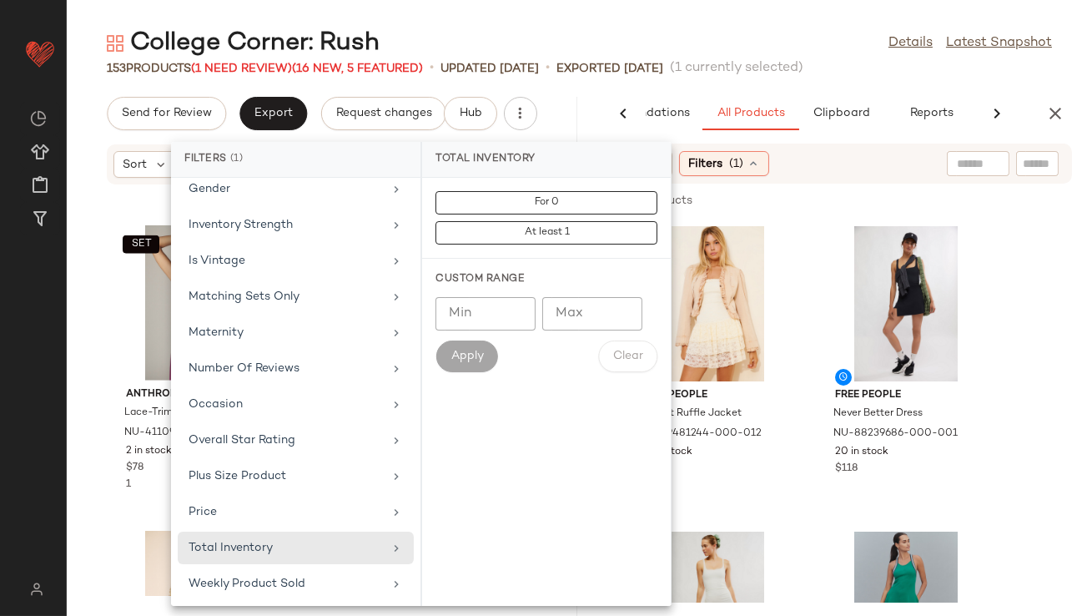
click at [502, 316] on input "Min" at bounding box center [486, 313] width 100 height 33
type input "**"
click at [475, 351] on span "Apply" at bounding box center [466, 356] width 33 height 13
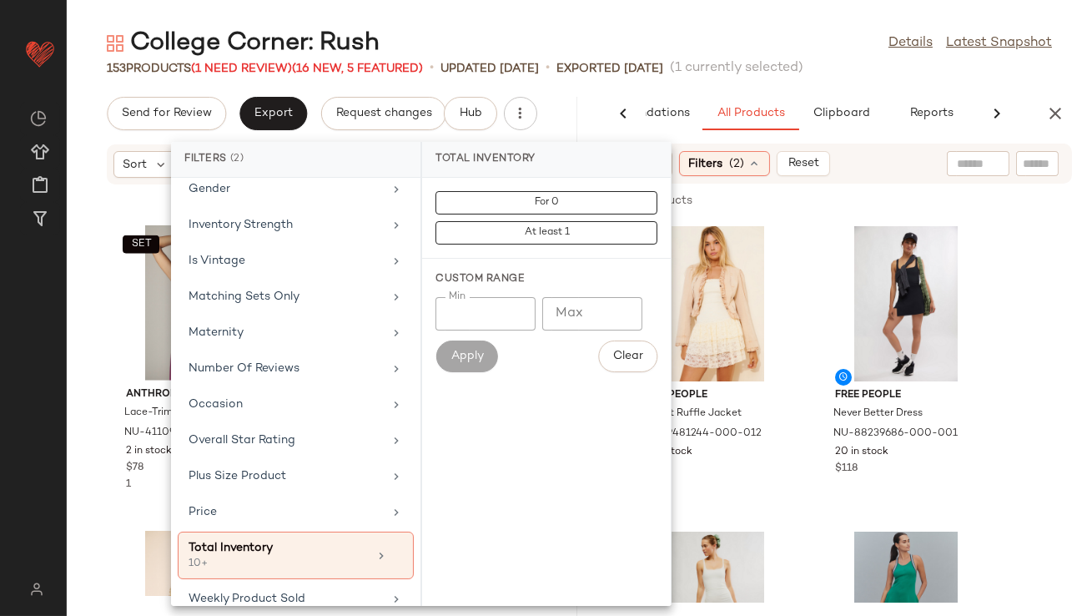
click at [779, 61] on span "(1 currently selected)" at bounding box center [737, 68] width 134 height 20
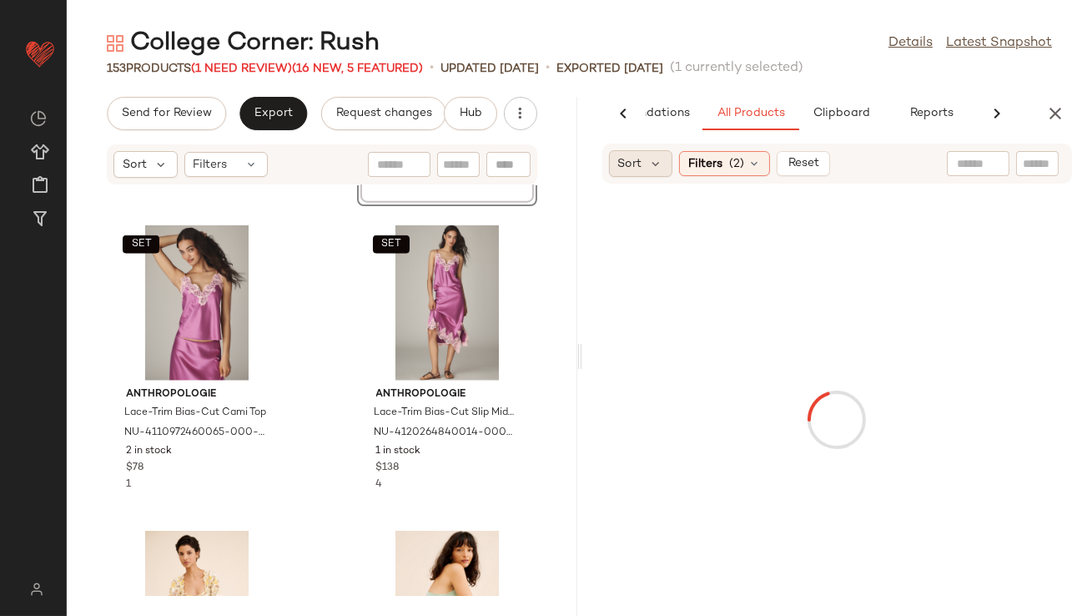
click at [634, 170] on span "Sort" at bounding box center [630, 164] width 24 height 18
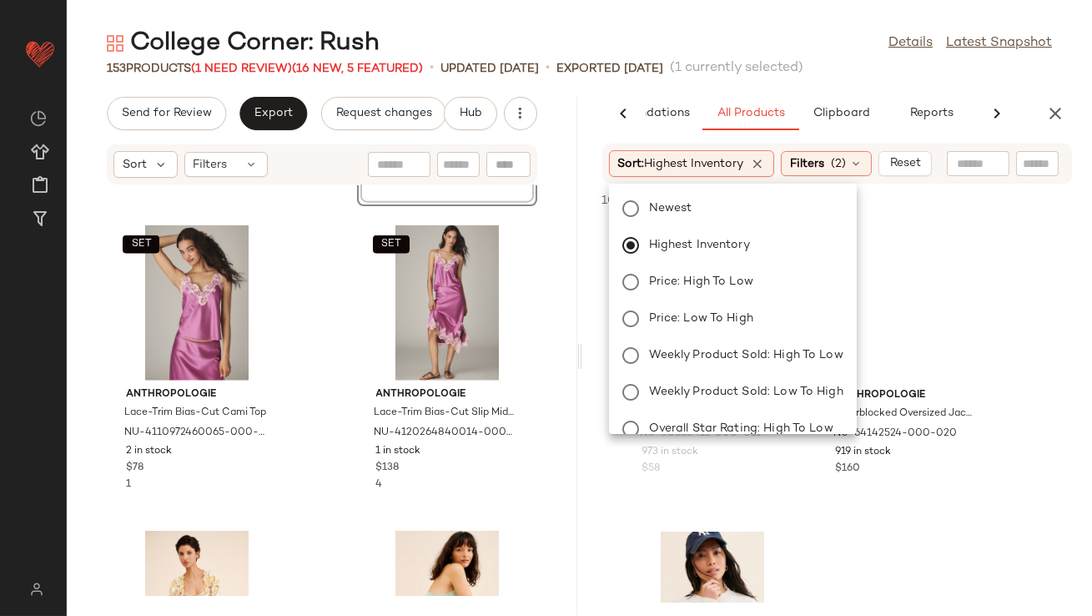
click at [663, 185] on div "Newest Highest Inventory Price: High to Low Price: Low to High Weekly Product S…" at bounding box center [731, 309] width 251 height 250
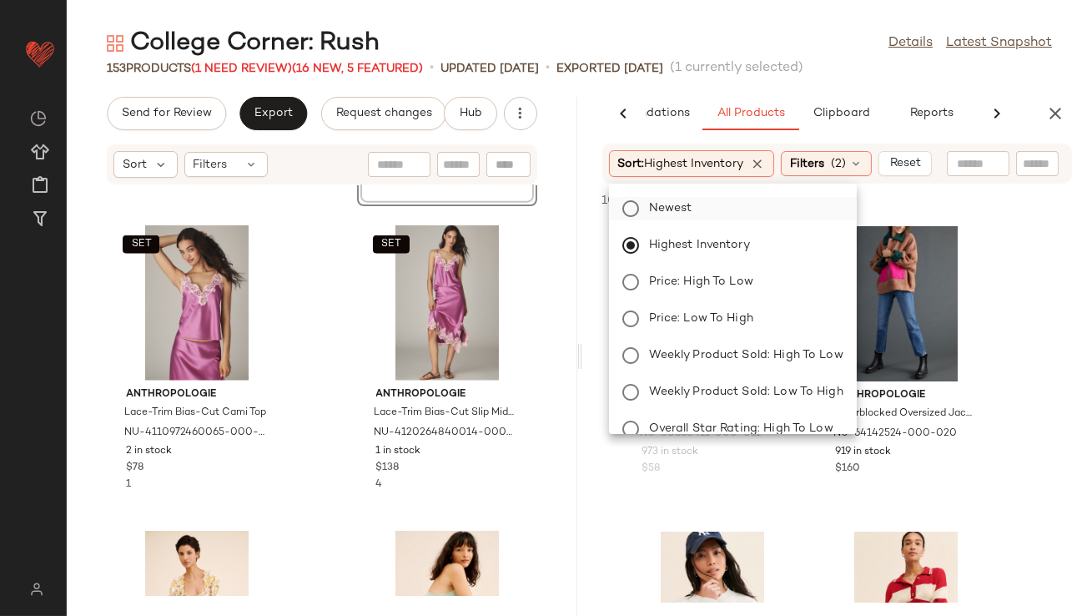
click at [661, 200] on span "Newest" at bounding box center [670, 208] width 43 height 18
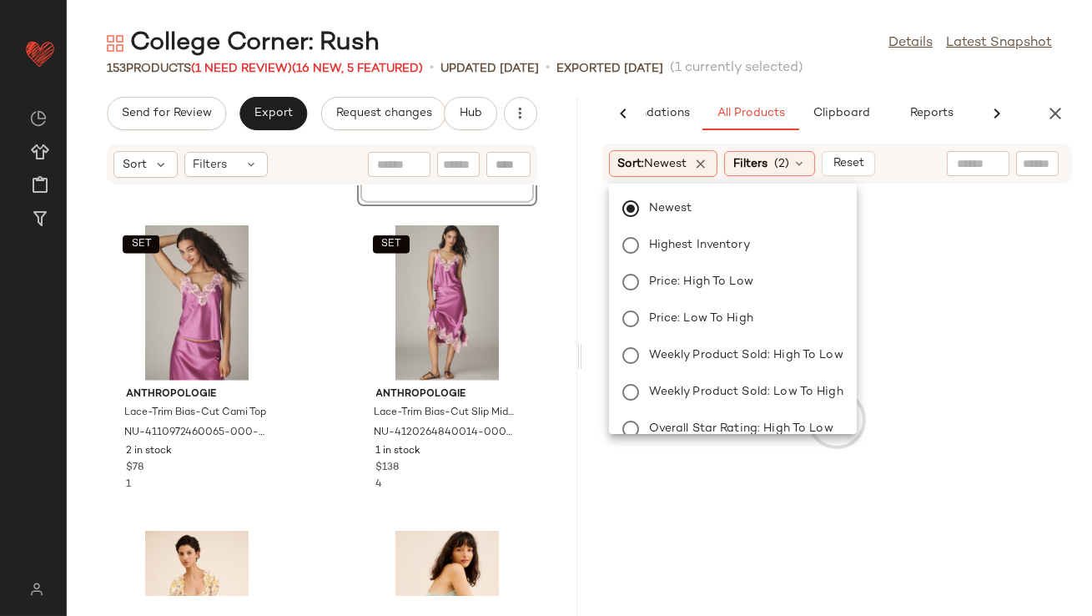
click at [728, 68] on span "(1 currently selected)" at bounding box center [737, 68] width 134 height 20
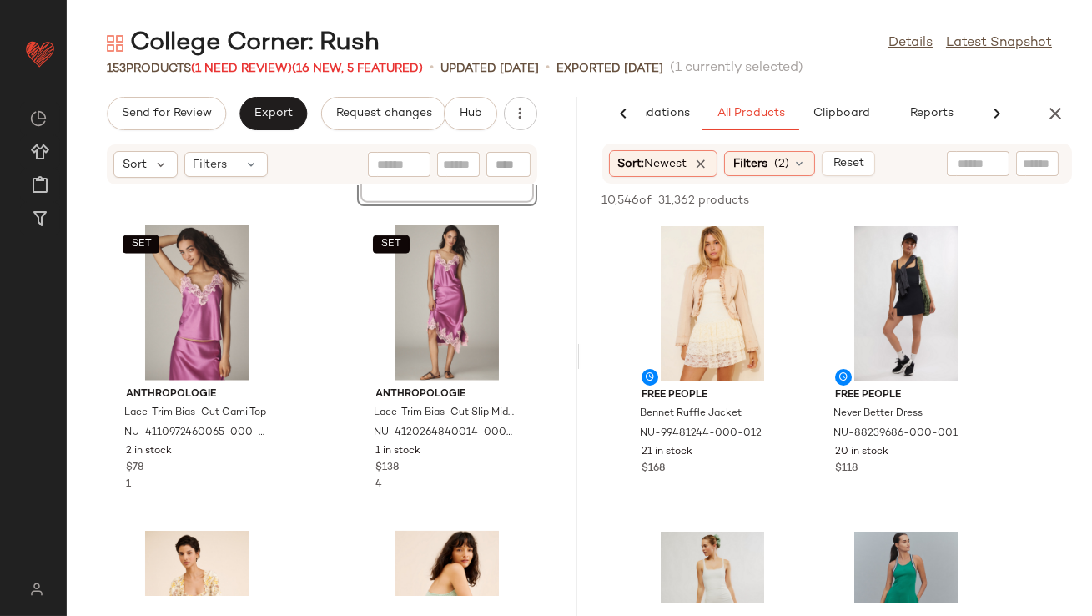
click at [728, 68] on span "(1 currently selected)" at bounding box center [737, 68] width 134 height 20
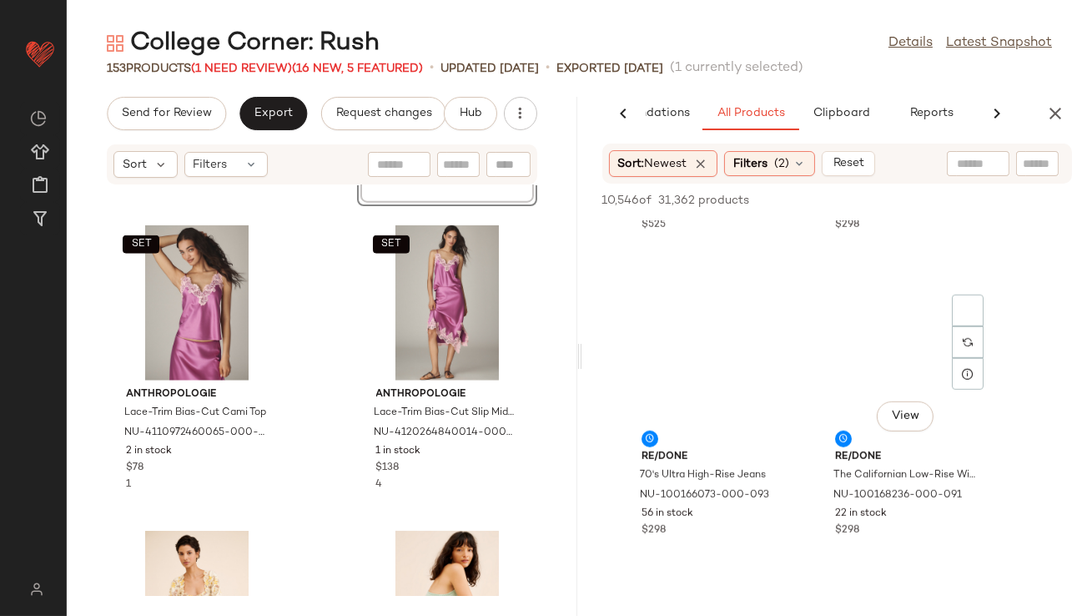
scroll to position [2795, 0]
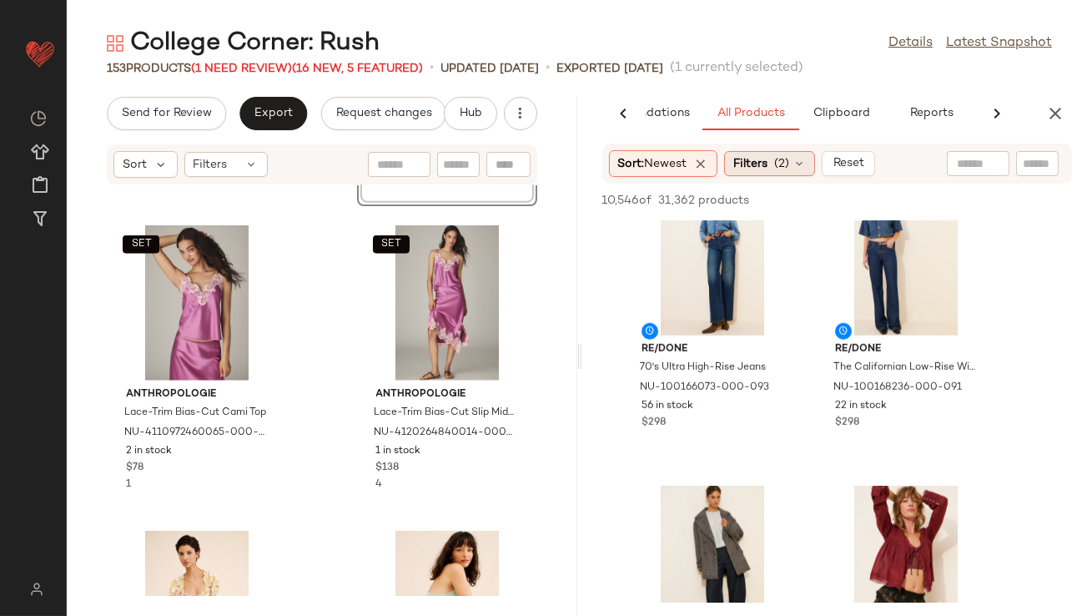
click at [772, 152] on div "Filters (2)" at bounding box center [769, 163] width 91 height 25
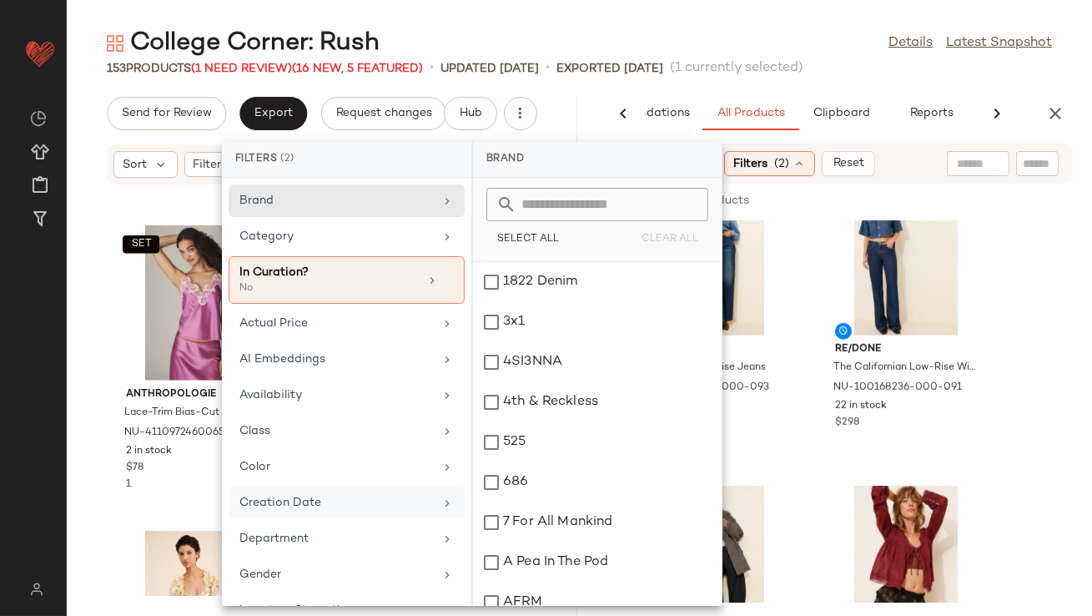
click at [343, 499] on div "Creation Date" at bounding box center [336, 503] width 194 height 18
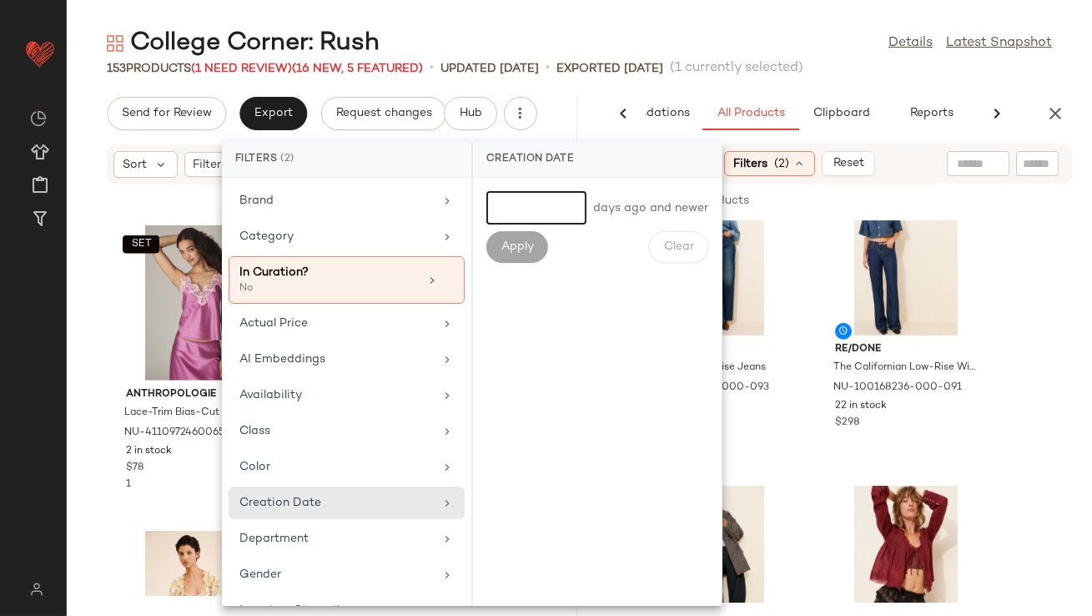
click at [527, 218] on input "number" at bounding box center [536, 207] width 100 height 33
type input "*"
click at [507, 248] on span "Apply" at bounding box center [517, 246] width 33 height 13
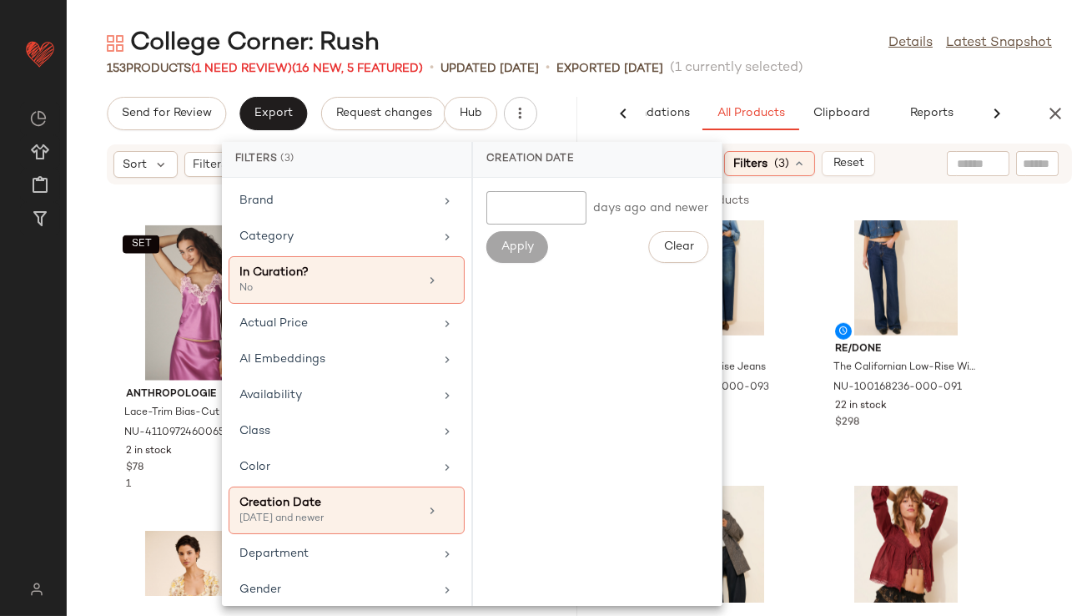
click at [715, 23] on main "College Corner: Rush Details Latest Snapshot 153 Products (1 Need Review) (16 N…" at bounding box center [546, 308] width 1092 height 616
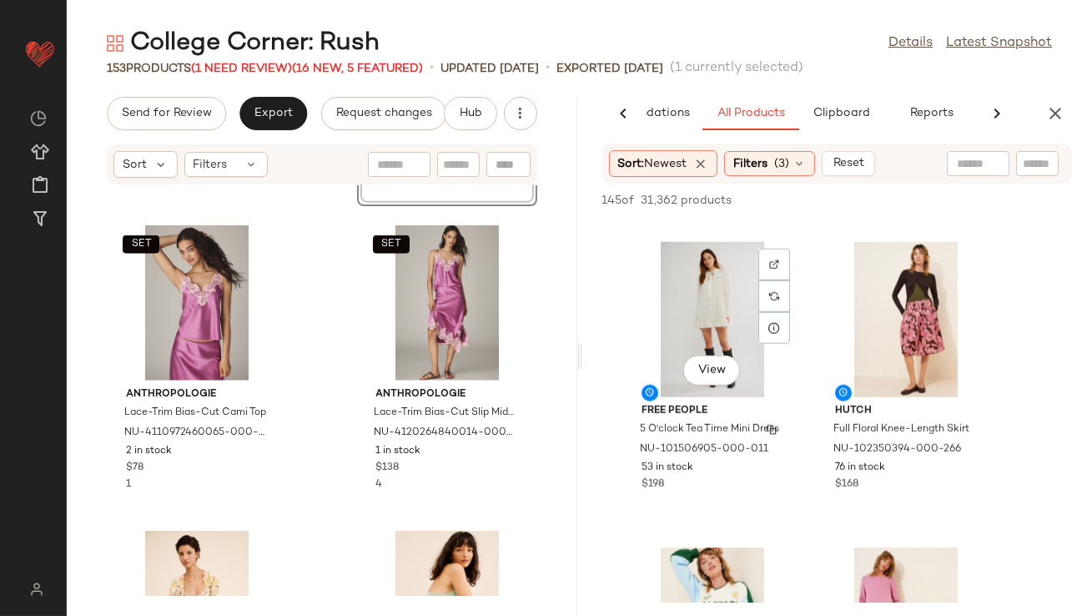
scroll to position [3344, 0]
click at [710, 379] on button "View" at bounding box center [711, 370] width 57 height 30
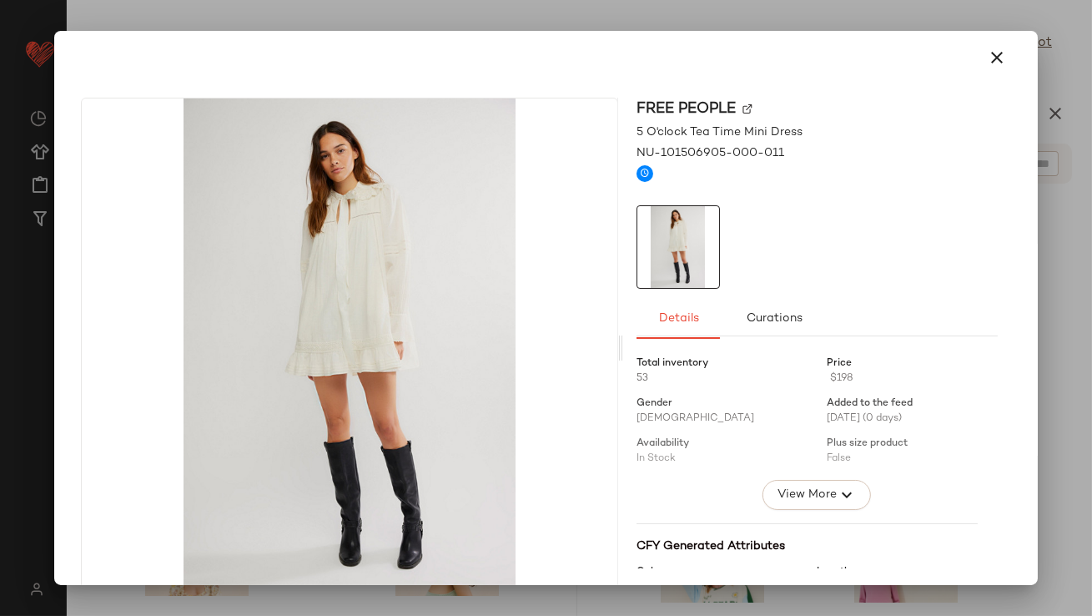
click at [988, 51] on icon "button" at bounding box center [998, 58] width 20 height 20
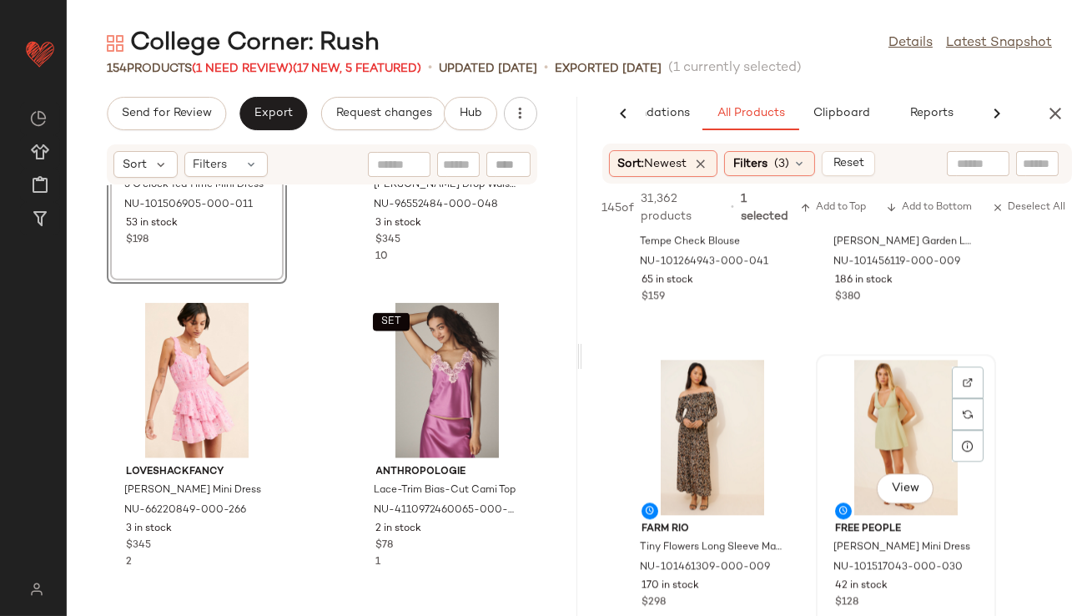
scroll to position [19899, 0]
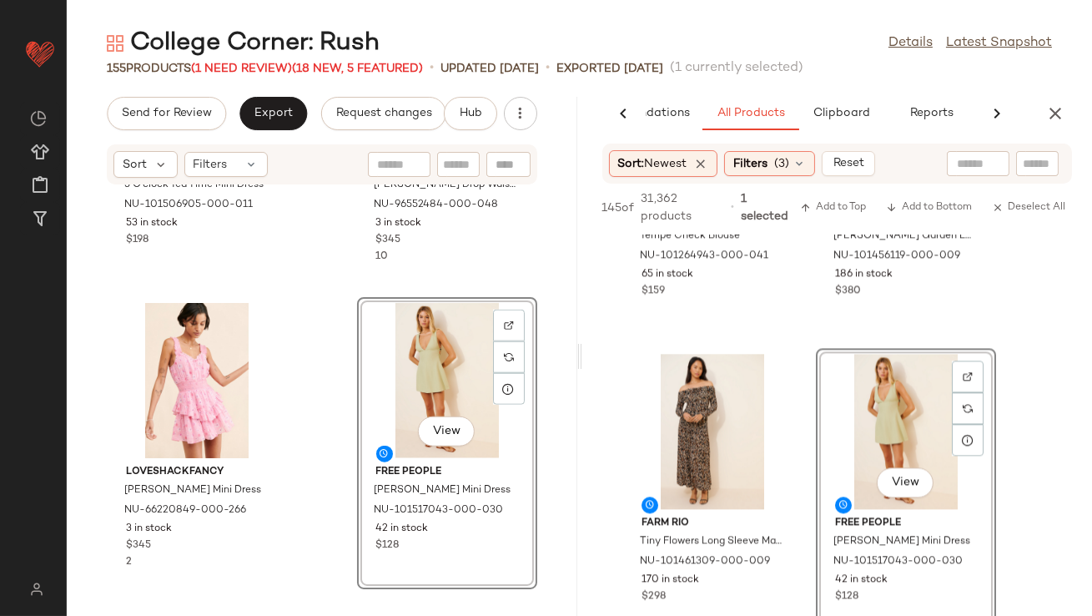
click at [1045, 122] on button "button" at bounding box center [1055, 113] width 33 height 33
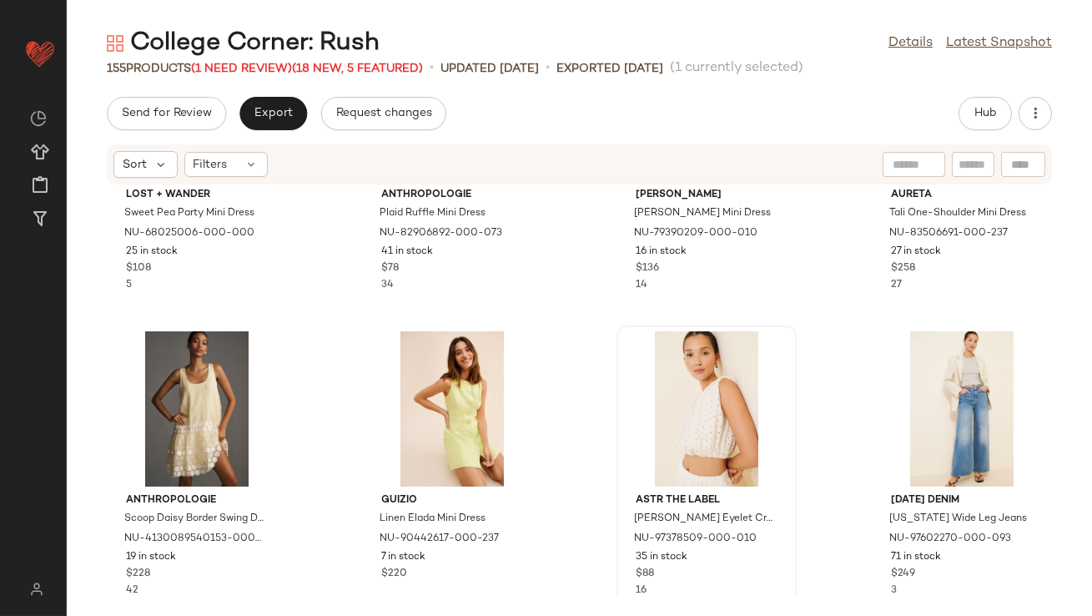
scroll to position [2649, 0]
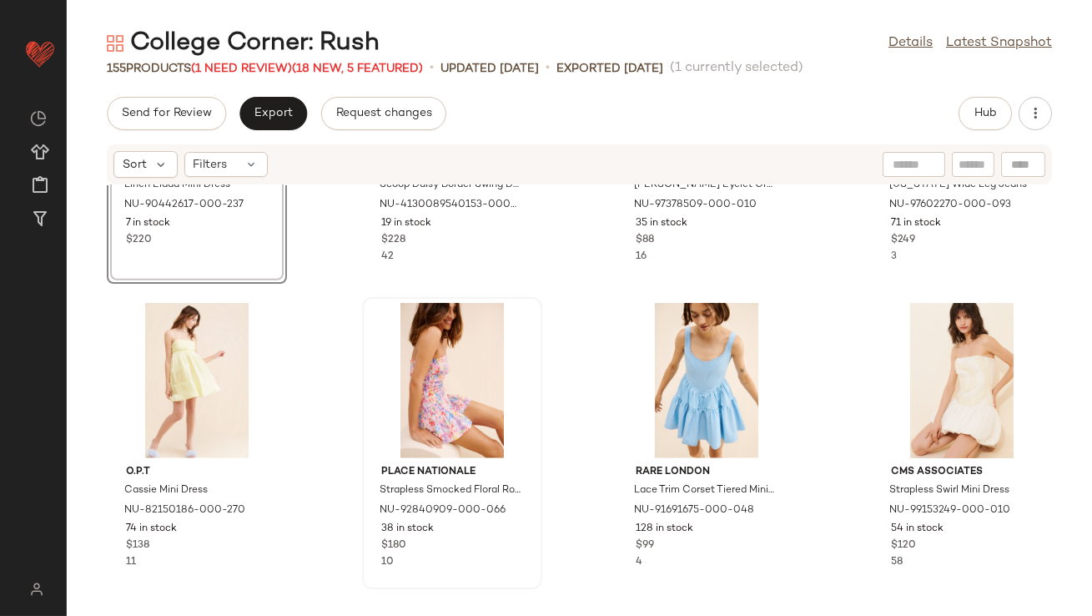
scroll to position [2989, 0]
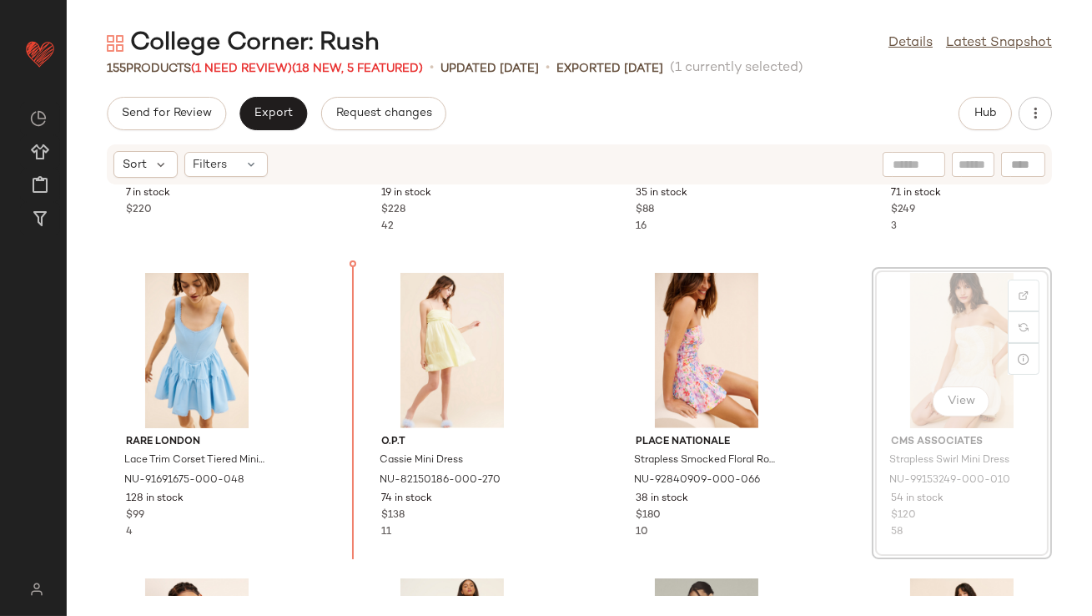
drag, startPoint x: 886, startPoint y: 328, endPoint x: 845, endPoint y: 332, distance: 41.1
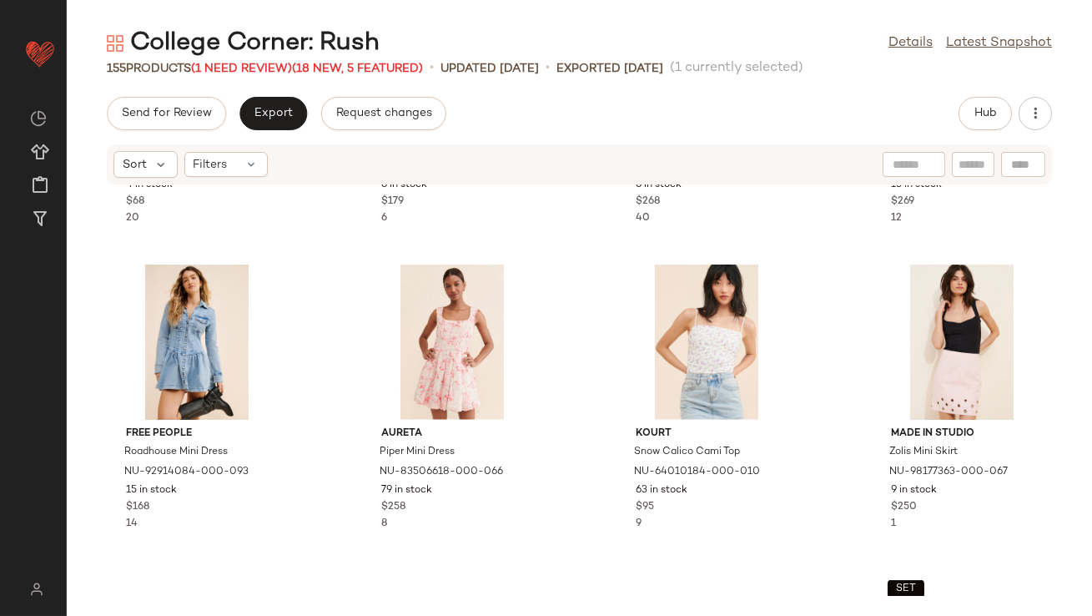
scroll to position [3731, 0]
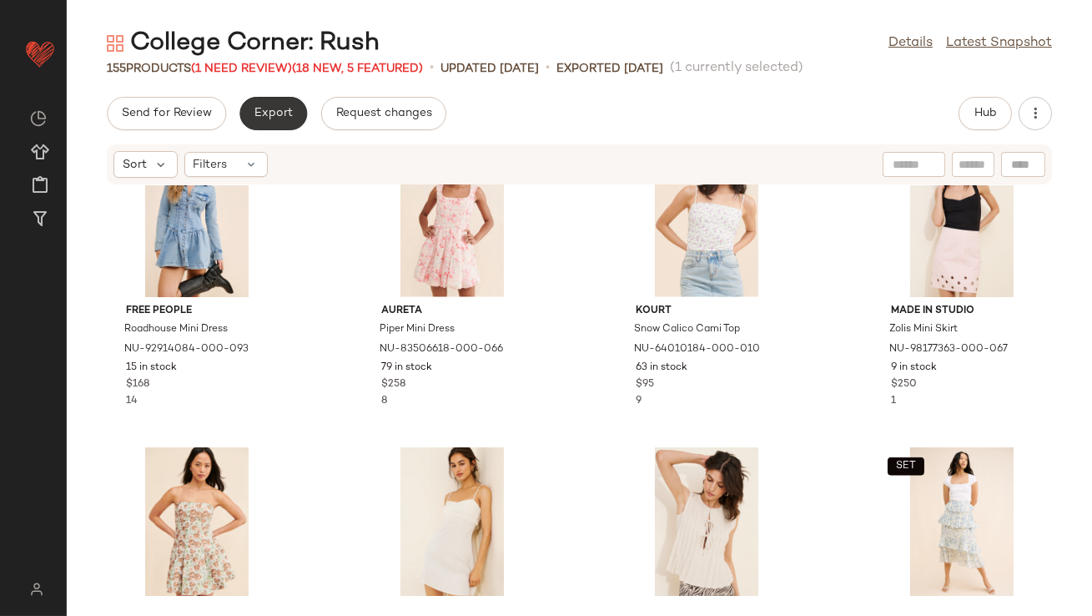
click at [298, 114] on button "Export" at bounding box center [273, 113] width 68 height 33
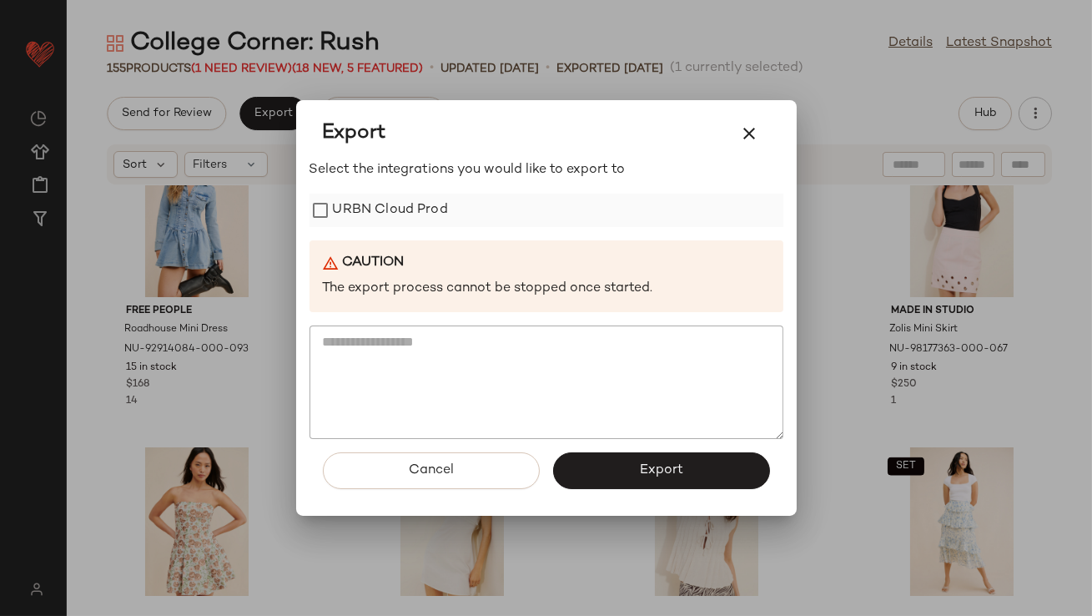
click at [394, 203] on label "URBN Cloud Prod" at bounding box center [390, 210] width 115 height 33
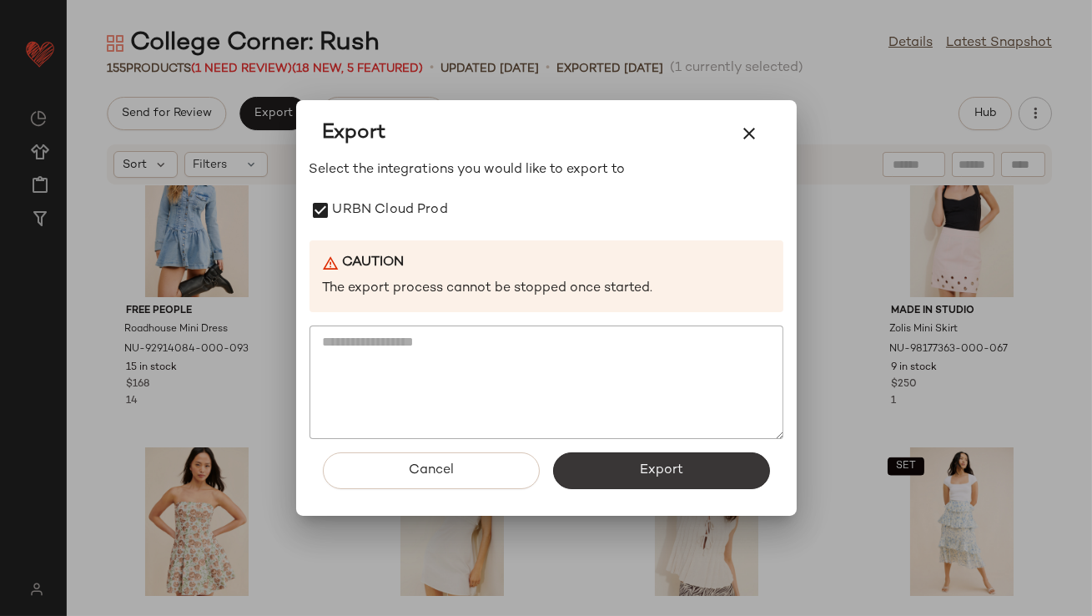
click at [628, 460] on button "Export" at bounding box center [661, 470] width 217 height 37
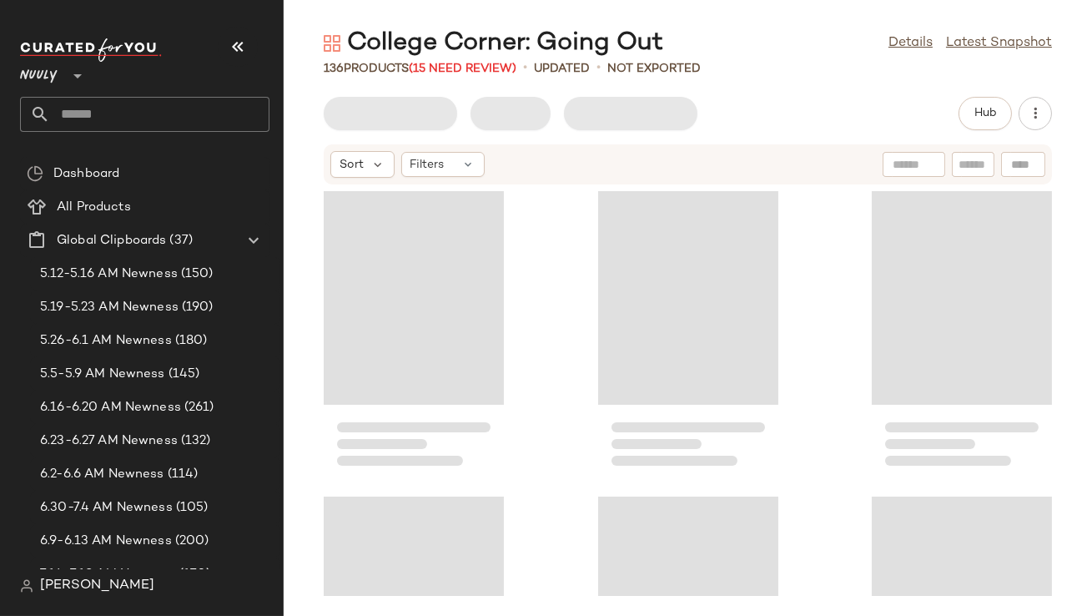
click at [260, 49] on div "Nuuly **" at bounding box center [145, 66] width 250 height 42
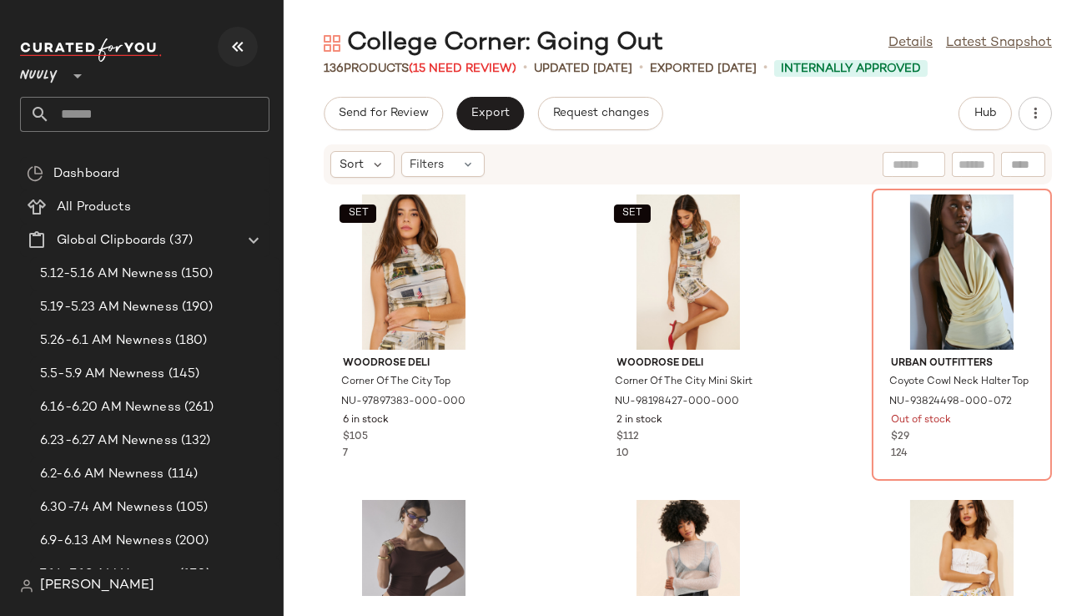
click at [245, 43] on icon "button" at bounding box center [238, 47] width 20 height 20
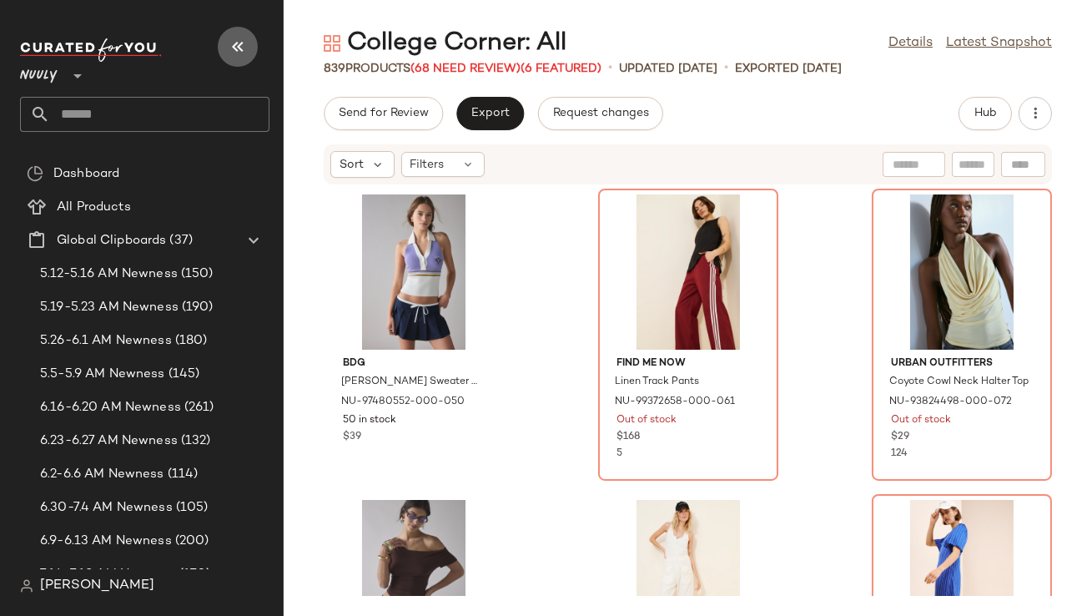
click at [248, 48] on button "button" at bounding box center [238, 47] width 40 height 40
